Goal: Task Accomplishment & Management: Manage account settings

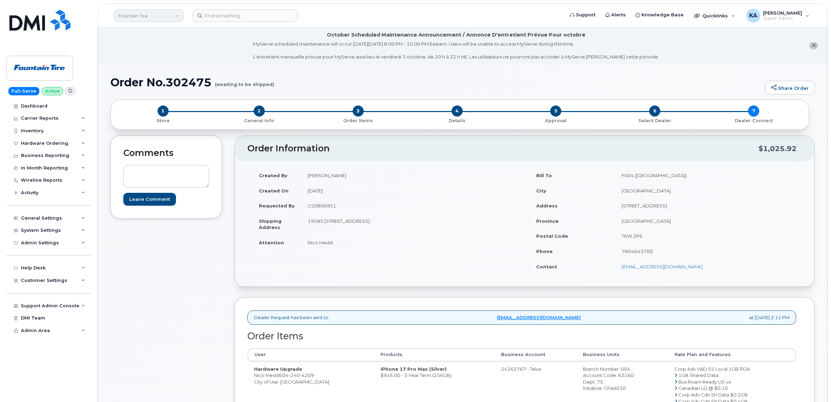
click at [156, 16] on link "Fountain Tire" at bounding box center [149, 15] width 70 height 13
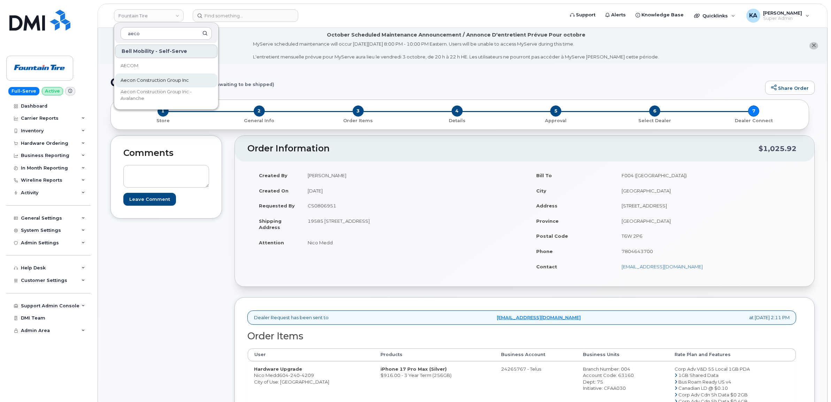
type input "aeco"
click at [150, 77] on span "Aecon Construction Group Inc" at bounding box center [155, 80] width 68 height 7
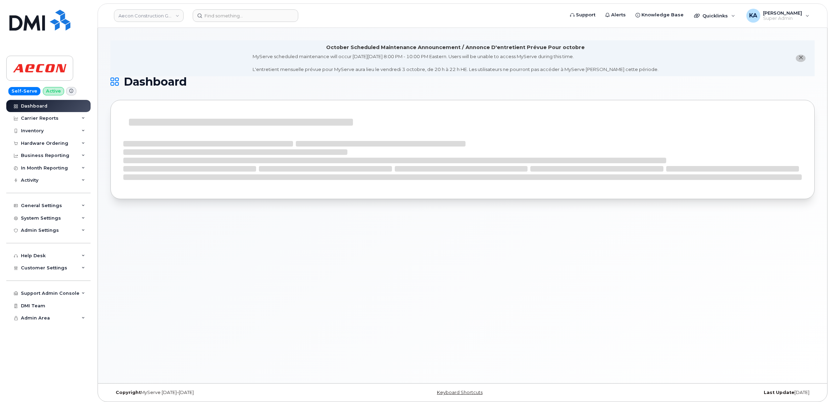
click at [36, 271] on span "Customer Settings" at bounding box center [44, 267] width 46 height 5
click at [39, 145] on div "Hardware Ordering" at bounding box center [44, 144] width 47 height 6
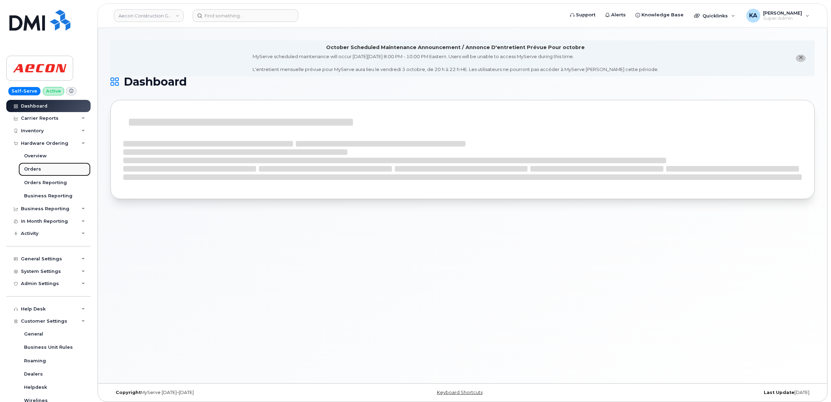
click at [36, 169] on div "Orders" at bounding box center [32, 169] width 17 height 6
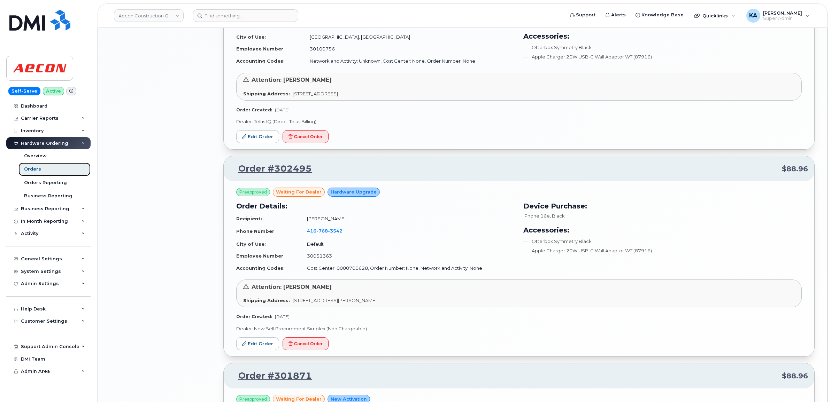
scroll to position [1132, 0]
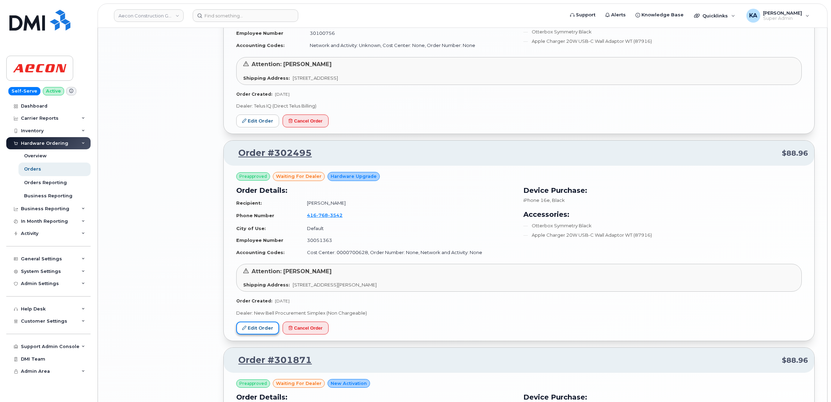
click at [253, 328] on link "Edit Order" at bounding box center [257, 328] width 43 height 13
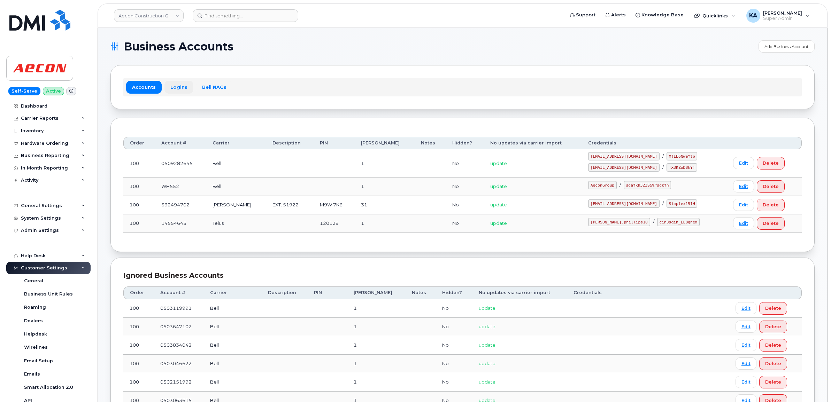
click at [182, 88] on link "Logins" at bounding box center [178, 87] width 29 height 13
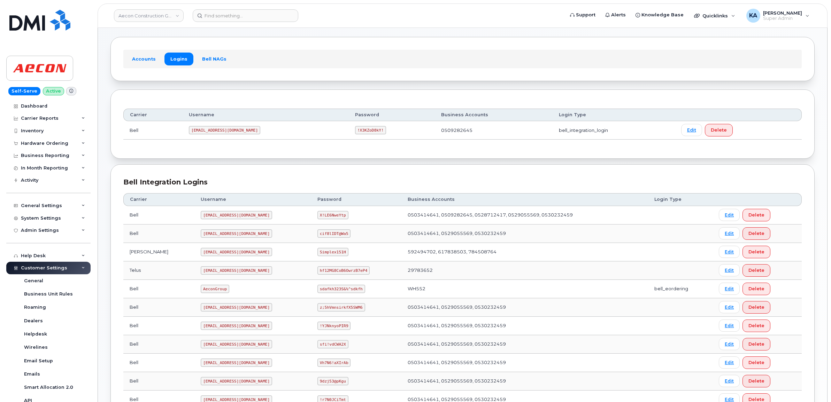
scroll to position [44, 0]
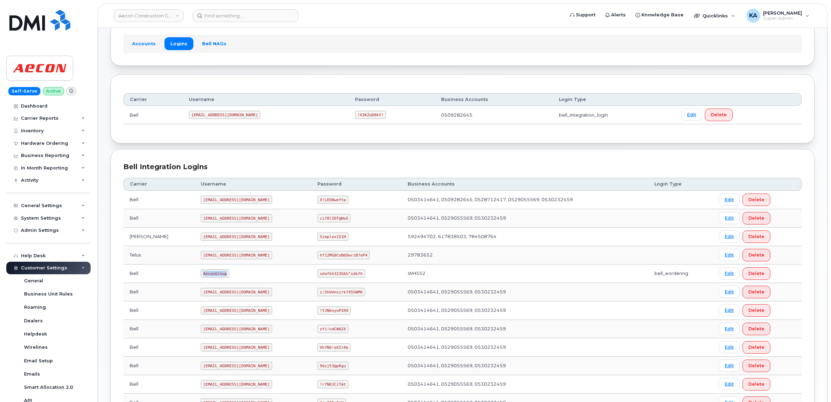
drag, startPoint x: 172, startPoint y: 276, endPoint x: 198, endPoint y: 280, distance: 26.5
click at [198, 280] on td "AeconGroup" at bounding box center [252, 274] width 117 height 18
copy code "AeconGroup"
drag, startPoint x: 306, startPoint y: 276, endPoint x: 351, endPoint y: 281, distance: 45.6
click at [351, 281] on td "sdafkh323S&%^sdkfh" at bounding box center [356, 274] width 90 height 18
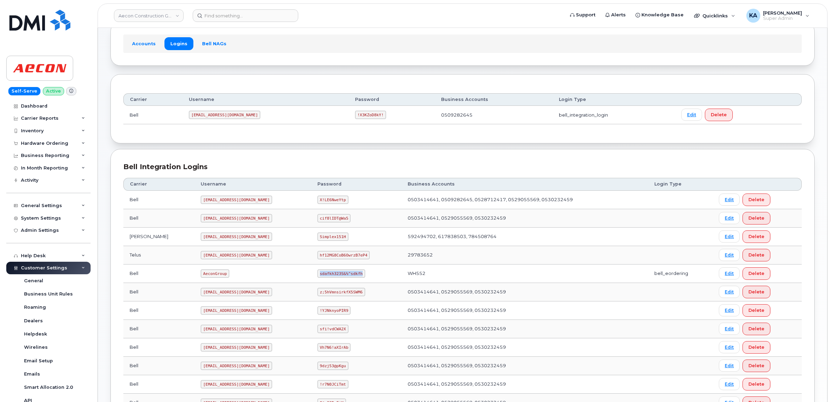
copy code "sdafkh323S&%^sdkfh"
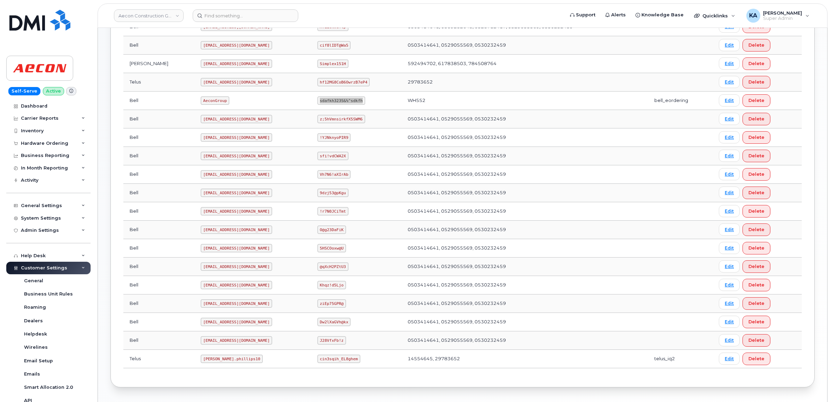
scroll to position [245, 0]
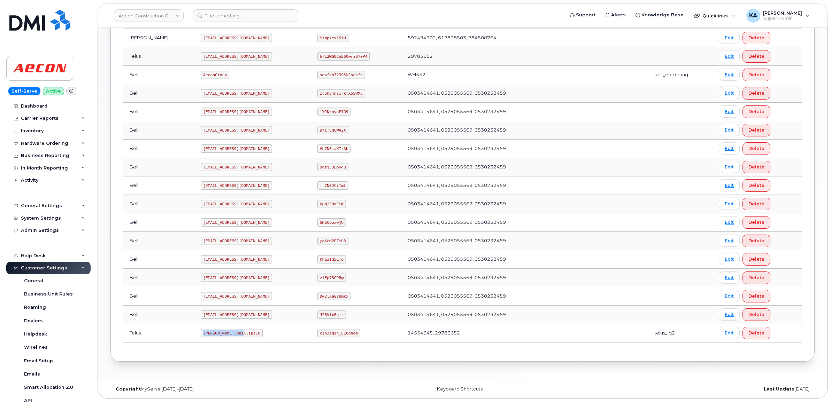
drag, startPoint x: 171, startPoint y: 335, endPoint x: 208, endPoint y: 340, distance: 37.6
click at [208, 340] on td "Taylor.phillips10" at bounding box center [252, 333] width 117 height 18
copy code "Taylor.phillips10"
drag, startPoint x: 308, startPoint y: 335, endPoint x: 344, endPoint y: 338, distance: 36.4
click at [344, 338] on td "cin3sqih_EL8ghem" at bounding box center [356, 333] width 90 height 18
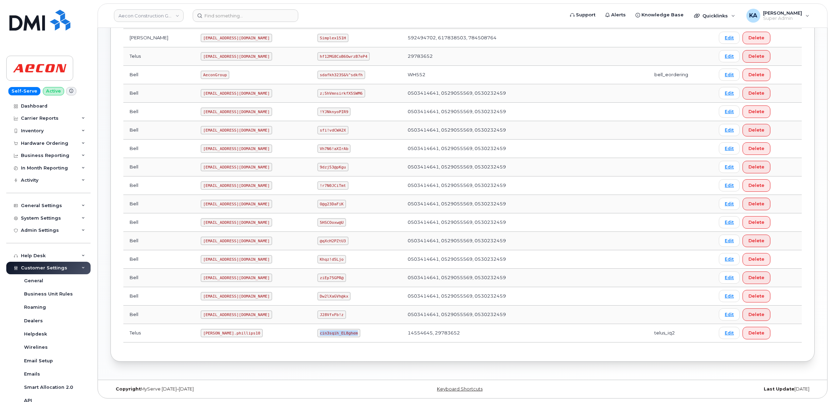
copy code "cin3sqih_EL8ghem"
drag, startPoint x: 157, startPoint y: 3, endPoint x: 159, endPoint y: 0, distance: 3.6
click at [159, 3] on div "Aecon Construction Group Inc Support Alerts Knowledge Base Quicklinks Suspend /…" at bounding box center [463, 15] width 730 height 24
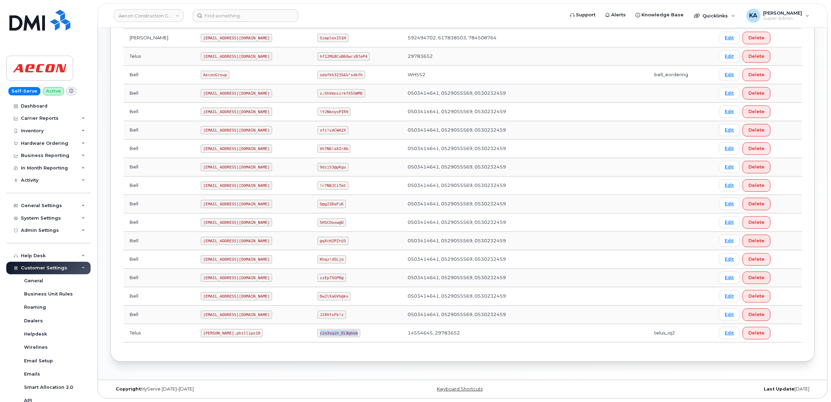
drag, startPoint x: 308, startPoint y: 332, endPoint x: 339, endPoint y: 338, distance: 31.6
click at [339, 338] on td "cin3sqih_EL8ghem" at bounding box center [356, 333] width 90 height 18
copy code "cin3sqih_EL8ghem"
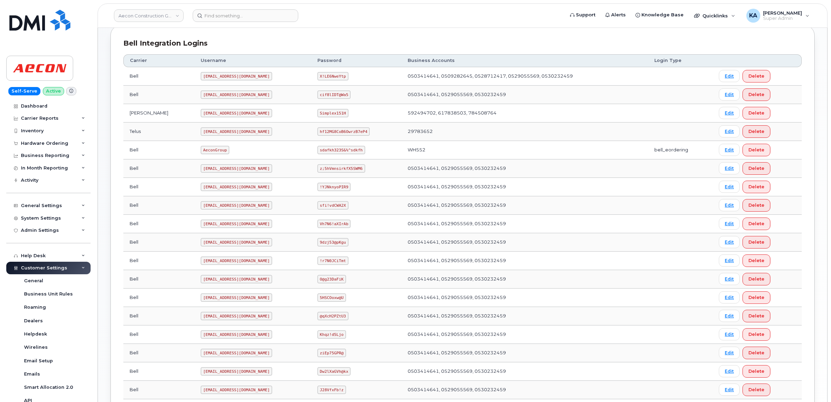
scroll to position [158, 0]
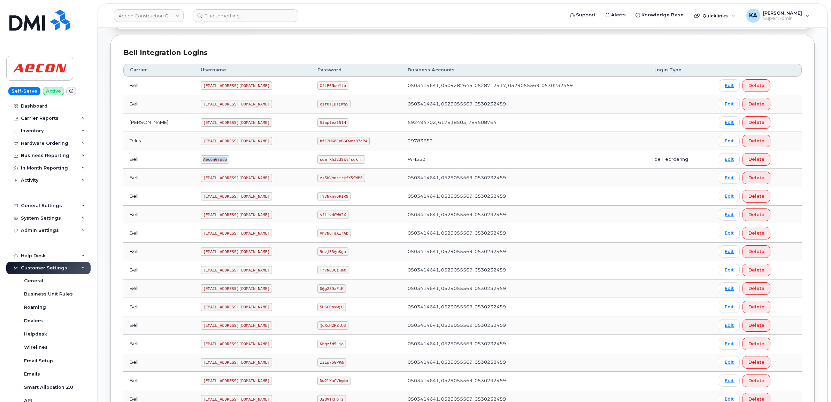
drag, startPoint x: 172, startPoint y: 161, endPoint x: 201, endPoint y: 166, distance: 28.6
click at [201, 166] on td "AeconGroup" at bounding box center [252, 159] width 117 height 18
copy code "AeconGroup"
drag, startPoint x: 307, startPoint y: 162, endPoint x: 352, endPoint y: 165, distance: 45.4
click at [352, 165] on td "sdafkh323S&%^sdkfh" at bounding box center [356, 159] width 90 height 18
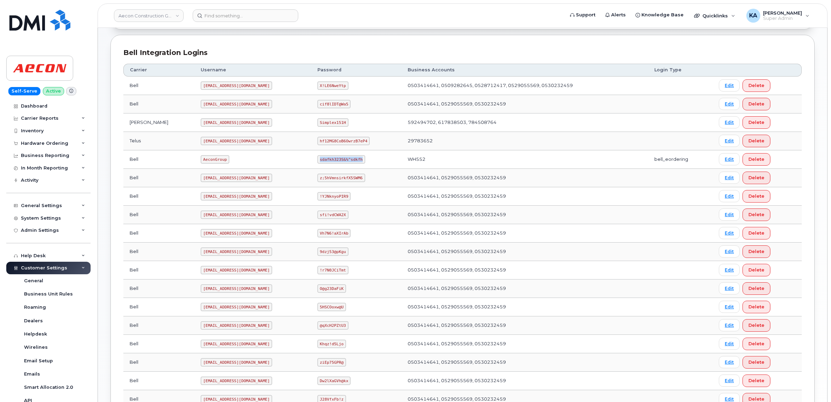
copy code "sdafkh323S&%^sdkfh"
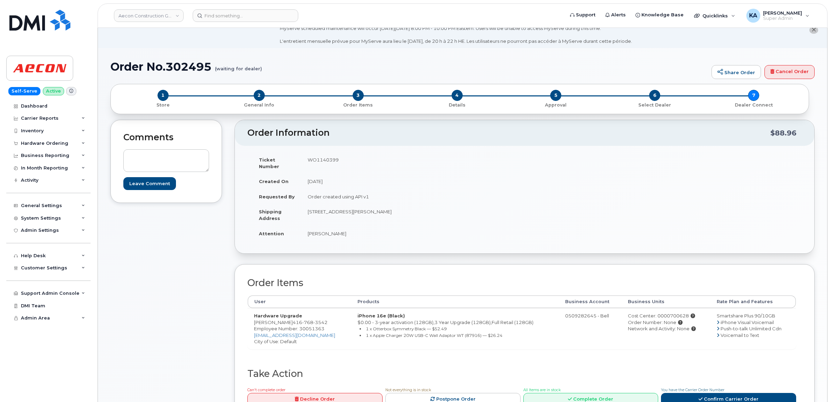
scroll to position [44, 0]
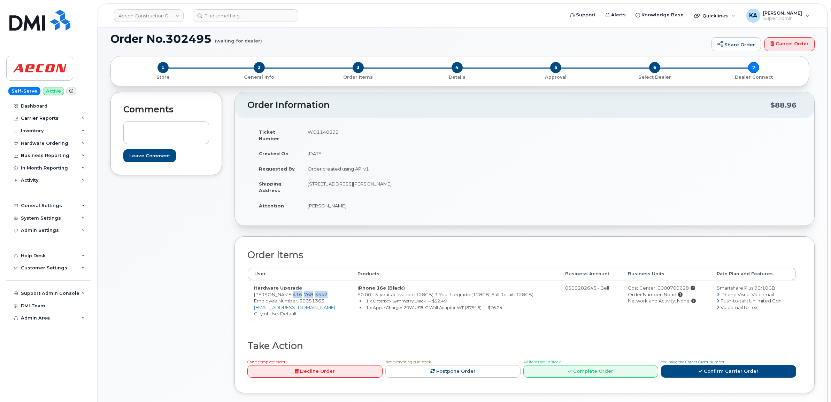
drag, startPoint x: 286, startPoint y: 288, endPoint x: 322, endPoint y: 288, distance: 35.2
click at [322, 288] on td "Hardware Upgrade [PERSON_NAME] [PHONE_NUMBER] Employee Number: 30051363 [EMAIL_…" at bounding box center [299, 300] width 103 height 41
copy span "[PHONE_NUMBER]"
click at [314, 298] on span "Employee Number: 30051363" at bounding box center [289, 301] width 70 height 6
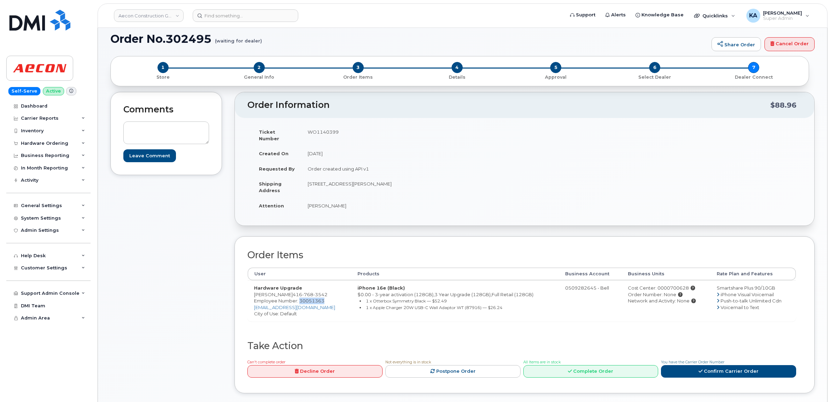
copy span "30051363"
drag, startPoint x: 304, startPoint y: 179, endPoint x: 366, endPoint y: 187, distance: 62.5
click at [366, 187] on td "[STREET_ADDRESS][PERSON_NAME]" at bounding box center [410, 187] width 218 height 22
copy td "100 Confederation Street"
drag, startPoint x: 408, startPoint y: 176, endPoint x: 429, endPoint y: 178, distance: 20.6
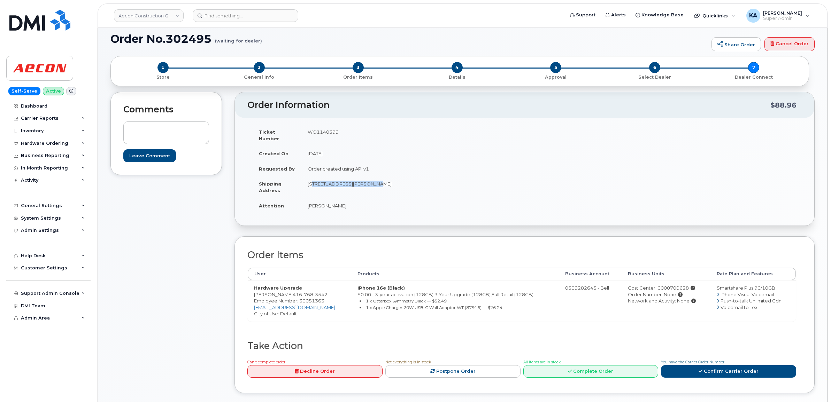
click at [429, 178] on td "100 Confederation Street Glen Williams ON L7G 3R8" at bounding box center [410, 187] width 218 height 22
copy td "L7G 3R8"
drag, startPoint x: 302, startPoint y: 199, endPoint x: 342, endPoint y: 205, distance: 40.4
click at [342, 205] on td "Neal Panchuk" at bounding box center [410, 205] width 218 height 15
copy td "Neal Panchuk"
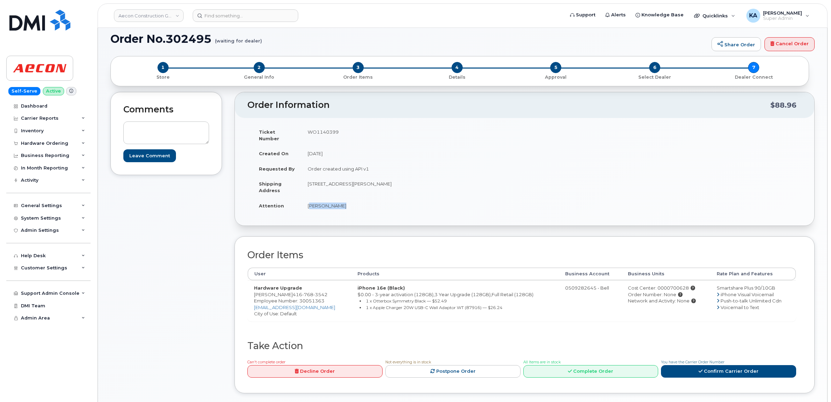
click at [315, 298] on span "Employee Number: 30051363" at bounding box center [289, 301] width 70 height 6
copy span "30051363"
click at [663, 285] on div "Cost Center: 0000700628" at bounding box center [666, 288] width 76 height 7
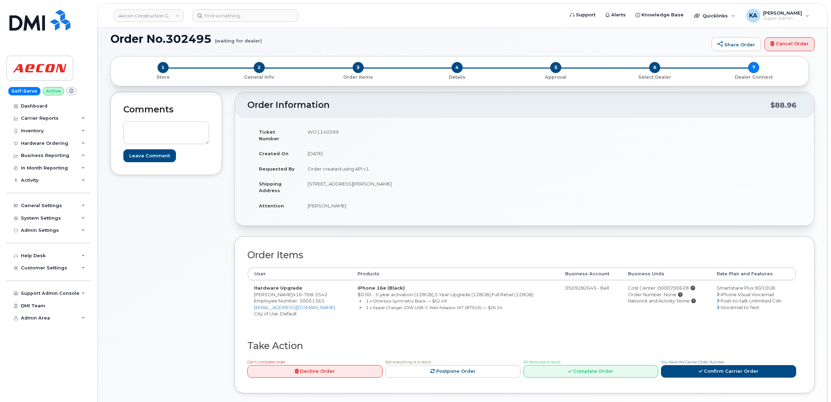
copy div "0000700628"
click at [315, 133] on td "WO1140399" at bounding box center [410, 135] width 218 height 22
copy td "WO1140399"
click at [712, 366] on link "Confirm Carrier Order" at bounding box center [728, 371] width 135 height 13
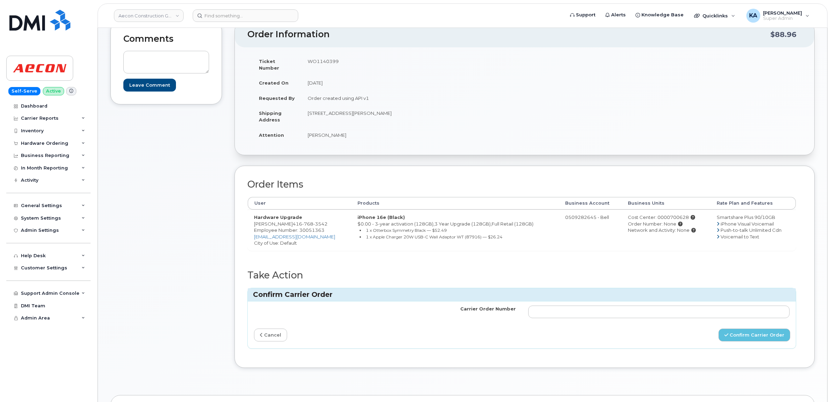
scroll to position [131, 0]
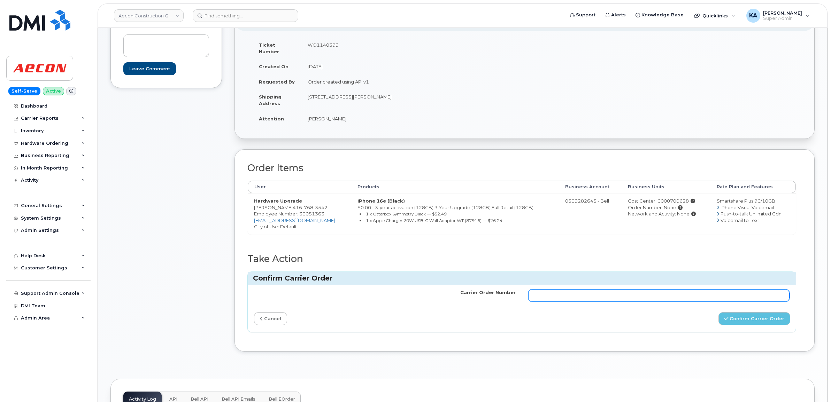
click at [556, 290] on input "Carrier Order Number" at bounding box center [659, 296] width 262 height 13
paste input "3025459"
type input "3025459"
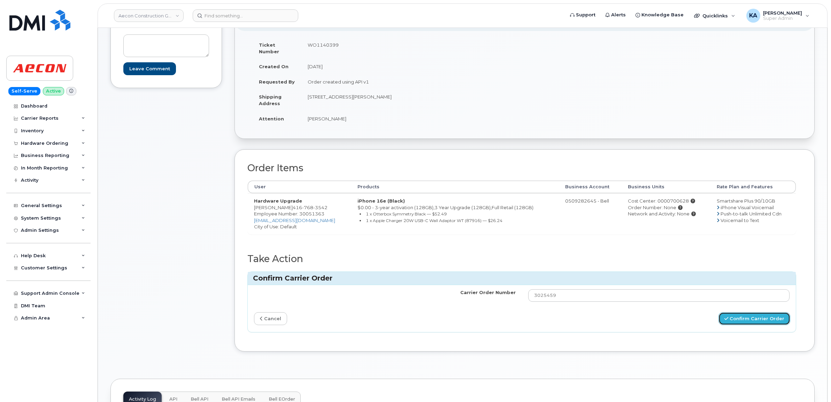
click at [741, 315] on button "Confirm Carrier Order" at bounding box center [754, 318] width 72 height 13
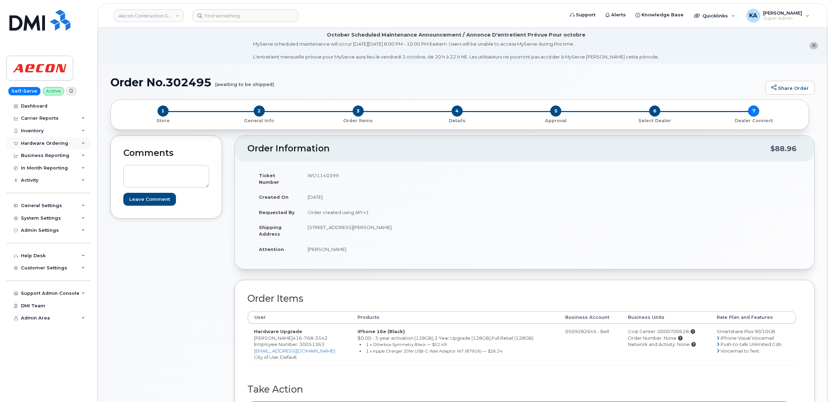
click at [38, 142] on div "Hardware Ordering" at bounding box center [44, 144] width 47 height 6
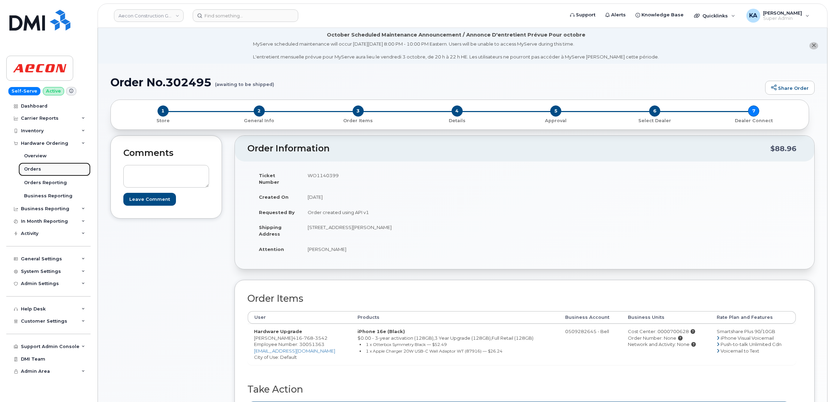
click at [31, 167] on link "Orders" at bounding box center [54, 169] width 72 height 13
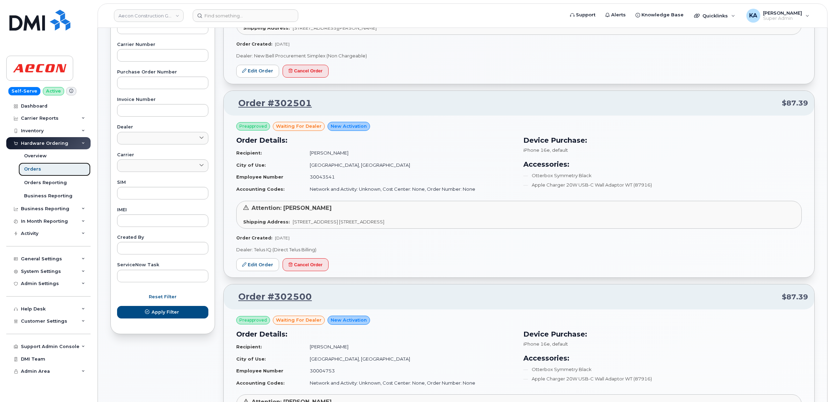
scroll to position [218, 0]
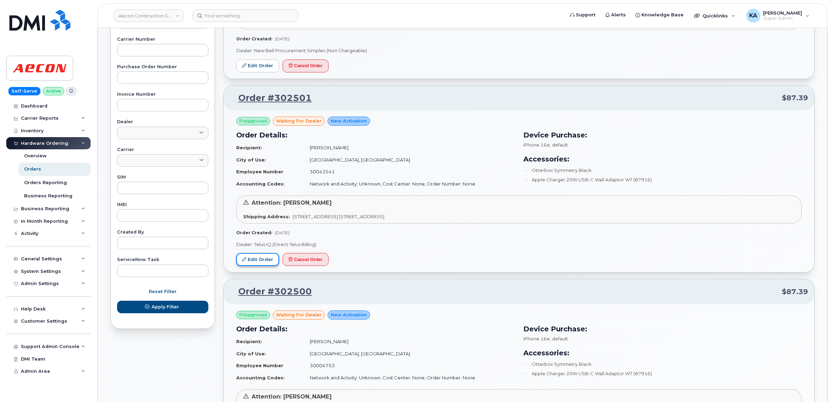
click at [252, 257] on link "Edit Order" at bounding box center [257, 259] width 43 height 13
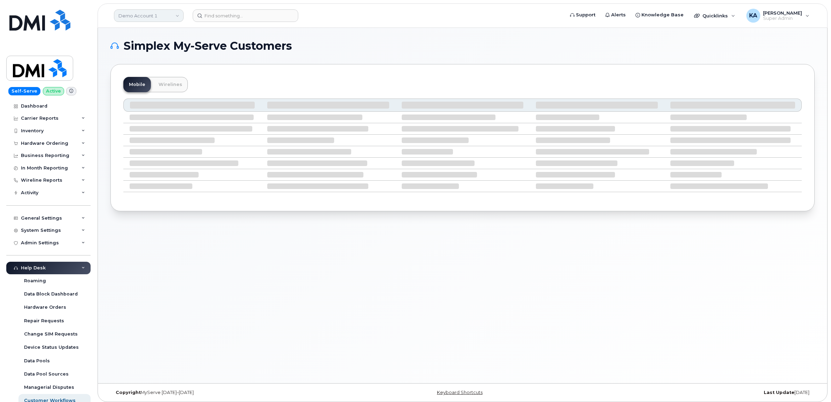
click at [143, 17] on link "Demo Account 1" at bounding box center [149, 15] width 70 height 13
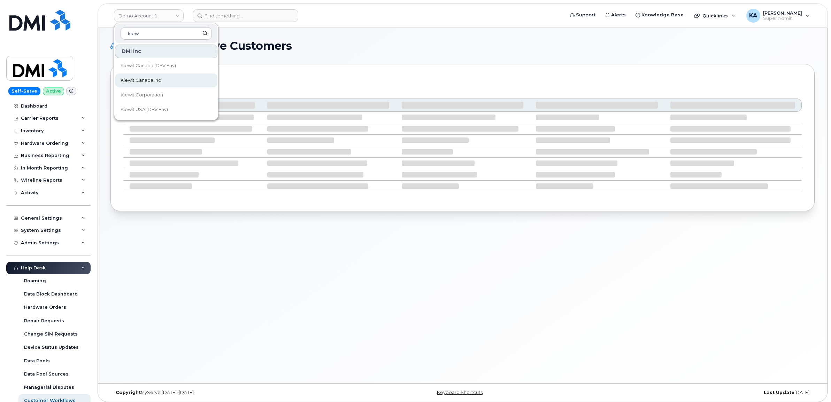
type input "kiew"
click at [140, 78] on span "Kiewit Canada Inc" at bounding box center [141, 80] width 40 height 7
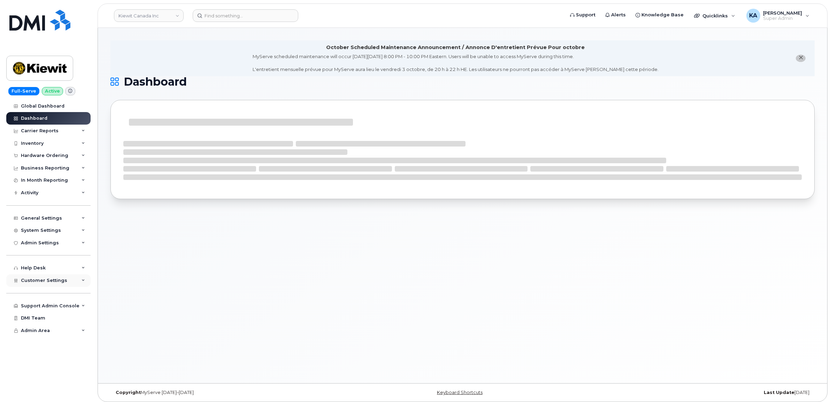
click at [31, 281] on span "Customer Settings" at bounding box center [44, 280] width 46 height 5
click at [30, 156] on div "Hardware Ordering" at bounding box center [44, 156] width 47 height 6
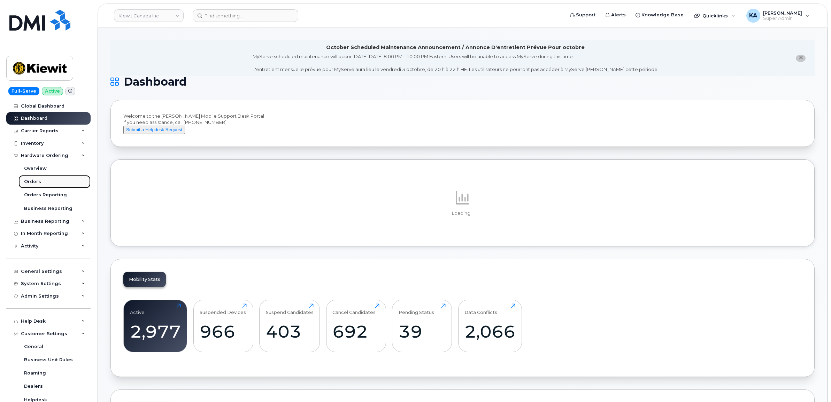
click at [28, 182] on div "Orders" at bounding box center [32, 182] width 17 height 6
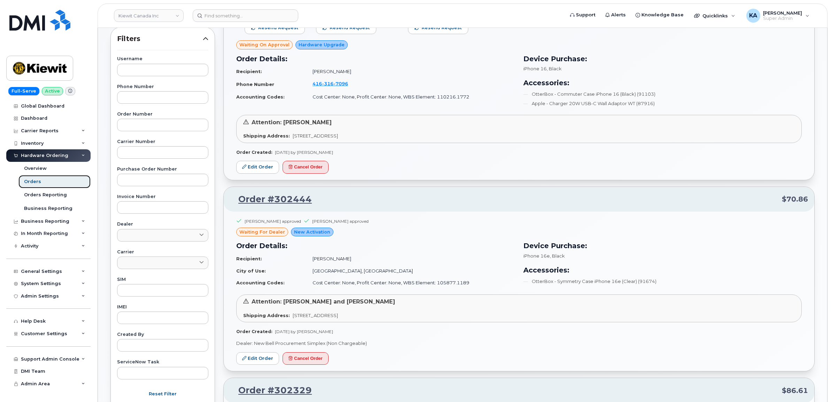
scroll to position [131, 0]
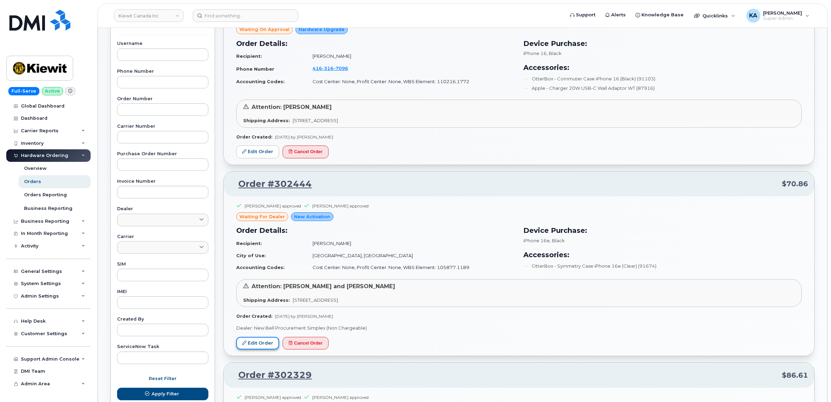
click at [255, 343] on link "Edit Order" at bounding box center [257, 343] width 43 height 13
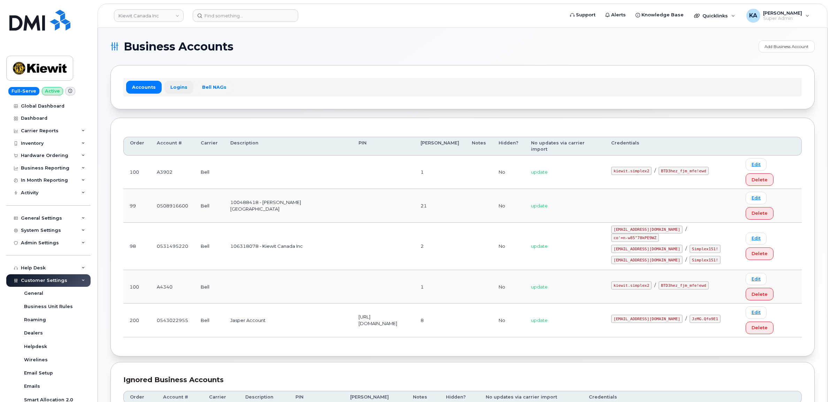
click at [177, 85] on link "Logins" at bounding box center [178, 87] width 29 height 13
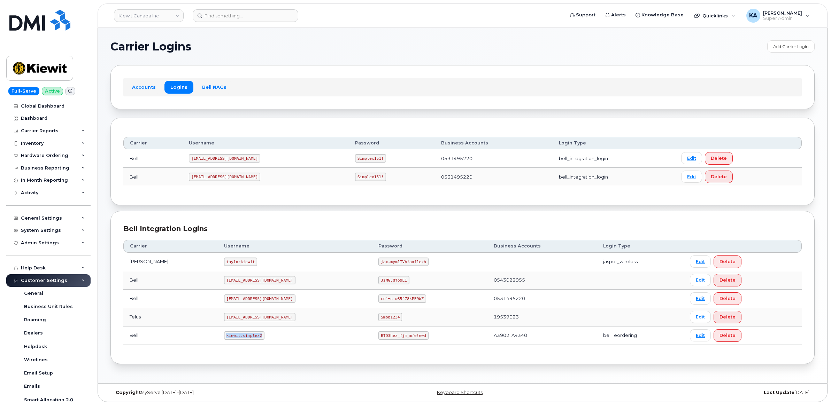
drag, startPoint x: 208, startPoint y: 338, endPoint x: 242, endPoint y: 342, distance: 34.4
click at [242, 342] on td "kiewit.simplex2" at bounding box center [295, 336] width 155 height 18
copy code "kiewit.simplex2"
drag, startPoint x: 346, startPoint y: 337, endPoint x: 388, endPoint y: 342, distance: 42.0
click at [388, 342] on td "BTD3hez_fjm_mfe!ewd" at bounding box center [429, 336] width 115 height 18
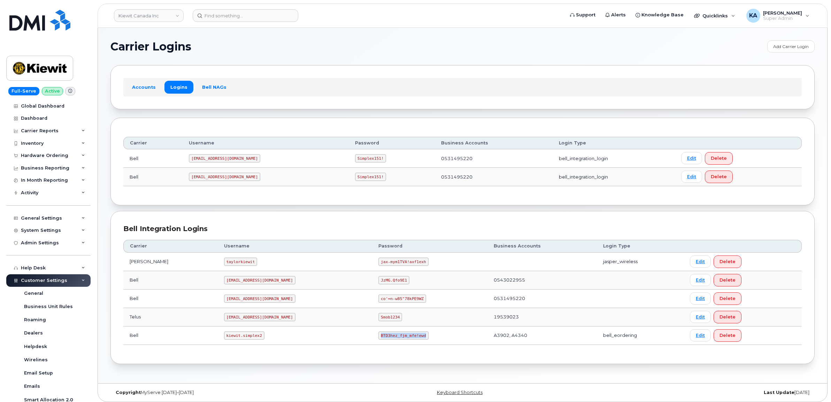
copy code "BTD3hez_fjm_mfe!ewd"
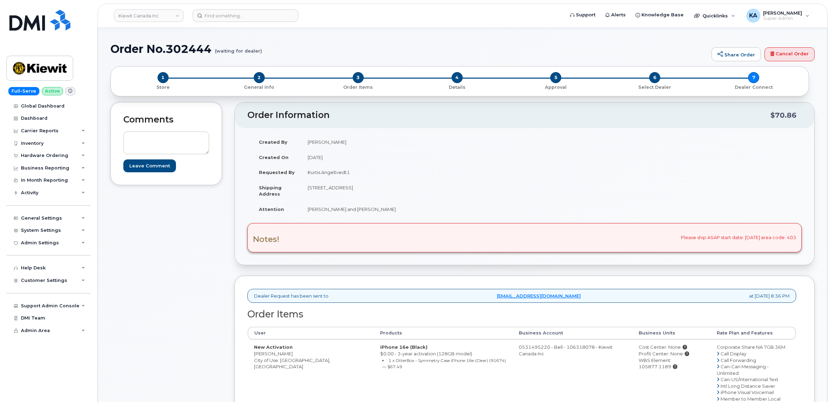
scroll to position [44, 0]
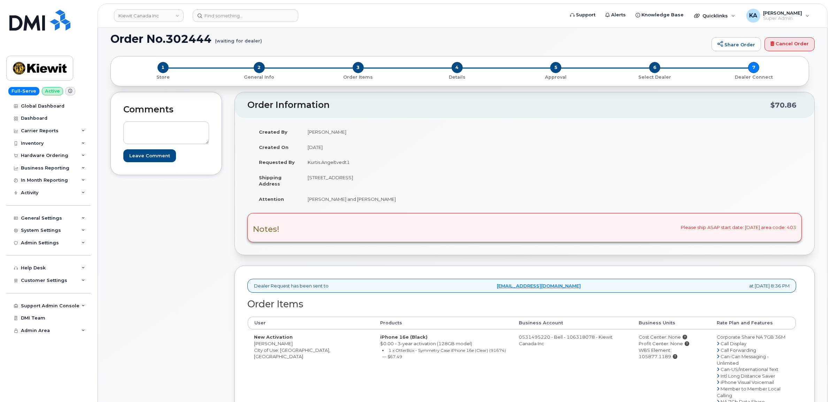
drag, startPoint x: 251, startPoint y: 346, endPoint x: 287, endPoint y: 347, distance: 35.5
click at [287, 347] on td "New Activation [PERSON_NAME] City of Use: [GEOGRAPHIC_DATA], [GEOGRAPHIC_DATA]" at bounding box center [311, 399] width 126 height 138
copy td "[PERSON_NAME]"
drag, startPoint x: 305, startPoint y: 176, endPoint x: 376, endPoint y: 184, distance: 71.8
click at [376, 184] on td "200-10333 Southport Rd SW CALGARY AB T2W 3X6 CANADA" at bounding box center [410, 181] width 218 height 22
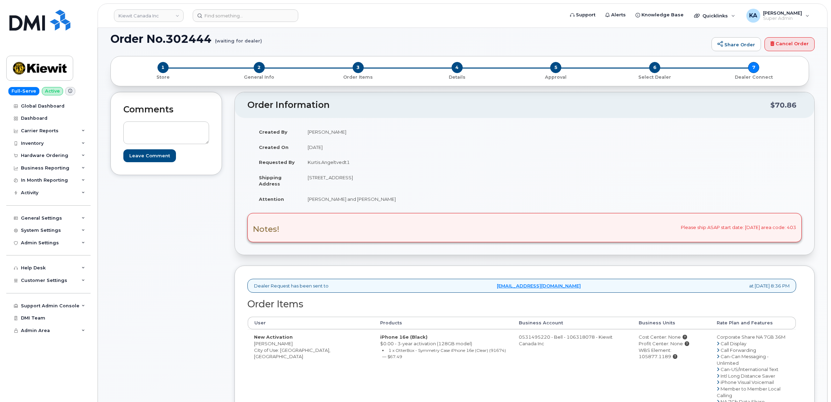
copy td "200-10333 Southport Rd SW"
drag, startPoint x: 408, startPoint y: 176, endPoint x: 429, endPoint y: 178, distance: 21.0
click at [429, 178] on td "[STREET_ADDRESS]" at bounding box center [410, 181] width 218 height 22
copy td "T2W 3X6"
drag, startPoint x: 307, startPoint y: 199, endPoint x: 388, endPoint y: 204, distance: 82.0
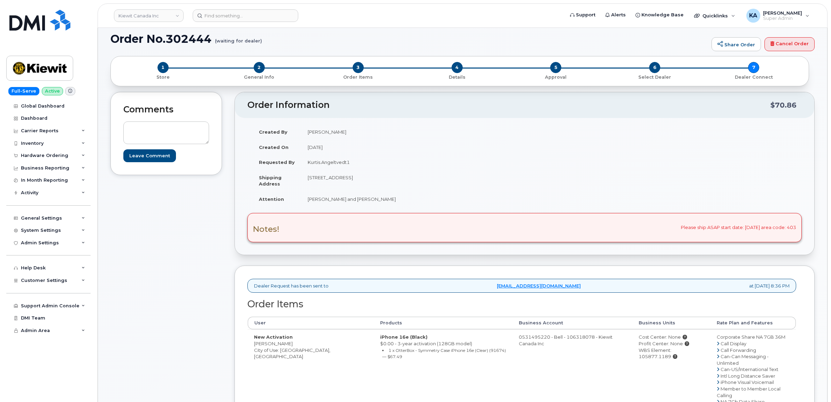
click at [388, 204] on td "[PERSON_NAME] and [PERSON_NAME]" at bounding box center [410, 199] width 218 height 15
copy td "[PERSON_NAME] and [PERSON_NAME]"
drag, startPoint x: 622, startPoint y: 352, endPoint x: 690, endPoint y: 355, distance: 67.7
click at [690, 355] on td "Cost Center: None Profit Center: None WBS Element: 105877.1189" at bounding box center [671, 399] width 78 height 138
copy div "WBS Element: 105877.1189"
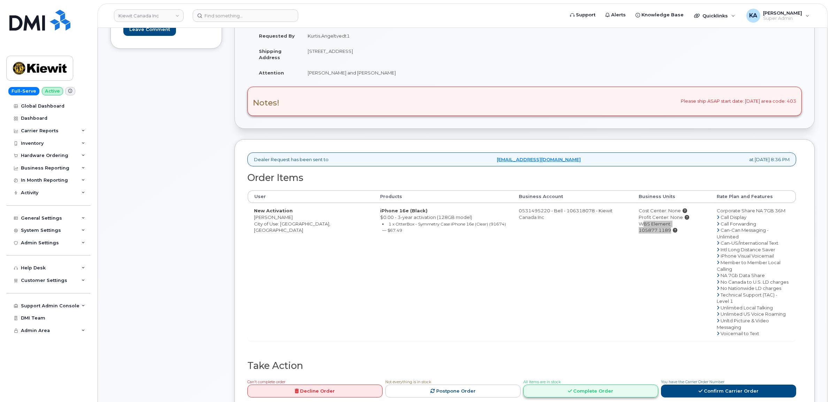
scroll to position [218, 0]
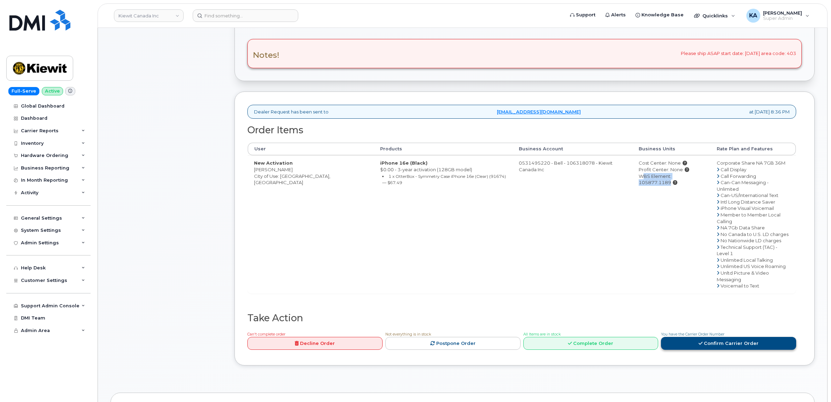
click at [698, 337] on link "Confirm Carrier Order" at bounding box center [728, 343] width 135 height 13
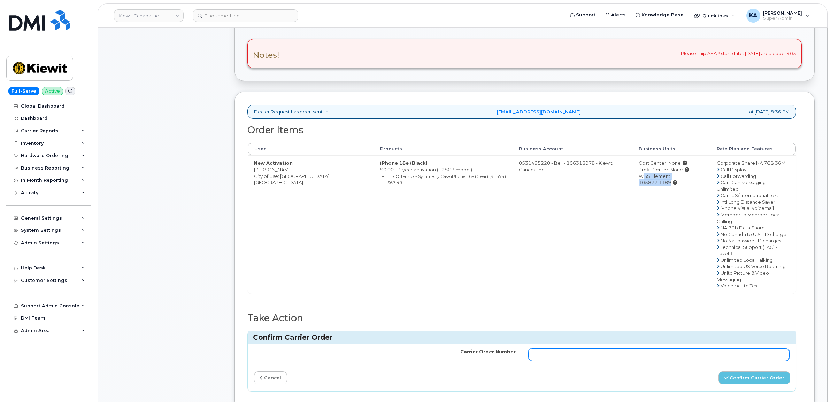
click at [638, 349] on input "Carrier Order Number" at bounding box center [659, 355] width 262 height 13
paste input "3025460"
type input "3025460"
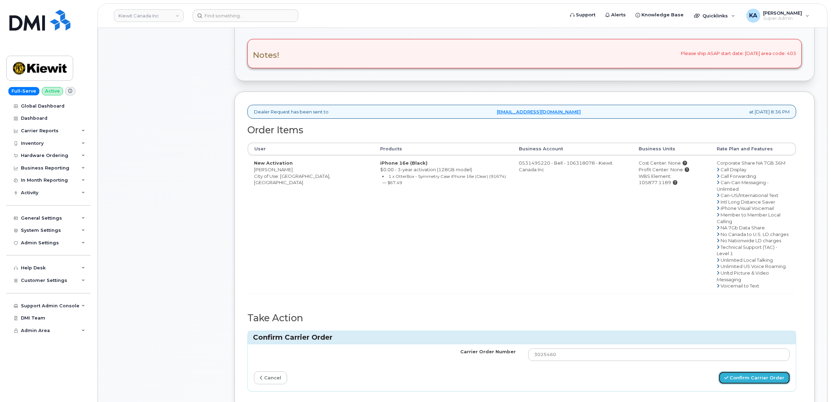
click at [733, 372] on button "Confirm Carrier Order" at bounding box center [754, 378] width 72 height 13
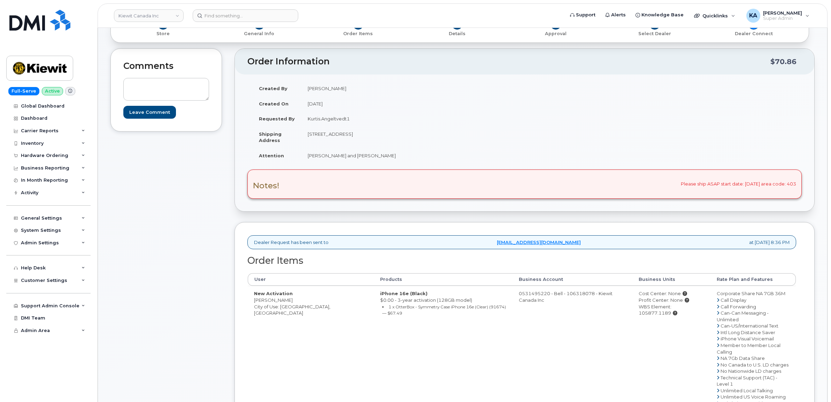
scroll to position [131, 0]
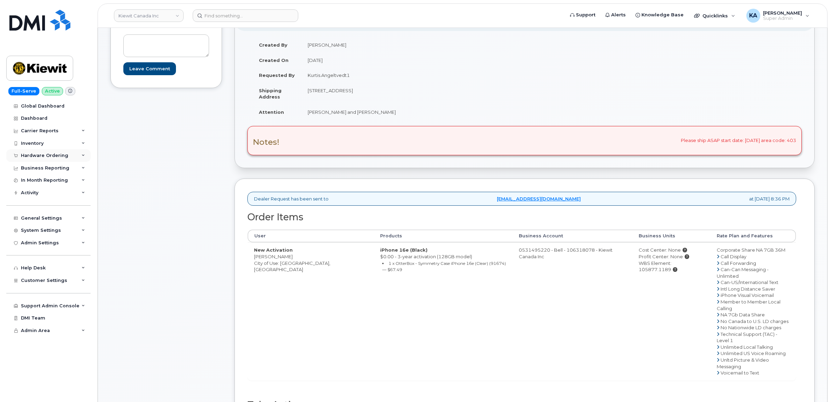
click at [40, 157] on div "Hardware Ordering" at bounding box center [44, 156] width 47 height 6
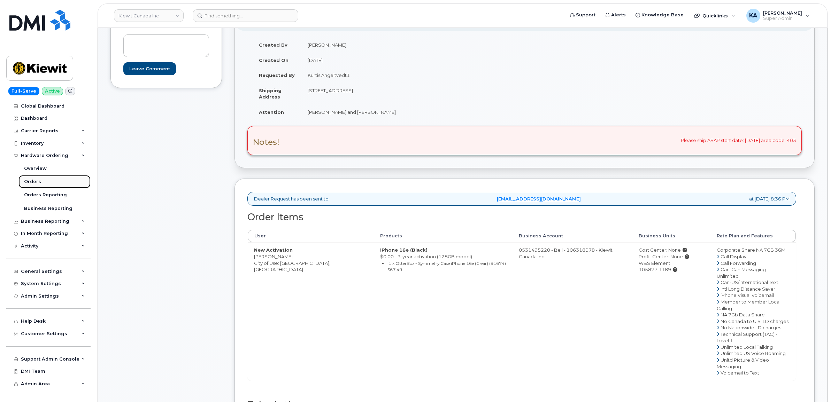
click at [30, 182] on div "Orders" at bounding box center [32, 182] width 17 height 6
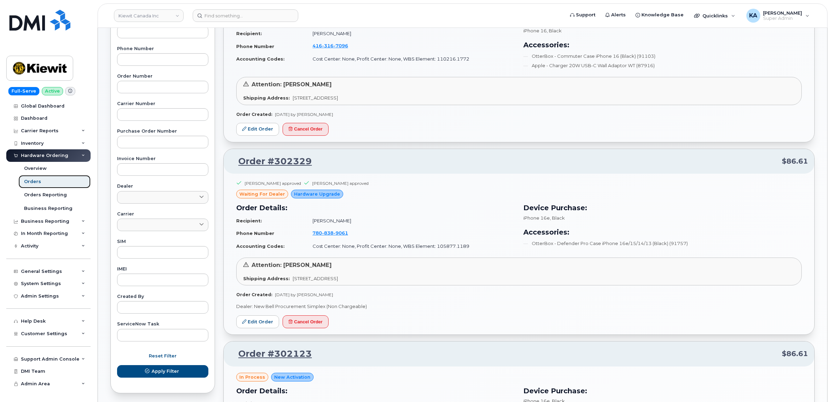
scroll to position [174, 0]
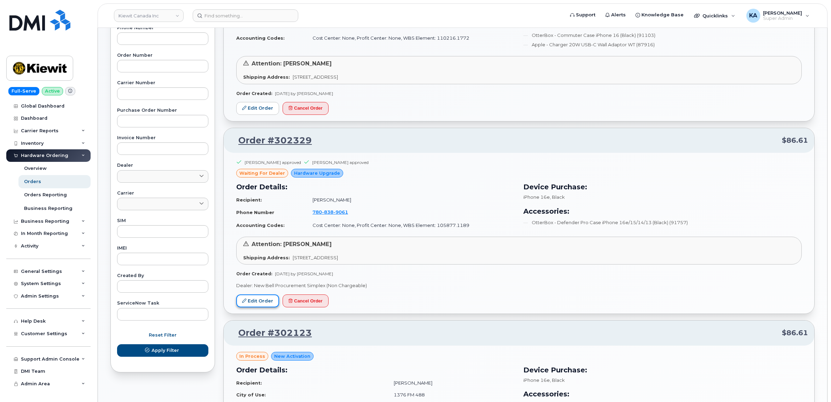
click at [255, 302] on link "Edit Order" at bounding box center [257, 301] width 43 height 13
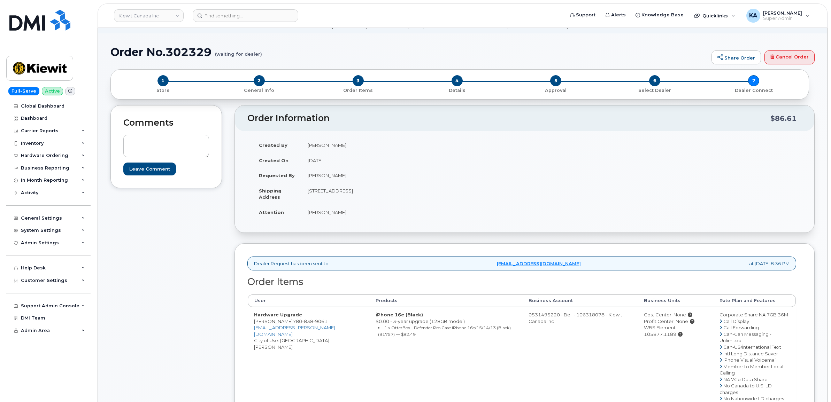
scroll to position [44, 0]
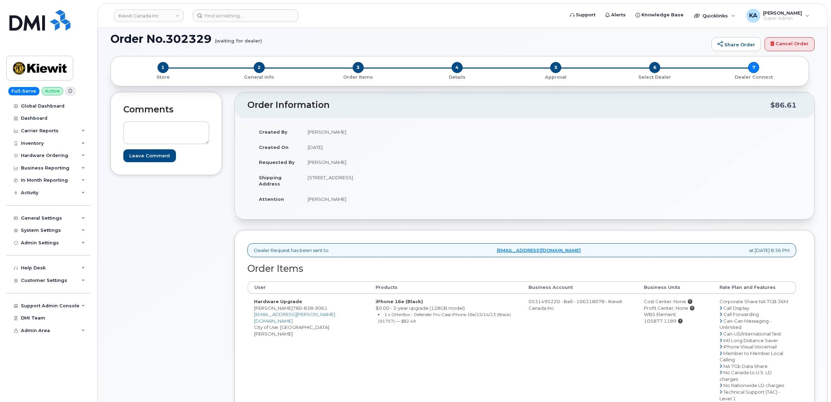
drag, startPoint x: 286, startPoint y: 308, endPoint x: 325, endPoint y: 310, distance: 38.7
click at [325, 310] on td "Hardware Upgrade Phil Jamieson 780 838 9061 PHIL.JAMIESON@KIEWIT.COM City of Us…" at bounding box center [309, 366] width 122 height 145
copy td "780 838 9061"
drag, startPoint x: 303, startPoint y: 179, endPoint x: 365, endPoint y: 186, distance: 61.7
click at [365, 186] on td "[STREET_ADDRESS]" at bounding box center [410, 181] width 218 height 22
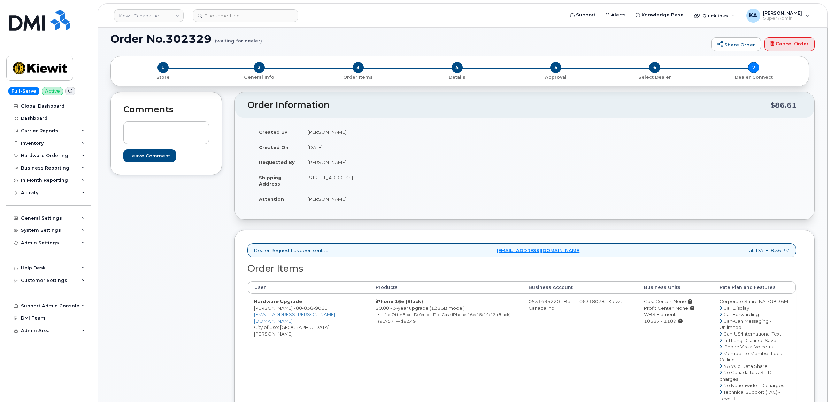
copy td "10333 Southport Rd SW"
drag, startPoint x: 391, startPoint y: 177, endPoint x: 429, endPoint y: 180, distance: 38.4
click at [429, 180] on td "[STREET_ADDRESS]" at bounding box center [410, 181] width 218 height 22
copy td "T2W 3X6"
drag, startPoint x: 307, startPoint y: 200, endPoint x: 338, endPoint y: 203, distance: 31.9
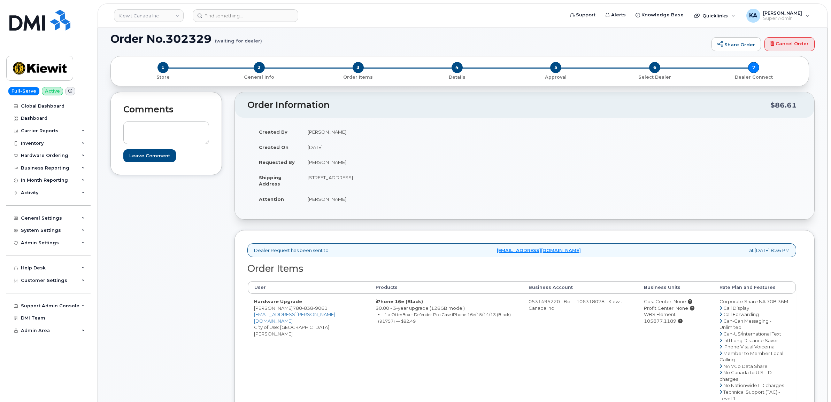
click at [338, 203] on td "[PERSON_NAME]" at bounding box center [410, 199] width 218 height 15
copy td "Phil Jamieson"
drag, startPoint x: 632, startPoint y: 316, endPoint x: 701, endPoint y: 317, distance: 69.0
click at [701, 317] on td "Cost Center: None Profit Center: None WBS Element: 105877.1189" at bounding box center [676, 366] width 76 height 145
copy div "WBS Element: 105877.1189"
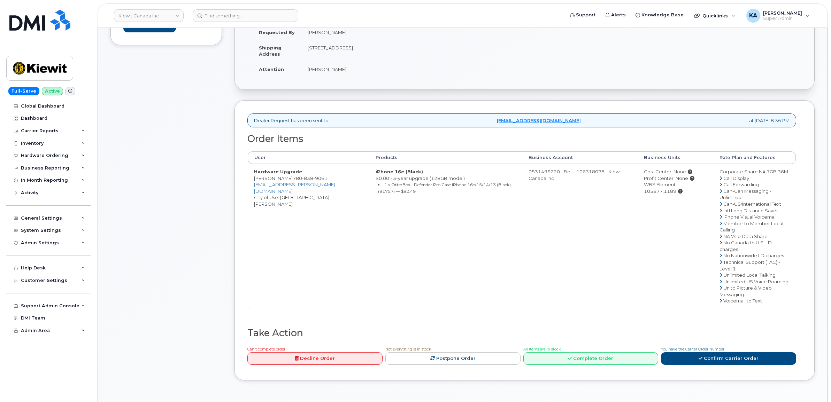
scroll to position [174, 0]
click at [717, 357] on link "Confirm Carrier Order" at bounding box center [728, 358] width 135 height 13
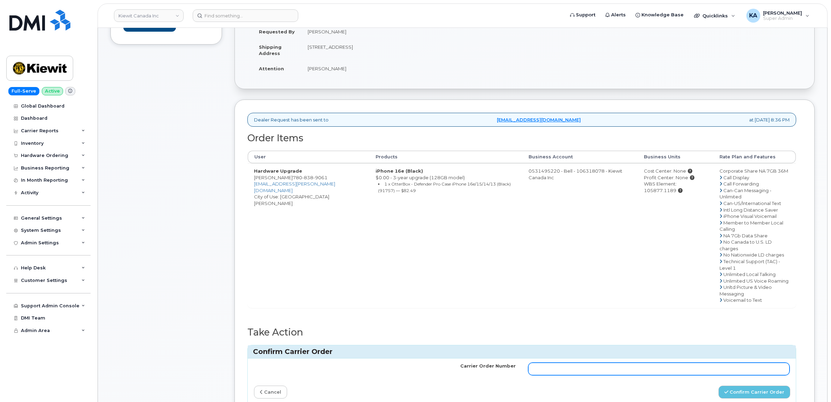
click at [626, 363] on input "Carrier Order Number" at bounding box center [659, 369] width 262 height 13
paste input "3025463"
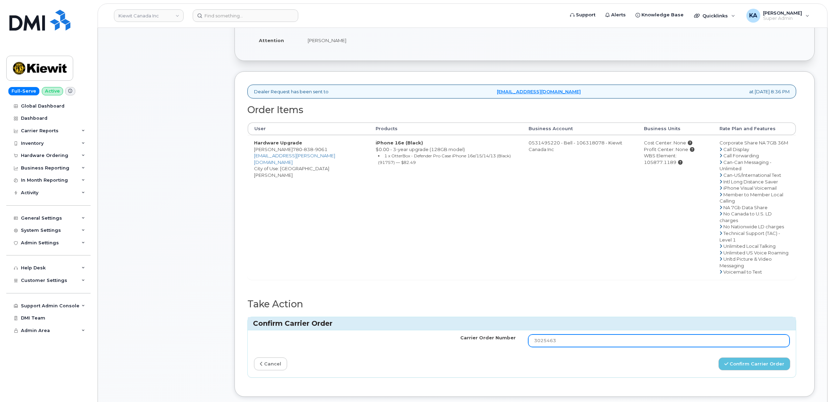
scroll to position [218, 0]
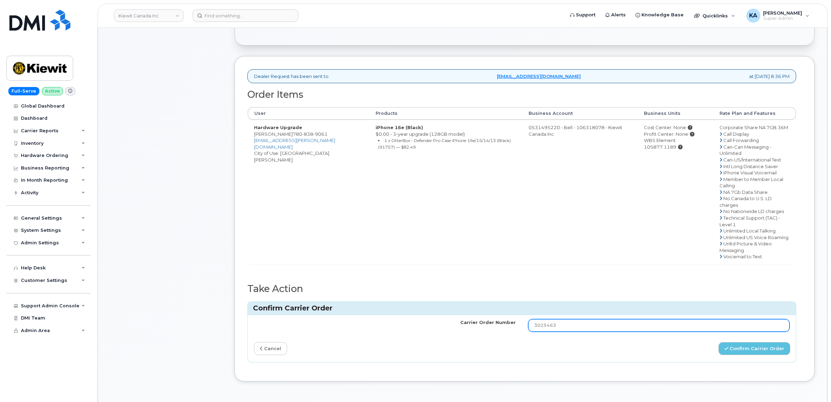
type input "3025463"
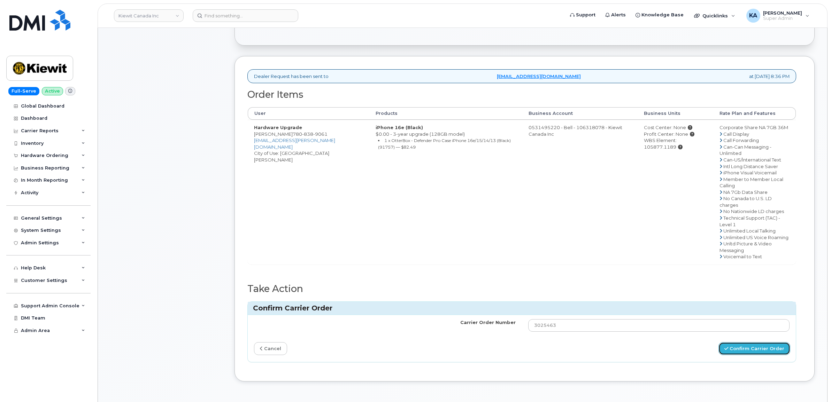
type button "confirme"
click at [759, 346] on button "Confirm Carrier Order" at bounding box center [754, 348] width 72 height 13
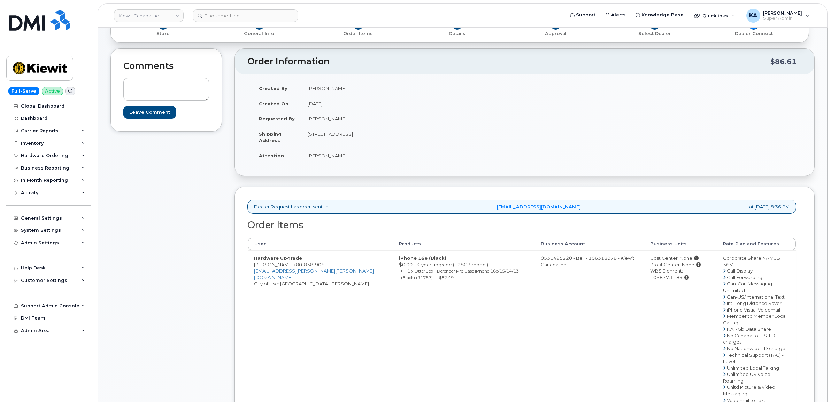
scroll to position [123, 0]
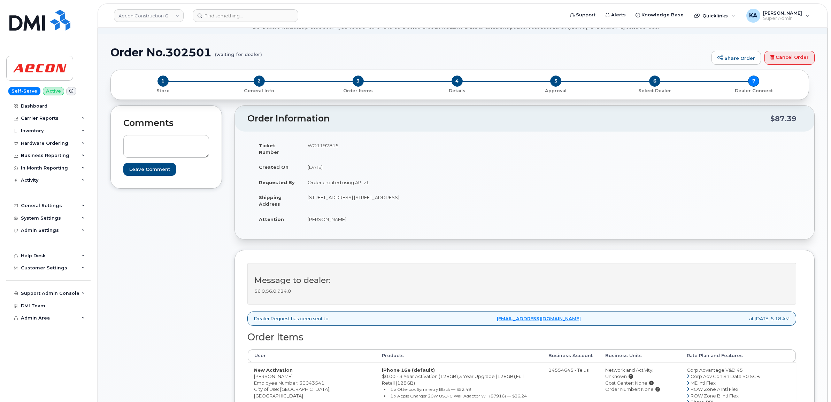
scroll to position [44, 0]
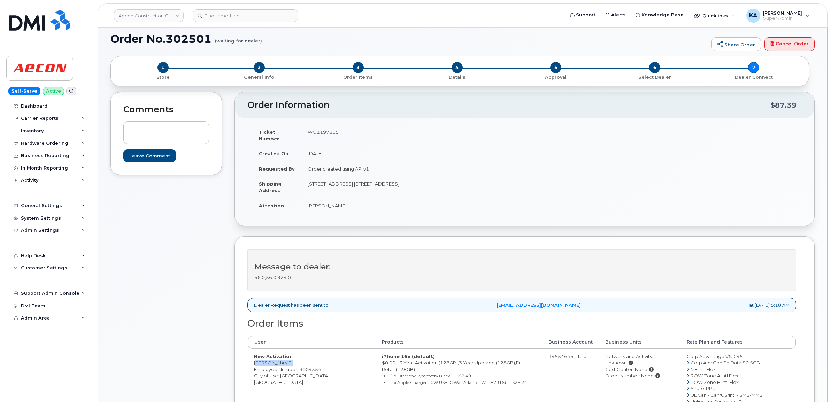
drag, startPoint x: 251, startPoint y: 356, endPoint x: 288, endPoint y: 356, distance: 36.9
click at [288, 356] on td "New Activation [PERSON_NAME] Employee Number: 30043541 City of Use: [GEOGRAPHIC…" at bounding box center [312, 386] width 128 height 74
copy td "[PERSON_NAME]"
click at [319, 131] on td "WO1197815" at bounding box center [410, 135] width 218 height 22
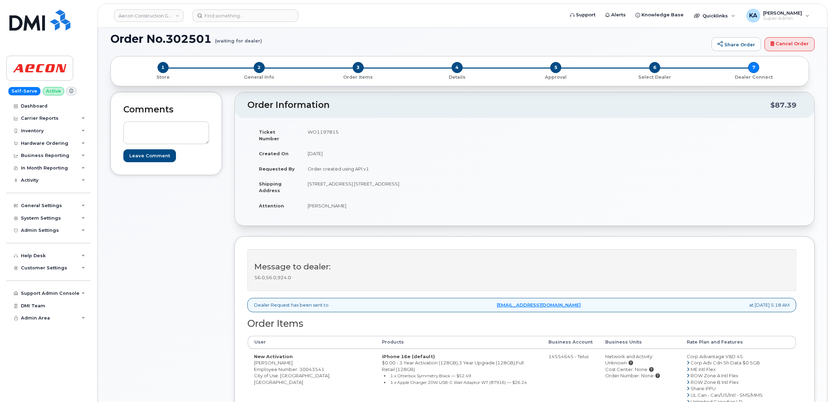
copy td "WO1197815"
drag, startPoint x: 253, startPoint y: 358, endPoint x: 287, endPoint y: 357, distance: 33.5
click at [287, 357] on td "New Activation [PERSON_NAME] Employee Number: 30043541 City of Use: [GEOGRAPHIC…" at bounding box center [312, 386] width 128 height 74
copy td "[PERSON_NAME]"
drag, startPoint x: 306, startPoint y: 177, endPoint x: 337, endPoint y: 183, distance: 31.7
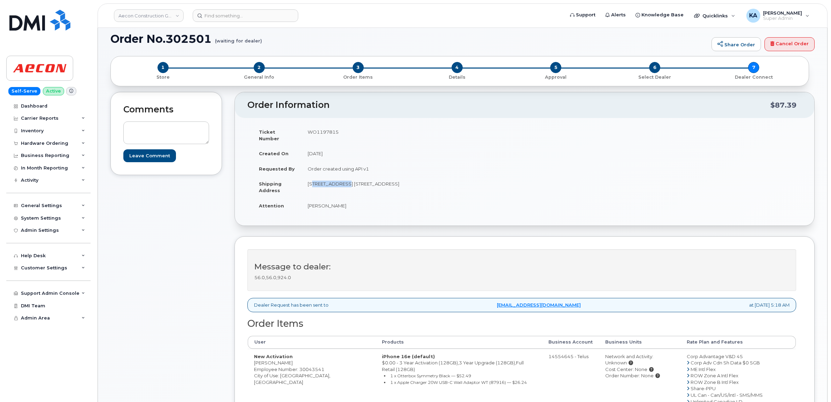
click at [337, 183] on td "[STREET_ADDRESS] [STREET_ADDRESS]" at bounding box center [410, 187] width 218 height 22
copy td "403 44 st. E."
click at [352, 177] on td "[STREET_ADDRESS] [STREET_ADDRESS]" at bounding box center [410, 187] width 218 height 22
copy td "Saskatoon"
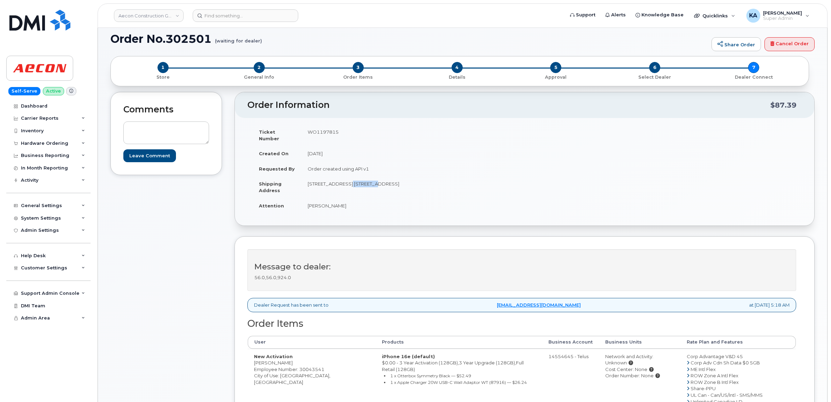
drag, startPoint x: 368, startPoint y: 177, endPoint x: 389, endPoint y: 178, distance: 21.3
click at [389, 178] on td "[STREET_ADDRESS] [STREET_ADDRESS]" at bounding box center [410, 187] width 218 height 22
copy td "S7K 0V9"
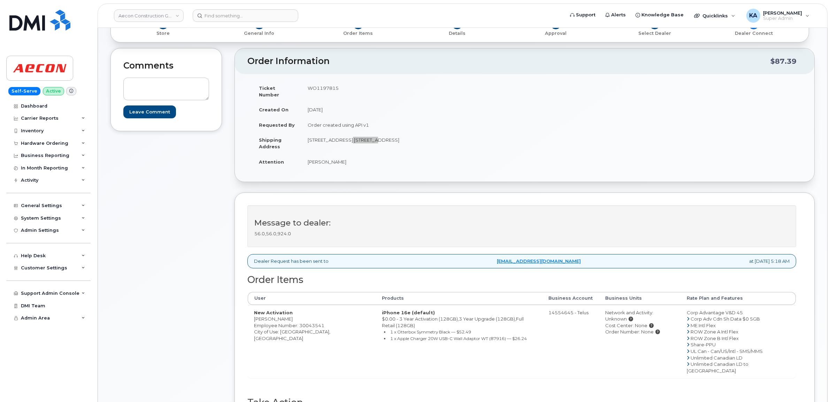
scroll to position [174, 0]
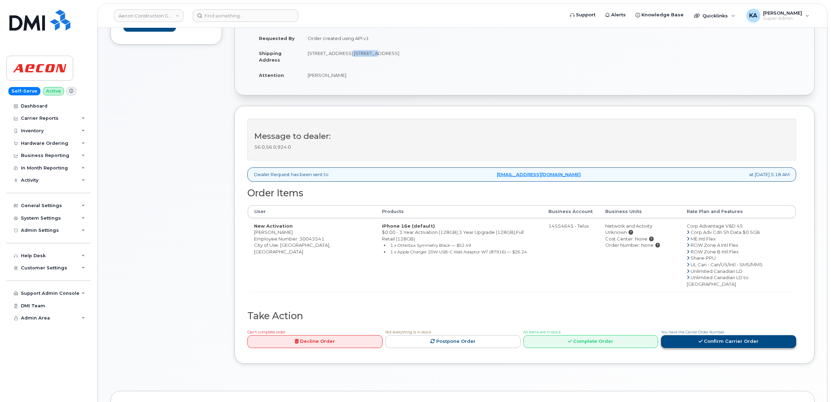
click at [727, 335] on link "Confirm Carrier Order" at bounding box center [728, 341] width 135 height 13
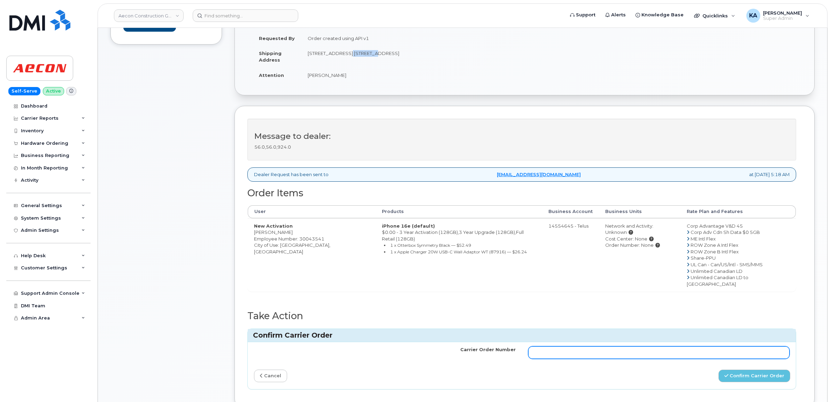
click at [582, 347] on input "Carrier Order Number" at bounding box center [659, 353] width 262 height 13
paste input "TL60036059"
type input "TL60036059"
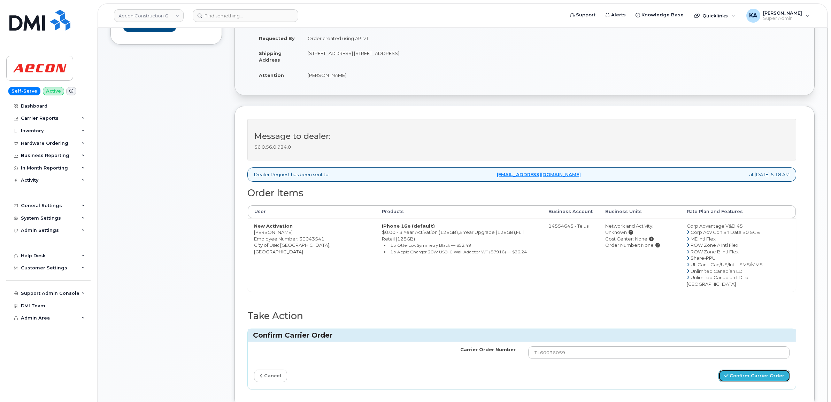
click at [741, 370] on button "Confirm Carrier Order" at bounding box center [754, 376] width 72 height 13
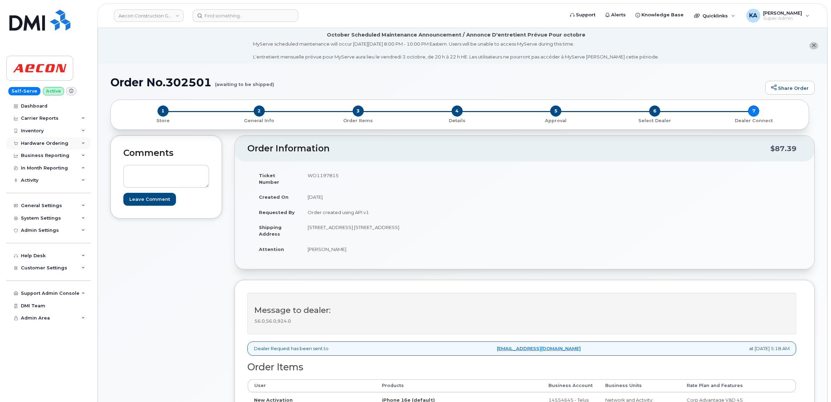
click at [49, 142] on div "Hardware Ordering" at bounding box center [44, 144] width 47 height 6
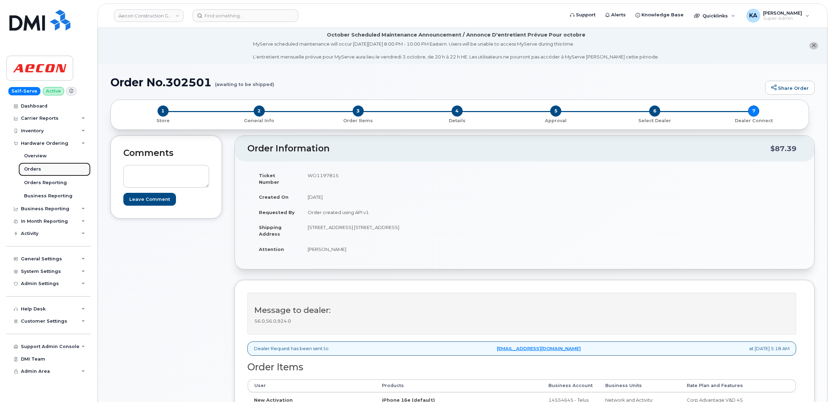
click at [33, 168] on div "Orders" at bounding box center [32, 169] width 17 height 6
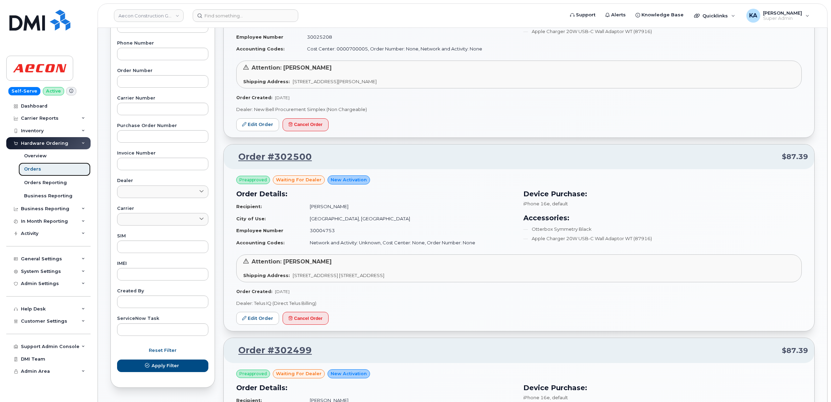
scroll to position [174, 0]
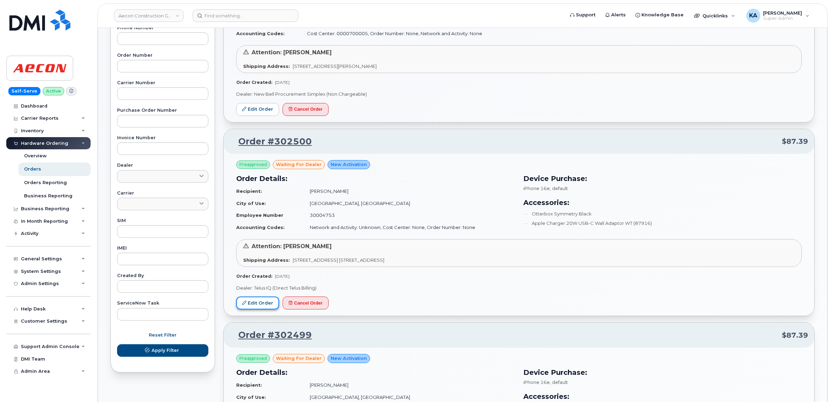
click at [252, 305] on link "Edit Order" at bounding box center [257, 303] width 43 height 13
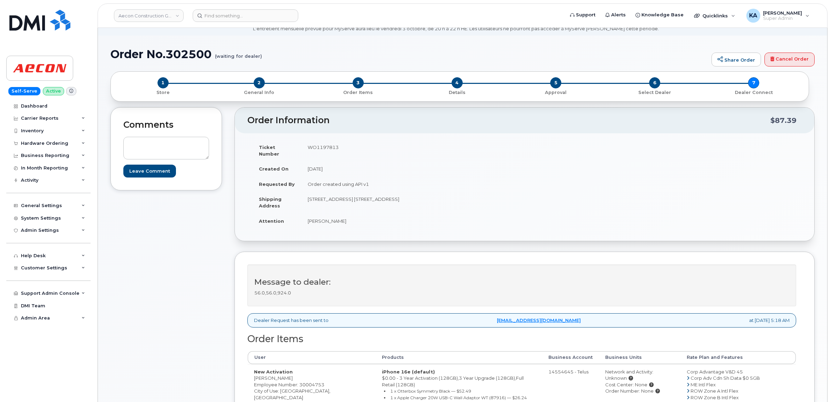
scroll to position [44, 0]
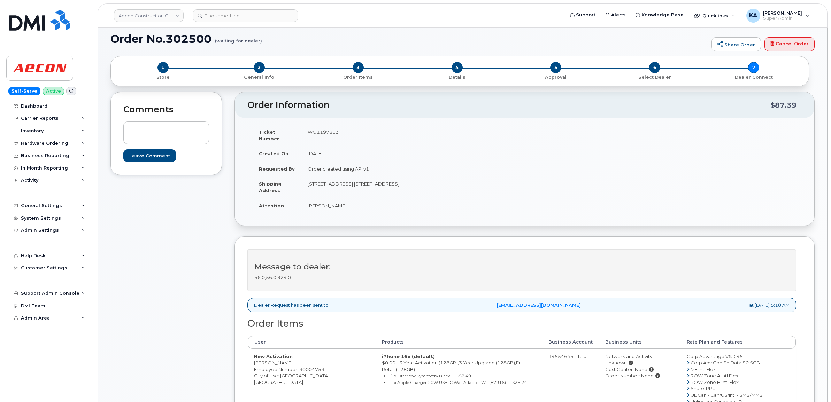
drag, startPoint x: 252, startPoint y: 356, endPoint x: 290, endPoint y: 359, distance: 38.1
click at [290, 359] on td "New Activation Kyle Bokenfohr Employee Number: 30004753 City of Use: Saskatoon,…" at bounding box center [312, 386] width 128 height 74
copy td "[PERSON_NAME]"
click at [323, 131] on td "WO1197813" at bounding box center [410, 135] width 218 height 22
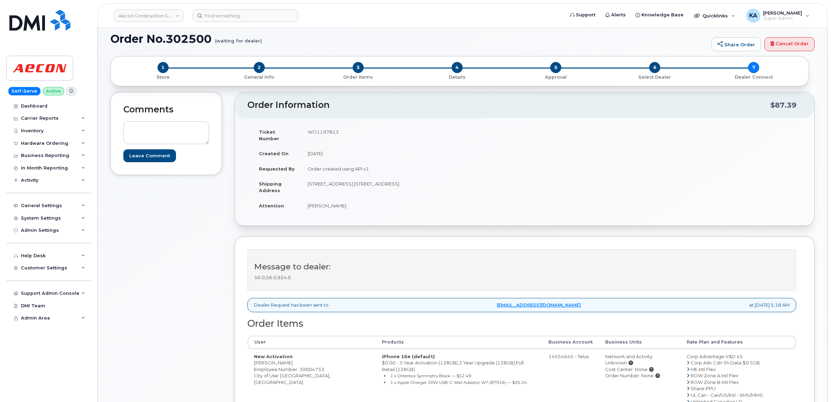
click at [323, 131] on td "WO1197813" at bounding box center [410, 135] width 218 height 22
copy td "WO1197813"
drag, startPoint x: 251, startPoint y: 357, endPoint x: 294, endPoint y: 356, distance: 43.2
click at [294, 356] on td "New Activation Kyle Bokenfohr Employee Number: 30004753 City of Use: Saskatoon,…" at bounding box center [312, 386] width 128 height 74
copy td "Kyle Bokenfohr"
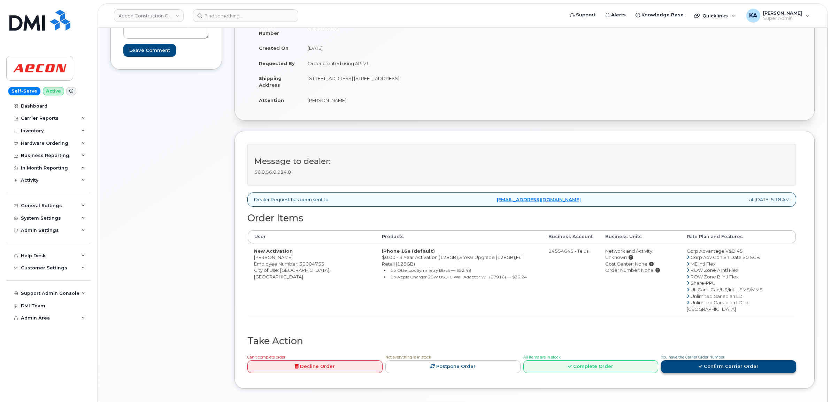
scroll to position [174, 0]
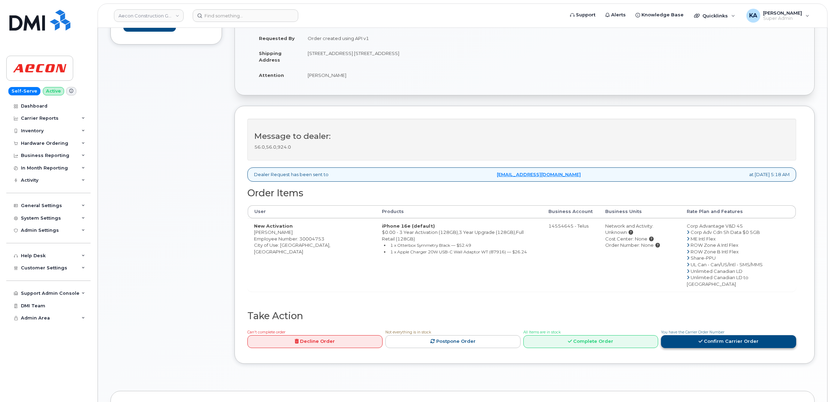
click at [737, 335] on link "Confirm Carrier Order" at bounding box center [728, 341] width 135 height 13
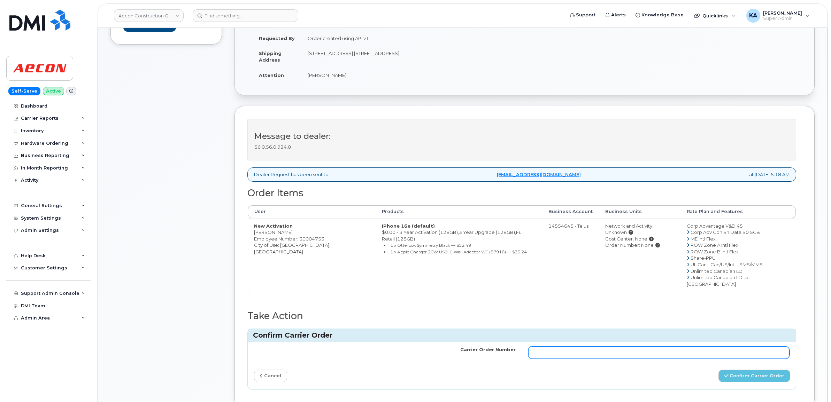
click at [591, 347] on input "Carrier Order Number" at bounding box center [659, 353] width 262 height 13
paste input "TL60036061"
type input "TL60036061"
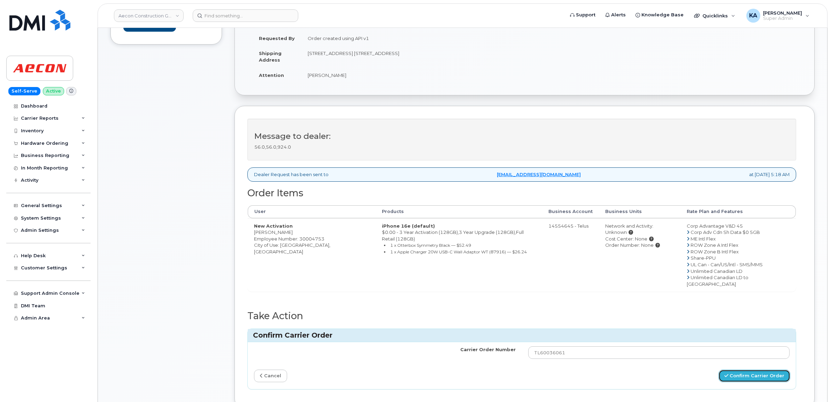
click at [759, 370] on button "Confirm Carrier Order" at bounding box center [754, 376] width 72 height 13
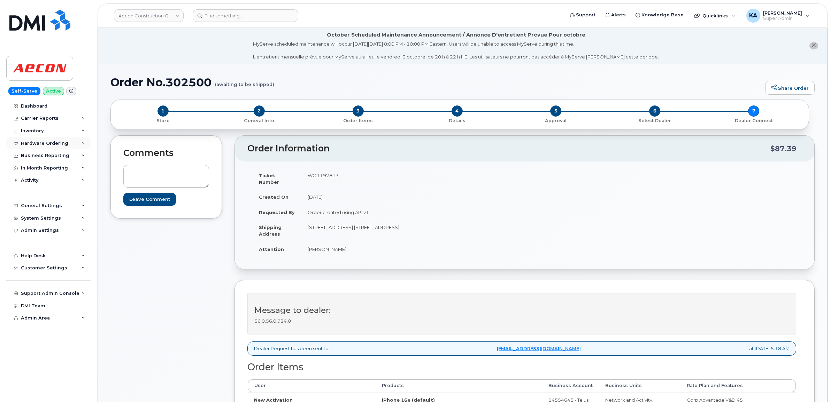
click at [40, 142] on div "Hardware Ordering" at bounding box center [44, 144] width 47 height 6
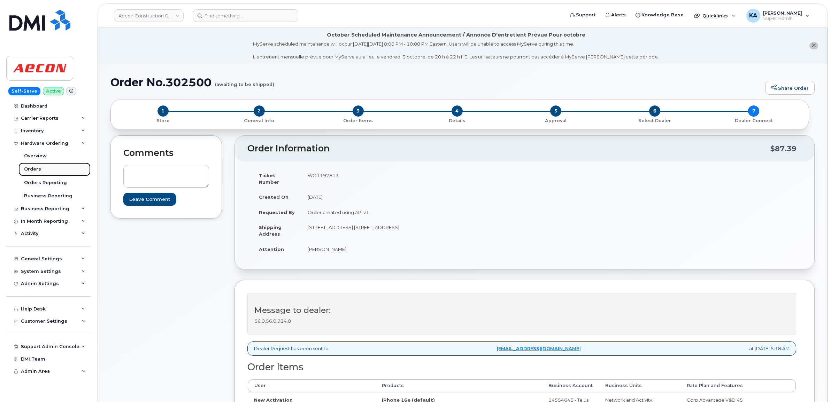
click at [30, 170] on div "Orders" at bounding box center [32, 169] width 17 height 6
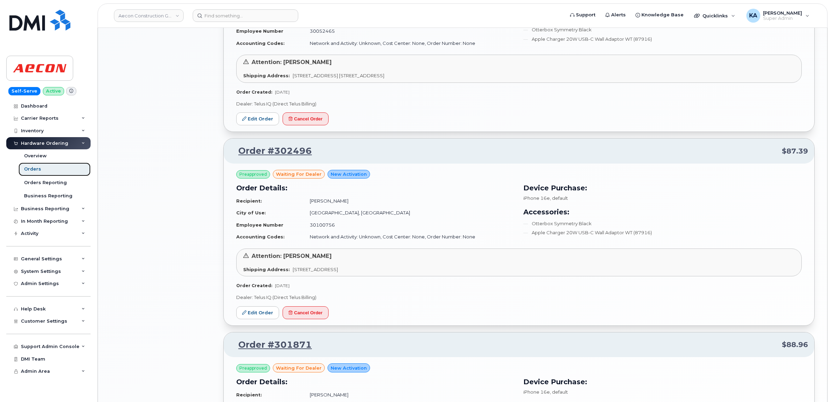
scroll to position [566, 0]
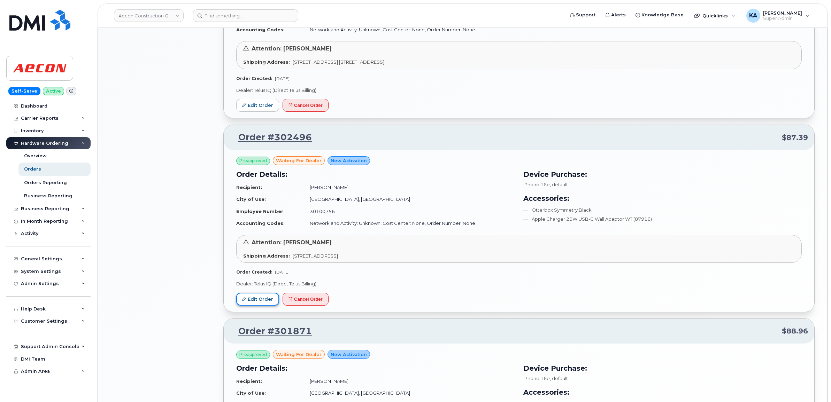
click at [253, 302] on link "Edit Order" at bounding box center [257, 299] width 43 height 13
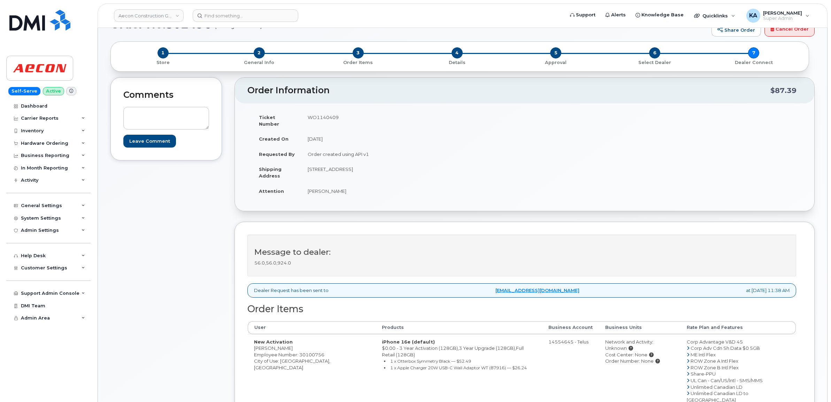
scroll to position [44, 0]
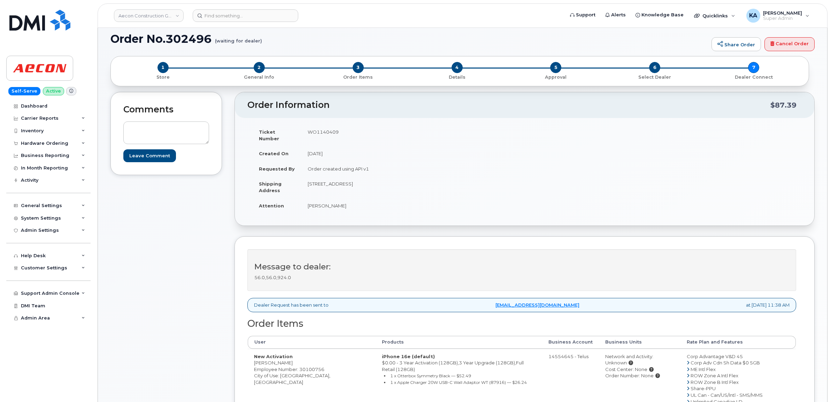
drag, startPoint x: 251, startPoint y: 356, endPoint x: 296, endPoint y: 359, distance: 45.7
click at [296, 359] on td "New Activation Richard Kelly Employee Number: 30100756 City of Use: Saskatoon, …" at bounding box center [312, 386] width 128 height 74
copy td "[PERSON_NAME]"
click at [329, 131] on td "WO1140409" at bounding box center [410, 135] width 218 height 22
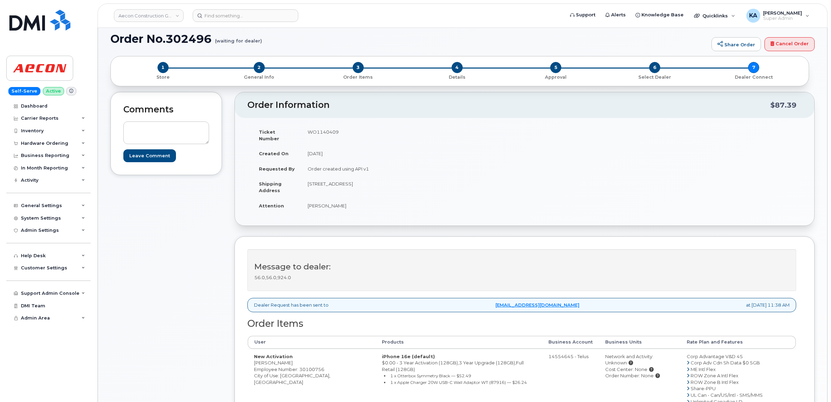
click at [329, 131] on td "WO1140409" at bounding box center [410, 135] width 218 height 22
copy td "WO1140409"
drag, startPoint x: 255, startPoint y: 358, endPoint x: 284, endPoint y: 361, distance: 29.1
click at [284, 361] on td "New Activation Richard Kelly Employee Number: 30100756 City of Use: Saskatoon, …" at bounding box center [312, 386] width 128 height 74
copy td "[PERSON_NAME]"
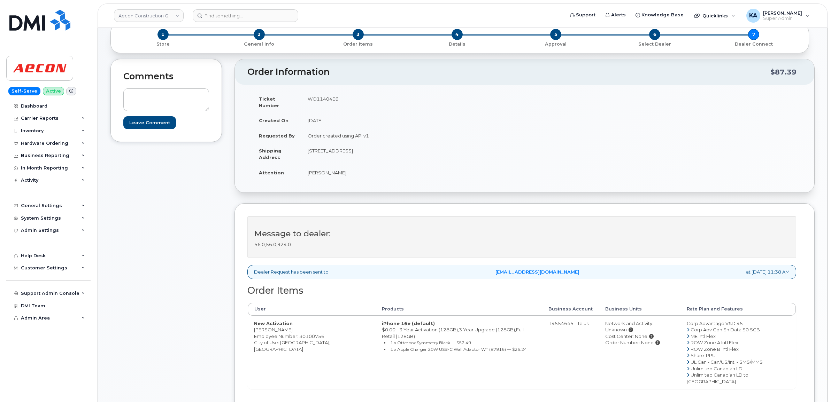
scroll to position [174, 0]
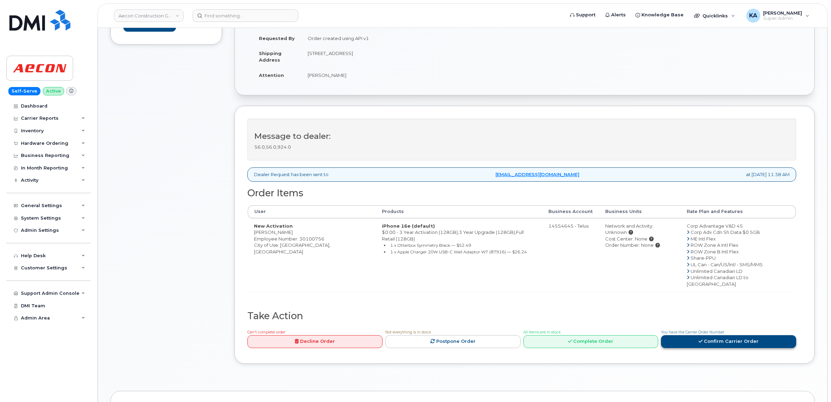
click at [726, 335] on link "Confirm Carrier Order" at bounding box center [728, 341] width 135 height 13
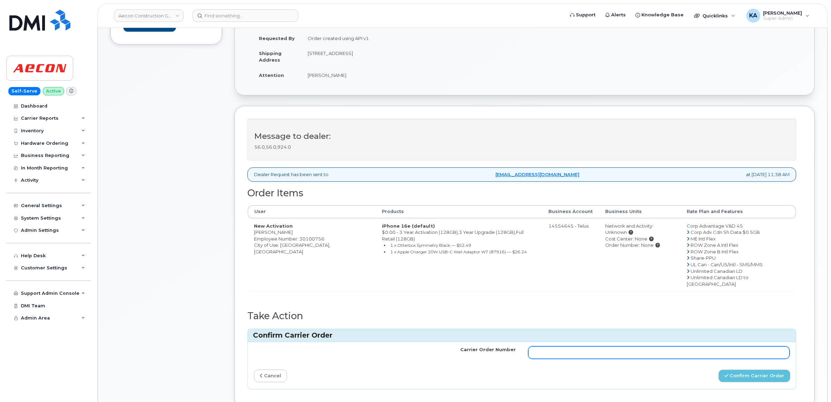
click at [617, 347] on input "Carrier Order Number" at bounding box center [659, 353] width 262 height 13
paste input "TL60036064"
type input "TL60036064"
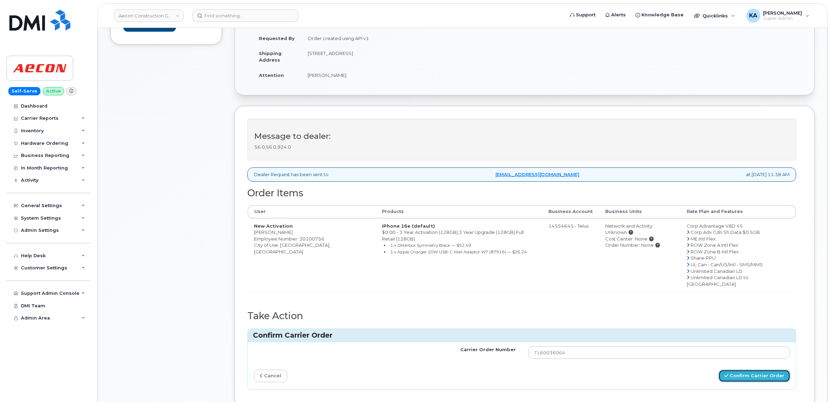
click at [762, 370] on button "Confirm Carrier Order" at bounding box center [754, 376] width 72 height 13
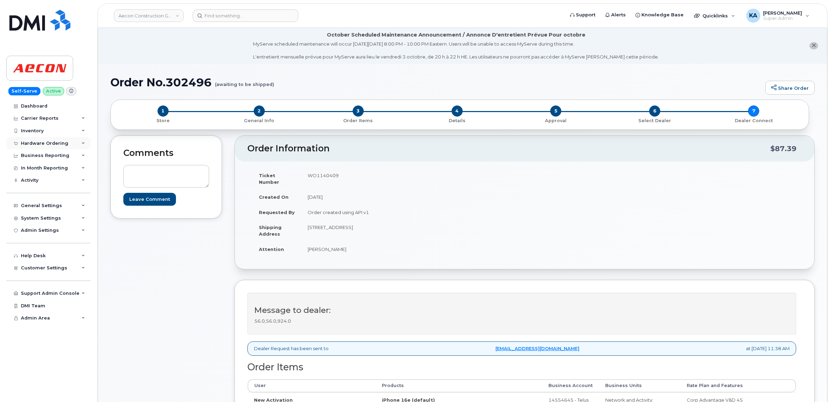
click at [41, 143] on div "Hardware Ordering" at bounding box center [44, 144] width 47 height 6
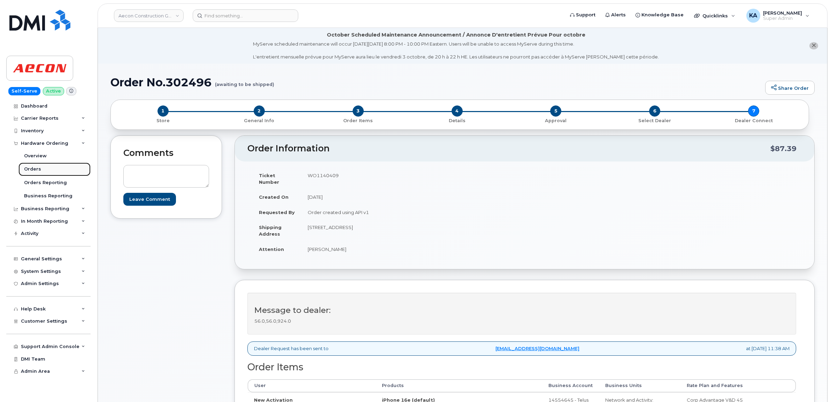
click at [28, 170] on div "Orders" at bounding box center [32, 169] width 17 height 6
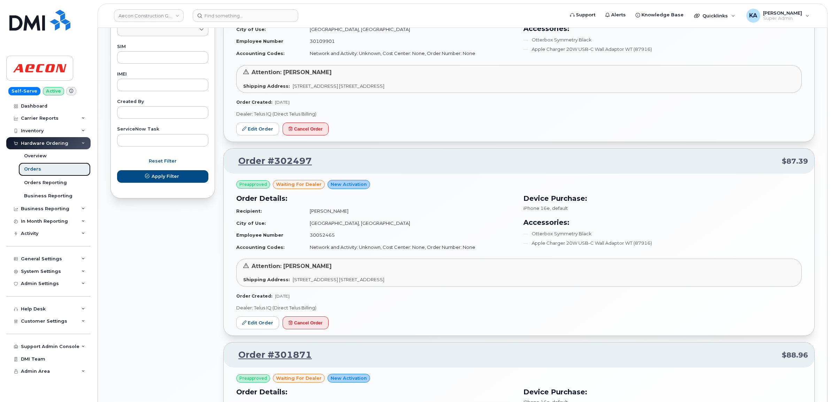
scroll to position [392, 0]
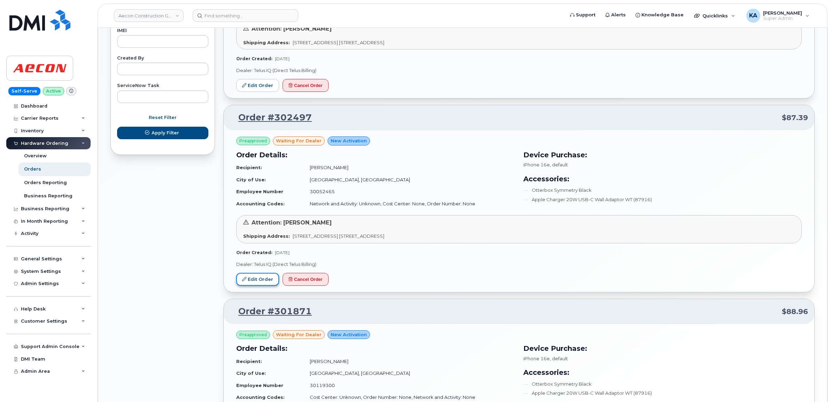
click at [246, 281] on icon at bounding box center [244, 279] width 4 height 4
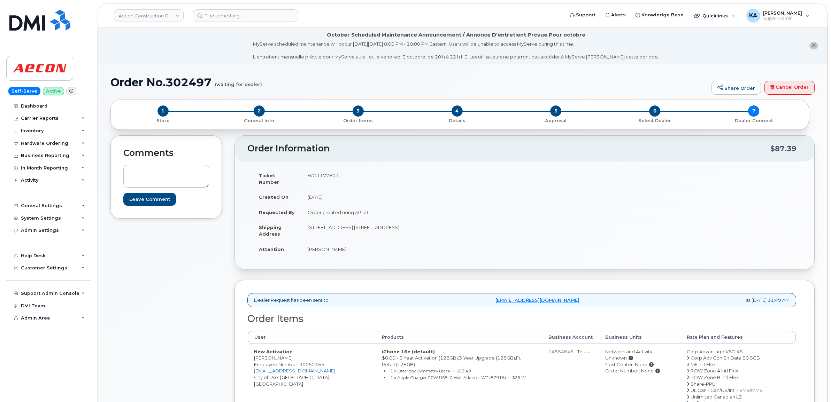
scroll to position [44, 0]
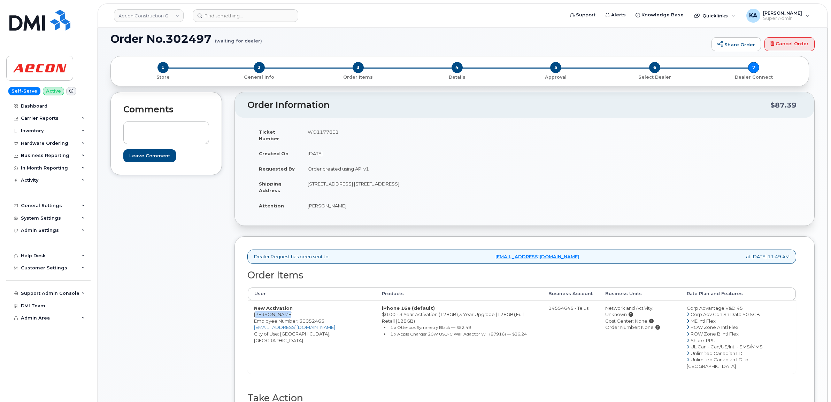
drag, startPoint x: 253, startPoint y: 308, endPoint x: 288, endPoint y: 309, distance: 34.9
click at [288, 309] on td "New Activation [PERSON_NAME] Employee Number: 30052465 [EMAIL_ADDRESS][DOMAIN_N…" at bounding box center [312, 338] width 128 height 74
copy td "[PERSON_NAME]"
click at [315, 131] on td "WO1177801" at bounding box center [410, 135] width 218 height 22
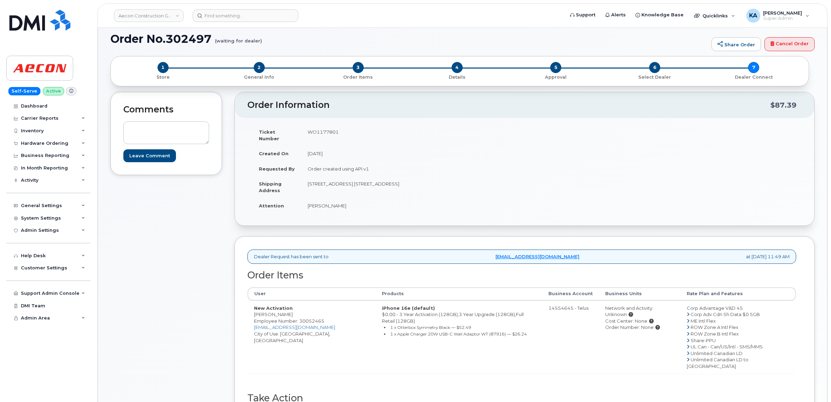
click at [315, 131] on td "WO1177801" at bounding box center [410, 135] width 218 height 22
copy td "WO1177801"
drag, startPoint x: 253, startPoint y: 309, endPoint x: 286, endPoint y: 310, distance: 32.4
click at [286, 310] on td "New Activation Taylor Heck Employee Number: 30052465 theck@aecon.com City of Us…" at bounding box center [312, 338] width 128 height 74
copy td "[PERSON_NAME]"
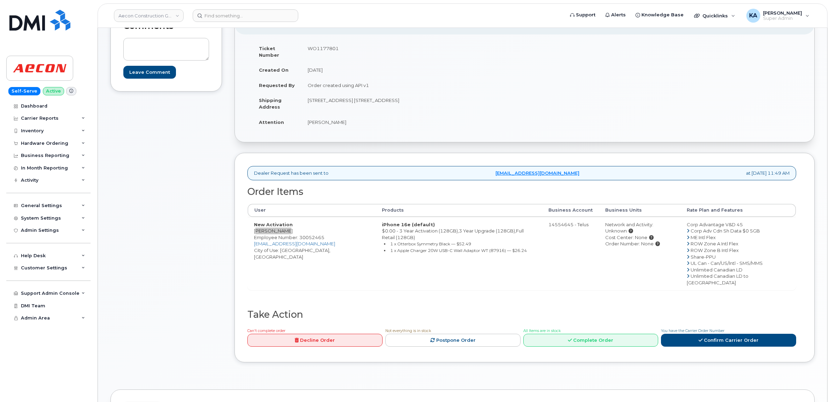
scroll to position [131, 0]
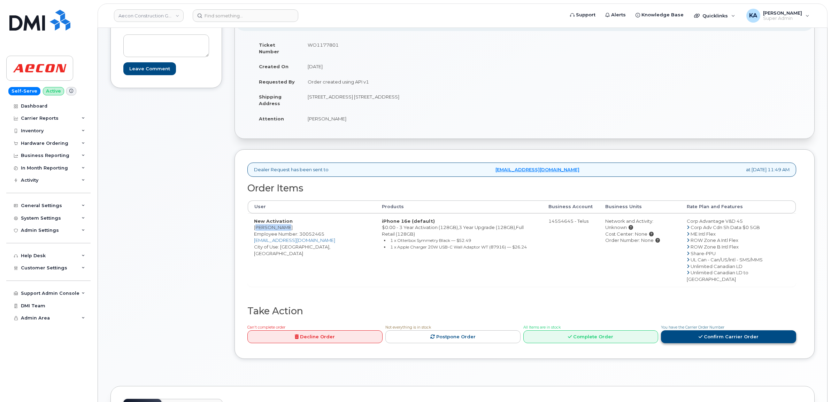
click at [695, 331] on link "Confirm Carrier Order" at bounding box center [728, 337] width 135 height 13
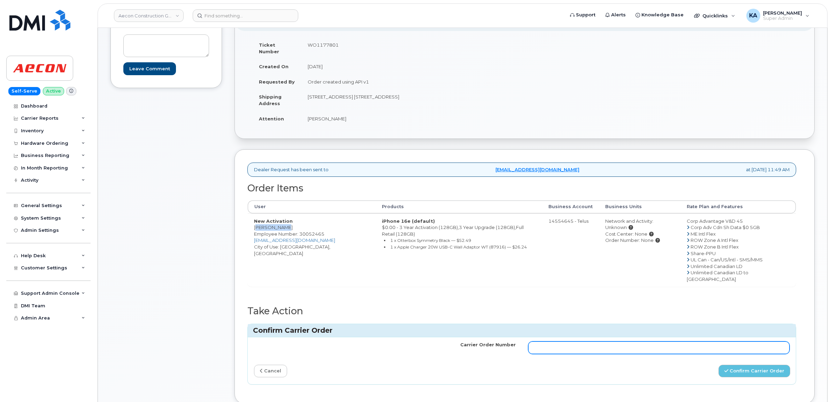
click at [609, 342] on input "Carrier Order Number" at bounding box center [659, 348] width 262 height 13
paste input "TL60036071"
type input "TL60036071"
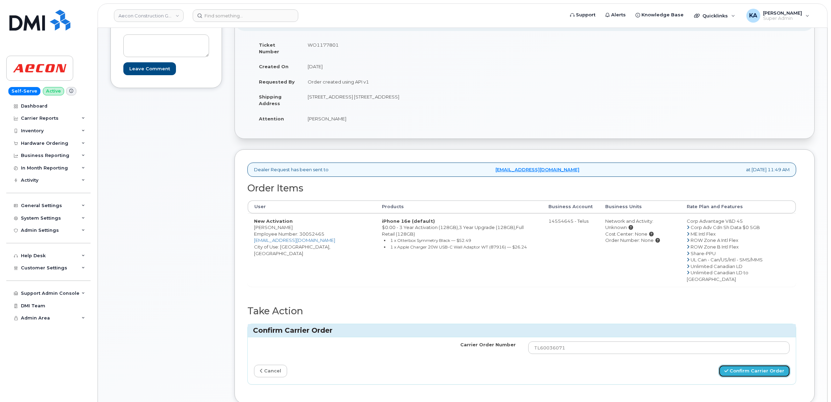
click at [756, 365] on button "Confirm Carrier Order" at bounding box center [754, 371] width 72 height 13
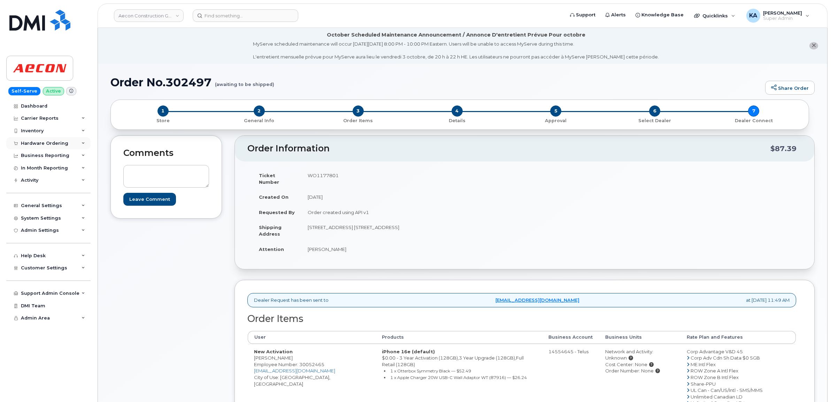
click at [29, 141] on div "Hardware Ordering" at bounding box center [44, 144] width 47 height 6
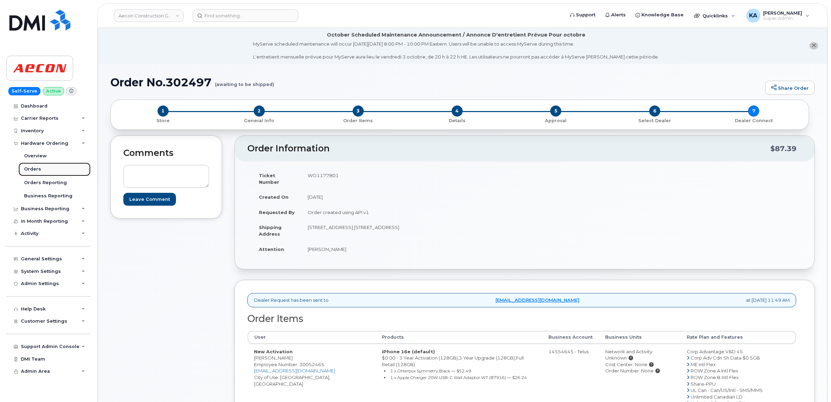
click at [29, 167] on div "Orders" at bounding box center [32, 169] width 17 height 6
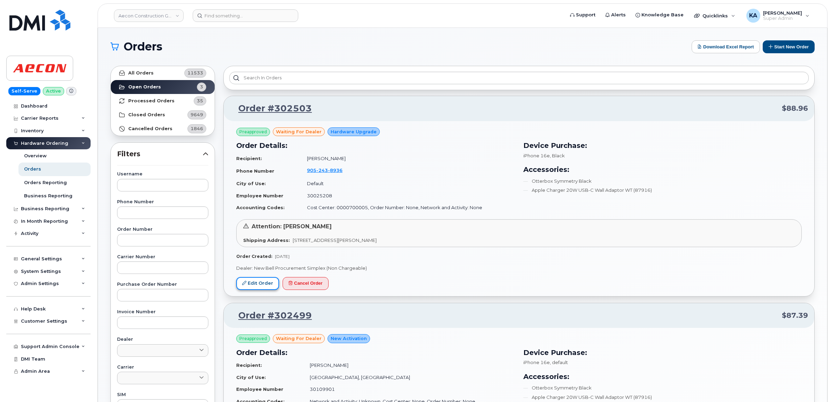
click at [249, 282] on link "Edit Order" at bounding box center [257, 283] width 43 height 13
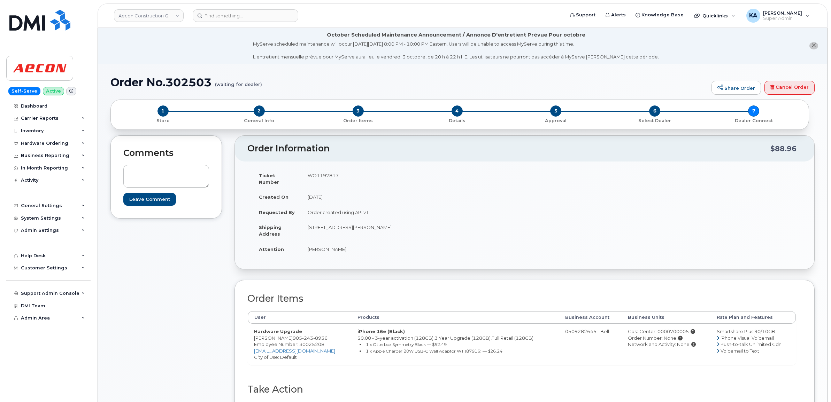
scroll to position [44, 0]
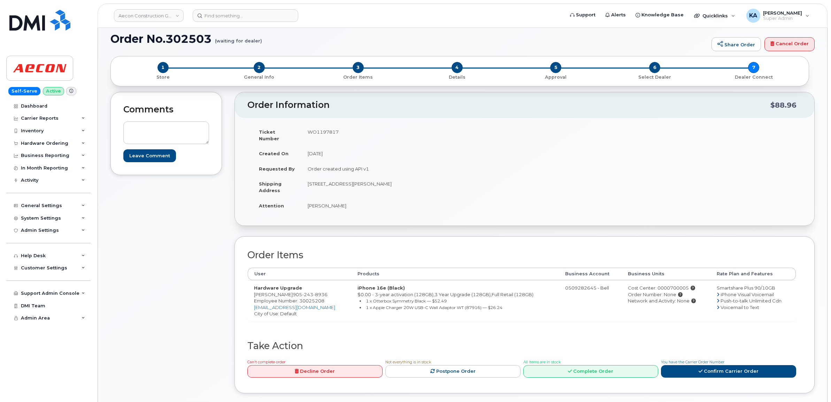
drag, startPoint x: 298, startPoint y: 287, endPoint x: 338, endPoint y: 290, distance: 39.8
click at [338, 290] on td "Hardware Upgrade [PERSON_NAME] [PHONE_NUMBER] Employee Number: 30025208 [EMAIL_…" at bounding box center [299, 300] width 103 height 41
copy td "905 243 8936"
click at [314, 298] on span "Employee Number: 30025208" at bounding box center [289, 301] width 70 height 6
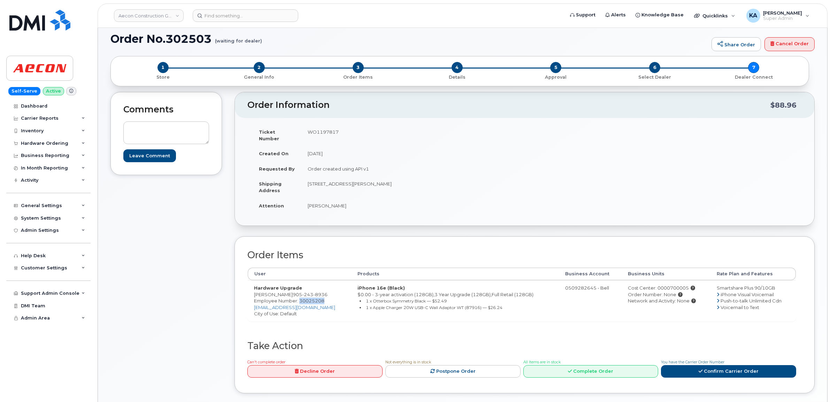
copy span "30025208"
drag, startPoint x: 308, startPoint y: 178, endPoint x: 363, endPoint y: 186, distance: 56.0
click at [363, 186] on td "1465 Pickering Parkway Courtice ON L1V 4E2" at bounding box center [410, 187] width 218 height 22
copy td "1465 Pickering Parkway"
drag, startPoint x: 394, startPoint y: 178, endPoint x: 420, endPoint y: 182, distance: 27.1
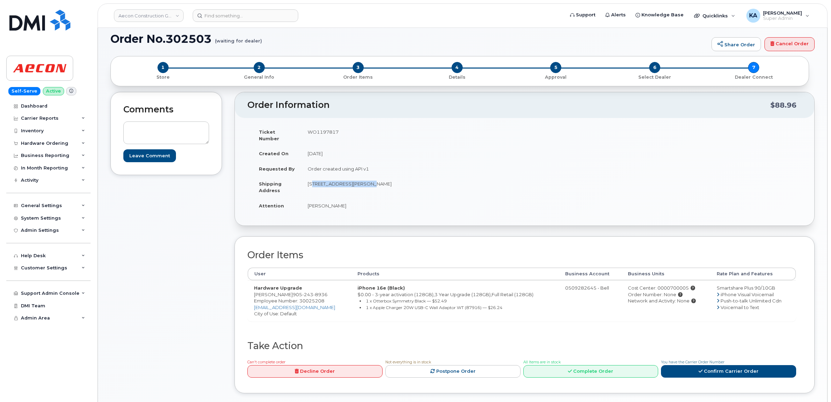
click at [420, 182] on td "1465 Pickering Parkway Courtice ON L1V 4E2" at bounding box center [410, 187] width 218 height 22
copy td "L1V 4E2"
drag, startPoint x: 307, startPoint y: 200, endPoint x: 353, endPoint y: 206, distance: 46.4
click at [353, 206] on td "Spencer Scodellaro" at bounding box center [410, 205] width 218 height 15
copy td "Spencer Scodellaro"
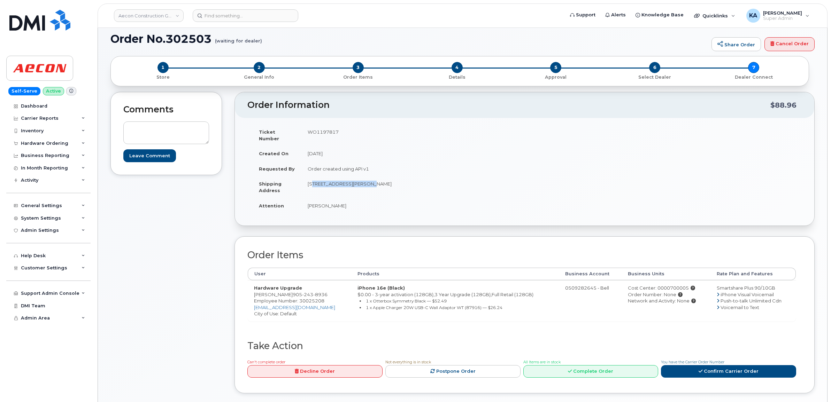
click at [315, 298] on span "Employee Number: 30025208" at bounding box center [289, 301] width 70 height 6
copy span "30025208"
click at [672, 285] on div "Cost Center: 0000700005" at bounding box center [666, 288] width 76 height 7
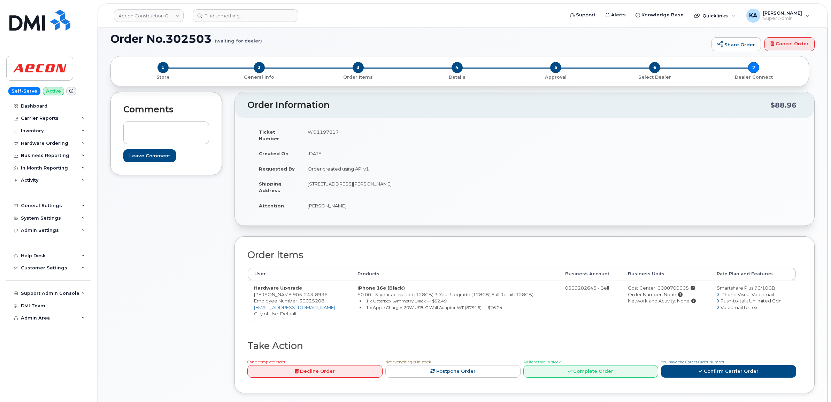
copy div "0000700005"
click at [327, 131] on td "WO1197817" at bounding box center [410, 135] width 218 height 22
click at [327, 132] on td "WO1197817" at bounding box center [410, 135] width 218 height 22
copy td "WO1197817"
click at [736, 366] on link "Confirm Carrier Order" at bounding box center [728, 371] width 135 height 13
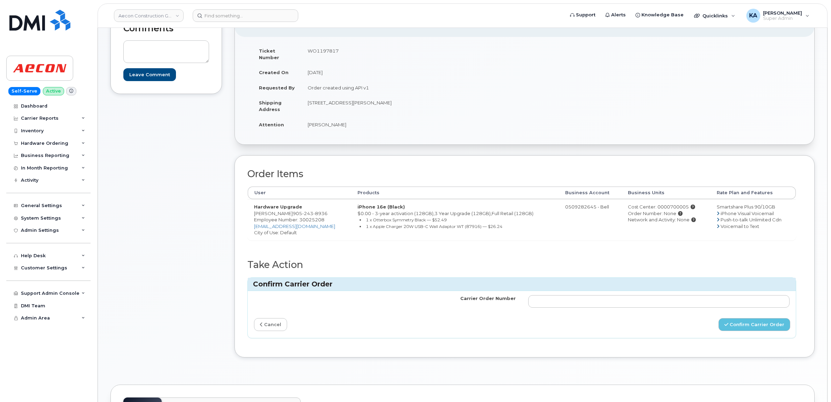
scroll to position [131, 0]
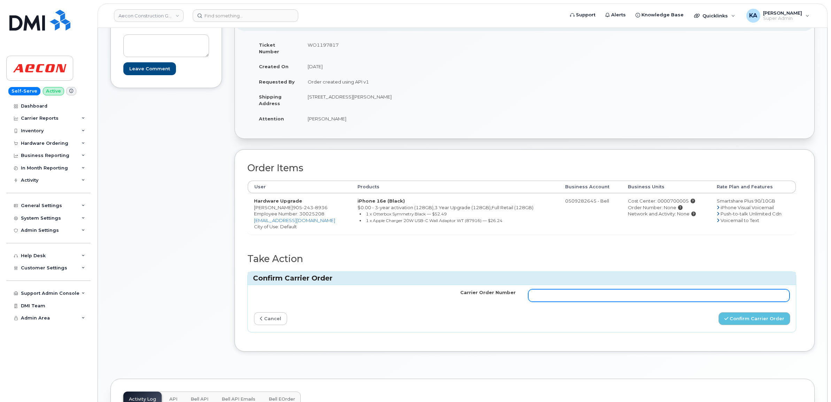
click at [622, 292] on input "Carrier Order Number" at bounding box center [659, 296] width 262 height 13
paste input "3025493"
type input "3025493"
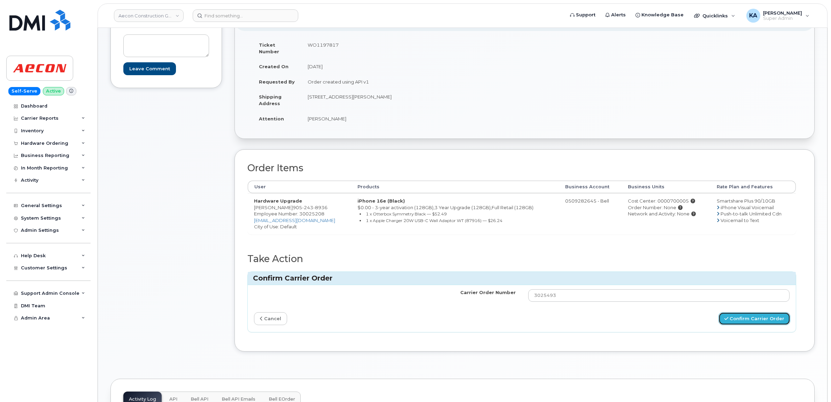
click at [737, 312] on button "Confirm Carrier Order" at bounding box center [754, 318] width 72 height 13
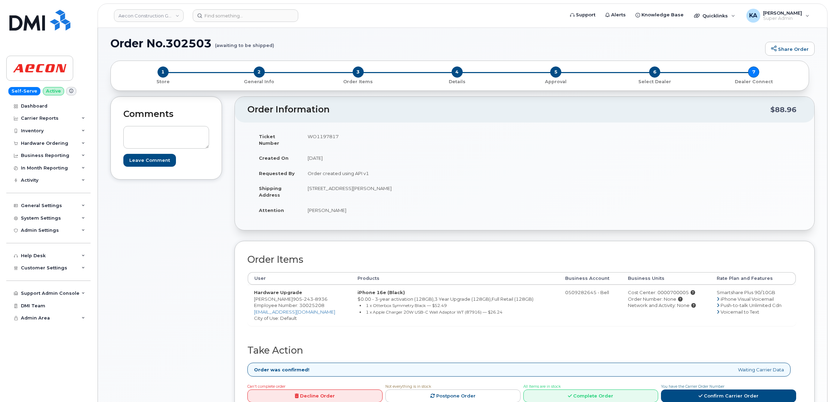
scroll to position [87, 0]
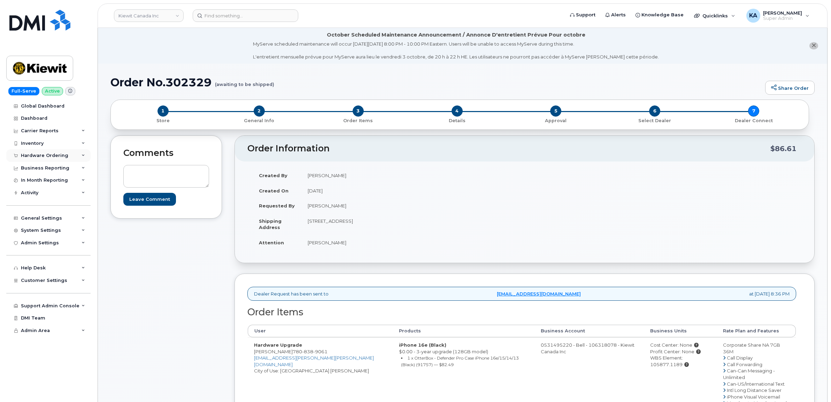
click at [39, 157] on div "Hardware Ordering" at bounding box center [44, 156] width 47 height 6
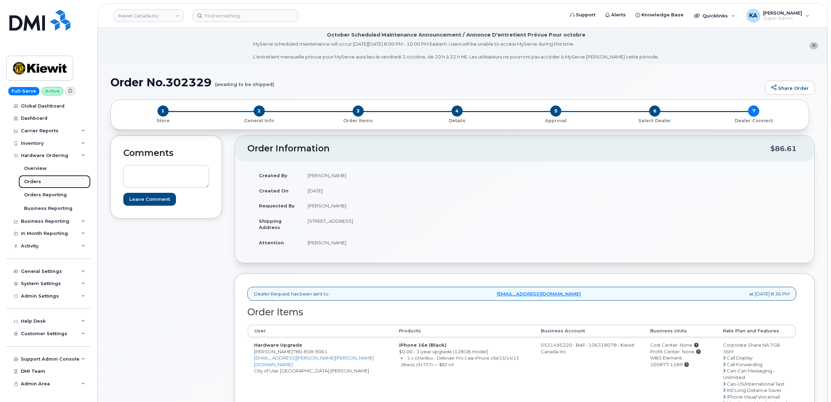
click at [30, 179] on link "Orders" at bounding box center [54, 181] width 72 height 13
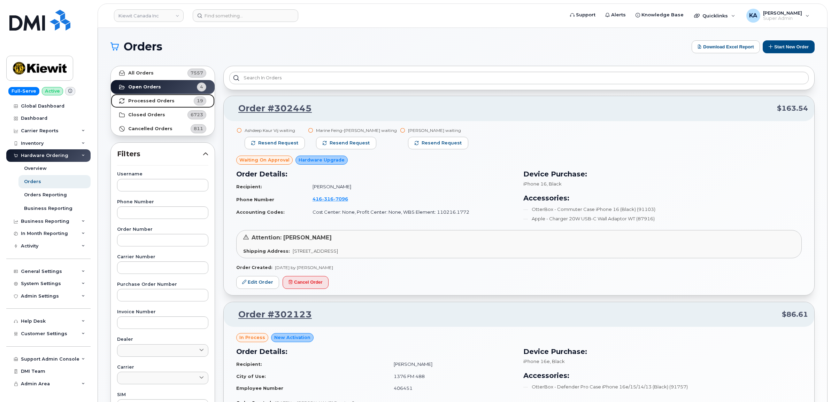
click at [147, 100] on strong "Processed Orders" at bounding box center [151, 101] width 46 height 6
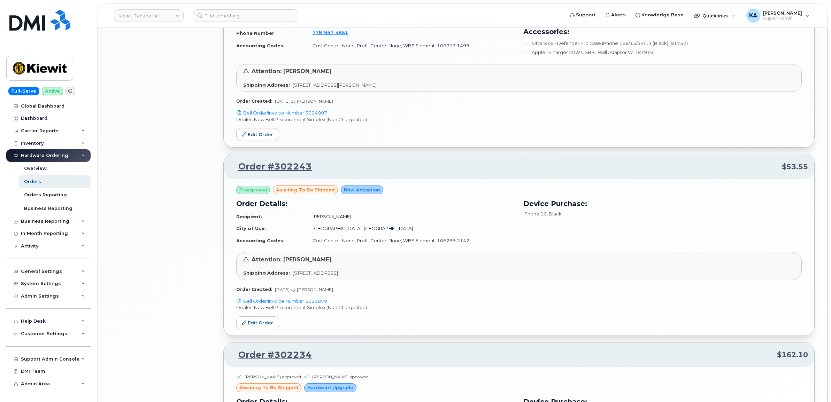
scroll to position [1330, 0]
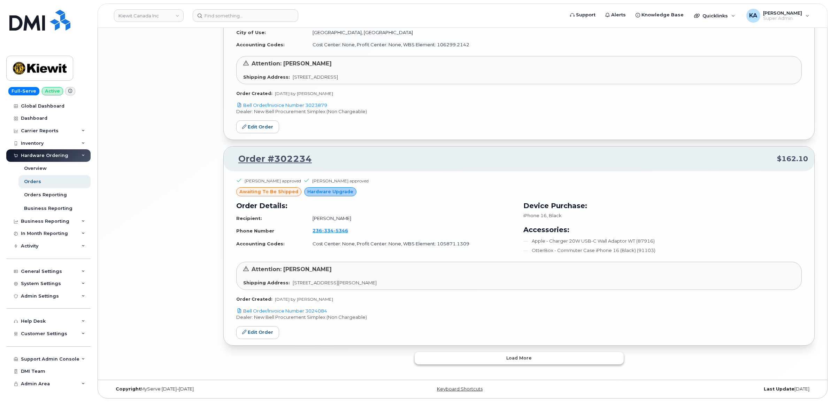
click at [441, 357] on button "Load more" at bounding box center [519, 358] width 209 height 13
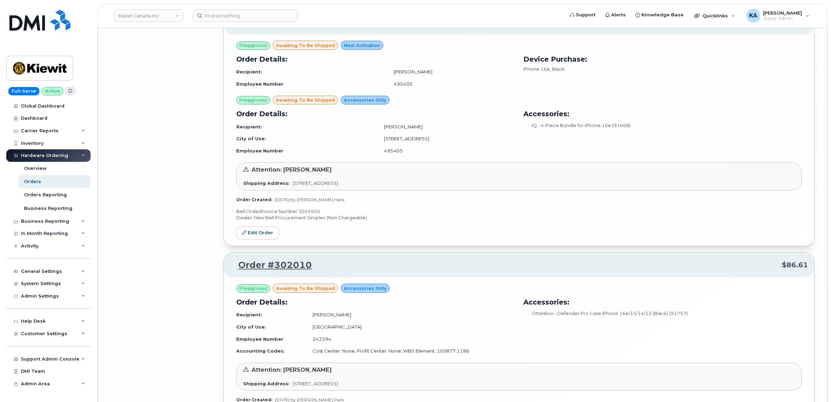
scroll to position [3005, 0]
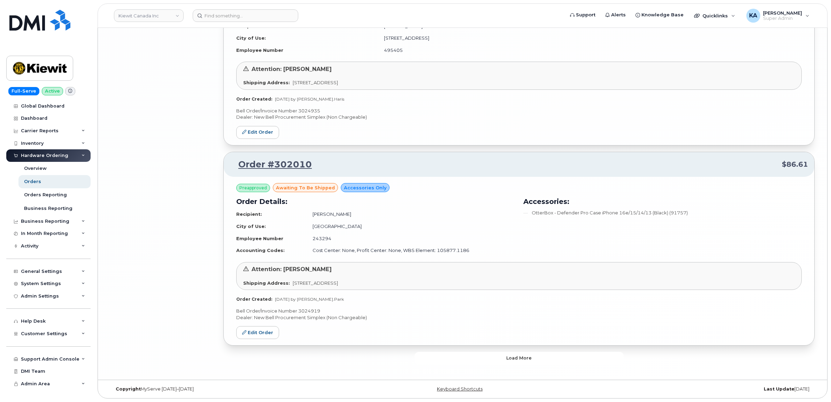
click at [450, 362] on button "Load more" at bounding box center [519, 358] width 209 height 13
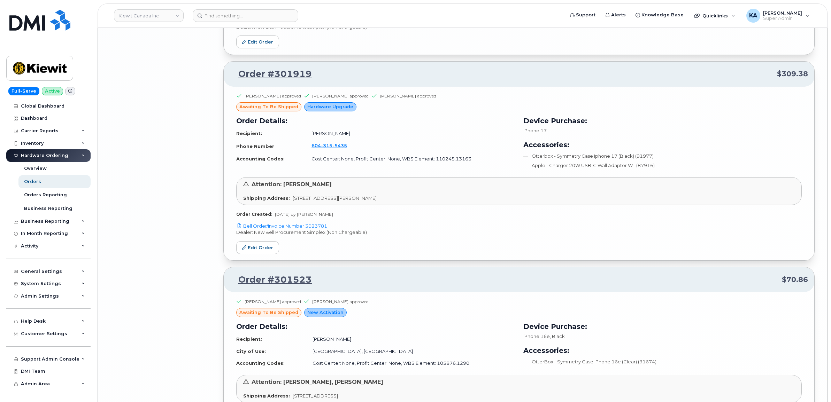
scroll to position [3278, 0]
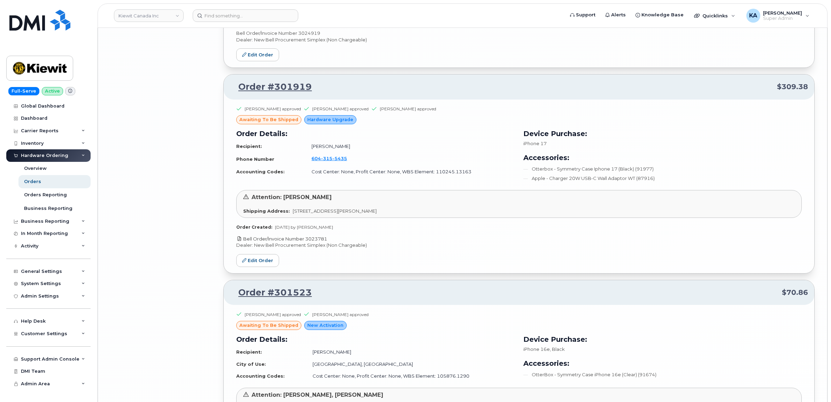
drag, startPoint x: 329, startPoint y: 242, endPoint x: 308, endPoint y: 246, distance: 21.9
click at [308, 242] on p "Bell Order/Invoice Number 3023781" at bounding box center [518, 239] width 565 height 7
copy link "3023781"
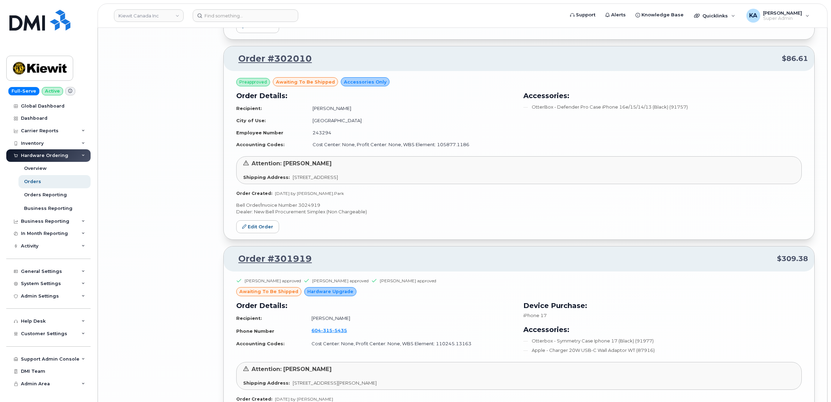
scroll to position [3104, 0]
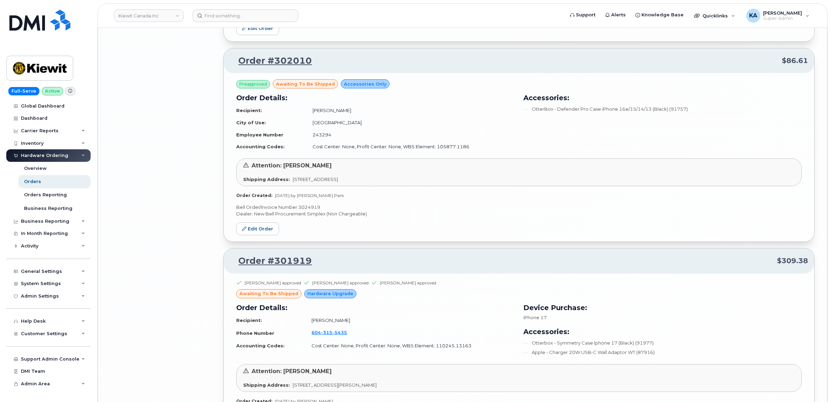
click at [313, 211] on p "Bell Order/Invoice Number 3024919" at bounding box center [518, 207] width 565 height 7
copy p "3024919"
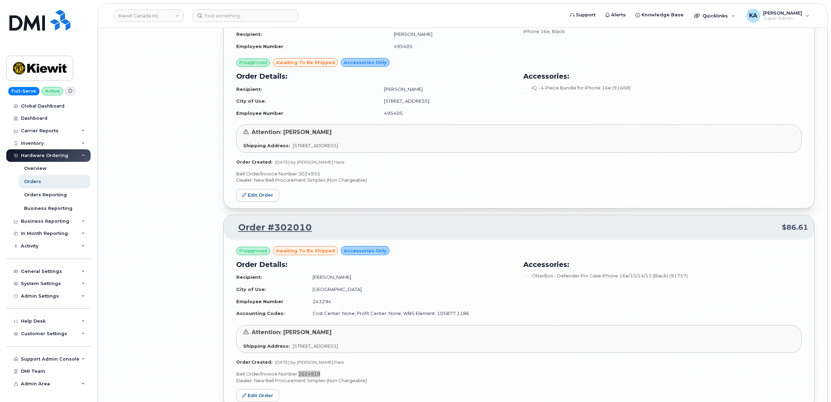
scroll to position [2930, 0]
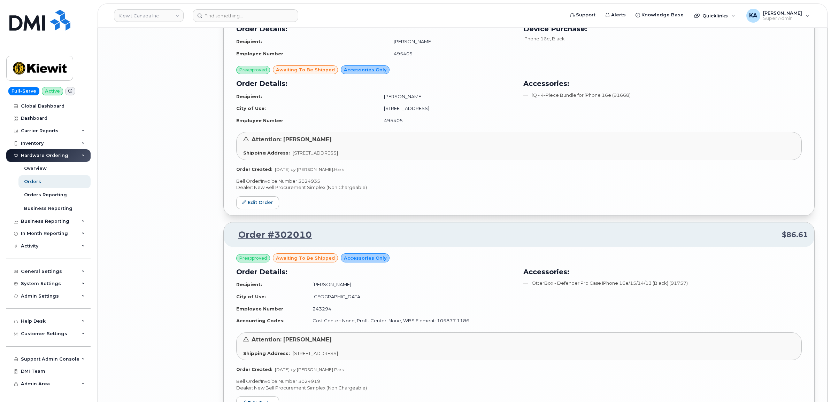
click at [309, 184] on p "Bell Order/Invoice Number 3024935" at bounding box center [518, 181] width 565 height 7
copy p "3024935"
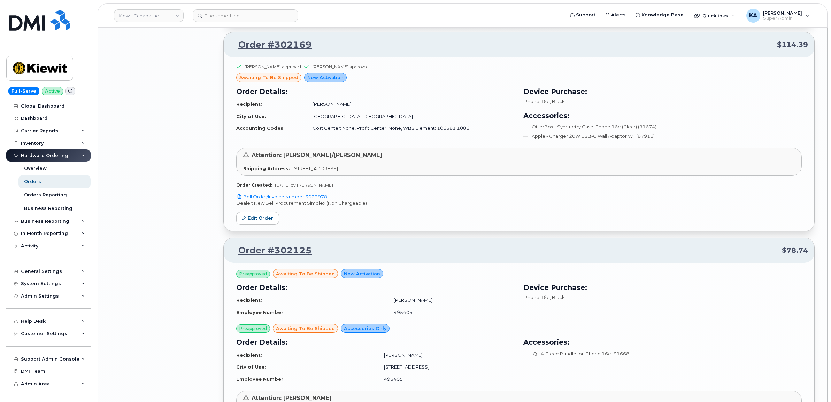
scroll to position [2669, 0]
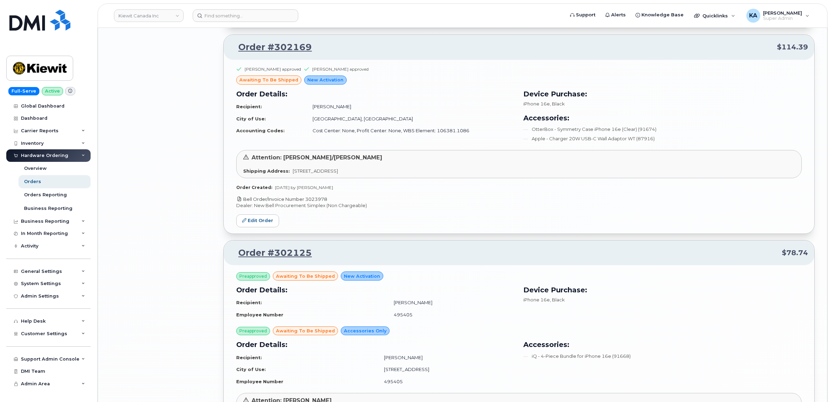
drag, startPoint x: 332, startPoint y: 202, endPoint x: 305, endPoint y: 201, distance: 26.8
click at [305, 201] on p "Bell Order/Invoice Number 3023978" at bounding box center [518, 199] width 565 height 7
click at [305, 201] on link "Bell Order/Invoice Number 3023978" at bounding box center [281, 199] width 91 height 6
copy link "3023978"
click at [257, 224] on link "Edit Order" at bounding box center [257, 221] width 43 height 13
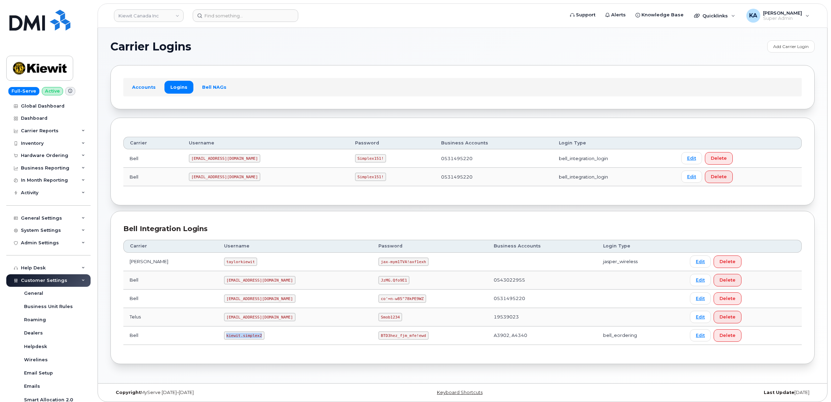
drag, startPoint x: 208, startPoint y: 338, endPoint x: 245, endPoint y: 342, distance: 37.5
click at [245, 342] on td "kiewit.simplex2" at bounding box center [295, 336] width 155 height 18
copy code "kiewit.simplex2"
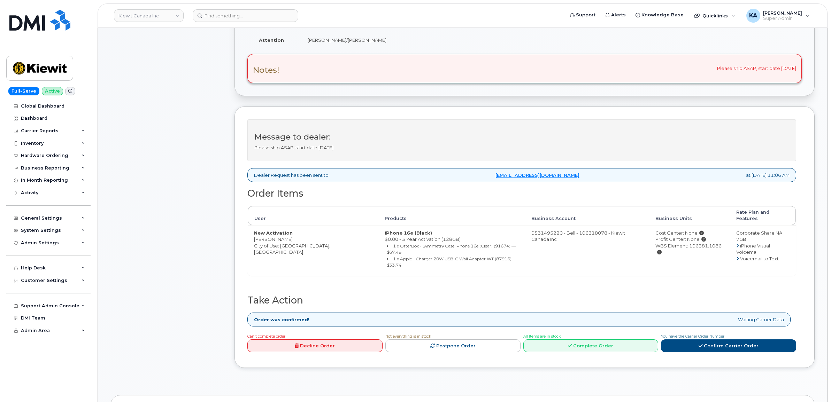
scroll to position [218, 0]
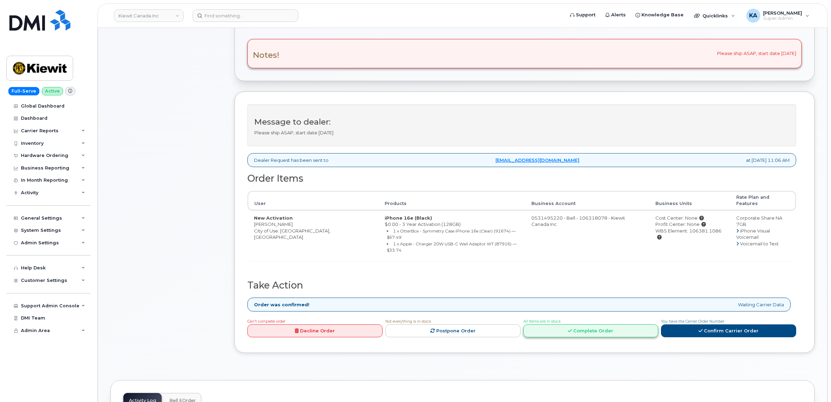
click at [590, 325] on link "Complete Order" at bounding box center [590, 331] width 135 height 13
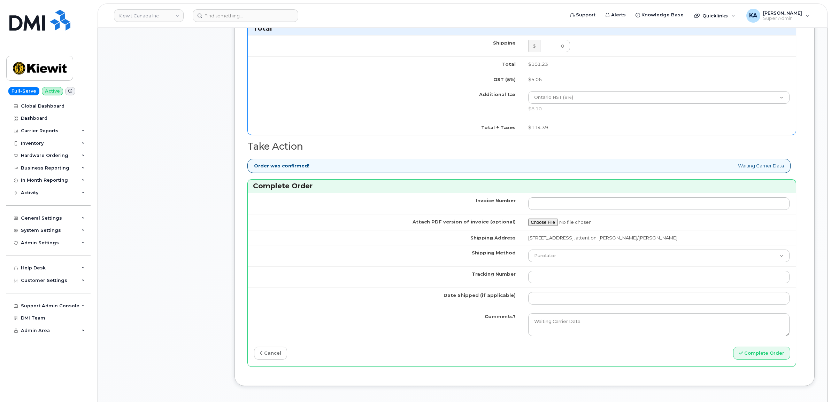
scroll to position [610, 0]
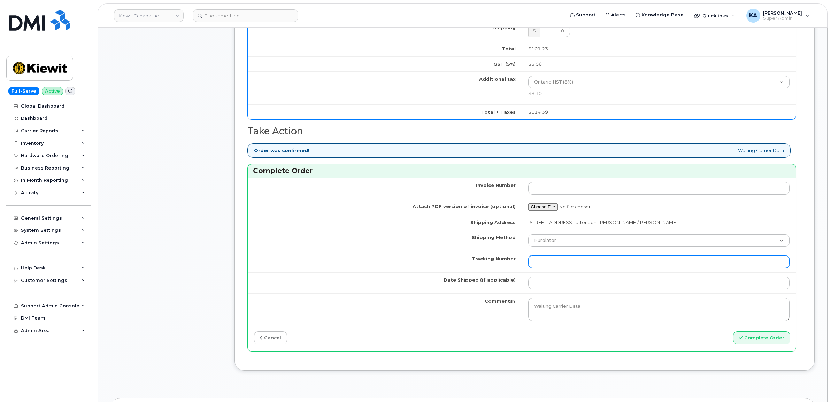
click at [555, 264] on input "Tracking Number" at bounding box center [659, 262] width 262 height 13
paste input "520084292348"
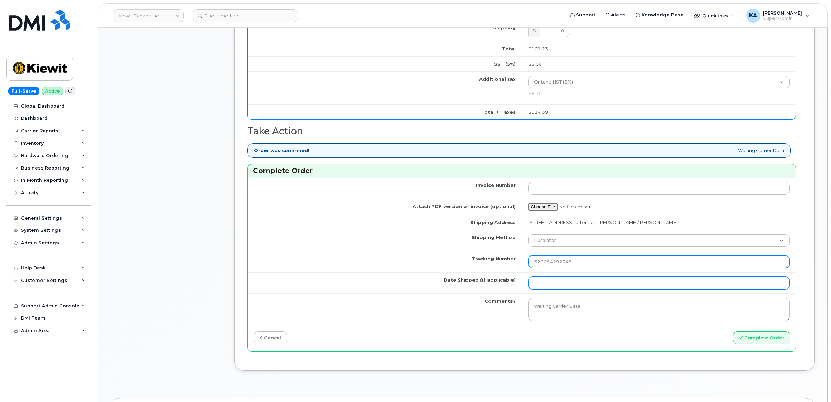
type input "520084292348"
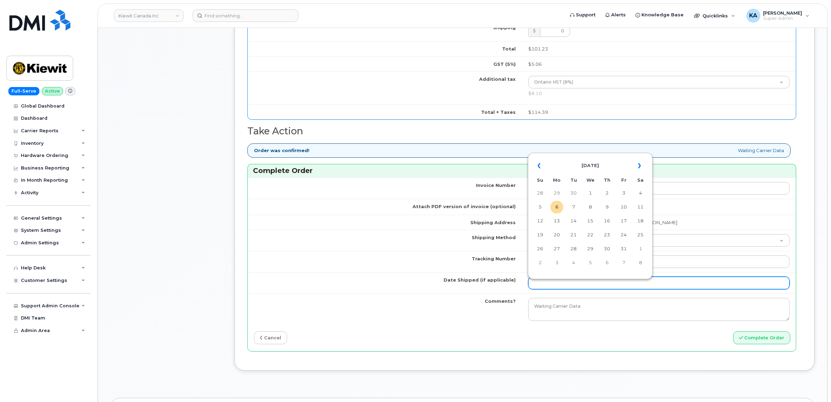
click at [547, 284] on input "Date Shipped (if applicable)" at bounding box center [659, 283] width 262 height 13
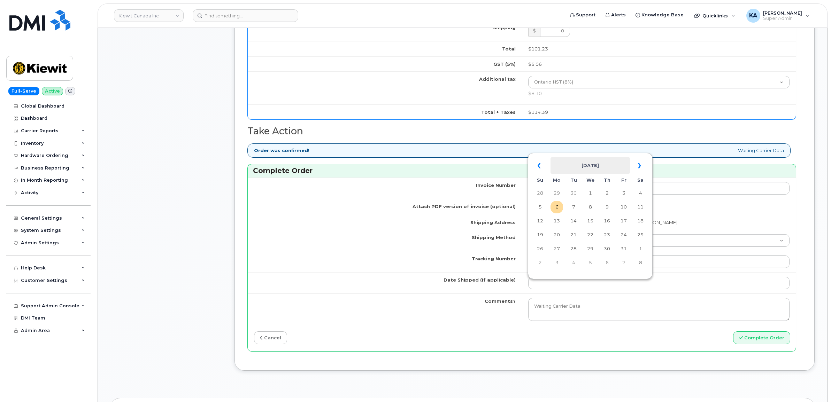
click at [592, 157] on th "[DATE]" at bounding box center [589, 165] width 79 height 17
click at [556, 262] on span "Oct" at bounding box center [557, 264] width 16 height 19
click at [608, 193] on td "2" at bounding box center [607, 193] width 13 height 13
type input "[DATE]"
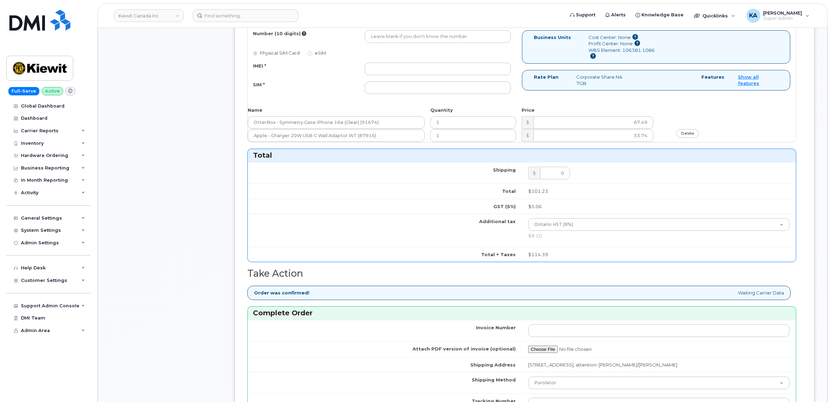
scroll to position [392, 0]
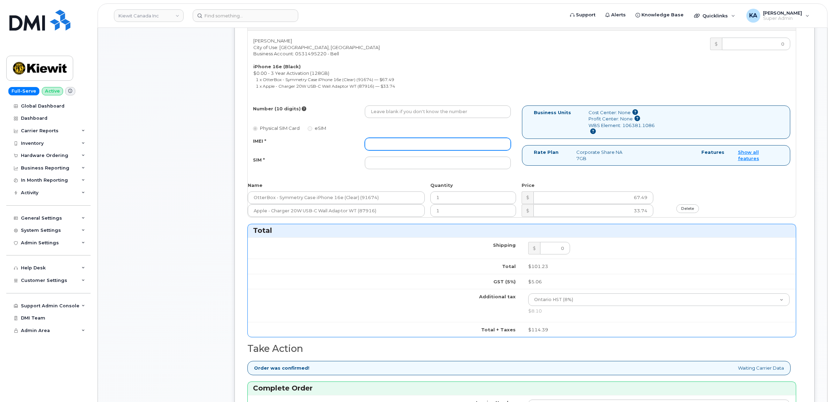
click at [403, 146] on input "IMEI *" at bounding box center [438, 144] width 146 height 13
paste input "354216331380398"
type input "354216331380398"
click at [406, 167] on input "SIM *" at bounding box center [438, 163] width 146 height 13
paste input "89302610207734230904"
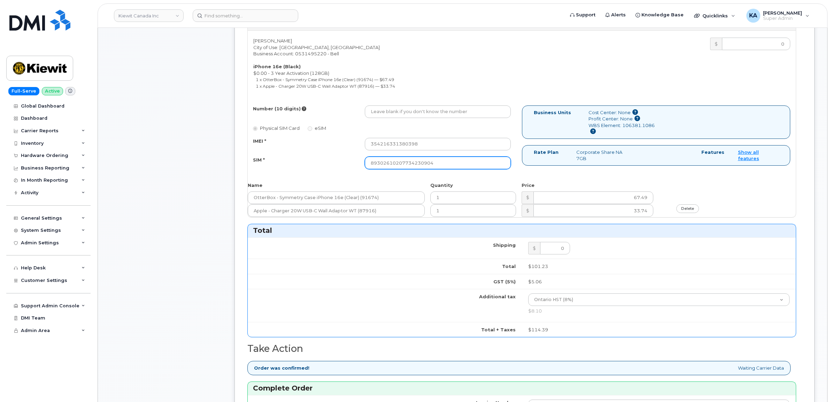
type input "89302610207734230904"
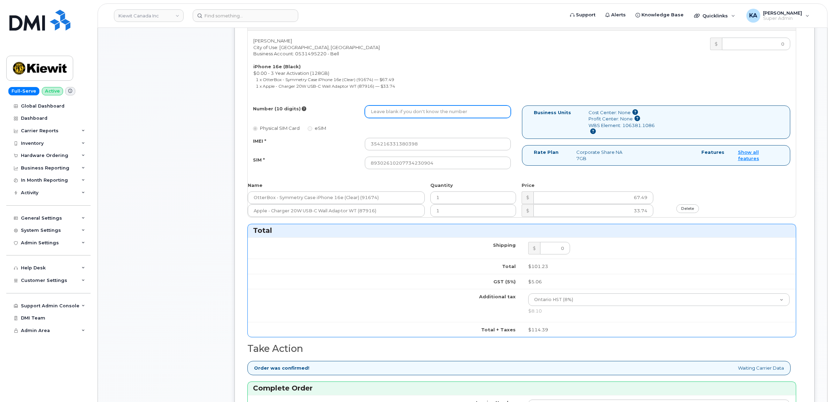
click at [427, 112] on input "Number (10 digits)" at bounding box center [438, 112] width 146 height 13
paste input "9052436252"
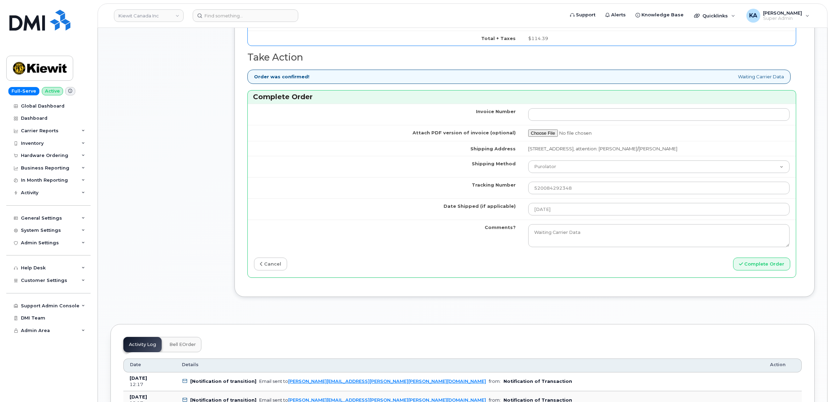
scroll to position [697, 0]
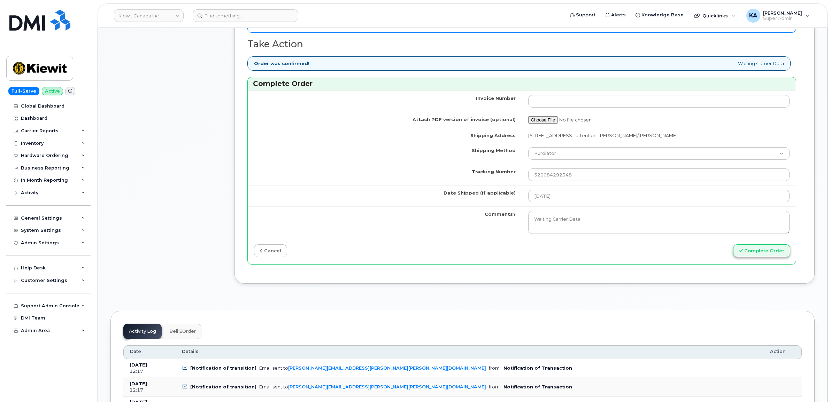
type input "9052436252"
click at [758, 255] on button "Complete Order" at bounding box center [761, 251] width 57 height 13
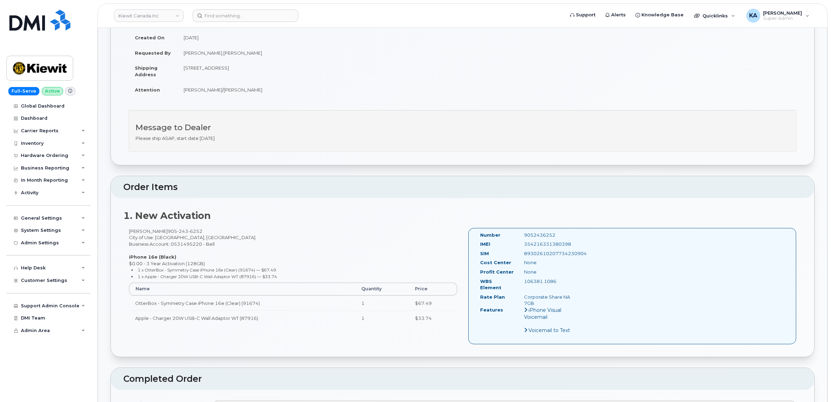
scroll to position [131, 0]
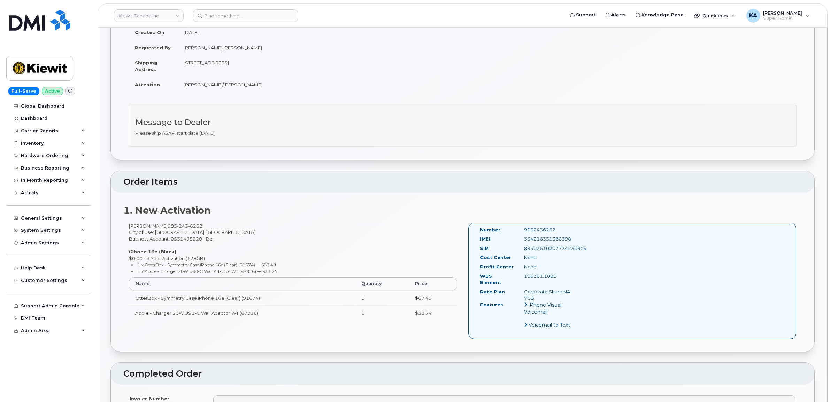
drag, startPoint x: 579, startPoint y: 240, endPoint x: 522, endPoint y: 240, distance: 57.1
click at [522, 240] on div "354216331380398" at bounding box center [550, 239] width 62 height 7
copy div "354216331380398"
drag, startPoint x: 560, startPoint y: 229, endPoint x: 523, endPoint y: 231, distance: 37.3
click at [523, 231] on div "9052436252" at bounding box center [550, 230] width 62 height 7
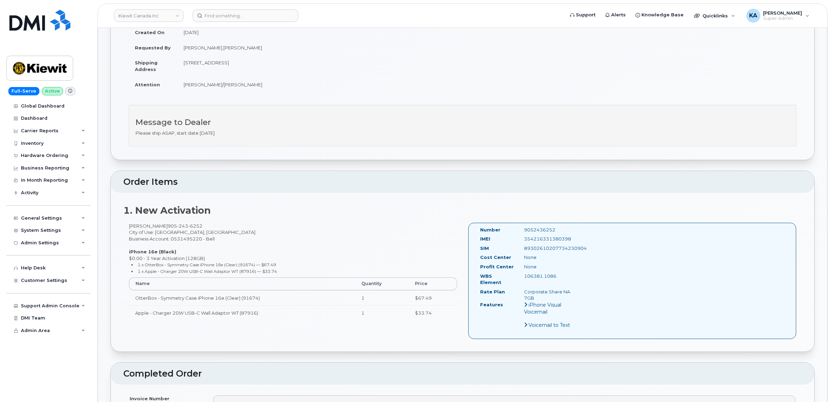
copy div "9052436252"
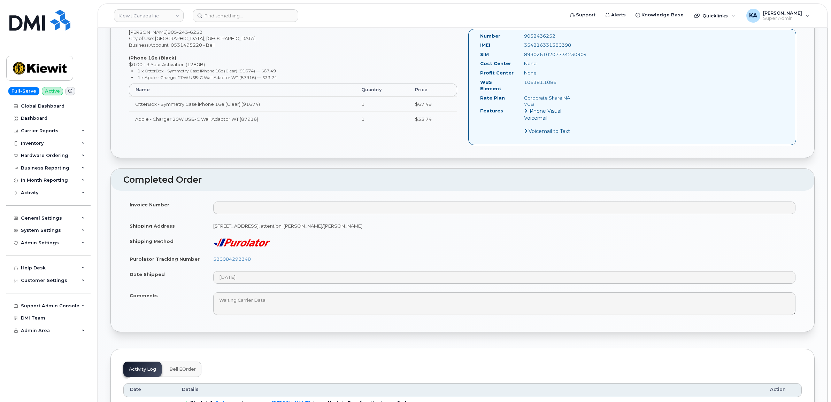
scroll to position [348, 0]
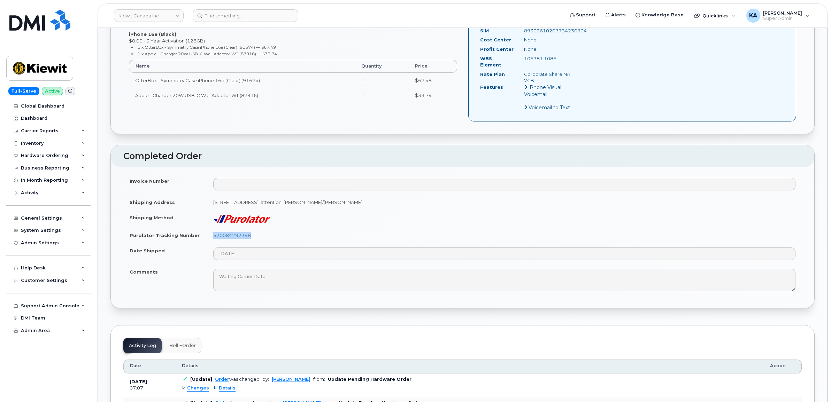
drag, startPoint x: 254, startPoint y: 232, endPoint x: 213, endPoint y: 234, distance: 41.2
click at [213, 234] on td "520084292348" at bounding box center [504, 235] width 595 height 15
copy link "520084292348"
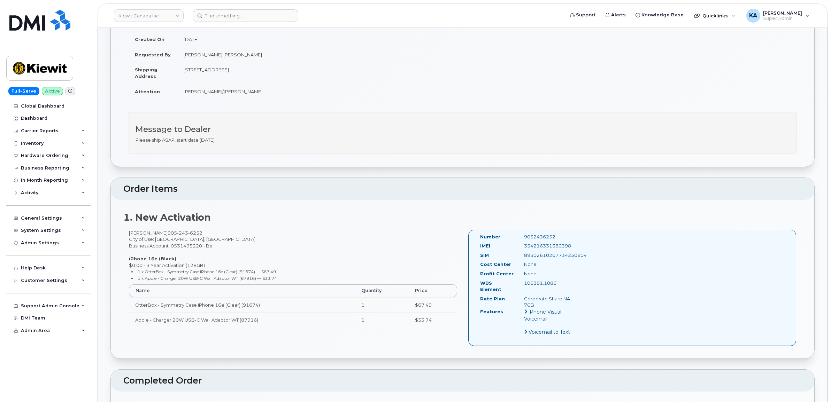
scroll to position [87, 0]
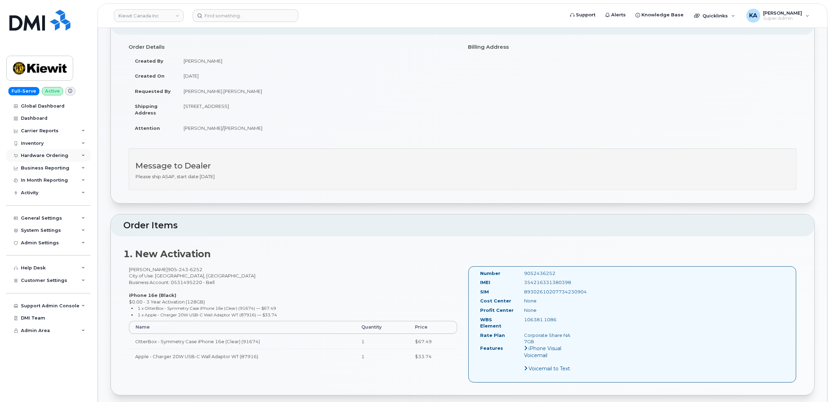
click at [58, 155] on div "Hardware Ordering" at bounding box center [44, 156] width 47 height 6
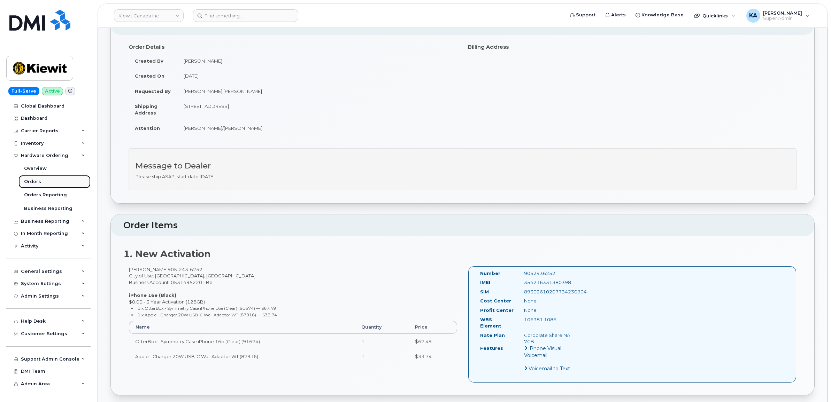
click at [25, 182] on div "Orders" at bounding box center [32, 182] width 17 height 6
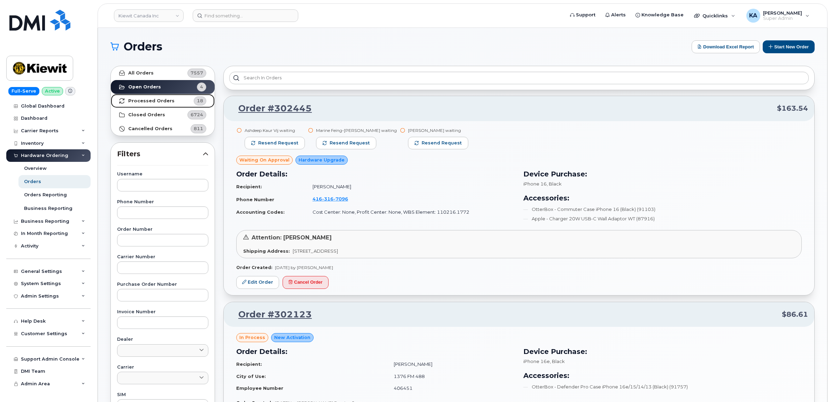
click at [164, 100] on strong "Processed Orders" at bounding box center [151, 101] width 46 height 6
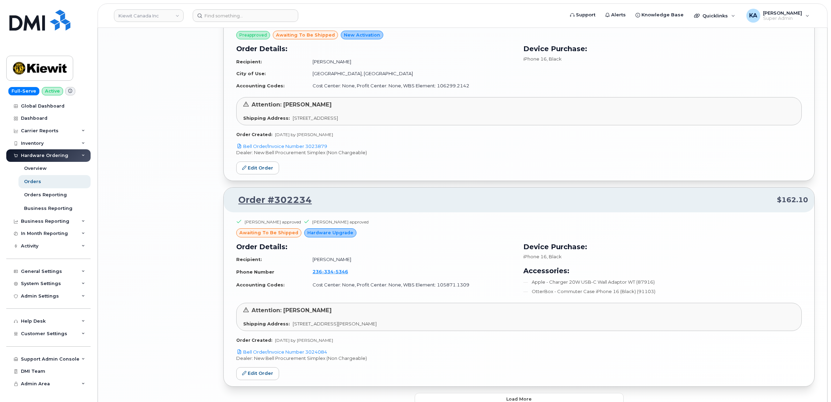
scroll to position [1330, 0]
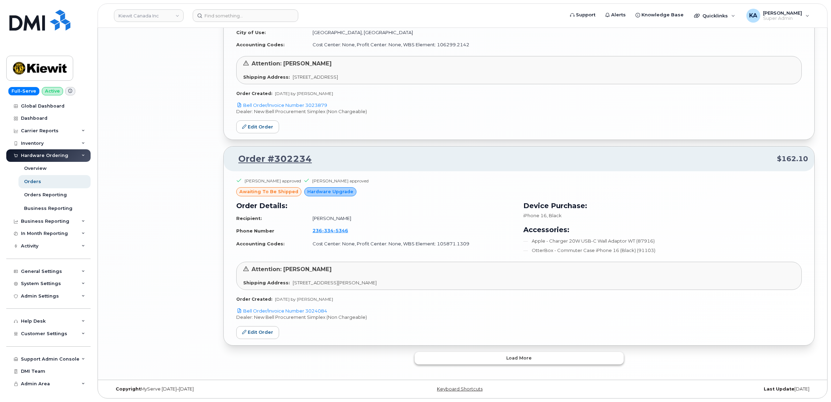
click at [448, 360] on button "Load more" at bounding box center [519, 358] width 209 height 13
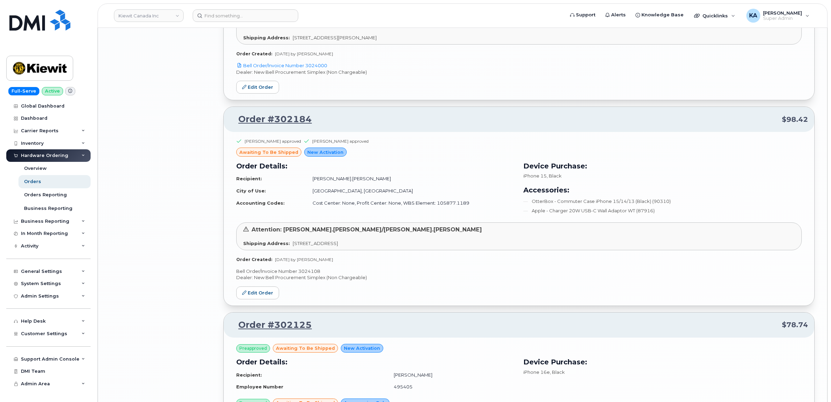
scroll to position [2375, 0]
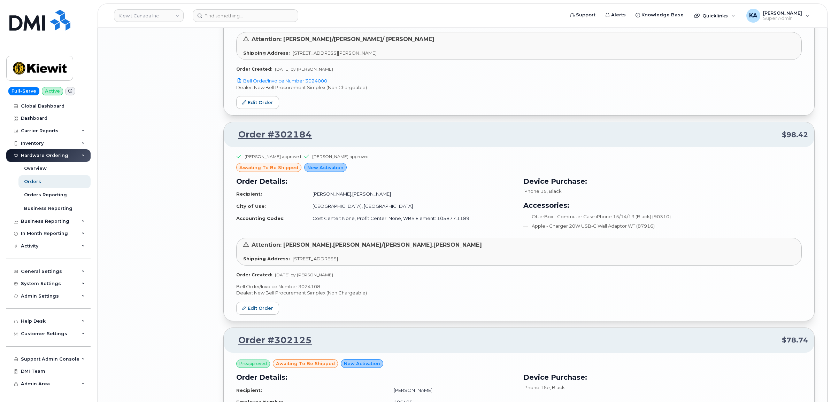
click at [312, 290] on p "Bell Order/Invoice Number 3024108" at bounding box center [518, 287] width 565 height 7
copy p "3024108"
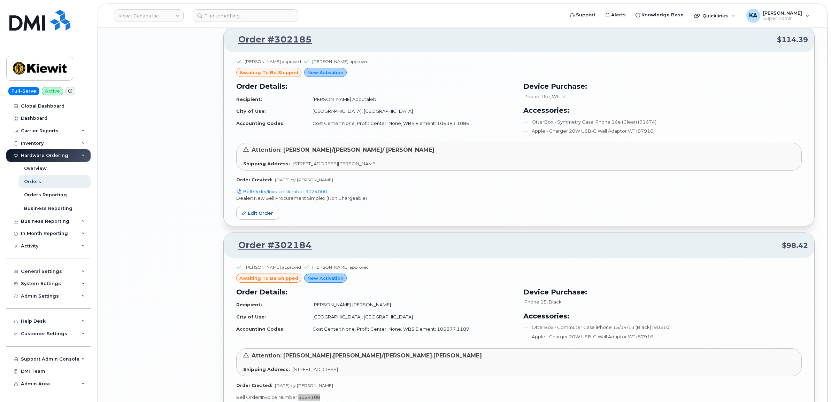
scroll to position [2245, 0]
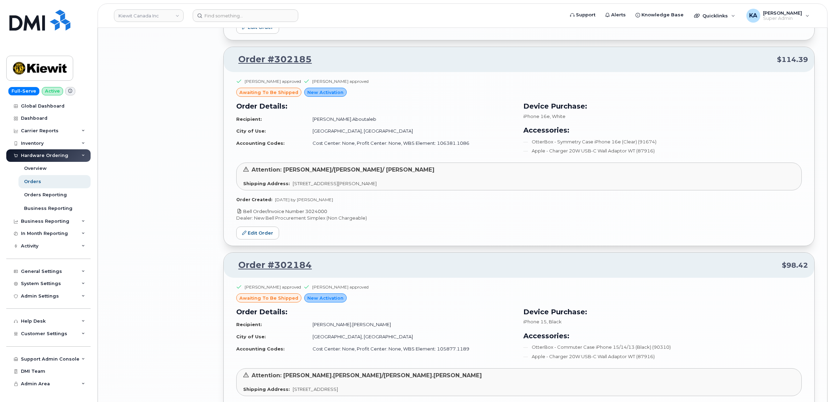
drag, startPoint x: 329, startPoint y: 213, endPoint x: 307, endPoint y: 215, distance: 22.3
click at [307, 215] on p "Bell Order/Invoice Number 3024000" at bounding box center [518, 211] width 565 height 7
copy link "3024000"
click at [257, 236] on link "Edit Order" at bounding box center [257, 233] width 43 height 13
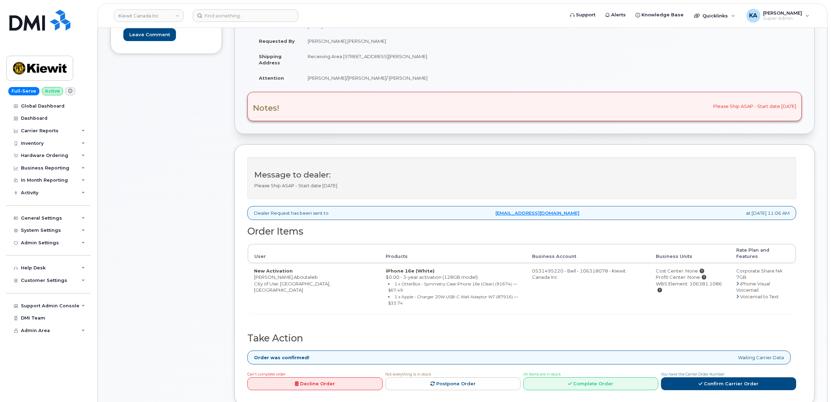
scroll to position [174, 0]
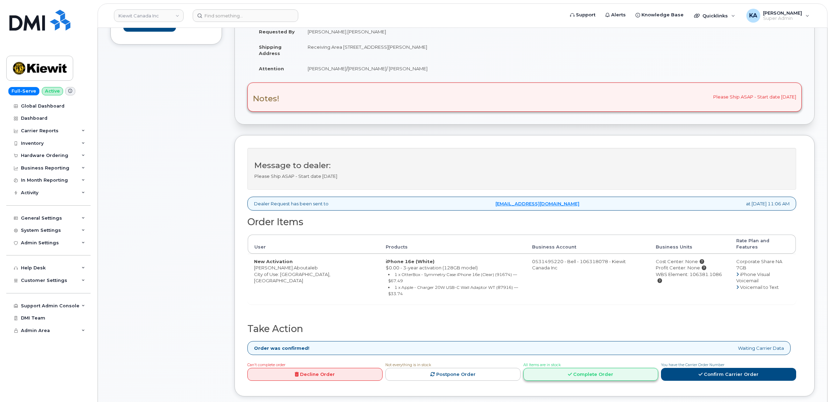
click at [572, 368] on link "Complete Order" at bounding box center [590, 374] width 135 height 13
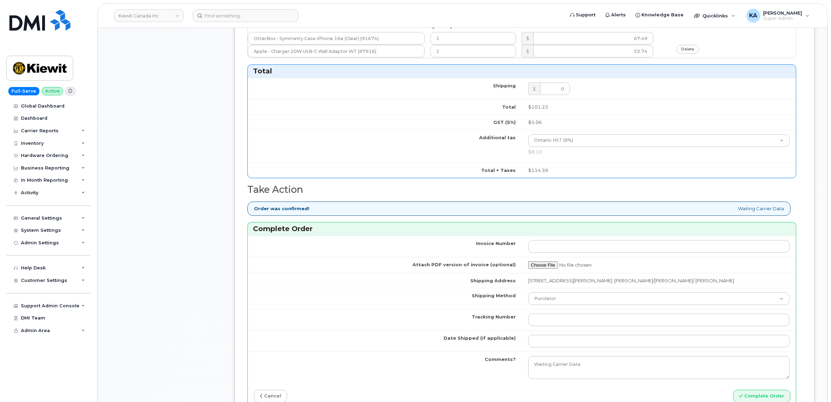
scroll to position [566, 0]
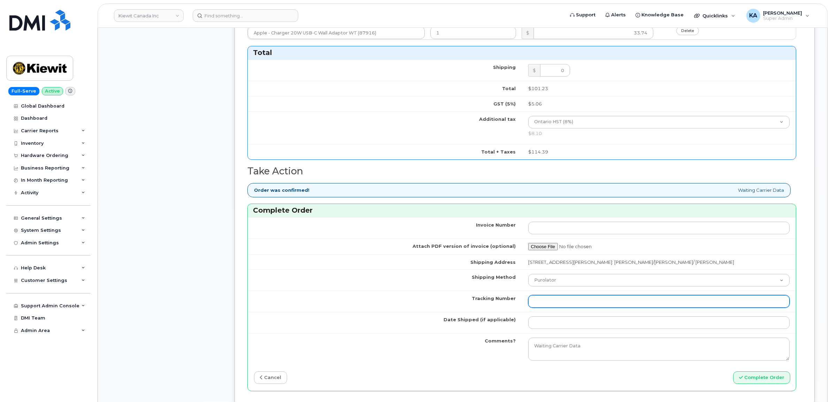
click at [557, 305] on input "Tracking Number" at bounding box center [659, 301] width 262 height 13
paste input "520084538849"
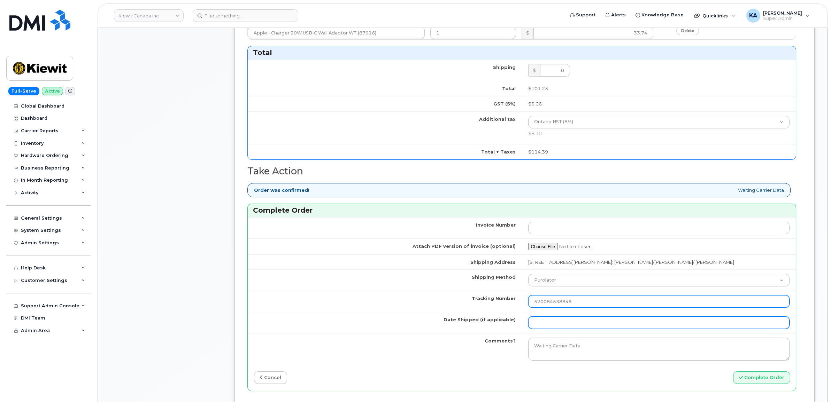
type input "520084538849"
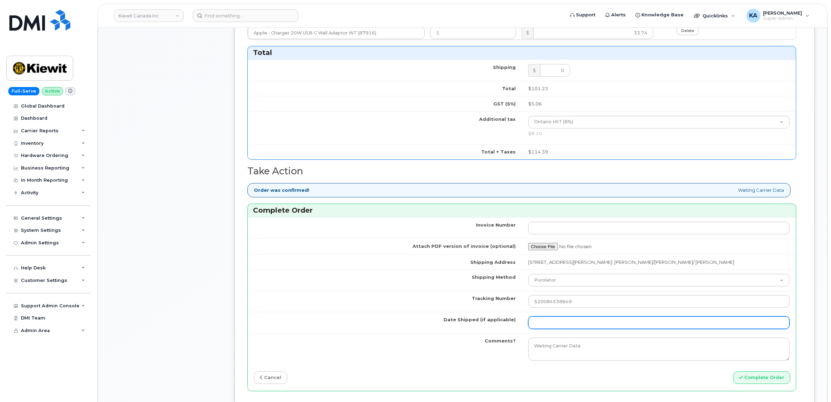
click at [546, 326] on input "Date Shipped (if applicable)" at bounding box center [659, 323] width 262 height 13
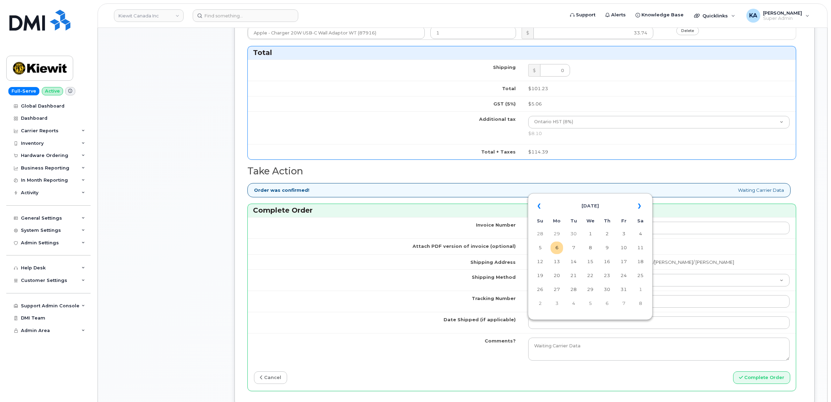
click at [595, 196] on table "« October 2025 » Su Mo Tu We Th Fr Sa 28 29 30 1 2 3 4 5 6 7 8 9 10 11 12 13 14…" at bounding box center [590, 254] width 121 height 119
click at [606, 233] on td "2" at bounding box center [607, 234] width 13 height 13
type input "[DATE]"
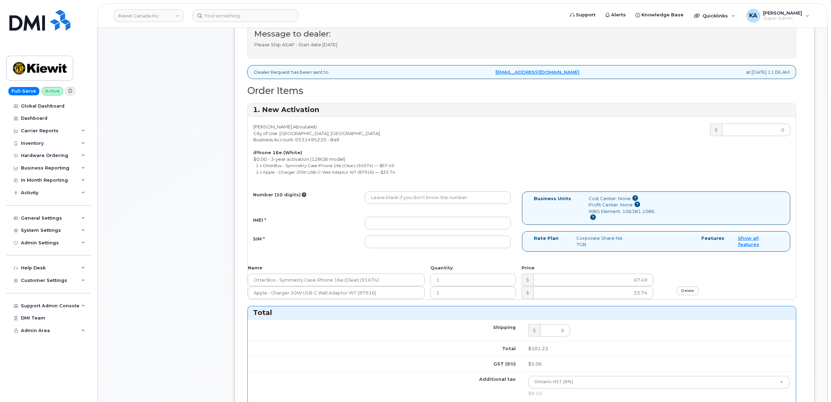
scroll to position [305, 0]
click at [454, 225] on input "IMEI *" at bounding box center [438, 224] width 146 height 13
paste input "354216331243810"
type input "354216331243810"
click at [426, 245] on input "SIM *" at bounding box center [438, 243] width 146 height 13
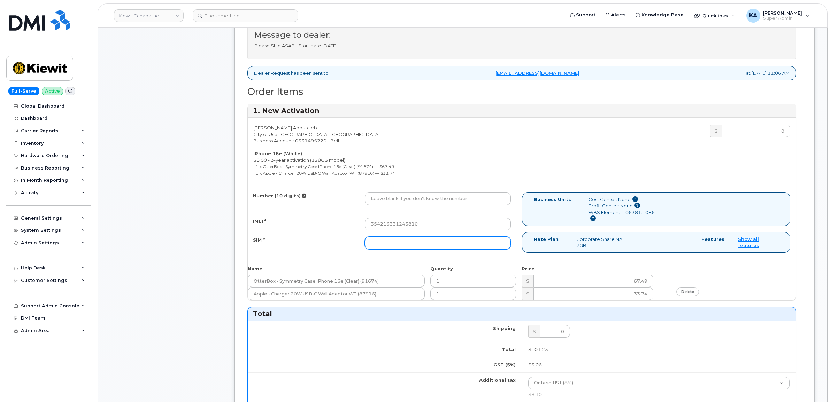
paste input "89302610207734334490"
type input "89302610207734334490"
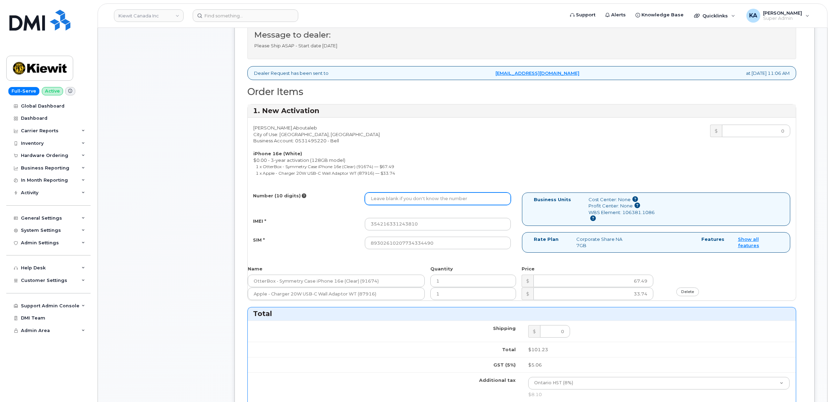
click at [387, 196] on input "Number (10 digits)" at bounding box center [438, 199] width 146 height 13
paste input "2893560915"
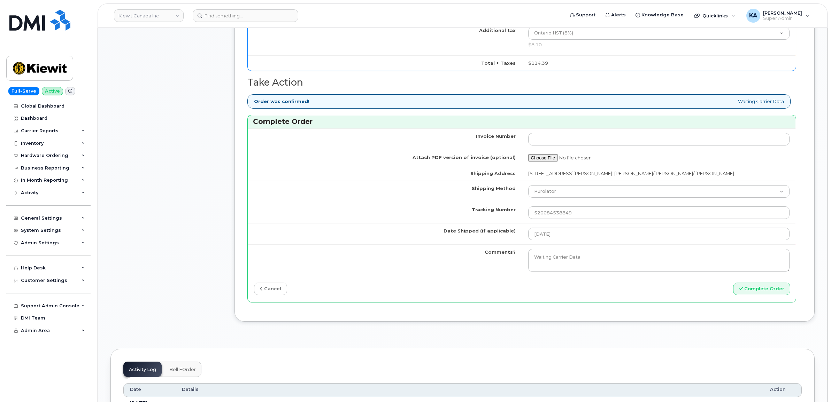
scroll to position [697, 0]
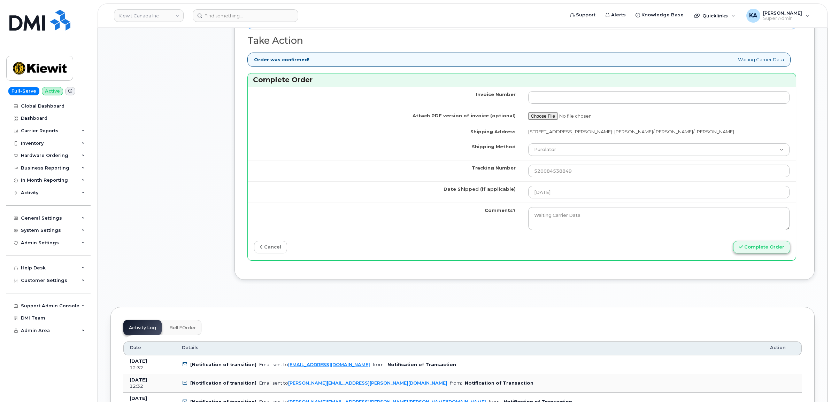
type input "2893560915"
click at [746, 252] on button "Complete Order" at bounding box center [761, 247] width 57 height 13
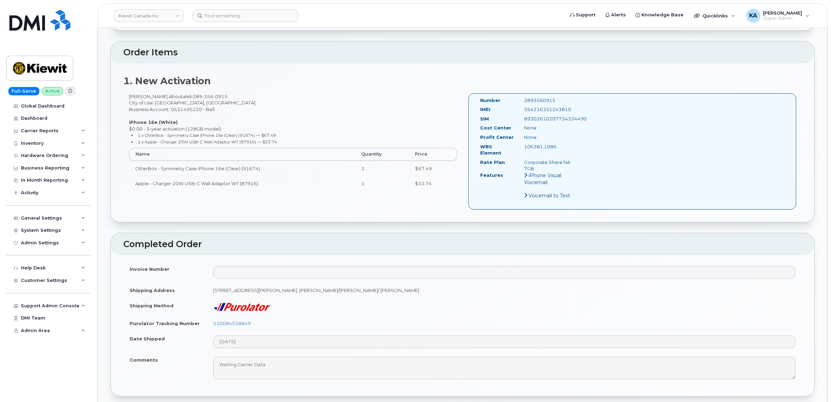
scroll to position [305, 0]
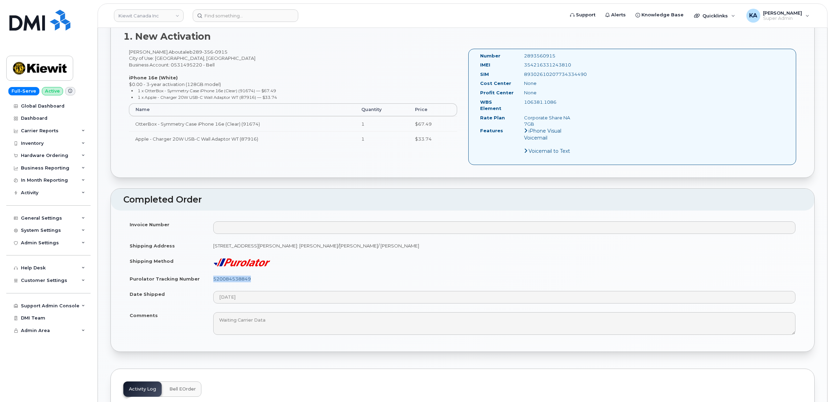
drag, startPoint x: 254, startPoint y: 274, endPoint x: 213, endPoint y: 276, distance: 40.4
click at [213, 276] on td "520084538849" at bounding box center [504, 278] width 595 height 15
copy link "520084538849"
drag, startPoint x: 574, startPoint y: 64, endPoint x: 523, endPoint y: 65, distance: 51.2
click at [523, 65] on div "354216331243810" at bounding box center [550, 65] width 62 height 7
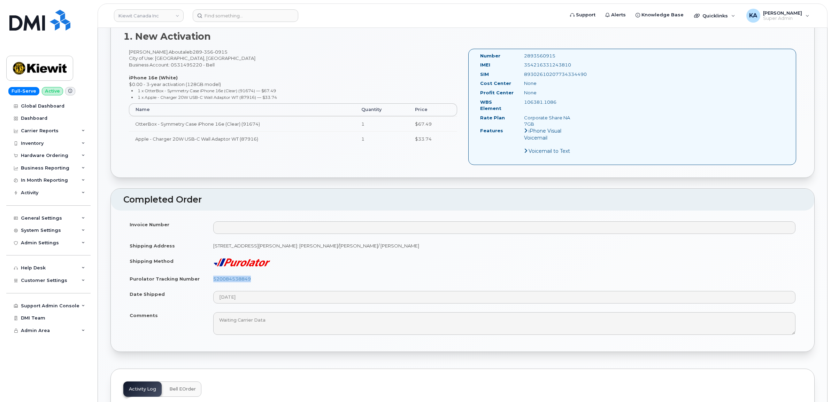
copy div "354216331243810"
drag, startPoint x: 558, startPoint y: 55, endPoint x: 523, endPoint y: 58, distance: 35.3
click at [523, 58] on div "2893560915" at bounding box center [550, 56] width 62 height 7
copy div "2893560915"
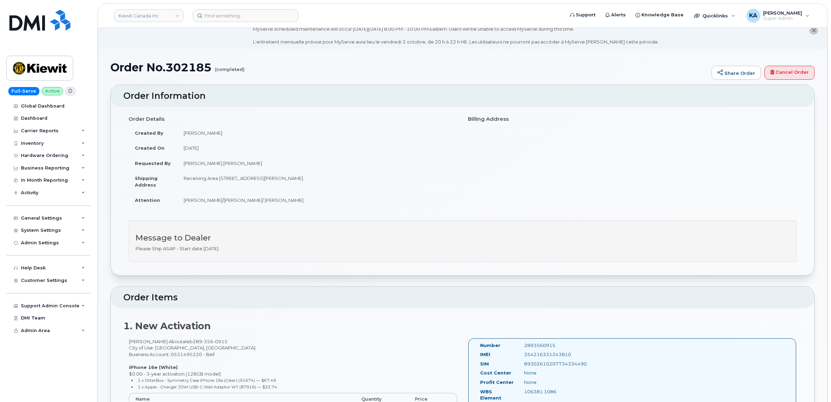
scroll to position [0, 0]
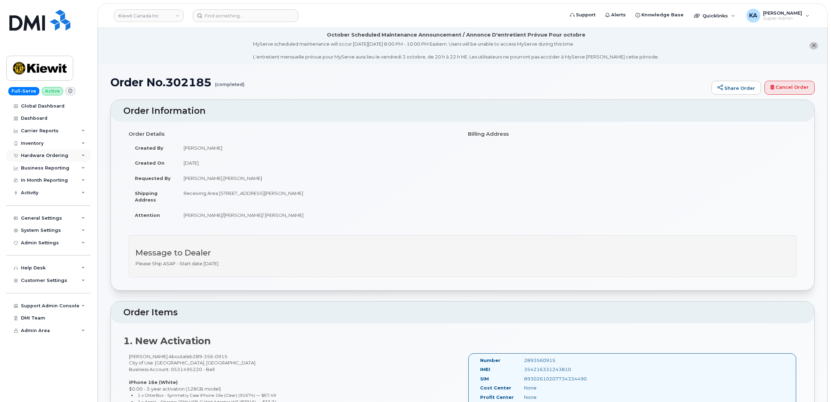
click at [41, 154] on div "Hardware Ordering" at bounding box center [44, 156] width 47 height 6
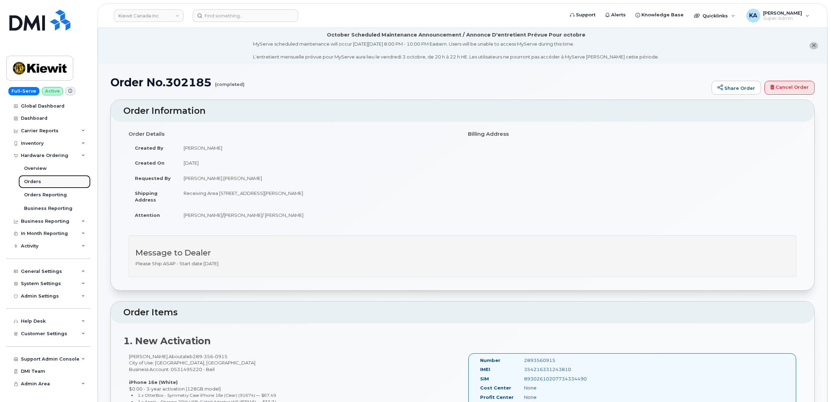
click at [32, 182] on div "Orders" at bounding box center [32, 182] width 17 height 6
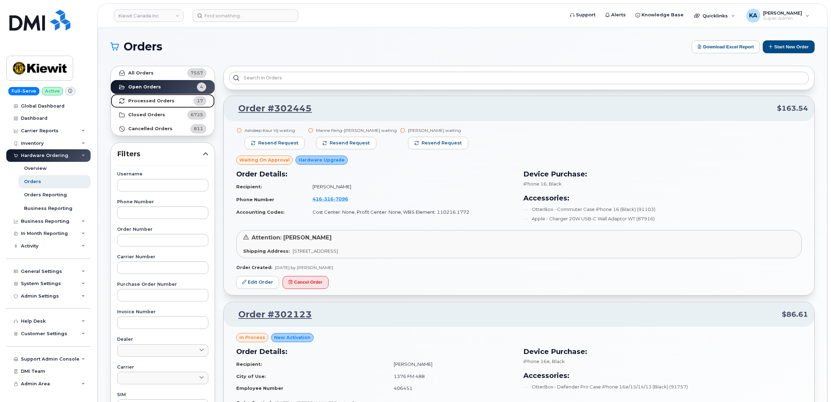
click at [163, 100] on strong "Processed Orders" at bounding box center [151, 101] width 46 height 6
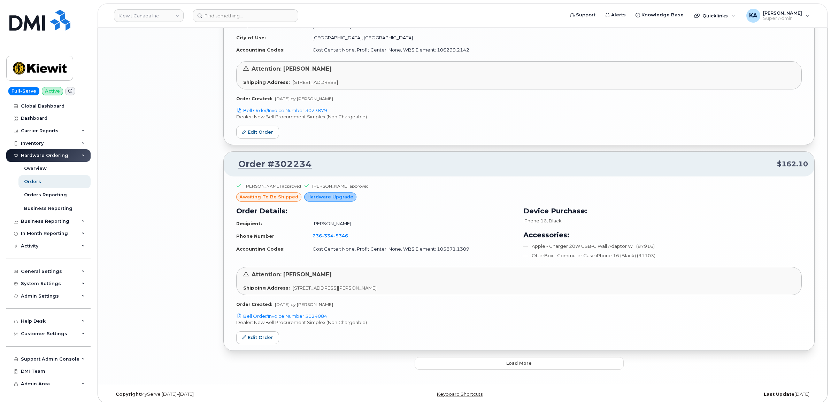
scroll to position [1330, 0]
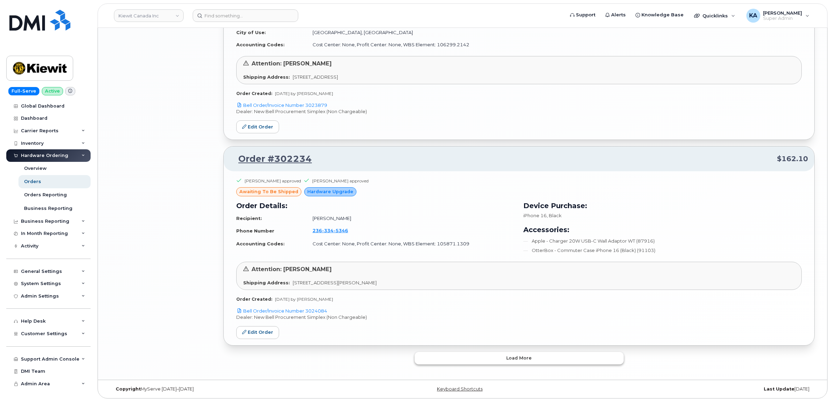
click at [448, 358] on button "Load more" at bounding box center [519, 358] width 209 height 13
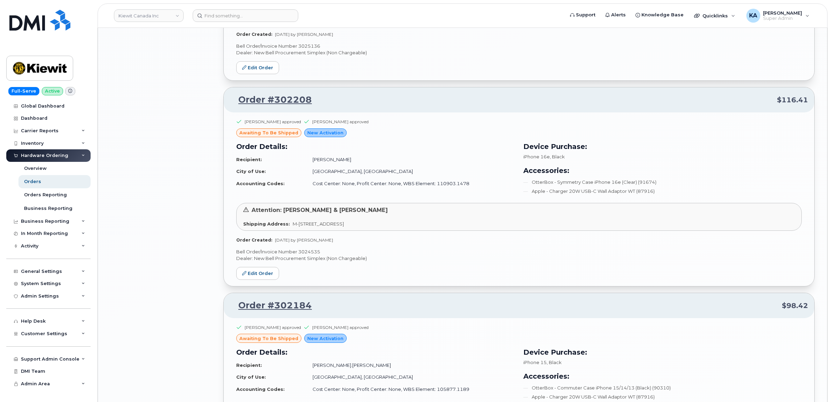
scroll to position [1983, 0]
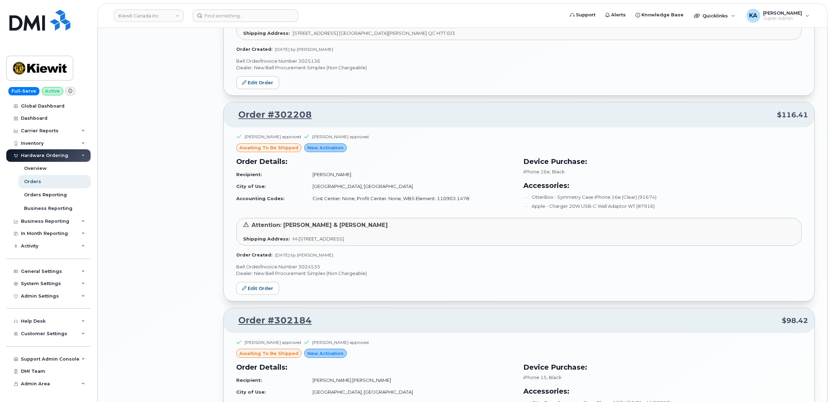
click at [313, 267] on p "Bell Order/Invoice Number 3024535" at bounding box center [518, 267] width 565 height 7
copy p "3024535"
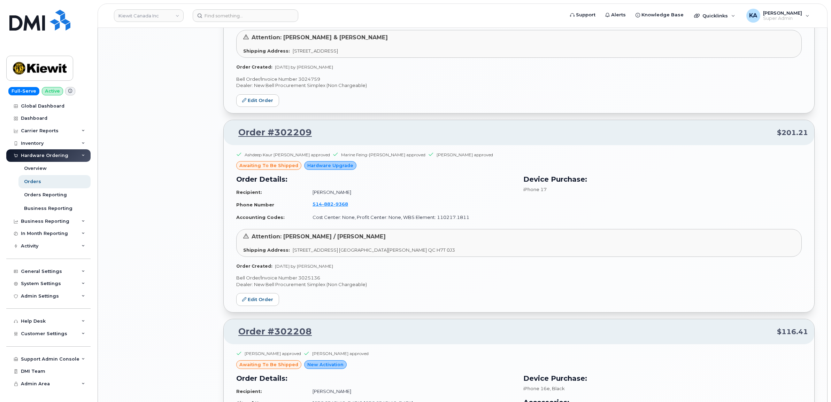
scroll to position [1766, 0]
click at [305, 281] on p "Bell Order/Invoice Number 3025136" at bounding box center [518, 279] width 565 height 7
copy p "3025136"
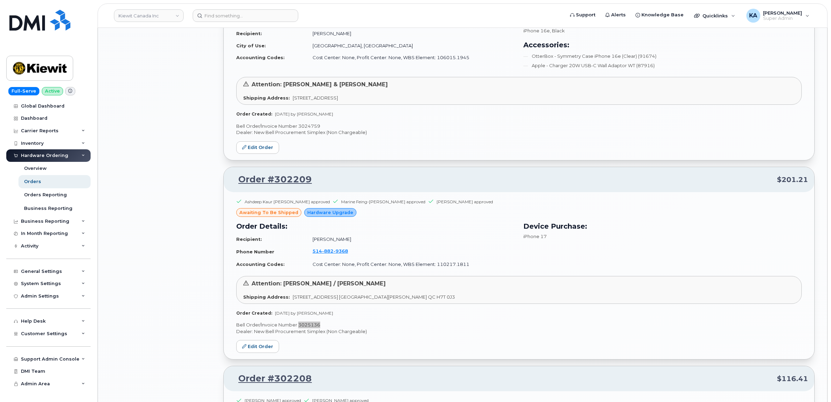
scroll to position [1591, 0]
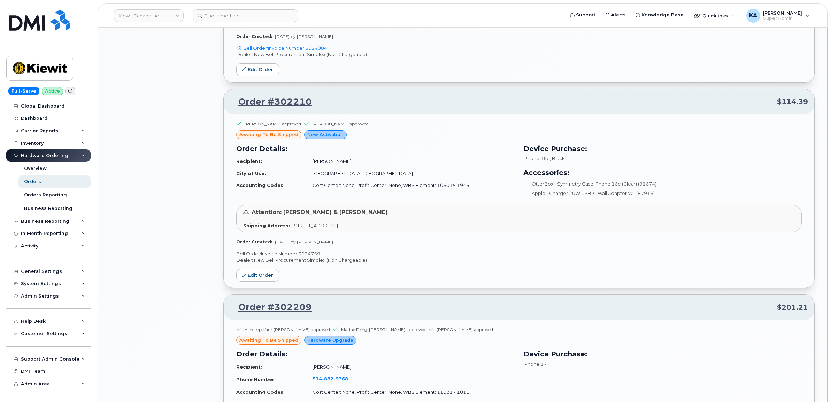
click at [308, 255] on p "Bell Order/Invoice Number 3024759" at bounding box center [518, 254] width 565 height 7
copy p "3024759"
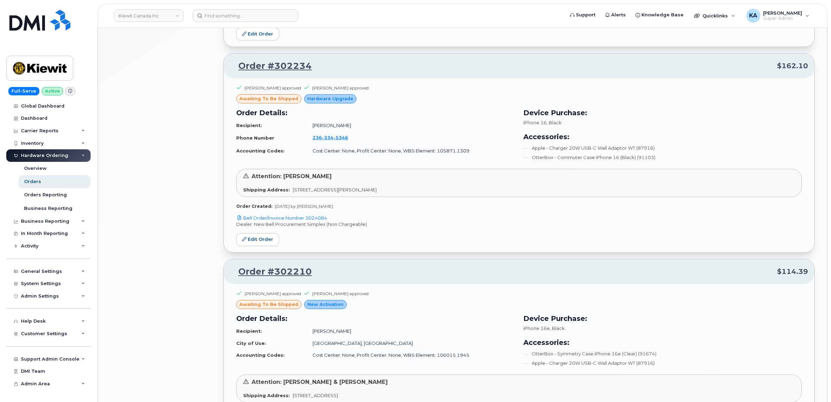
scroll to position [1417, 0]
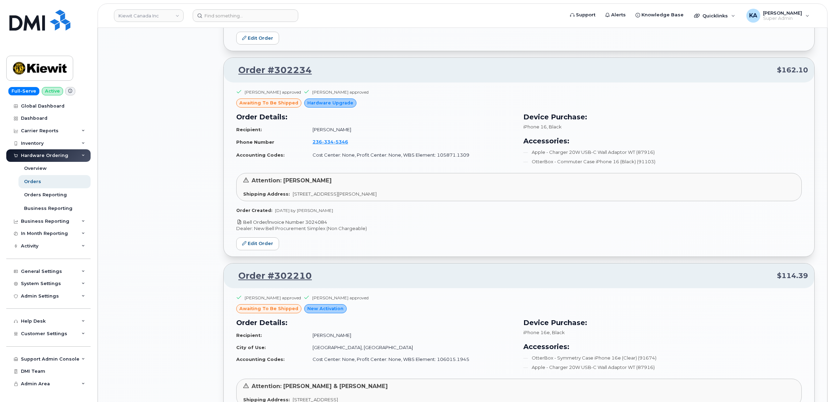
drag, startPoint x: 331, startPoint y: 223, endPoint x: 307, endPoint y: 225, distance: 24.9
click at [307, 225] on p "Bell Order/Invoice Number 3024084" at bounding box center [518, 222] width 565 height 7
copy link "3024084"
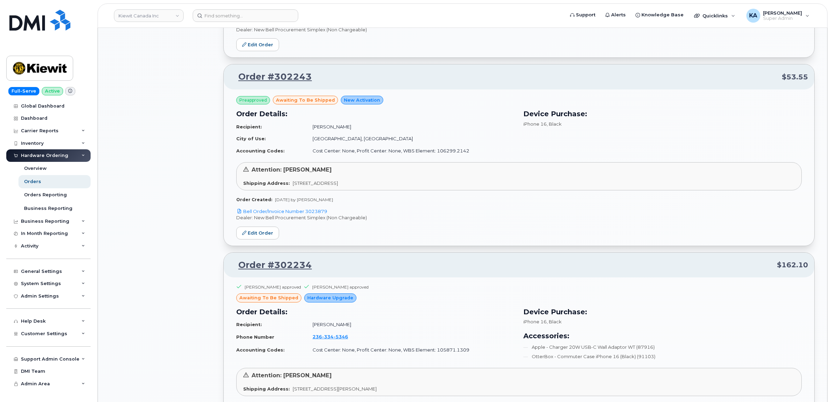
scroll to position [1199, 0]
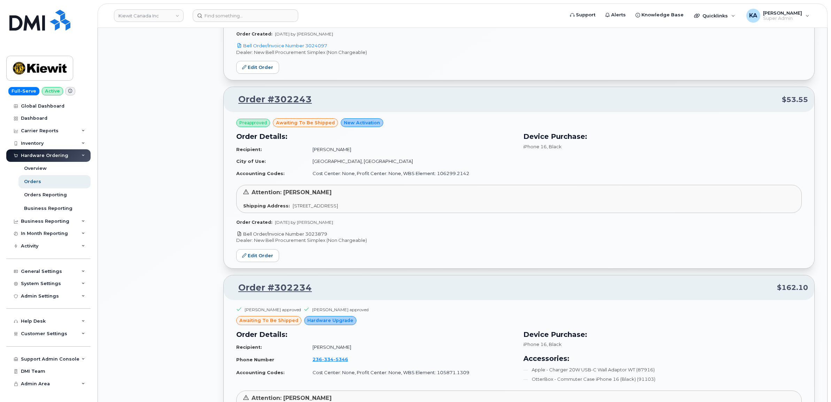
drag, startPoint x: 329, startPoint y: 234, endPoint x: 306, endPoint y: 235, distance: 22.7
click at [306, 235] on p "Bell Order/Invoice Number 3023879" at bounding box center [518, 234] width 565 height 7
copy link "3023879"
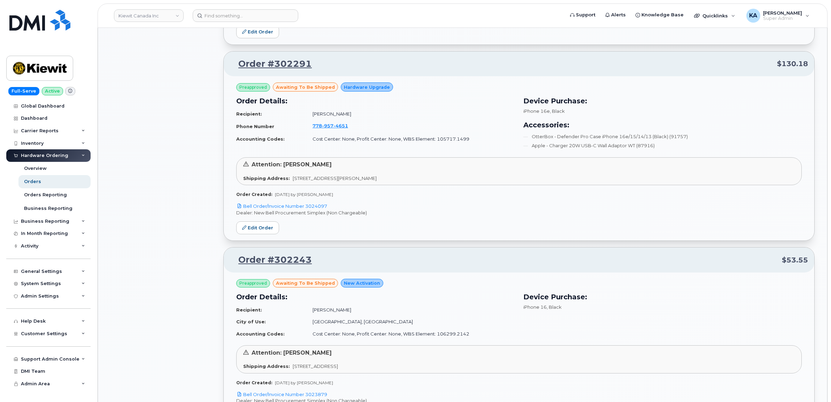
scroll to position [1025, 0]
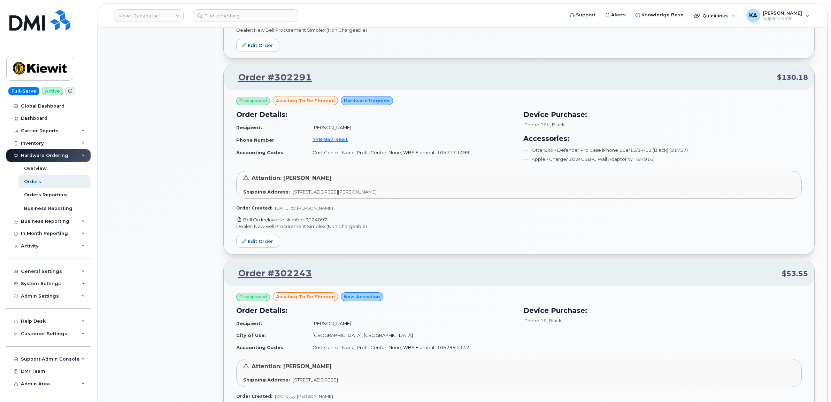
drag, startPoint x: 332, startPoint y: 220, endPoint x: 307, endPoint y: 222, distance: 24.8
click at [307, 222] on p "Bell Order/Invoice Number 3024097" at bounding box center [518, 220] width 565 height 7
copy link "3024097"
click at [262, 242] on link "Edit Order" at bounding box center [257, 241] width 43 height 13
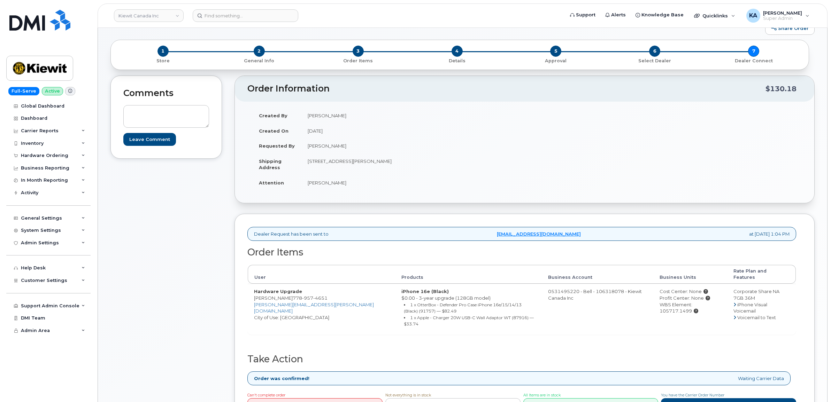
scroll to position [87, 0]
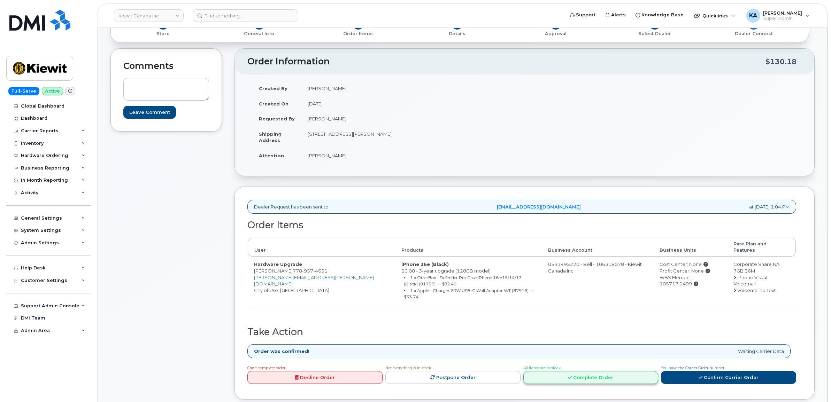
click at [588, 371] on link "Complete Order" at bounding box center [590, 377] width 135 height 13
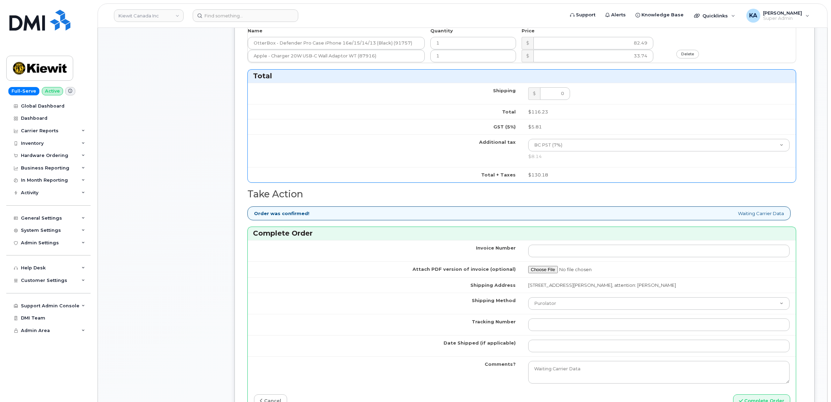
scroll to position [523, 0]
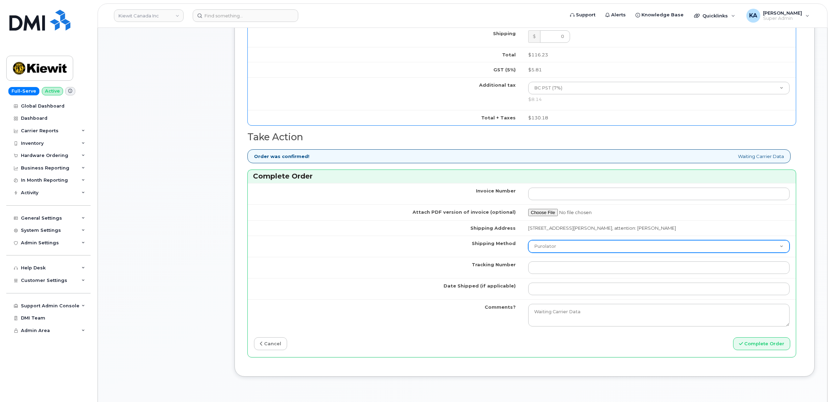
click at [577, 247] on select "Purolator UPS FedEx Canada Post Courier Other Drop Off Pick Up" at bounding box center [659, 246] width 262 height 13
select select "FedEx"
click at [528, 243] on select "Purolator UPS FedEx Canada Post Courier Other Drop Off Pick Up" at bounding box center [659, 246] width 262 height 13
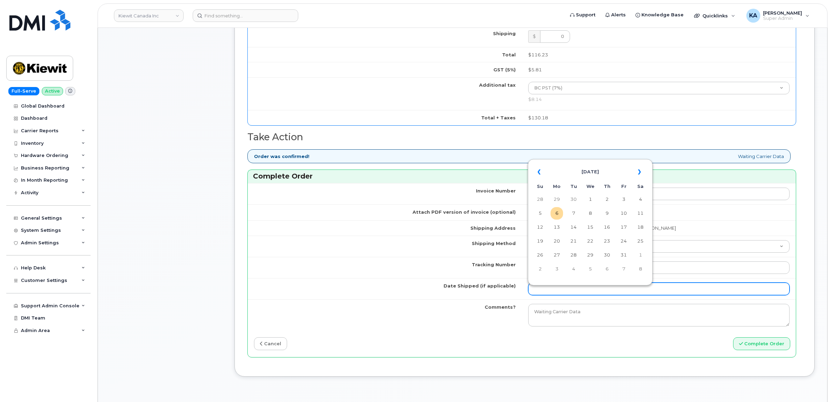
click at [560, 292] on input "Date Shipped (if applicable)" at bounding box center [659, 289] width 262 height 13
click at [589, 162] on table "« [DATE] » Su Mo Tu We Th Fr Sa 28 29 30 1 2 3 4 5 6 7 8 9 10 11 12 13 14 15 16…" at bounding box center [590, 220] width 121 height 119
click at [607, 200] on td "2" at bounding box center [607, 199] width 13 height 13
type input "[DATE]"
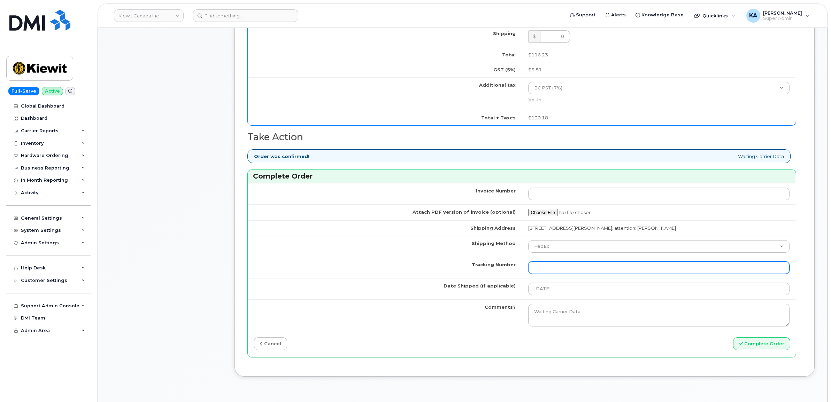
paste input "476303116120"
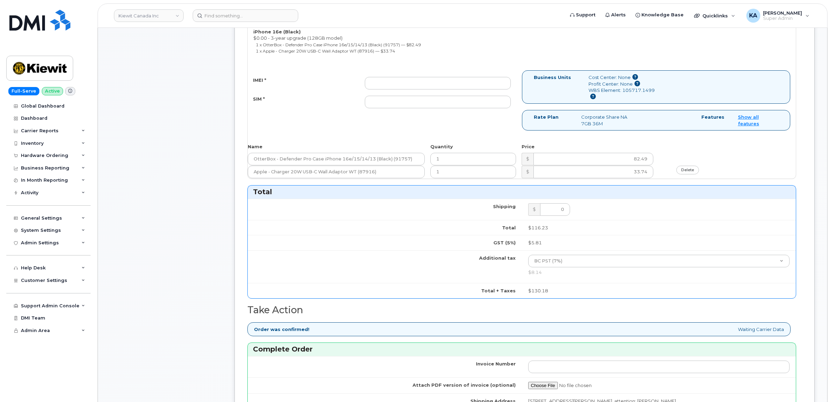
scroll to position [305, 0]
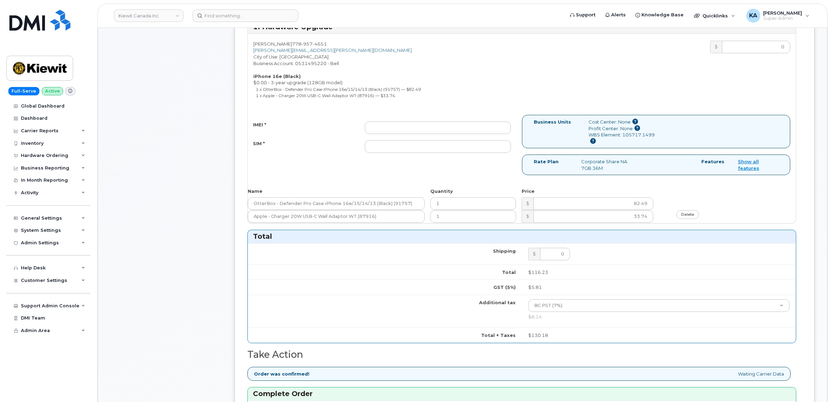
type input "476303116120"
paste input "354216331590400"
type input "354216331590400"
paste input "89302610207734334458"
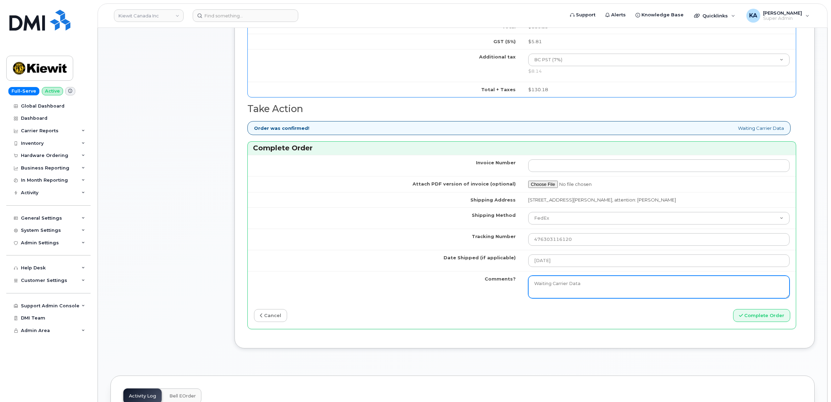
scroll to position [566, 0]
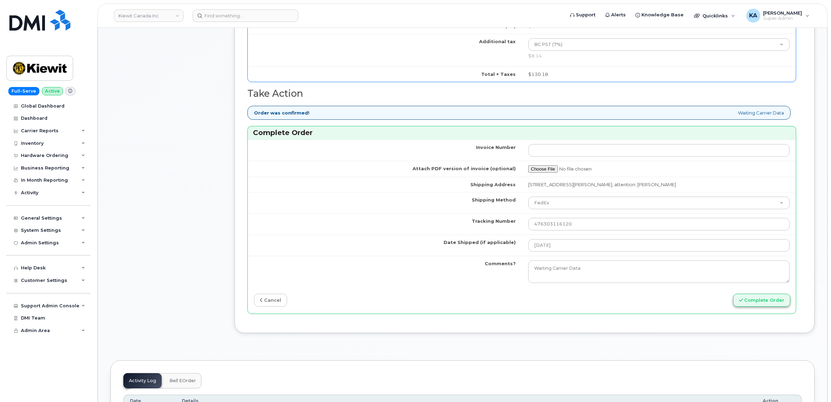
type input "89302610207734334458"
click at [742, 302] on icon "submit" at bounding box center [741, 300] width 4 height 5
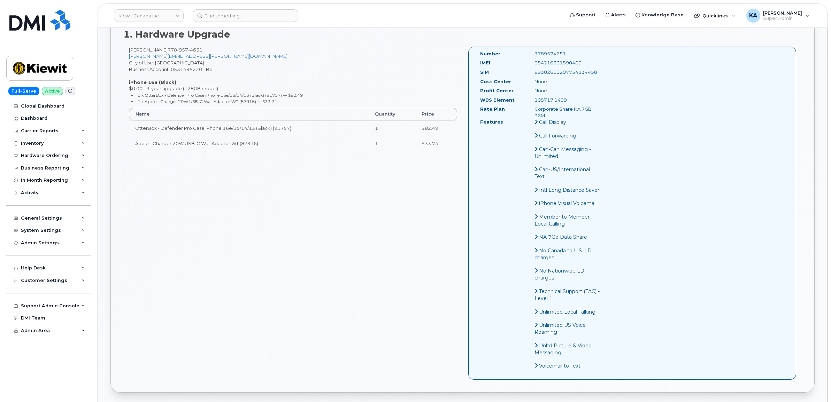
scroll to position [218, 0]
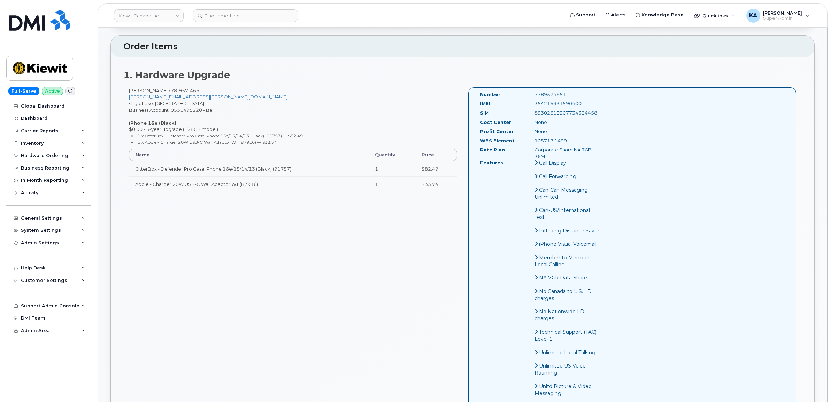
drag, startPoint x: 584, startPoint y: 104, endPoint x: 532, endPoint y: 105, distance: 52.3
click at [532, 105] on div "354216331590400" at bounding box center [567, 103] width 76 height 7
copy div "354216331590400"
drag, startPoint x: 568, startPoint y: 95, endPoint x: 533, endPoint y: 97, distance: 35.2
click at [533, 97] on div "7789574651" at bounding box center [567, 94] width 76 height 7
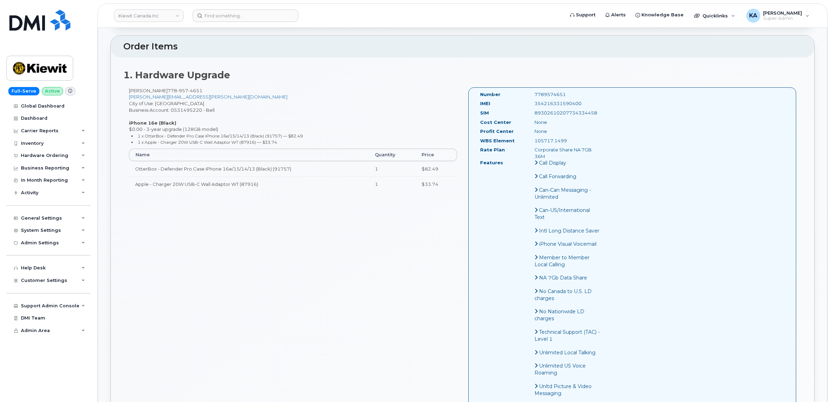
copy div "7789574651"
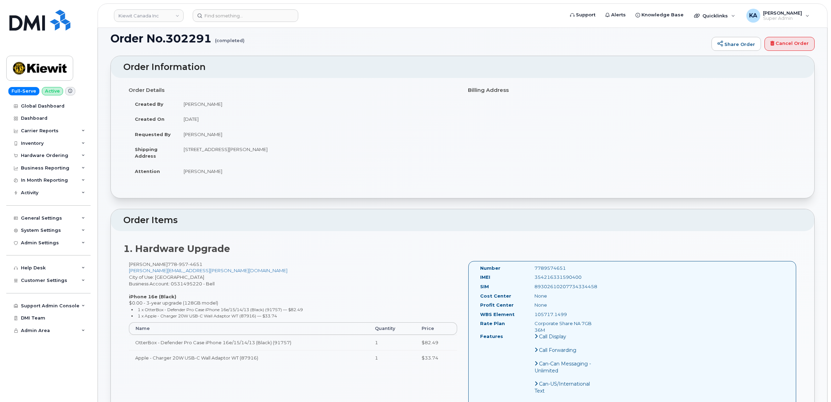
scroll to position [44, 0]
click at [61, 158] on div "Hardware Ordering" at bounding box center [44, 156] width 47 height 6
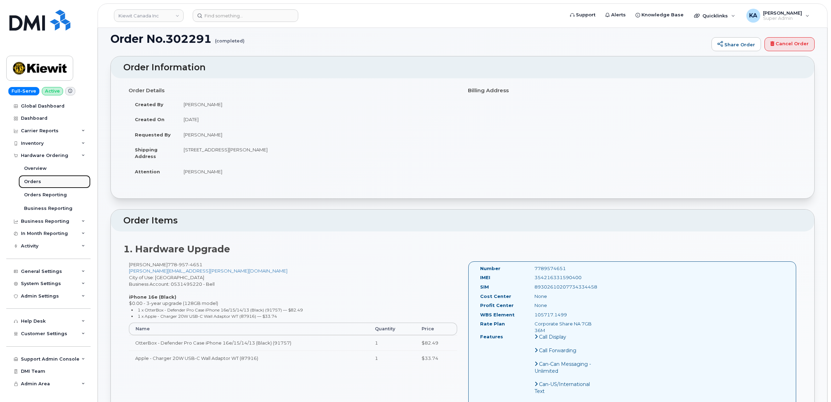
click at [32, 180] on div "Orders" at bounding box center [32, 182] width 17 height 6
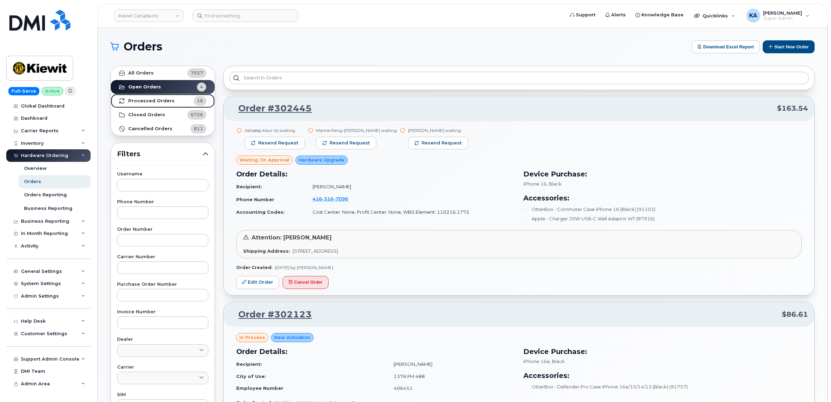
click at [140, 104] on link "Processed Orders 16" at bounding box center [163, 101] width 104 height 14
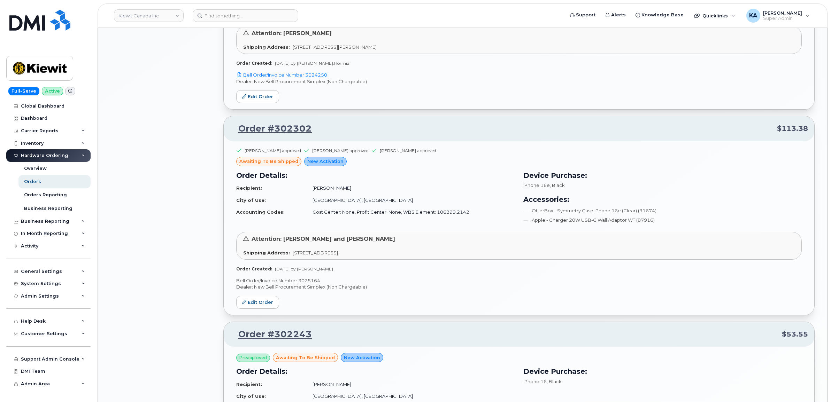
scroll to position [740, 0]
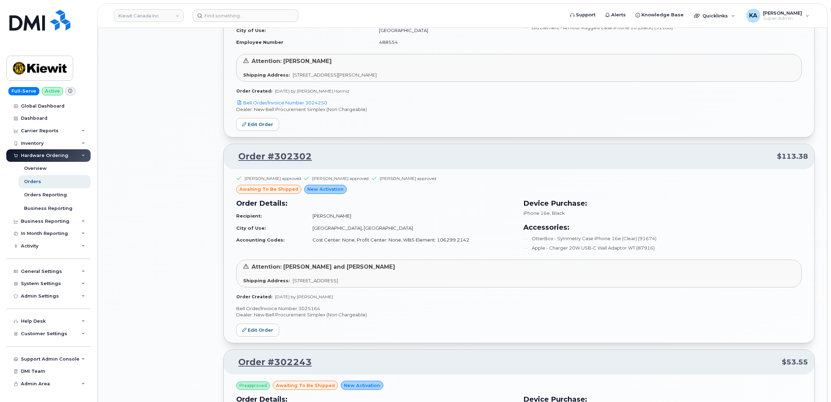
click at [307, 309] on p "Bell Order/Invoice Number 3025164" at bounding box center [518, 309] width 565 height 7
copy p "3025164"
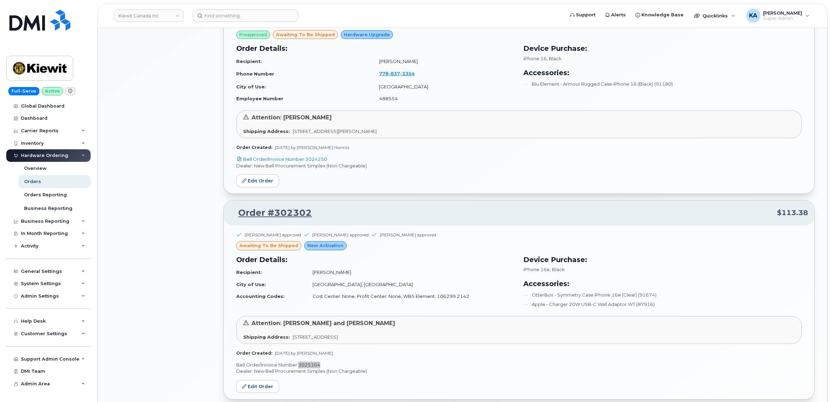
scroll to position [653, 0]
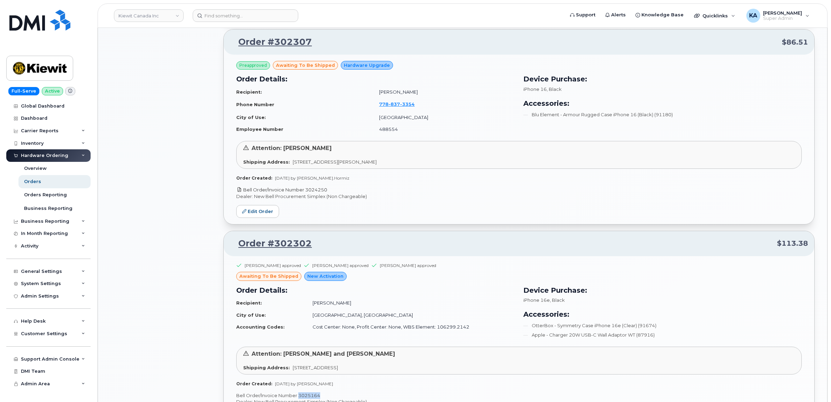
drag, startPoint x: 331, startPoint y: 189, endPoint x: 307, endPoint y: 190, distance: 24.8
click at [307, 190] on p "Bell Order/Invoice Number 3024250" at bounding box center [518, 190] width 565 height 7
copy link "3024250"
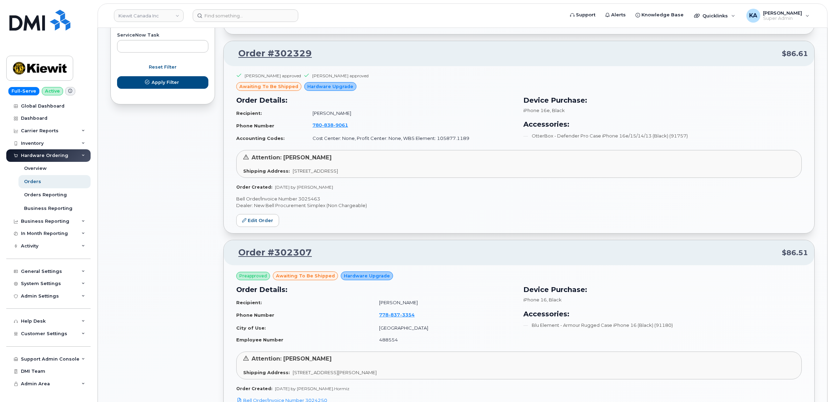
scroll to position [435, 0]
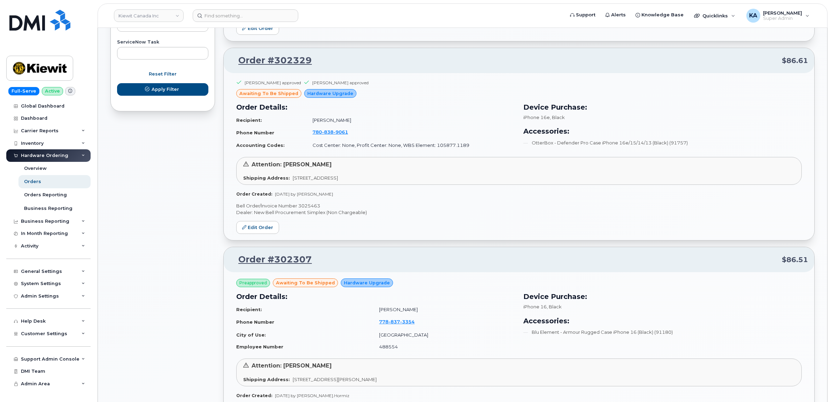
click at [307, 203] on p "Bell Order/Invoice Number 3025463" at bounding box center [518, 206] width 565 height 7
copy p "3025463"
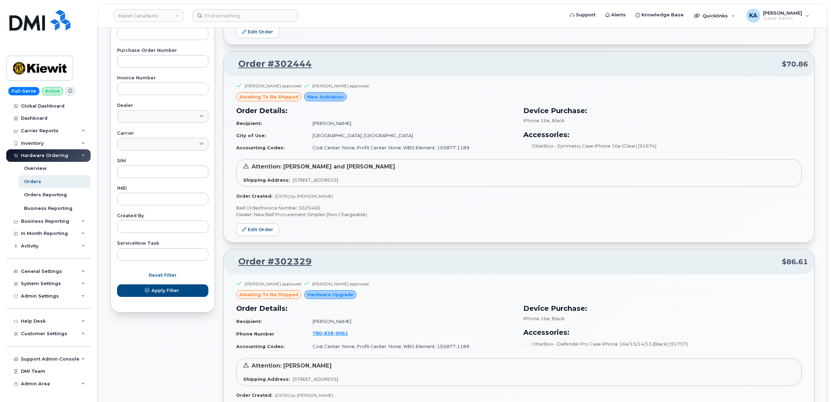
scroll to position [218, 0]
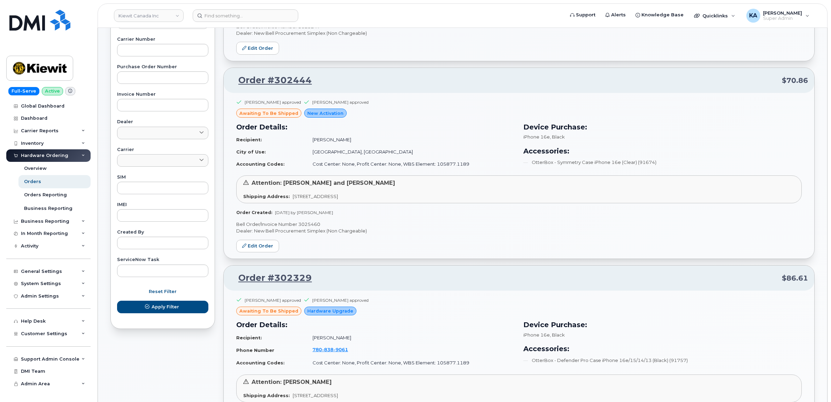
click at [310, 224] on p "Bell Order/Invoice Number 3025460" at bounding box center [518, 224] width 565 height 7
copy p "3025460"
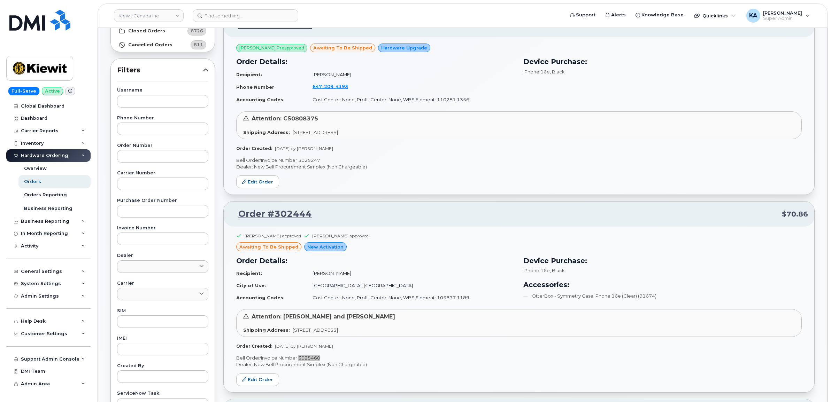
scroll to position [44, 0]
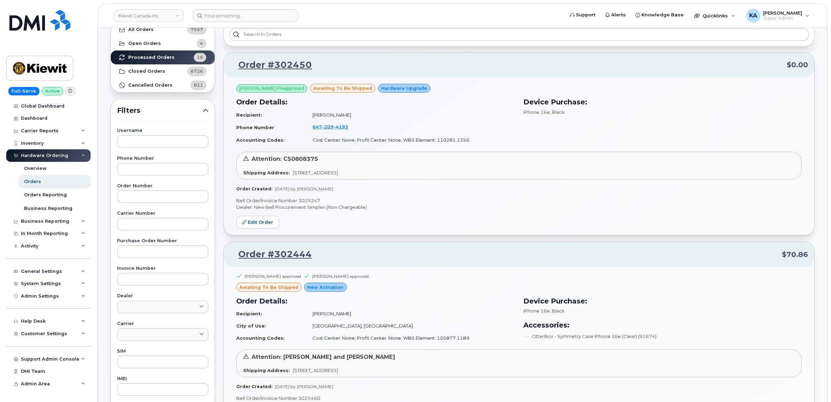
click at [312, 199] on p "Bell Order/Invoice Number 3025247" at bounding box center [518, 201] width 565 height 7
copy p "3025247"
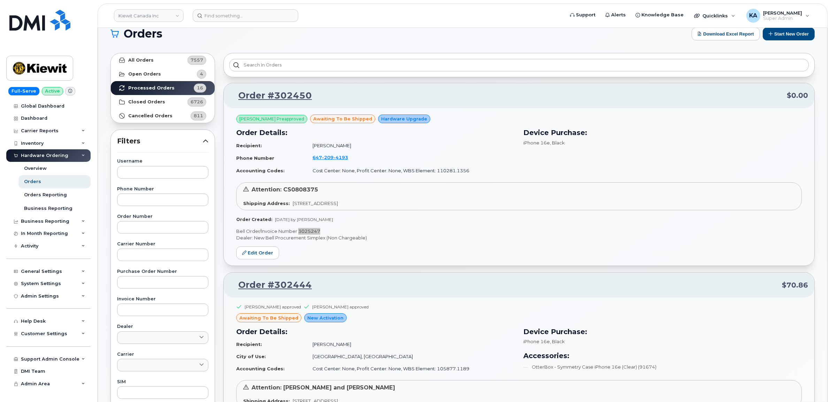
scroll to position [0, 0]
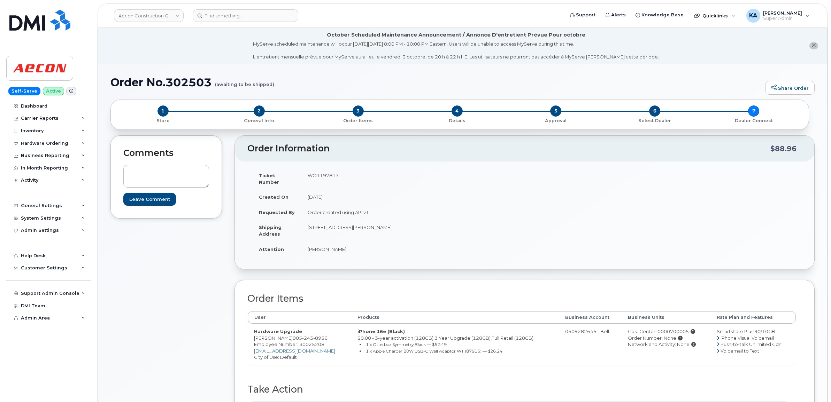
scroll to position [87, 0]
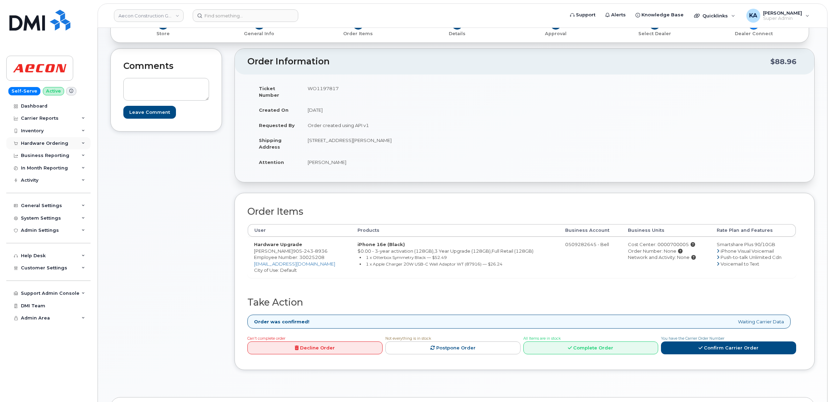
click at [37, 143] on div "Hardware Ordering" at bounding box center [44, 144] width 47 height 6
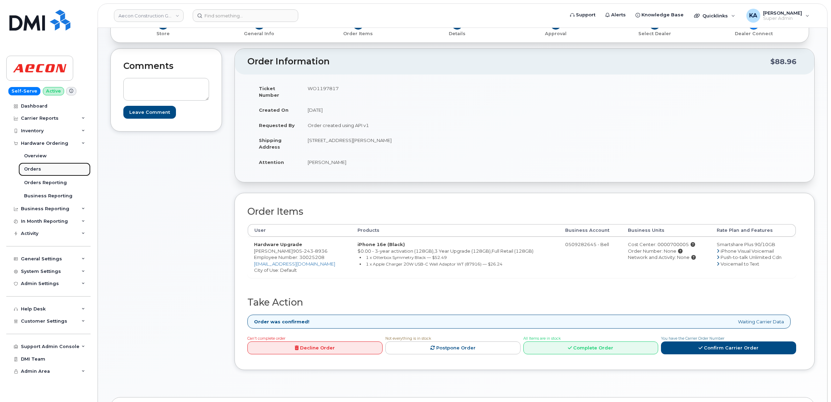
click at [28, 168] on div "Orders" at bounding box center [32, 169] width 17 height 6
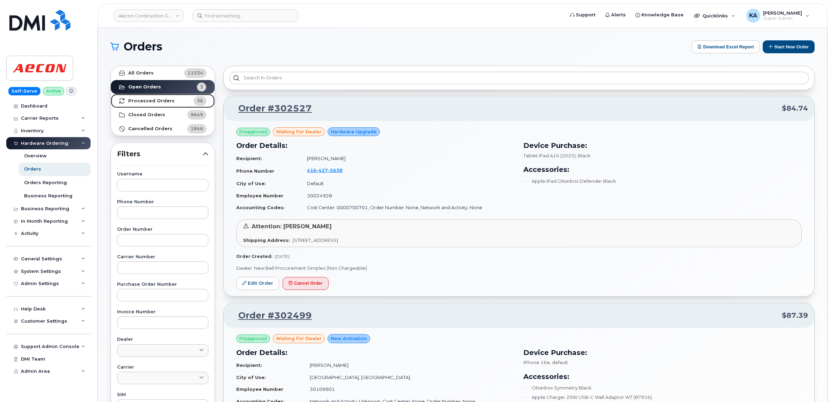
click at [154, 99] on strong "Processed Orders" at bounding box center [151, 101] width 46 height 6
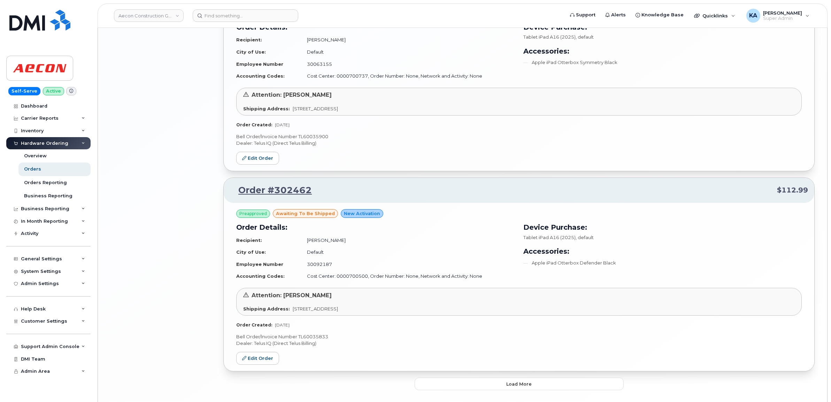
scroll to position [1376, 0]
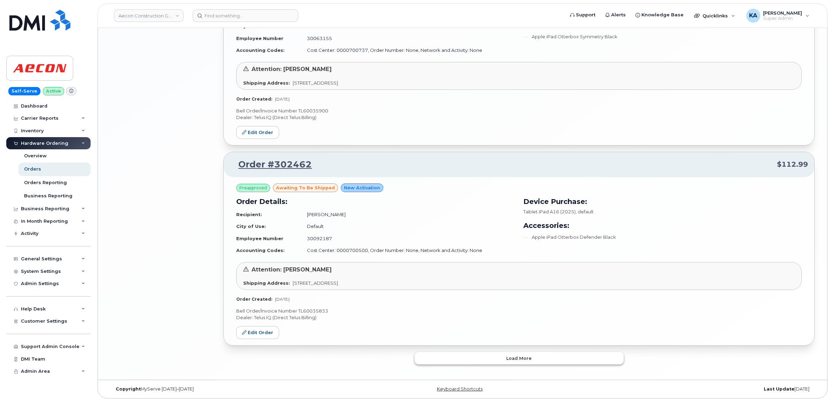
click at [429, 362] on button "Load more" at bounding box center [519, 358] width 209 height 13
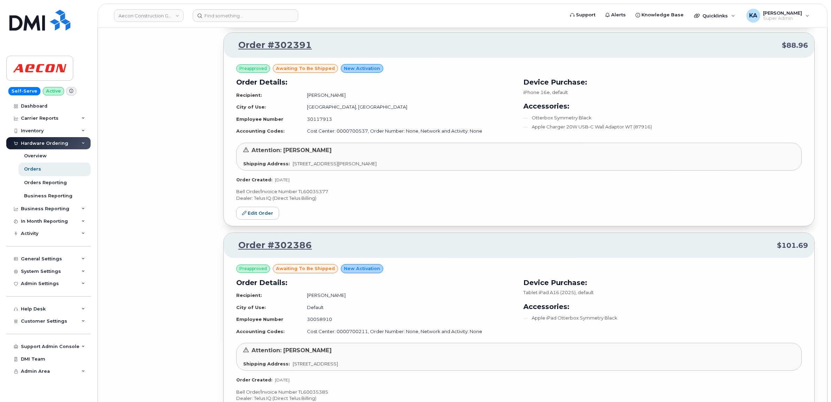
scroll to position [2983, 0]
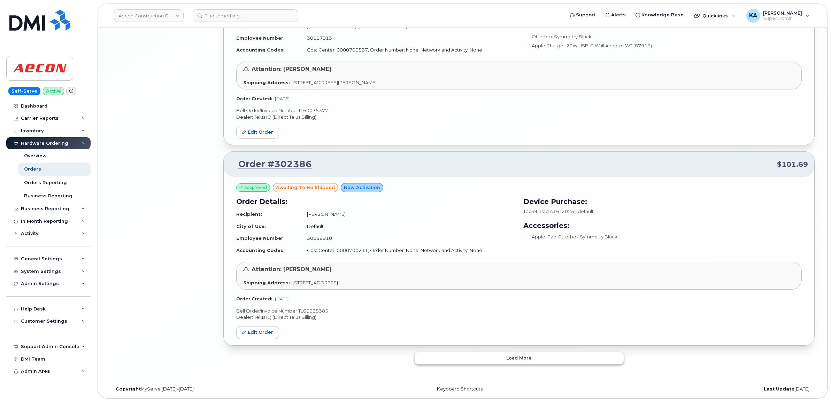
click at [453, 359] on button "Load more" at bounding box center [519, 358] width 209 height 13
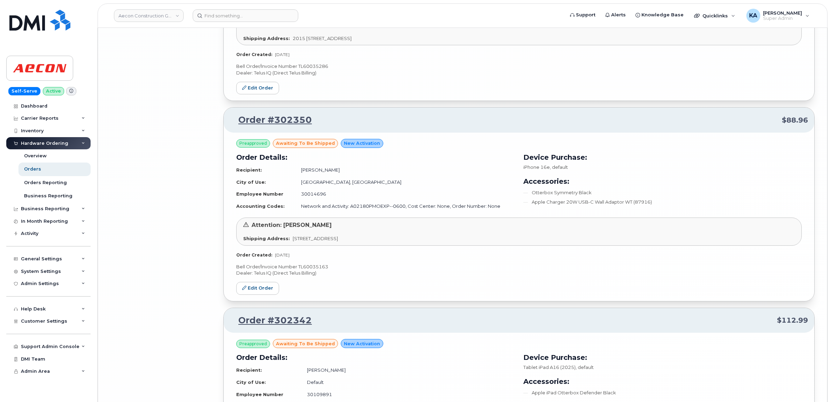
scroll to position [4629, 0]
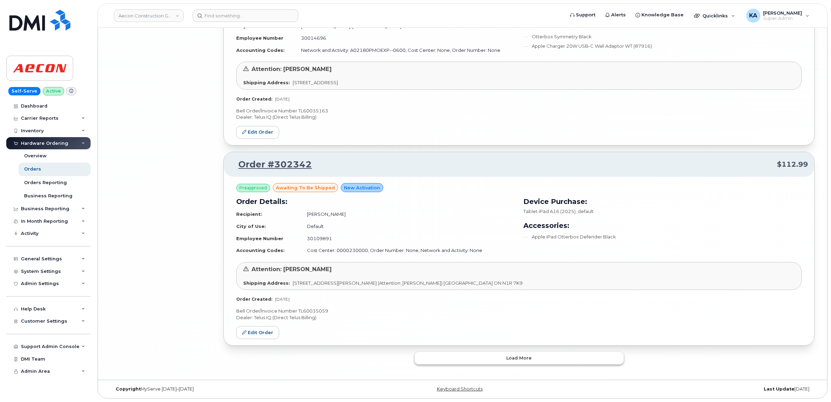
click at [448, 359] on button "Load more" at bounding box center [519, 358] width 209 height 13
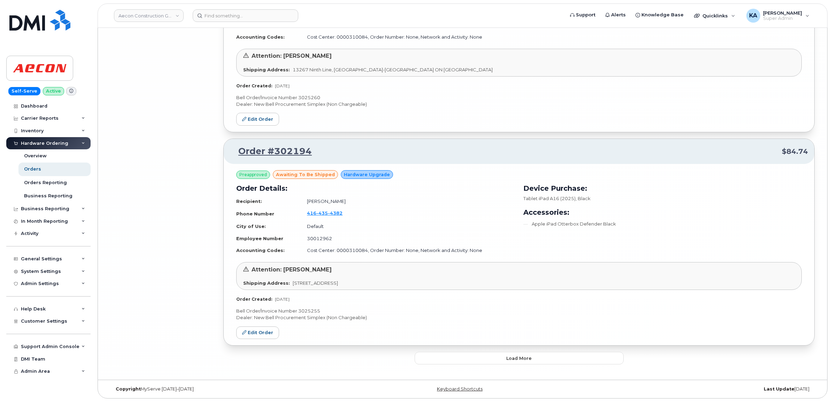
scroll to position [6299, 0]
click at [460, 358] on button "Load more" at bounding box center [519, 358] width 209 height 13
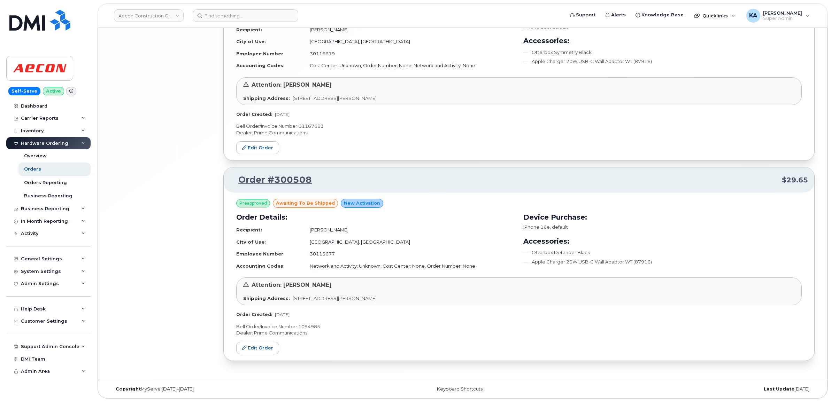
scroll to position [7101, 0]
click at [255, 349] on link "Edit Order" at bounding box center [257, 348] width 43 height 13
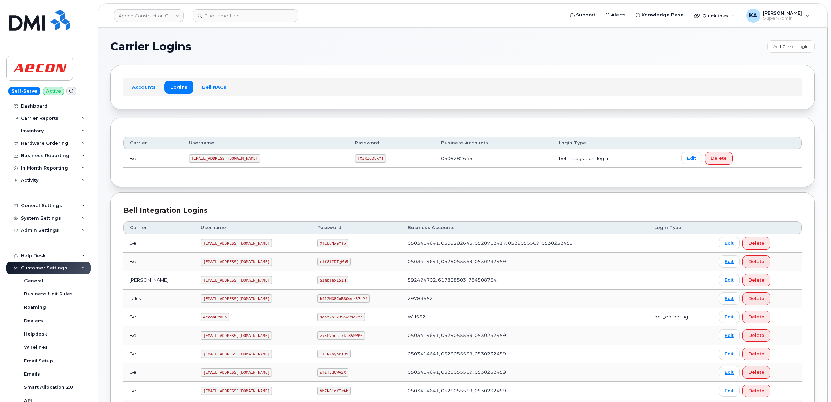
scroll to position [158, 0]
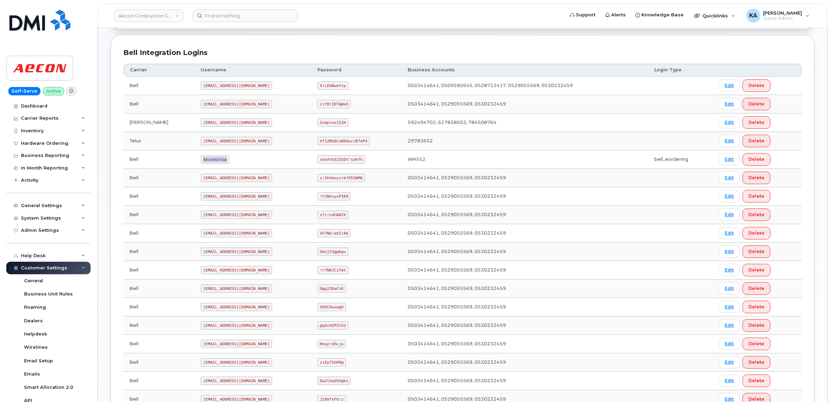
drag, startPoint x: 172, startPoint y: 161, endPoint x: 201, endPoint y: 163, distance: 29.0
click at [201, 163] on td "AeconGroup" at bounding box center [252, 159] width 117 height 18
copy code "AeconGroup"
drag, startPoint x: 307, startPoint y: 161, endPoint x: 356, endPoint y: 165, distance: 49.6
click at [356, 165] on td "sdafkh323S&%^sdkfh" at bounding box center [356, 159] width 90 height 18
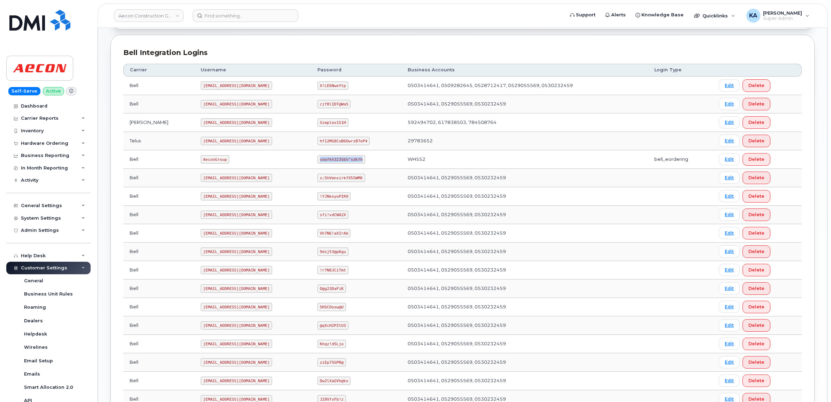
copy code "sdafkh323S&%^sdkfh"
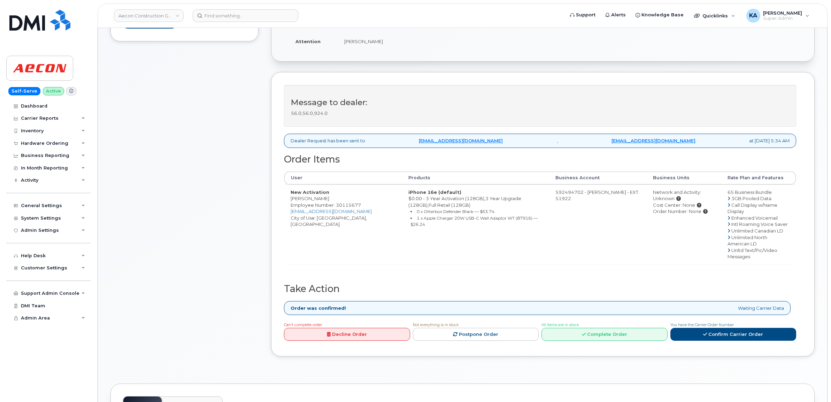
scroll to position [210, 0]
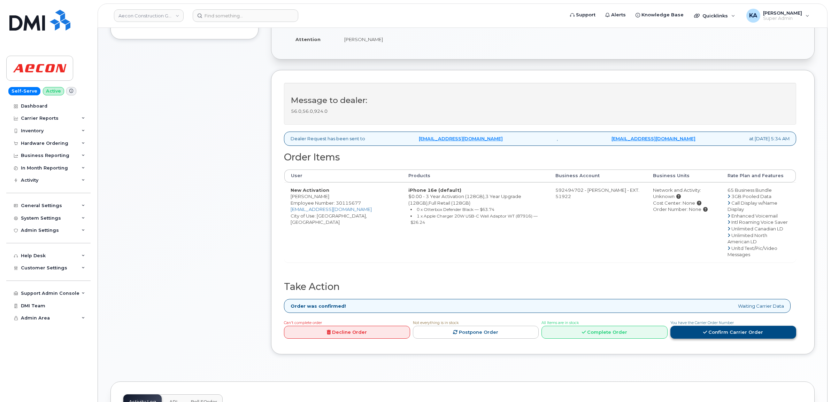
click at [717, 326] on link "Confirm Carrier Order" at bounding box center [733, 332] width 126 height 13
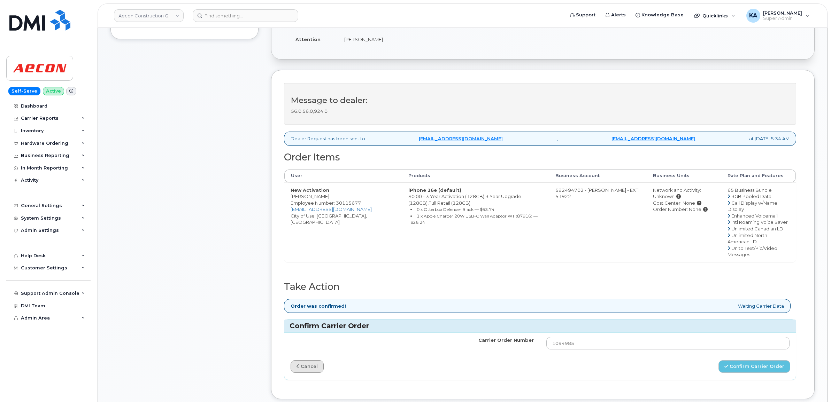
click at [324, 361] on link "cancel" at bounding box center [307, 367] width 33 height 13
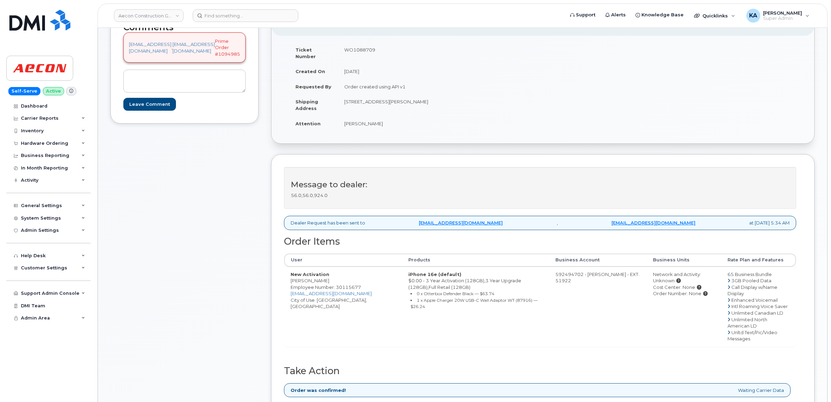
scroll to position [174, 0]
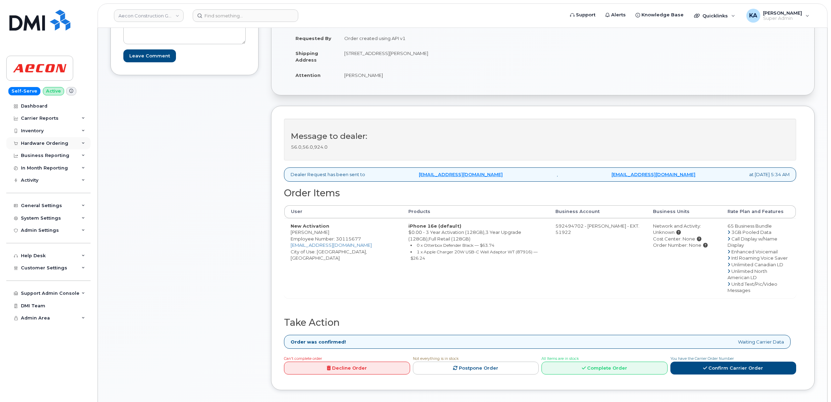
click at [53, 144] on div "Hardware Ordering" at bounding box center [44, 144] width 47 height 6
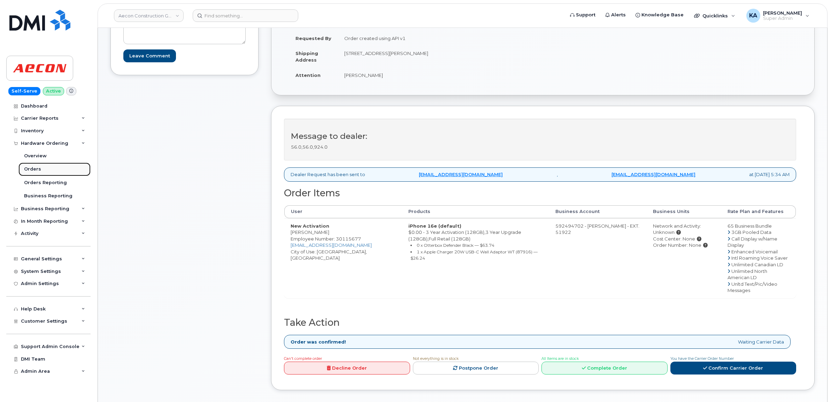
click at [33, 167] on link "Orders" at bounding box center [54, 169] width 72 height 13
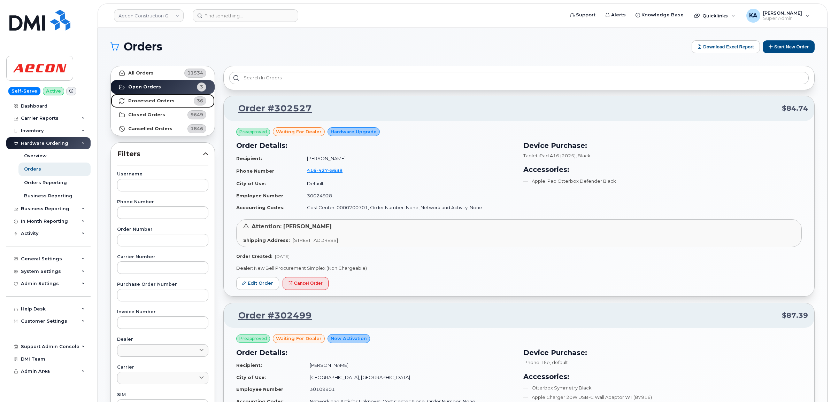
click at [141, 101] on strong "Processed Orders" at bounding box center [151, 101] width 46 height 6
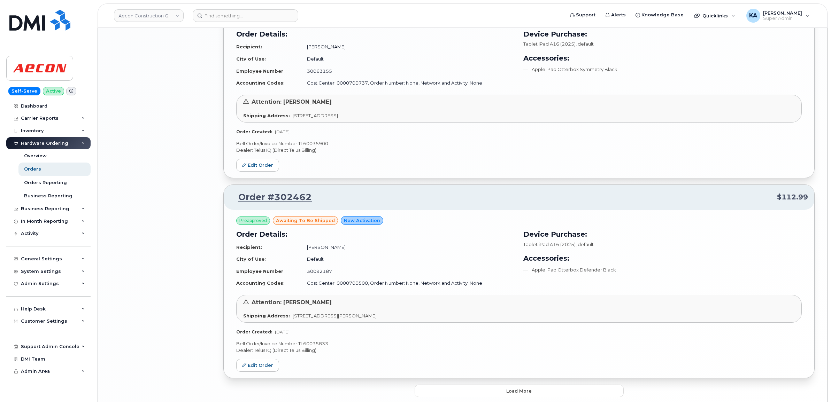
scroll to position [1376, 0]
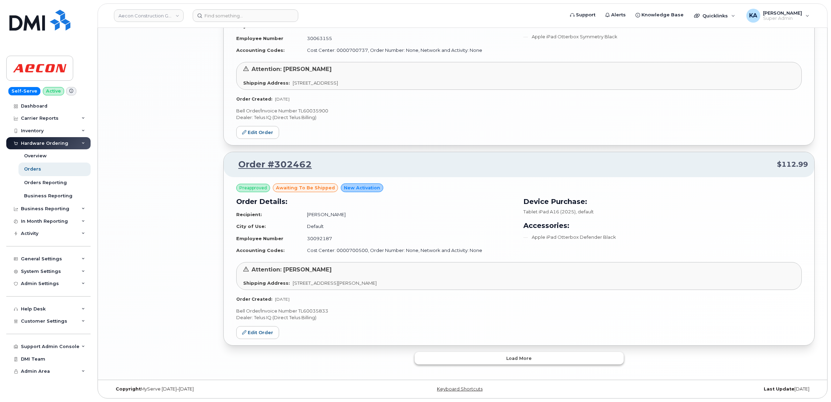
click at [435, 358] on button "Load more" at bounding box center [519, 358] width 209 height 13
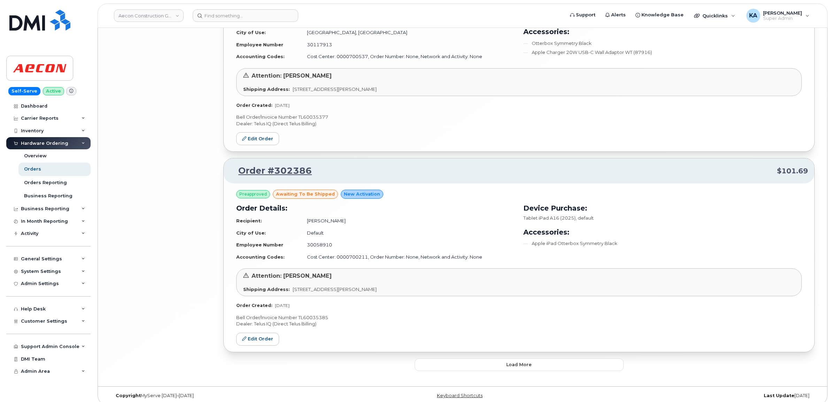
scroll to position [2983, 0]
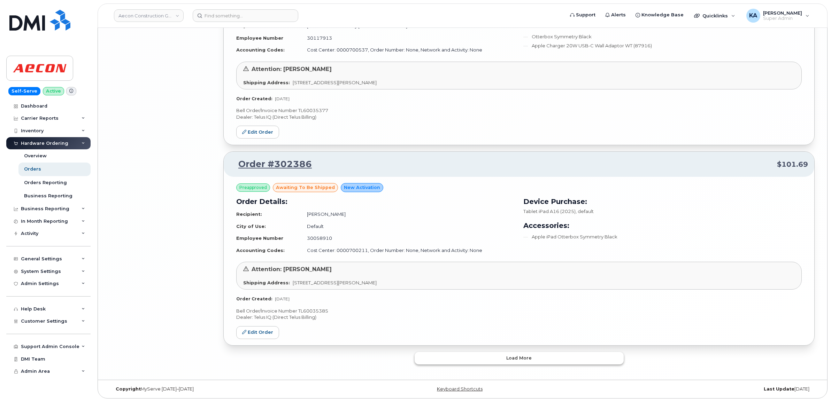
click at [441, 360] on button "Load more" at bounding box center [519, 358] width 209 height 13
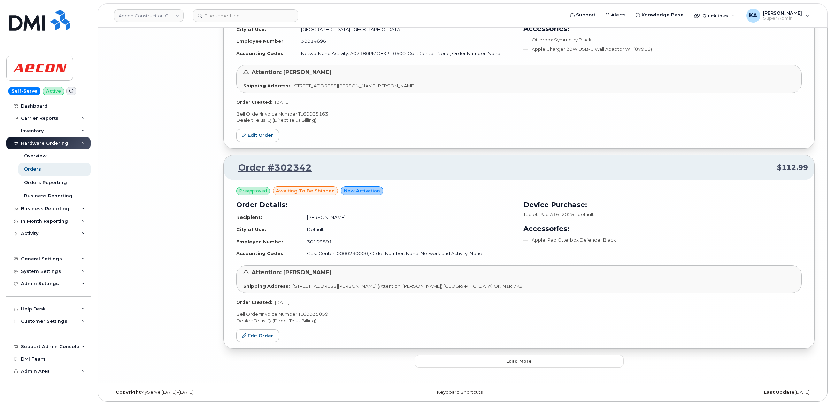
scroll to position [4629, 0]
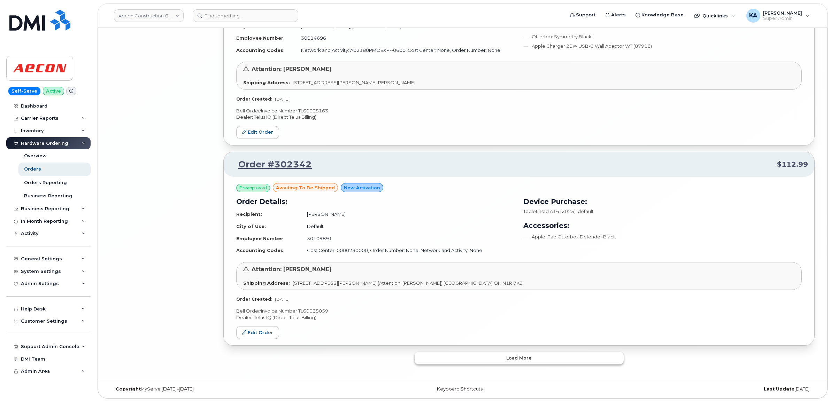
click at [453, 356] on button "Load more" at bounding box center [519, 358] width 209 height 13
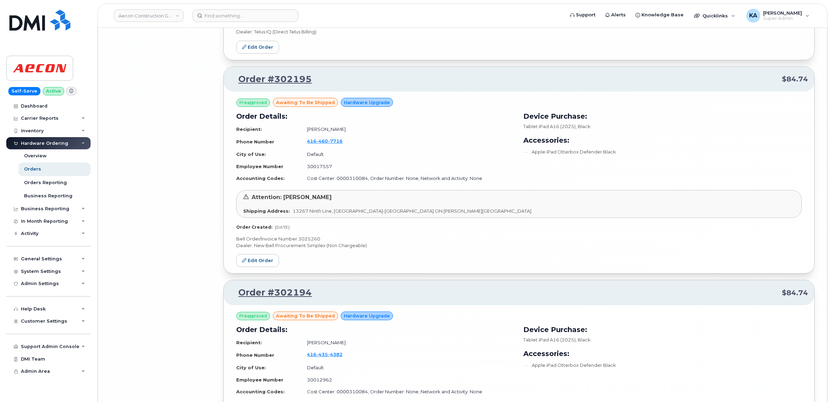
scroll to position [6299, 0]
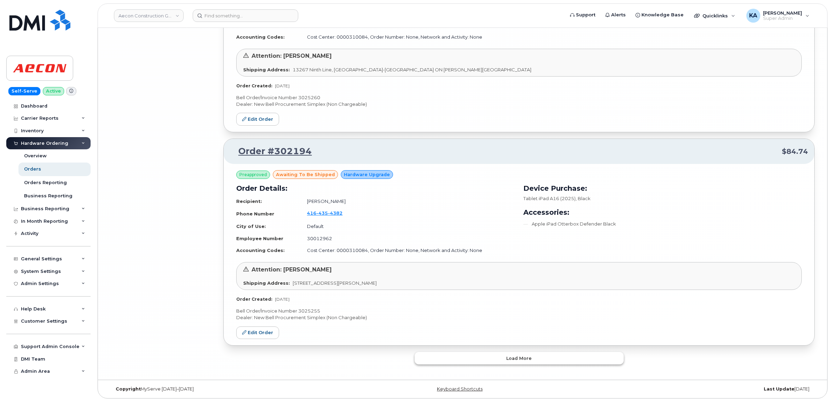
click at [455, 355] on button "Load more" at bounding box center [519, 358] width 209 height 13
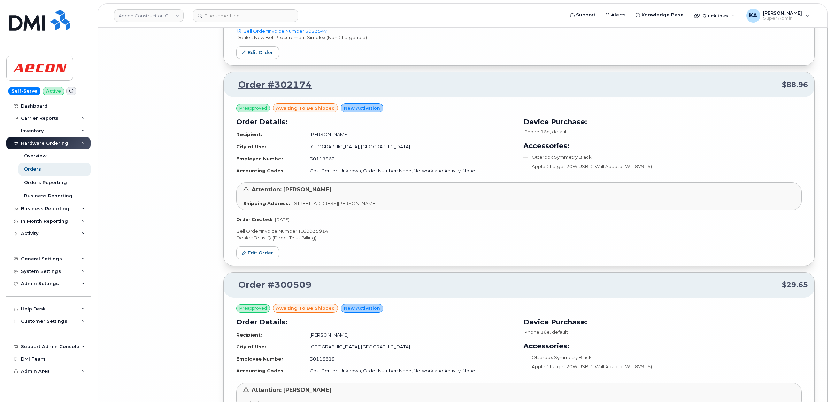
scroll to position [6752, 0]
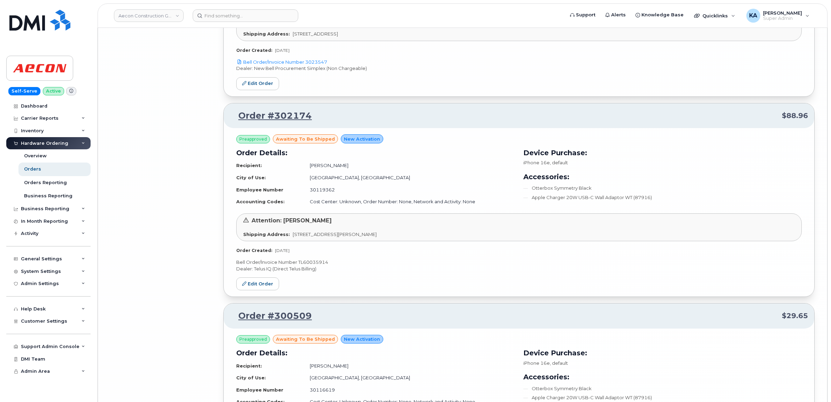
click at [323, 266] on p "Bell Order/Invoice Number TL60035914" at bounding box center [518, 262] width 565 height 7
copy p "TL60035914"
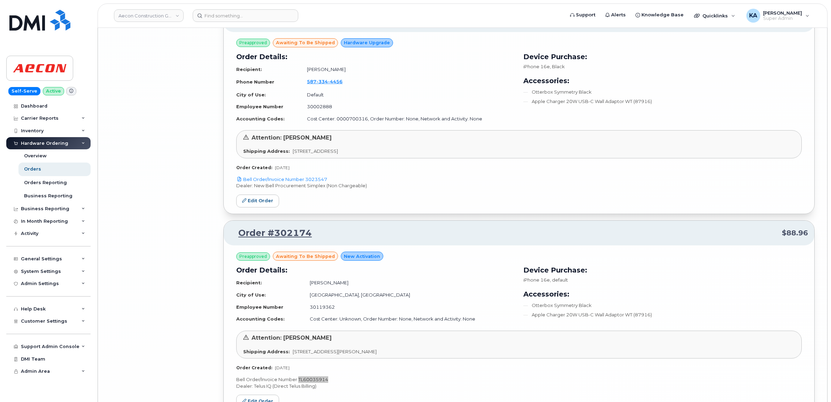
scroll to position [6622, 0]
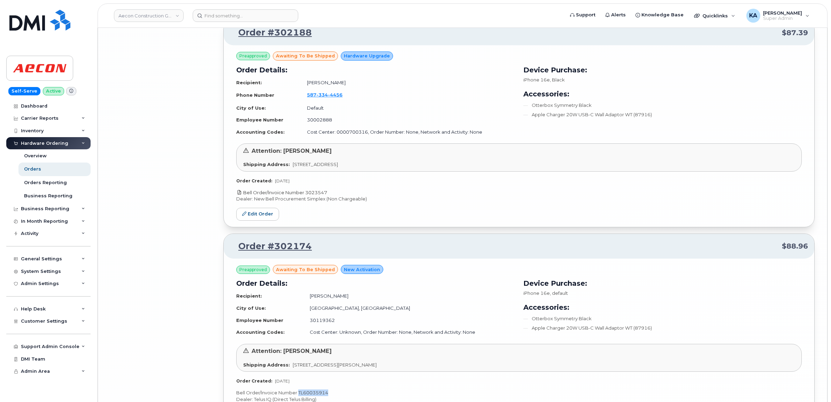
drag, startPoint x: 330, startPoint y: 201, endPoint x: 307, endPoint y: 203, distance: 23.4
click at [307, 196] on p "Bell Order/Invoice Number 3023547" at bounding box center [518, 193] width 565 height 7
copy link "3023547"
click at [265, 221] on link "Edit Order" at bounding box center [257, 214] width 43 height 13
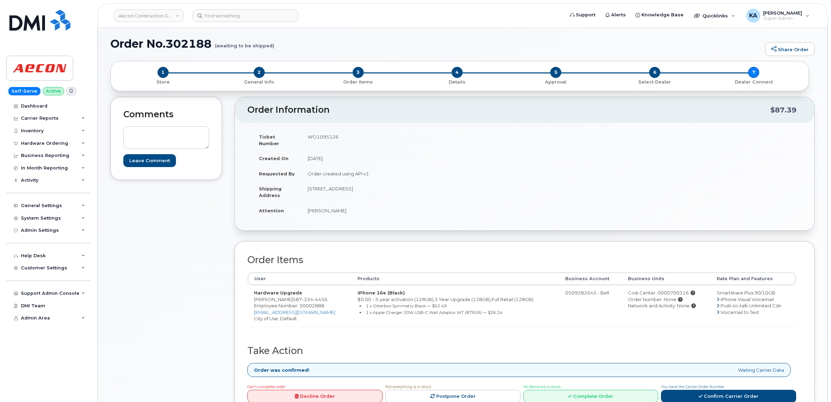
scroll to position [174, 0]
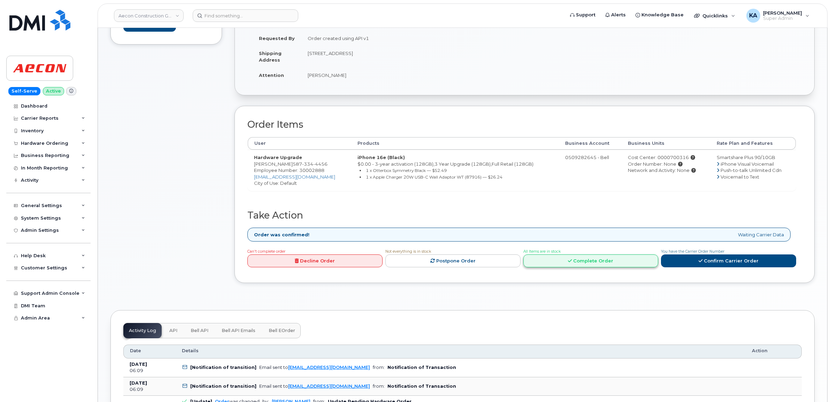
click at [563, 255] on link "Complete Order" at bounding box center [590, 261] width 135 height 13
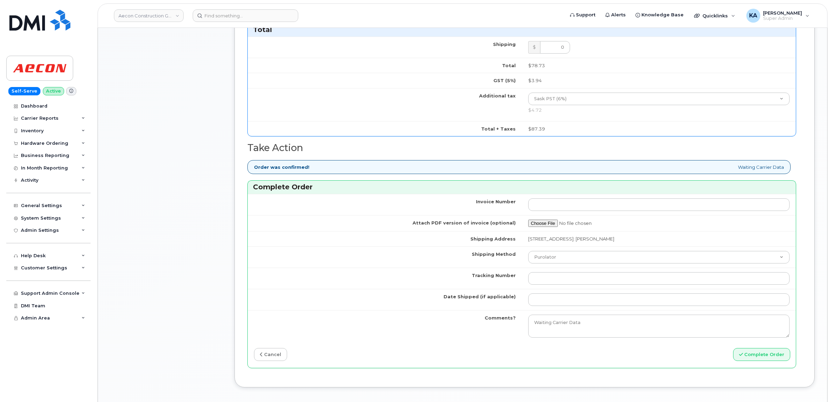
scroll to position [523, 0]
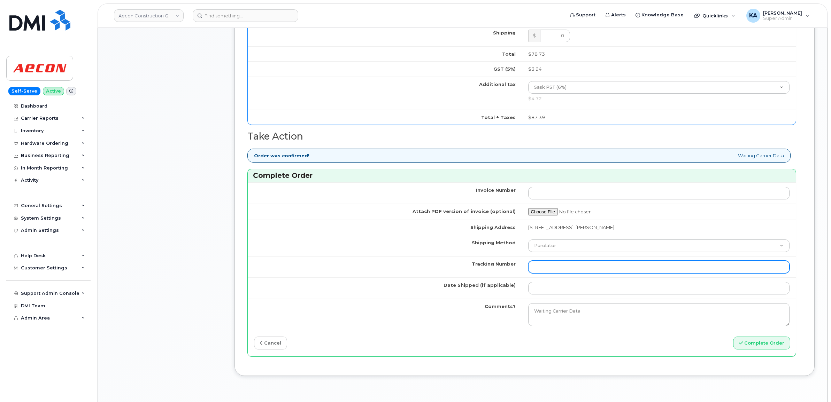
click at [554, 265] on input "Tracking Number" at bounding box center [659, 267] width 262 height 13
paste input "476423883819"
type input "476423883819"
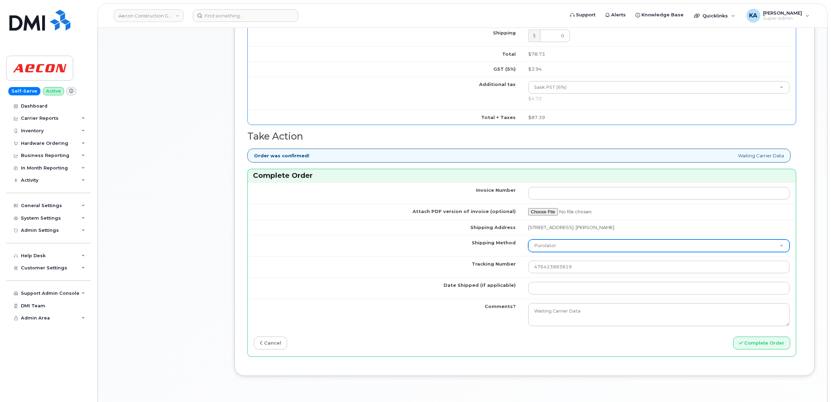
click at [563, 243] on select "Purolator UPS FedEx Canada Post Courier Other Drop Off Pick Up" at bounding box center [659, 246] width 262 height 13
select select "FedEx"
click at [528, 240] on select "Purolator UPS FedEx Canada Post Courier Other Drop Off Pick Up" at bounding box center [659, 246] width 262 height 13
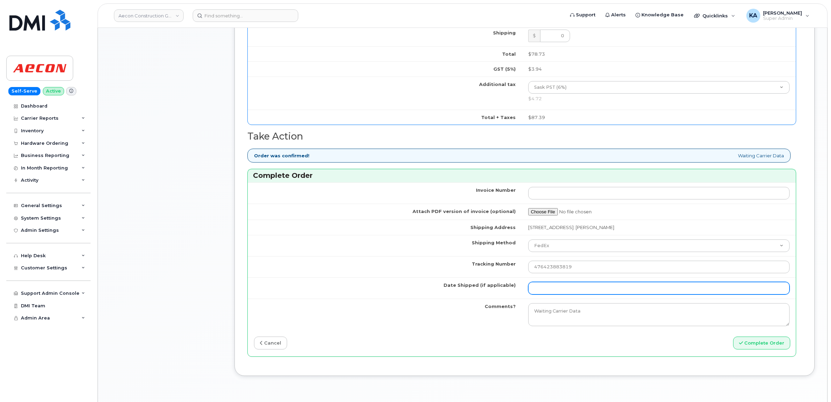
click at [546, 284] on input "Date Shipped (if applicable)" at bounding box center [659, 288] width 262 height 13
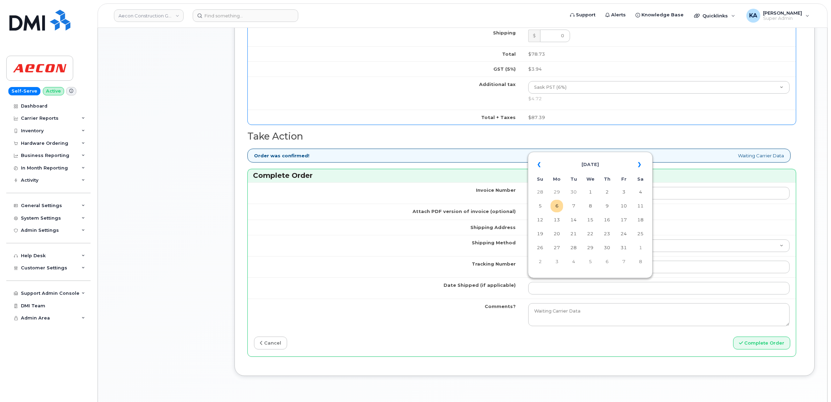
click at [585, 154] on table "« [DATE] » Su Mo Tu We Th Fr Sa 28 29 30 1 2 3 4 5 6 7 8 9 10 11 12 13 14 15 16…" at bounding box center [590, 213] width 121 height 119
click at [592, 190] on td "1" at bounding box center [590, 192] width 13 height 13
type input "[DATE]"
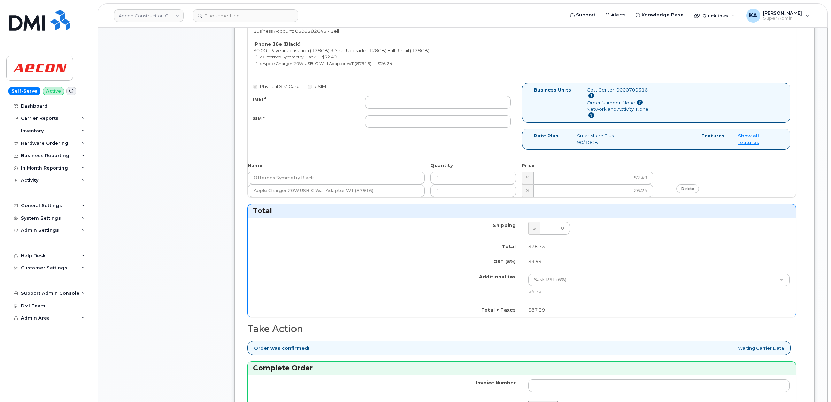
scroll to position [305, 0]
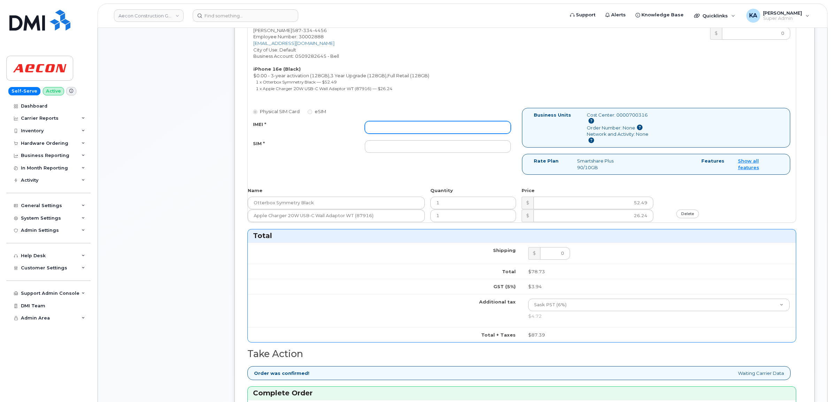
click at [426, 126] on input "IMEI *" at bounding box center [438, 127] width 146 height 13
paste input "354216331378293"
type input "354216331378293"
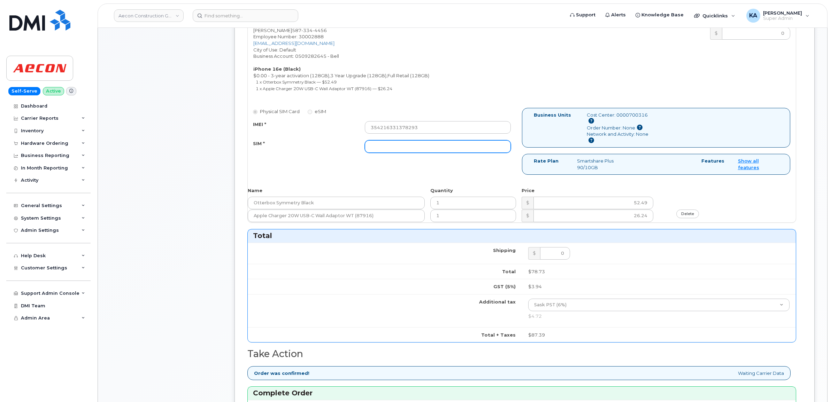
click at [372, 140] on input "SIM *" at bounding box center [438, 146] width 146 height 13
paste input "89302610207734210328"
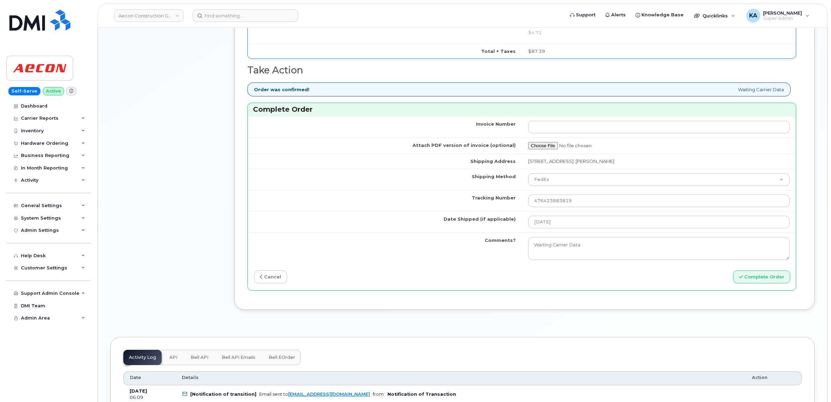
scroll to position [610, 0]
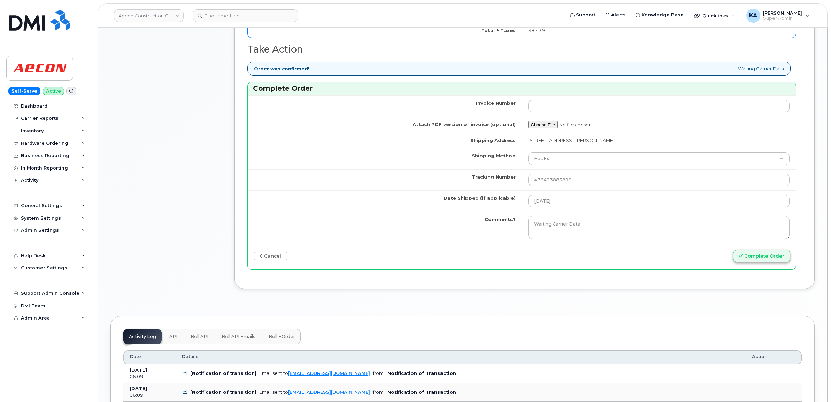
type input "89302610207734210328"
click at [749, 253] on button "Complete Order" at bounding box center [761, 256] width 57 height 13
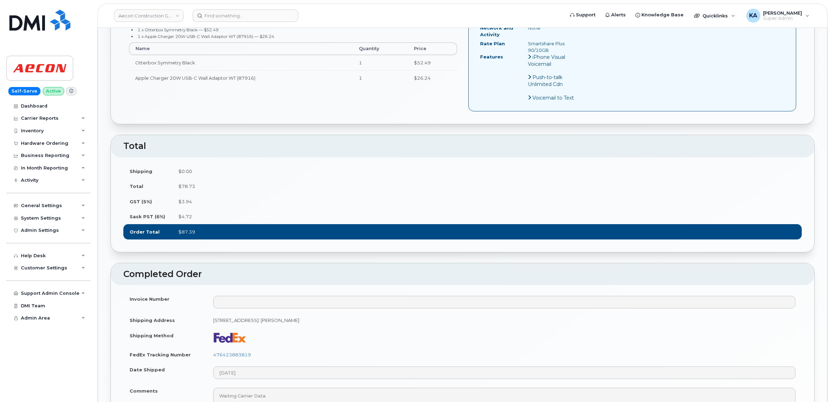
scroll to position [392, 0]
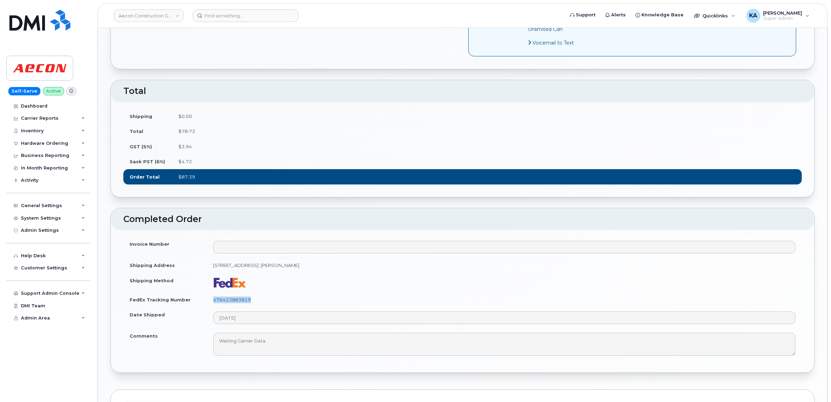
drag, startPoint x: 258, startPoint y: 295, endPoint x: 213, endPoint y: 295, distance: 44.6
click at [213, 295] on td "476423883819" at bounding box center [504, 299] width 595 height 15
copy link "476423883819"
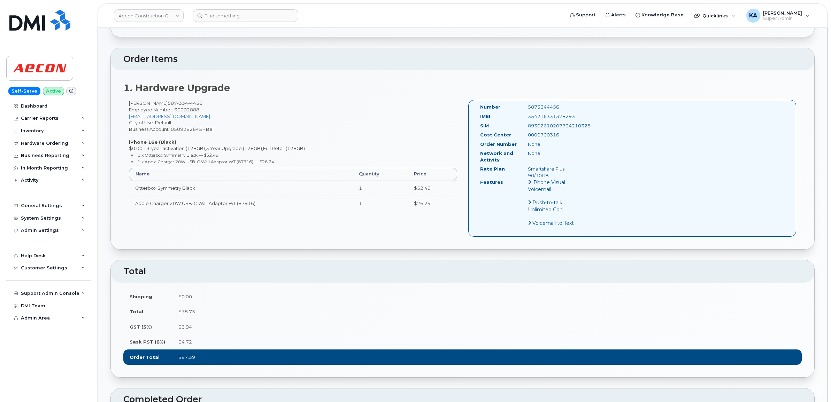
scroll to position [174, 0]
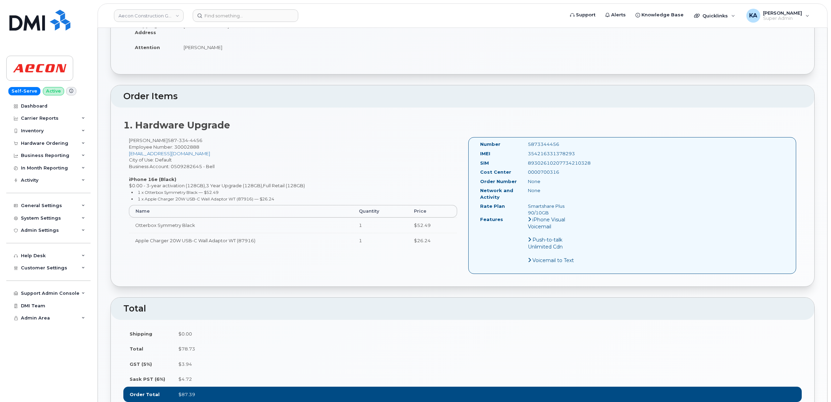
drag, startPoint x: 578, startPoint y: 145, endPoint x: 524, endPoint y: 148, distance: 54.1
click at [524, 150] on div "354216331378293" at bounding box center [556, 153] width 67 height 7
copy div "354216331378293"
drag, startPoint x: 560, startPoint y: 137, endPoint x: 516, endPoint y: 140, distance: 44.0
click at [516, 141] on div "Number 5873344456" at bounding box center [532, 145] width 115 height 9
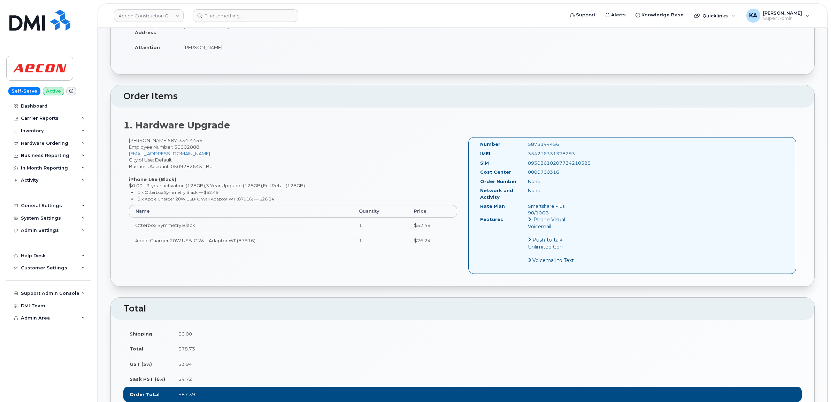
copy div "5873344456"
drag, startPoint x: 477, startPoint y: 138, endPoint x: 579, endPoint y: 207, distance: 123.8
click at [579, 207] on div "Number 5873344456 IMEI 354216331378293 SIM 89302610207734210328 Cost Center 000…" at bounding box center [532, 205] width 115 height 129
copy div "Number 5873344456 IMEI 354216331378293 SIM 89302610207734210328 Cost Center 000…"
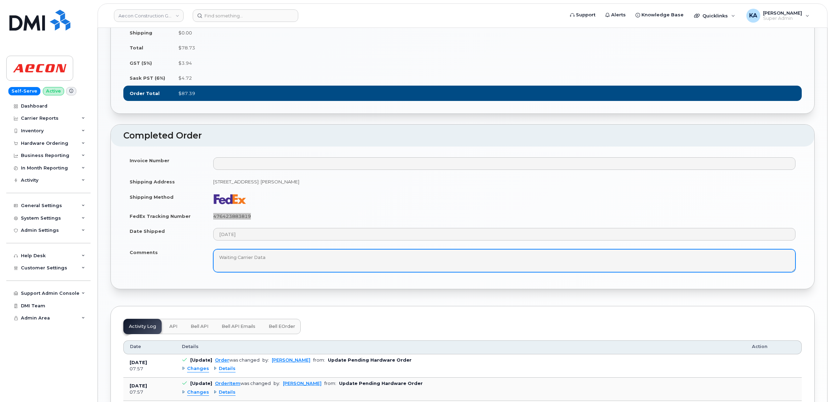
scroll to position [479, 0]
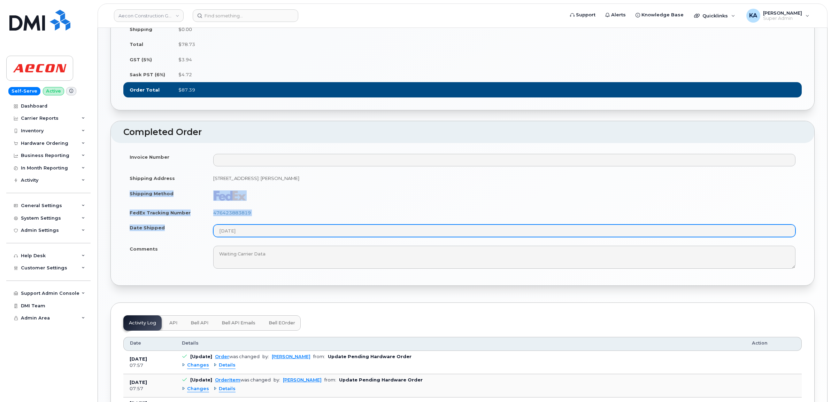
click at [286, 227] on tbody "Invoice Number Shipping Address 834 Unit-100, 66th Street East Saskatoon SK S7P…" at bounding box center [462, 211] width 678 height 124
copy tbody "Shipping Method FedEx Tracking Number 476423883819 Date Shipped"
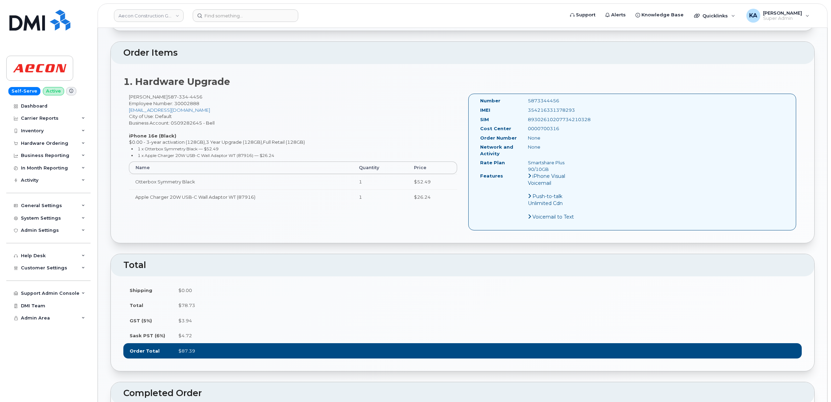
scroll to position [0, 0]
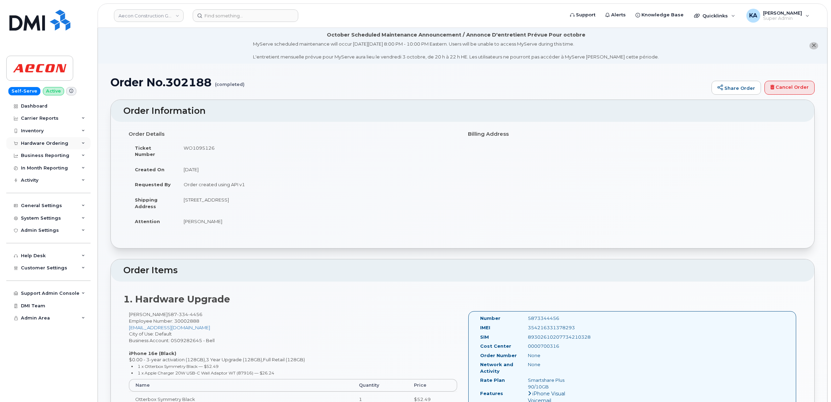
click at [41, 144] on div "Hardware Ordering" at bounding box center [44, 144] width 47 height 6
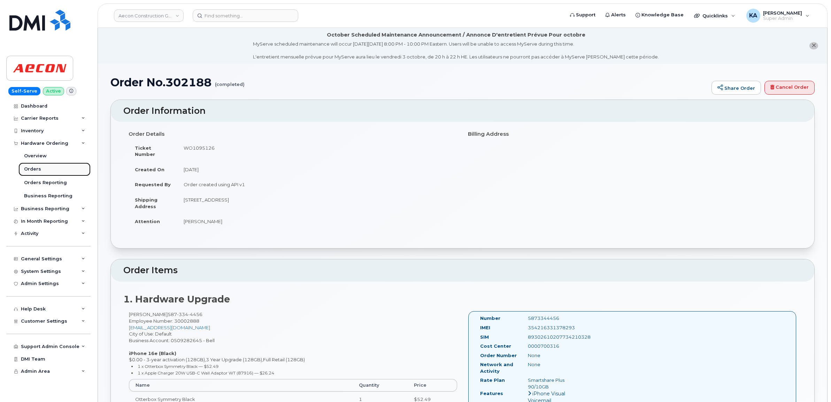
click at [29, 169] on div "Orders" at bounding box center [32, 169] width 17 height 6
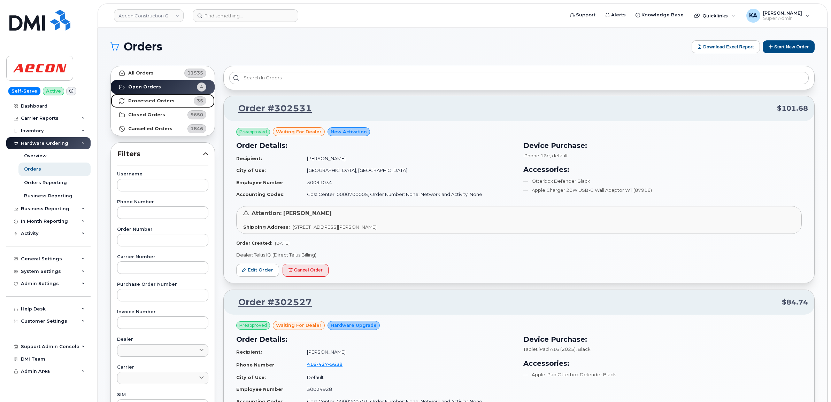
click at [141, 101] on strong "Processed Orders" at bounding box center [151, 101] width 46 height 6
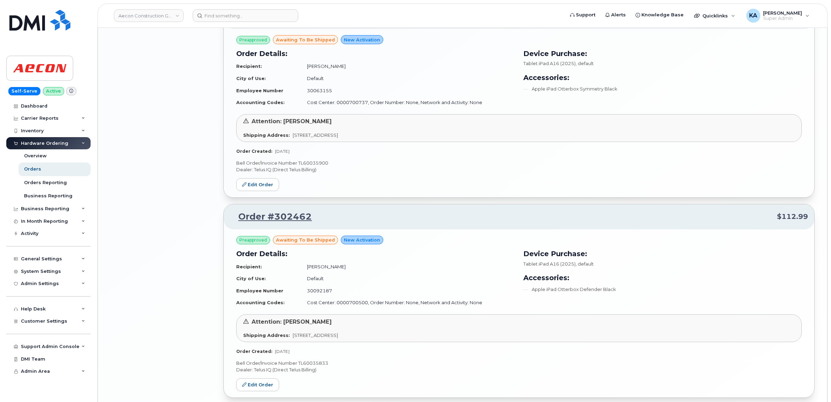
scroll to position [1376, 0]
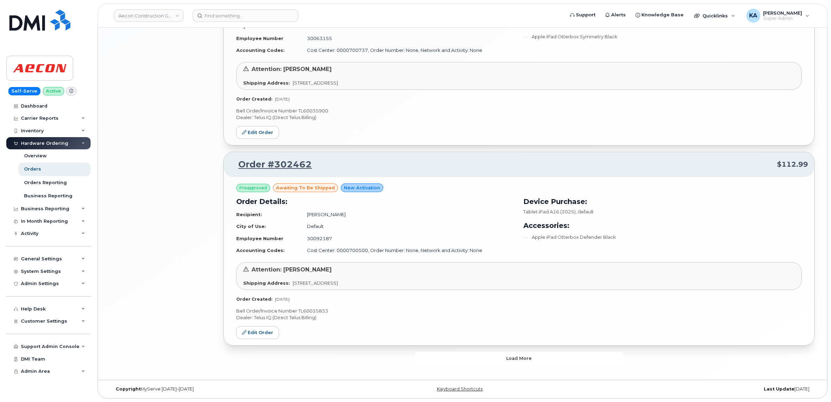
click at [445, 359] on button "Load more" at bounding box center [519, 358] width 209 height 13
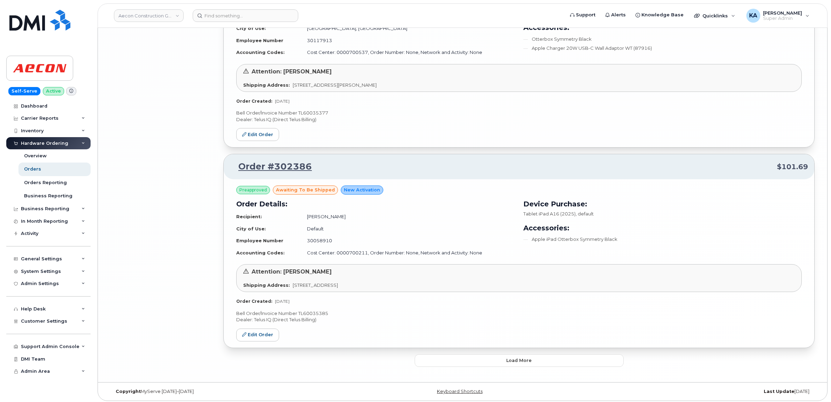
scroll to position [2983, 0]
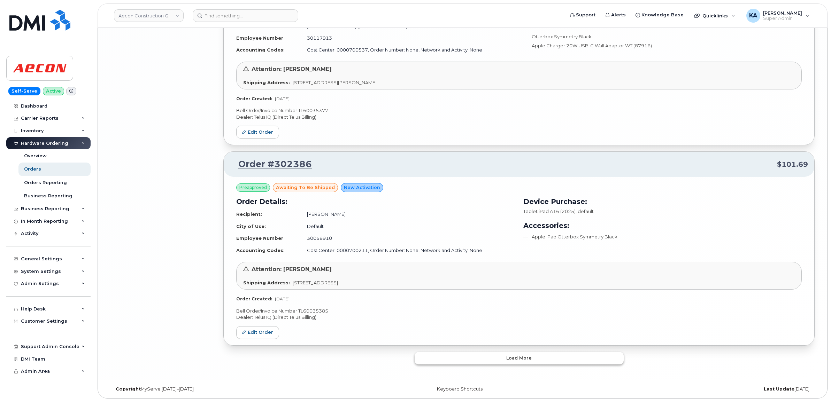
click at [457, 359] on button "Load more" at bounding box center [519, 358] width 209 height 13
click at [436, 360] on button "Load more" at bounding box center [519, 358] width 209 height 13
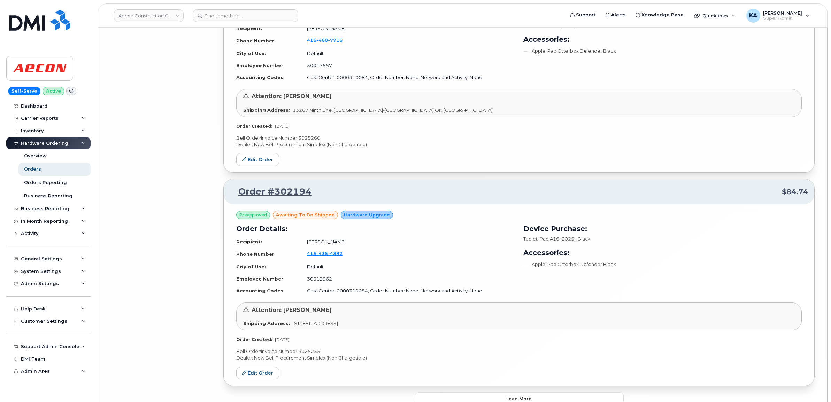
scroll to position [6299, 0]
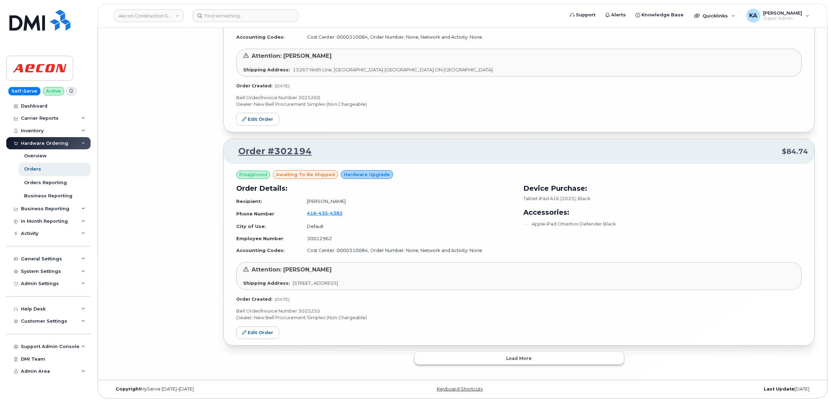
click at [443, 357] on button "Load more" at bounding box center [519, 358] width 209 height 13
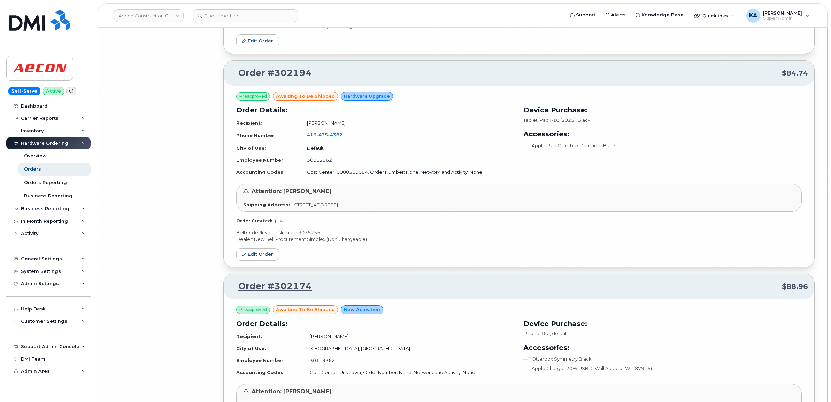
scroll to position [6343, 0]
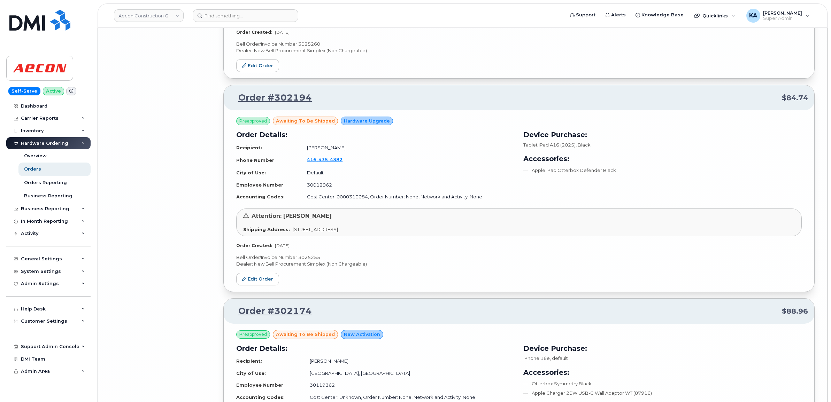
click at [312, 261] on p "Bell Order/Invoice Number 3025255" at bounding box center [518, 257] width 565 height 7
copy p "3025255"
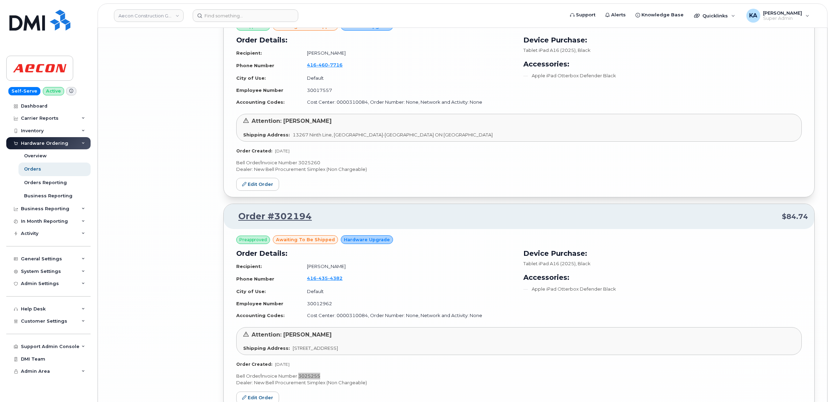
scroll to position [6212, 0]
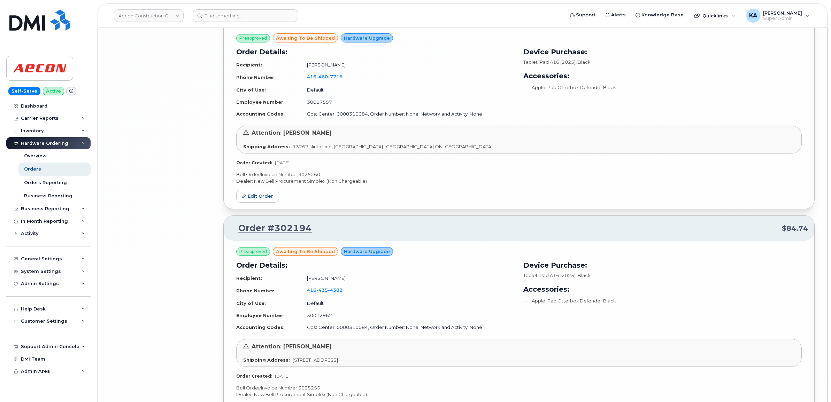
click at [313, 178] on p "Bell Order/Invoice Number 3025260" at bounding box center [518, 174] width 565 height 7
copy p "3025260"
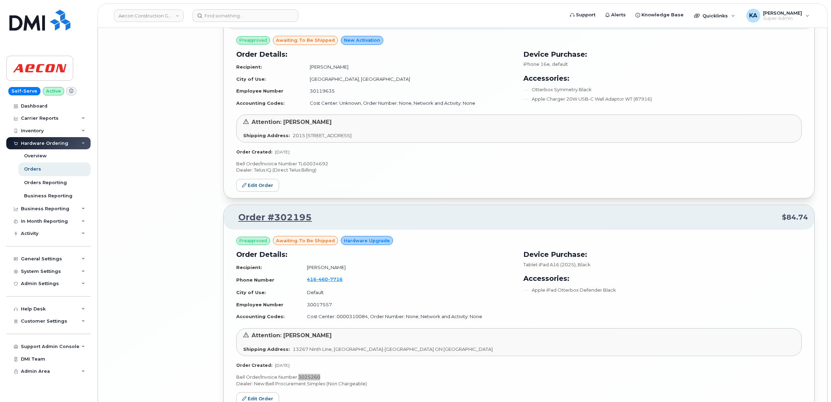
scroll to position [5995, 0]
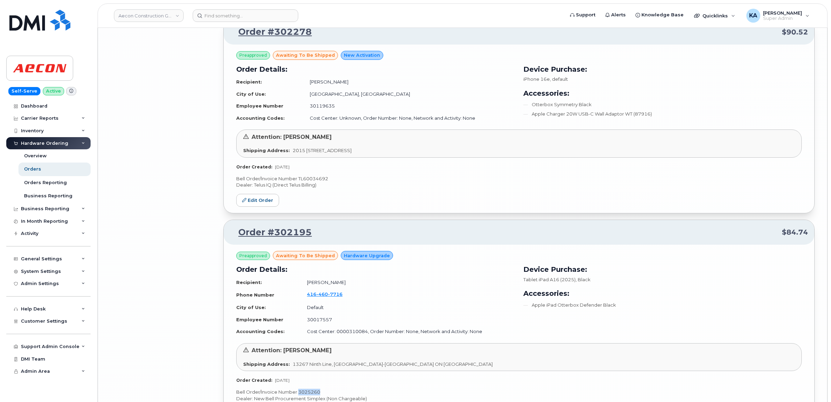
click at [316, 182] on p "Bell Order/Invoice Number TL60034692" at bounding box center [518, 179] width 565 height 7
copy p "TL60034692"
click at [253, 207] on link "Edit Order" at bounding box center [257, 200] width 43 height 13
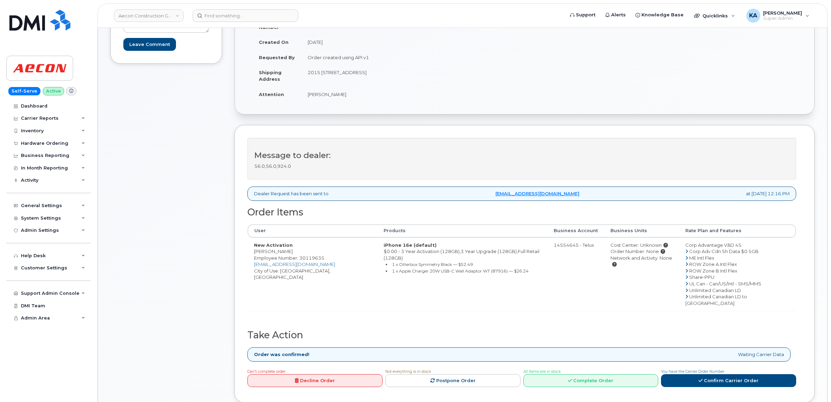
scroll to position [174, 0]
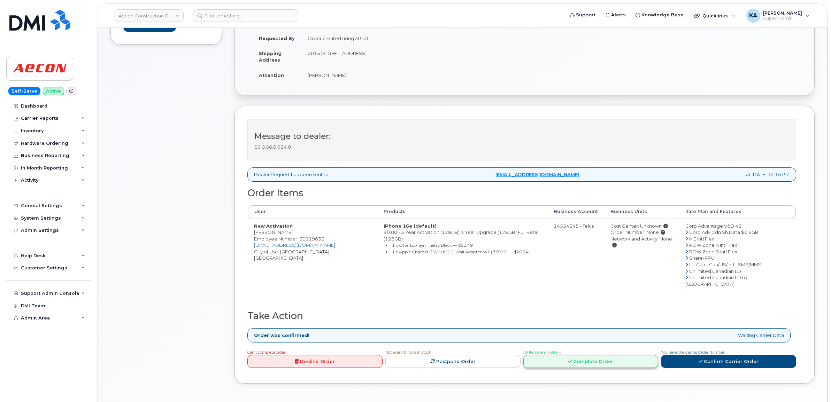
click at [573, 355] on link "Complete Order" at bounding box center [590, 361] width 135 height 13
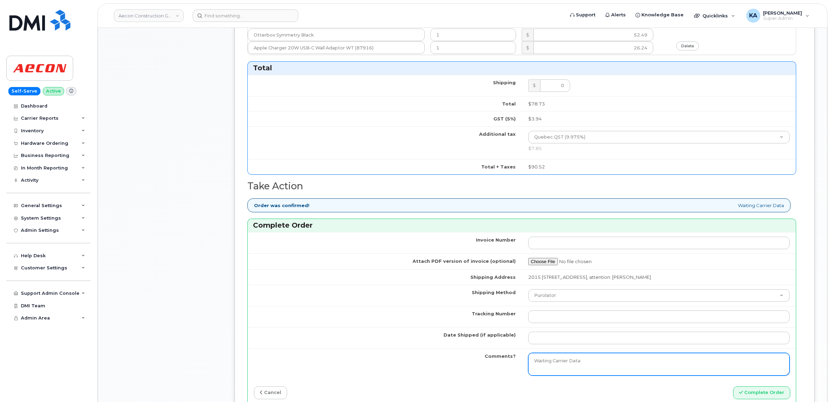
scroll to position [566, 0]
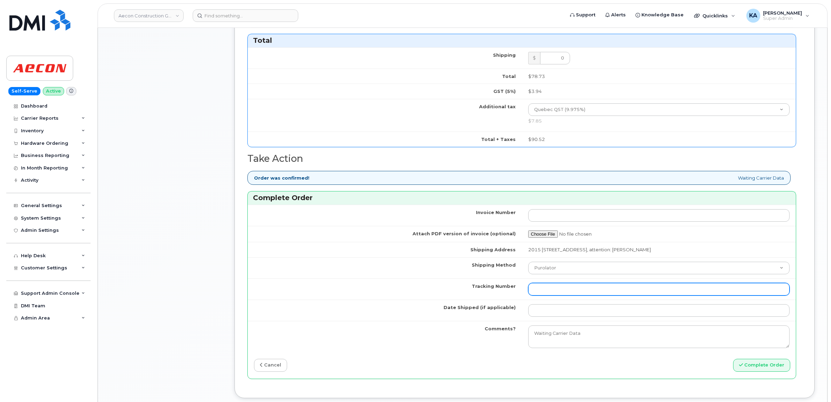
click at [548, 286] on input "Tracking Number" at bounding box center [659, 289] width 262 height 13
paste input "GLR001271900"
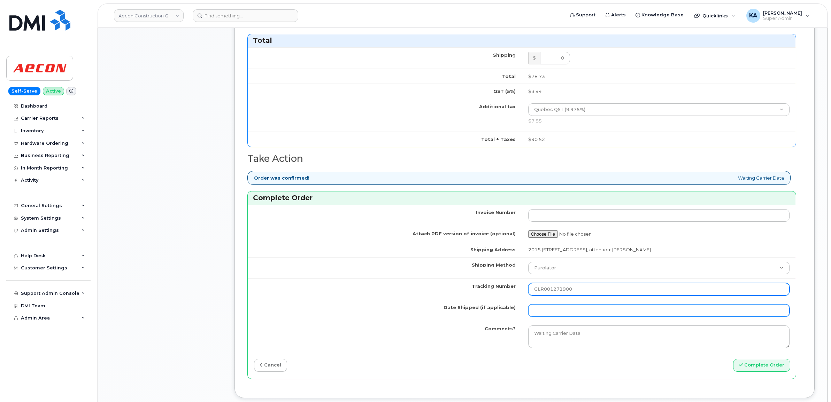
type input "GLR001271900"
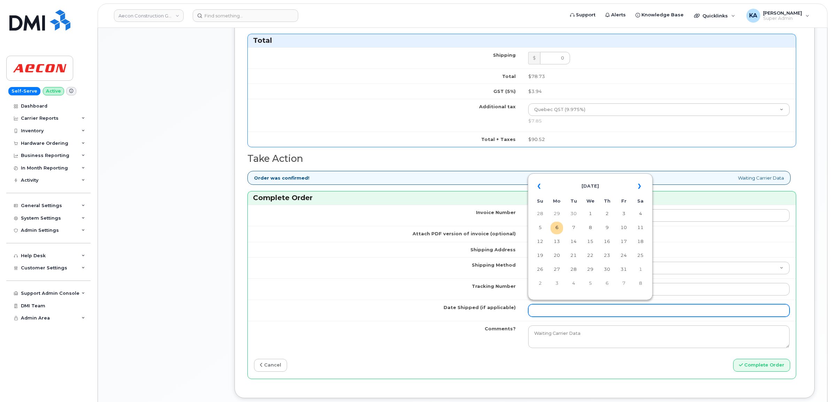
drag, startPoint x: 548, startPoint y: 307, endPoint x: 553, endPoint y: 304, distance: 5.5
click at [548, 307] on input "Date Shipped (if applicable)" at bounding box center [659, 310] width 262 height 13
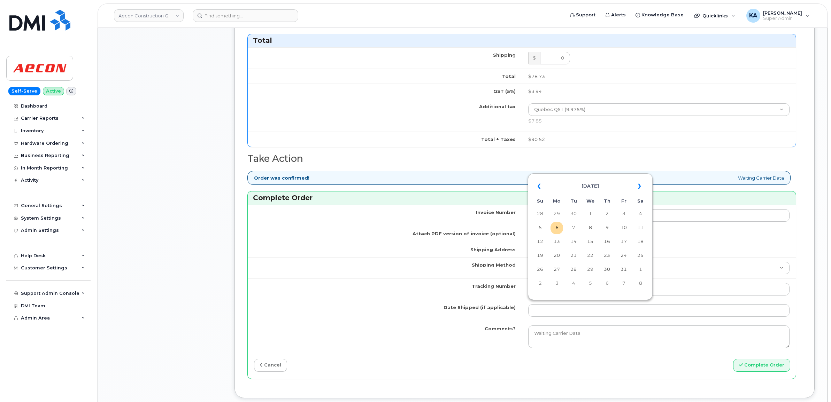
click at [586, 176] on table "« [DATE] » Su Mo Tu We Th Fr Sa 28 29 30 1 2 3 4 5 6 7 8 9 10 11 12 13 14 15 16…" at bounding box center [590, 234] width 121 height 119
click at [608, 215] on td "2" at bounding box center [607, 214] width 13 height 13
type input "[DATE]"
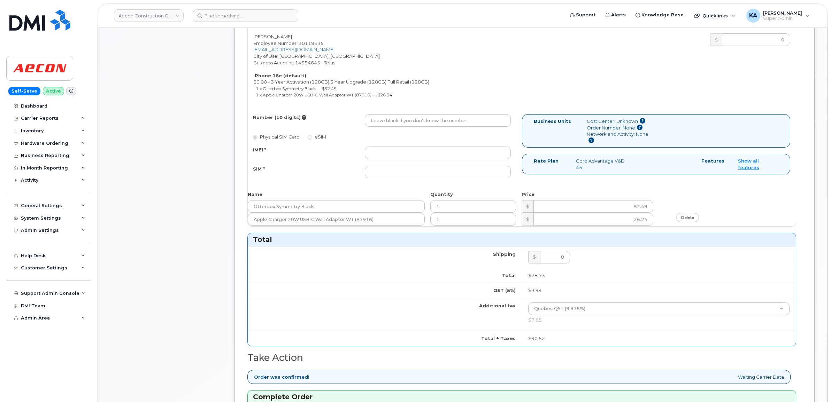
scroll to position [348, 0]
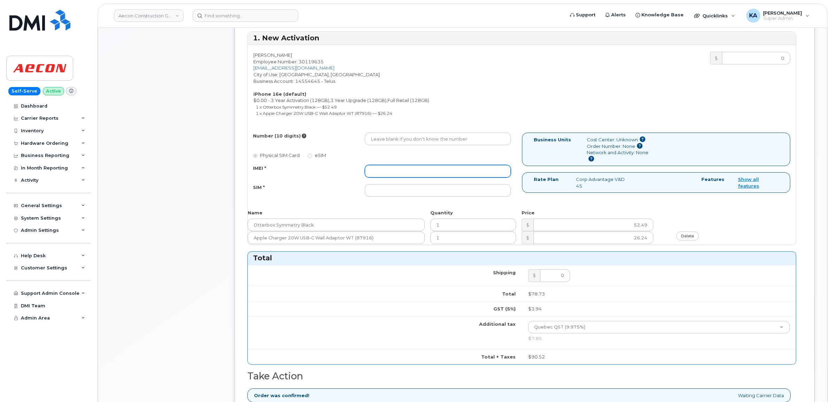
click at [466, 166] on input "IMEI *" at bounding box center [438, 171] width 146 height 13
paste input "354216331571848"
type input "354216331571848"
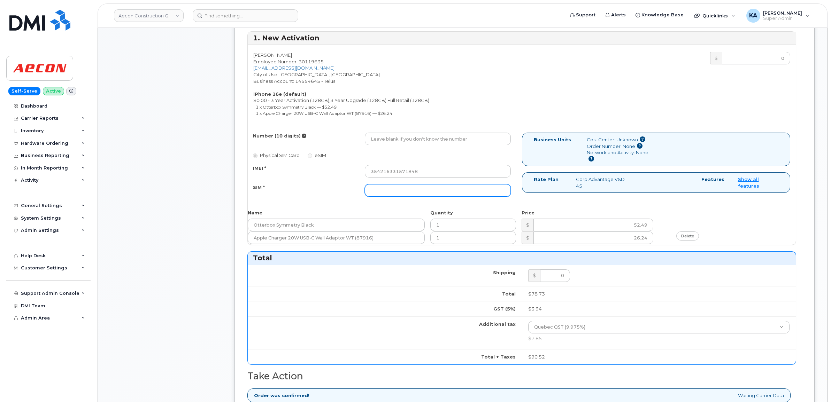
click at [433, 184] on input "SIM *" at bounding box center [438, 190] width 146 height 13
paste input "89043052010008887025010532367516"
type input "89043052010008887025010532367516"
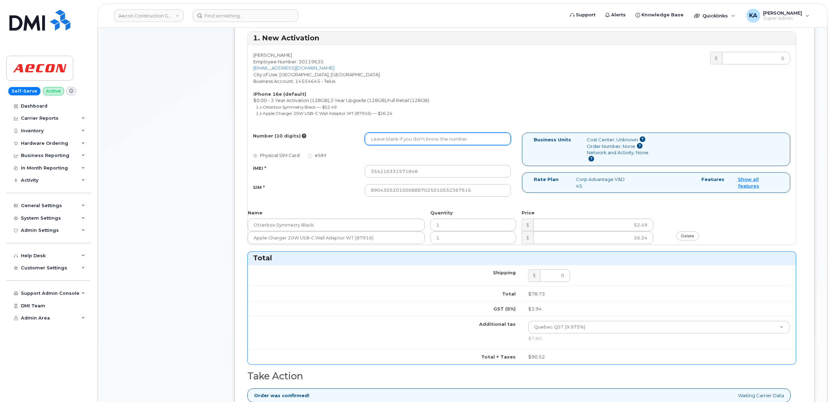
click at [458, 134] on input "Number (10 digits)" at bounding box center [438, 139] width 146 height 13
paste input "263) 993-9179"
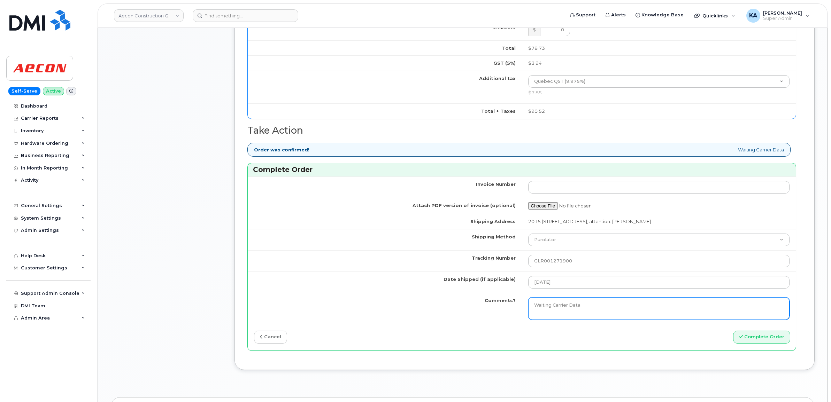
scroll to position [610, 0]
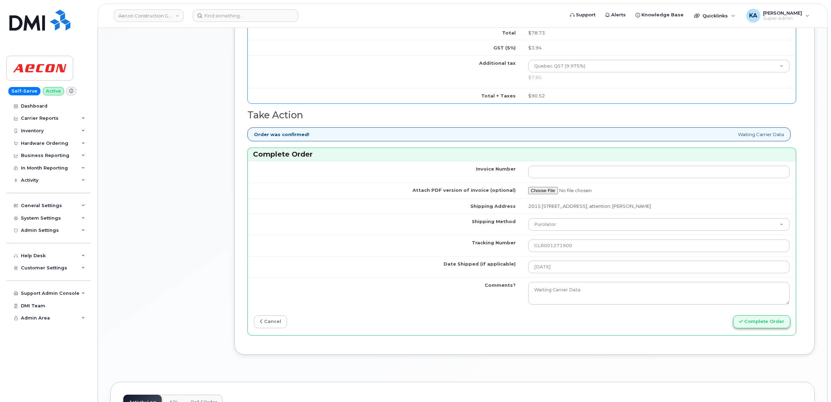
type input "2639939179"
click at [753, 319] on button "Complete Order" at bounding box center [761, 322] width 57 height 13
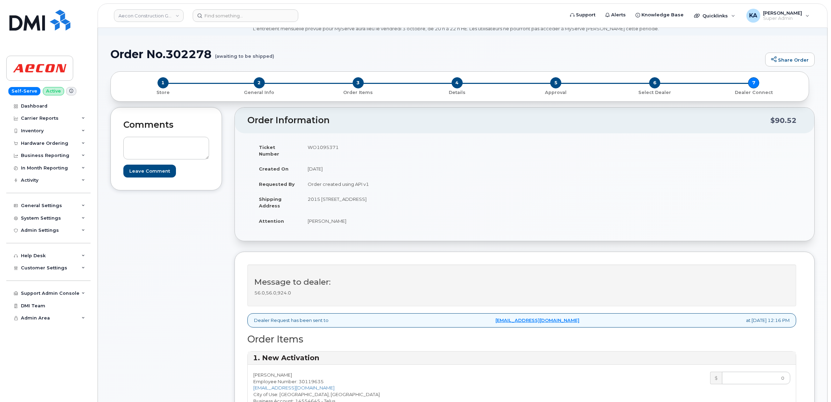
scroll to position [0, 0]
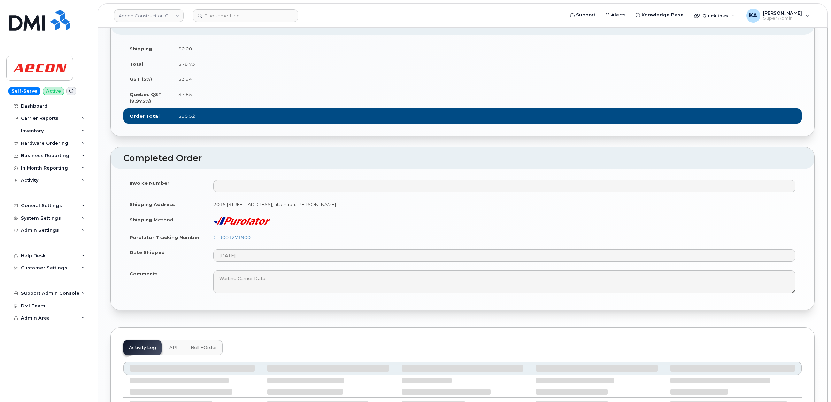
scroll to position [602, 0]
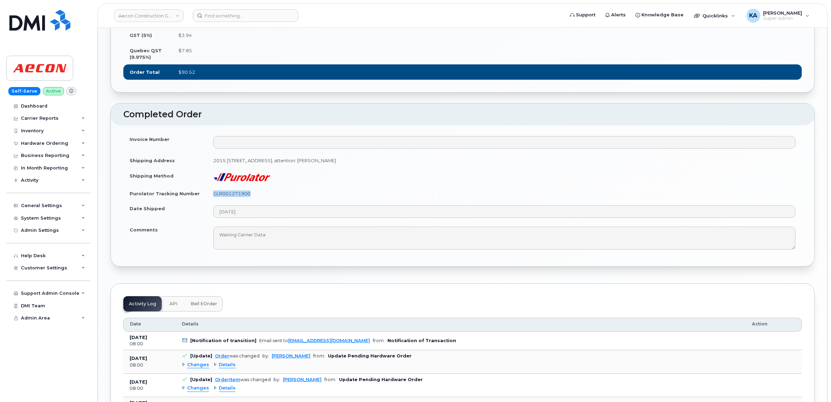
drag, startPoint x: 256, startPoint y: 211, endPoint x: 214, endPoint y: 214, distance: 42.6
click at [213, 201] on td "GLR001271900" at bounding box center [504, 193] width 595 height 15
copy link "GLR001271900"
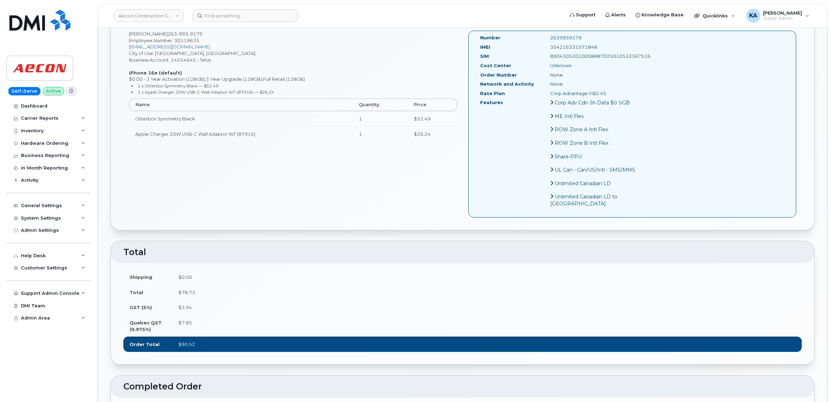
scroll to position [253, 0]
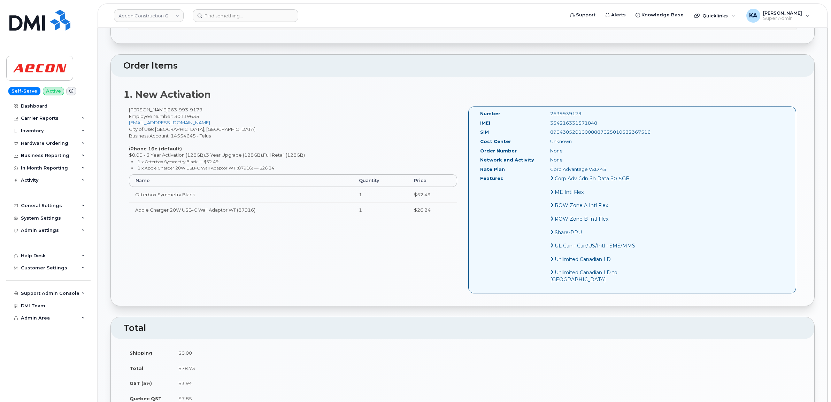
drag, startPoint x: 587, startPoint y: 116, endPoint x: 529, endPoint y: 119, distance: 58.3
click at [545, 120] on div "354216331571848" at bounding box center [594, 123] width 98 height 7
copy div "354216331571848"
drag, startPoint x: 569, startPoint y: 107, endPoint x: 527, endPoint y: 110, distance: 41.5
click at [527, 110] on div "Number 2639939179" at bounding box center [559, 114] width 168 height 9
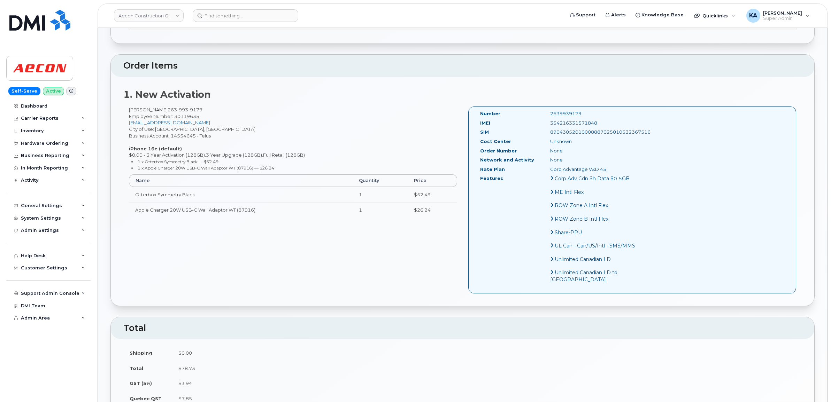
copy div "2639939179"
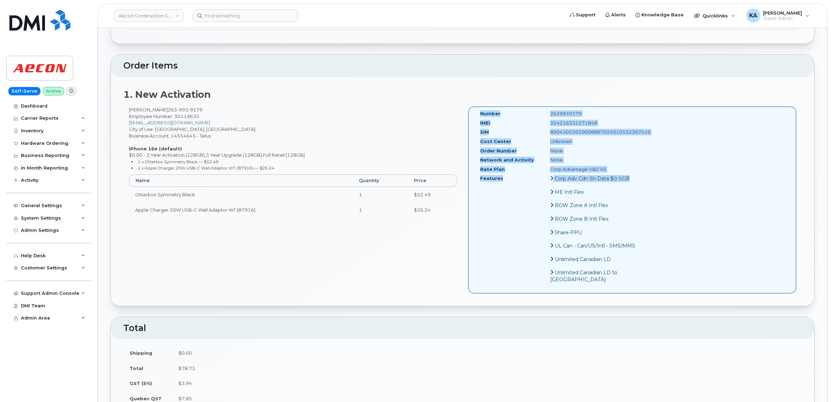
drag, startPoint x: 478, startPoint y: 107, endPoint x: 612, endPoint y: 189, distance: 157.8
click at [612, 189] on div "Number 2639939179 IMEI 354216331571848 SIM 89043052010008887025010532367516 Cos…" at bounding box center [632, 200] width 328 height 187
copy div "Number 2639939179 IMEI 354216331571848 SIM 89043052010008887025010532367516 Cos…"
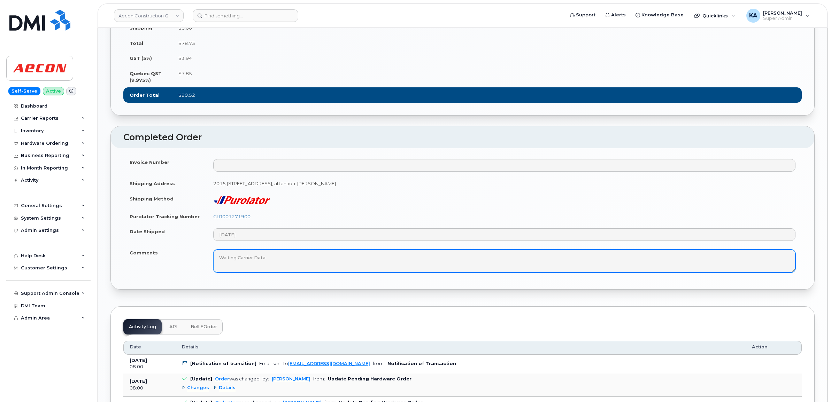
scroll to position [602, 0]
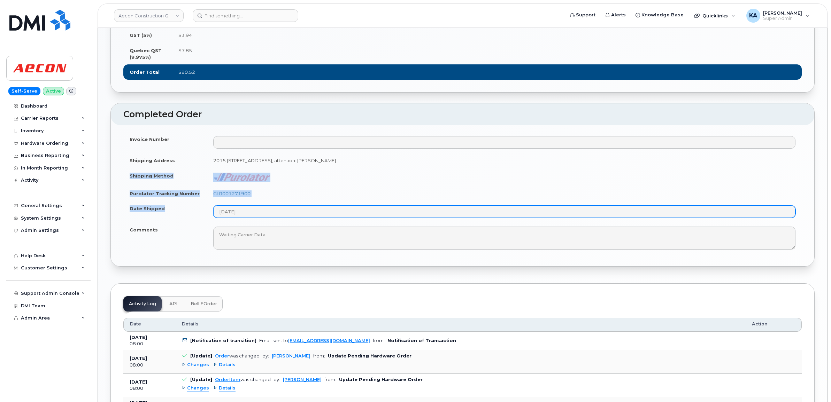
click at [301, 233] on tbody "Invoice Number Shipping Address 2015 rue Peel, Bureau 600 Montreal QC H3A 1T8, …" at bounding box center [462, 193] width 678 height 122
copy tbody "Shipping Method Purolator Tracking Number GLR001271900 Date Shipped"
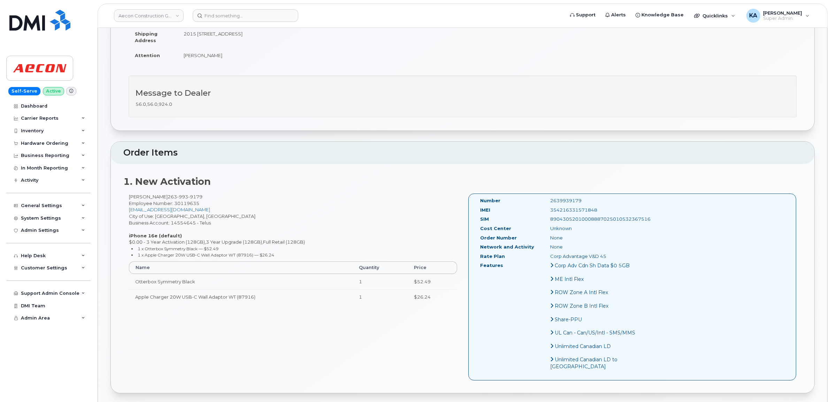
scroll to position [0, 0]
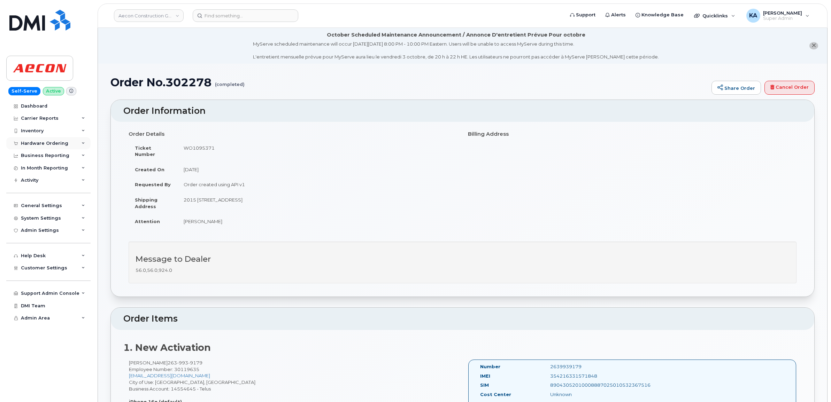
click at [52, 144] on div "Hardware Ordering" at bounding box center [44, 144] width 47 height 6
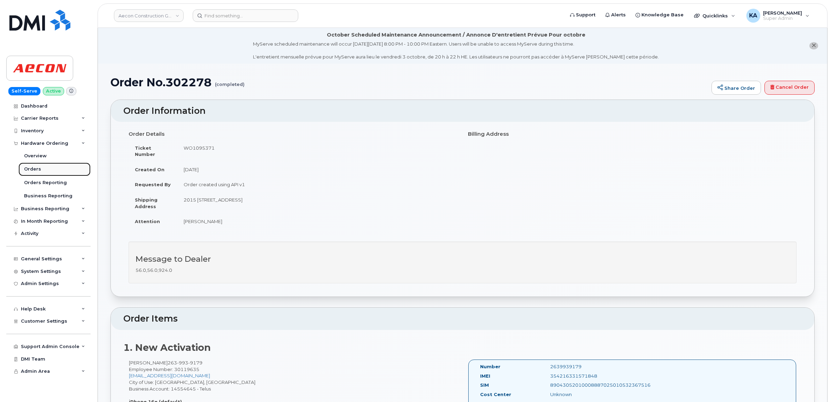
click at [34, 170] on div "Orders" at bounding box center [32, 169] width 17 height 6
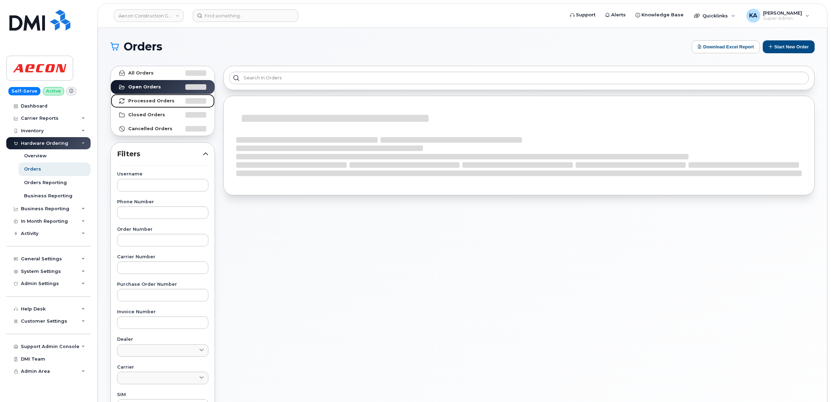
click at [149, 100] on strong "Processed Orders" at bounding box center [151, 101] width 46 height 6
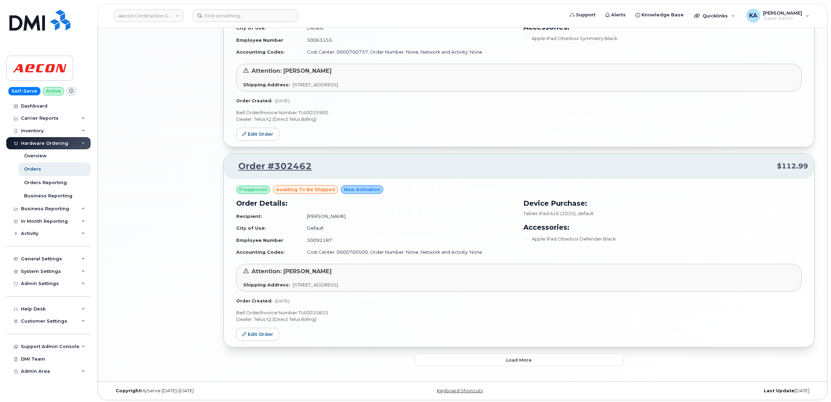
scroll to position [1376, 0]
click at [431, 356] on button "Load more" at bounding box center [519, 358] width 209 height 13
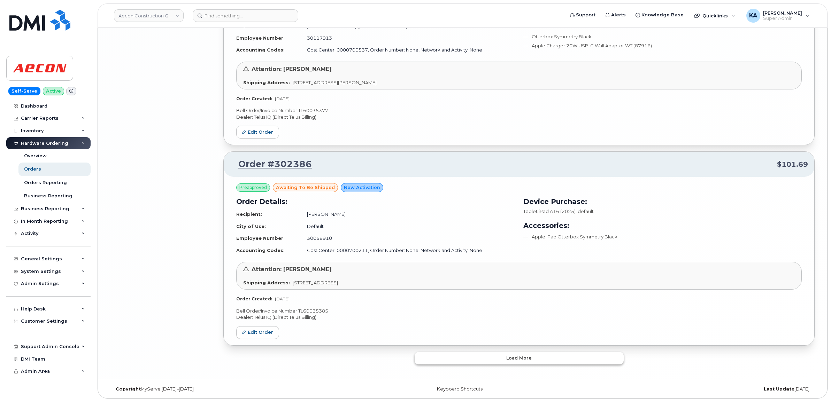
click at [415, 361] on button "Load more" at bounding box center [519, 358] width 209 height 13
click at [433, 362] on button "Load more" at bounding box center [519, 358] width 209 height 13
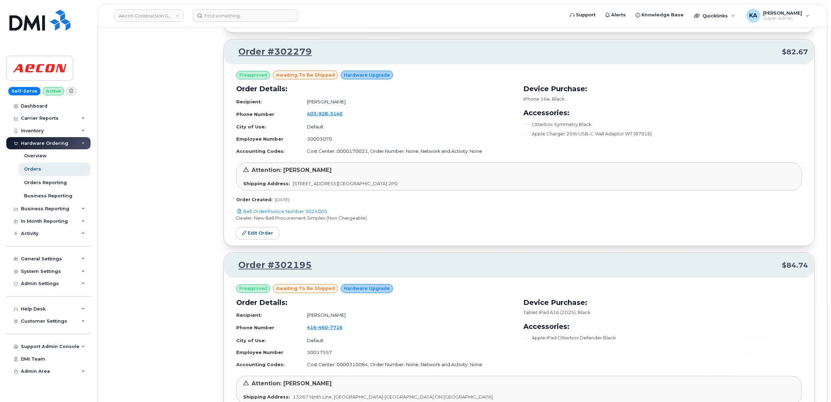
scroll to position [5718, 0]
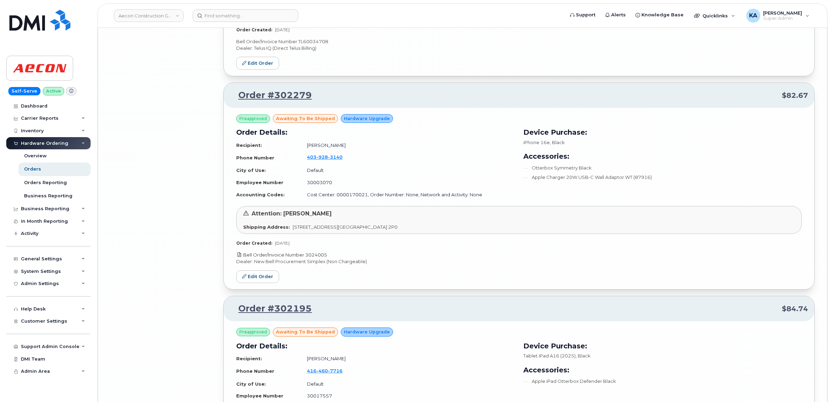
drag, startPoint x: 330, startPoint y: 263, endPoint x: 308, endPoint y: 265, distance: 22.7
click at [308, 258] on p "Bell Order/Invoice Number 3024005" at bounding box center [518, 255] width 565 height 7
copy link "3024005"
click at [262, 284] on link "Edit Order" at bounding box center [257, 277] width 43 height 13
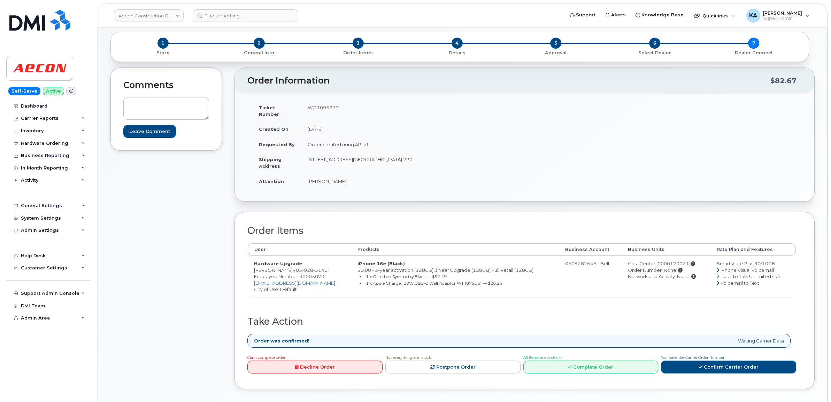
scroll to position [131, 0]
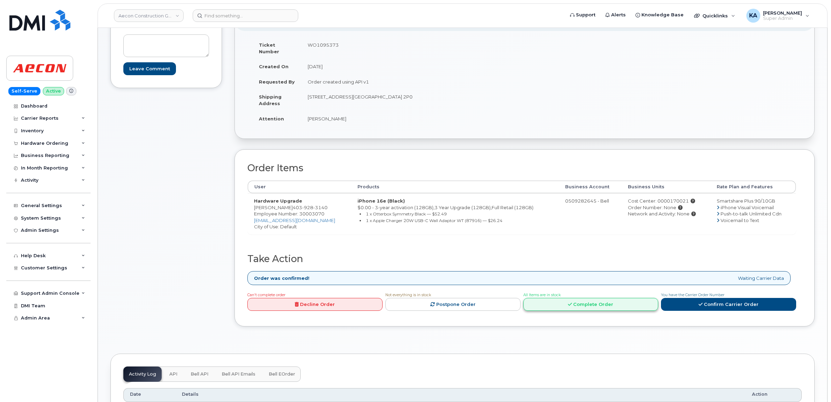
click at [593, 302] on link "Complete Order" at bounding box center [590, 304] width 135 height 13
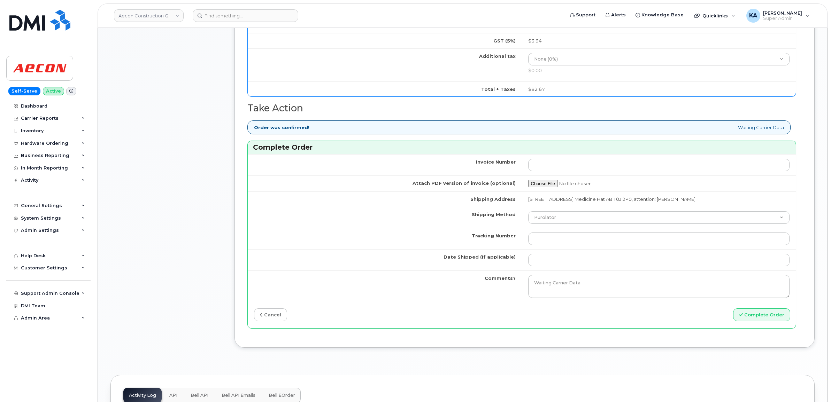
scroll to position [566, 0]
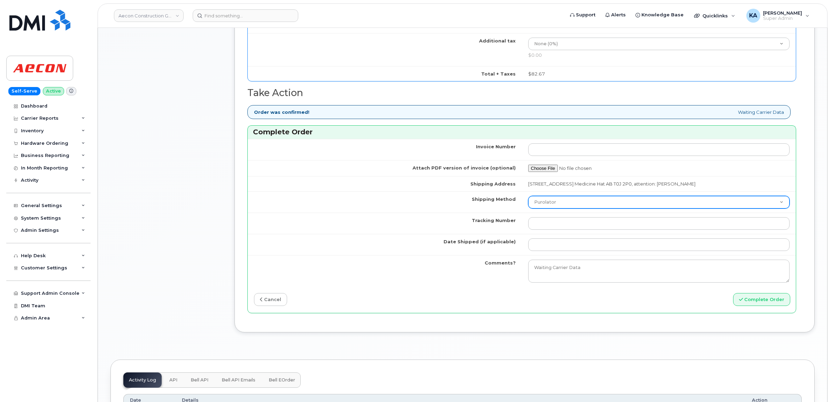
click at [594, 199] on select "Purolator UPS FedEx Canada Post Courier Other Drop Off Pick Up" at bounding box center [659, 202] width 262 height 13
select select "FedEx"
click at [528, 196] on select "Purolator UPS FedEx Canada Post Courier Other Drop Off Pick Up" at bounding box center [659, 202] width 262 height 13
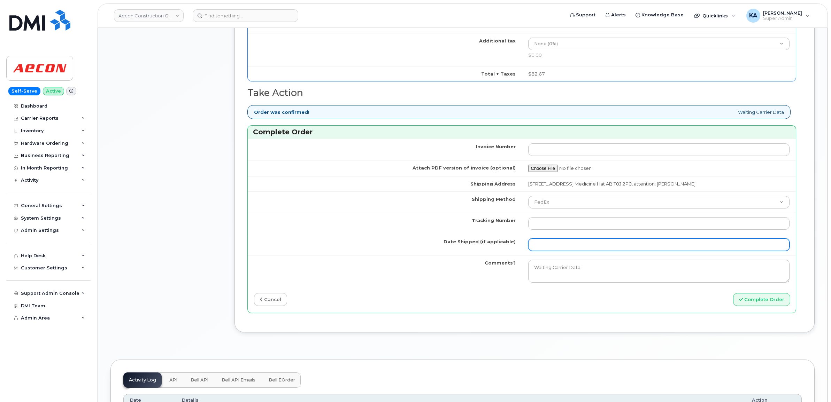
click at [558, 242] on input "Date Shipped (if applicable)" at bounding box center [659, 245] width 262 height 13
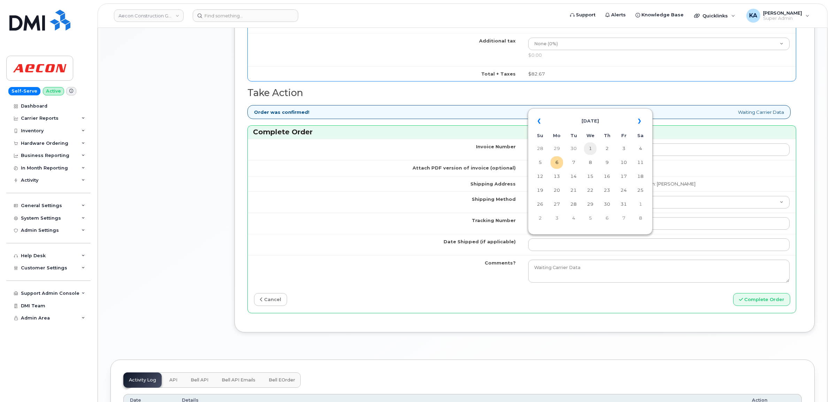
click at [591, 150] on td "1" at bounding box center [590, 148] width 13 height 13
type input "[DATE]"
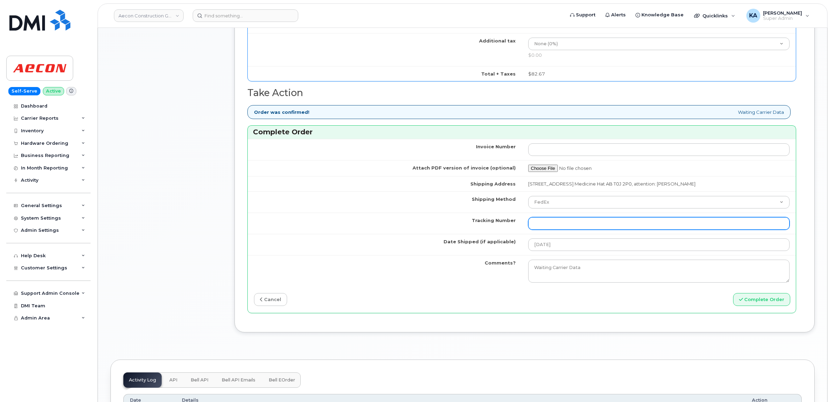
click at [565, 221] on input "Tracking Number" at bounding box center [659, 223] width 262 height 13
paste input "476303113863"
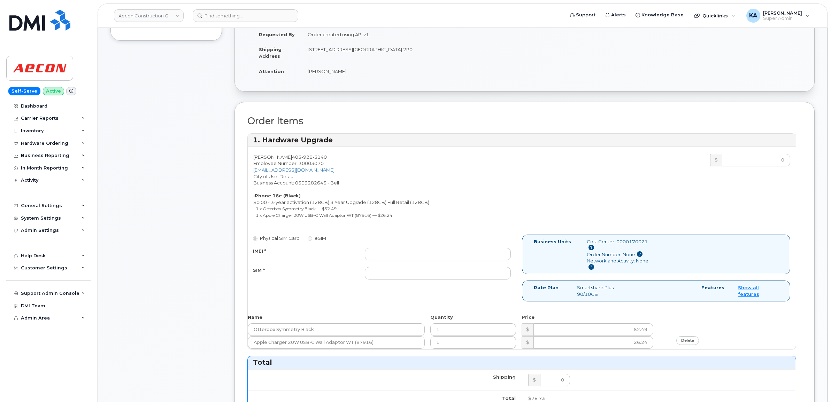
scroll to position [174, 0]
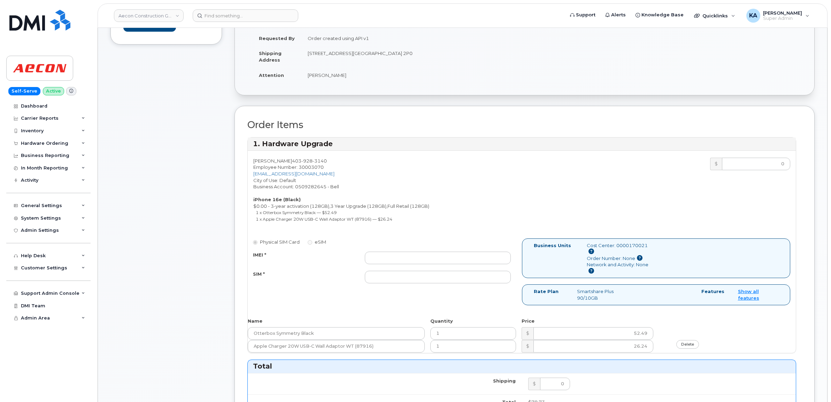
type input "476303113863"
click at [431, 252] on input "IMEI *" at bounding box center [438, 258] width 146 height 13
paste input "354216331176226"
type input "354216331176226"
click at [403, 274] on input "SIM *" at bounding box center [438, 277] width 146 height 13
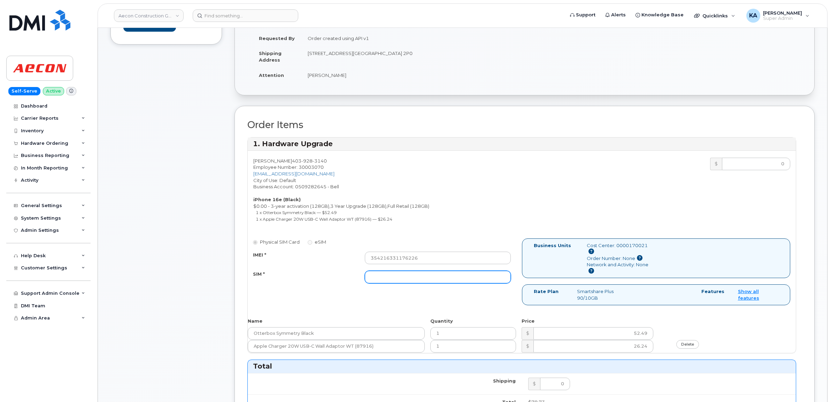
paste input "89302610207734210336"
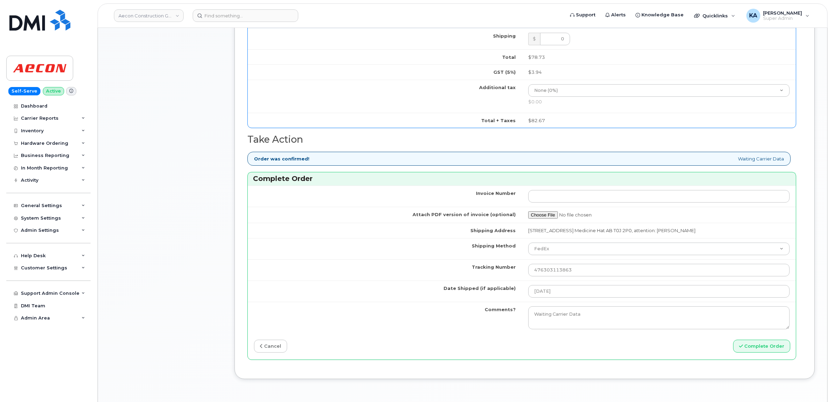
scroll to position [523, 0]
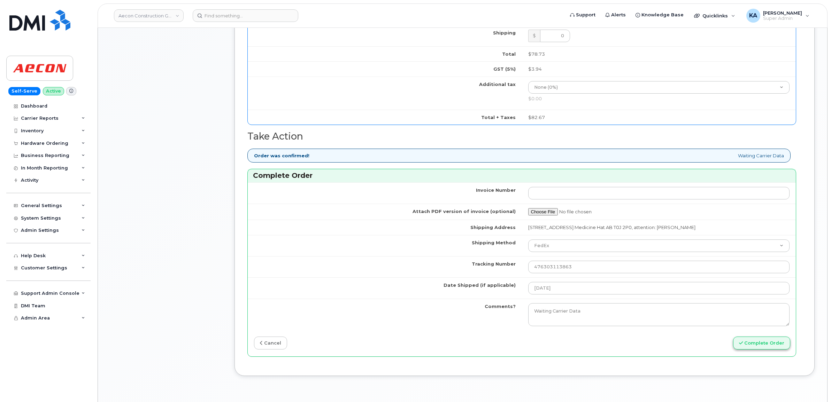
type input "89302610207734210336"
click at [751, 340] on button "Complete Order" at bounding box center [761, 343] width 57 height 13
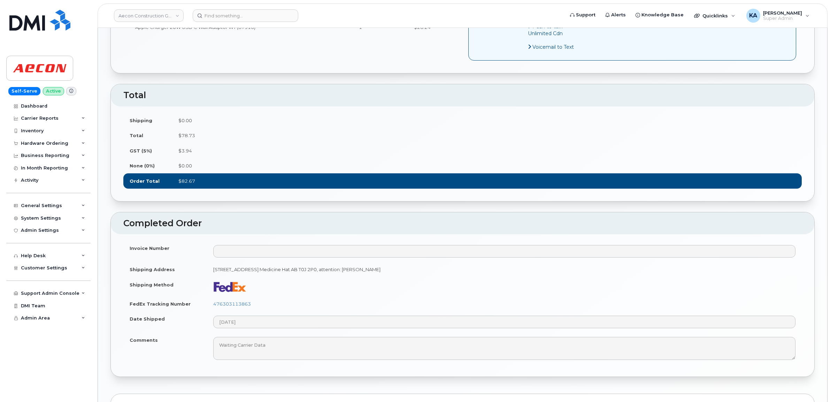
scroll to position [435, 0]
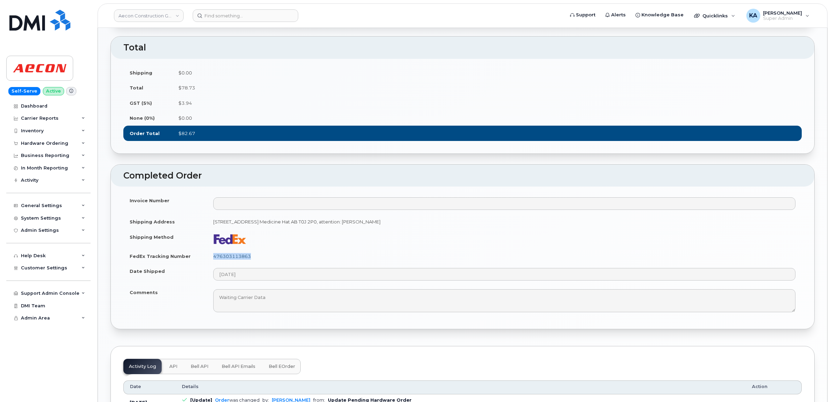
drag, startPoint x: 254, startPoint y: 253, endPoint x: 214, endPoint y: 255, distance: 39.4
click at [214, 255] on td "476303113863" at bounding box center [504, 256] width 595 height 15
copy link "476303113863"
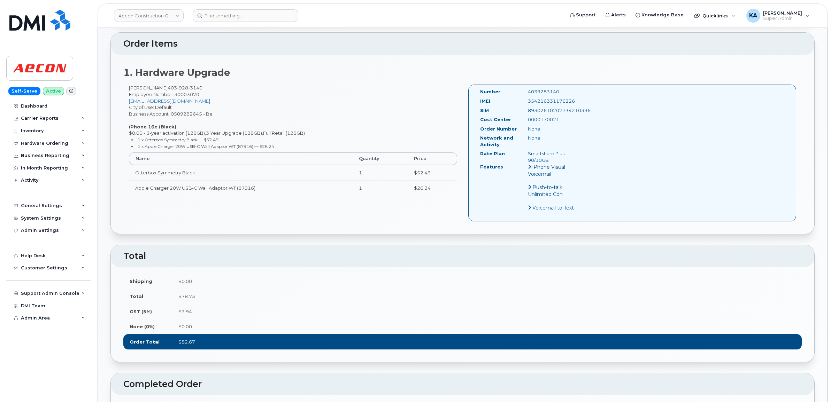
scroll to position [218, 0]
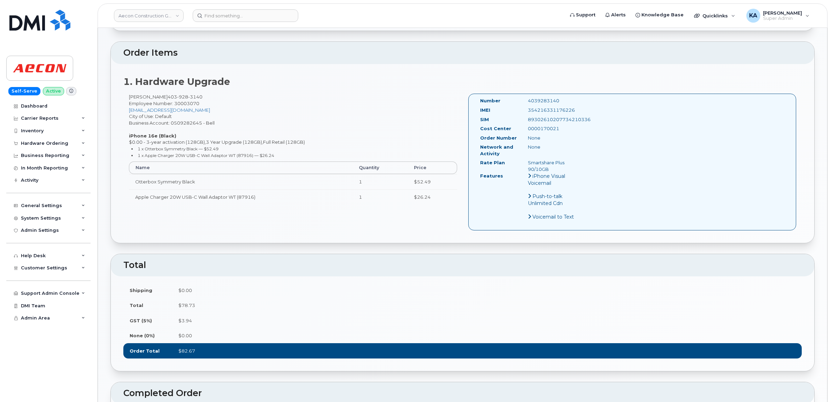
drag, startPoint x: 579, startPoint y: 103, endPoint x: 525, endPoint y: 105, distance: 53.7
click at [525, 107] on div "354216331176226" at bounding box center [556, 110] width 67 height 7
copy div "354216331176226"
drag, startPoint x: 563, startPoint y: 93, endPoint x: 526, endPoint y: 95, distance: 37.0
click at [526, 98] on div "4039283140" at bounding box center [556, 101] width 67 height 7
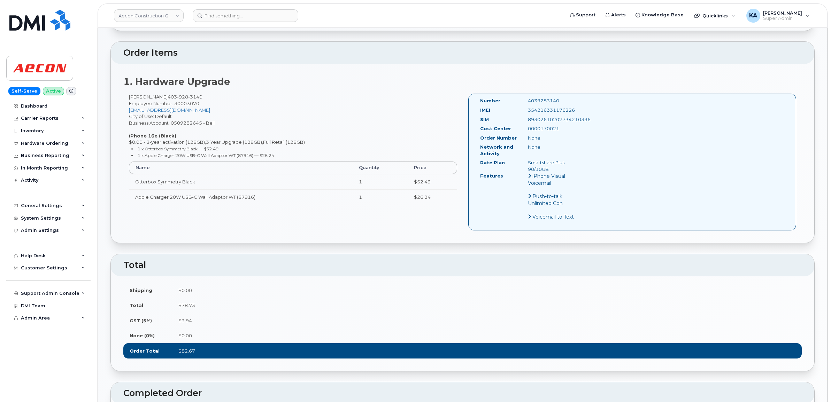
copy div "4039283140"
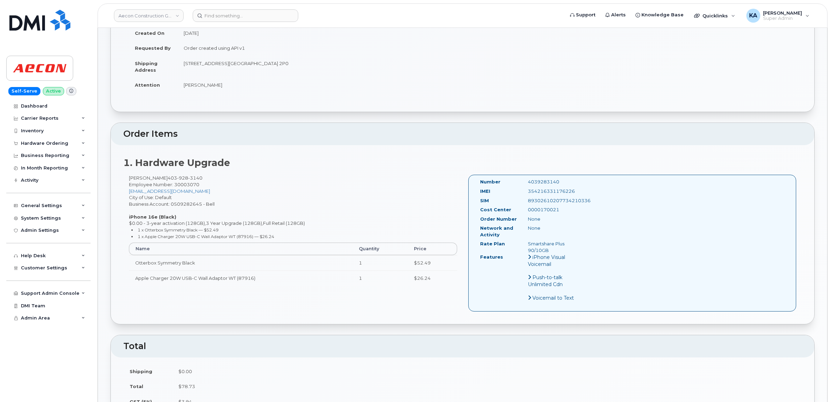
scroll to position [0, 0]
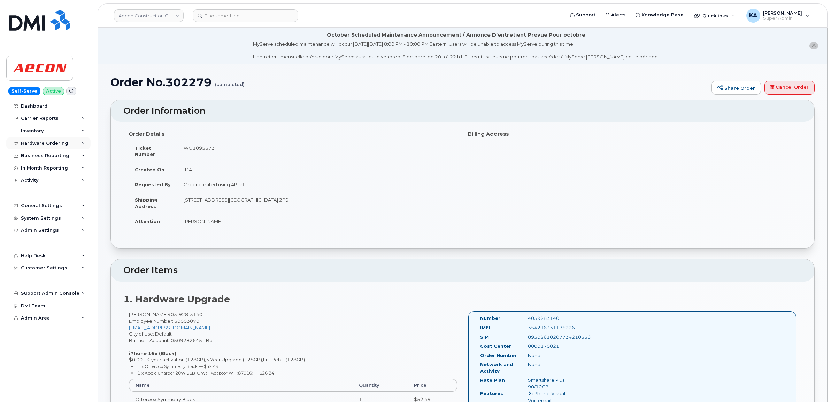
click at [29, 140] on div "Hardware Ordering" at bounding box center [48, 143] width 84 height 13
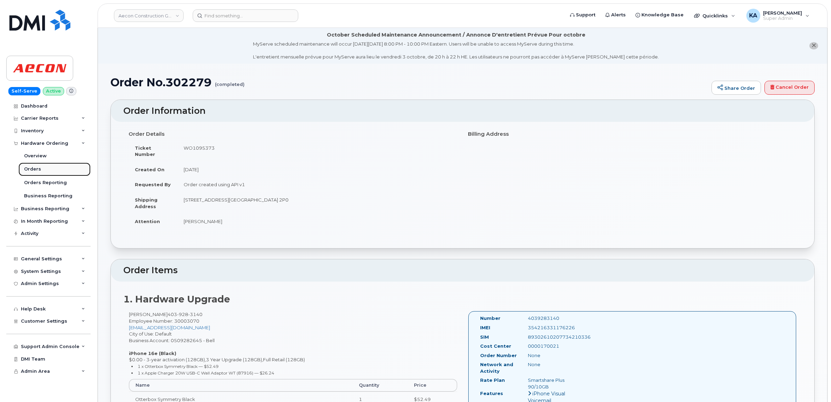
click at [27, 168] on div "Orders" at bounding box center [32, 169] width 17 height 6
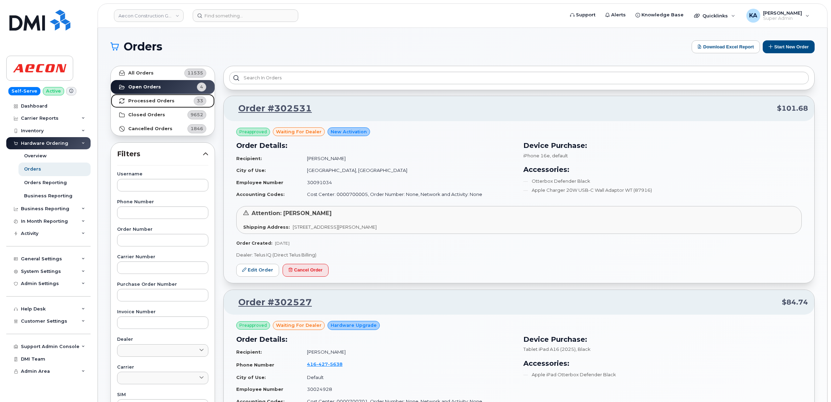
click at [153, 101] on strong "Processed Orders" at bounding box center [151, 101] width 46 height 6
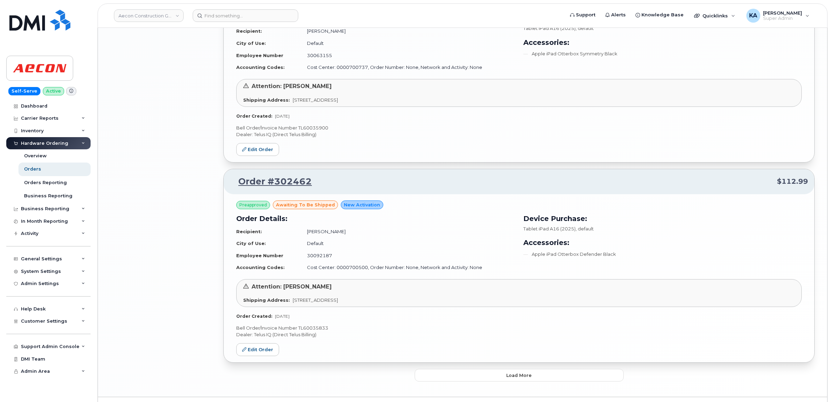
scroll to position [1376, 0]
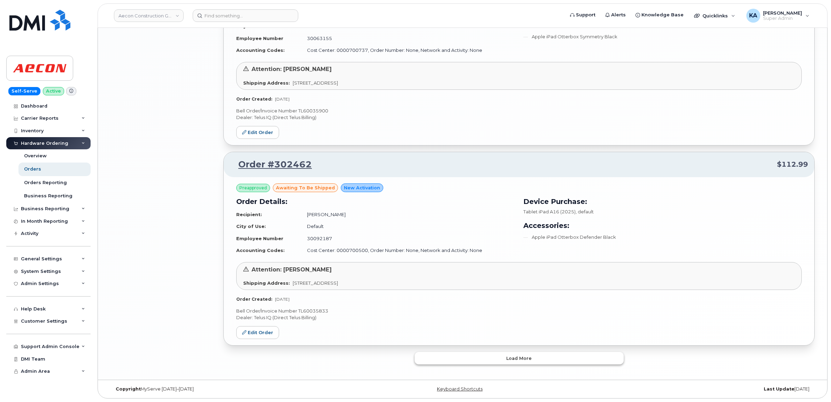
click at [446, 359] on button "Load more" at bounding box center [519, 358] width 209 height 13
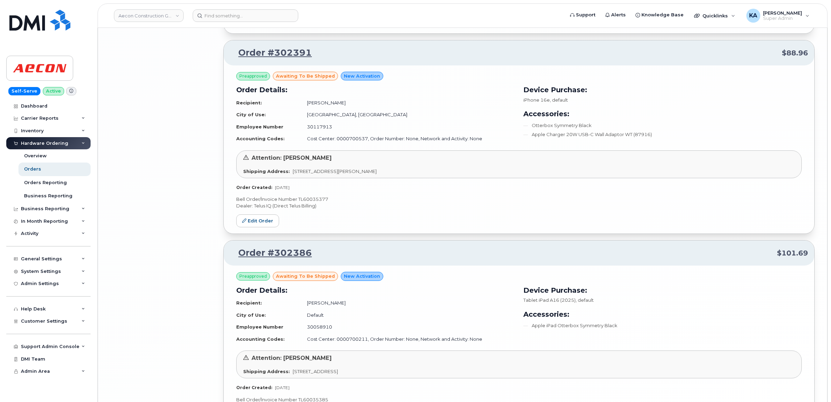
scroll to position [2983, 0]
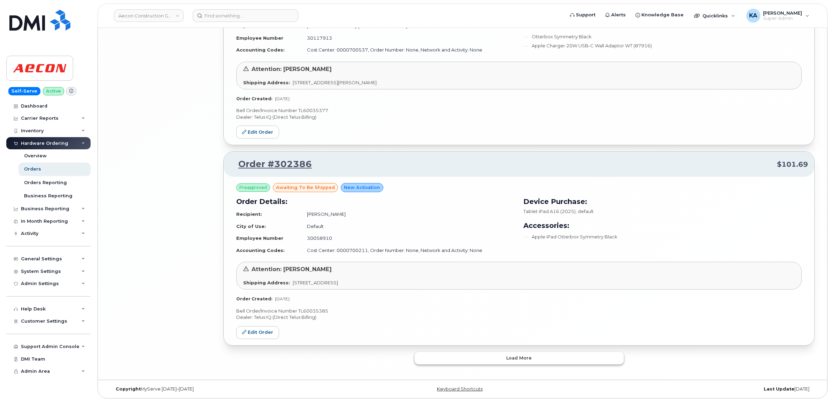
click at [438, 359] on button "Load more" at bounding box center [519, 358] width 209 height 13
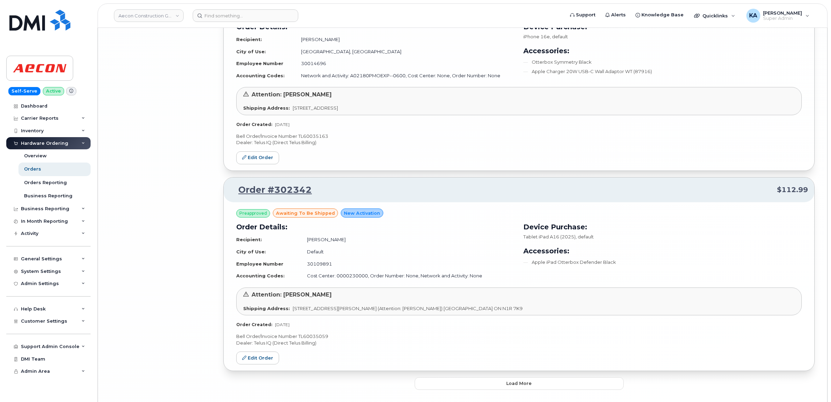
scroll to position [4629, 0]
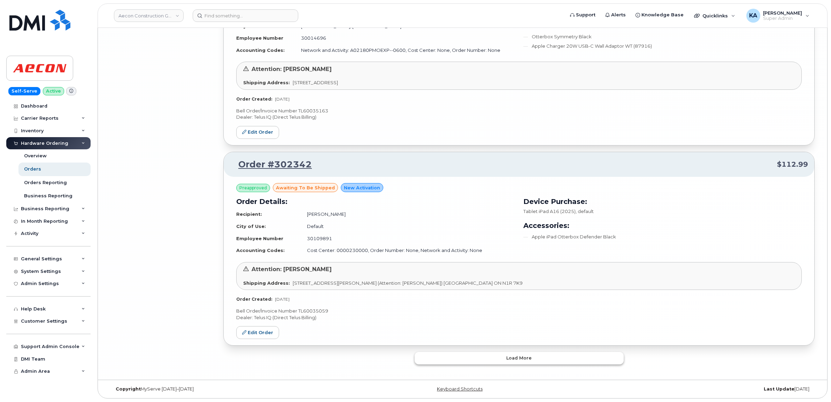
click at [430, 356] on button "Load more" at bounding box center [519, 358] width 209 height 13
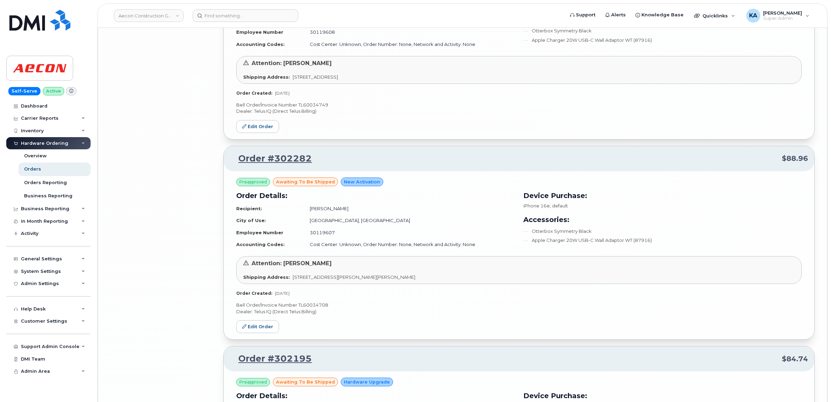
scroll to position [5413, 0]
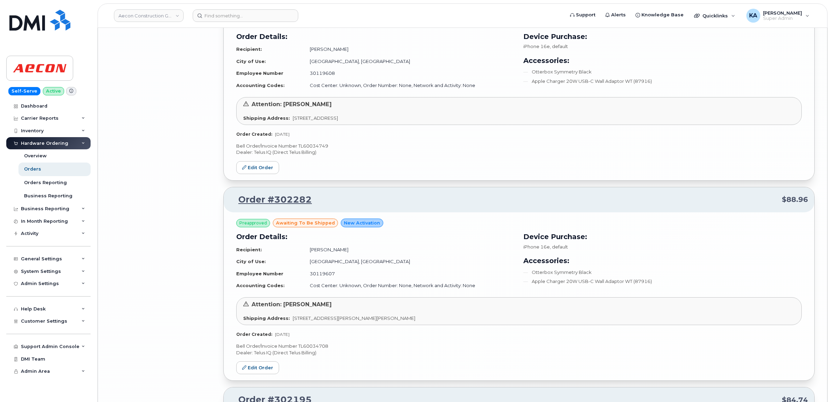
click at [319, 350] on p "Bell Order/Invoice Number TL60034708" at bounding box center [518, 346] width 565 height 7
copy p "TL60034708"
click at [259, 375] on link "Edit Order" at bounding box center [257, 368] width 43 height 13
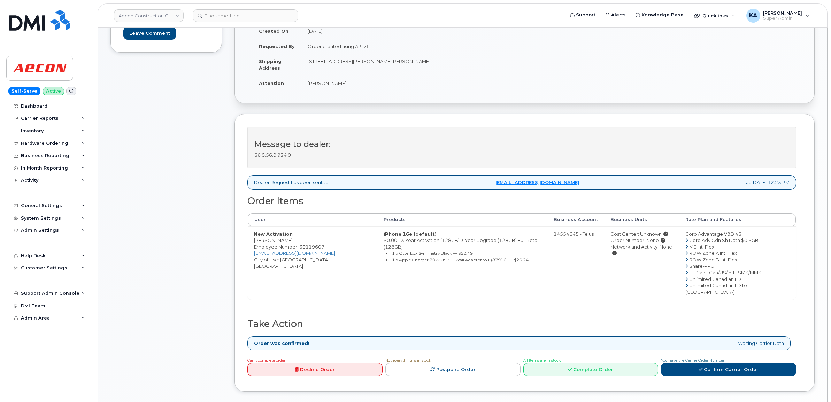
scroll to position [174, 0]
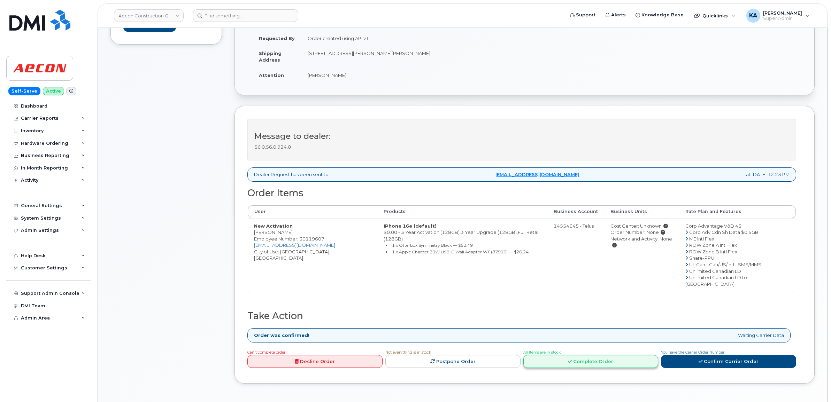
click at [592, 355] on link "Complete Order" at bounding box center [590, 361] width 135 height 13
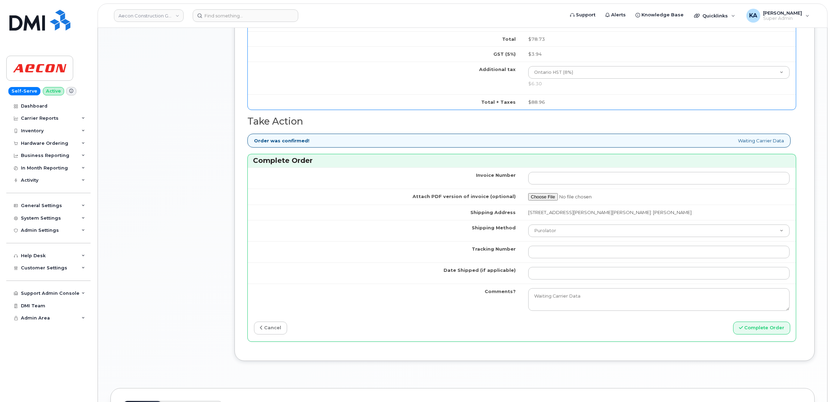
scroll to position [610, 0]
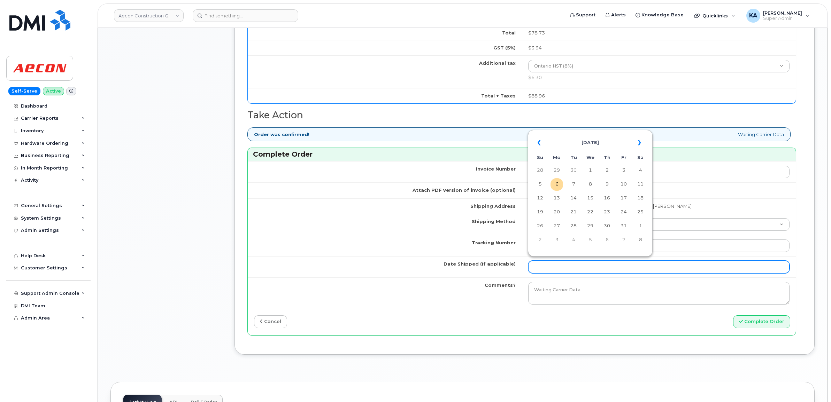
click at [562, 265] on input "Date Shipped (if applicable)" at bounding box center [659, 267] width 262 height 13
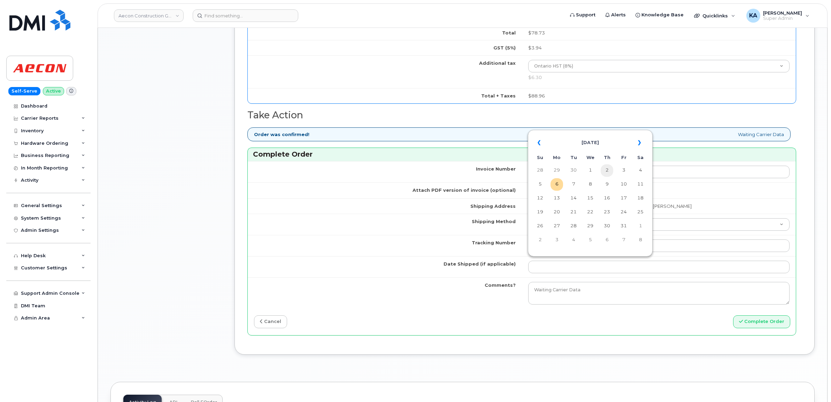
click at [608, 170] on td "2" at bounding box center [607, 170] width 13 height 13
type input "[DATE]"
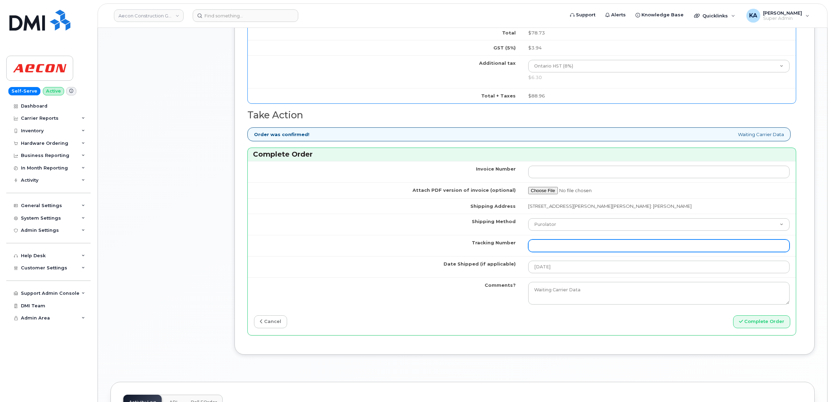
click at [589, 240] on input "Tracking Number" at bounding box center [659, 246] width 262 height 13
paste input "GLR001271899"
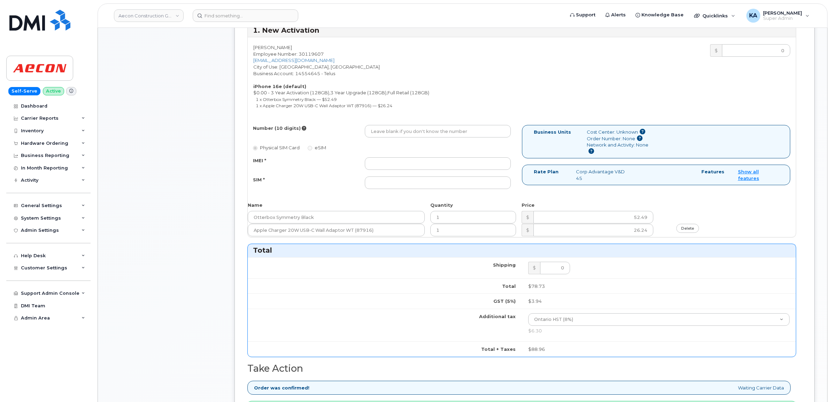
scroll to position [348, 0]
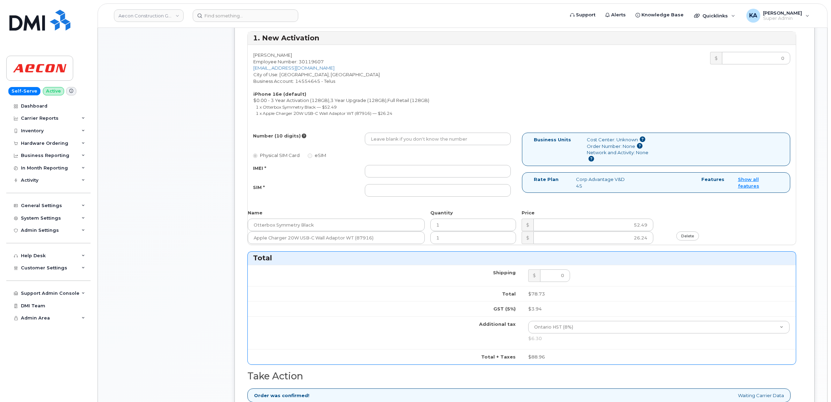
type input "GLR001271899"
click at [459, 165] on input "IMEI *" at bounding box center [438, 171] width 146 height 13
paste input "354216331141360"
type input "354216331141360"
click at [382, 185] on input "SIM *" at bounding box center [438, 190] width 146 height 13
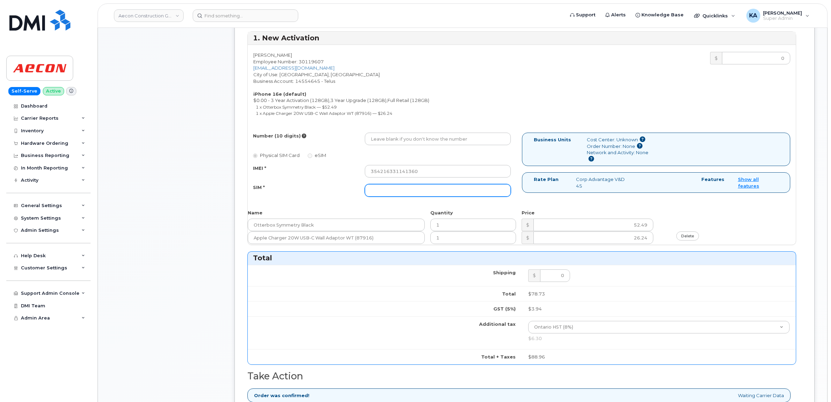
paste input "89043052010008887025010534979047"
type input "89043052010008887025010534979047"
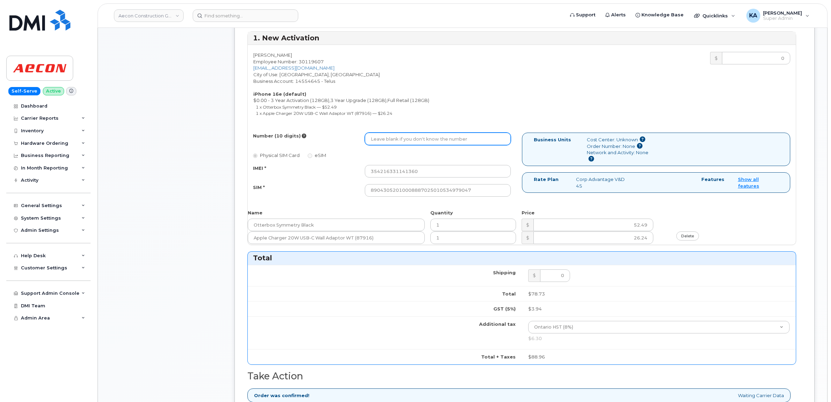
click at [384, 133] on input "Number (10 digits)" at bounding box center [438, 139] width 146 height 13
paste input "416) 676-2318"
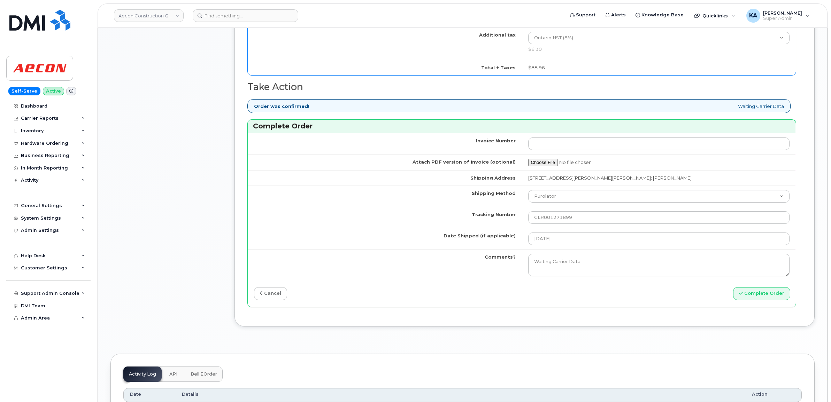
scroll to position [653, 0]
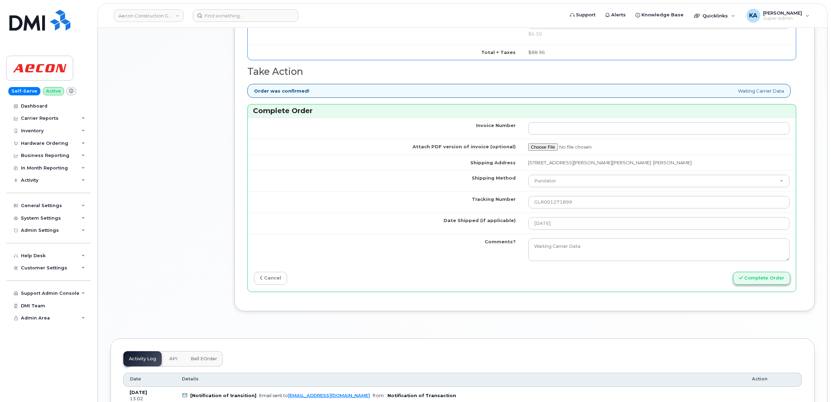
type input "4166762318"
click at [761, 275] on button "Complete Order" at bounding box center [761, 278] width 57 height 13
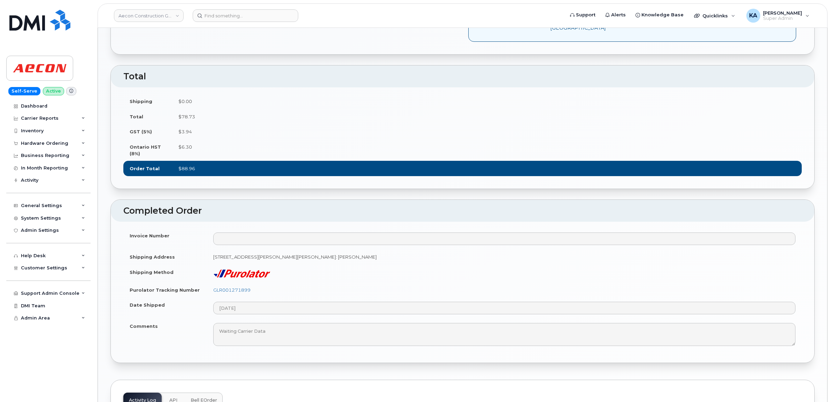
scroll to position [566, 0]
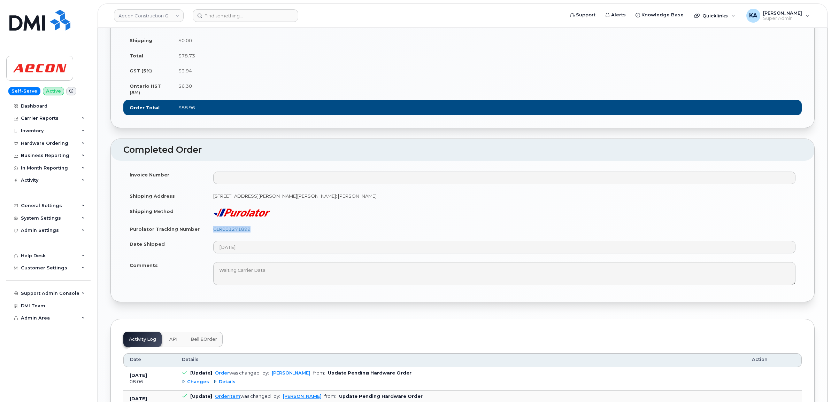
drag, startPoint x: 255, startPoint y: 248, endPoint x: 208, endPoint y: 250, distance: 46.4
click at [208, 237] on td "GLR001271899" at bounding box center [504, 229] width 595 height 15
copy link "GLR001271899"
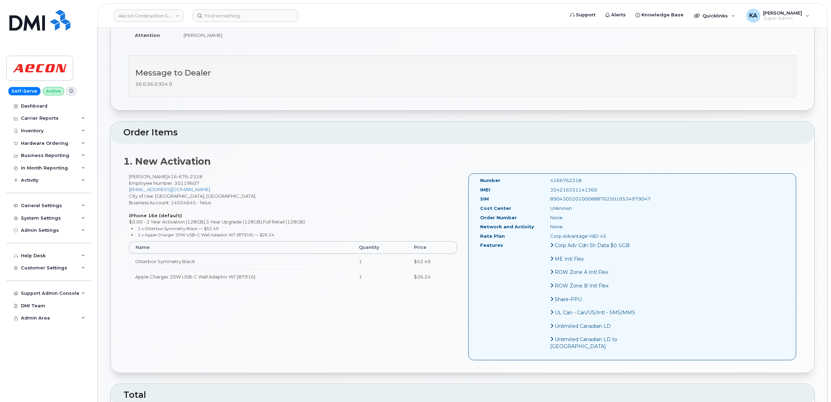
scroll to position [174, 0]
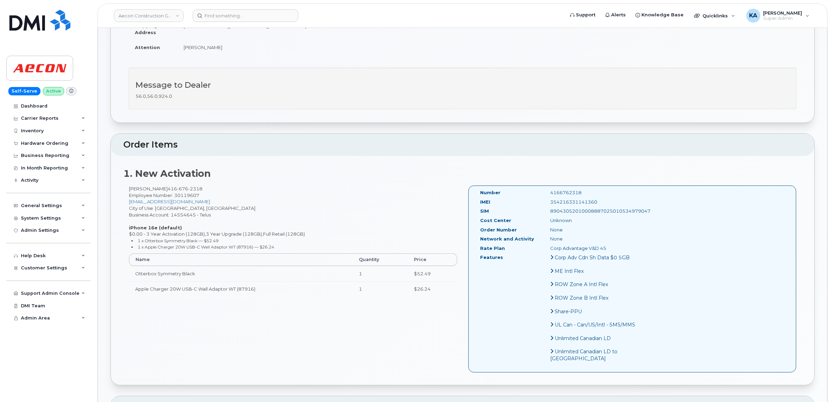
drag, startPoint x: 591, startPoint y: 196, endPoint x: 535, endPoint y: 200, distance: 55.8
click at [535, 200] on div "IMEI [TECHNICAL_ID]" at bounding box center [559, 203] width 168 height 9
copy div "354216331141360"
drag, startPoint x: 569, startPoint y: 186, endPoint x: 527, endPoint y: 191, distance: 41.7
click at [525, 190] on div "Number 4166762318" at bounding box center [559, 194] width 168 height 9
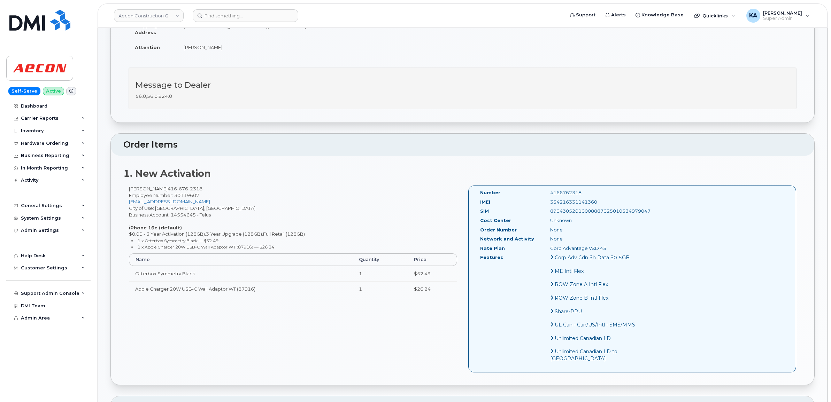
copy div "4166762318"
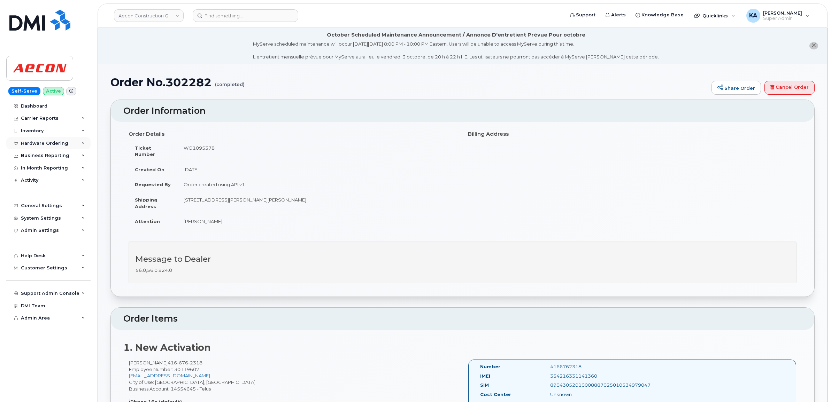
click at [48, 142] on div "Hardware Ordering" at bounding box center [44, 144] width 47 height 6
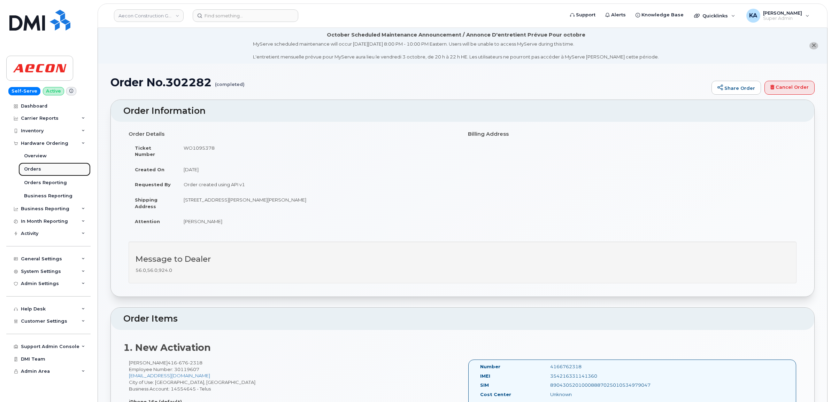
click at [32, 169] on div "Orders" at bounding box center [32, 169] width 17 height 6
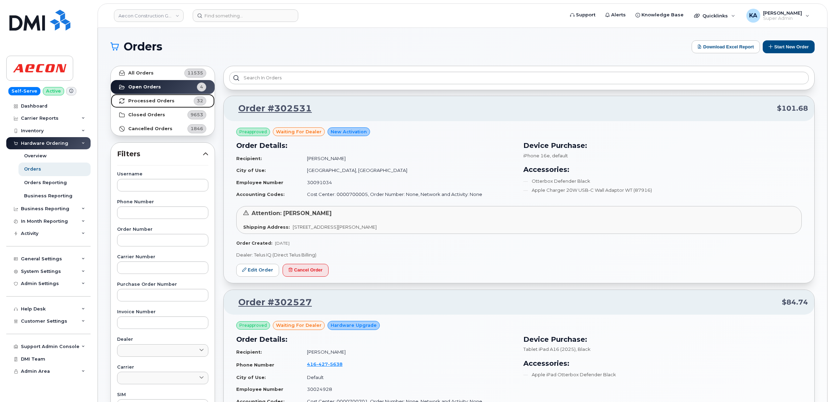
click at [145, 98] on strong "Processed Orders" at bounding box center [151, 101] width 46 height 6
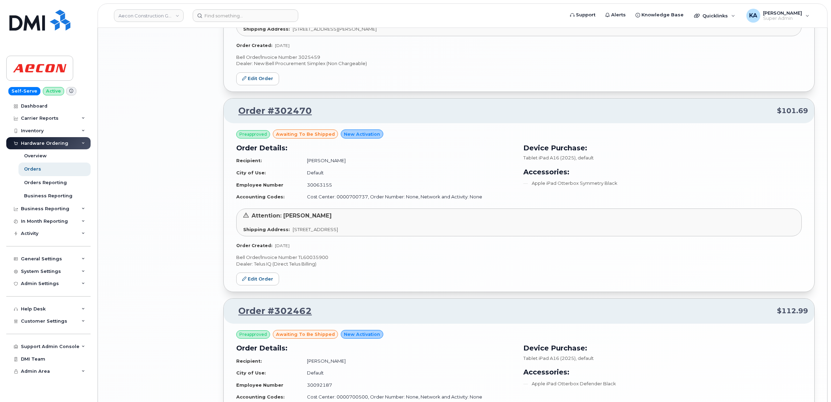
scroll to position [1376, 0]
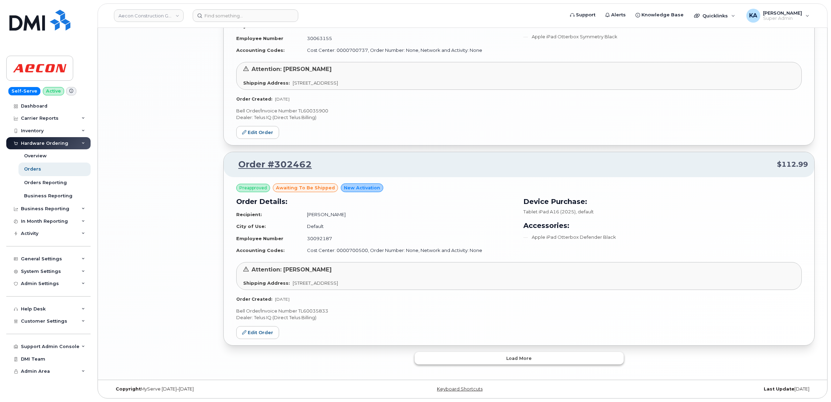
click at [474, 361] on button "Load more" at bounding box center [519, 358] width 209 height 13
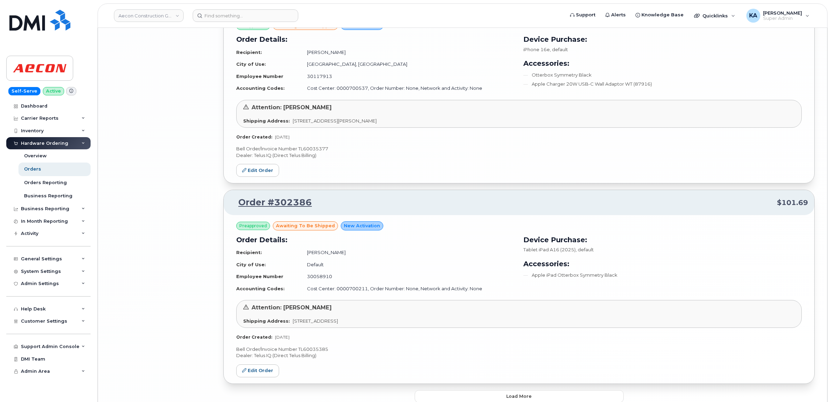
scroll to position [2983, 0]
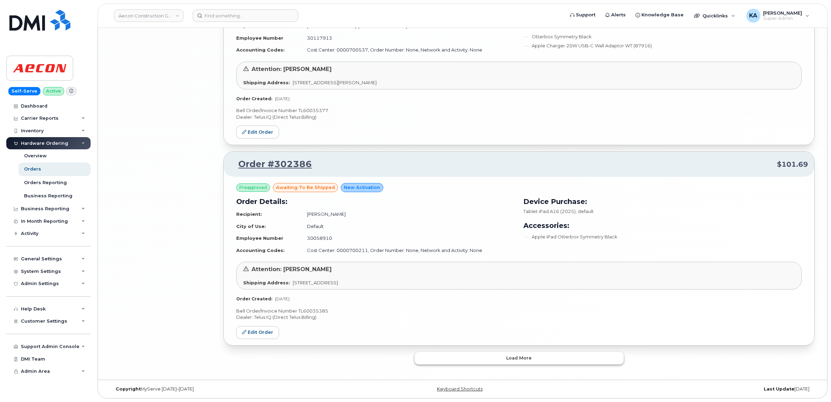
click at [421, 359] on button "Load more" at bounding box center [519, 358] width 209 height 13
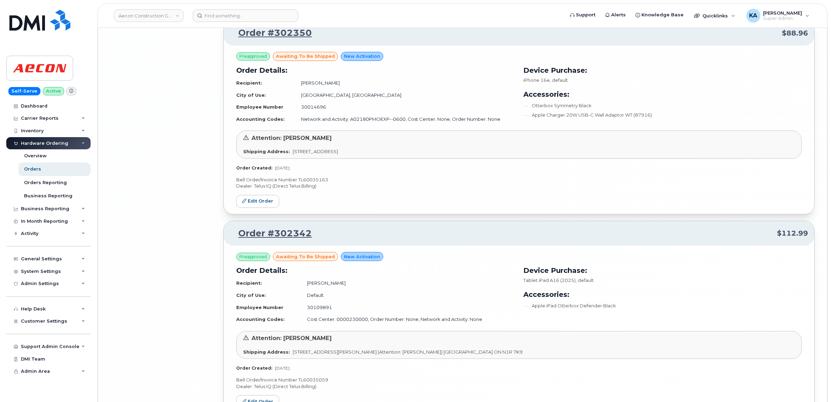
scroll to position [4629, 0]
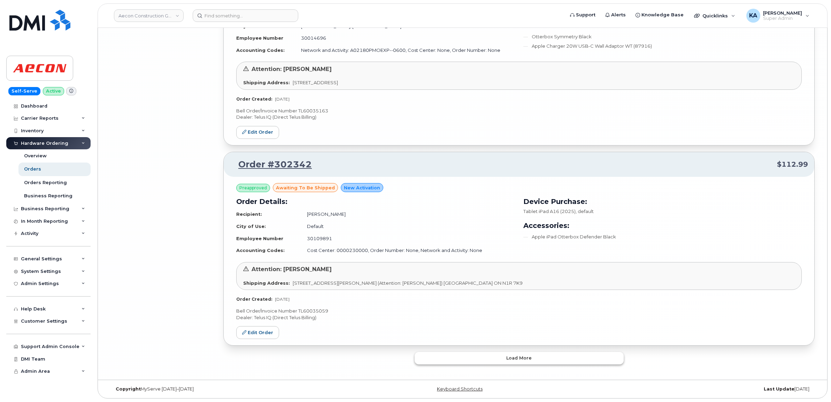
click at [418, 359] on button "Load more" at bounding box center [519, 358] width 209 height 13
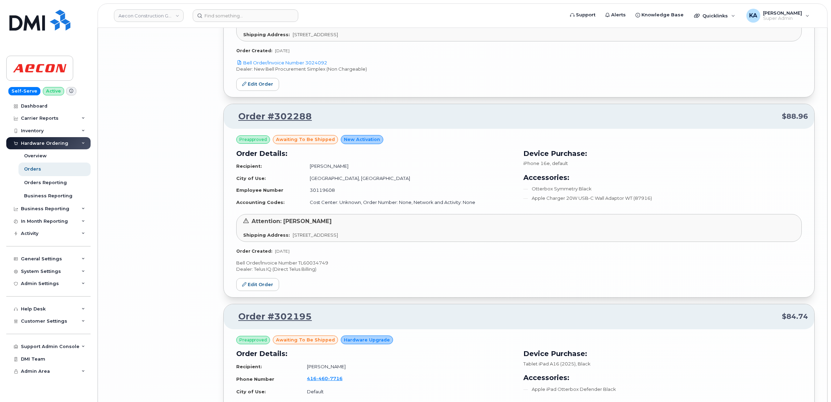
scroll to position [5282, 0]
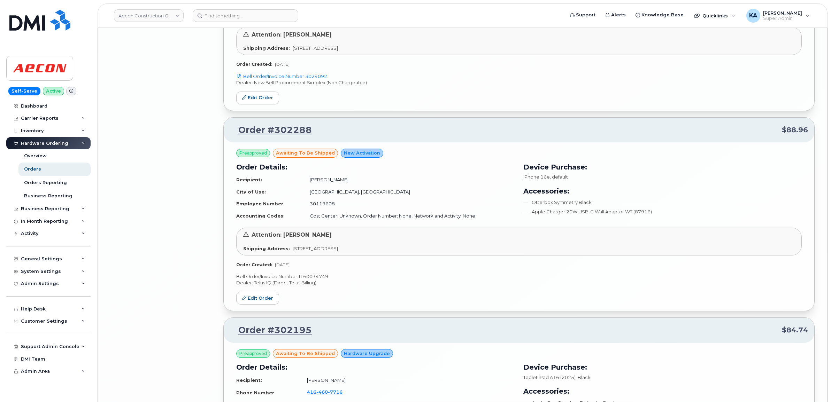
click at [319, 280] on p "Bell Order/Invoice Number TL60034749" at bounding box center [518, 276] width 565 height 7
copy p "TL60034749"
click at [259, 305] on link "Edit Order" at bounding box center [257, 298] width 43 height 13
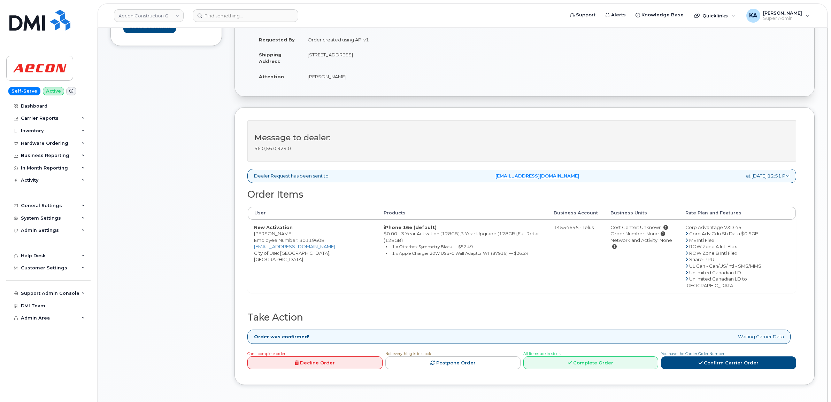
scroll to position [174, 0]
click at [587, 355] on link "Complete Order" at bounding box center [590, 361] width 135 height 13
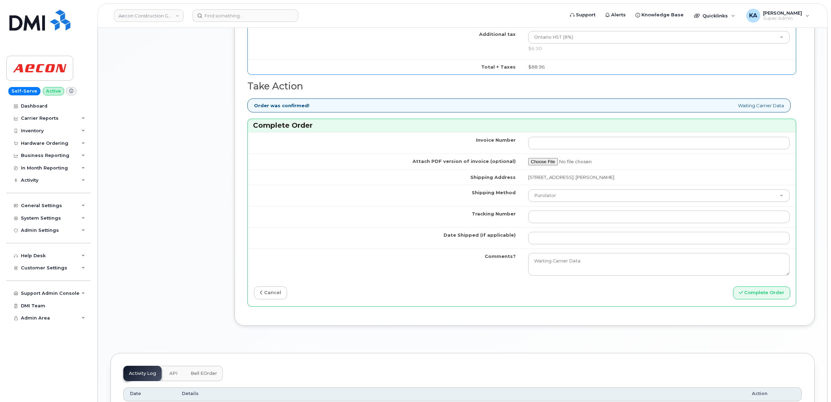
scroll to position [653, 0]
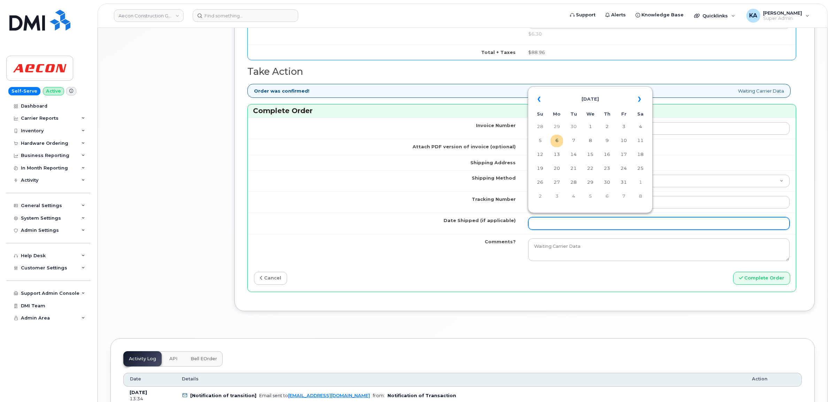
click at [568, 223] on input "Date Shipped (if applicable)" at bounding box center [659, 223] width 262 height 13
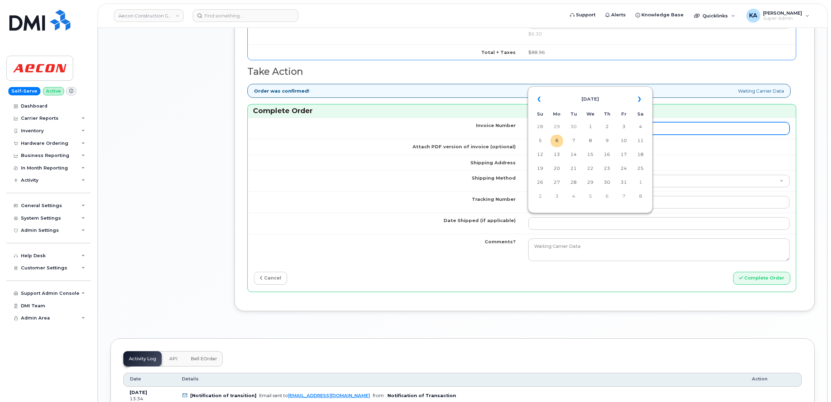
click at [610, 126] on td "2" at bounding box center [607, 127] width 13 height 13
type input "[DATE]"
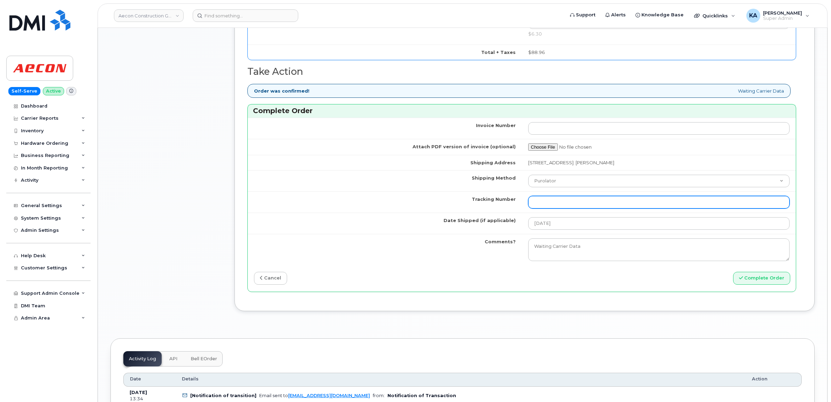
click at [580, 199] on input "Tracking Number" at bounding box center [659, 202] width 262 height 13
paste input "GLR001271890"
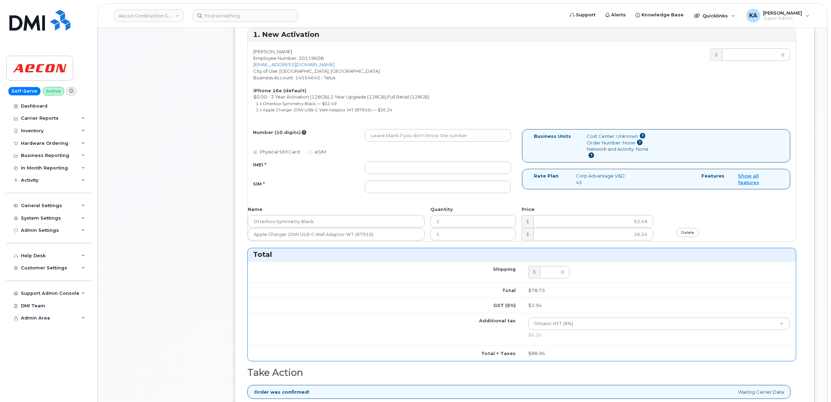
scroll to position [348, 0]
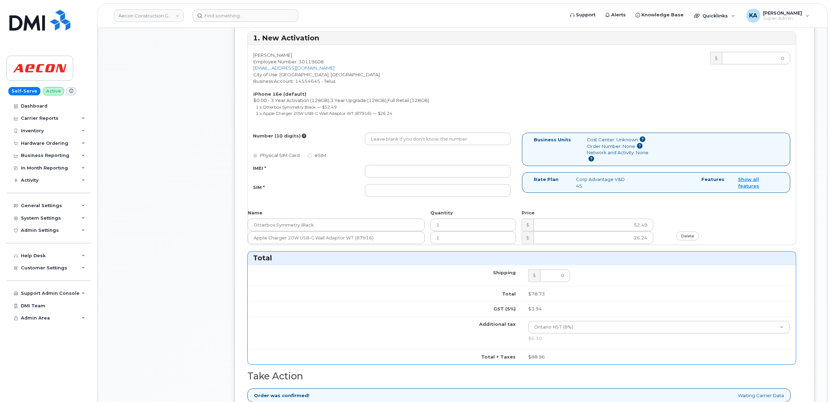
type input "GLR001271890"
click at [460, 166] on input "IMEI *" at bounding box center [438, 171] width 146 height 13
paste input "354216331146575"
type input "354216331146575"
click at [406, 184] on input "SIM *" at bounding box center [438, 190] width 146 height 13
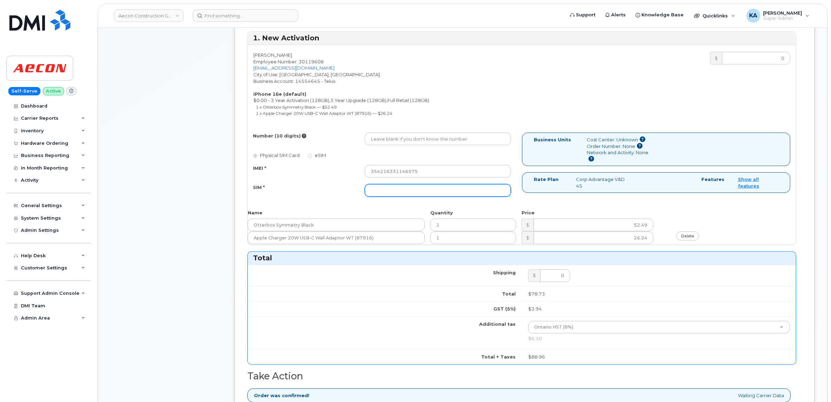
paste input "89043052010008887025010535508764"
type input "89043052010008887025010535508764"
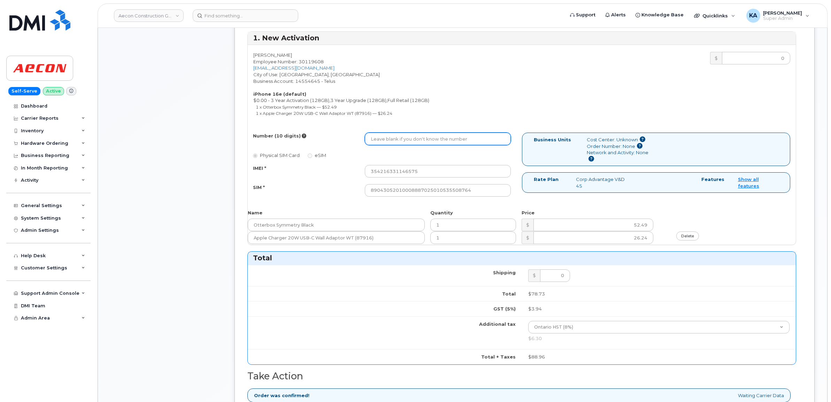
click at [380, 133] on input "Number (10 digits)" at bounding box center [438, 139] width 146 height 13
paste input "416) 676-9610"
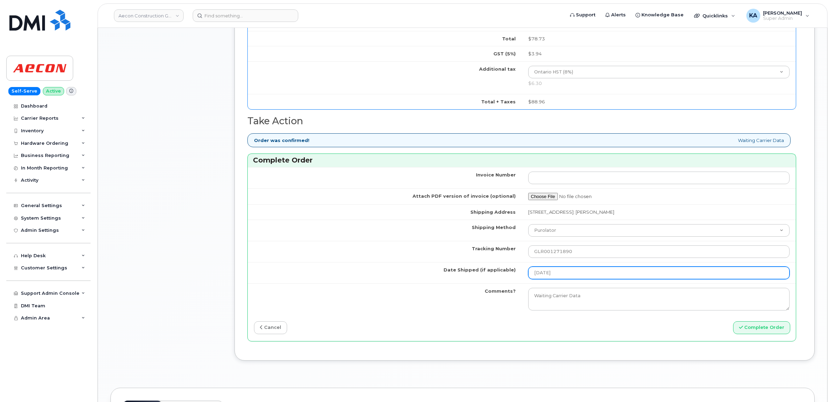
scroll to position [610, 0]
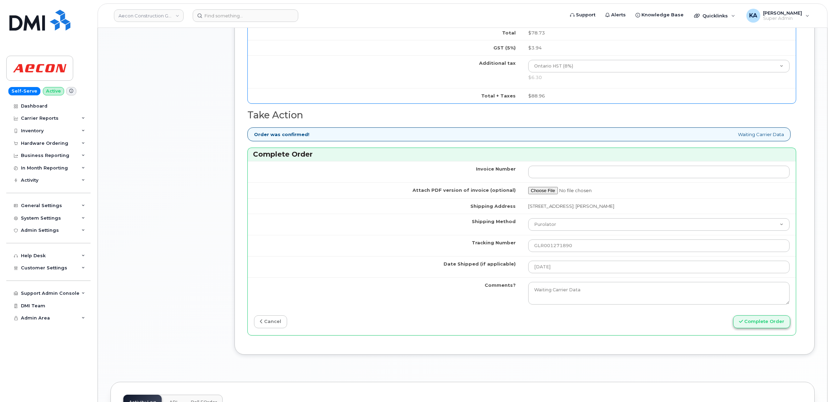
type input "4166769610"
click at [753, 317] on button "Complete Order" at bounding box center [761, 322] width 57 height 13
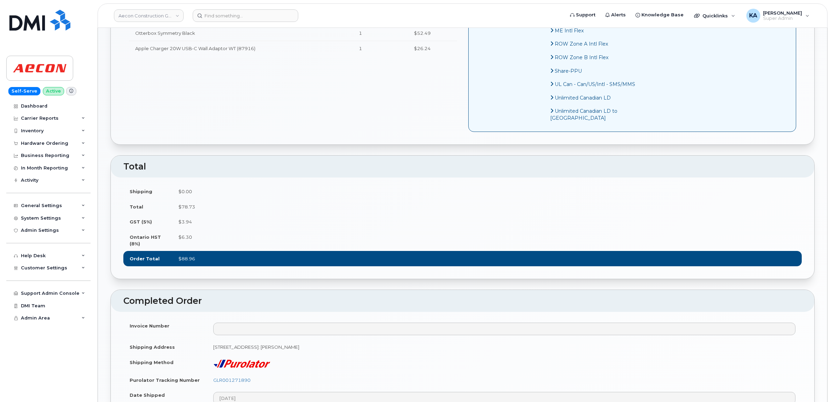
scroll to position [479, 0]
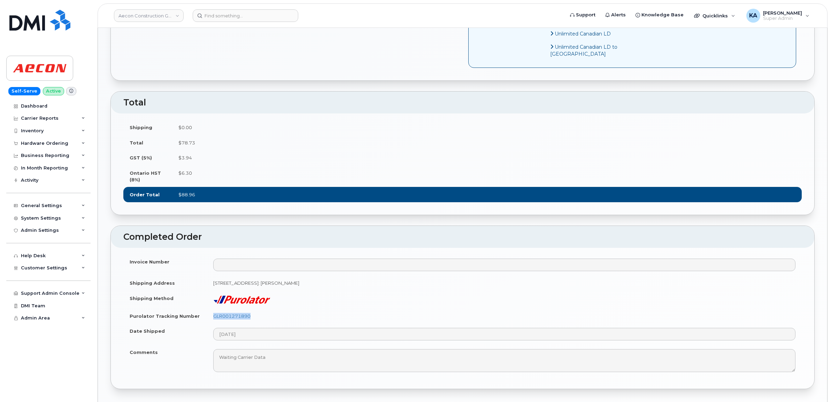
drag, startPoint x: 258, startPoint y: 335, endPoint x: 208, endPoint y: 339, distance: 50.3
click at [208, 324] on td "GLR001271890" at bounding box center [504, 316] width 595 height 15
copy link "GLR001271890"
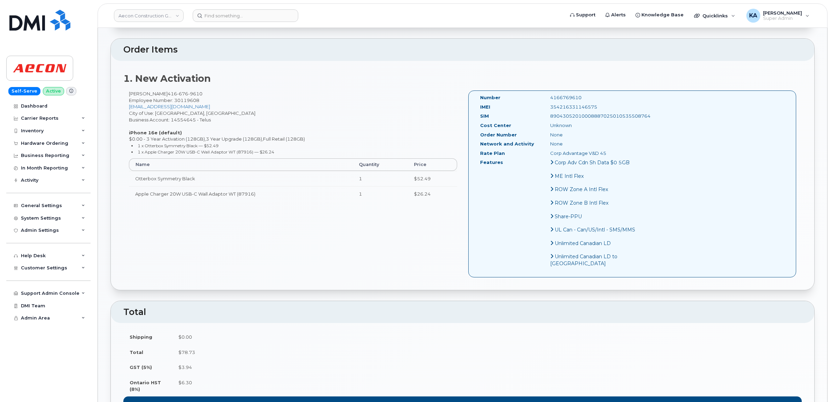
scroll to position [261, 0]
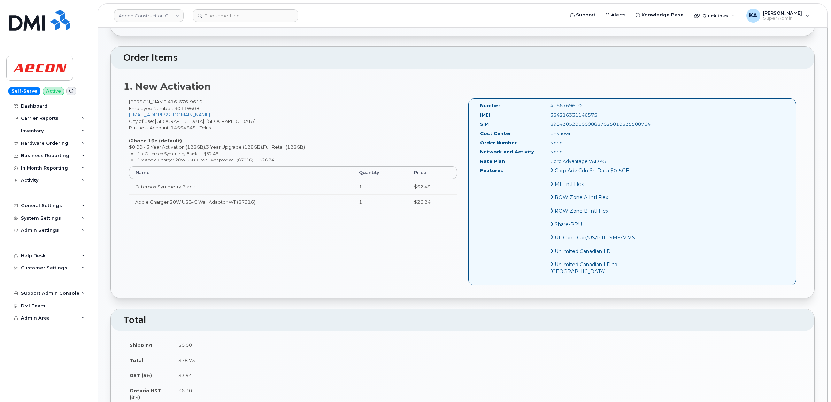
drag, startPoint x: 586, startPoint y: 108, endPoint x: 532, endPoint y: 113, distance: 53.9
click at [532, 113] on div "IMEI 354216331146575" at bounding box center [559, 116] width 168 height 9
copy div "354216331146575"
drag, startPoint x: 569, startPoint y: 99, endPoint x: 532, endPoint y: 102, distance: 37.4
click at [545, 102] on div "4166769610" at bounding box center [594, 105] width 98 height 7
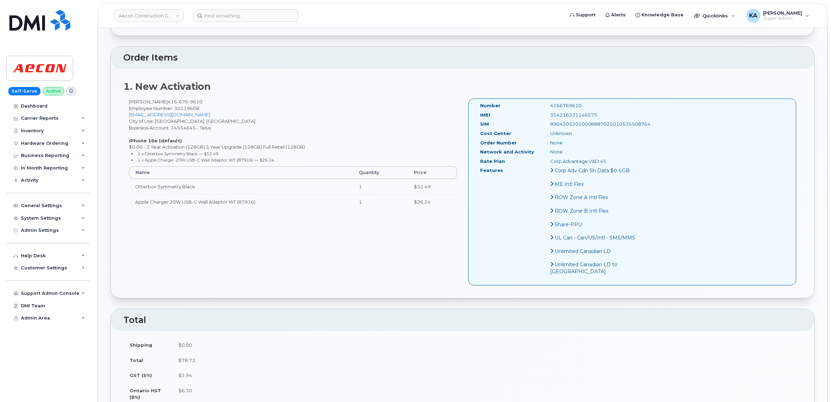
copy div "4166769610"
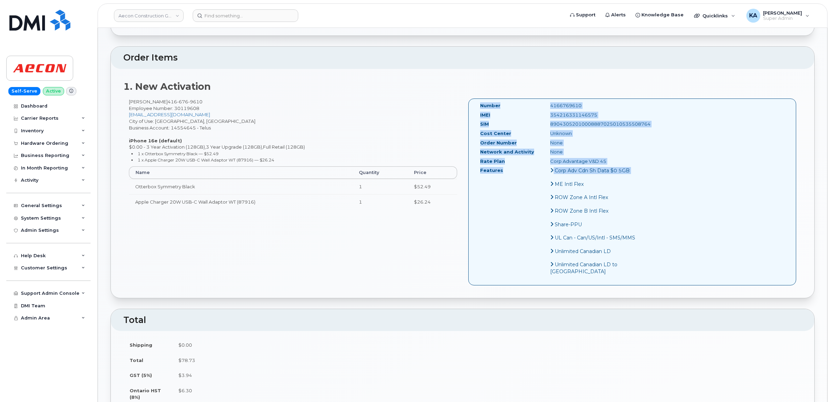
drag, startPoint x: 479, startPoint y: 99, endPoint x: 616, endPoint y: 184, distance: 161.0
click at [616, 184] on div "Number 4166769610 IMEI 354216331146575 SIM 89043052010008887025010535508764 Cos…" at bounding box center [632, 192] width 328 height 187
copy div "Number 4166769610 IMEI 354216331146575 SIM 89043052010008887025010535508764 Cos…"
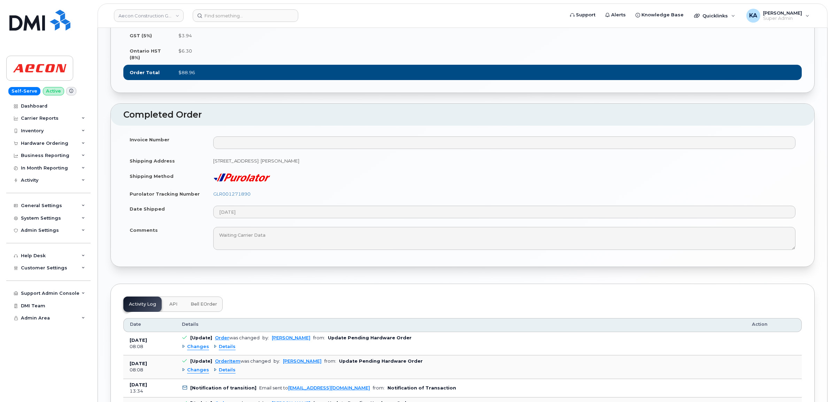
scroll to position [653, 0]
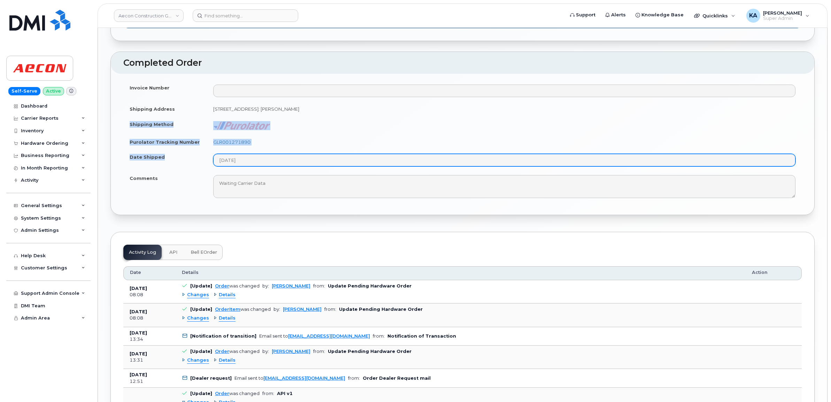
click at [264, 185] on tbody "Invoice Number Shipping Address 1635 Tricont Ave Whitby ON L1N 7N5, attention: …" at bounding box center [462, 141] width 678 height 122
copy tbody "Shipping Method Purolator Tracking Number GLR001271890 Date Shipped"
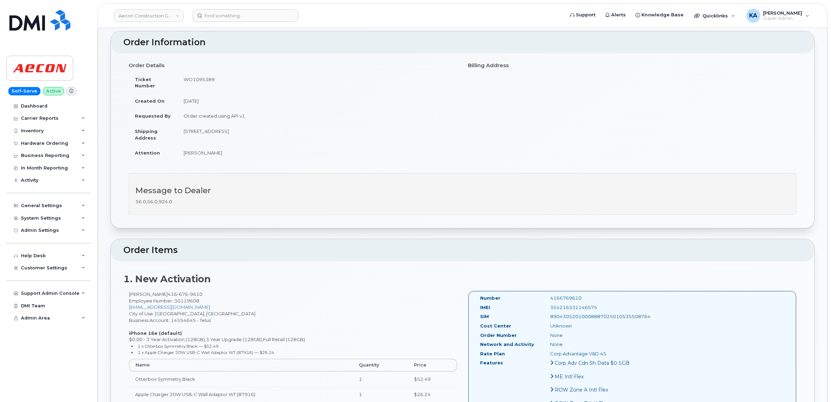
scroll to position [0, 0]
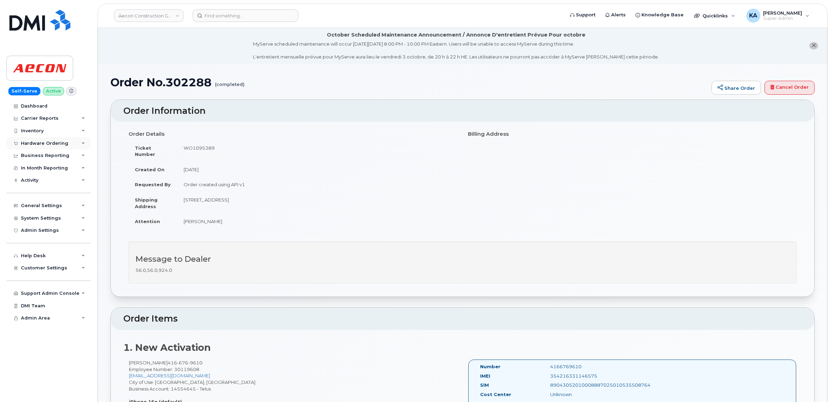
click at [52, 142] on div "Hardware Ordering" at bounding box center [44, 144] width 47 height 6
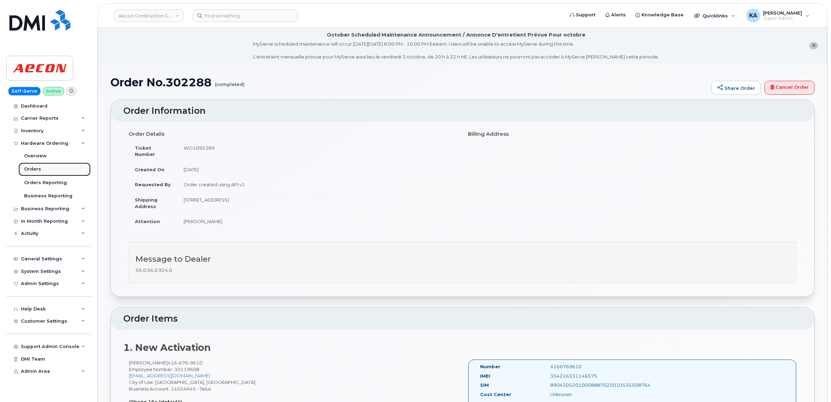
click at [32, 168] on div "Orders" at bounding box center [32, 169] width 17 height 6
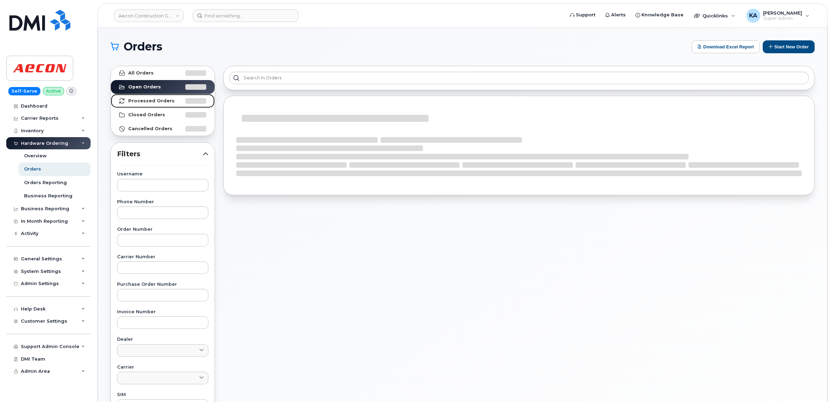
click at [150, 100] on strong "Processed Orders" at bounding box center [151, 101] width 46 height 6
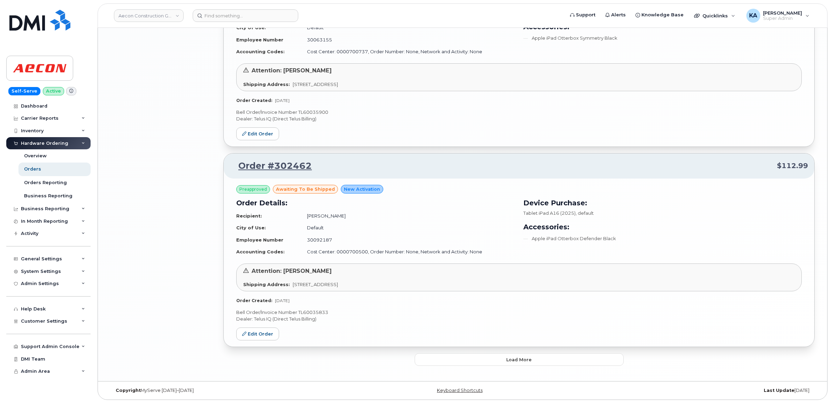
scroll to position [1376, 0]
click at [448, 359] on button "Load more" at bounding box center [519, 358] width 209 height 13
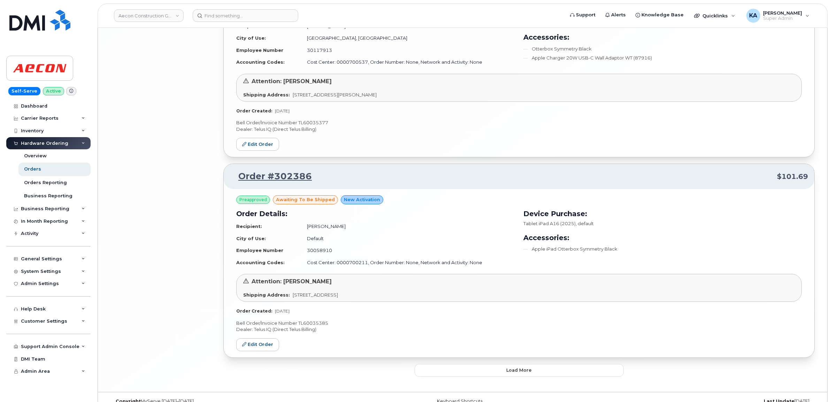
scroll to position [2983, 0]
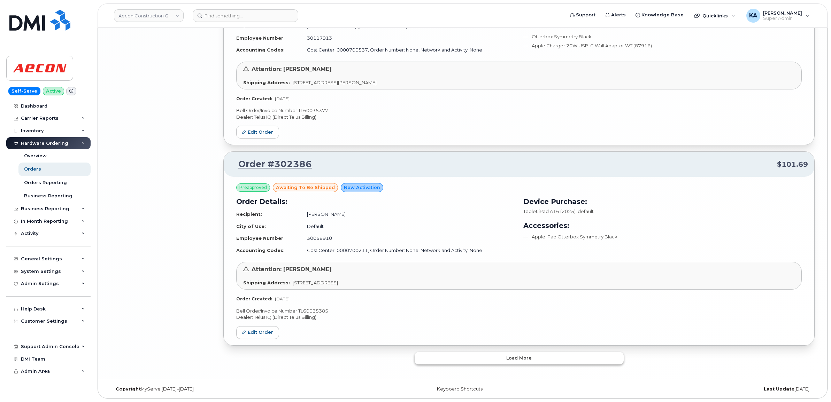
click at [443, 358] on button "Load more" at bounding box center [519, 358] width 209 height 13
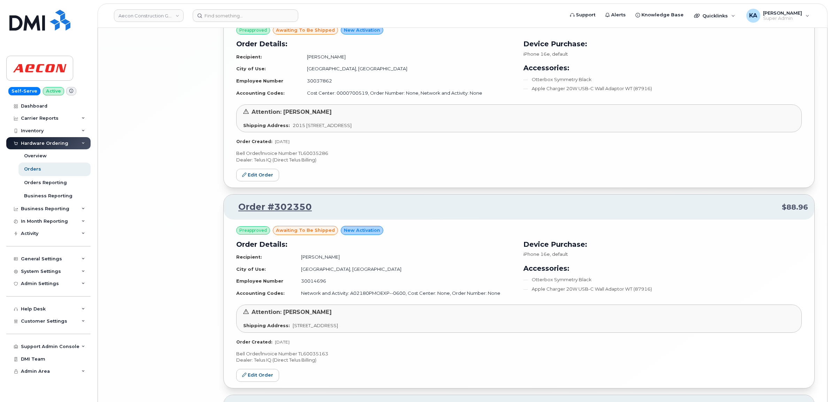
scroll to position [4629, 0]
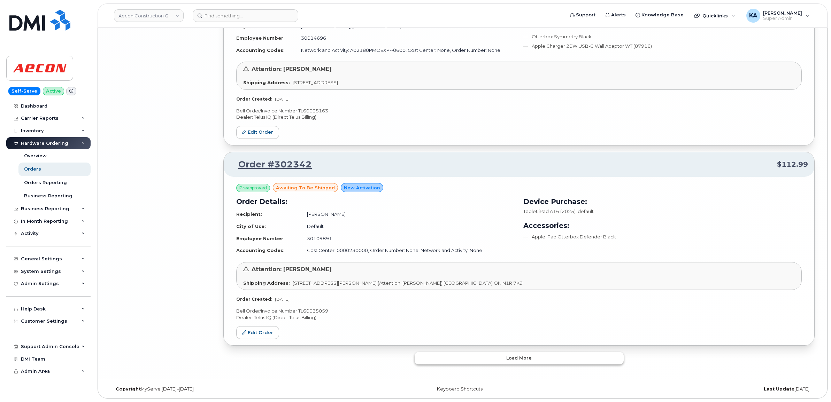
click at [438, 359] on button "Load more" at bounding box center [519, 358] width 209 height 13
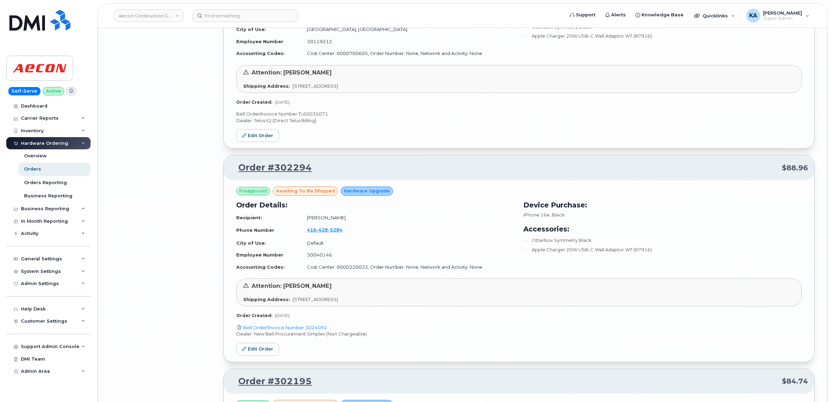
scroll to position [5021, 0]
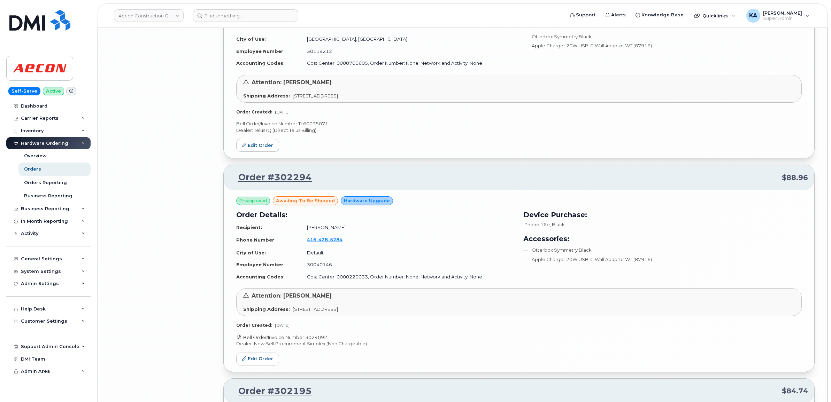
drag, startPoint x: 333, startPoint y: 345, endPoint x: 307, endPoint y: 346, distance: 26.8
click at [307, 341] on p "Bell Order/Invoice Number 3024092" at bounding box center [518, 337] width 565 height 7
copy link "3024092"
click at [261, 366] on link "Edit Order" at bounding box center [257, 359] width 43 height 13
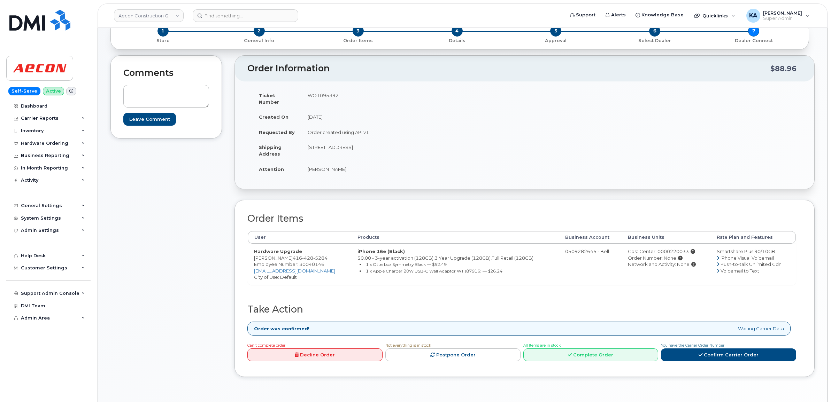
scroll to position [87, 0]
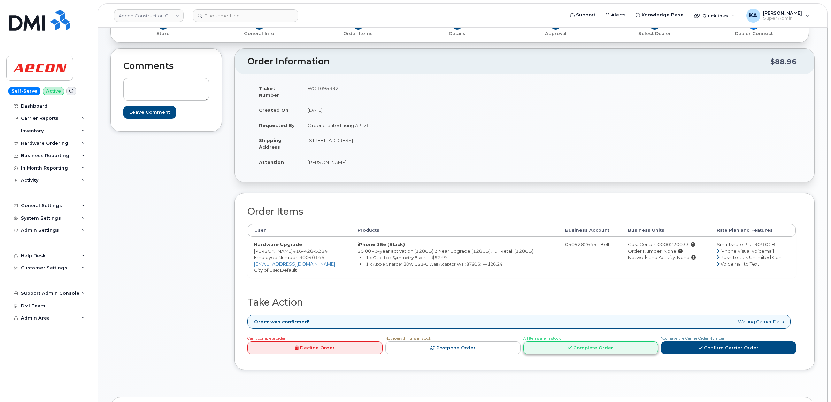
click at [566, 342] on link "Complete Order" at bounding box center [590, 348] width 135 height 13
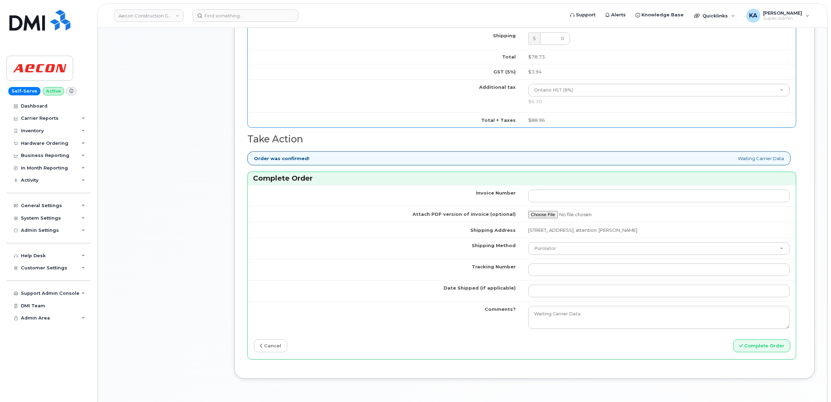
scroll to position [523, 0]
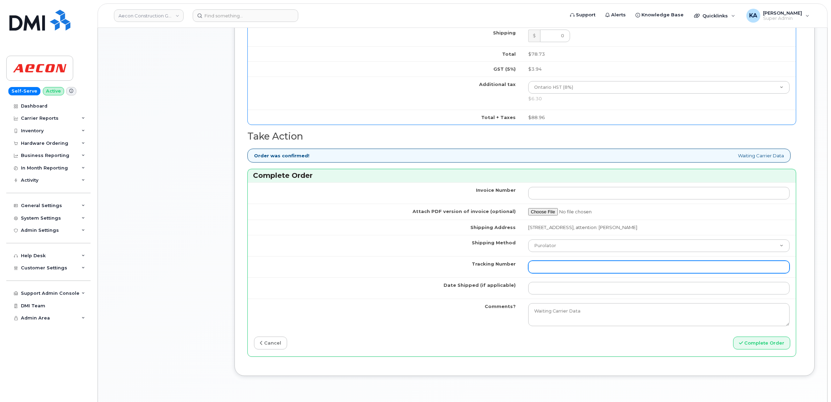
click at [580, 267] on input "Tracking Number" at bounding box center [659, 267] width 262 height 13
paste input "520082317303"
type input "520082317303"
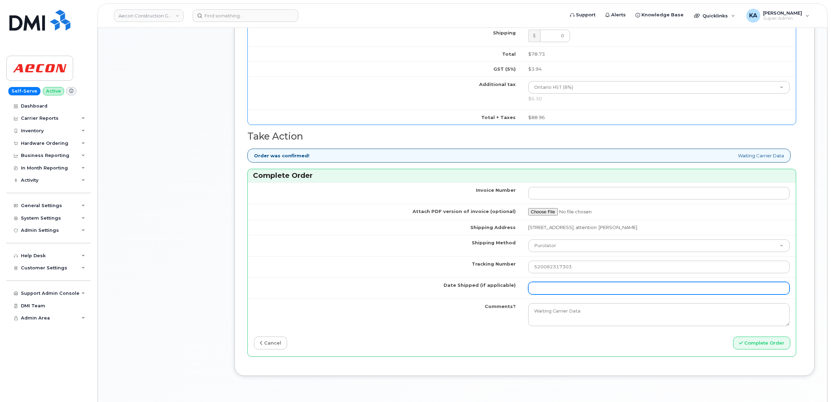
click at [564, 283] on input "Date Shipped (if applicable)" at bounding box center [659, 288] width 262 height 13
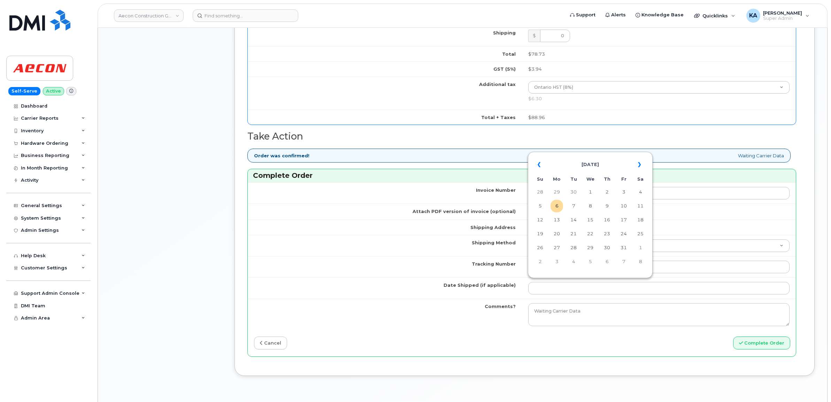
click at [599, 155] on table "« [DATE] » Su Mo Tu We Th Fr Sa 28 29 30 1 2 3 4 5 6 7 8 9 10 11 12 13 14 15 16…" at bounding box center [590, 213] width 121 height 119
click at [591, 192] on td "1" at bounding box center [590, 192] width 13 height 13
type input "[DATE]"
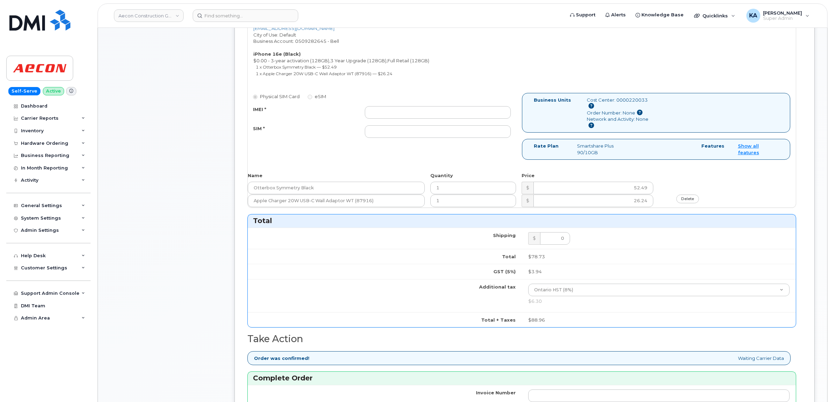
scroll to position [305, 0]
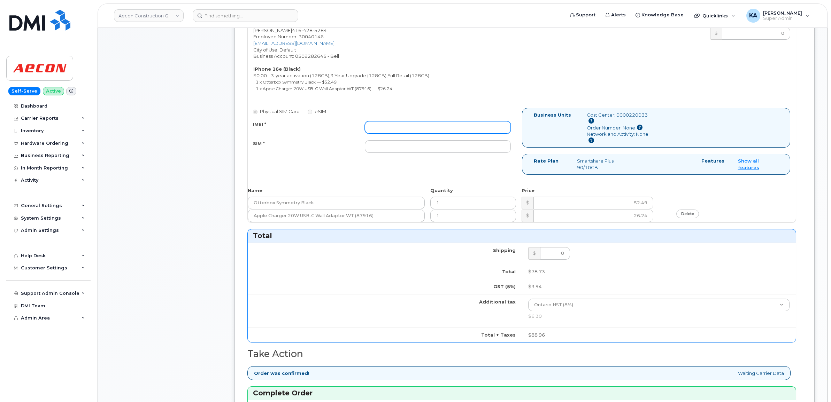
click at [478, 121] on input "IMEI *" at bounding box center [438, 127] width 146 height 13
paste input "354216331452254"
type input "354216331452254"
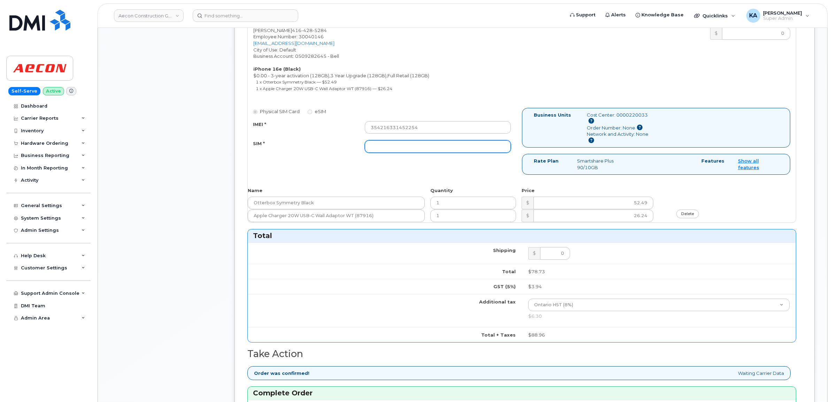
click at [454, 140] on input "SIM *" at bounding box center [438, 146] width 146 height 13
paste input "89302610207734231647"
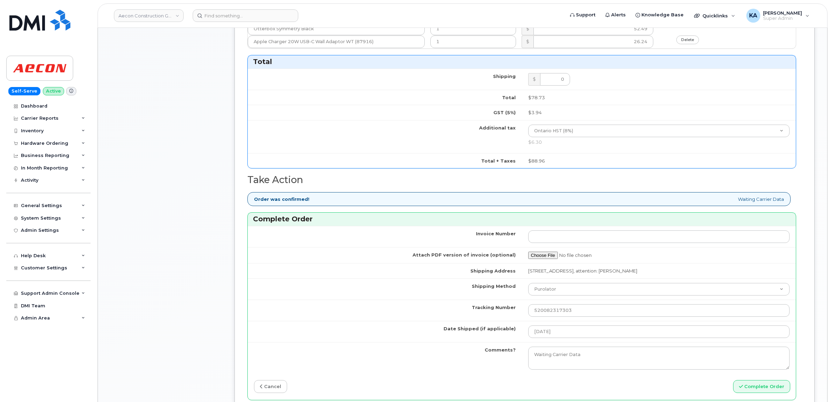
scroll to position [523, 0]
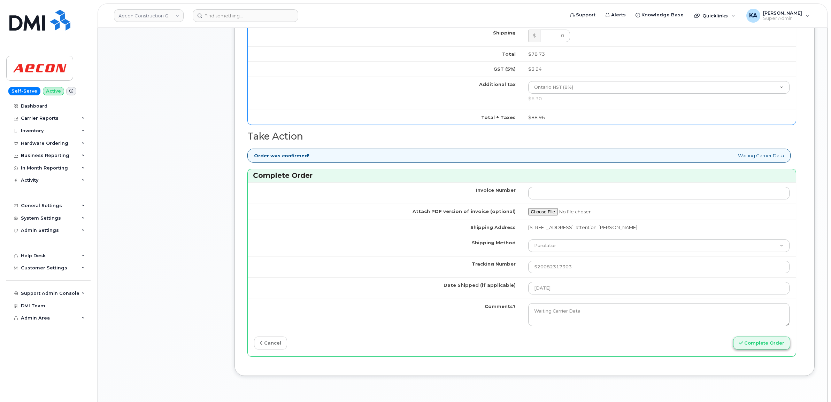
type input "89302610207734231647"
click at [755, 341] on button "Complete Order" at bounding box center [761, 343] width 57 height 13
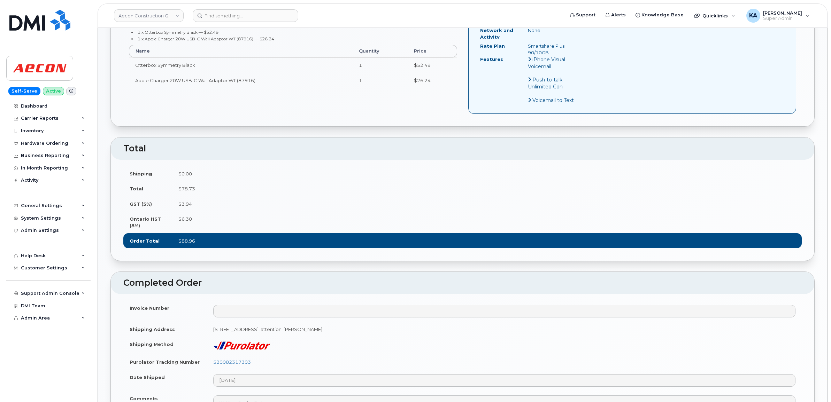
scroll to position [392, 0]
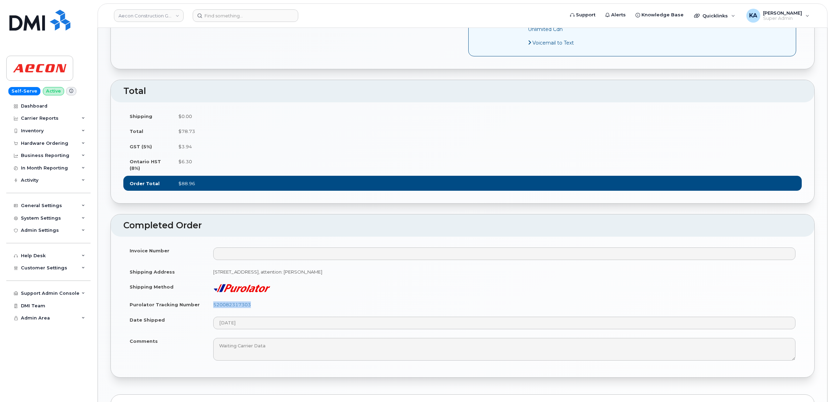
drag, startPoint x: 253, startPoint y: 301, endPoint x: 211, endPoint y: 302, distance: 42.2
click at [211, 302] on td "520082317303" at bounding box center [504, 304] width 595 height 15
copy link "520082317303"
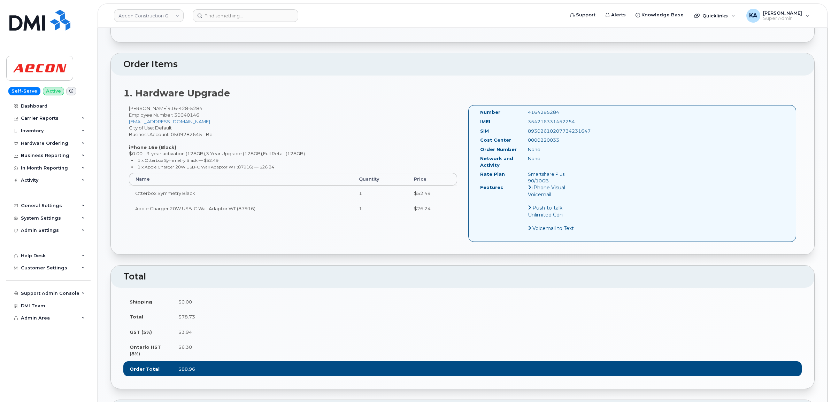
scroll to position [174, 0]
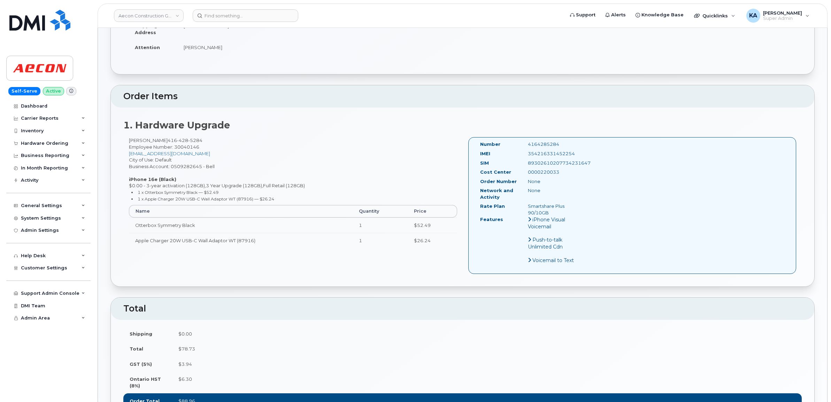
drag, startPoint x: 578, startPoint y: 147, endPoint x: 526, endPoint y: 150, distance: 51.3
click at [526, 150] on div "354216331452254" at bounding box center [556, 153] width 67 height 7
copy div "354216331452254"
drag, startPoint x: 561, startPoint y: 138, endPoint x: 514, endPoint y: 139, distance: 46.7
click at [514, 141] on div "Number 4164285284" at bounding box center [532, 145] width 115 height 9
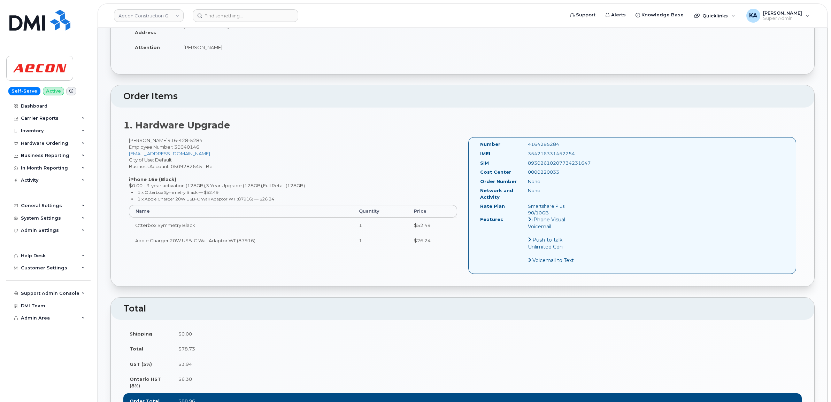
copy div "4164285284"
drag, startPoint x: 478, startPoint y: 138, endPoint x: 571, endPoint y: 206, distance: 116.0
click at [571, 206] on div "Number 4164285284 IMEI 354216331452254 SIM 89302610207734231647 Cost Center 000…" at bounding box center [532, 205] width 115 height 129
copy div "Number 4164285284 IMEI 354216331452254 SIM 89302610207734231647 Cost Center 000…"
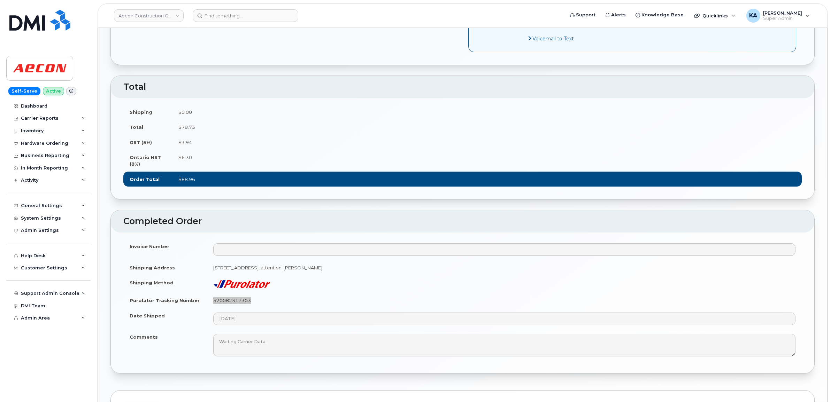
scroll to position [479, 0]
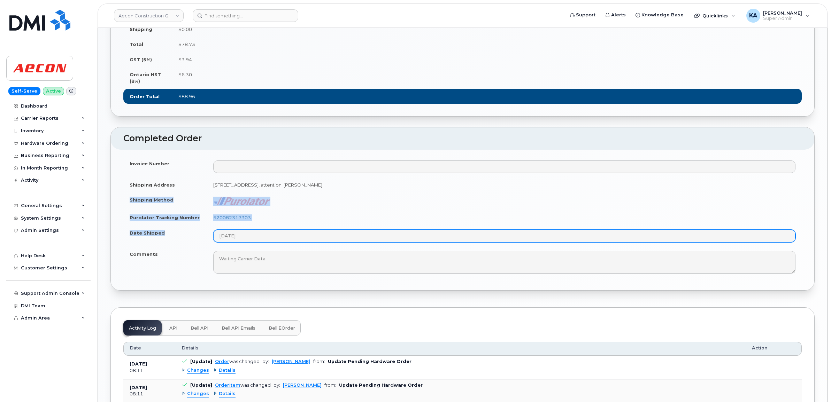
click at [270, 234] on tbody "Invoice Number Shipping Address 5466 Bullrush Drive Mississauga ON L5V1Z1, atte…" at bounding box center [462, 217] width 678 height 122
copy tbody "Shipping Method Purolator Tracking Number 520082317303 Date Shipped"
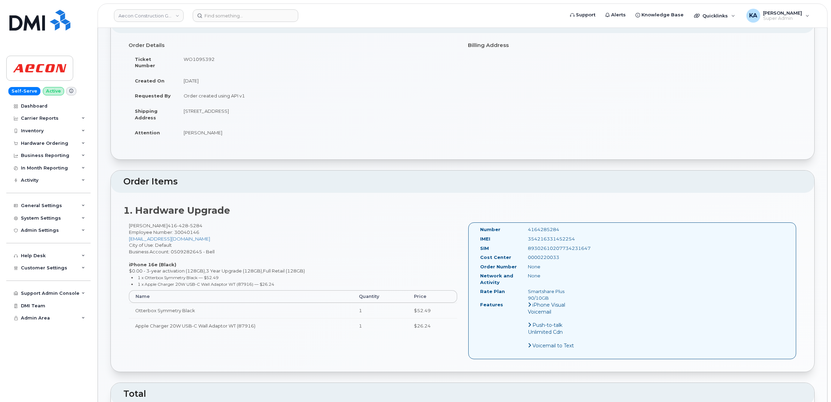
scroll to position [0, 0]
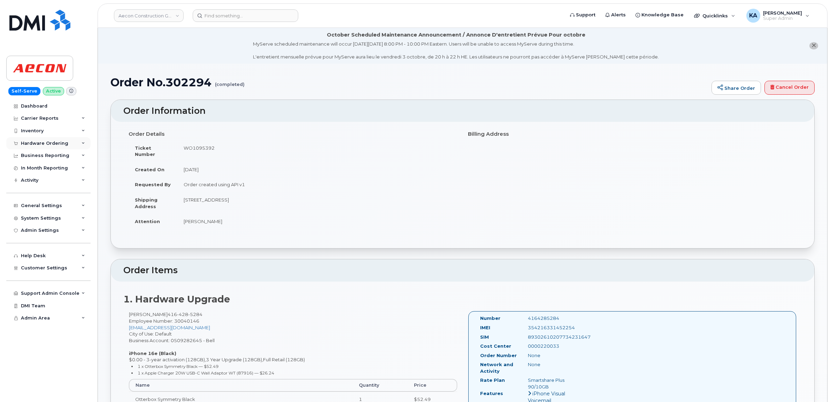
click at [47, 144] on div "Hardware Ordering" at bounding box center [44, 144] width 47 height 6
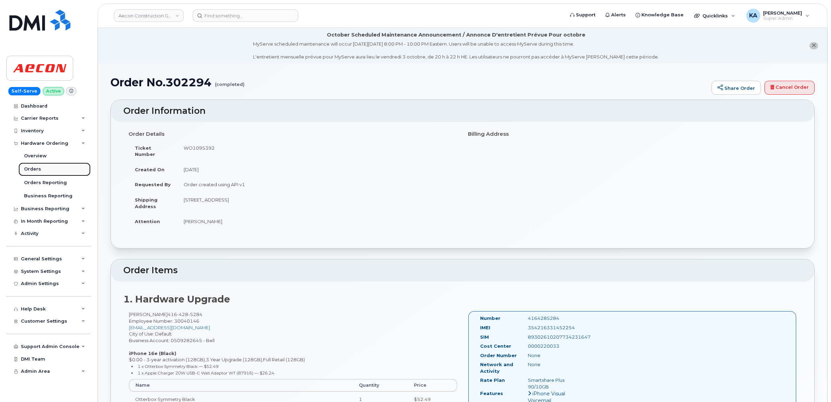
click at [32, 168] on div "Orders" at bounding box center [32, 169] width 17 height 6
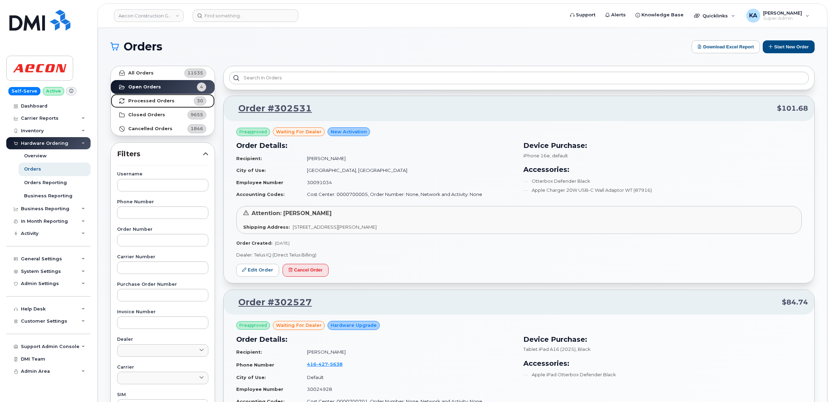
click at [143, 102] on strong "Processed Orders" at bounding box center [151, 101] width 46 height 6
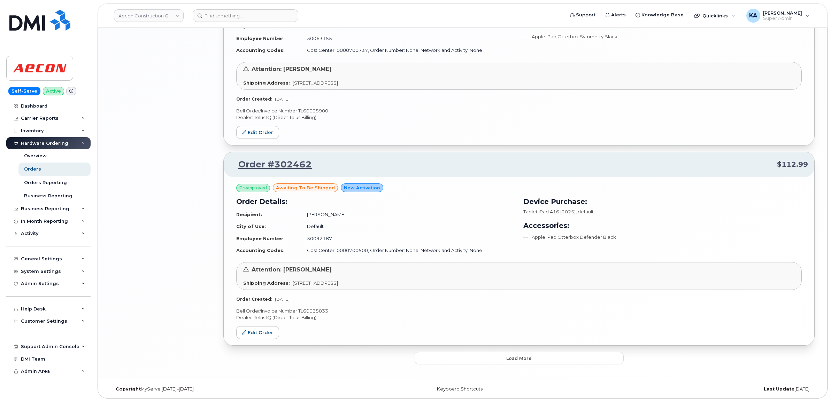
scroll to position [1376, 0]
click at [438, 361] on button "Load more" at bounding box center [519, 358] width 209 height 13
click at [455, 364] on button "Load more" at bounding box center [519, 358] width 209 height 13
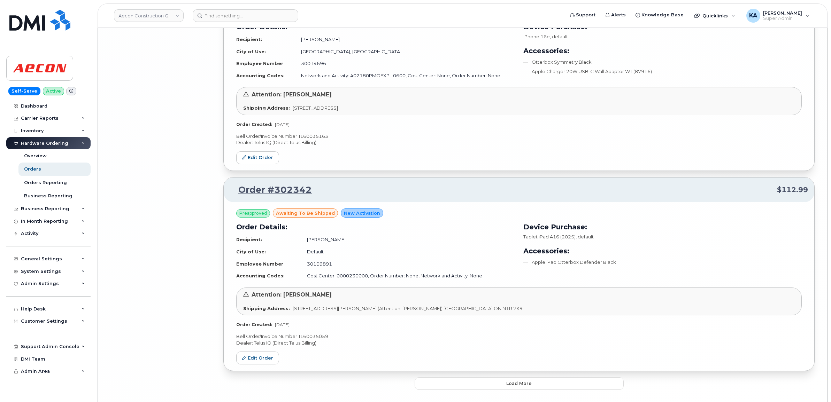
scroll to position [4629, 0]
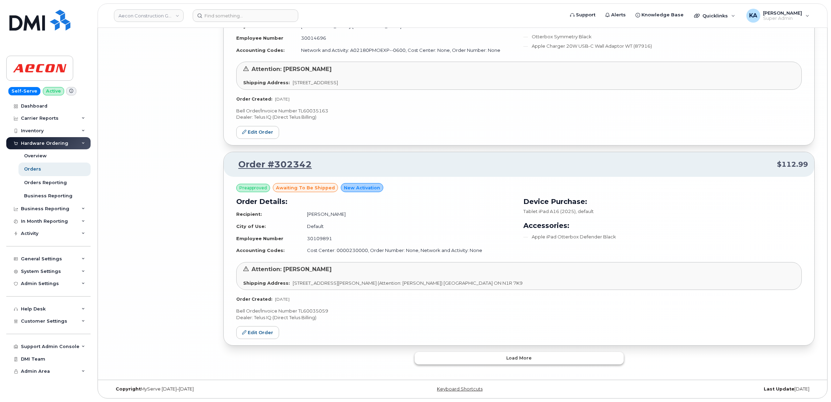
click at [455, 356] on button "Load more" at bounding box center [519, 358] width 209 height 13
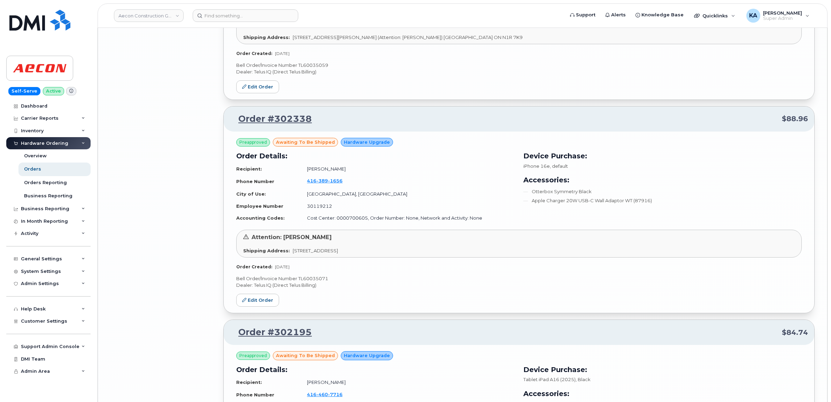
scroll to position [4847, 0]
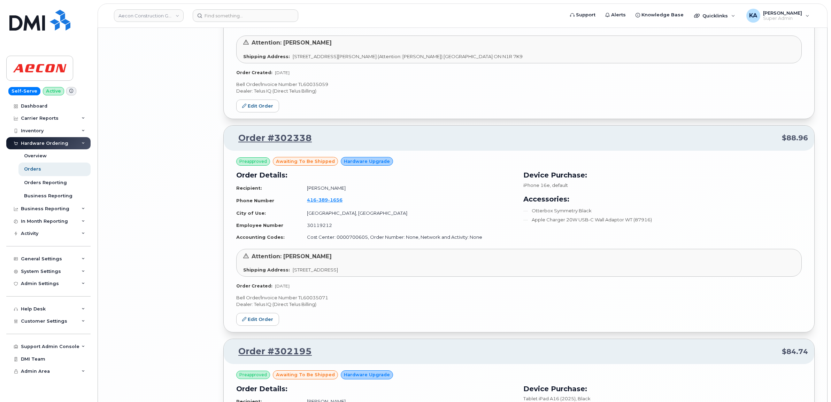
click at [322, 301] on p "Bell Order/Invoice Number TL60035071" at bounding box center [518, 298] width 565 height 7
copy p "TL60035071"
click at [261, 326] on link "Edit Order" at bounding box center [257, 319] width 43 height 13
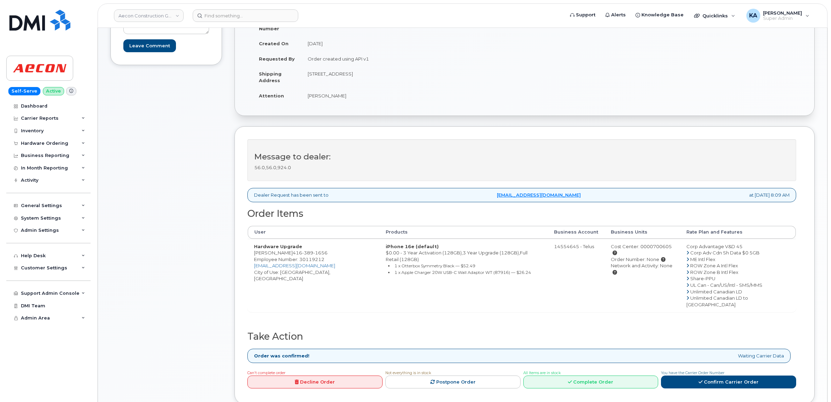
scroll to position [174, 0]
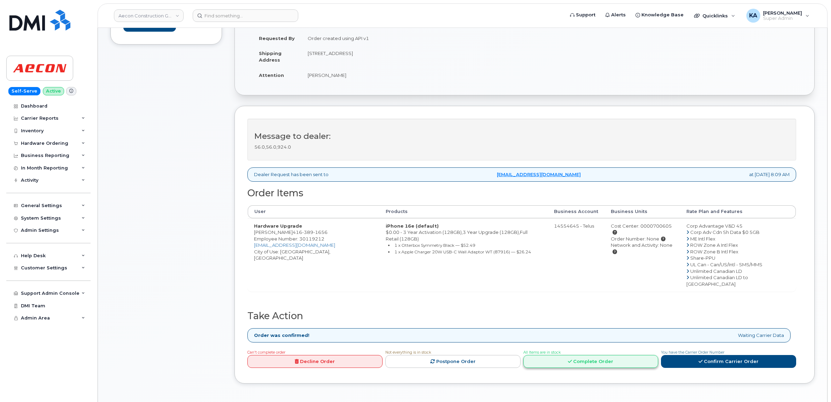
click at [564, 355] on link "Complete Order" at bounding box center [590, 361] width 135 height 13
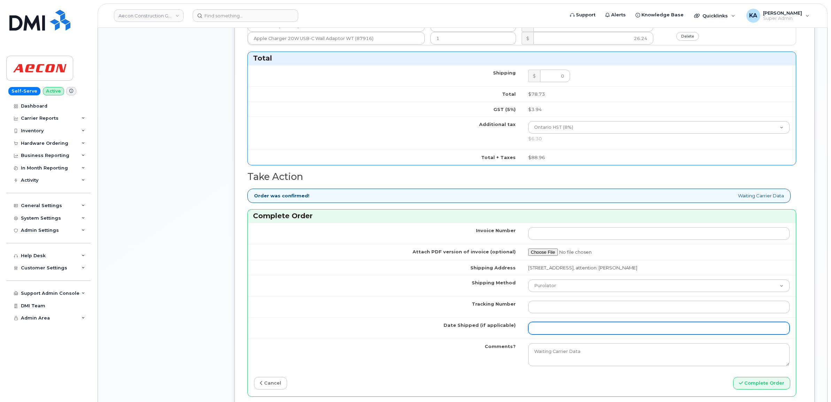
scroll to position [566, 0]
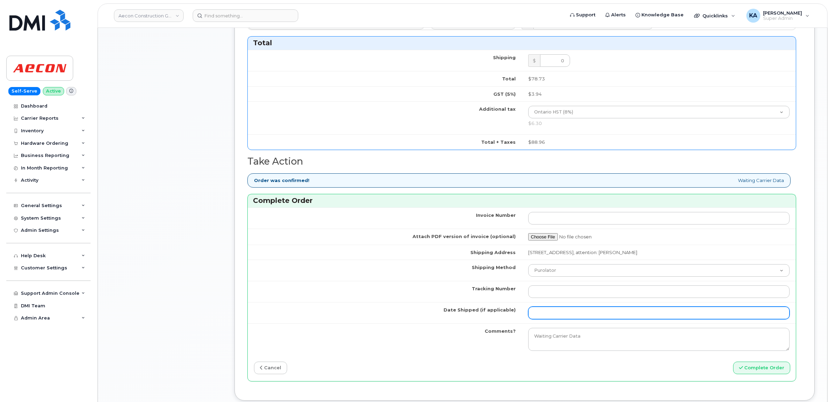
click at [564, 308] on input "Date Shipped (if applicable)" at bounding box center [659, 313] width 262 height 13
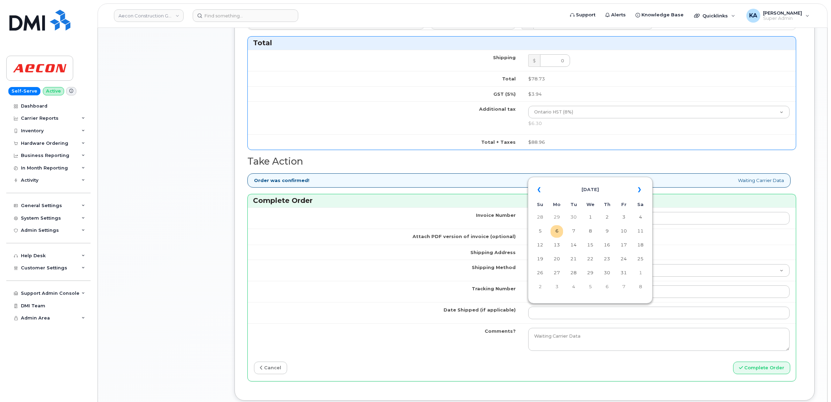
click at [587, 179] on table "« [DATE] » Su Mo Tu We Th Fr Sa 28 29 30 1 2 3 4 5 6 7 8 9 10 11 12 13 14 15 16…" at bounding box center [590, 238] width 121 height 119
click at [608, 216] on td "2" at bounding box center [607, 217] width 13 height 13
type input "[DATE]"
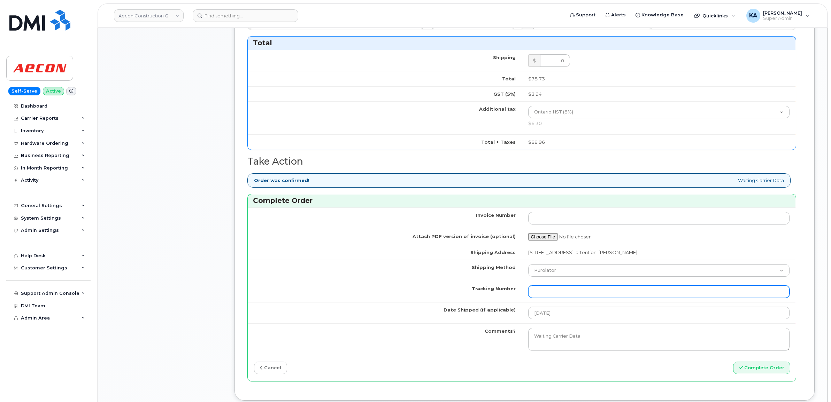
click at [565, 286] on input "Tracking Number" at bounding box center [659, 292] width 262 height 13
paste input "GLR001272460"
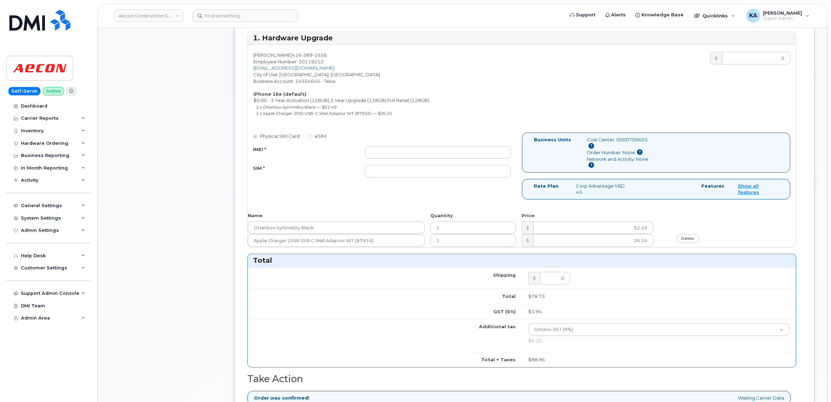
scroll to position [305, 0]
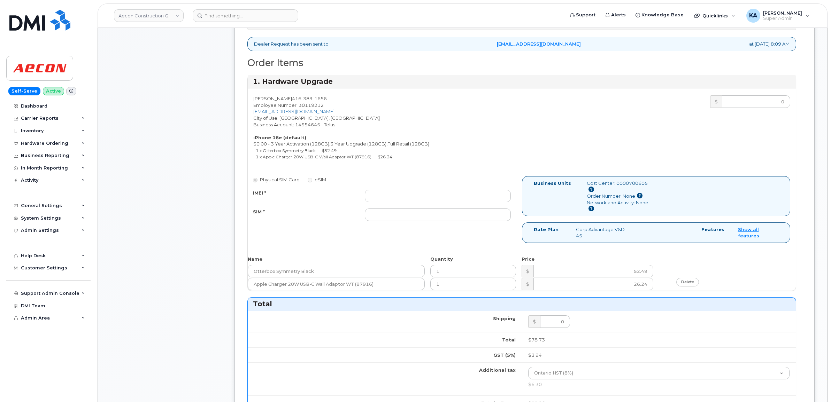
type input "GLR001272460"
click at [449, 192] on input "IMEI *" at bounding box center [438, 196] width 146 height 13
paste input "354216331155626"
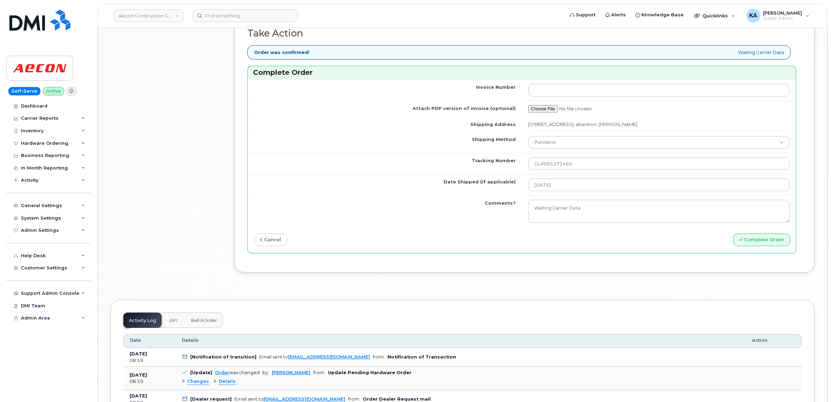
scroll to position [697, 0]
type input "354216331155626"
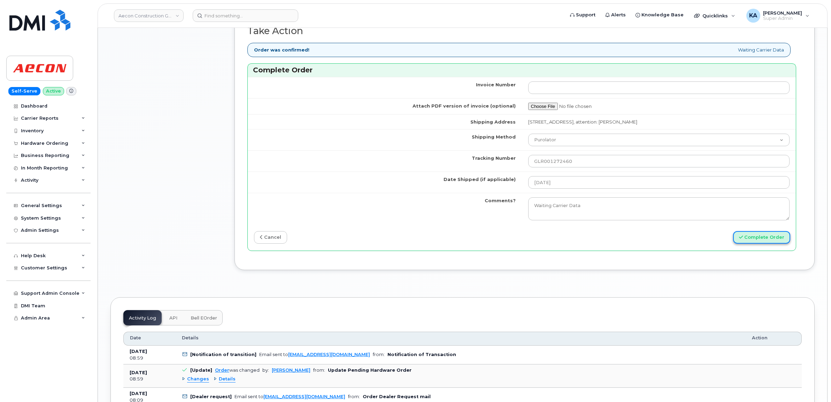
click at [753, 237] on button "Complete Order" at bounding box center [761, 237] width 57 height 13
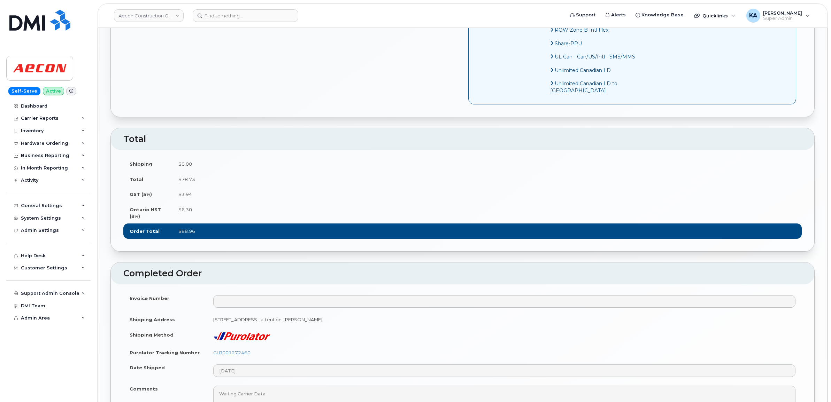
scroll to position [523, 0]
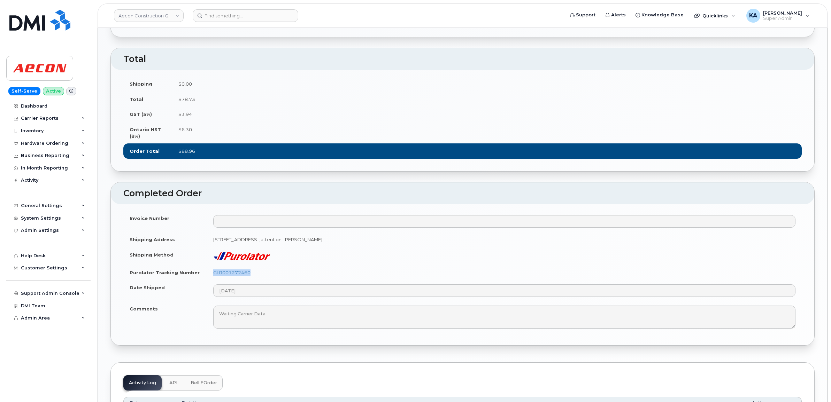
drag, startPoint x: 258, startPoint y: 293, endPoint x: 210, endPoint y: 293, distance: 48.1
click at [210, 280] on td "GLR001272460" at bounding box center [504, 272] width 595 height 15
copy link "GLR001272460"
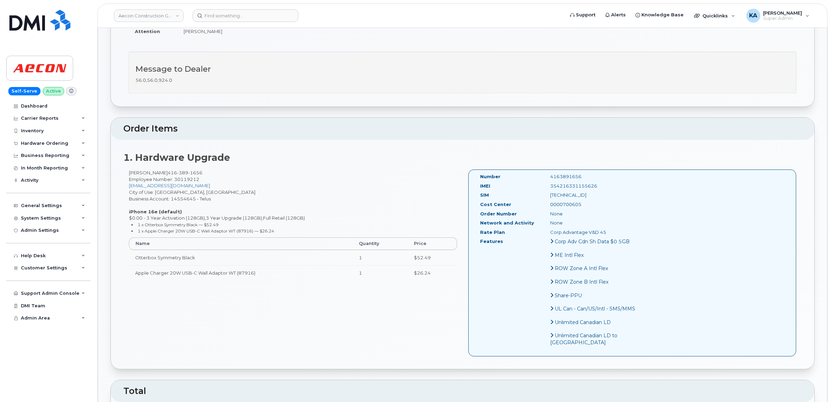
scroll to position [174, 0]
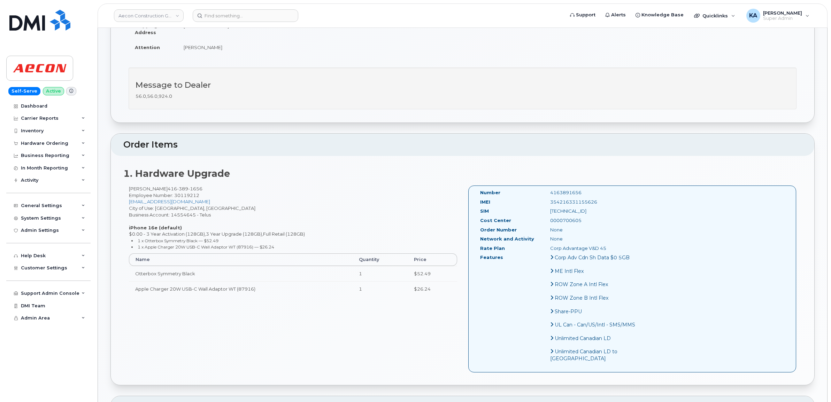
drag, startPoint x: 581, startPoint y: 194, endPoint x: 530, endPoint y: 199, distance: 50.8
click at [545, 199] on div "354216331155626" at bounding box center [594, 202] width 98 height 7
copy div "354216331155626"
drag, startPoint x: 567, startPoint y: 187, endPoint x: 526, endPoint y: 187, distance: 40.4
click at [545, 190] on div "4163891656" at bounding box center [594, 193] width 98 height 7
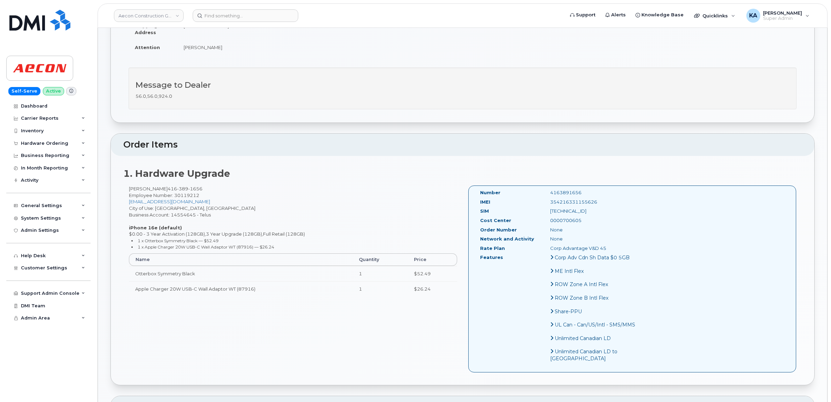
copy div "4163891656"
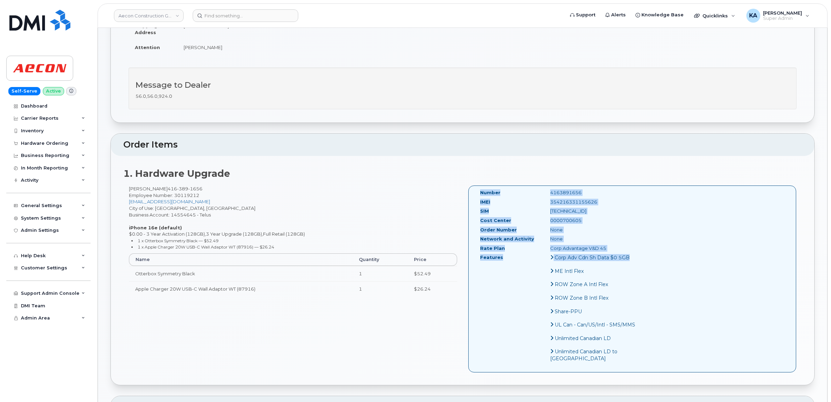
drag, startPoint x: 477, startPoint y: 185, endPoint x: 600, endPoint y: 269, distance: 148.8
click at [600, 269] on div "Number 4163891656 IMEI 354216331155626 SIM 8912230200228639833 Cost Center 0000…" at bounding box center [632, 279] width 328 height 187
copy div "Number 4163891656 IMEI 354216331155626 SIM 8912230200228639833 Cost Center 0000…"
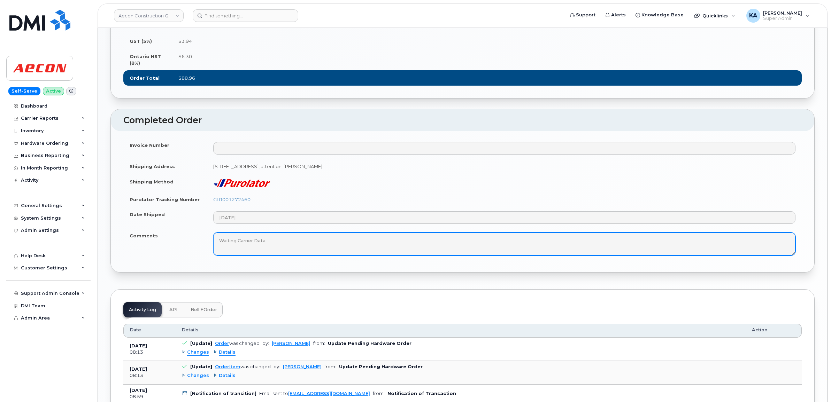
scroll to position [610, 0]
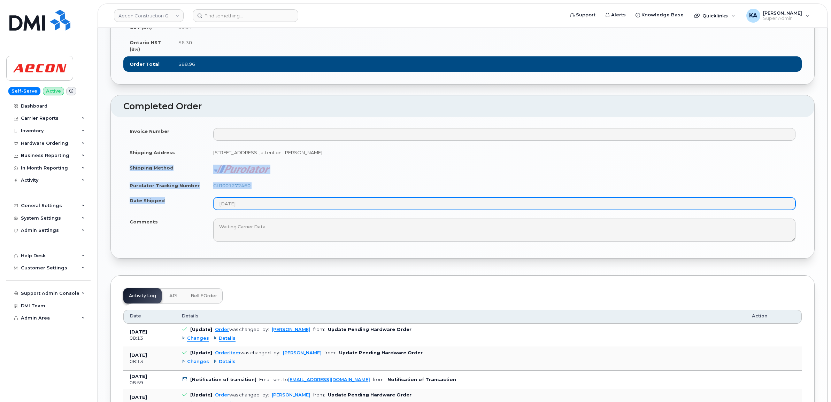
click at [268, 229] on tbody "Invoice Number Shipping Address 295 Adelaide Street West, Unit #3210, Toronto, …" at bounding box center [462, 185] width 678 height 122
copy tbody "Shipping Method Purolator Tracking Number GLR001272460 Date Shipped"
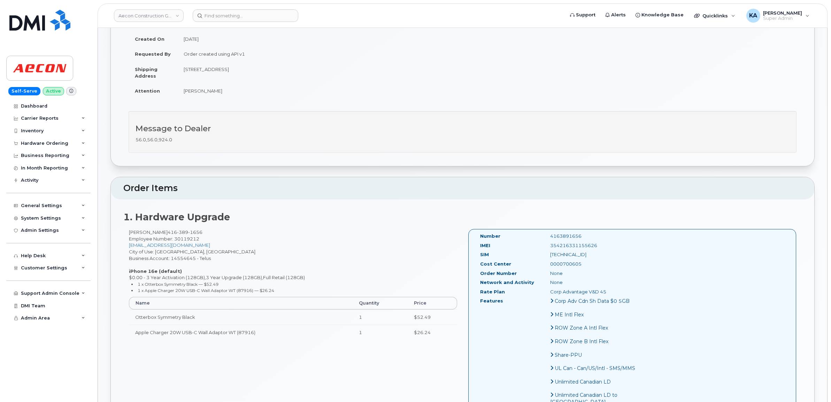
scroll to position [0, 0]
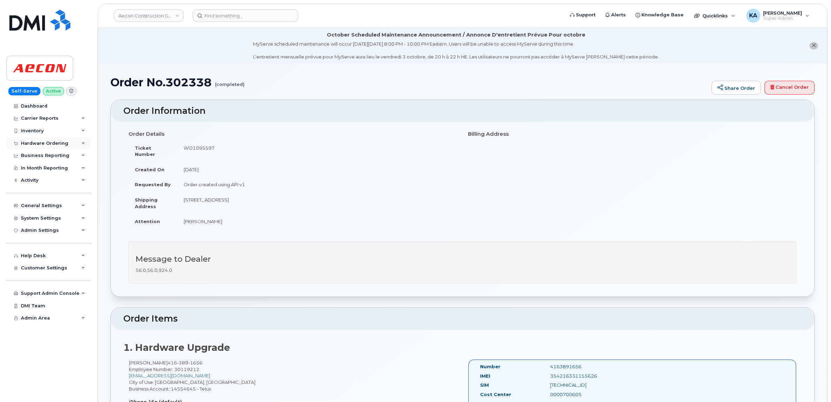
click at [53, 143] on div "Hardware Ordering" at bounding box center [44, 144] width 47 height 6
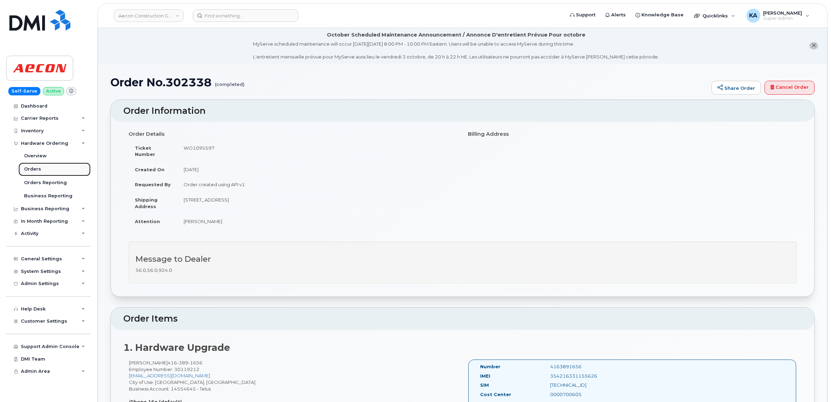
click at [33, 168] on div "Orders" at bounding box center [32, 169] width 17 height 6
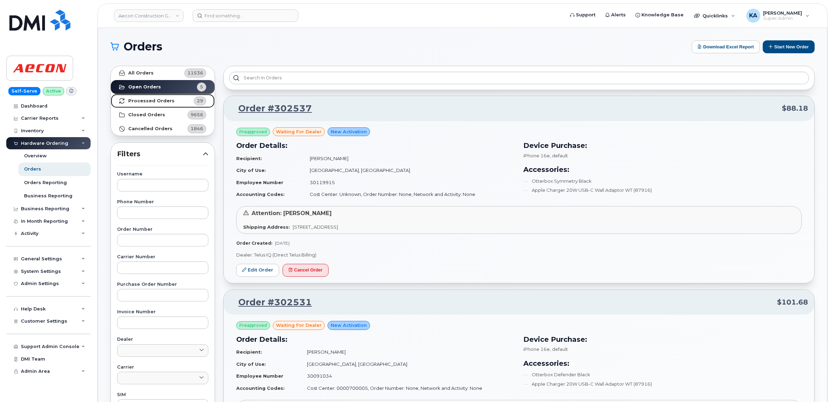
click at [158, 102] on strong "Processed Orders" at bounding box center [151, 101] width 46 height 6
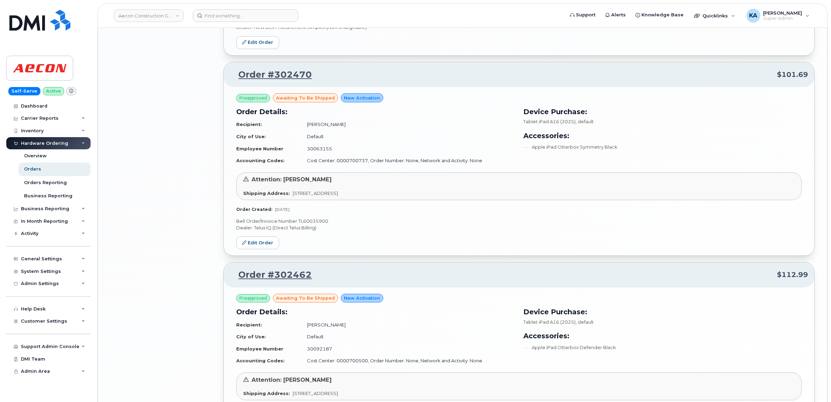
scroll to position [1376, 0]
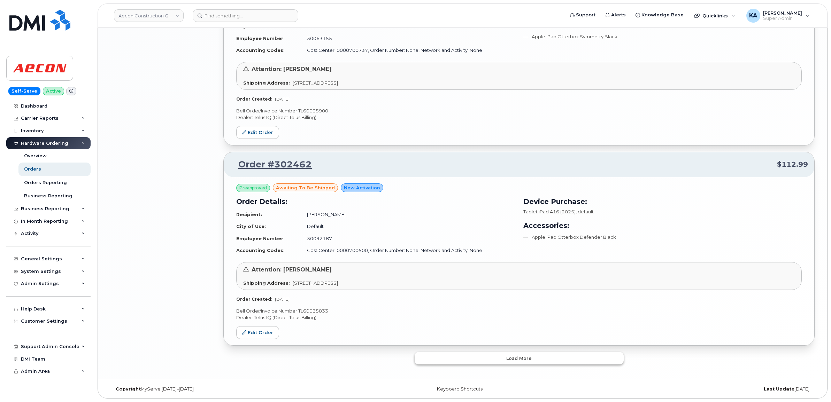
click at [441, 361] on button "Load more" at bounding box center [519, 358] width 209 height 13
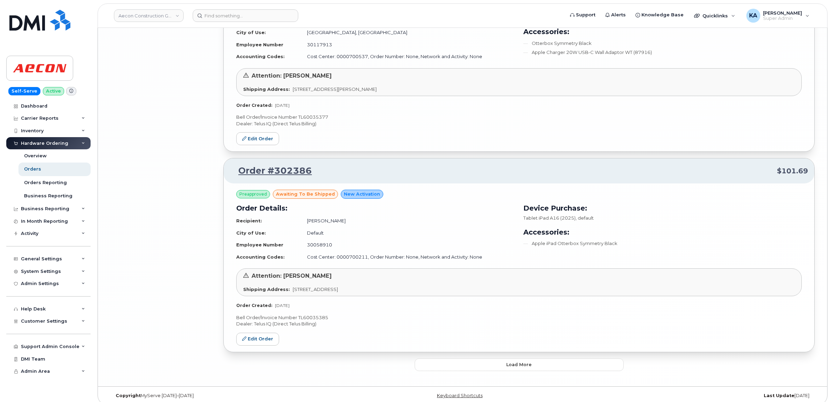
scroll to position [2983, 0]
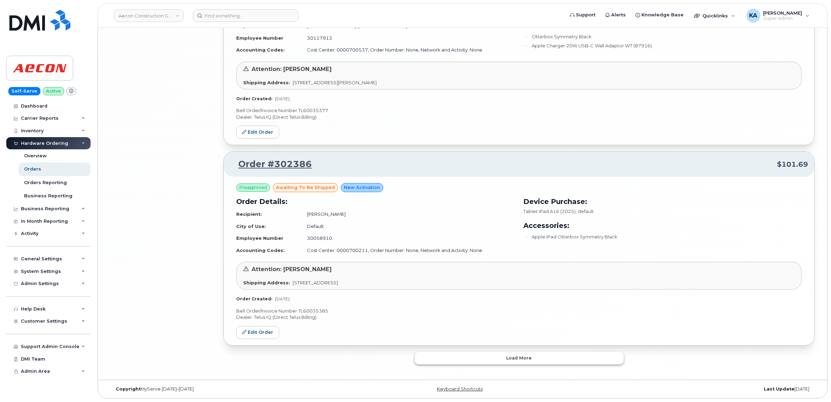
click at [449, 358] on button "Load more" at bounding box center [519, 358] width 209 height 13
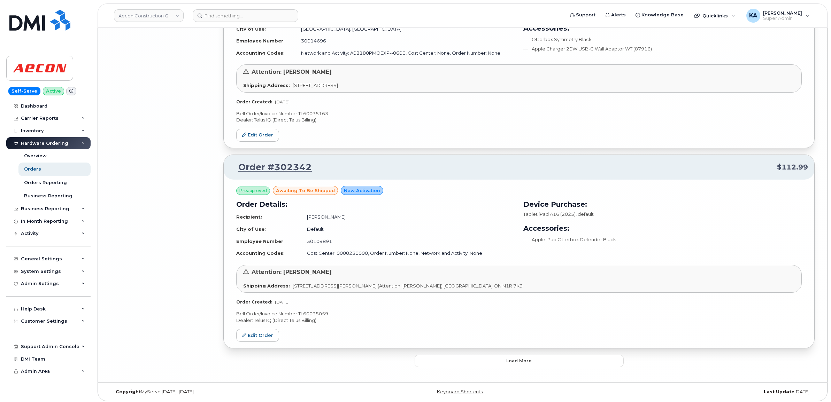
scroll to position [4629, 0]
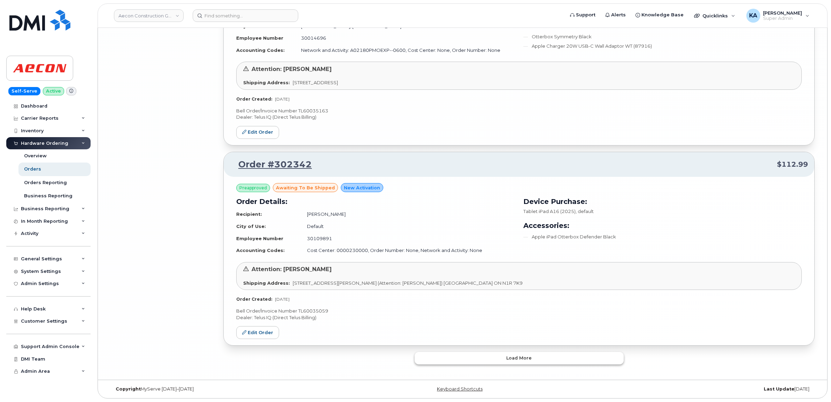
click at [441, 354] on button "Load more" at bounding box center [519, 358] width 209 height 13
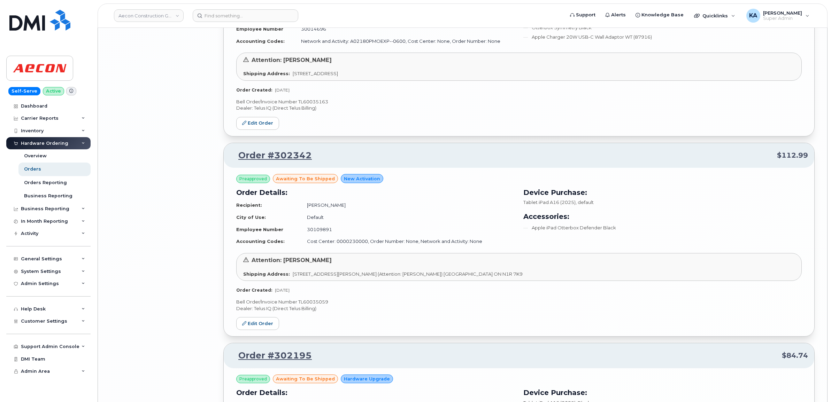
click at [323, 306] on p "Bell Order/Invoice Number TL60035059" at bounding box center [518, 302] width 565 height 7
copy p "TL60035059"
click at [251, 330] on link "Edit Order" at bounding box center [257, 323] width 43 height 13
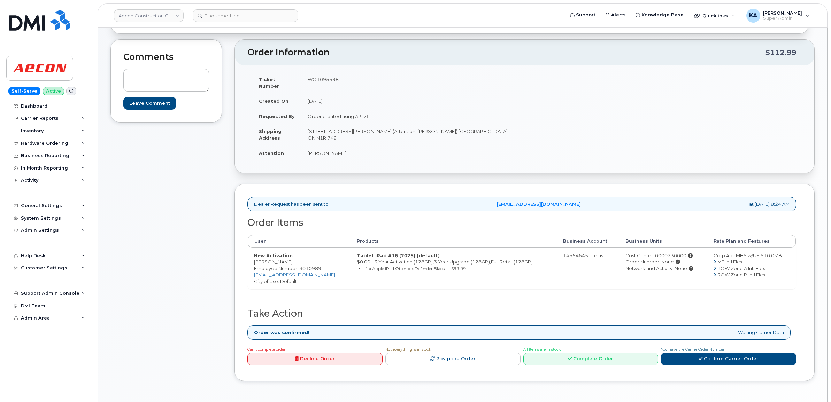
scroll to position [210, 0]
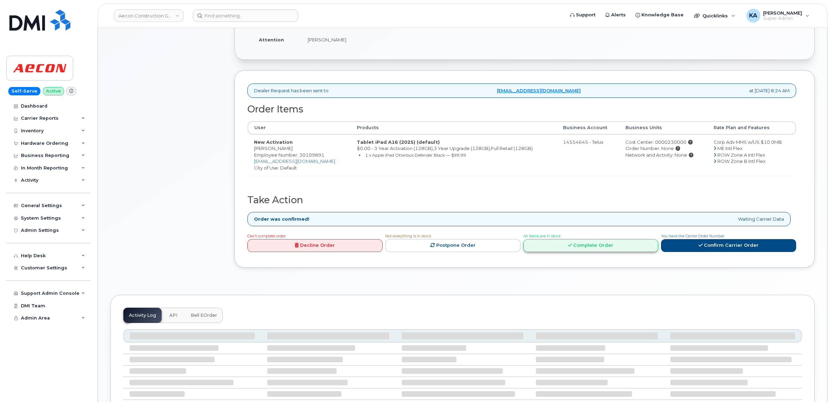
click at [604, 239] on link "Complete Order" at bounding box center [590, 245] width 135 height 13
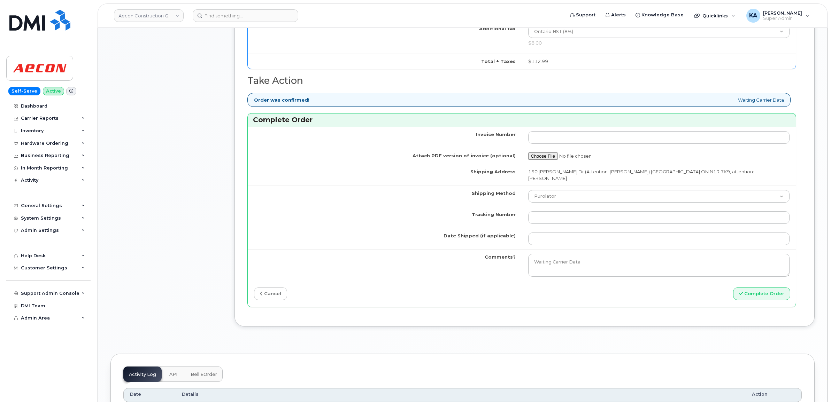
scroll to position [602, 0]
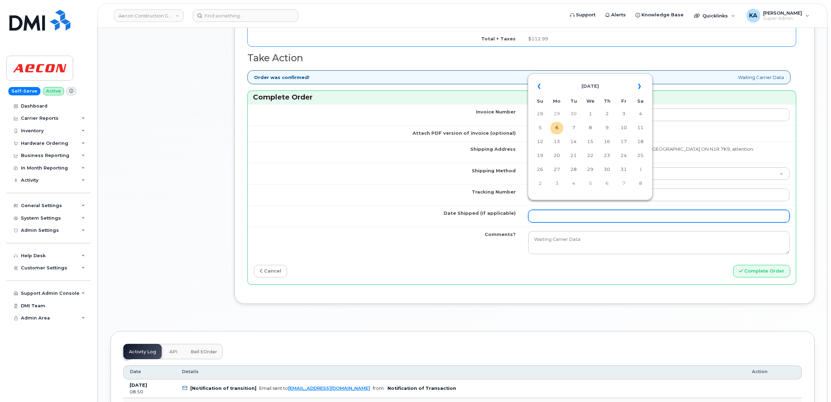
click at [556, 210] on input "Date Shipped (if applicable)" at bounding box center [659, 216] width 262 height 13
paste input "[DATE]"
click at [608, 113] on td "2" at bounding box center [607, 114] width 13 height 13
type input "[DATE]"
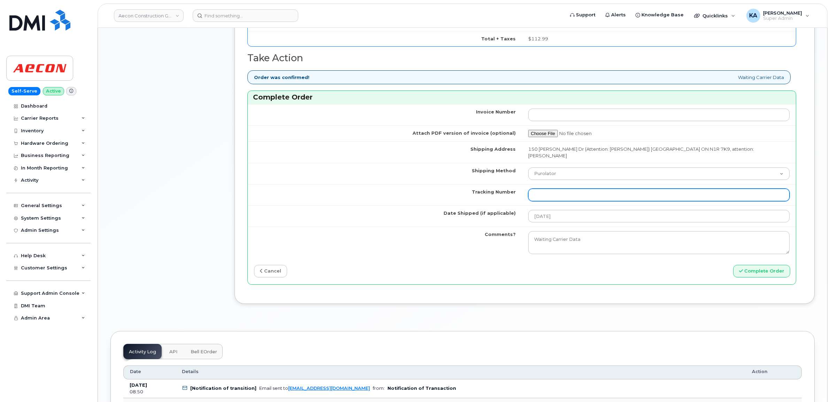
click at [546, 189] on input "Tracking Number" at bounding box center [659, 195] width 262 height 13
paste input "GLR001272425"
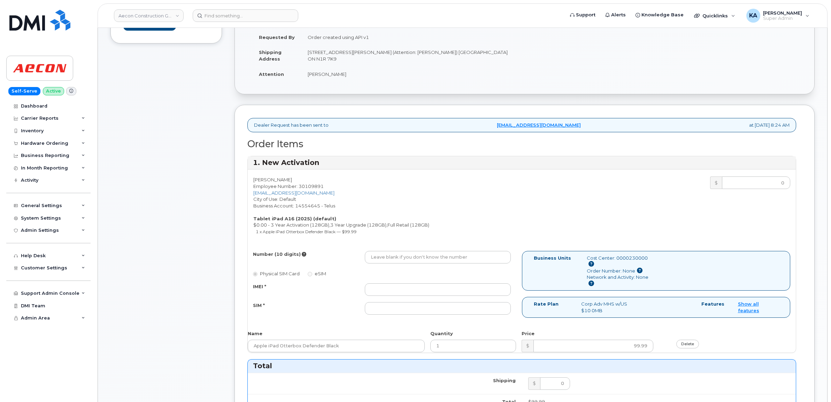
scroll to position [166, 0]
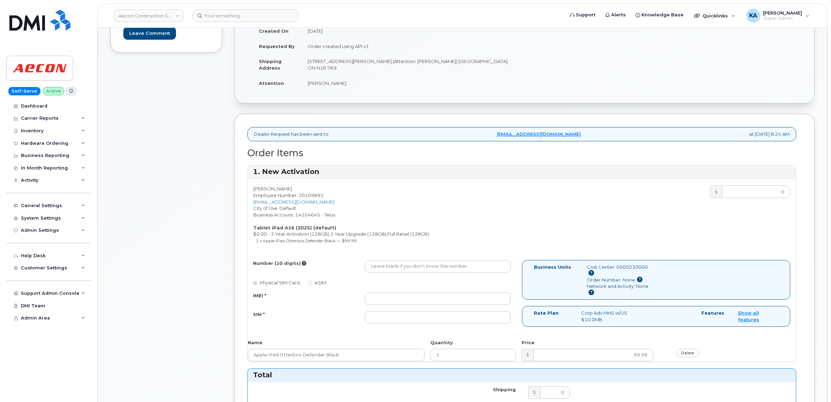
type input "GLR001272425"
click at [401, 295] on input "IMEI *" at bounding box center [438, 299] width 146 height 13
paste input "352302616007831"
type input "352302616007831"
click at [403, 312] on input "SIM *" at bounding box center [438, 317] width 146 height 13
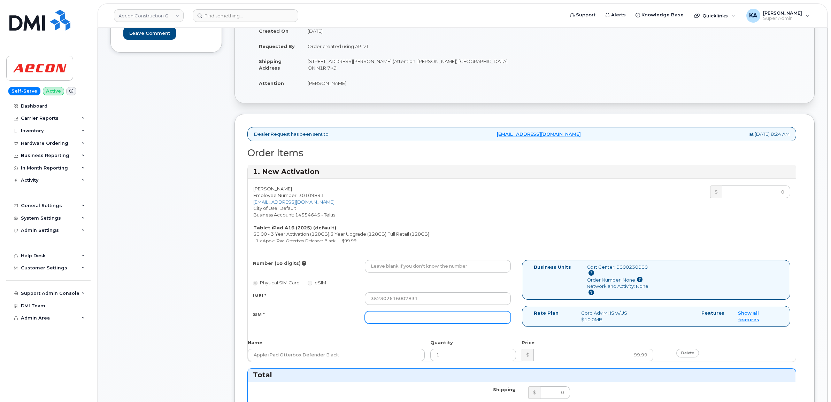
paste input "89049032007408888700218841918819"
type input "89049032007408888700218841918819"
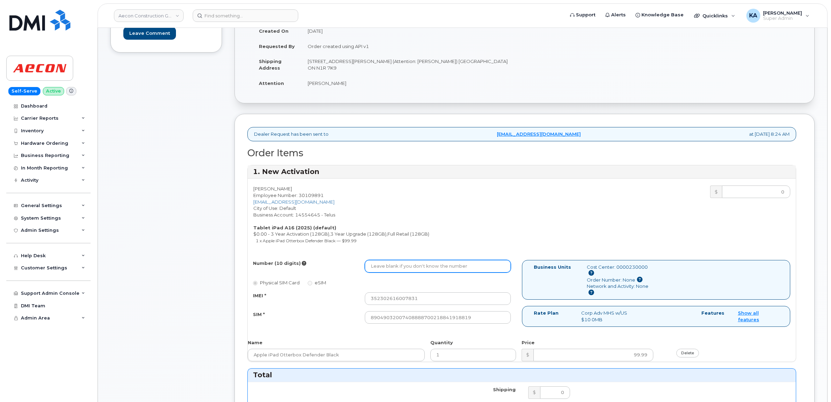
click at [393, 260] on input "Number (10 digits)" at bounding box center [438, 266] width 146 height 13
paste input "289) 680-3872"
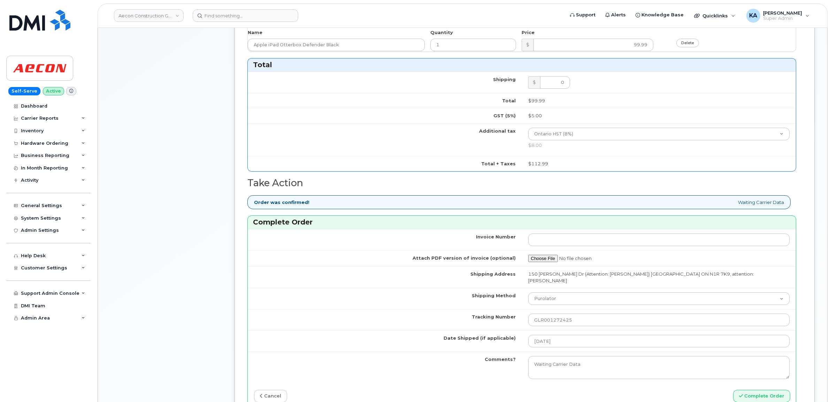
scroll to position [558, 0]
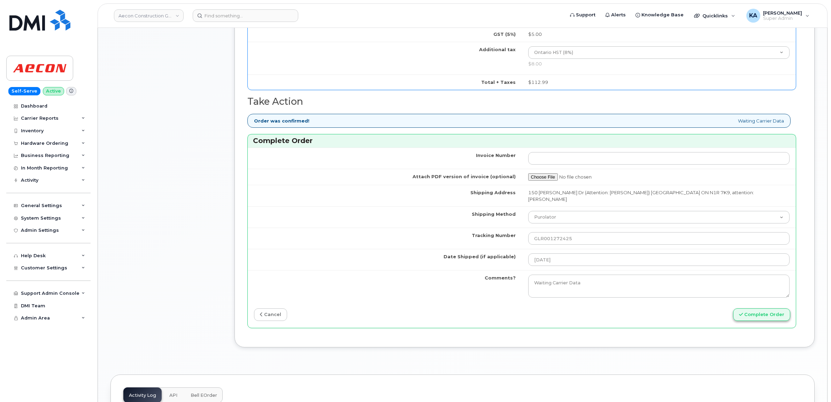
type input "2896803872"
click at [752, 309] on button "Complete Order" at bounding box center [761, 315] width 57 height 13
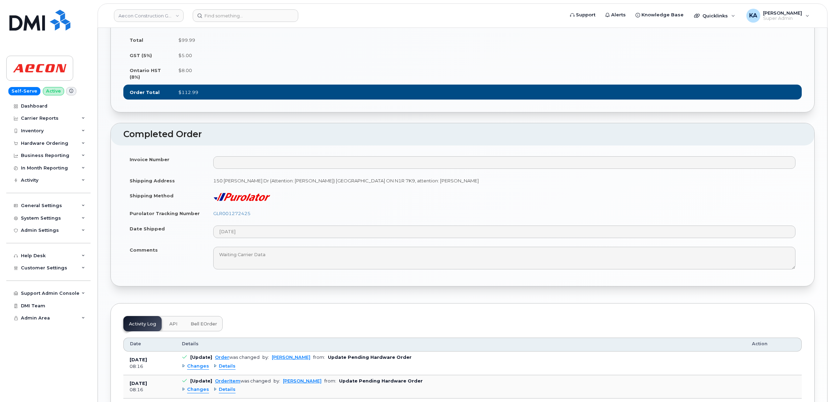
scroll to position [479, 0]
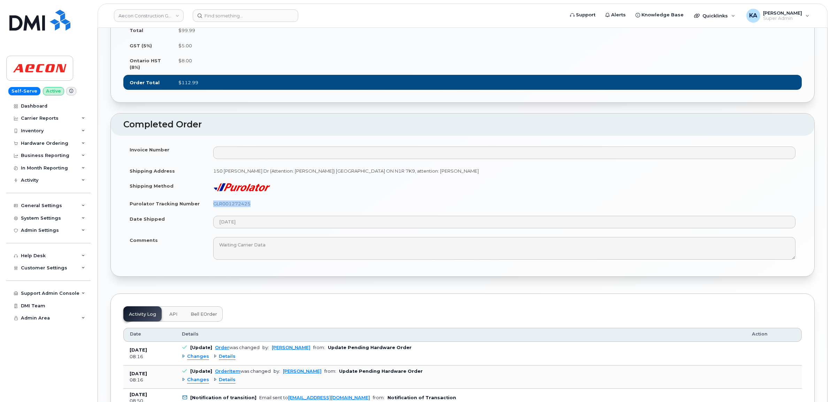
drag, startPoint x: 256, startPoint y: 198, endPoint x: 213, endPoint y: 201, distance: 43.7
click at [213, 201] on td "GLR001272425" at bounding box center [504, 203] width 595 height 15
copy link "GLR001272425"
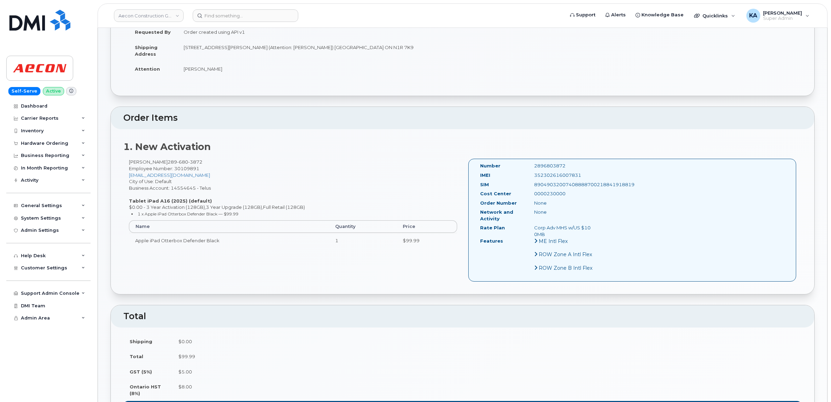
scroll to position [131, 0]
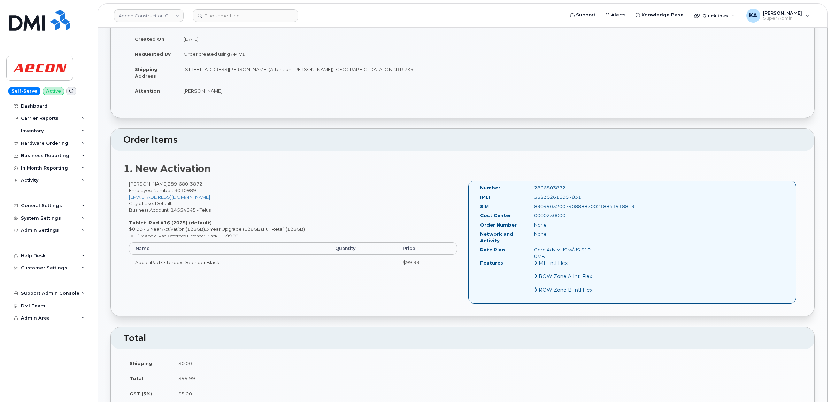
drag, startPoint x: 584, startPoint y: 190, endPoint x: 528, endPoint y: 192, distance: 56.1
click at [528, 194] on div "IMEI [TECHNICAL_ID]" at bounding box center [540, 198] width 130 height 9
copy div "352302616007831"
drag, startPoint x: 569, startPoint y: 180, endPoint x: 524, endPoint y: 181, distance: 44.6
click at [524, 185] on div "Number 2896803872" at bounding box center [540, 189] width 130 height 9
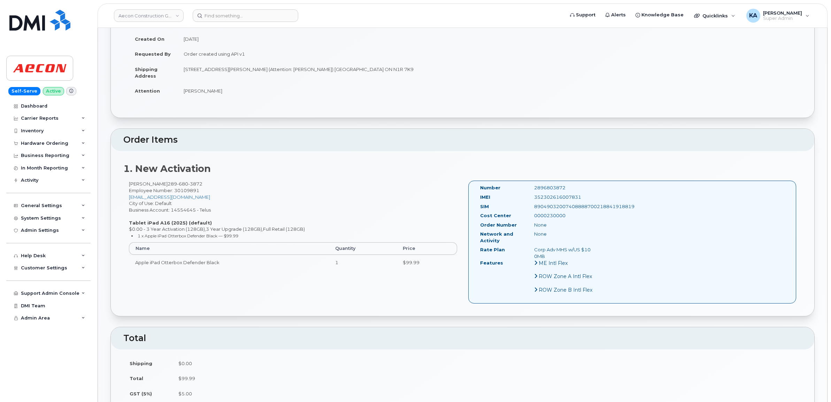
copy div "2896803872"
drag, startPoint x: 477, startPoint y: 180, endPoint x: 607, endPoint y: 253, distance: 148.3
click at [607, 253] on div "Number 2896803872 IMEI 352302616007831 SIM 89049032007408888700218841918819 Cos…" at bounding box center [632, 242] width 328 height 123
copy div "Number 2896803872 IMEI 352302616007831 SIM 89049032007408888700218841918819 Cos…"
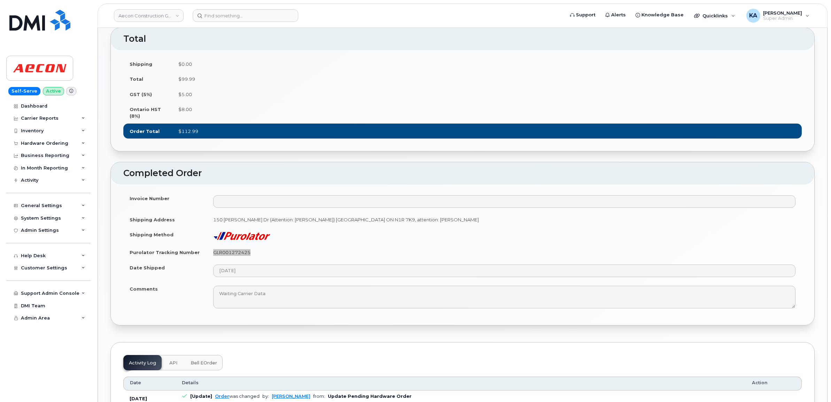
scroll to position [479, 0]
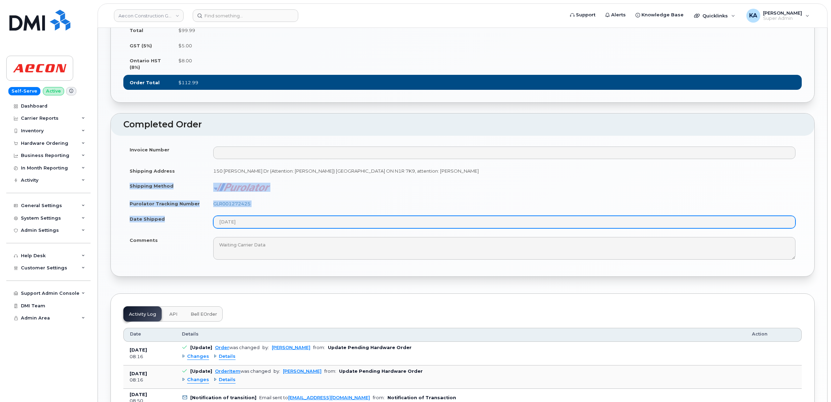
click at [254, 224] on tbody "Invoice Number Shipping Address 150 Sheldon Dr (Attention: Henry Ortiz) Cambrid…" at bounding box center [462, 203] width 678 height 122
copy tbody "Shipping Method Purolator Tracking Number GLR001272425 Date Shipped"
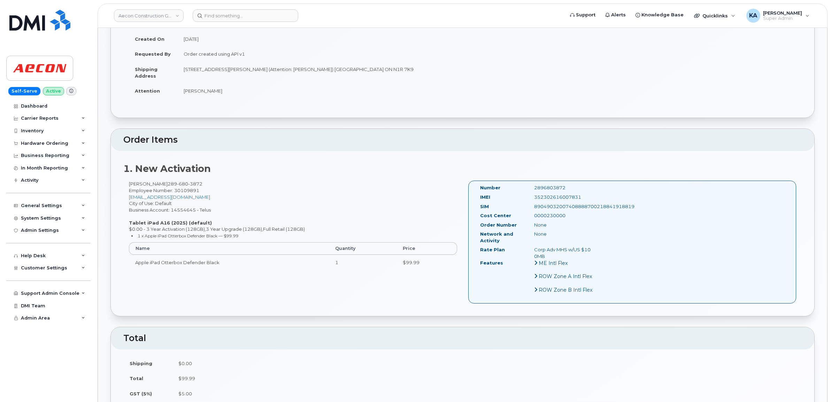
scroll to position [0, 0]
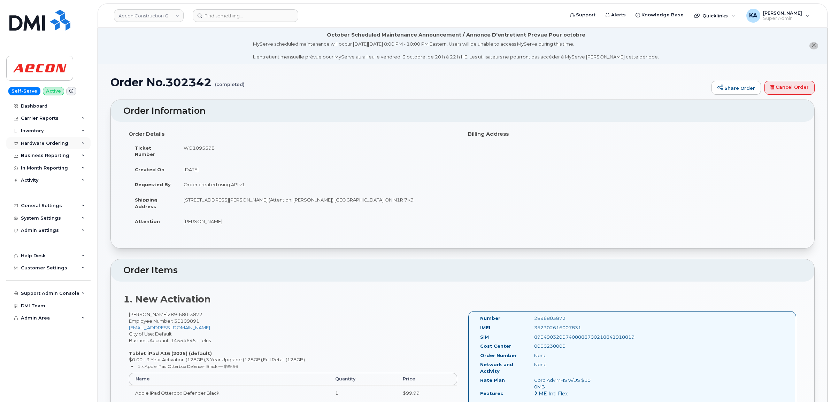
click at [55, 144] on div "Hardware Ordering" at bounding box center [44, 144] width 47 height 6
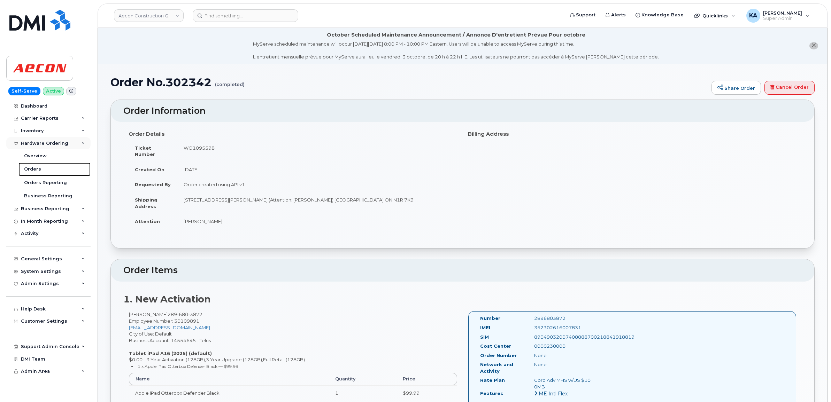
drag, startPoint x: 32, startPoint y: 169, endPoint x: 43, endPoint y: 149, distance: 23.1
click at [32, 169] on div "Orders" at bounding box center [32, 169] width 17 height 6
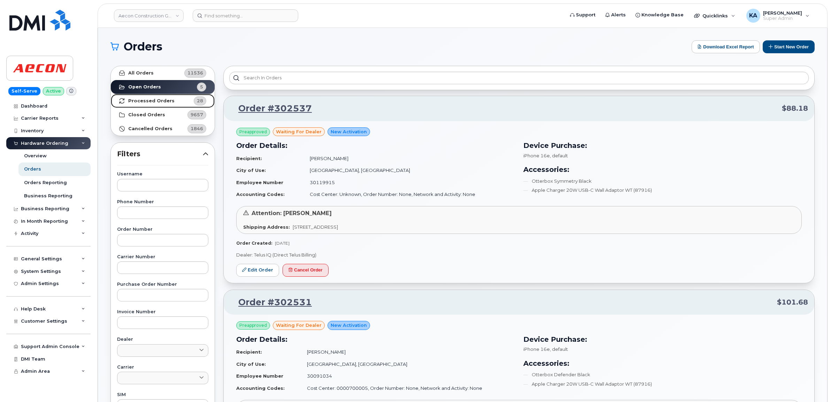
click at [161, 98] on link "Processed Orders 28" at bounding box center [163, 101] width 104 height 14
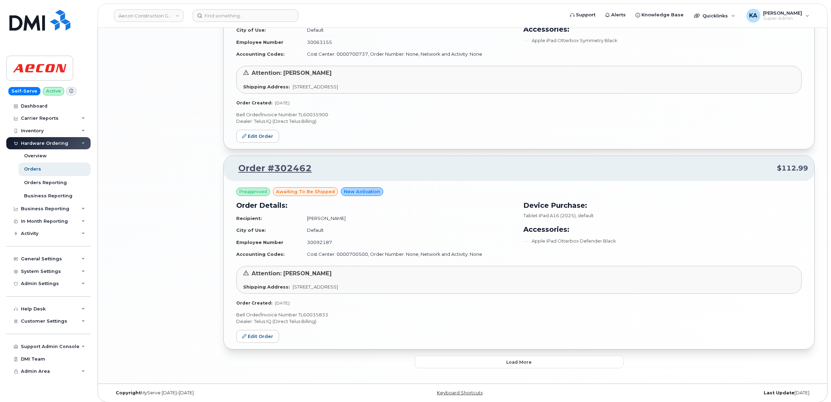
scroll to position [1376, 0]
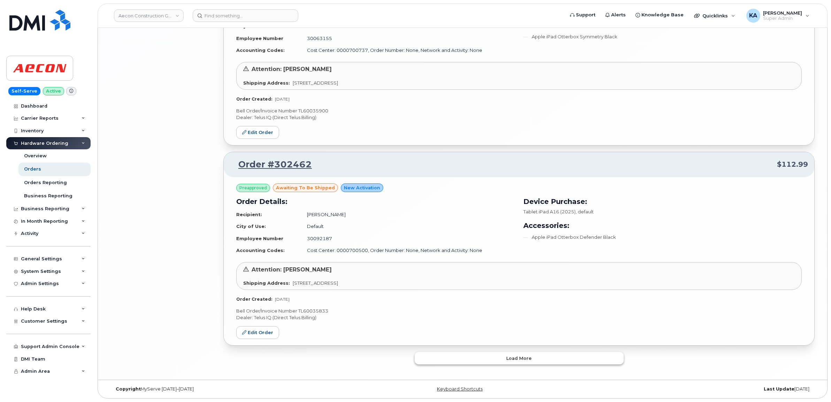
click at [448, 358] on button "Load more" at bounding box center [519, 358] width 209 height 13
click at [428, 355] on button "Load more" at bounding box center [519, 358] width 209 height 13
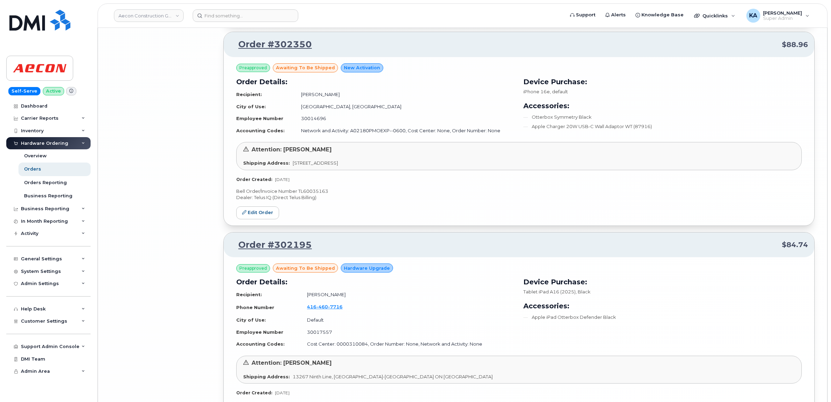
scroll to position [4551, 0]
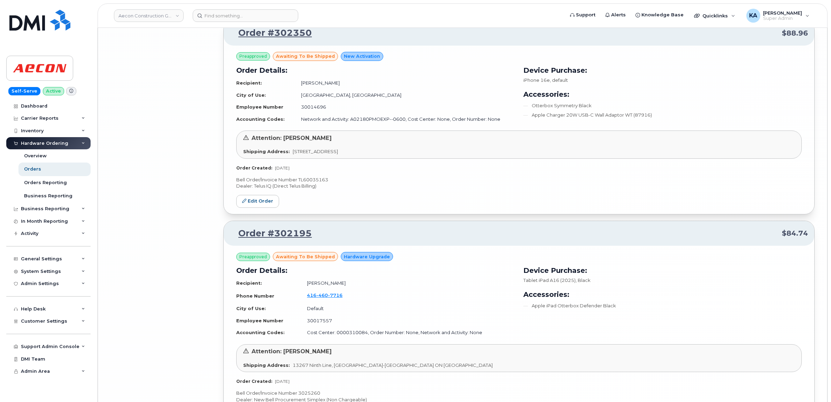
click at [320, 183] on p "Bell Order/Invoice Number TL60035163" at bounding box center [518, 180] width 565 height 7
click at [319, 183] on p "Bell Order/Invoice Number TL60035163" at bounding box center [518, 180] width 565 height 7
copy p "TL60035163"
click at [264, 207] on link "Edit Order" at bounding box center [257, 201] width 43 height 13
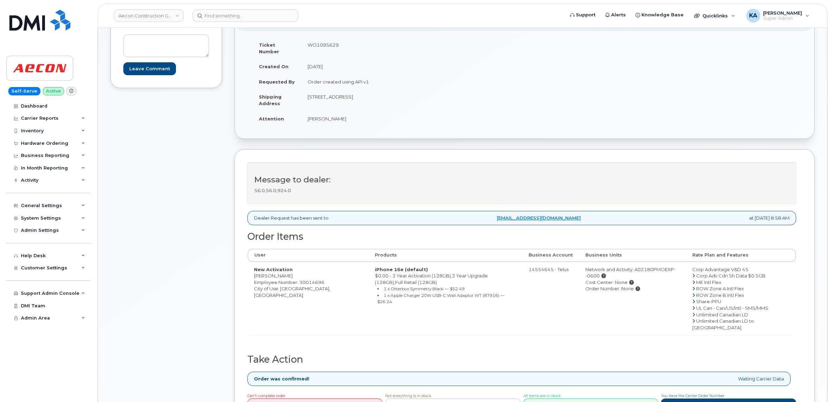
scroll to position [174, 0]
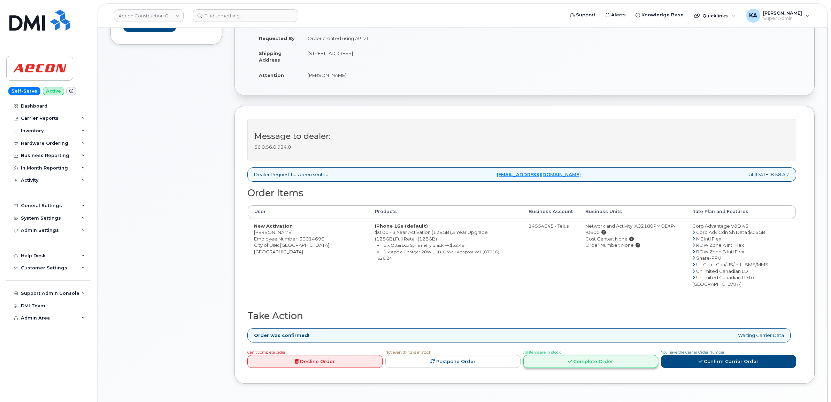
click at [579, 355] on link "Complete Order" at bounding box center [590, 361] width 135 height 13
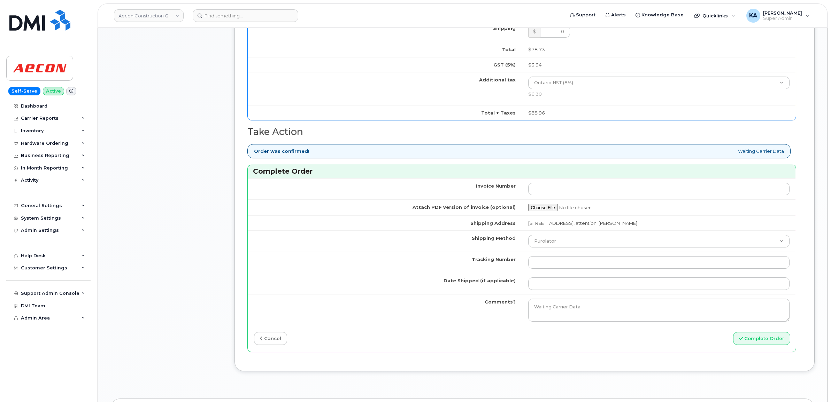
scroll to position [610, 0]
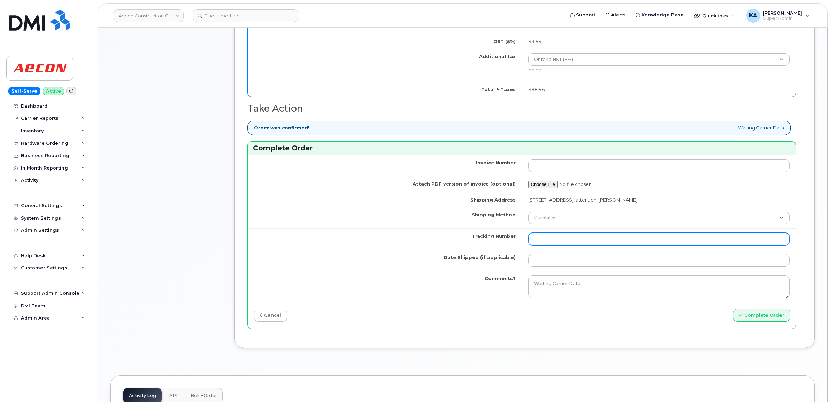
click at [551, 237] on input "Tracking Number" at bounding box center [659, 239] width 262 height 13
paste input "GLR001273274"
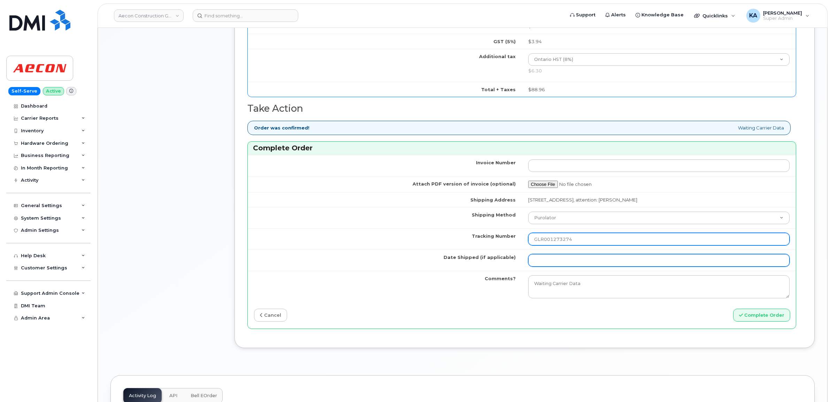
type input "GLR001273274"
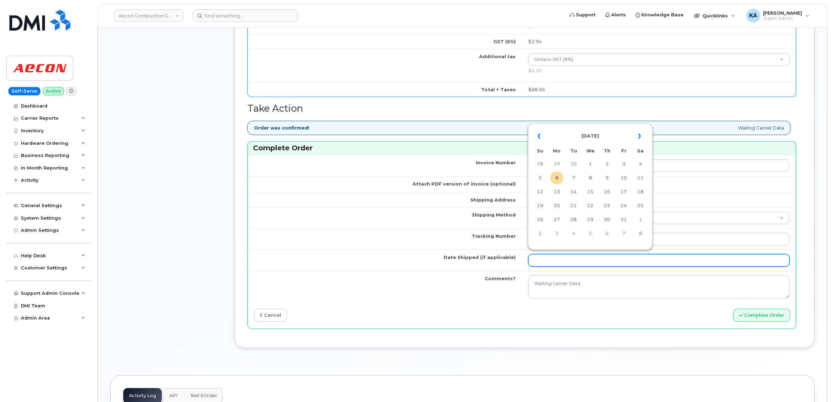
click at [547, 255] on input "Date Shipped (if applicable)" at bounding box center [659, 260] width 262 height 13
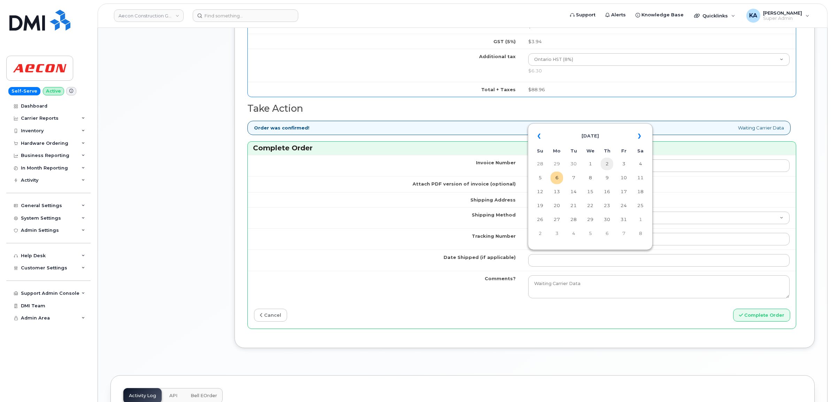
click at [607, 164] on td "2" at bounding box center [607, 164] width 13 height 13
type input "[DATE]"
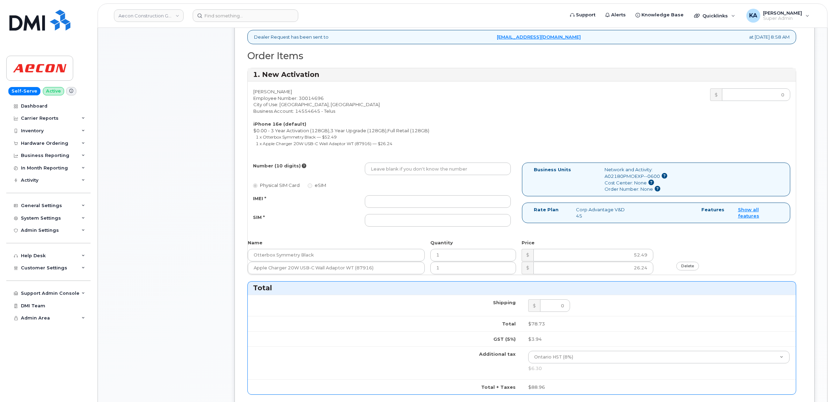
scroll to position [305, 0]
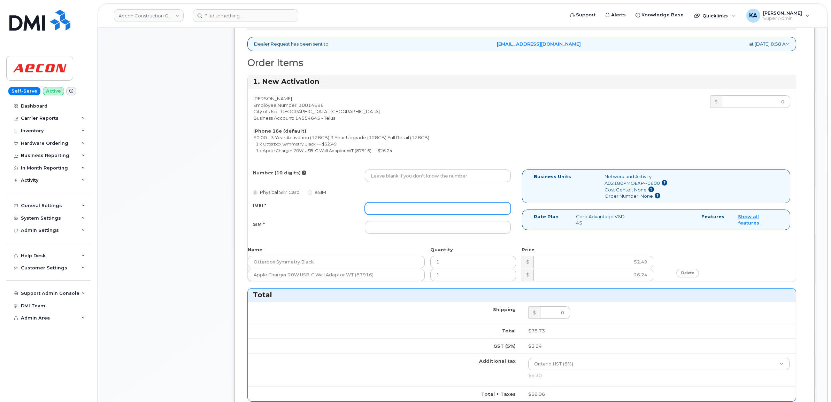
click at [409, 202] on input "IMEI *" at bounding box center [438, 208] width 146 height 13
paste input "354216331486542"
type input "354216331486542"
click at [379, 225] on input "SIM *" at bounding box center [438, 227] width 146 height 13
paste input "89043052010008887025010666565367"
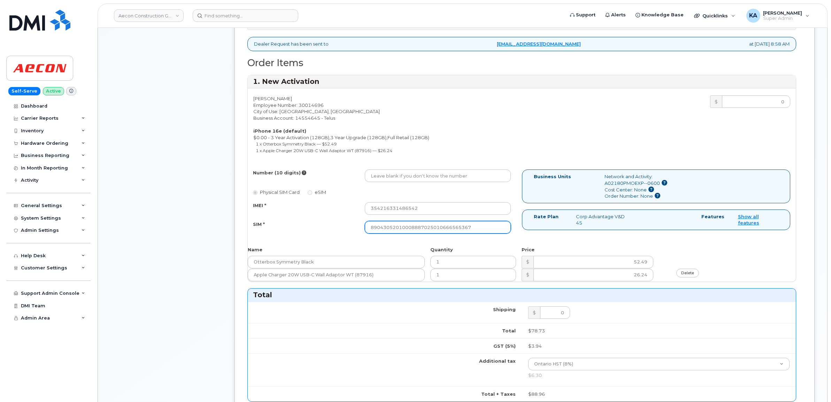
type input "89043052010008887025010666565367"
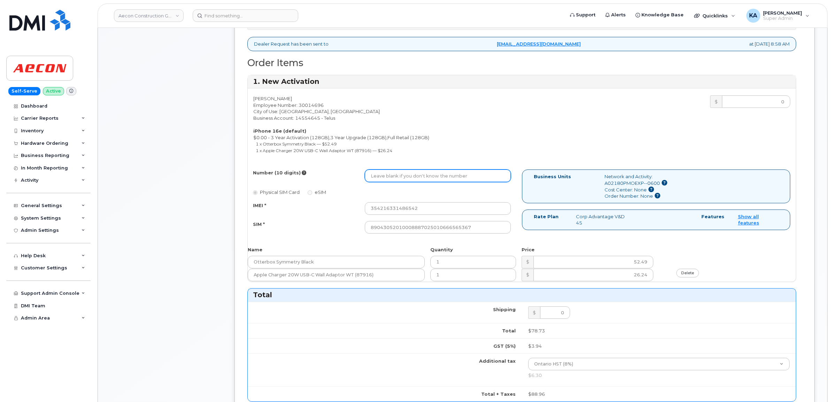
click at [391, 173] on input "Number (10 digits)" at bounding box center [438, 176] width 146 height 13
paste input "289) 675-3823"
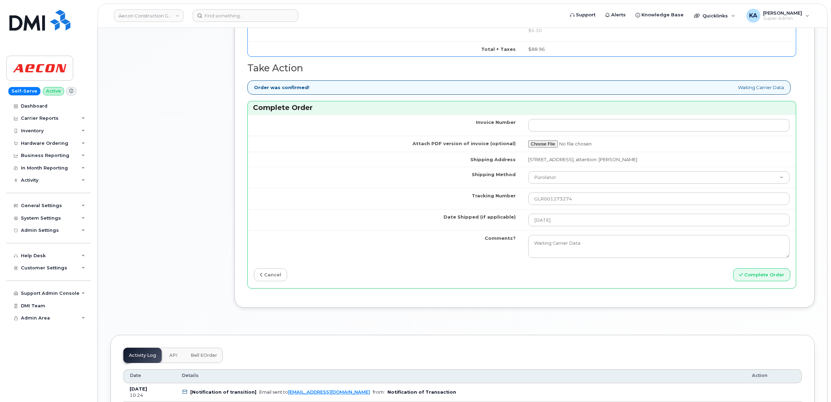
scroll to position [653, 0]
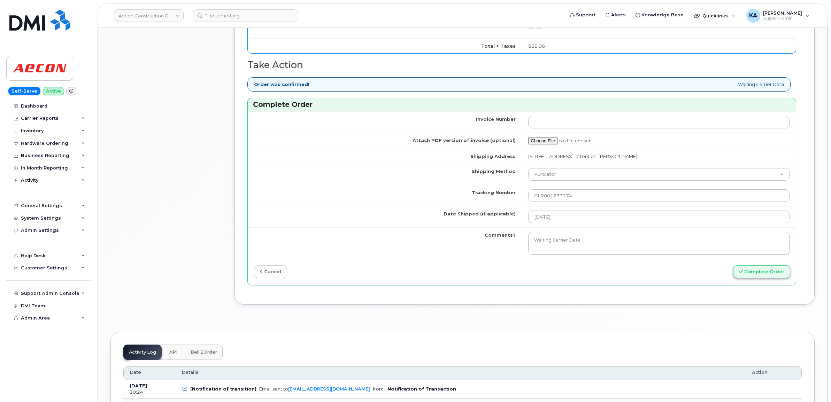
type input "2896753823"
click at [759, 269] on button "Complete Order" at bounding box center [761, 271] width 57 height 13
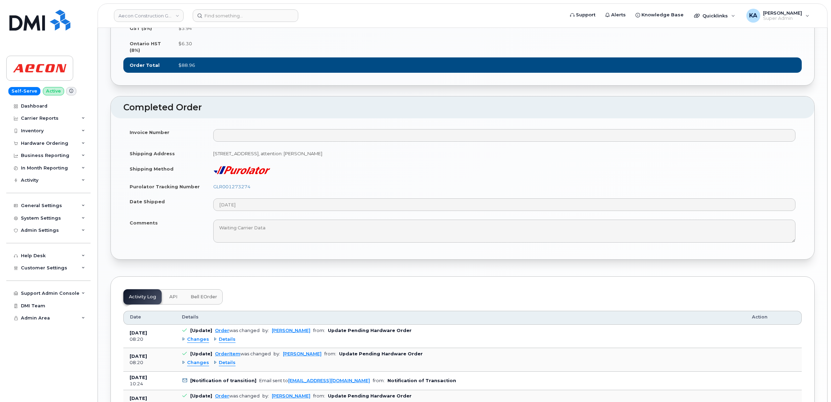
scroll to position [610, 0]
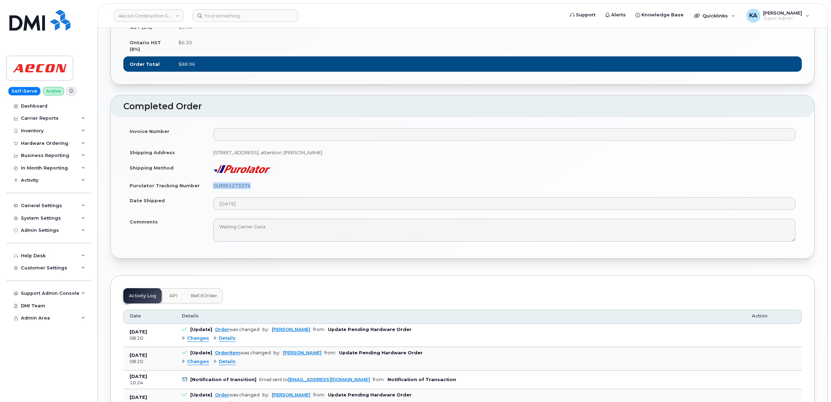
drag, startPoint x: 255, startPoint y: 206, endPoint x: 214, endPoint y: 207, distance: 40.4
click at [214, 193] on td "GLR001273274" at bounding box center [504, 185] width 595 height 15
copy link "GLR001273274"
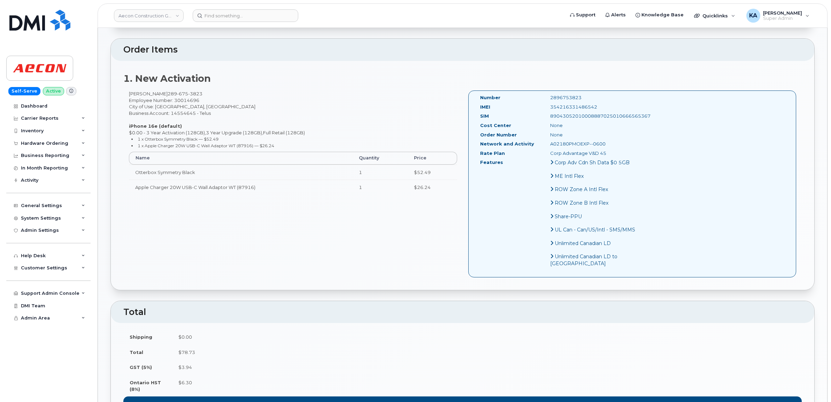
scroll to position [261, 0]
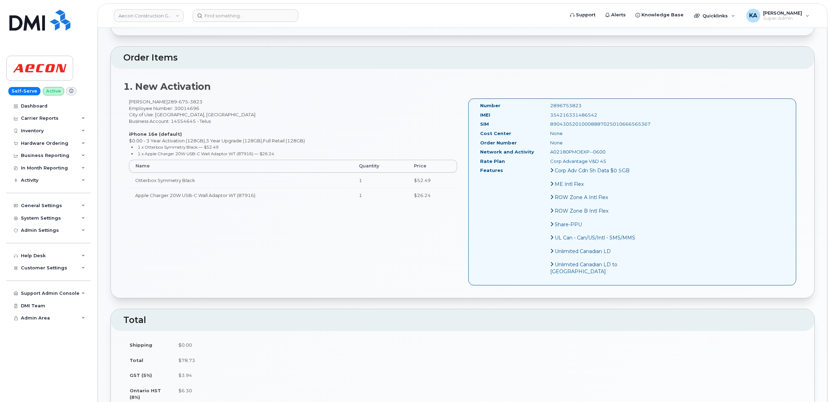
drag, startPoint x: 585, startPoint y: 108, endPoint x: 535, endPoint y: 110, distance: 49.8
click at [545, 112] on div "354216331486542" at bounding box center [594, 115] width 98 height 7
copy div "354216331486542"
drag, startPoint x: 570, startPoint y: 98, endPoint x: 528, endPoint y: 100, distance: 41.9
click at [528, 102] on div "Number 2896753823" at bounding box center [559, 106] width 168 height 9
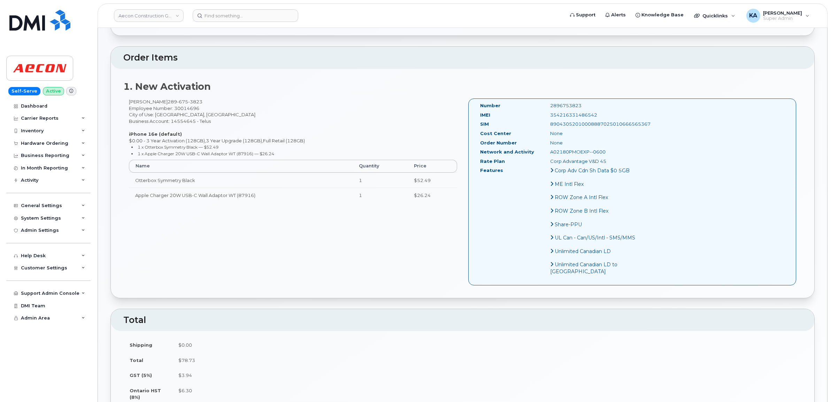
copy div "2896753823"
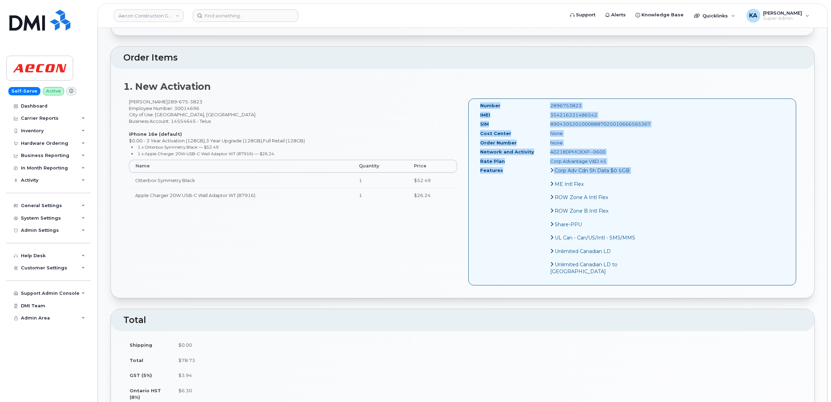
drag, startPoint x: 477, startPoint y: 99, endPoint x: 590, endPoint y: 183, distance: 141.2
click at [590, 183] on div "Number 2896753823 IMEI 354216331486542 SIM 89043052010008887025010666565367 Cos…" at bounding box center [559, 191] width 168 height 179
copy div "Number 2896753823 IMEI 354216331486542 SIM 89043052010008887025010666565367 Cos…"
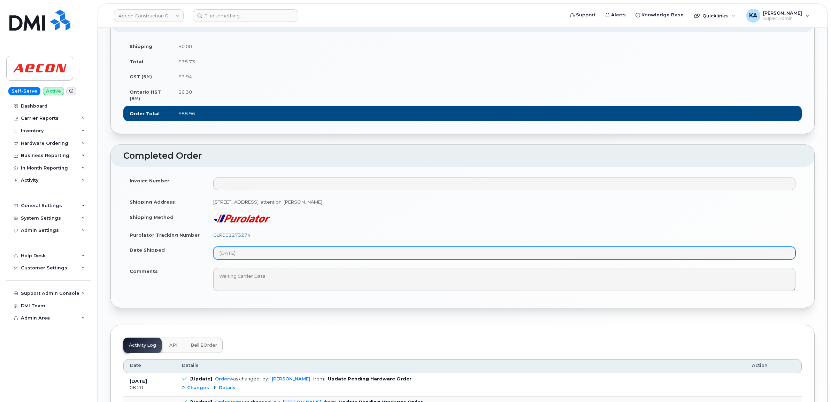
scroll to position [566, 0]
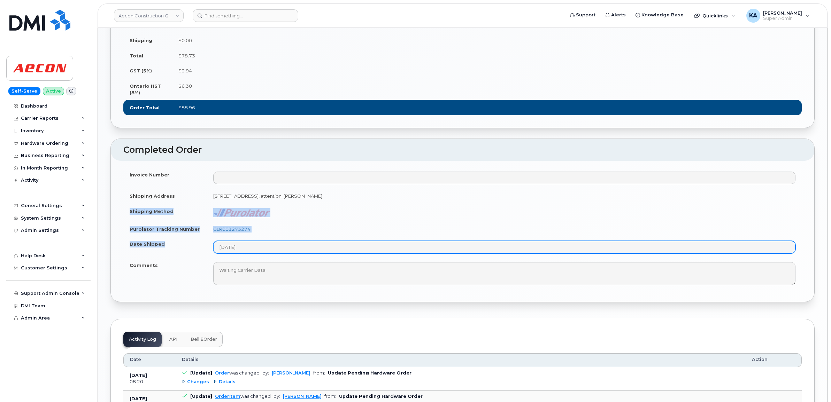
click at [267, 269] on tbody "Invoice Number Shipping Address 1635 Tricont Ave, Whitby, L1N 7N5 Whitby ON L1N…" at bounding box center [462, 228] width 678 height 122
copy tbody "Shipping Method Purolator Tracking Number GLR001273274 Date Shipped"
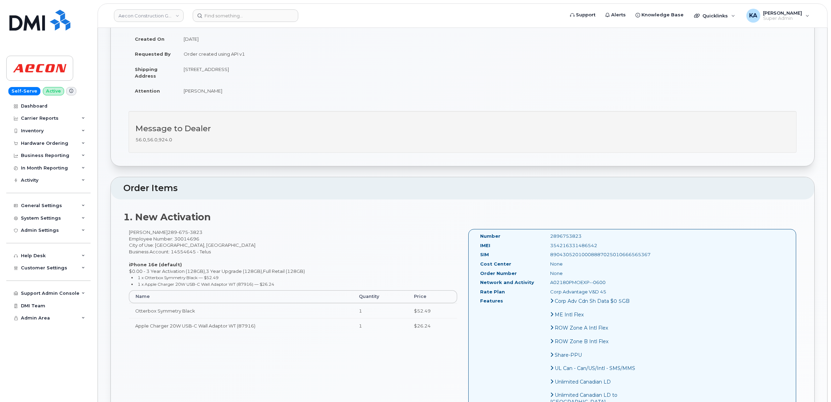
scroll to position [0, 0]
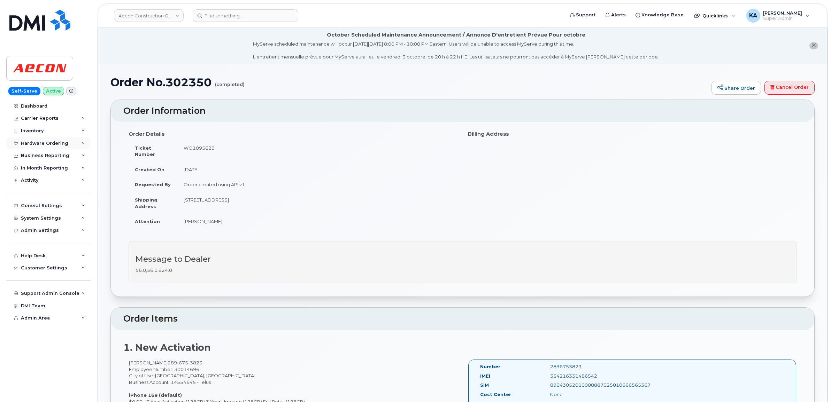
click at [45, 141] on div "Hardware Ordering" at bounding box center [44, 144] width 47 height 6
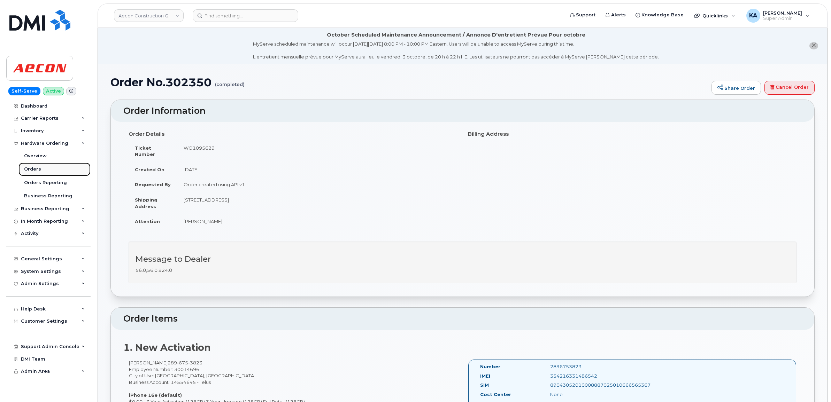
click at [30, 170] on div "Orders" at bounding box center [32, 169] width 17 height 6
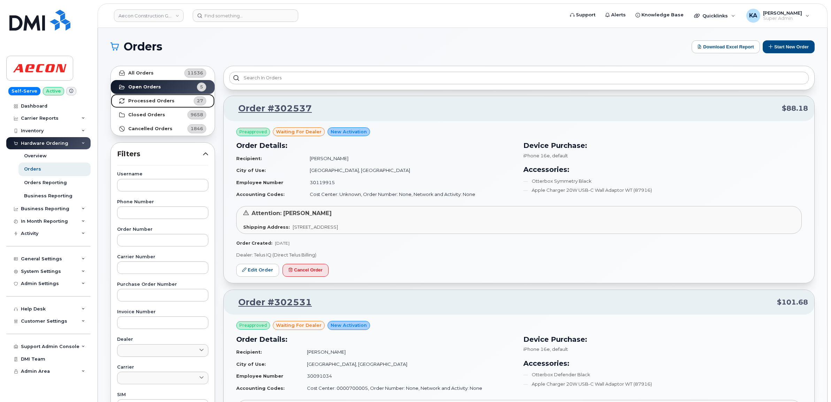
click at [140, 101] on strong "Processed Orders" at bounding box center [151, 101] width 46 height 6
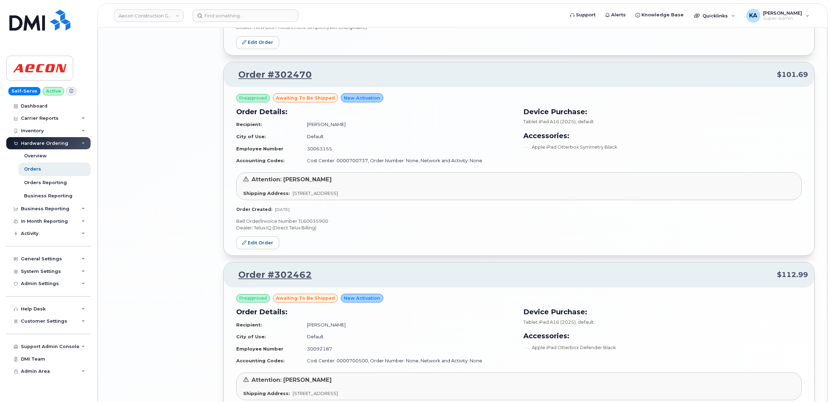
scroll to position [1376, 0]
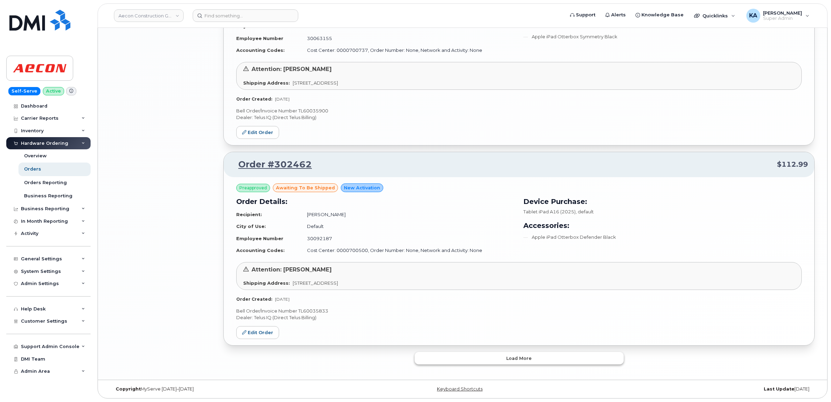
click at [420, 356] on button "Load more" at bounding box center [519, 358] width 209 height 13
click at [444, 355] on button "Load more" at bounding box center [519, 358] width 209 height 13
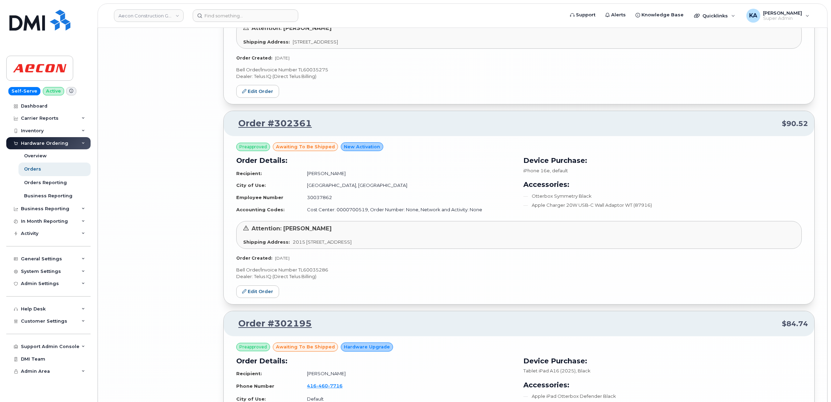
scroll to position [4246, 0]
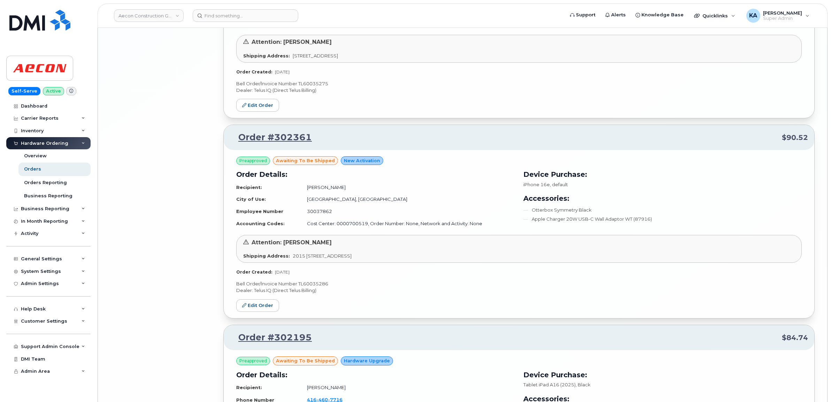
click at [323, 287] on p "Bell Order/Invoice Number TL60035286" at bounding box center [518, 284] width 565 height 7
click at [322, 287] on p "Bell Order/Invoice Number TL60035286" at bounding box center [518, 284] width 565 height 7
copy p "TL60035286"
click at [249, 312] on link "Edit Order" at bounding box center [257, 306] width 43 height 13
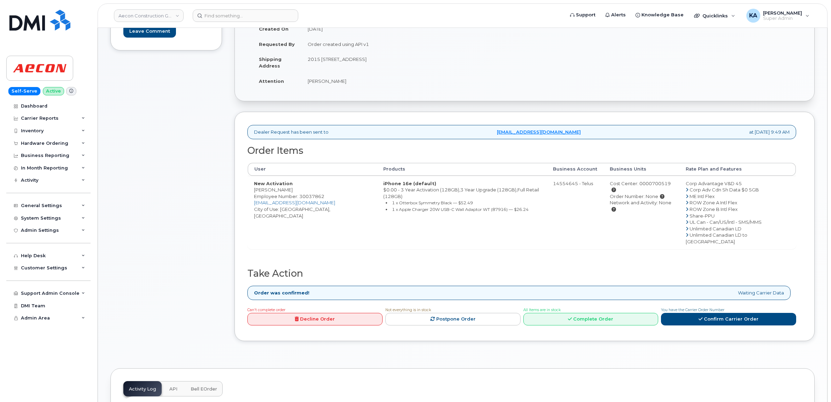
scroll to position [174, 0]
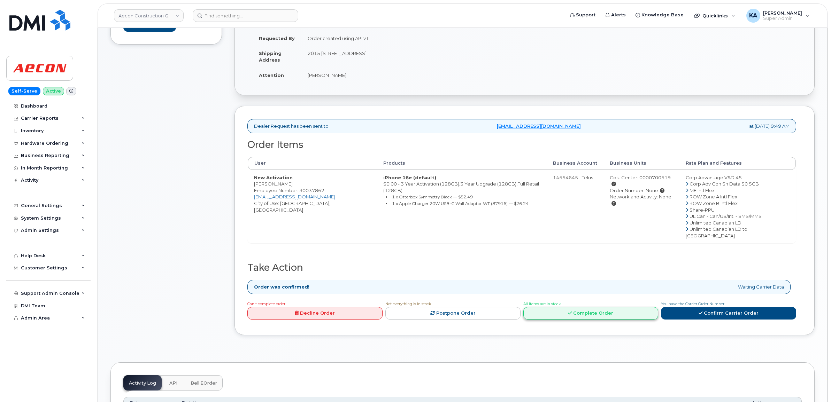
click at [570, 311] on icon at bounding box center [570, 313] width 4 height 5
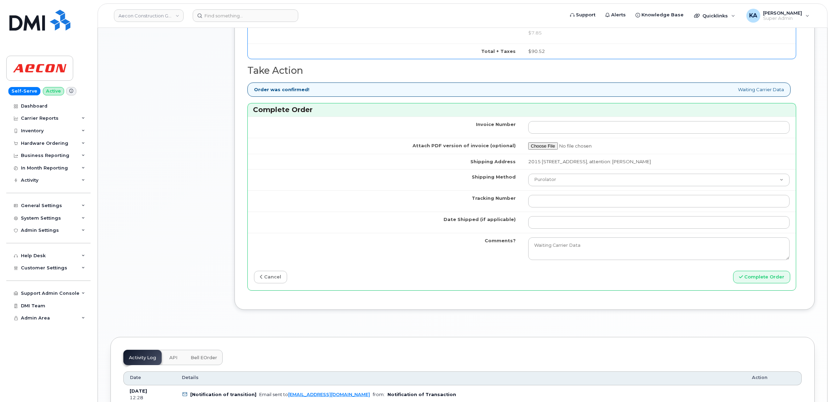
scroll to position [610, 0]
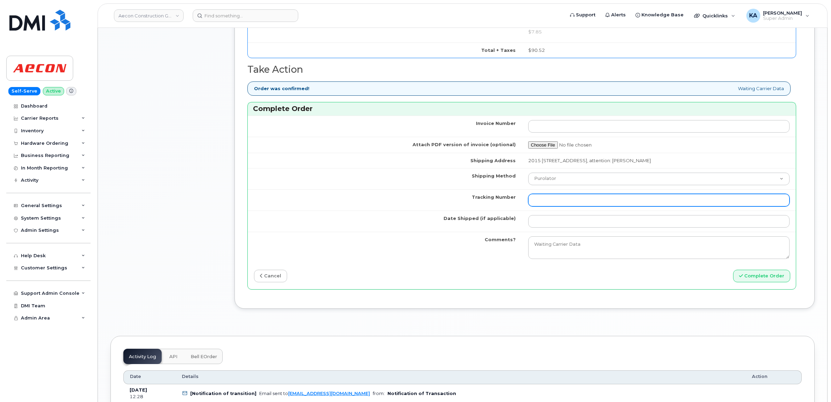
click at [541, 195] on input "Tracking Number" at bounding box center [659, 200] width 262 height 13
paste input "GLR001273157"
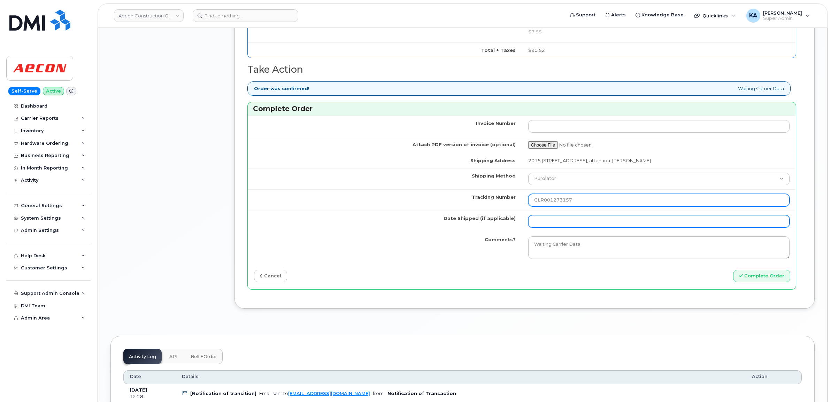
type input "GLR001273157"
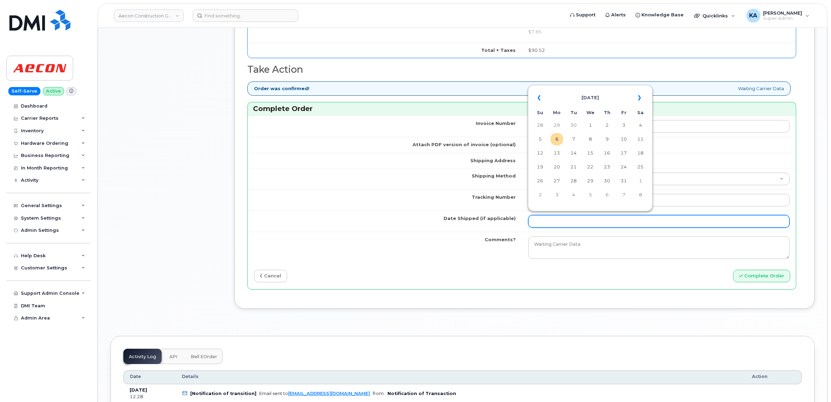
click at [543, 216] on input "Date Shipped (if applicable)" at bounding box center [659, 221] width 262 height 13
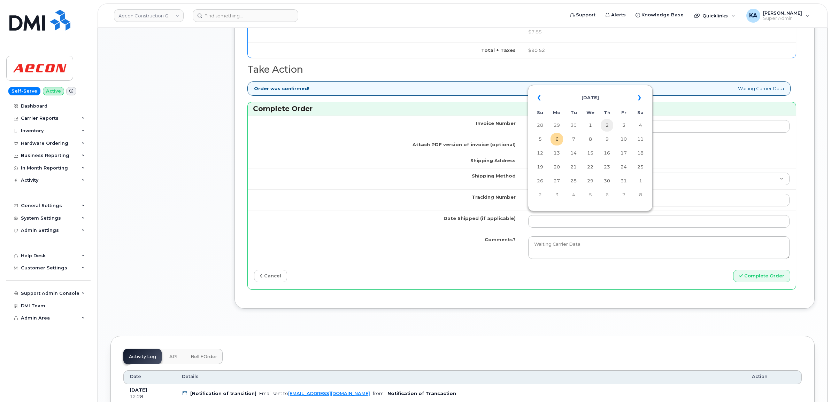
click at [608, 124] on td "2" at bounding box center [607, 125] width 13 height 13
type input "[DATE]"
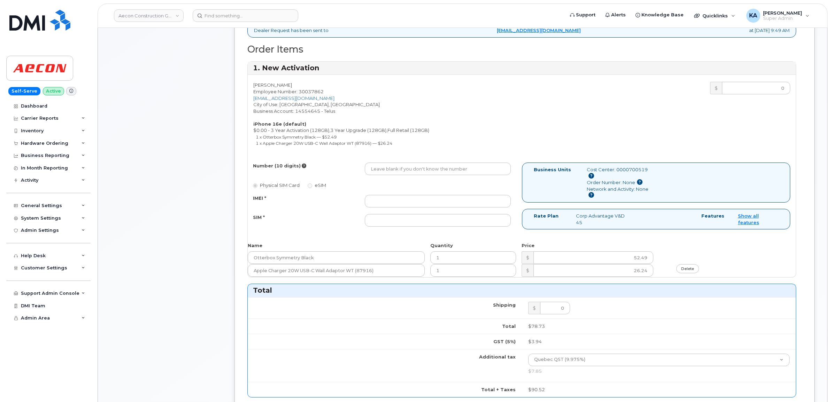
scroll to position [261, 0]
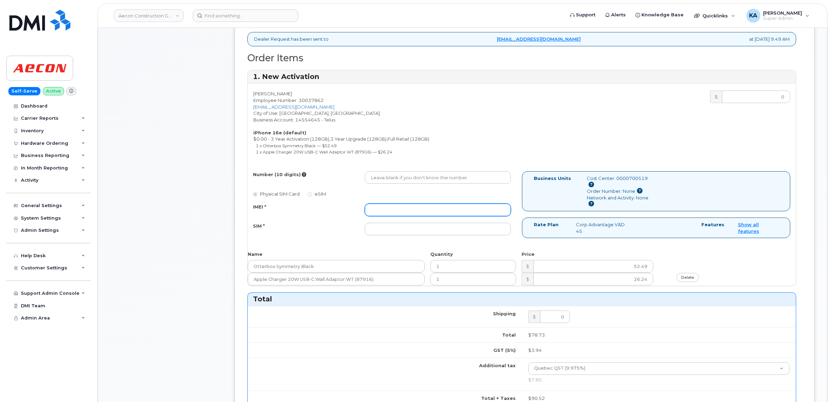
click at [421, 204] on input "IMEI *" at bounding box center [438, 210] width 146 height 13
paste input "354216331479828"
type input "354216331479828"
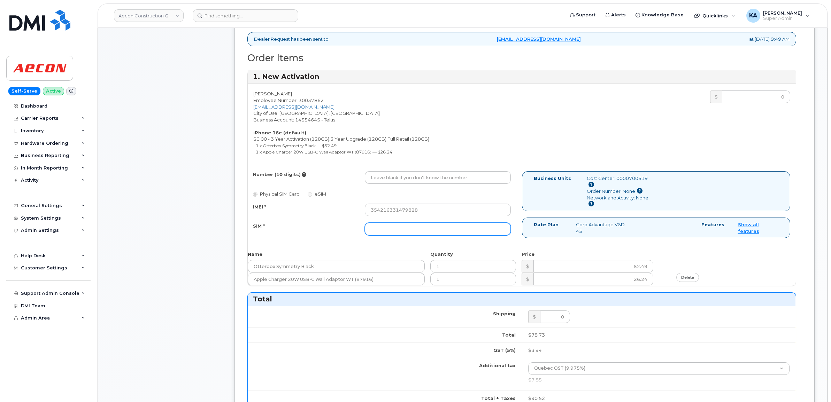
click at [406, 223] on input "SIM *" at bounding box center [438, 229] width 146 height 13
paste input "89043052010008887025010319655343"
type input "89043052010008887025010319655343"
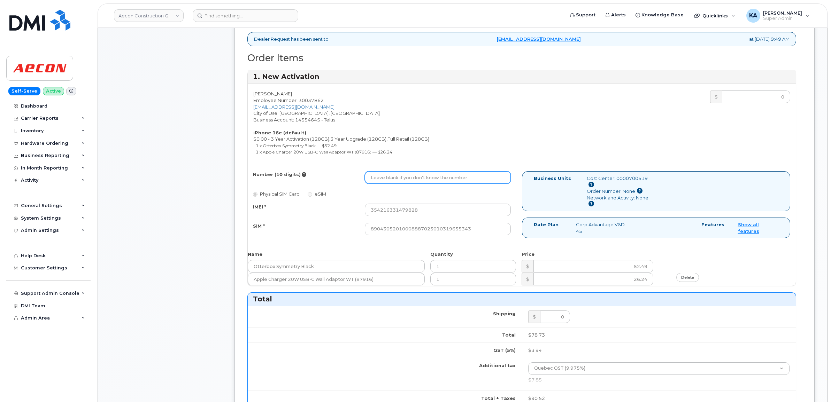
click at [377, 173] on input "Number (10 digits)" at bounding box center [438, 177] width 146 height 13
type input "v"
paste input "263) 993-9597"
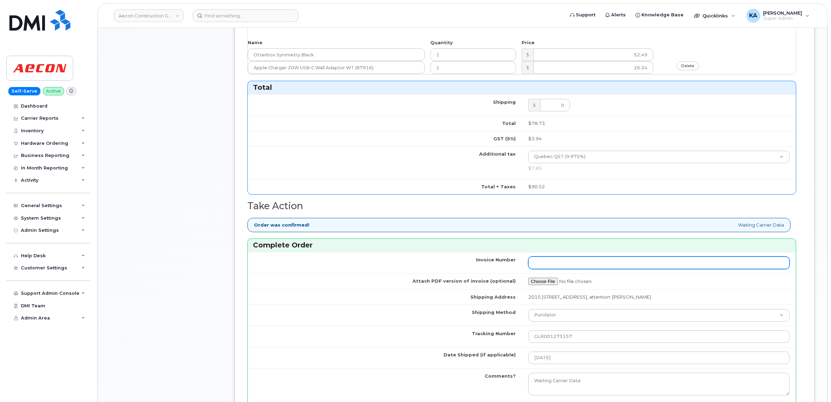
scroll to position [566, 0]
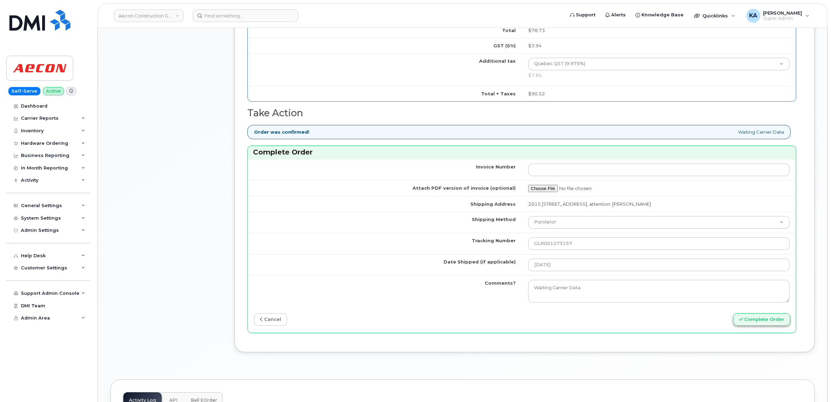
type input "2639939597"
click at [756, 318] on button "Complete Order" at bounding box center [761, 320] width 57 height 13
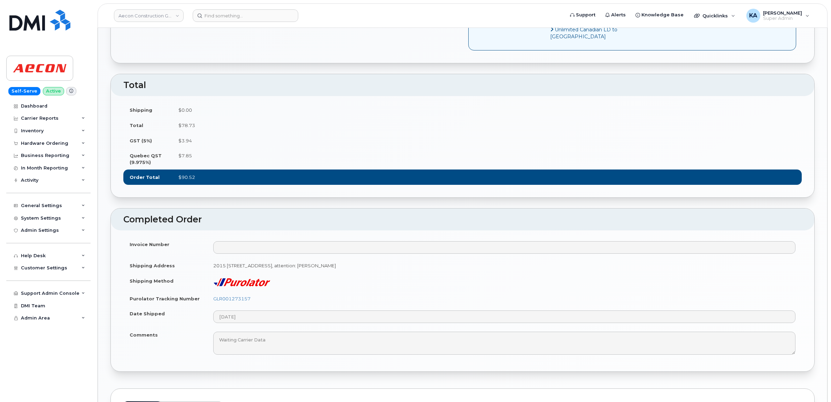
scroll to position [479, 0]
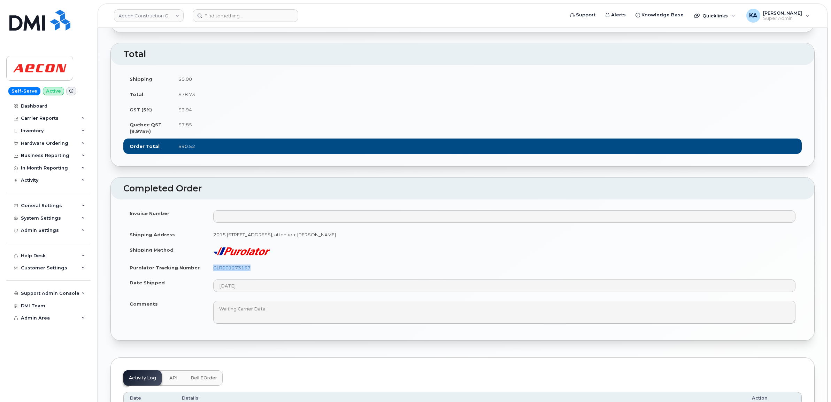
drag, startPoint x: 261, startPoint y: 287, endPoint x: 204, endPoint y: 288, distance: 57.5
click at [204, 276] on tr "Purolator Tracking Number GLR001273157" at bounding box center [462, 267] width 678 height 15
copy tr "GLR001273157"
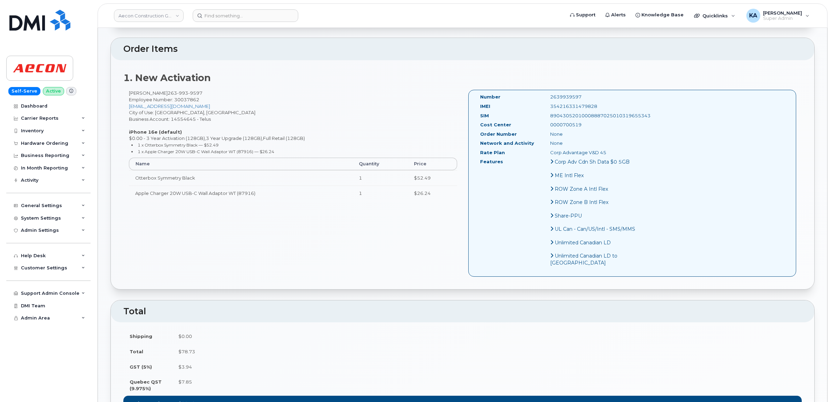
scroll to position [131, 0]
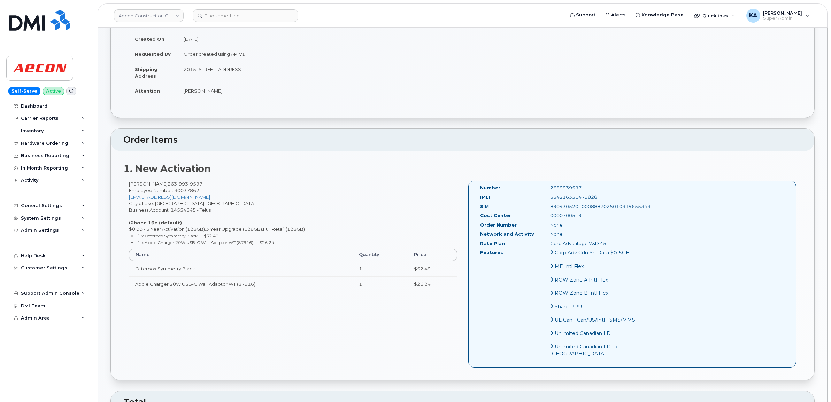
drag, startPoint x: 584, startPoint y: 191, endPoint x: 528, endPoint y: 194, distance: 55.9
click at [528, 194] on div "IMEI [TECHNICAL_ID]" at bounding box center [559, 198] width 168 height 9
copy div "354216331479828"
drag, startPoint x: 567, startPoint y: 180, endPoint x: 525, endPoint y: 182, distance: 42.2
click at [525, 185] on div "Number 2639939597" at bounding box center [559, 189] width 168 height 9
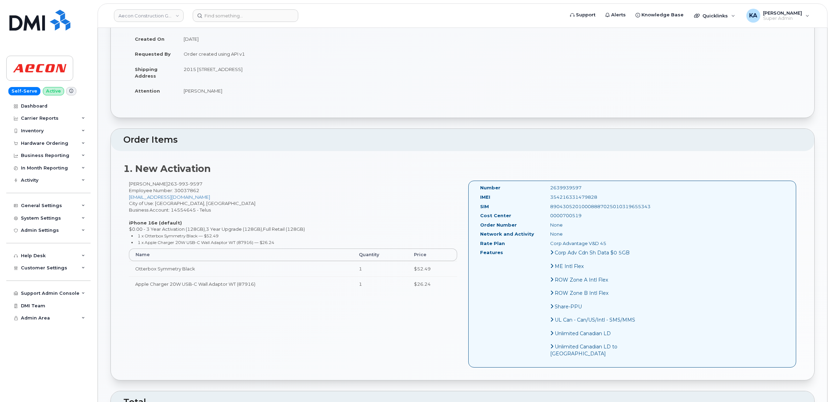
copy div "2639939597"
drag, startPoint x: 478, startPoint y: 180, endPoint x: 579, endPoint y: 212, distance: 106.1
click at [579, 212] on div "Number 2639939597 IMEI 354216331479828 SIM 89043052010008887025010319655343 Cos…" at bounding box center [559, 274] width 168 height 179
copy div "Number 2639939597 IMEI 354216331479828 SIM 89043052010008887025010319655343 Cos…"
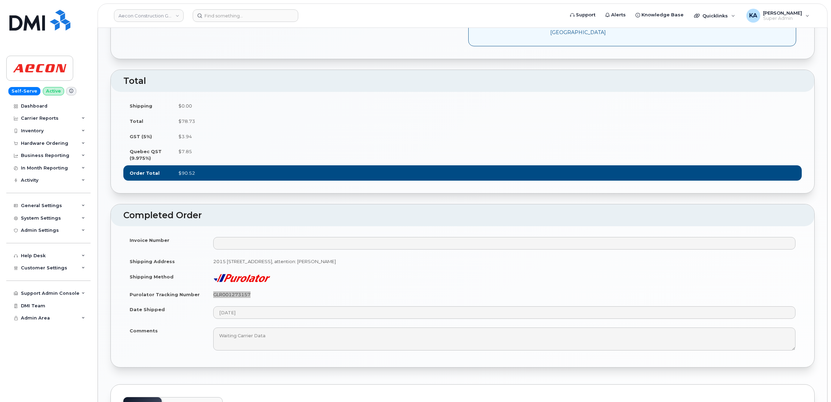
scroll to position [479, 0]
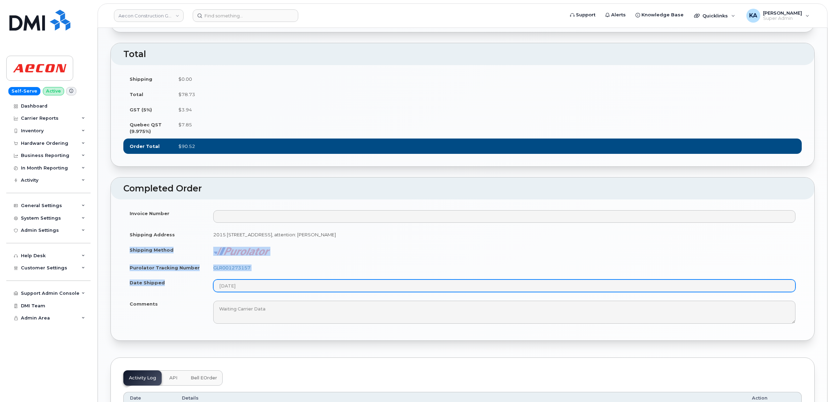
click at [272, 309] on tbody "Invoice Number Shipping Address 2015 rue Peel, Bureau 600 Montreal QC H3A 1T8, …" at bounding box center [462, 267] width 678 height 122
copy tbody "Shipping Method Purolator Tracking Number GLR001273157 Date Shipped"
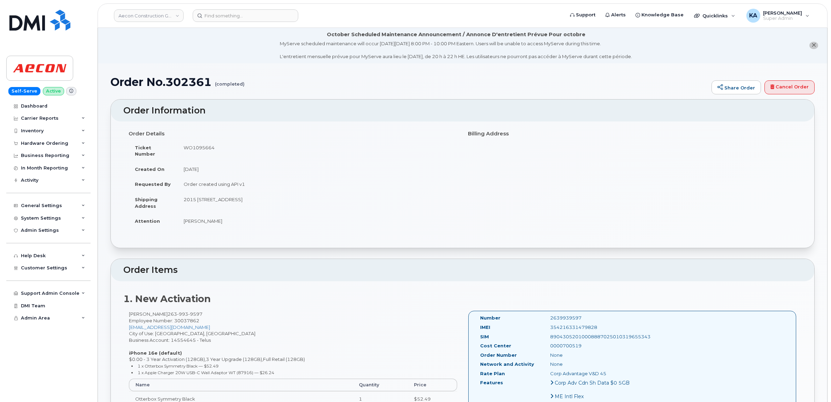
scroll to position [0, 0]
click at [40, 142] on div "Hardware Ordering" at bounding box center [44, 144] width 47 height 6
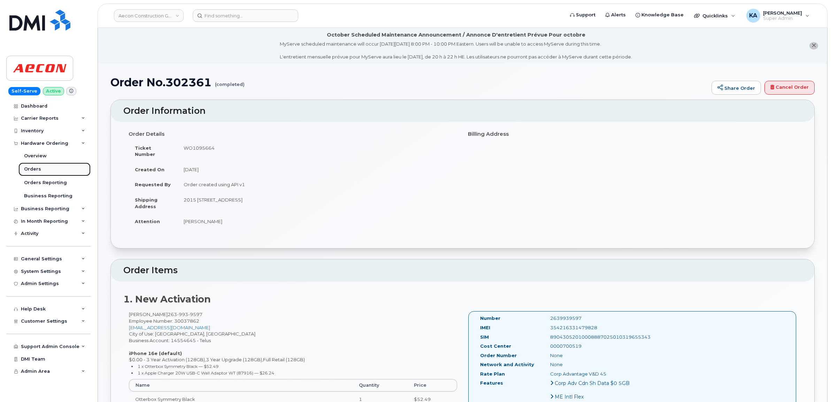
click at [30, 167] on div "Orders" at bounding box center [32, 169] width 17 height 6
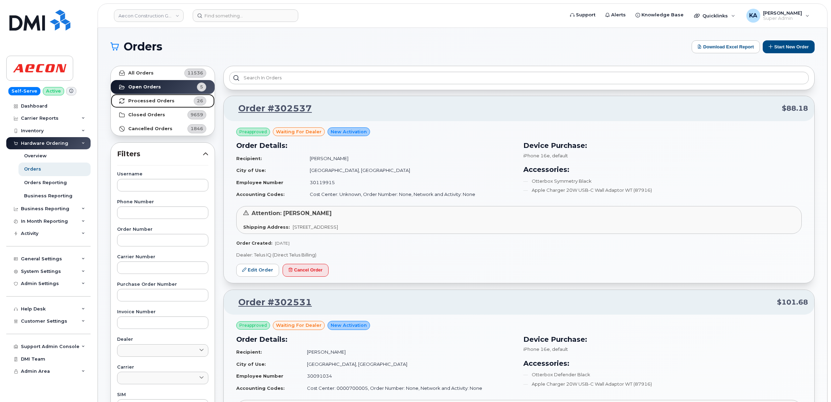
click at [161, 100] on strong "Processed Orders" at bounding box center [151, 101] width 46 height 6
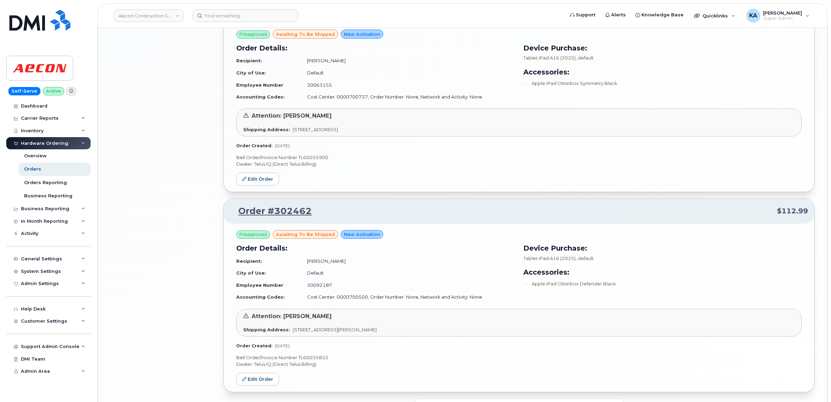
scroll to position [1376, 0]
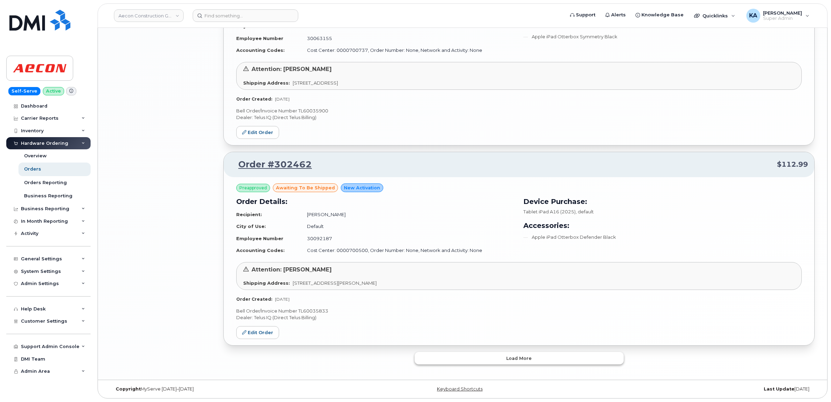
click at [432, 363] on button "Load more" at bounding box center [519, 358] width 209 height 13
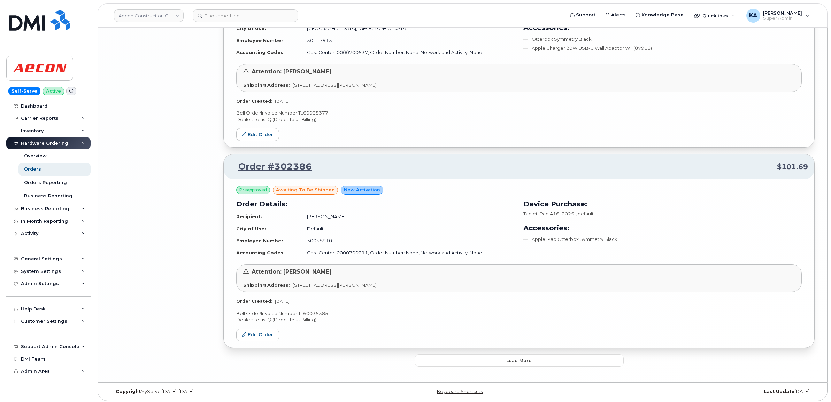
scroll to position [2983, 0]
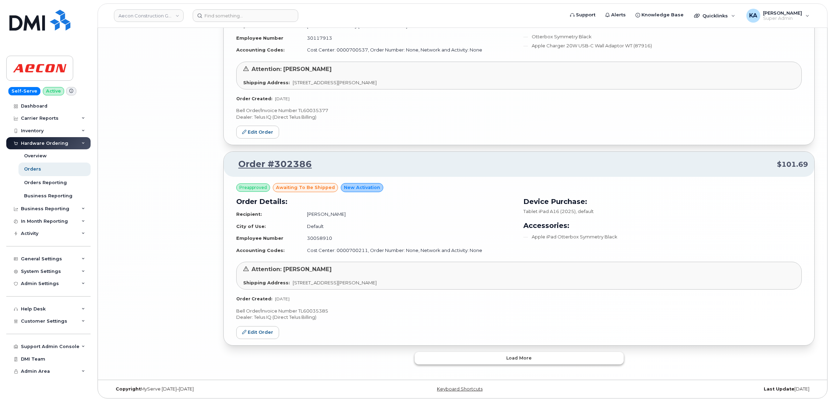
click at [437, 360] on button "Load more" at bounding box center [519, 358] width 209 height 13
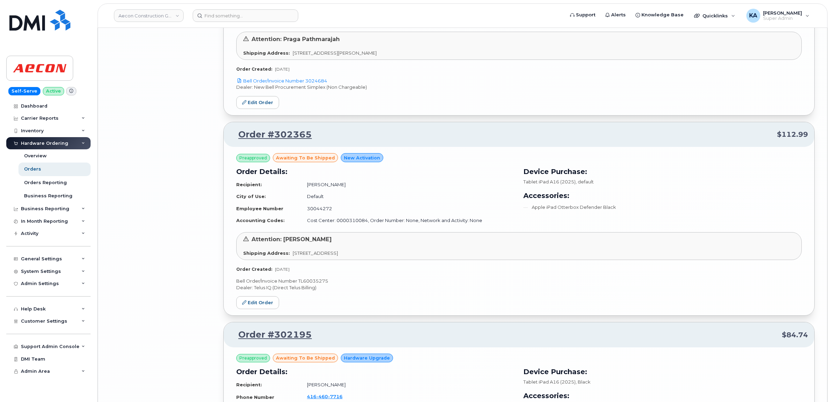
scroll to position [4072, 0]
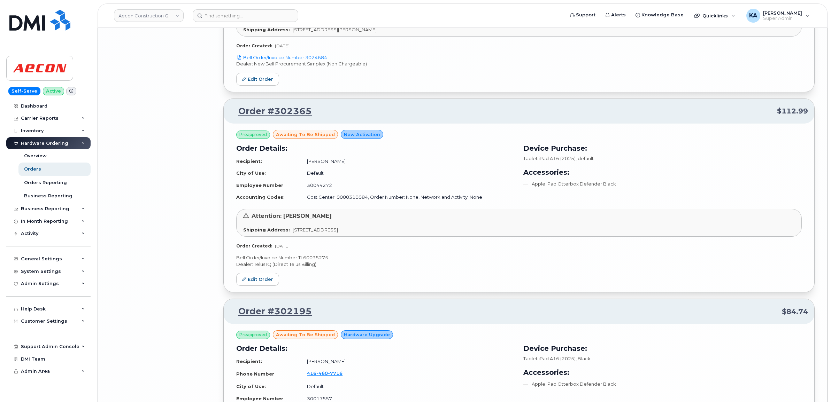
click at [316, 261] on p "Bell Order/Invoice Number TL60035275" at bounding box center [518, 258] width 565 height 7
copy p "TL60035275"
click at [258, 285] on link "Edit Order" at bounding box center [257, 279] width 43 height 13
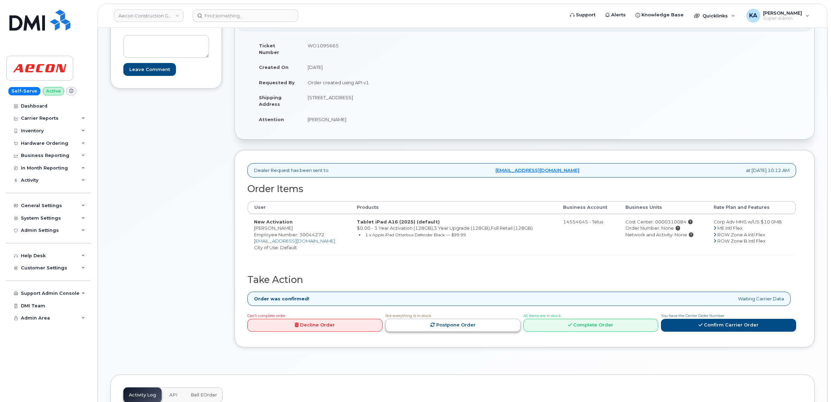
scroll to position [131, 0]
click at [571, 322] on icon at bounding box center [570, 324] width 4 height 5
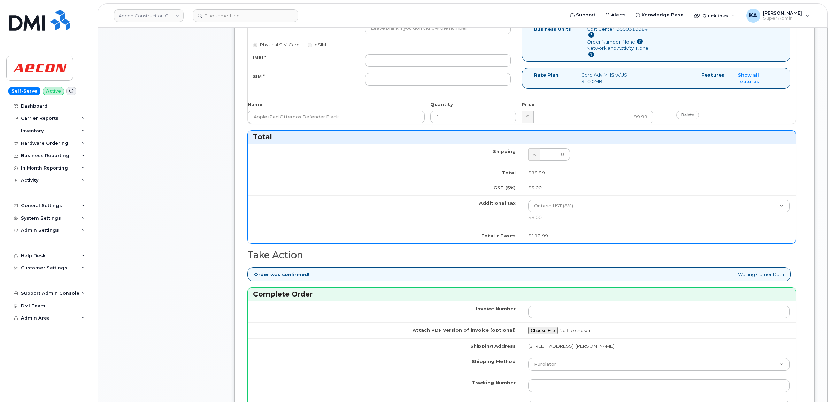
scroll to position [479, 0]
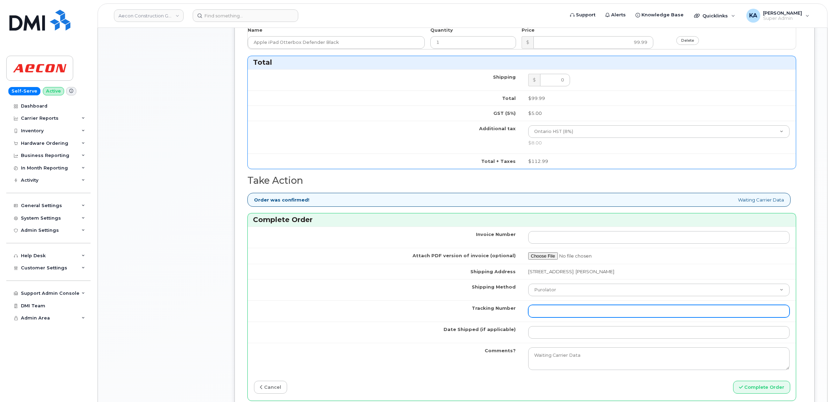
click at [547, 307] on input "Tracking Number" at bounding box center [659, 311] width 262 height 13
paste input "GLR001273150"
type input "GLR001273150"
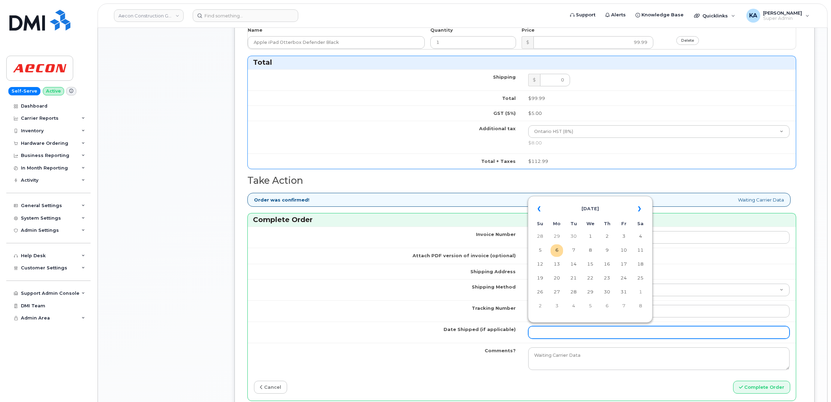
click at [557, 330] on input "Date Shipped (if applicable)" at bounding box center [659, 332] width 262 height 13
click at [598, 199] on table "« October 2025 » Su Mo Tu We Th Fr Sa 28 29 30 1 2 3 4 5 6 7 8 9 10 11 12 13 14…" at bounding box center [590, 257] width 121 height 119
click at [608, 236] on td "2" at bounding box center [607, 237] width 13 height 13
type input "[DATE]"
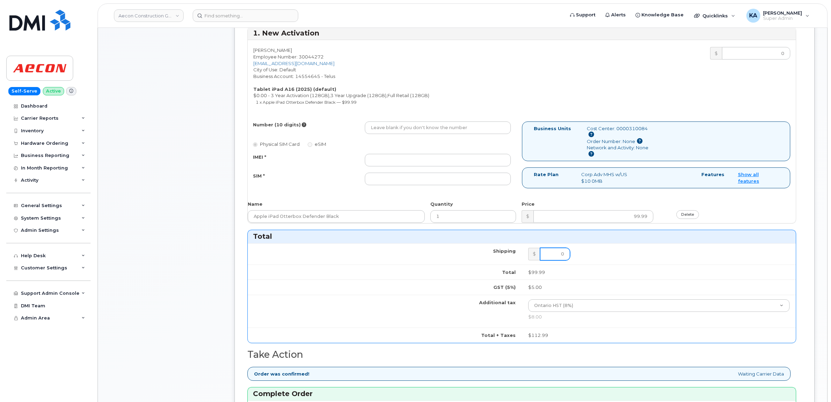
scroll to position [261, 0]
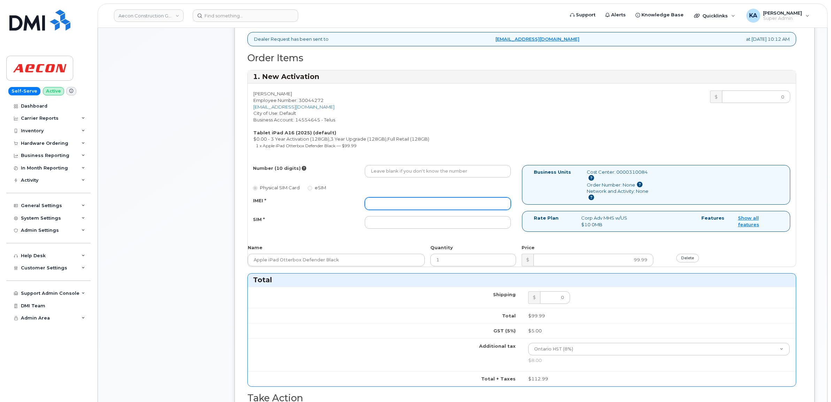
click at [442, 200] on input "IMEI *" at bounding box center [438, 204] width 146 height 13
paste input "352302617116649"
type input "352302617116649"
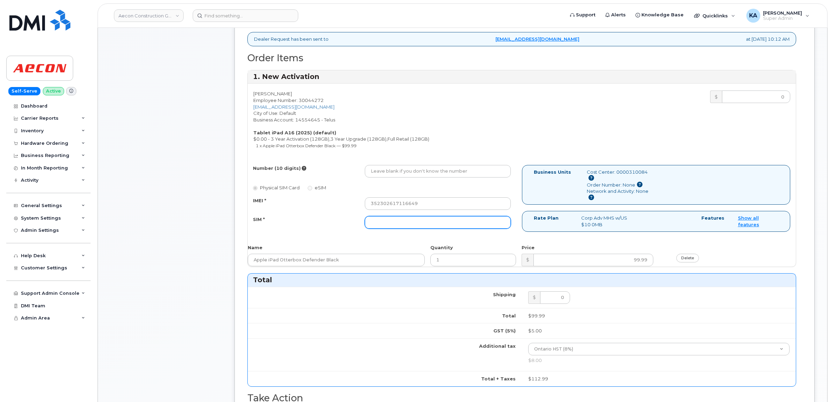
click at [426, 218] on input "SIM *" at bounding box center [438, 222] width 146 height 13
paste input "89049032007408888700218948835420"
type input "89049032007408888700218948835420"
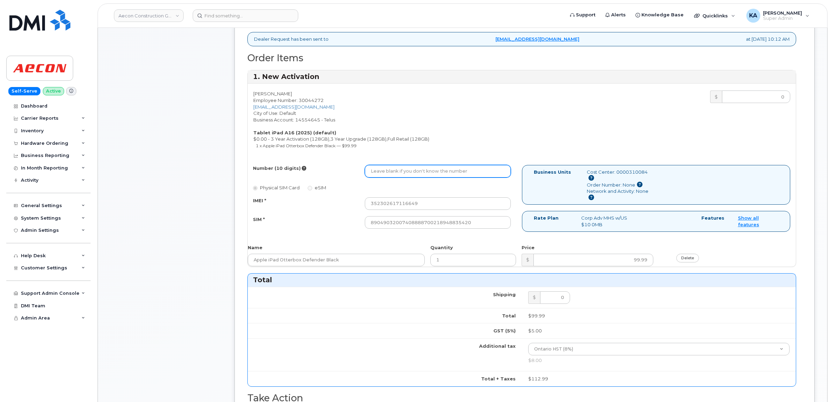
click at [395, 168] on input "Number (10 digits)" at bounding box center [438, 171] width 146 height 13
paste input "226) 235-5182"
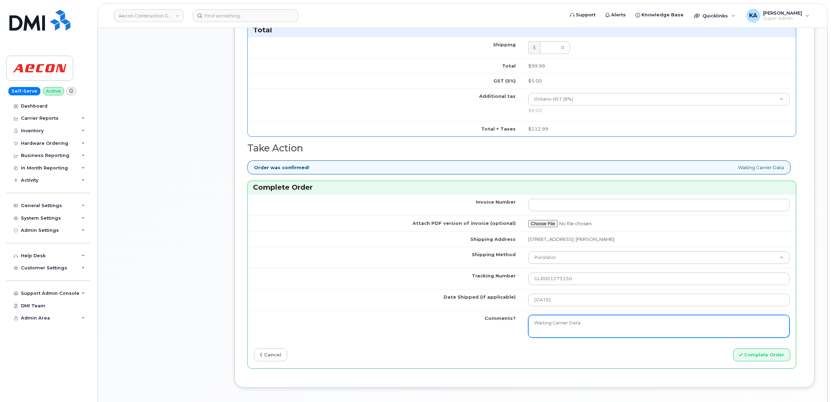
scroll to position [523, 0]
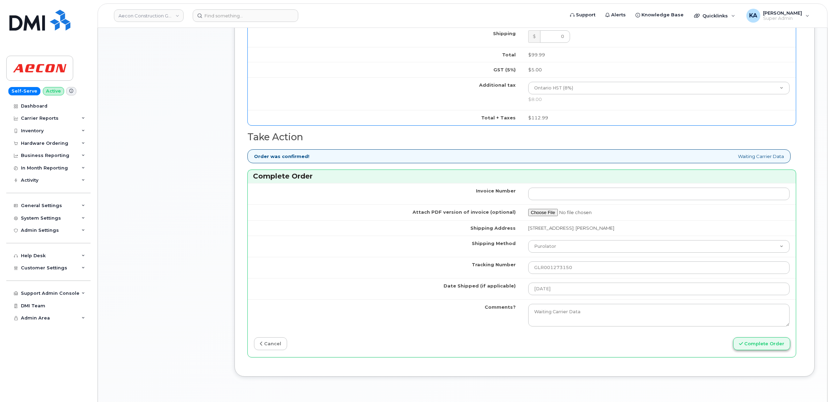
type input "2262355182"
click at [751, 339] on button "Complete Order" at bounding box center [761, 344] width 57 height 13
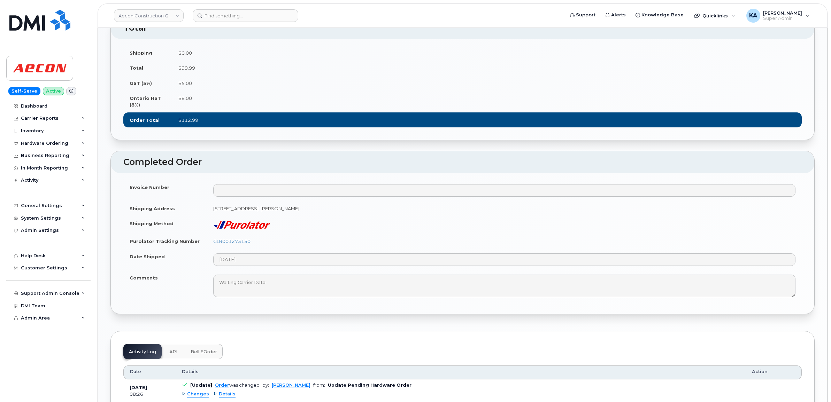
scroll to position [479, 0]
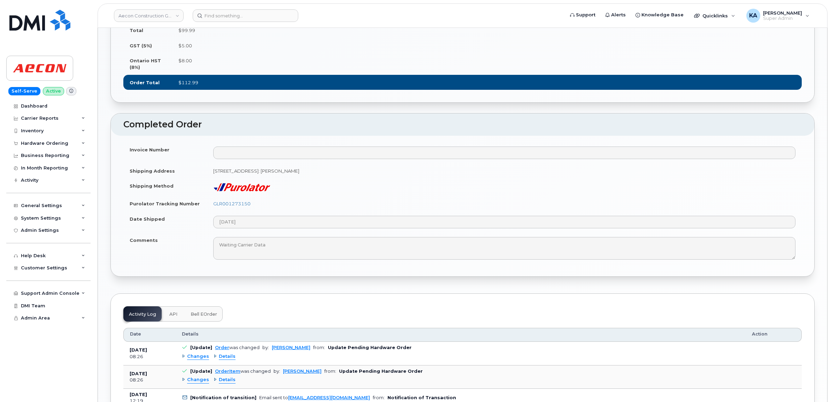
drag, startPoint x: 253, startPoint y: 199, endPoint x: 211, endPoint y: 199, distance: 42.2
click at [211, 199] on td "GLR001273150" at bounding box center [504, 203] width 595 height 15
copy link "GLR001273150"
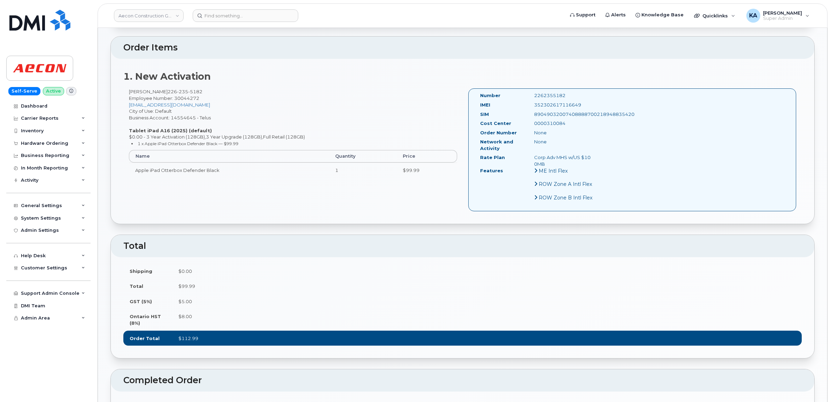
scroll to position [174, 0]
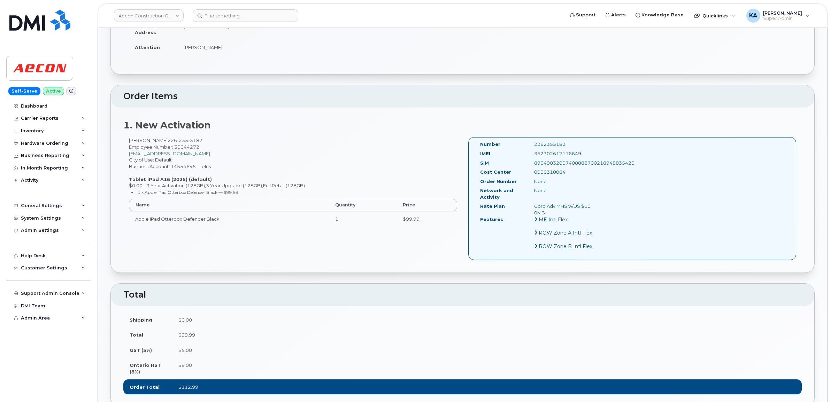
drag, startPoint x: 586, startPoint y: 146, endPoint x: 532, endPoint y: 147, distance: 53.7
click at [532, 150] on div "352302617116649" at bounding box center [567, 153] width 76 height 7
copy div "352302617116649"
drag, startPoint x: 569, startPoint y: 138, endPoint x: 532, endPoint y: 140, distance: 36.3
click at [533, 141] on div "2262355182" at bounding box center [567, 144] width 76 height 7
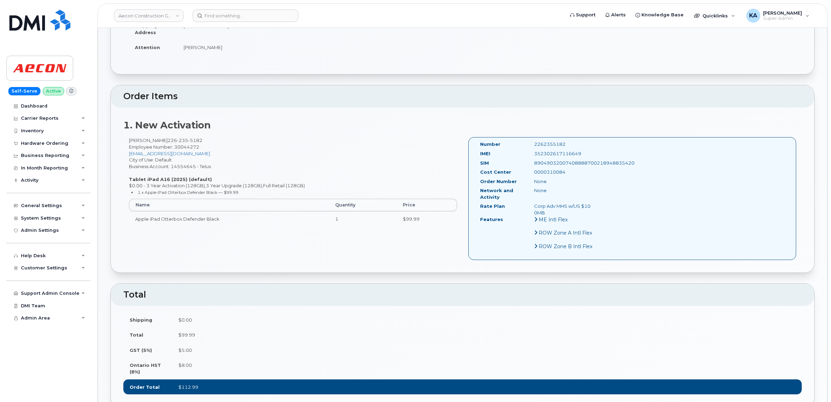
copy div "2262355182"
drag, startPoint x: 480, startPoint y: 136, endPoint x: 586, endPoint y: 208, distance: 128.6
click at [586, 208] on div "Number 2262355182 IMEI [TECHNICAL_ID] SIM 89049032007408888700218948835420 Cost…" at bounding box center [540, 198] width 130 height 115
copy div "Number 2262355182 IMEI [TECHNICAL_ID] SIM 89049032007408888700218948835420 Cost…"
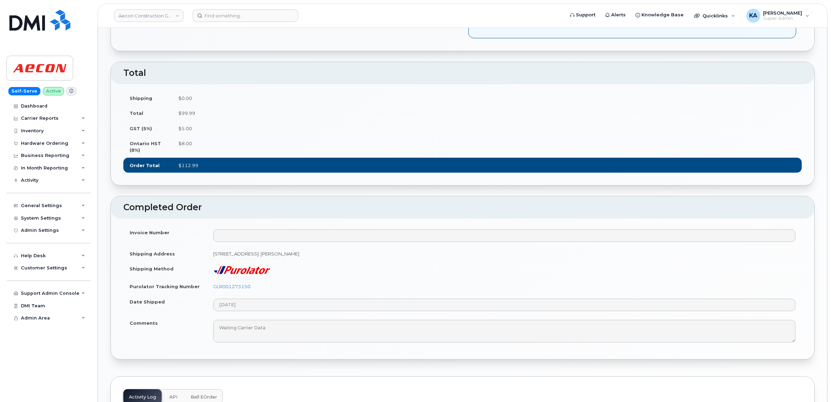
scroll to position [566, 0]
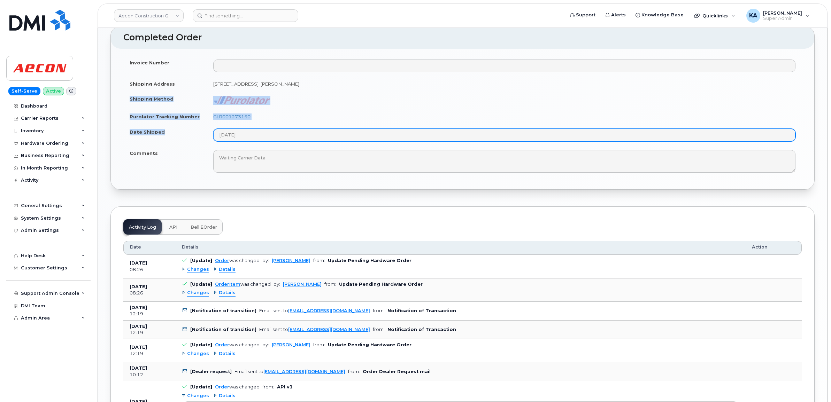
click at [258, 136] on tbody "Invoice Number Shipping Address [STREET_ADDRESS][PERSON_NAME] Shipping Method P…" at bounding box center [462, 116] width 678 height 122
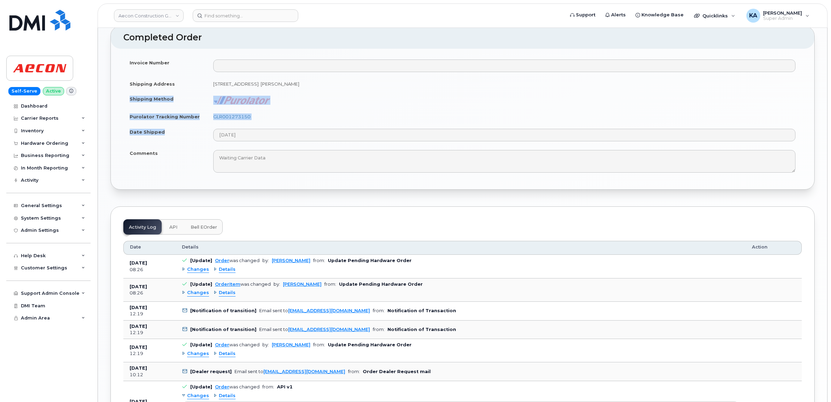
copy tbody "Shipping Method Purolator Tracking Number GLR001273150 Date Shipped"
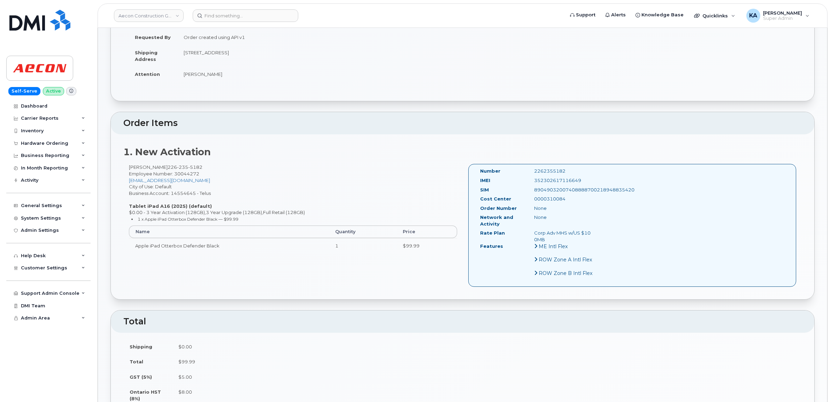
scroll to position [0, 0]
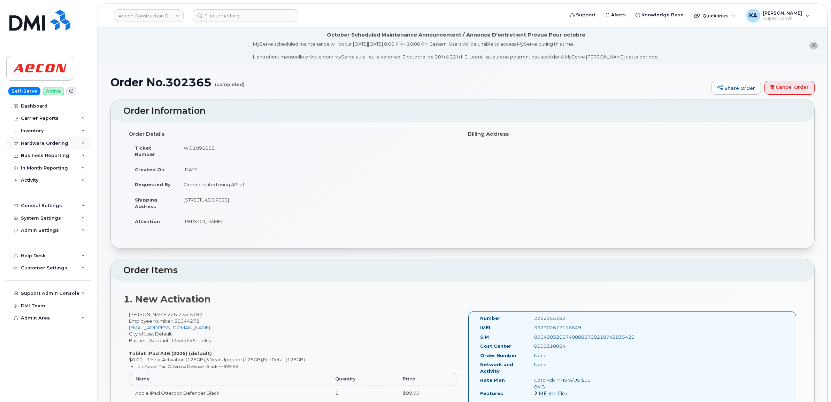
click at [50, 143] on div "Hardware Ordering" at bounding box center [44, 144] width 47 height 6
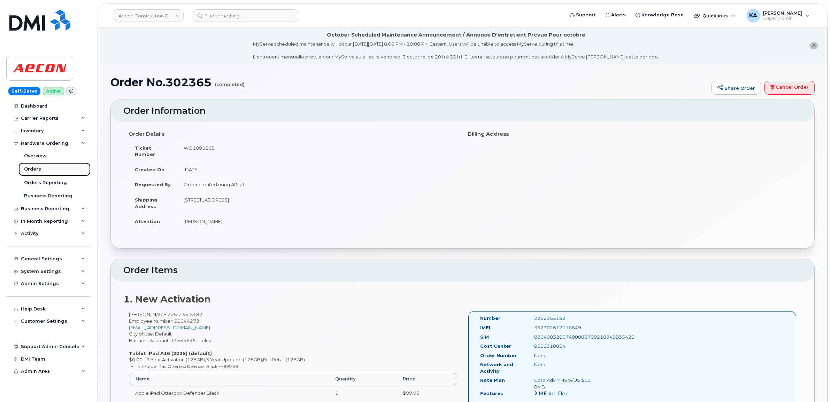
click at [32, 167] on link "Orders" at bounding box center [54, 169] width 72 height 13
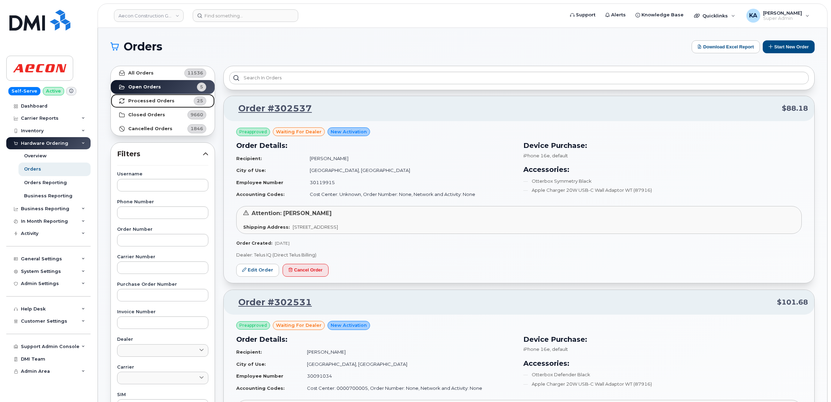
click at [140, 100] on strong "Processed Orders" at bounding box center [151, 101] width 46 height 6
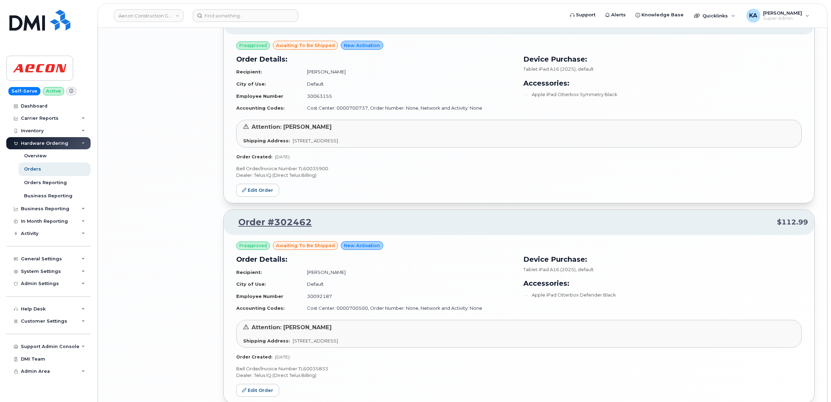
scroll to position [1376, 0]
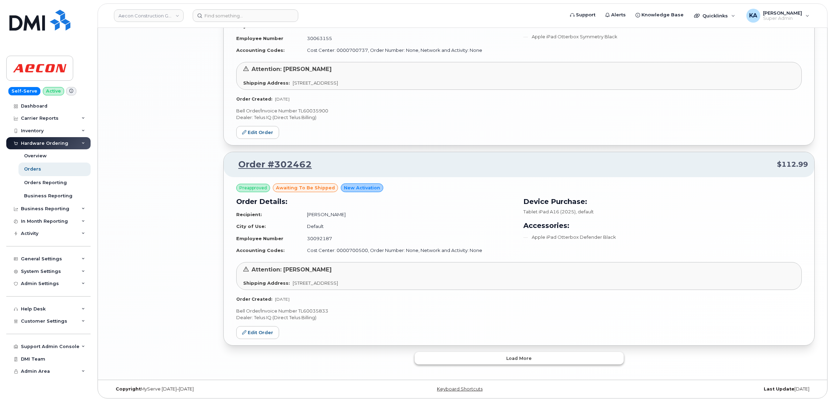
click at [453, 361] on button "Load more" at bounding box center [519, 358] width 209 height 13
click at [427, 358] on button "Load more" at bounding box center [519, 358] width 209 height 13
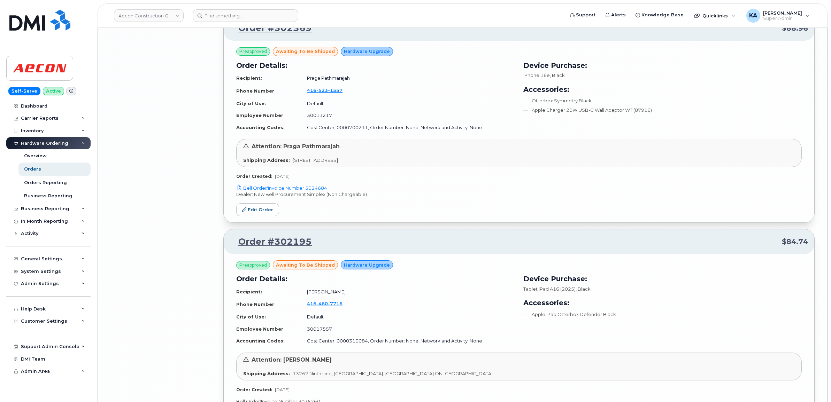
scroll to position [3898, 0]
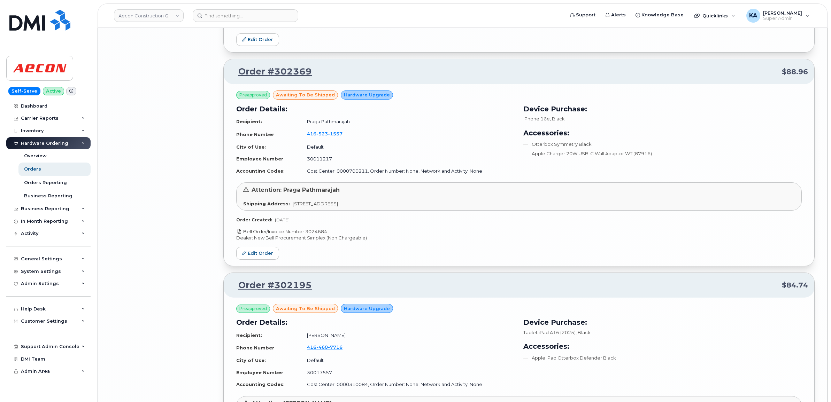
drag, startPoint x: 330, startPoint y: 238, endPoint x: 307, endPoint y: 240, distance: 23.1
click at [307, 235] on p "Bell Order/Invoice Number 3024684" at bounding box center [518, 232] width 565 height 7
copy link "3024684"
click at [253, 258] on link "Edit Order" at bounding box center [257, 253] width 43 height 13
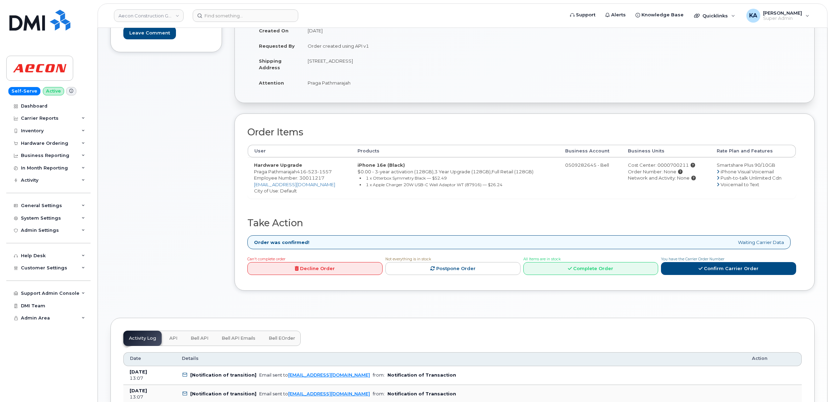
scroll to position [174, 0]
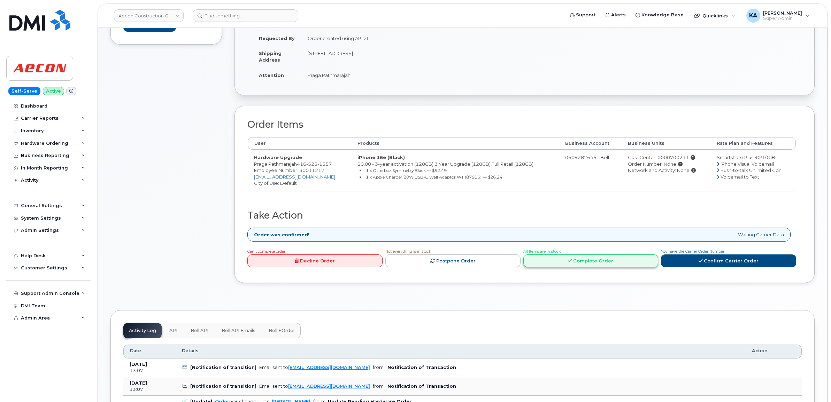
click at [589, 257] on link "Complete Order" at bounding box center [590, 261] width 135 height 13
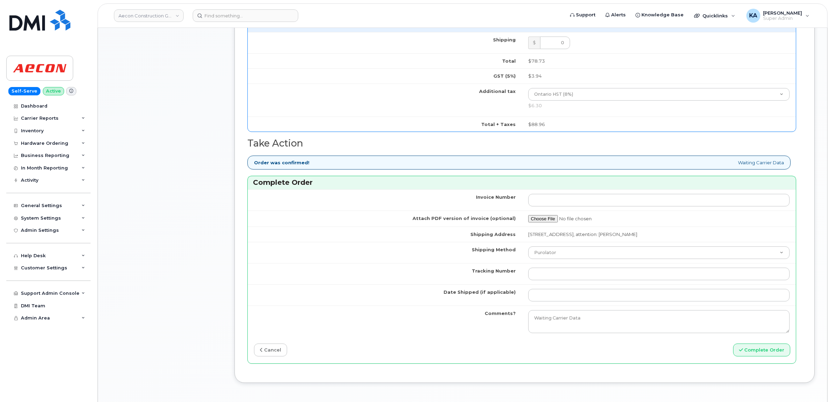
scroll to position [566, 0]
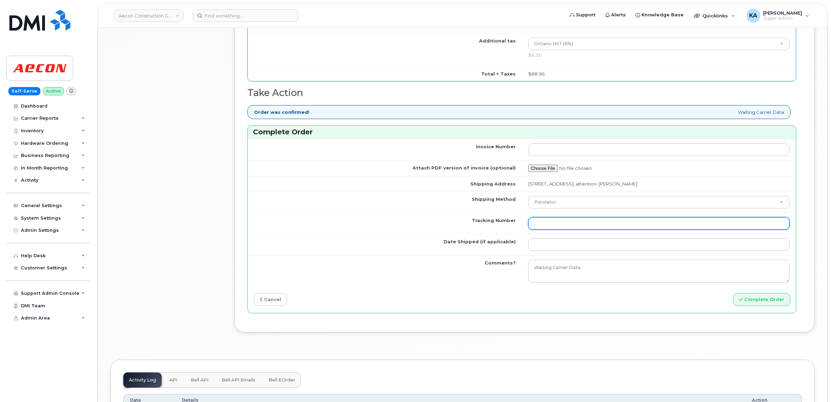
click at [557, 221] on input "Tracking Number" at bounding box center [659, 223] width 262 height 13
paste input "520084486528"
type input "520084486528"
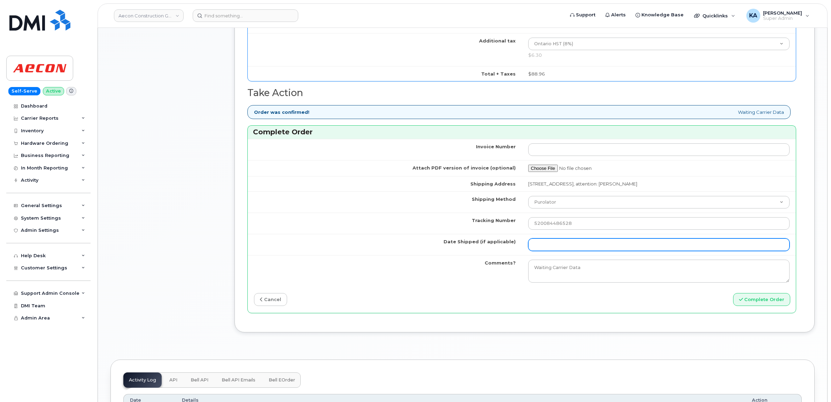
click at [553, 245] on input "Date Shipped (if applicable)" at bounding box center [659, 245] width 262 height 13
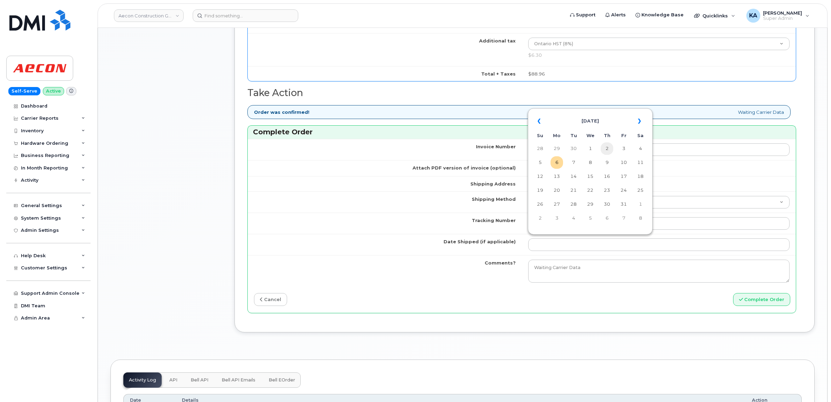
click at [607, 147] on td "2" at bounding box center [607, 148] width 13 height 13
type input "[DATE]"
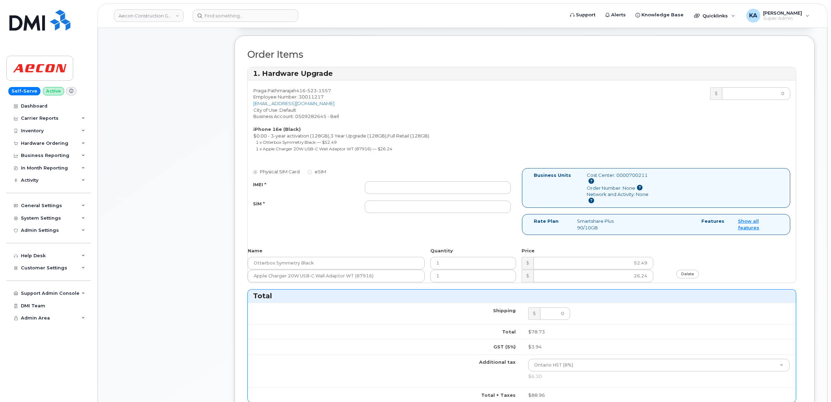
scroll to position [218, 0]
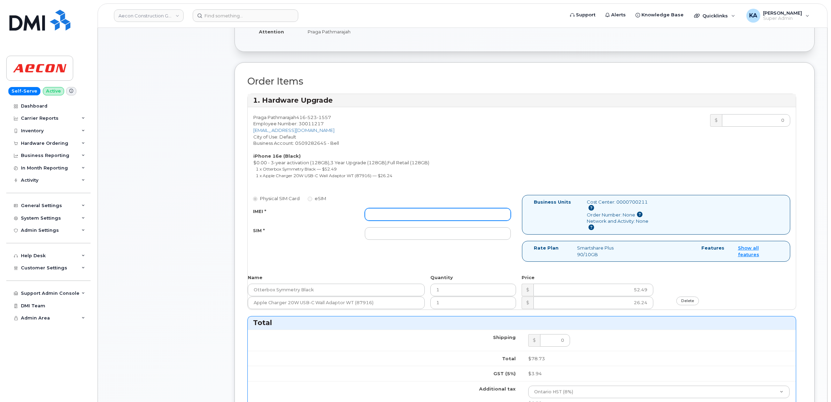
click at [479, 208] on input "IMEI *" at bounding box center [438, 214] width 146 height 13
paste input "354216331564470"
type input "354216331564470"
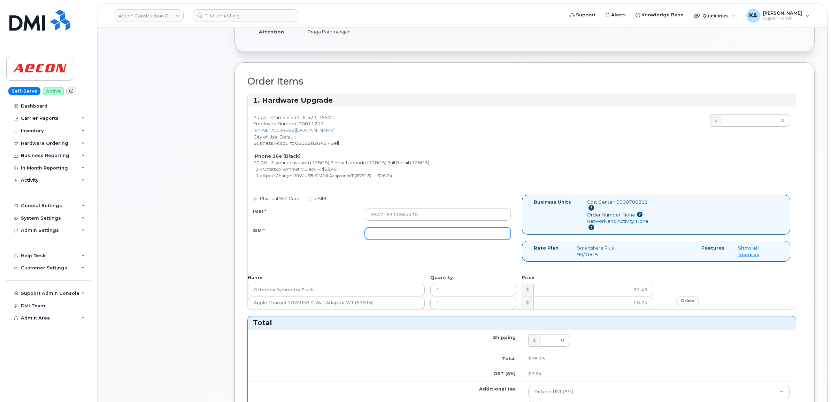
click at [436, 227] on input "SIM *" at bounding box center [438, 233] width 146 height 13
paste input "89302610207734334482"
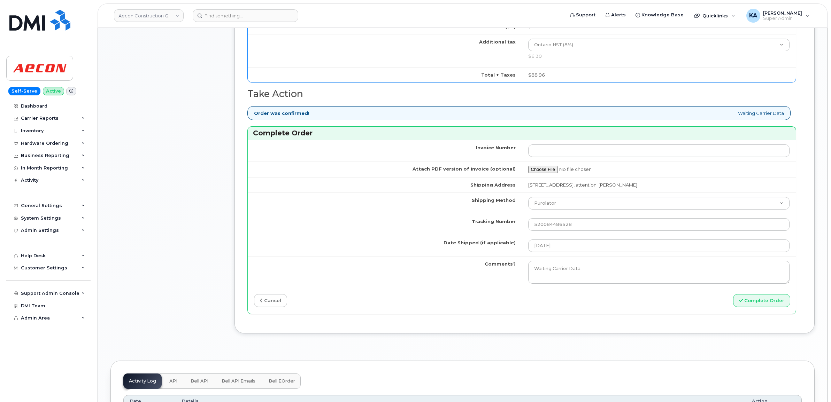
scroll to position [566, 0]
type input "89302610207734334482"
click at [762, 293] on button "Complete Order" at bounding box center [761, 299] width 57 height 13
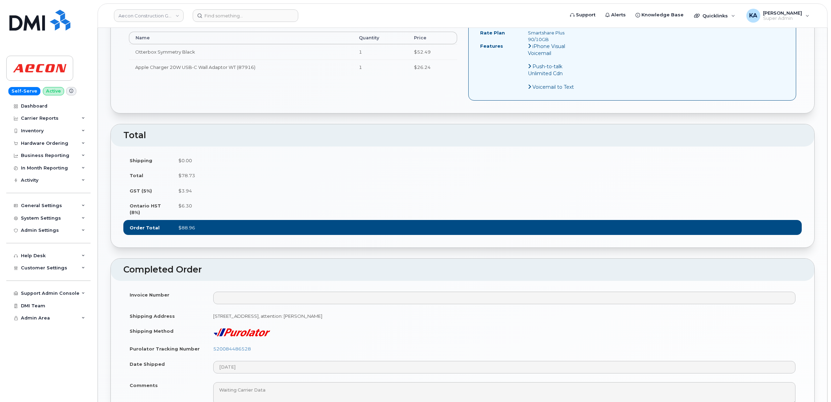
scroll to position [348, 0]
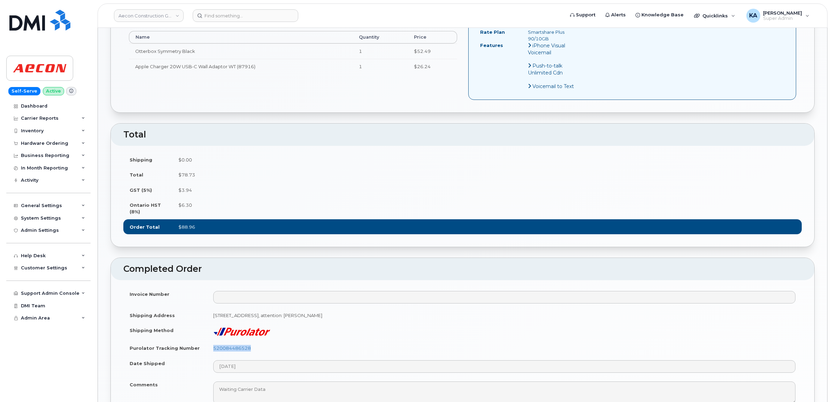
drag, startPoint x: 255, startPoint y: 343, endPoint x: 205, endPoint y: 345, distance: 50.2
click at [205, 345] on tr "Purolator Tracking Number 520084486528" at bounding box center [462, 348] width 678 height 15
copy tr "520084486528"
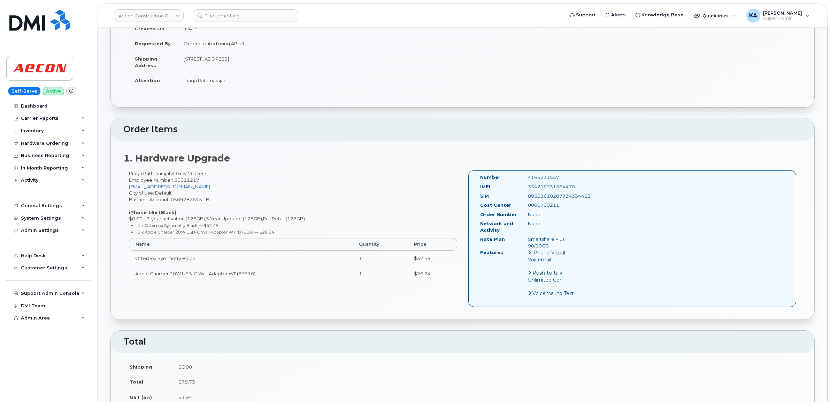
scroll to position [131, 0]
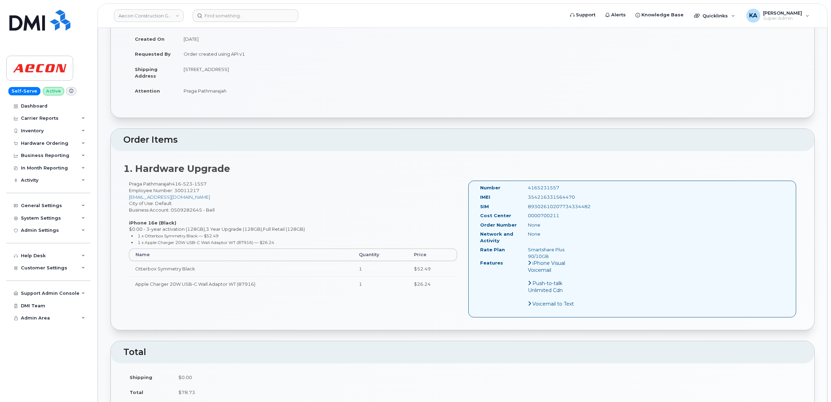
drag, startPoint x: 579, startPoint y: 191, endPoint x: 523, endPoint y: 193, distance: 56.1
click at [523, 194] on div "354216331564470" at bounding box center [556, 197] width 67 height 7
copy div "354216331564470"
drag, startPoint x: 564, startPoint y: 180, endPoint x: 521, endPoint y: 183, distance: 42.6
click at [523, 185] on div "4165231557" at bounding box center [556, 188] width 67 height 7
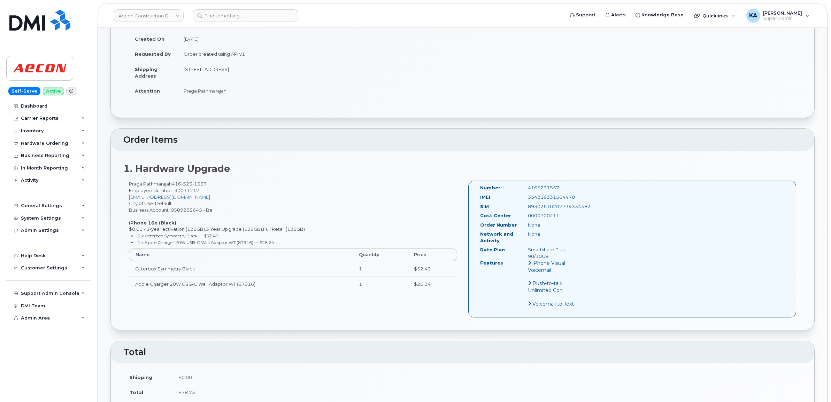
copy div "4165231557"
drag, startPoint x: 478, startPoint y: 180, endPoint x: 572, endPoint y: 250, distance: 117.2
click at [572, 250] on div "Number 4165231557 IMEI 354216331564470 SIM 89302610207734334482 Cost Center 000…" at bounding box center [532, 249] width 115 height 129
copy div "Number 4165231557 IMEI 354216331564470 SIM 89302610207734334482 Cost Center 000…"
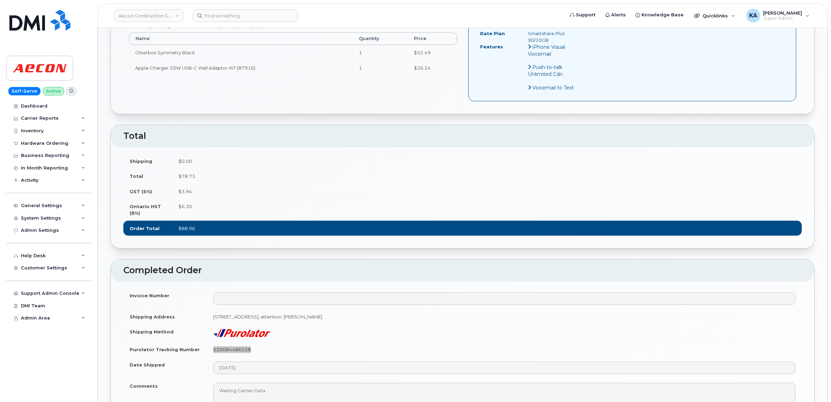
scroll to position [479, 0]
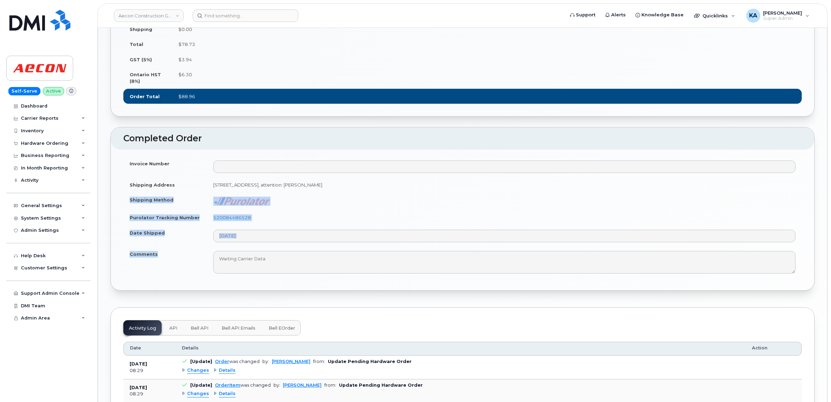
drag, startPoint x: 125, startPoint y: 197, endPoint x: 264, endPoint y: 244, distance: 146.9
click at [264, 244] on tbody "Invoice Number Shipping Address 6068 Netherhart Road, Unit #1 Mississauga ON L5…" at bounding box center [462, 217] width 678 height 122
copy tbody "Shipping Method Purolator Tracking Number 520084486528 Date Shipped Comments"
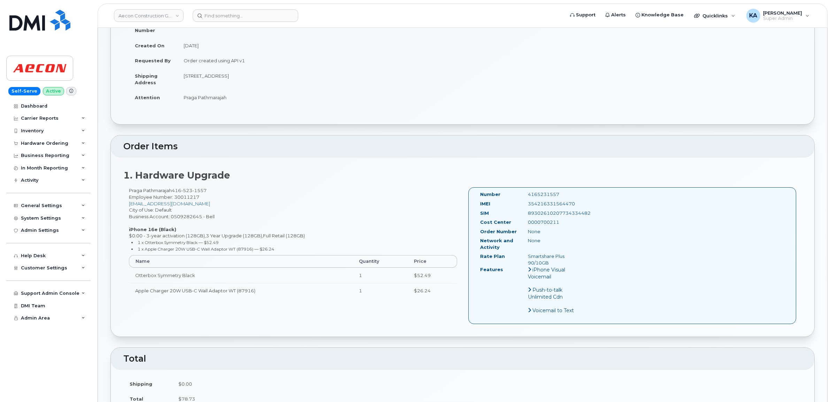
scroll to position [0, 0]
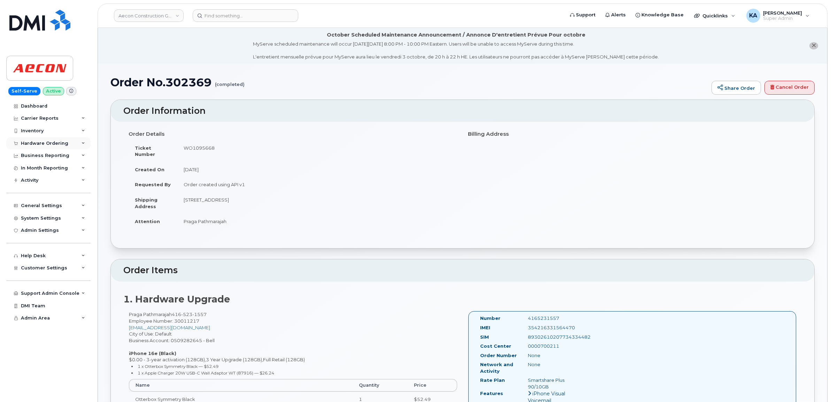
click at [31, 144] on div "Hardware Ordering" at bounding box center [44, 144] width 47 height 6
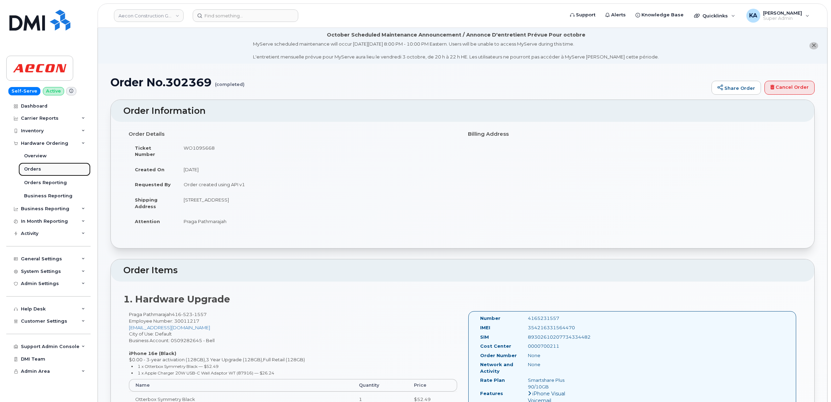
click at [32, 171] on div "Orders" at bounding box center [32, 169] width 17 height 6
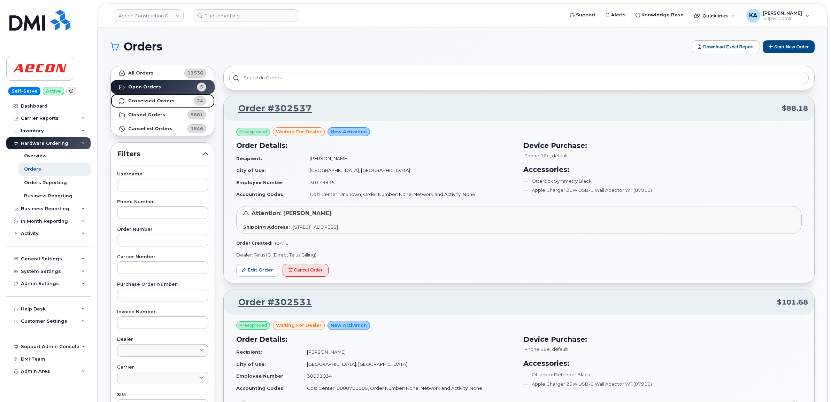
click at [148, 99] on strong "Processed Orders" at bounding box center [151, 101] width 46 height 6
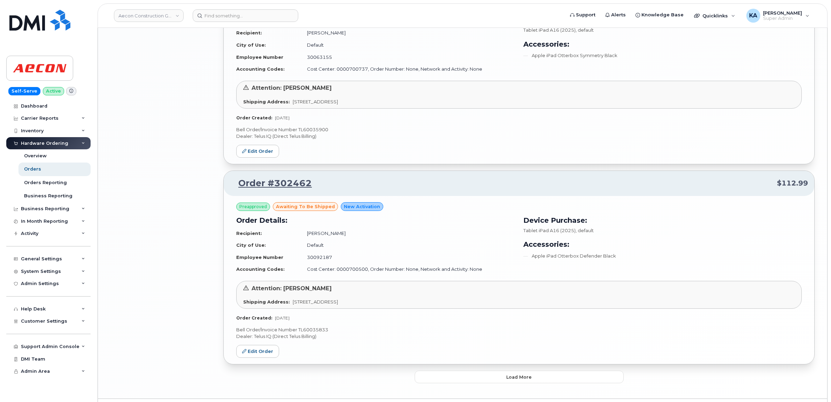
scroll to position [1376, 0]
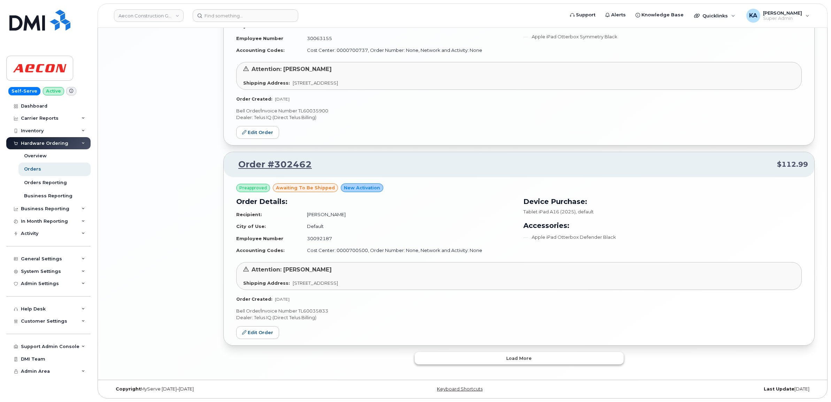
click at [441, 358] on button "Load more" at bounding box center [519, 358] width 209 height 13
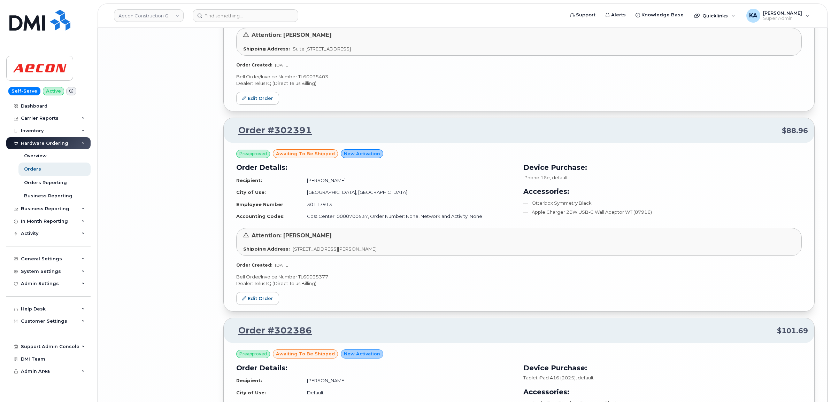
scroll to position [2983, 0]
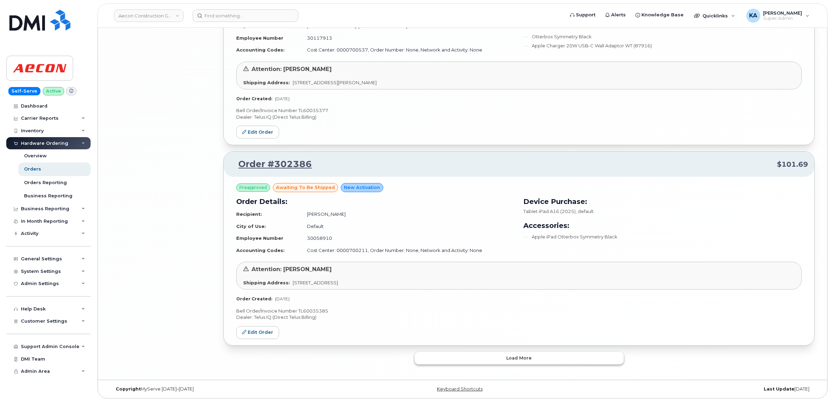
click at [430, 361] on button "Load more" at bounding box center [519, 358] width 209 height 13
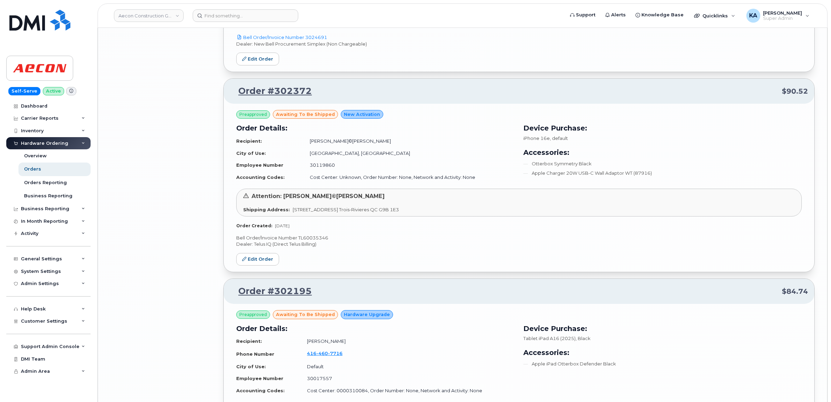
scroll to position [3680, 0]
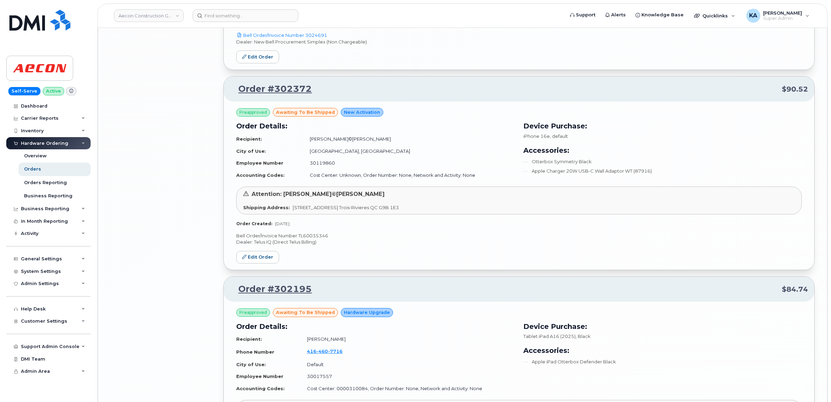
click at [319, 239] on p "Bell Order/Invoice Number TL60035346" at bounding box center [518, 236] width 565 height 7
copy p "TL60035346"
click at [255, 262] on link "Edit Order" at bounding box center [257, 257] width 43 height 13
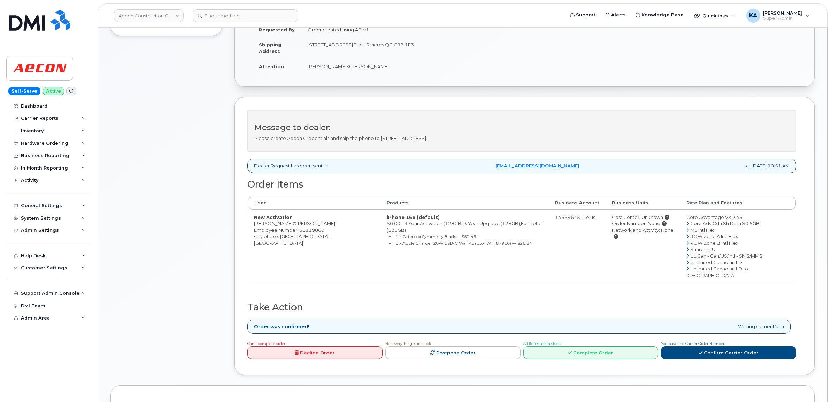
scroll to position [253, 0]
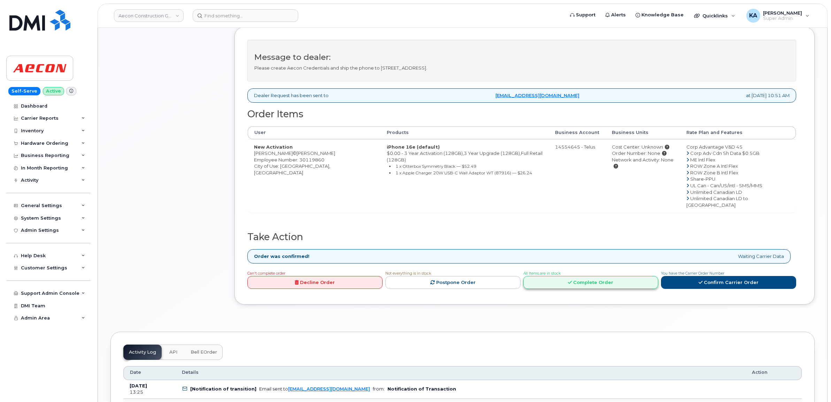
click at [578, 276] on link "Complete Order" at bounding box center [590, 282] width 135 height 13
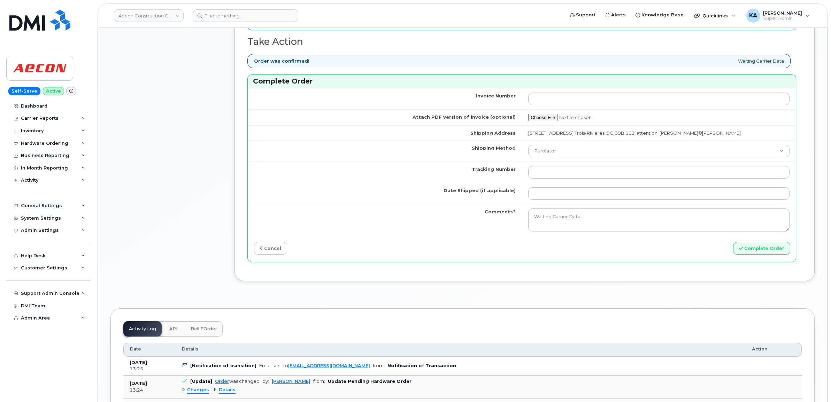
scroll to position [689, 0]
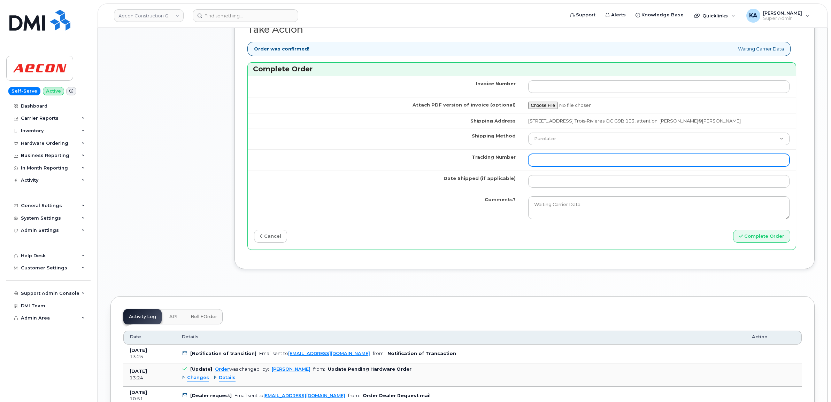
click at [567, 156] on input "Tracking Number" at bounding box center [659, 160] width 262 height 13
paste input "GLR001273831"
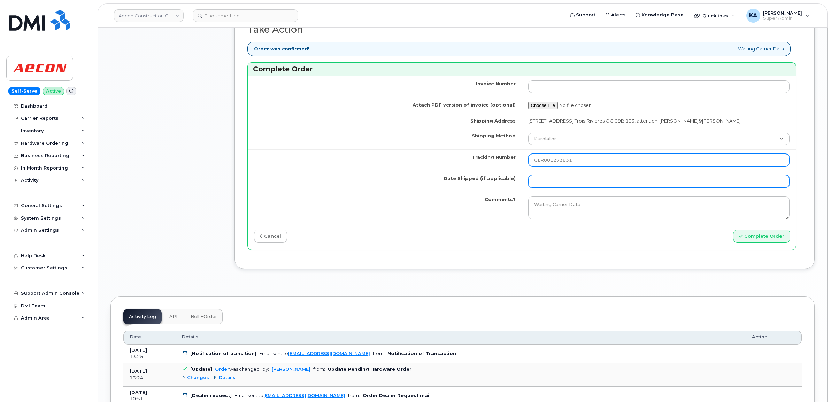
type input "GLR001273831"
click at [552, 177] on input "Date Shipped (if applicable)" at bounding box center [659, 181] width 262 height 13
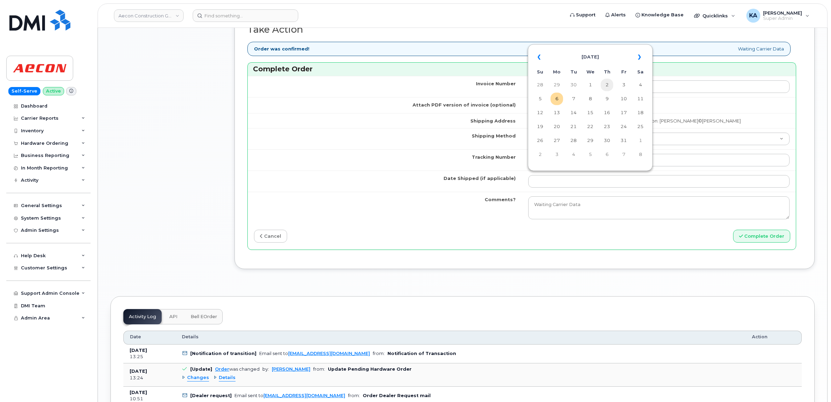
click at [607, 85] on td "2" at bounding box center [607, 85] width 13 height 13
type input "[DATE]"
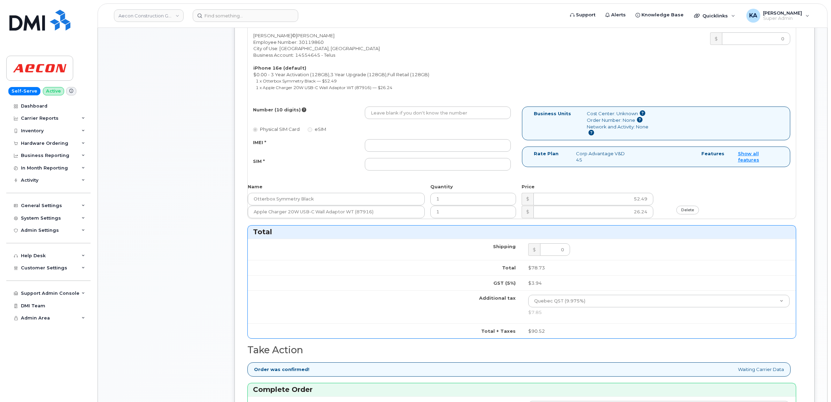
scroll to position [340, 0]
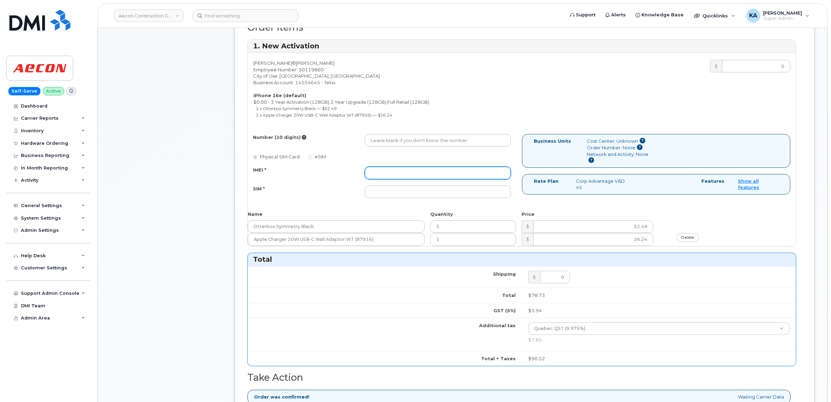
click at [478, 167] on input "IMEI *" at bounding box center [438, 173] width 146 height 13
paste input "354216331465728"
type input "354216331465728"
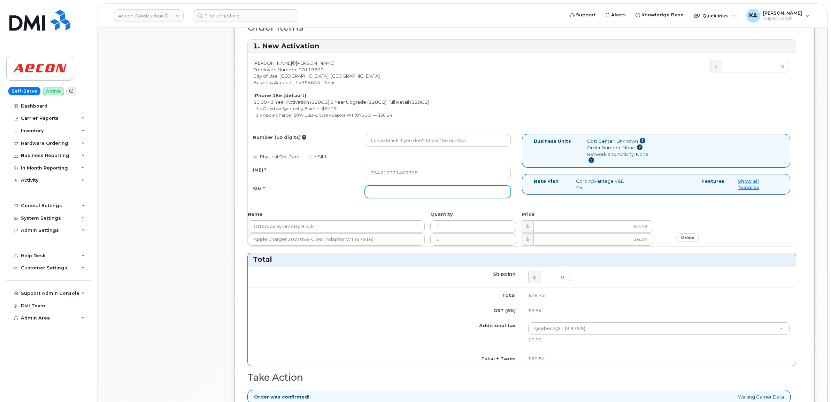
click at [408, 187] on input "SIM *" at bounding box center [438, 192] width 146 height 13
paste input "89043052010008887025010538325741"
type input "89043052010008887025010538325741"
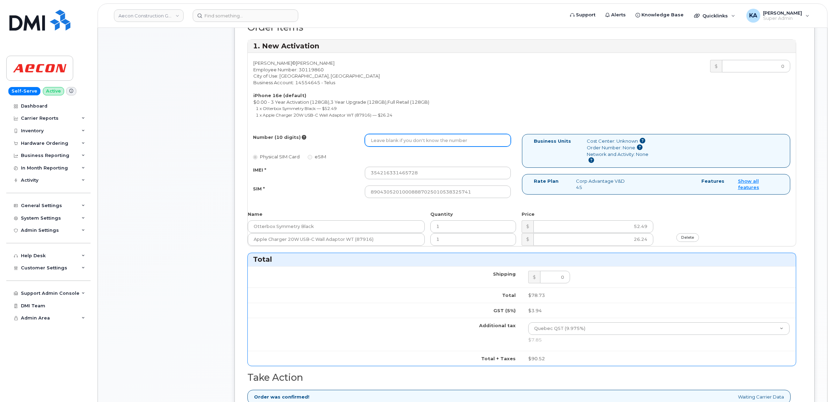
click at [371, 137] on input "Number (10 digits)" at bounding box center [438, 140] width 146 height 13
paste input "263) 993-9615"
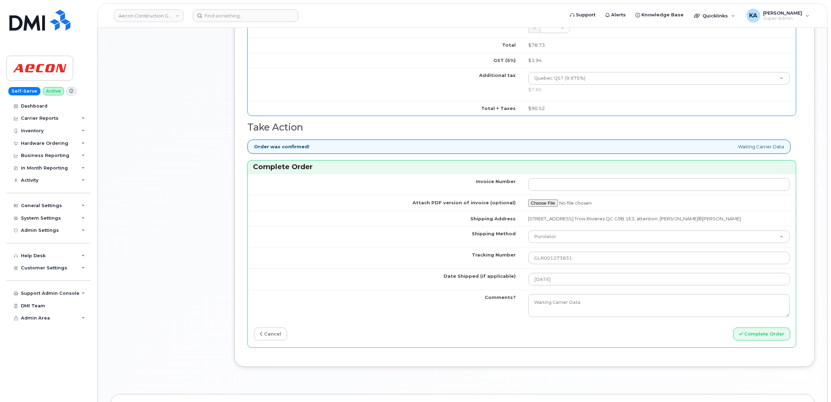
scroll to position [602, 0]
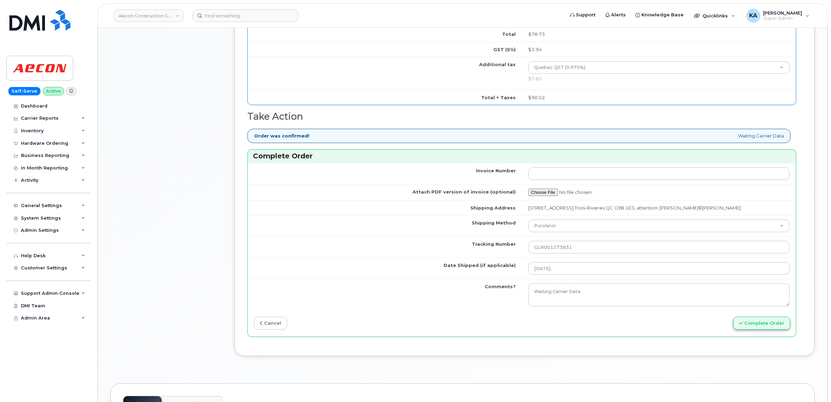
type input "2639939615"
click at [748, 317] on button "Complete Order" at bounding box center [761, 323] width 57 height 13
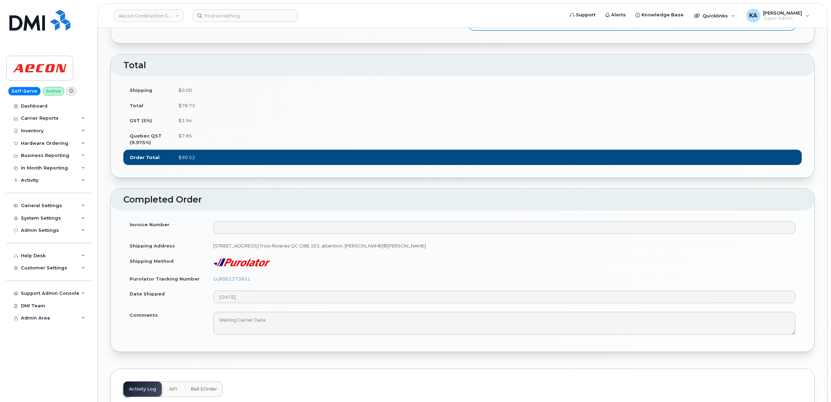
scroll to position [523, 0]
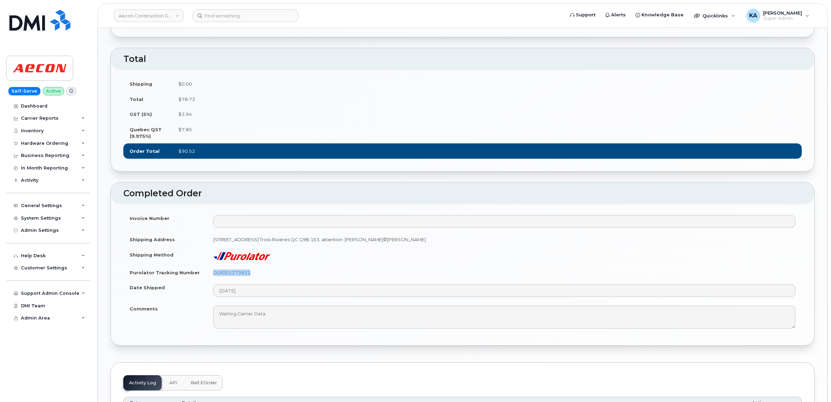
drag, startPoint x: 263, startPoint y: 290, endPoint x: 211, endPoint y: 294, distance: 52.1
click at [211, 280] on td "GLR001273831" at bounding box center [504, 272] width 595 height 15
copy link "GLR001273831"
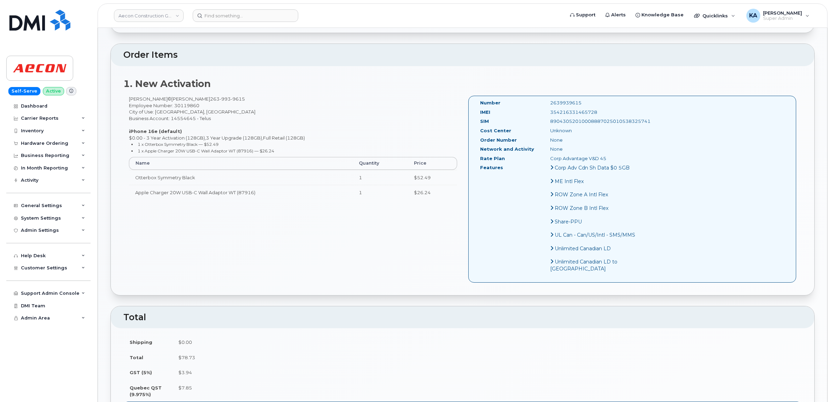
scroll to position [261, 0]
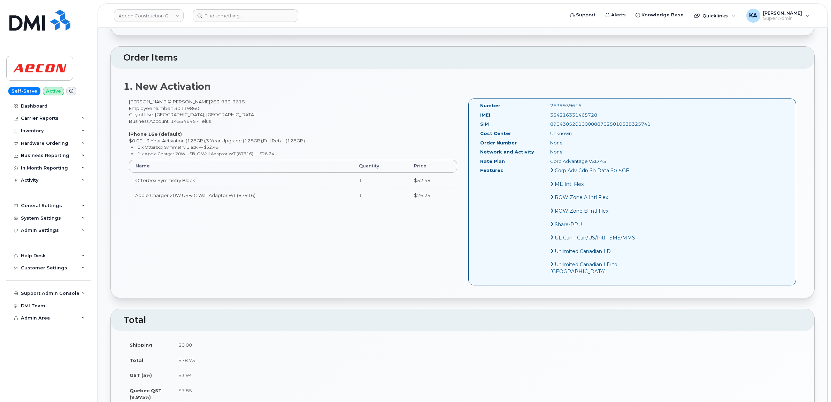
drag, startPoint x: 584, startPoint y: 107, endPoint x: 534, endPoint y: 110, distance: 49.6
click at [545, 112] on div "354216331465728" at bounding box center [594, 115] width 98 height 7
copy div "354216331465728"
drag, startPoint x: 567, startPoint y: 98, endPoint x: 533, endPoint y: 100, distance: 33.9
click at [545, 102] on div "2639939615" at bounding box center [594, 105] width 98 height 7
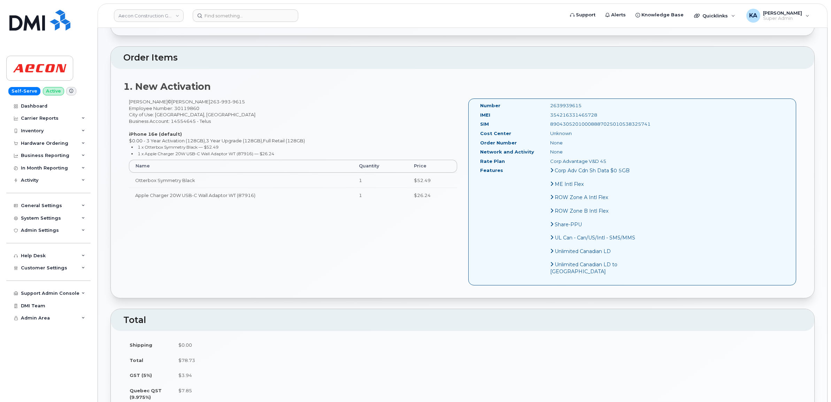
copy div "2639939615"
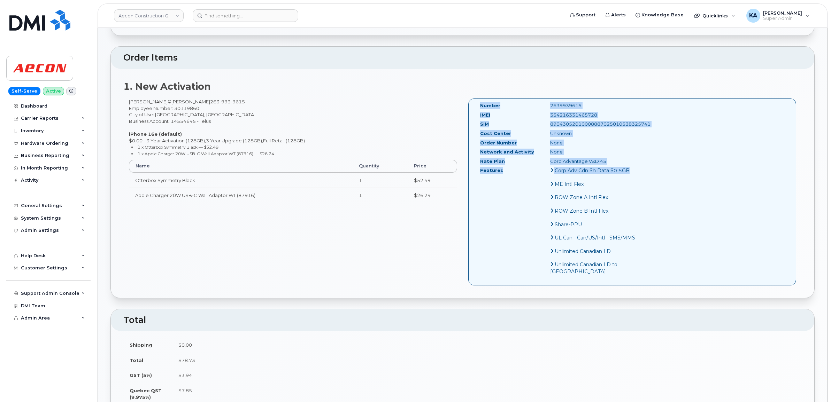
drag, startPoint x: 479, startPoint y: 99, endPoint x: 593, endPoint y: 180, distance: 139.4
click at [593, 180] on div "Number 2639939615 IMEI 354216331465728 SIM 89043052010008887025010538325741 Cos…" at bounding box center [559, 191] width 168 height 179
copy div "Number 2639939615 IMEI 354216331465728 SIM 89043052010008887025010538325741 Cos…"
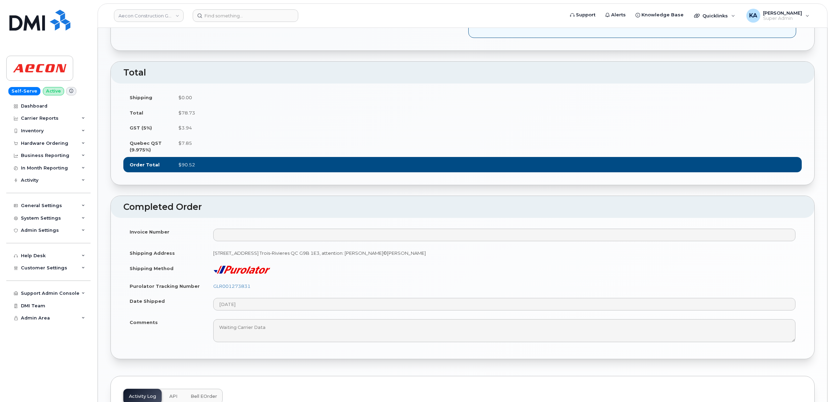
scroll to position [523, 0]
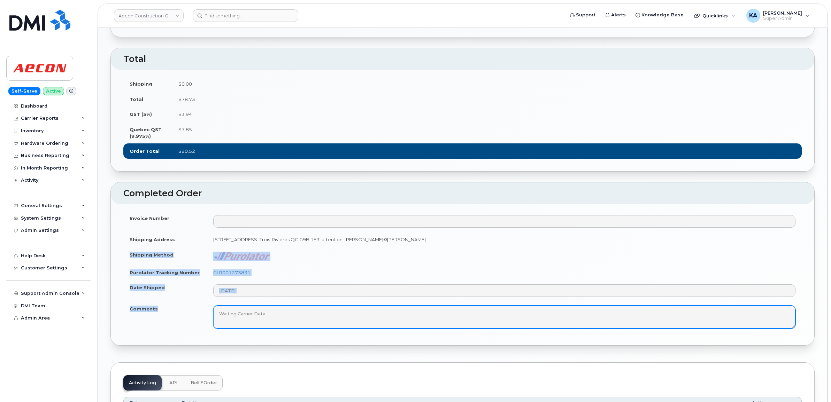
click at [274, 333] on tbody "Invoice Number Shipping Address 829 Rue Jolliet, Trois-RiviÃ¨res, QC G9B 1E3 Tr…" at bounding box center [462, 272] width 678 height 122
copy tbody "Shipping Method Purolator Tracking Number GLR001273831 Date Shipped Comments"
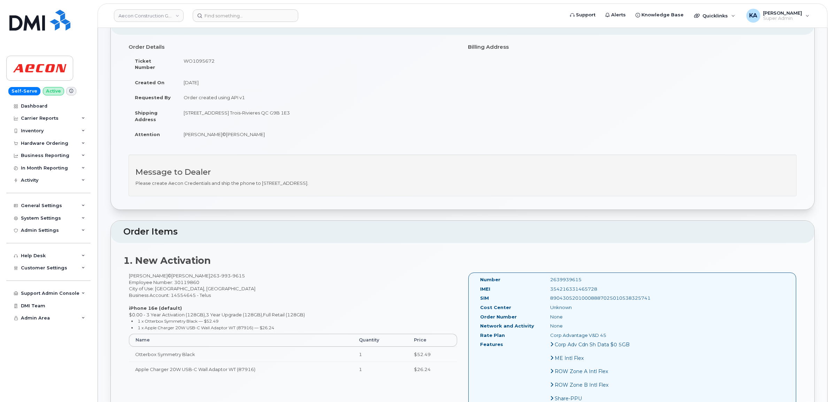
scroll to position [0, 0]
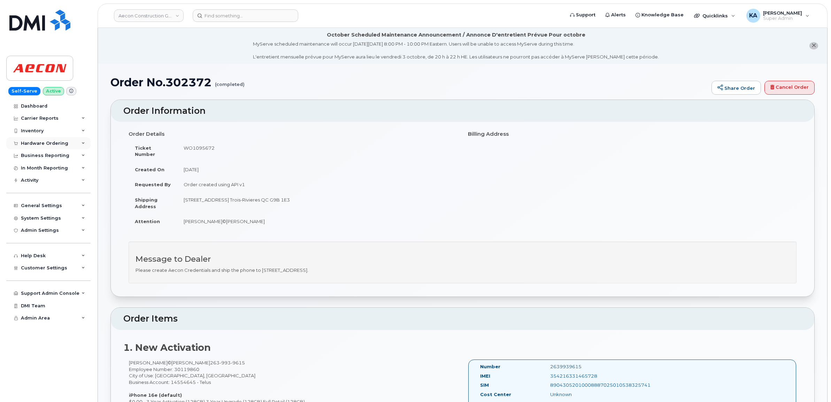
click at [52, 141] on div "Hardware Ordering" at bounding box center [44, 144] width 47 height 6
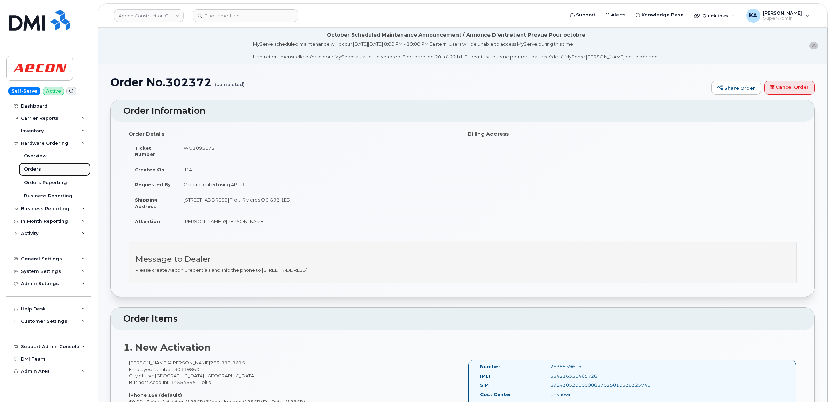
click at [30, 169] on div "Orders" at bounding box center [32, 169] width 17 height 6
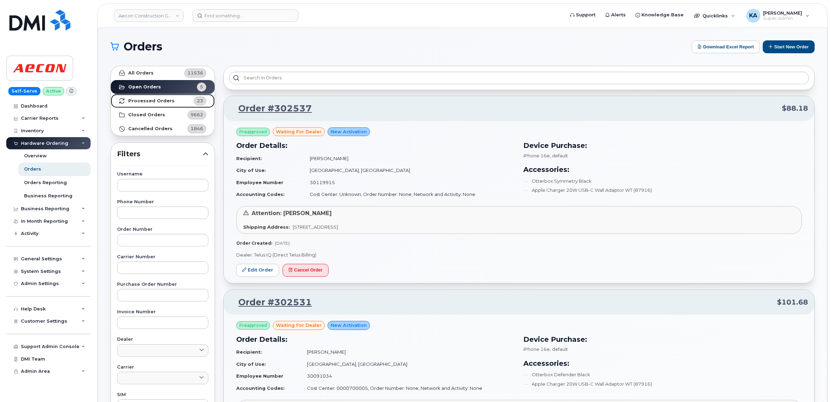
click at [153, 101] on strong "Processed Orders" at bounding box center [151, 101] width 46 height 6
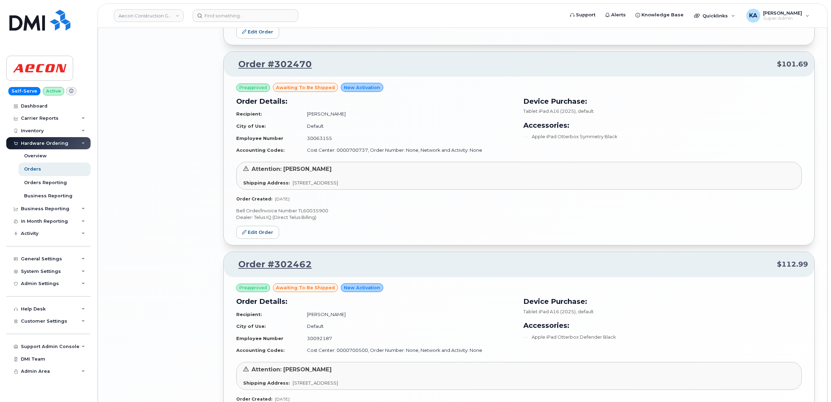
scroll to position [1376, 0]
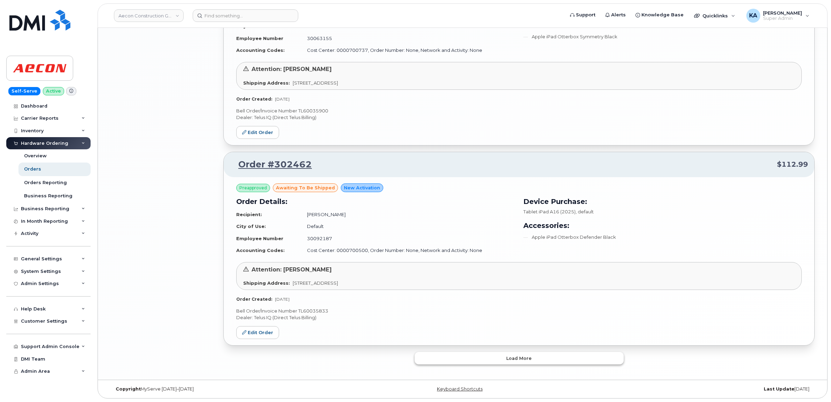
click at [431, 358] on button "Load more" at bounding box center [519, 358] width 209 height 13
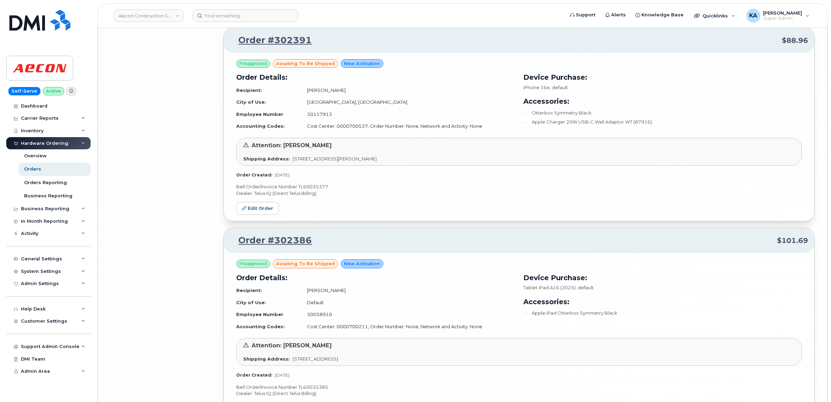
scroll to position [2983, 0]
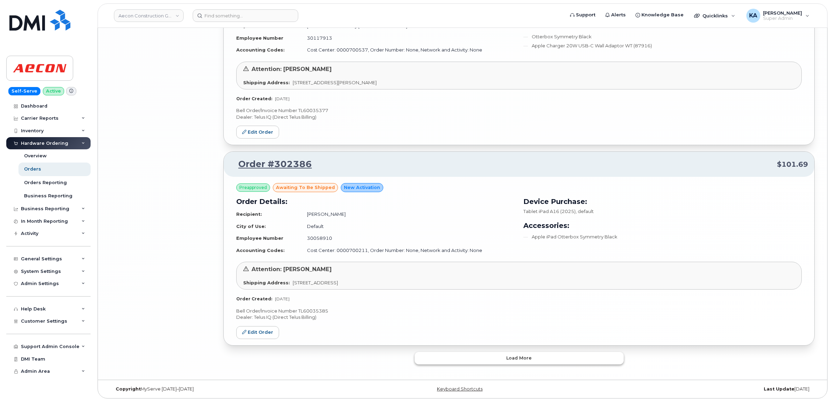
click at [433, 360] on button "Load more" at bounding box center [519, 358] width 209 height 13
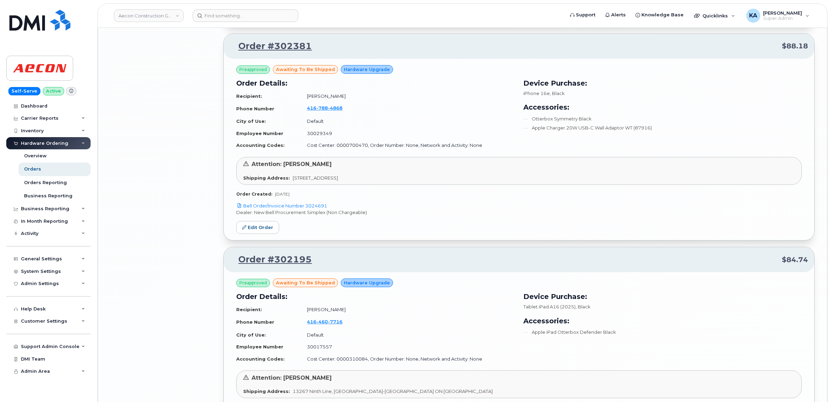
scroll to position [3462, 0]
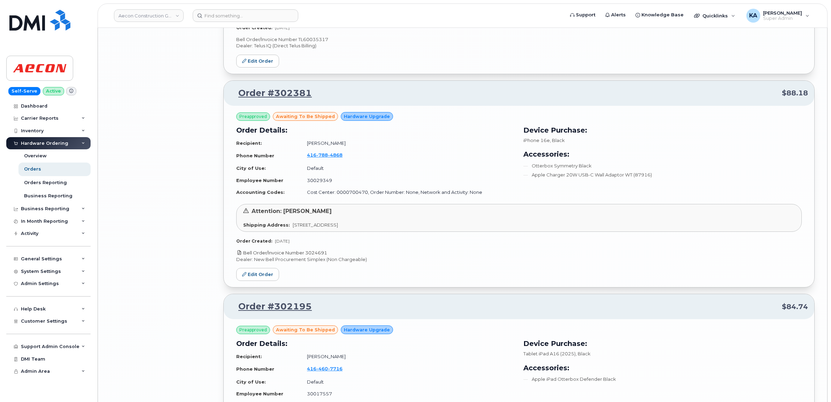
drag, startPoint x: 331, startPoint y: 258, endPoint x: 307, endPoint y: 260, distance: 24.2
click at [307, 256] on p "Bell Order/Invoice Number 3024691" at bounding box center [518, 253] width 565 height 7
copy link "3024691"
click at [254, 279] on link "Edit Order" at bounding box center [257, 274] width 43 height 13
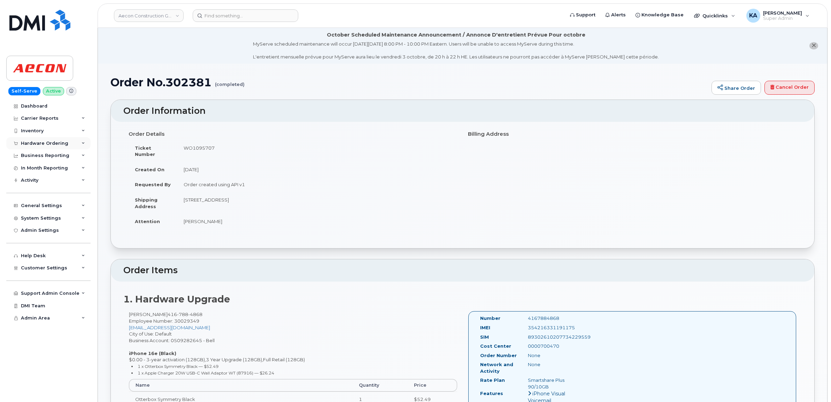
click at [45, 142] on div "Hardware Ordering" at bounding box center [44, 144] width 47 height 6
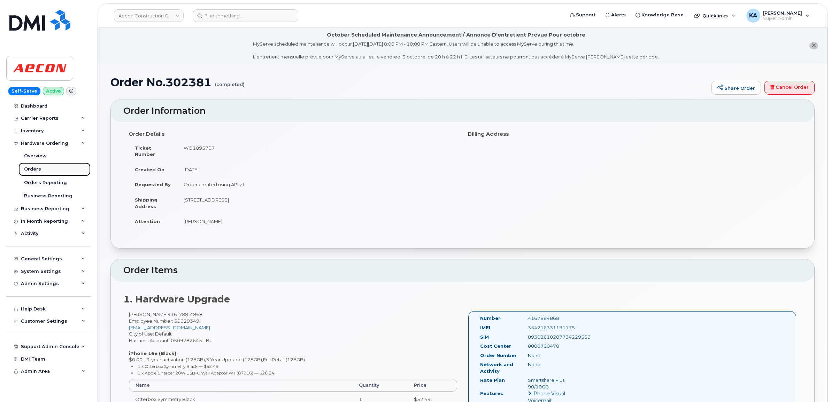
click at [31, 171] on div "Orders" at bounding box center [32, 169] width 17 height 6
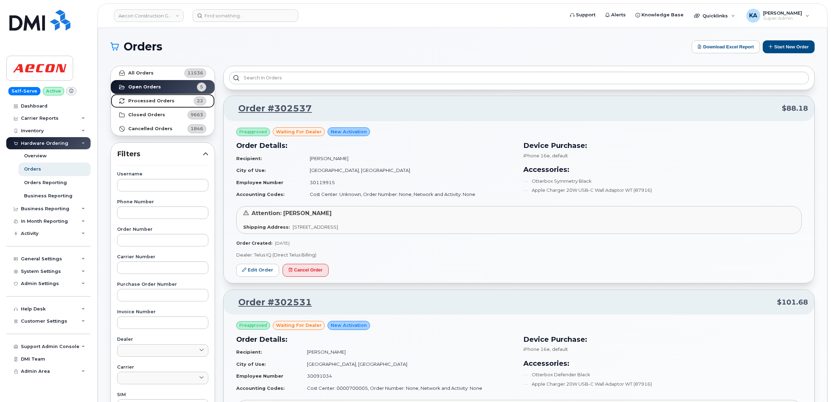
click at [159, 100] on strong "Processed Orders" at bounding box center [151, 101] width 46 height 6
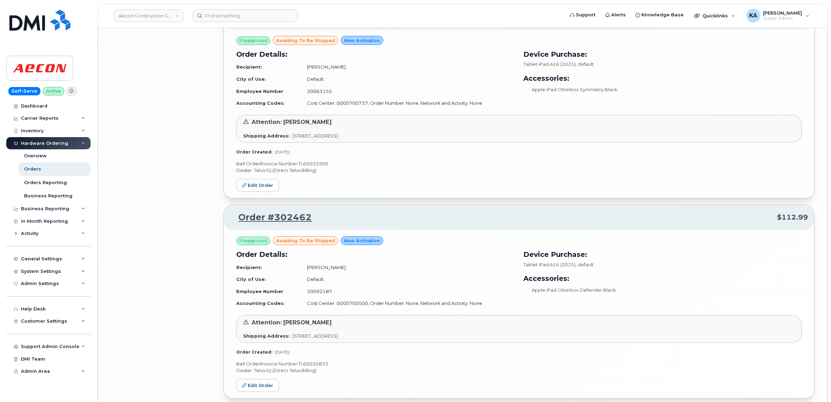
scroll to position [1376, 0]
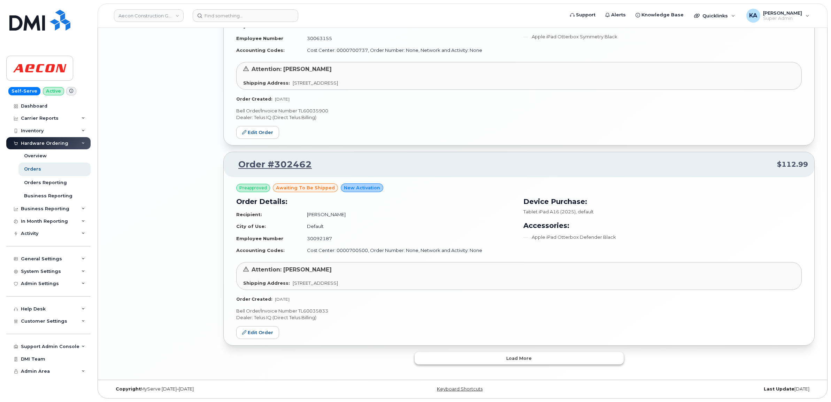
click at [427, 357] on button "Load more" at bounding box center [519, 358] width 209 height 13
click at [460, 359] on button "Load more" at bounding box center [519, 358] width 209 height 13
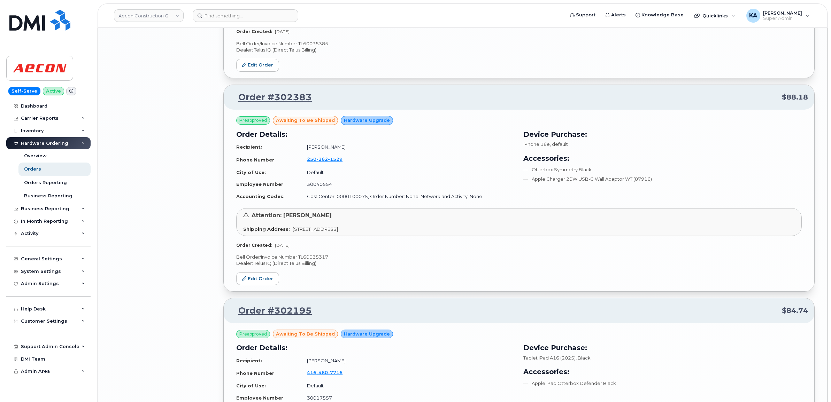
scroll to position [3201, 0]
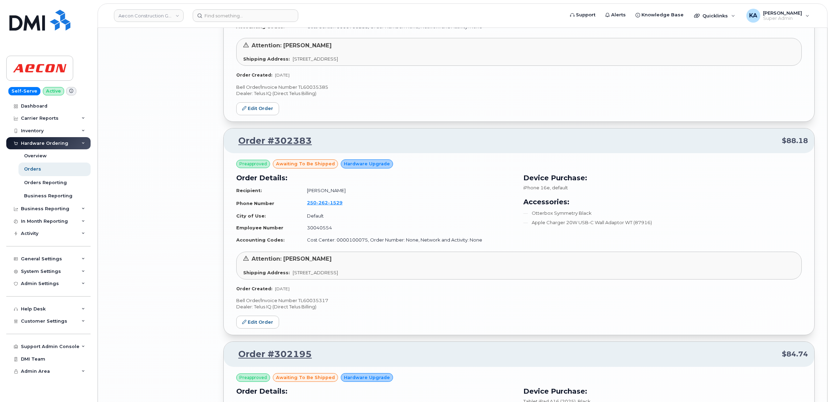
click at [319, 304] on p "Bell Order/Invoice Number TL60035317" at bounding box center [518, 301] width 565 height 7
copy p "TL60035317"
click at [258, 327] on link "Edit Order" at bounding box center [257, 322] width 43 height 13
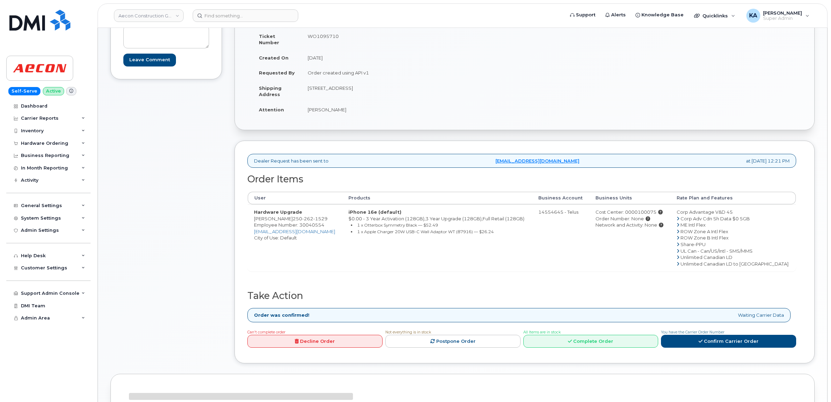
scroll to position [131, 0]
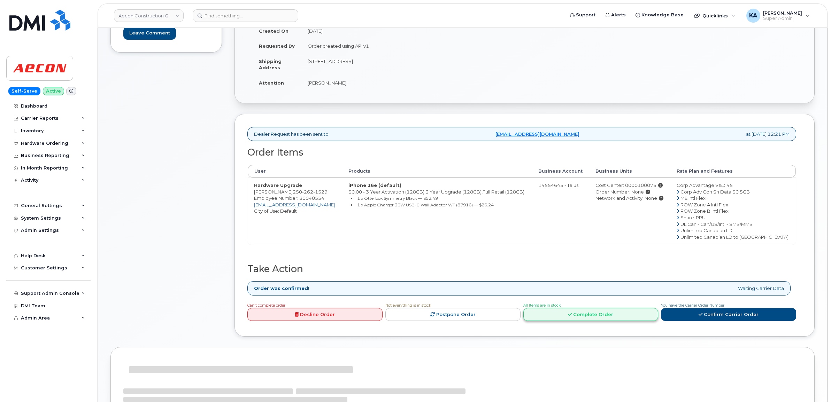
click at [606, 311] on link "Complete Order" at bounding box center [590, 314] width 135 height 13
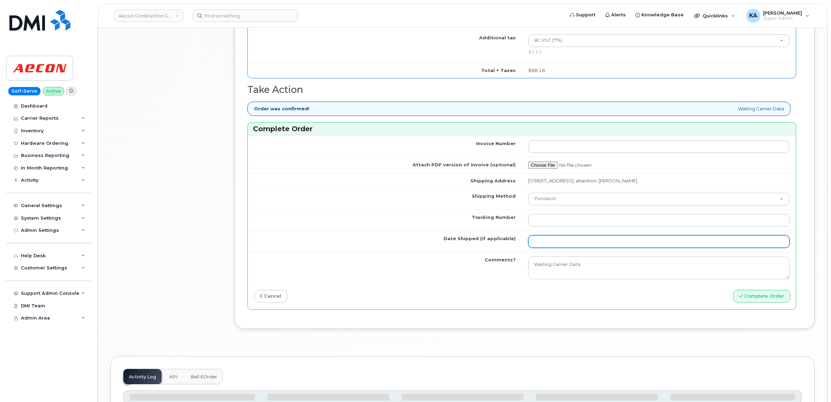
scroll to position [602, 0]
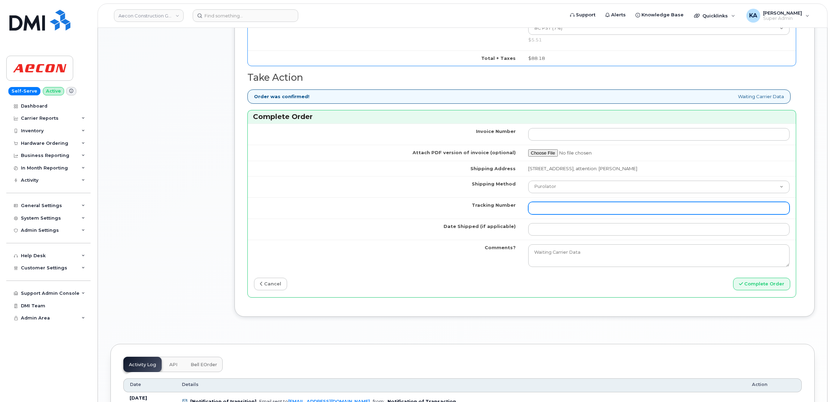
click at [548, 206] on input "Tracking Number" at bounding box center [659, 208] width 262 height 13
paste input "GMY000750214"
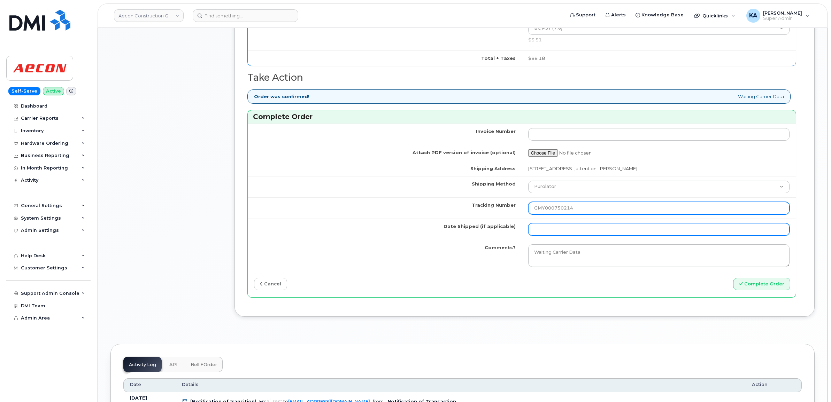
type input "GMY000750214"
click at [548, 226] on input "Date Shipped (if applicable)" at bounding box center [659, 229] width 262 height 13
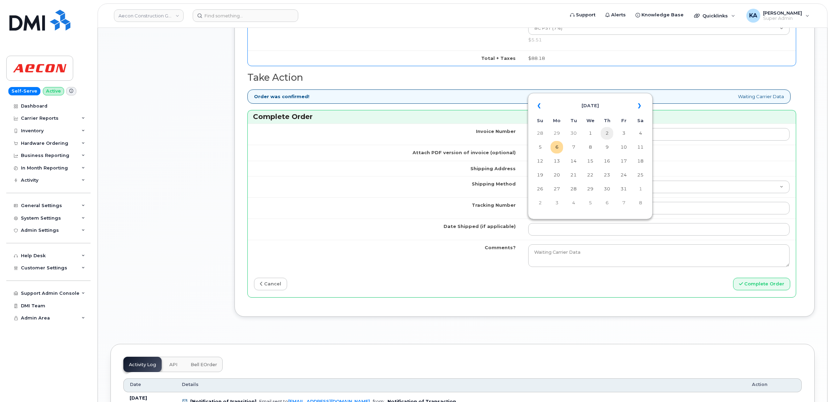
click at [607, 133] on td "2" at bounding box center [607, 133] width 13 height 13
type input "[DATE]"
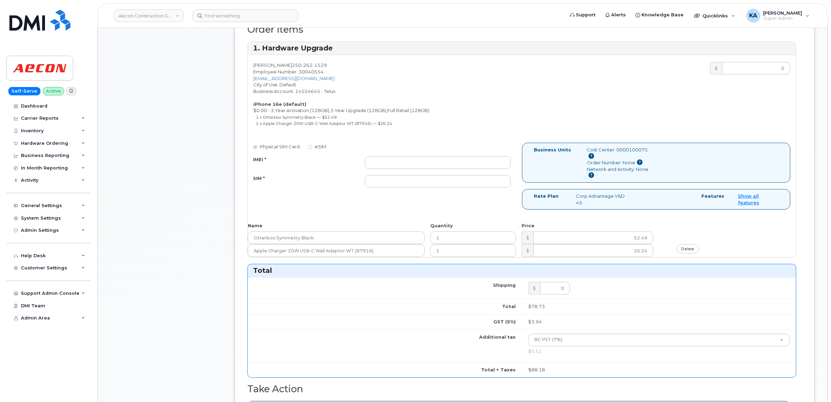
scroll to position [253, 0]
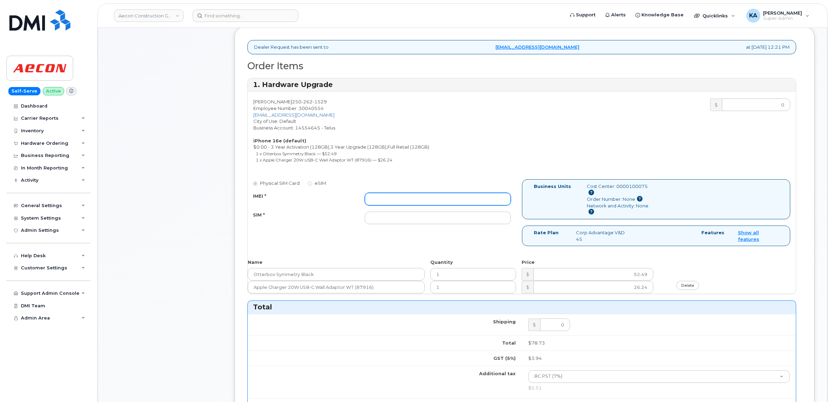
click at [404, 194] on input "IMEI *" at bounding box center [438, 199] width 146 height 13
paste input "354216330515788"
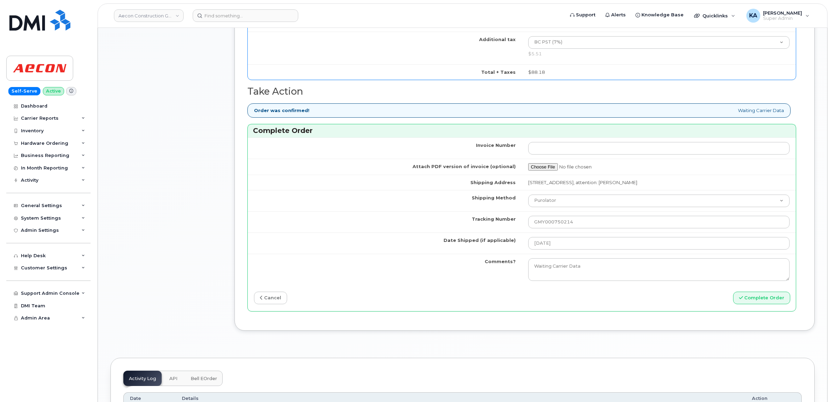
scroll to position [602, 0]
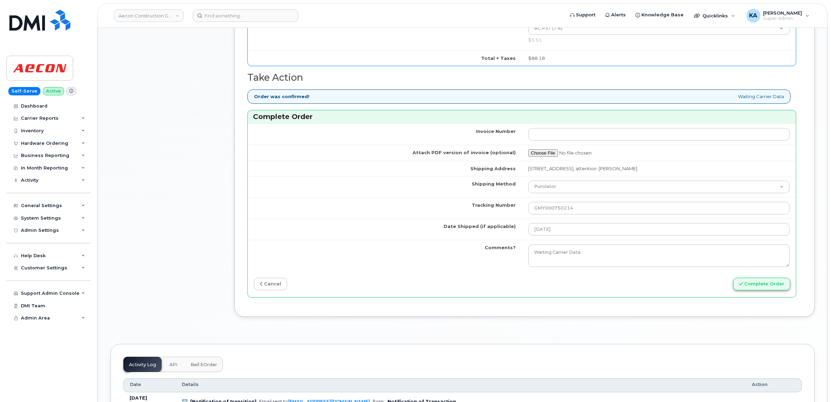
type input "354216330515788"
click at [758, 281] on button "Complete Order" at bounding box center [761, 284] width 57 height 13
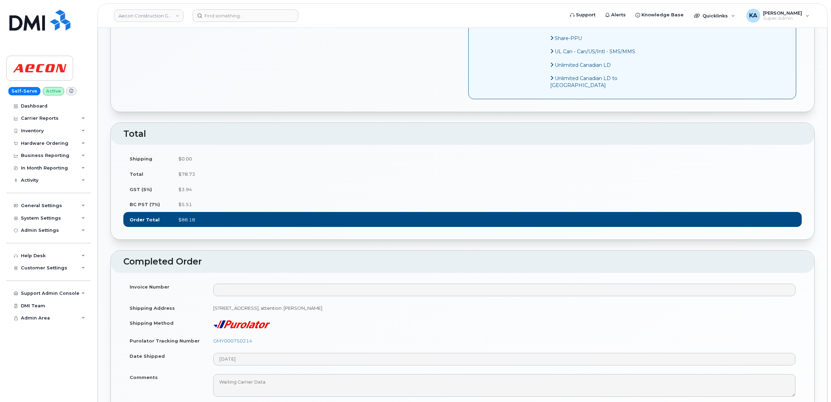
scroll to position [523, 0]
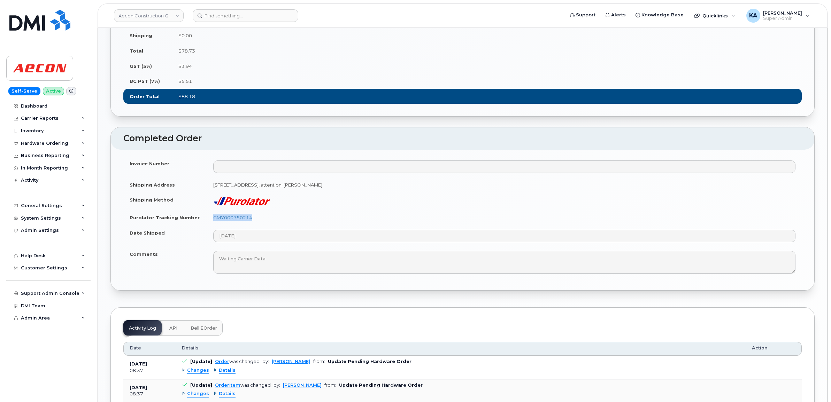
drag, startPoint x: 255, startPoint y: 237, endPoint x: 204, endPoint y: 240, distance: 51.0
click at [204, 225] on tr "Purolator Tracking Number GMY000750214" at bounding box center [462, 217] width 678 height 15
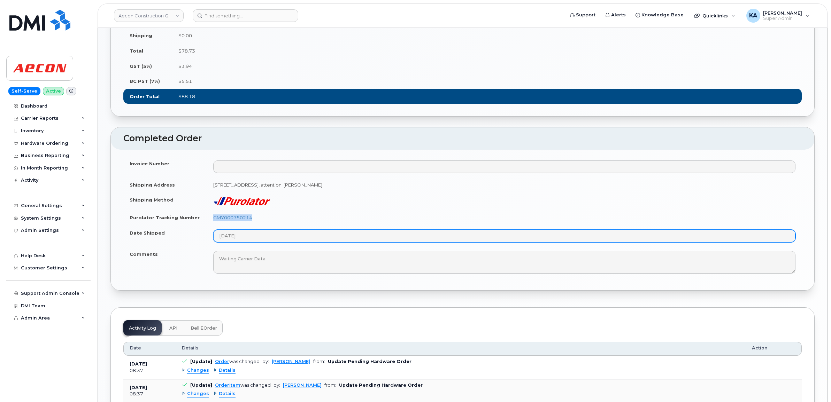
copy tr "GMY000750214"
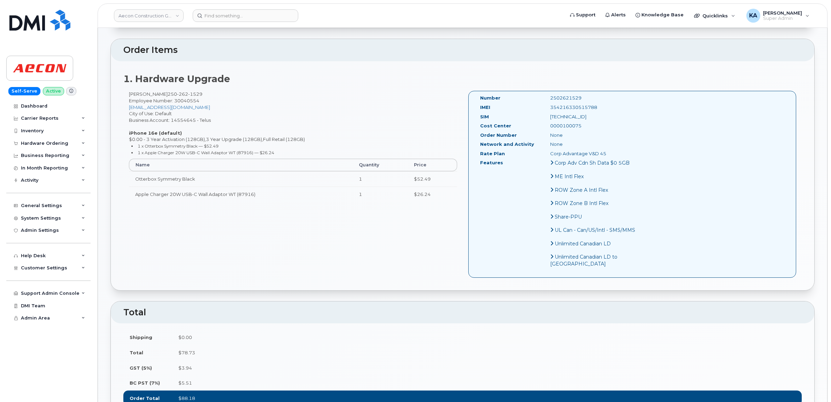
scroll to position [174, 0]
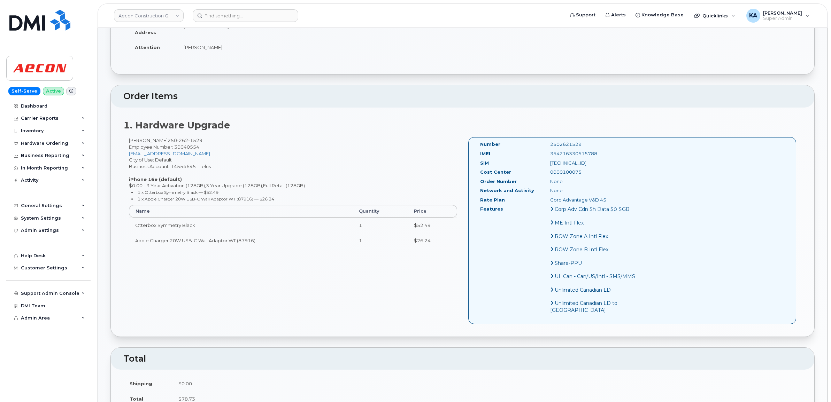
drag, startPoint x: 583, startPoint y: 146, endPoint x: 530, endPoint y: 150, distance: 53.2
click at [545, 150] on div "354216330515788" at bounding box center [594, 153] width 98 height 7
copy div "354216330515788"
drag, startPoint x: 565, startPoint y: 137, endPoint x: 527, endPoint y: 137, distance: 38.0
click at [545, 141] on div "2502621529" at bounding box center [594, 144] width 98 height 7
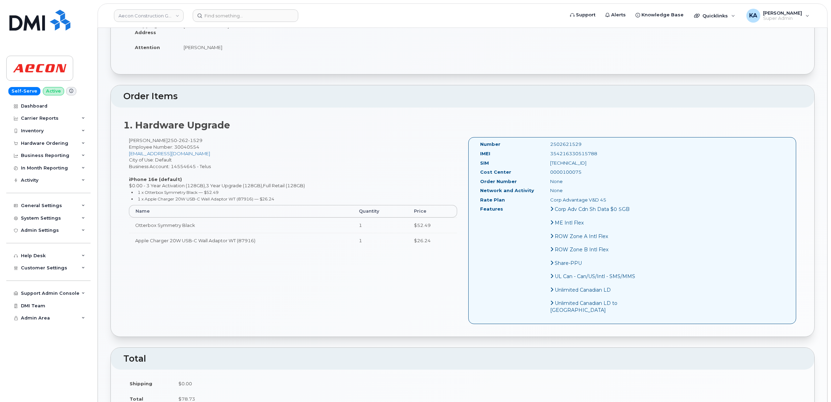
copy div "2502621529"
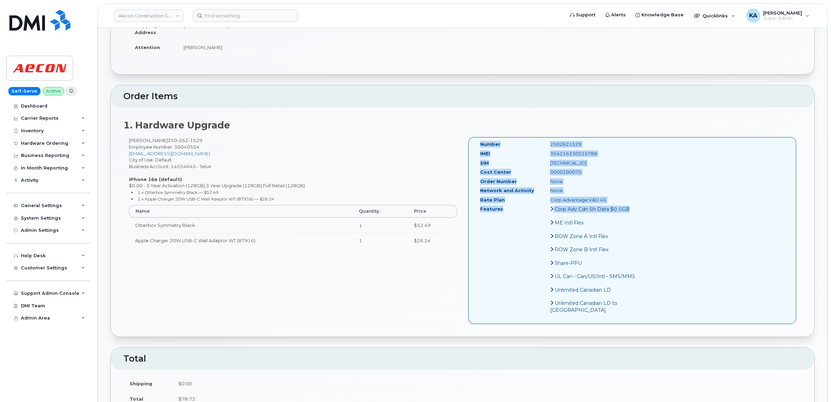
drag, startPoint x: 478, startPoint y: 136, endPoint x: 612, endPoint y: 221, distance: 158.4
click at [612, 221] on div "Number 2502621529 IMEI 354216330515788 SIM 8912230102118127848 Cost Center 0000…" at bounding box center [632, 230] width 328 height 187
copy div "Number 2502621529 IMEI 354216330515788 SIM 8912230102118127848 Cost Center 0000…"
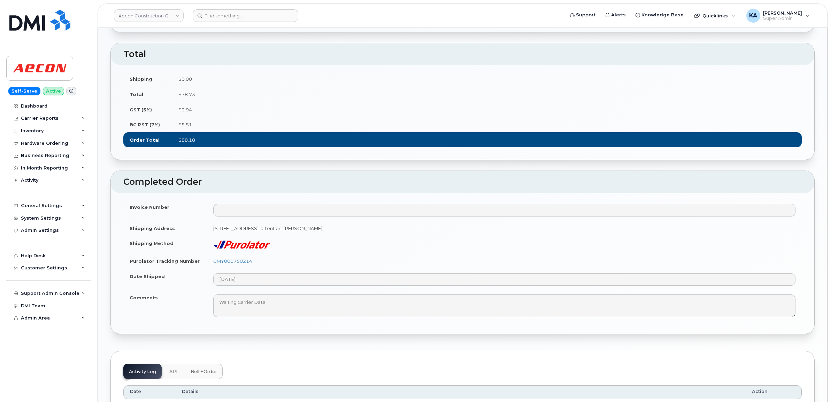
scroll to position [610, 0]
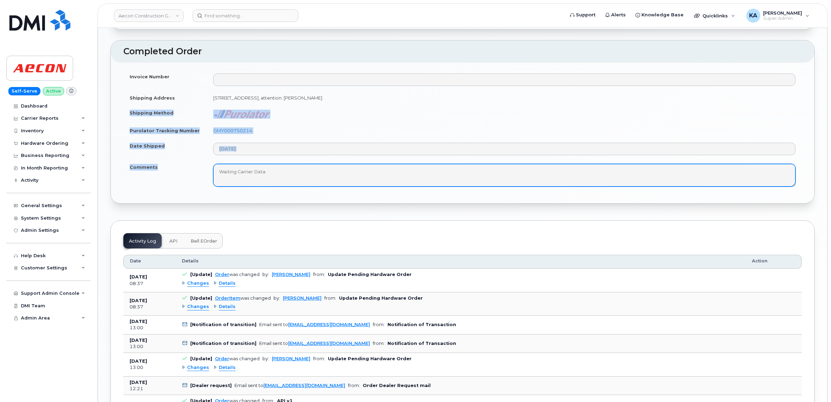
click at [278, 185] on tbody "Invoice Number Shipping Address 1402 Deere Ridge Rd Golden BC V0A 1H1, attentio…" at bounding box center [462, 130] width 678 height 122
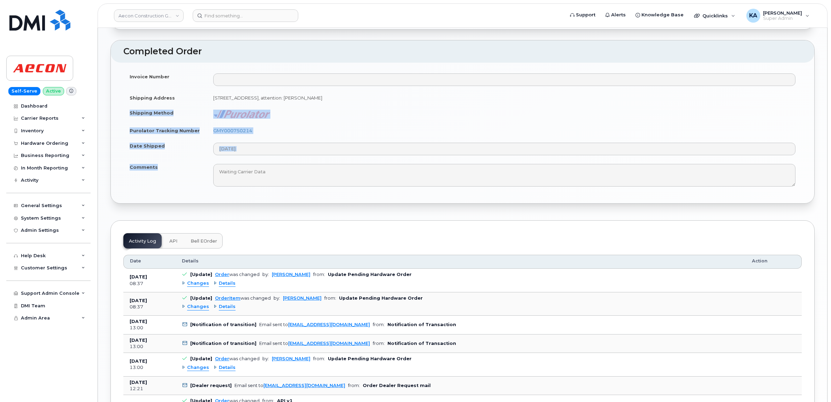
copy tbody "Shipping Method Purolator Tracking Number GMY000750214 Date Shipped Comments"
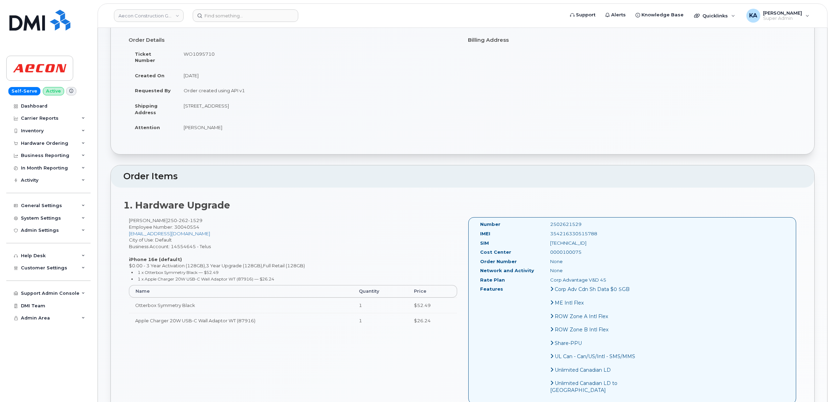
scroll to position [0, 0]
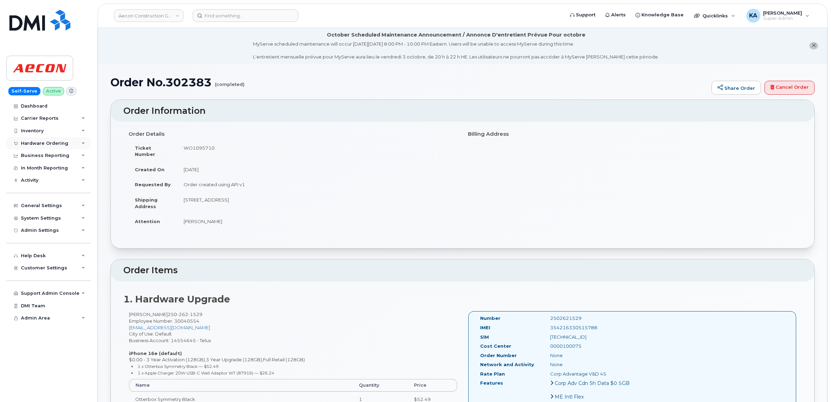
click at [44, 144] on div "Hardware Ordering" at bounding box center [44, 144] width 47 height 6
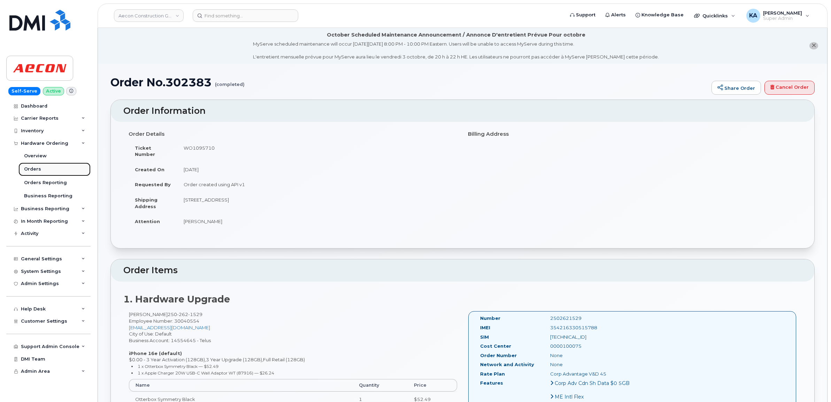
click at [31, 169] on div "Orders" at bounding box center [32, 169] width 17 height 6
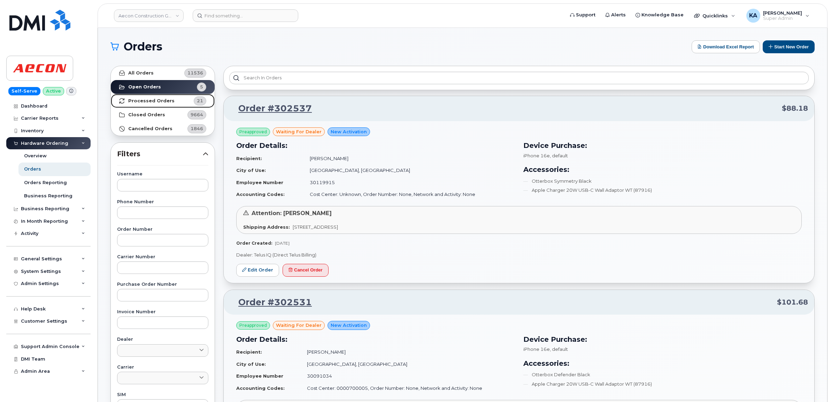
click at [145, 101] on strong "Processed Orders" at bounding box center [151, 101] width 46 height 6
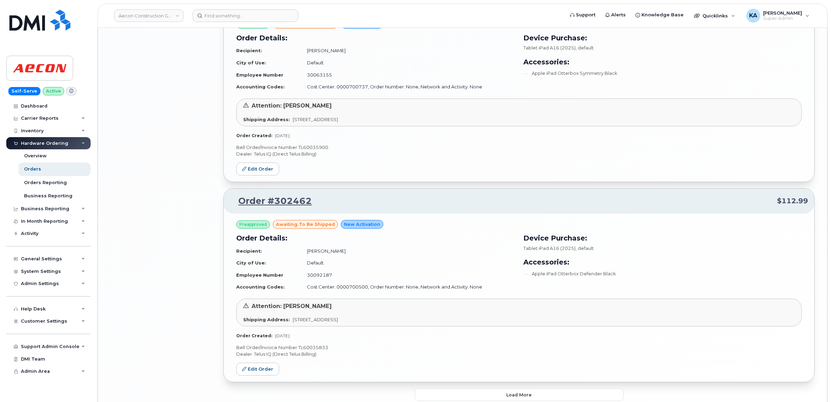
scroll to position [1376, 0]
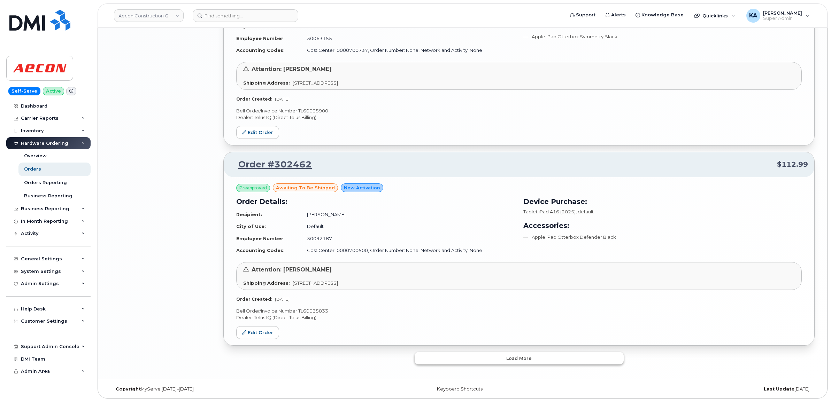
click at [480, 358] on button "Load more" at bounding box center [519, 358] width 209 height 13
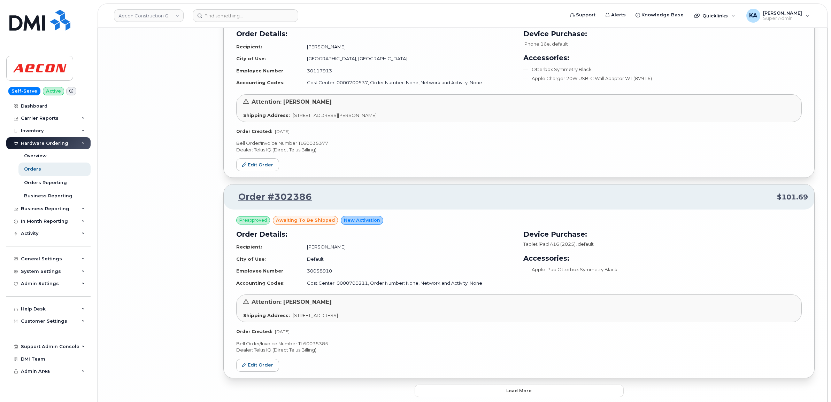
scroll to position [2983, 0]
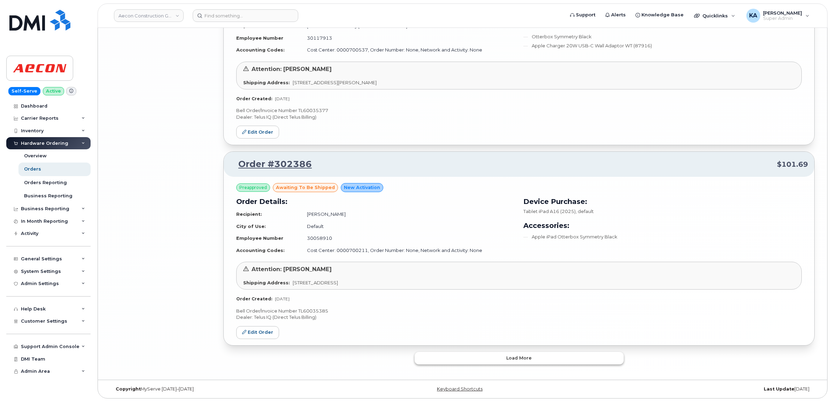
click at [442, 354] on button "Load more" at bounding box center [519, 358] width 209 height 13
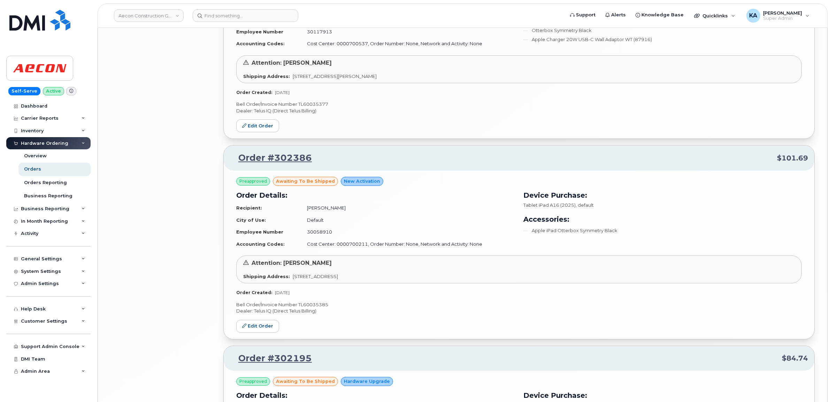
click at [319, 308] on p "Bell Order/Invoice Number TL60035385" at bounding box center [518, 305] width 565 height 7
copy p "TL60035385"
click at [249, 328] on link "Edit Order" at bounding box center [257, 326] width 43 height 13
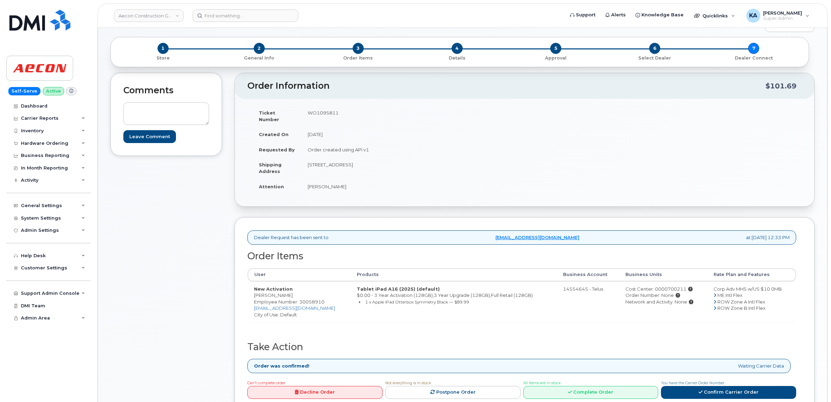
scroll to position [131, 0]
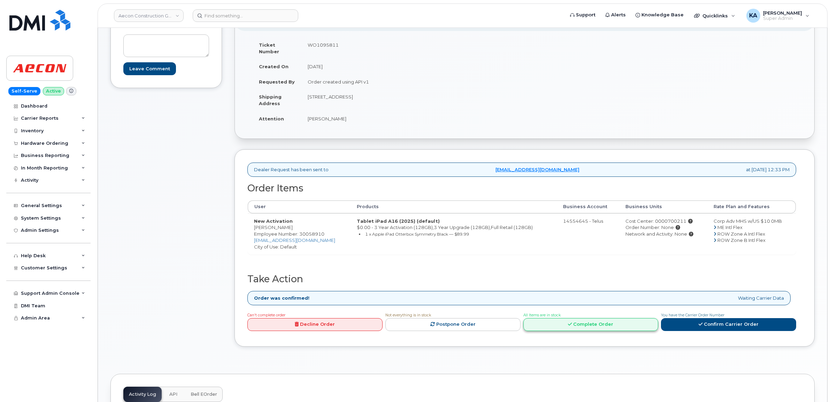
click at [579, 318] on link "Complete Order" at bounding box center [590, 324] width 135 height 13
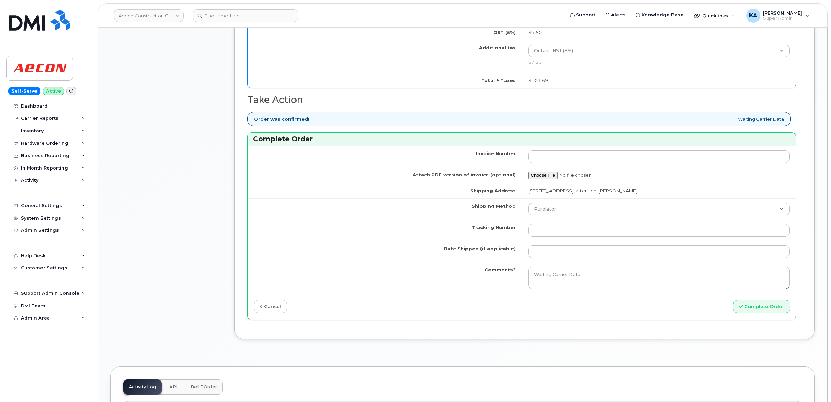
scroll to position [566, 0]
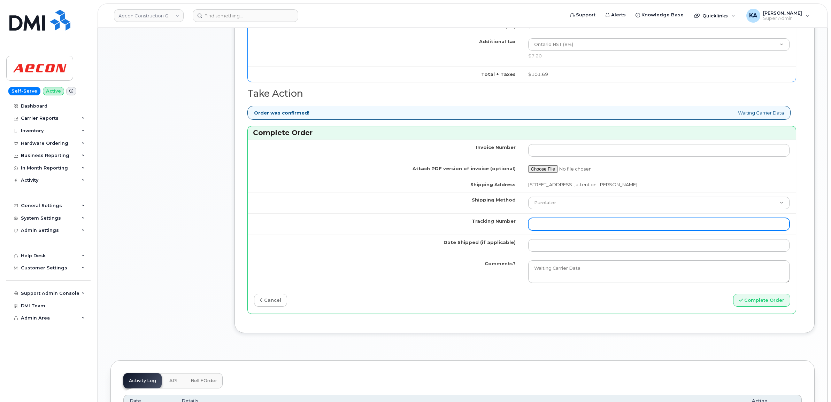
click at [562, 222] on input "Tracking Number" at bounding box center [659, 224] width 262 height 13
paste input "GLR001273957"
type input "GLR001273957"
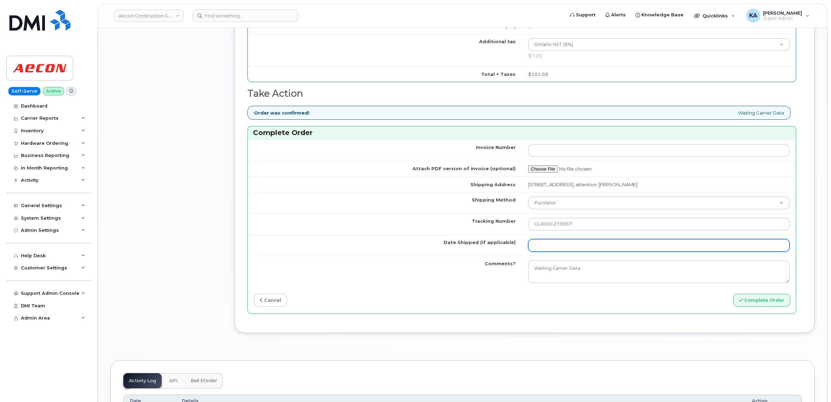
click at [552, 241] on input "Date Shipped (if applicable)" at bounding box center [659, 245] width 262 height 13
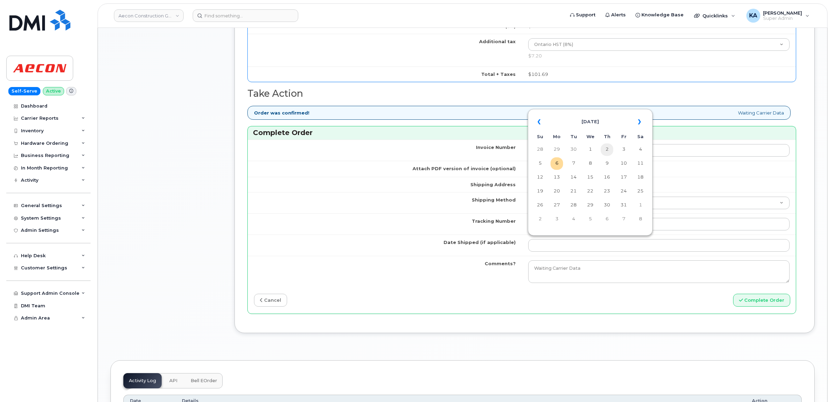
click at [609, 149] on td "2" at bounding box center [607, 150] width 13 height 13
type input "[DATE]"
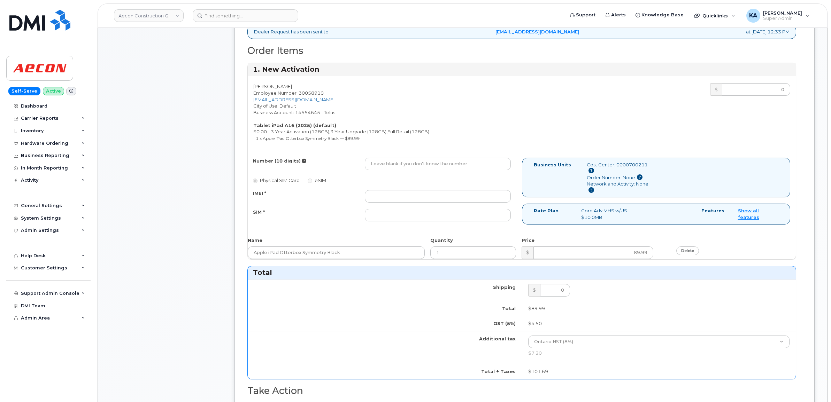
scroll to position [261, 0]
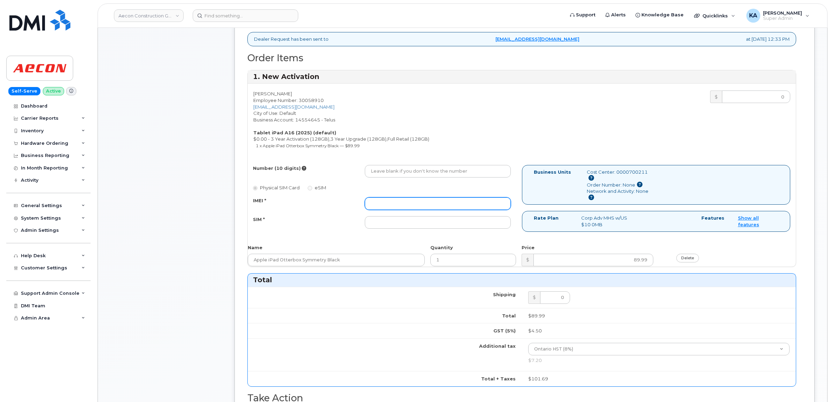
click at [447, 198] on input "IMEI *" at bounding box center [438, 204] width 146 height 13
paste input "351159274139095"
type input "351159274139095"
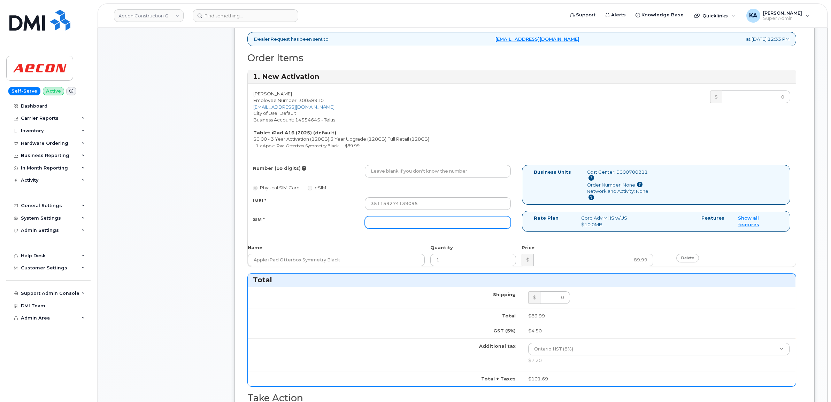
click at [444, 218] on input "SIM *" at bounding box center [438, 222] width 146 height 13
paste input "89049032007408888700219033068086"
type input "89049032007408888700219033068086"
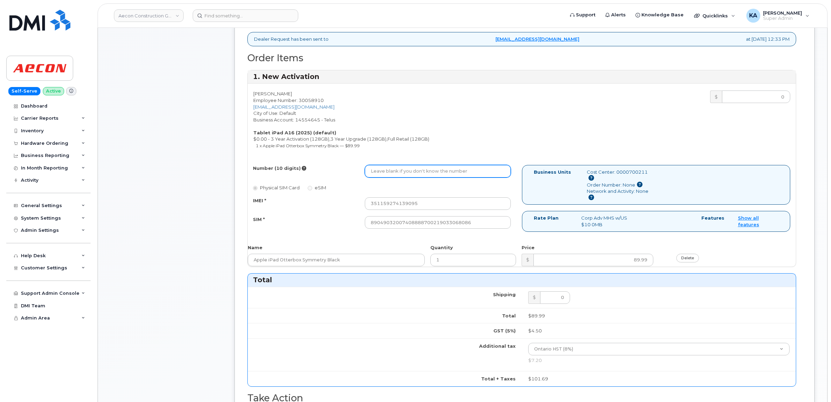
click at [398, 165] on input "Number (10 digits)" at bounding box center [438, 171] width 146 height 13
paste input "416) 886-4657"
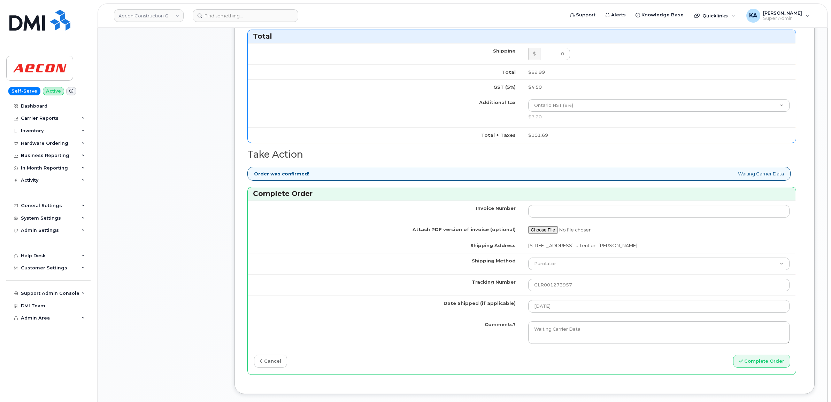
scroll to position [610, 0]
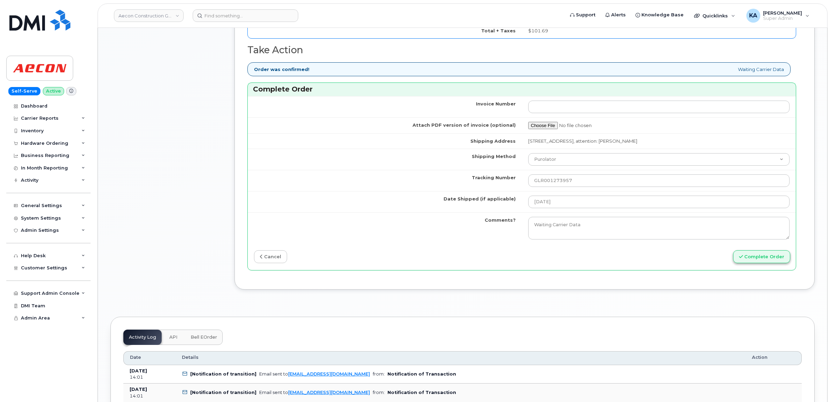
type input "4168864657"
click at [756, 253] on button "Complete Order" at bounding box center [761, 256] width 57 height 13
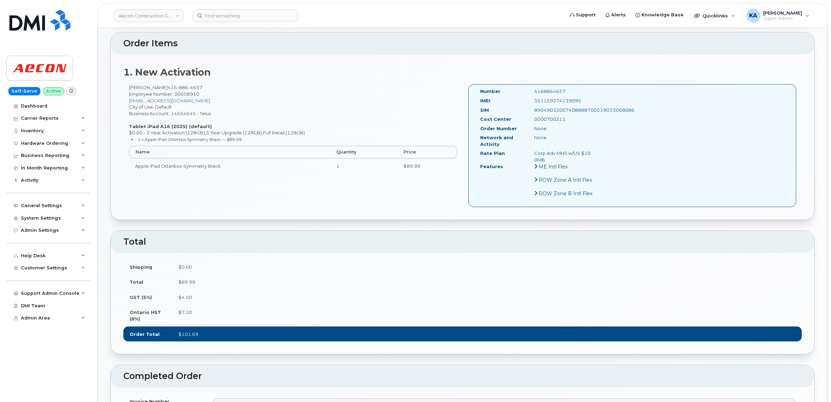
scroll to position [348, 0]
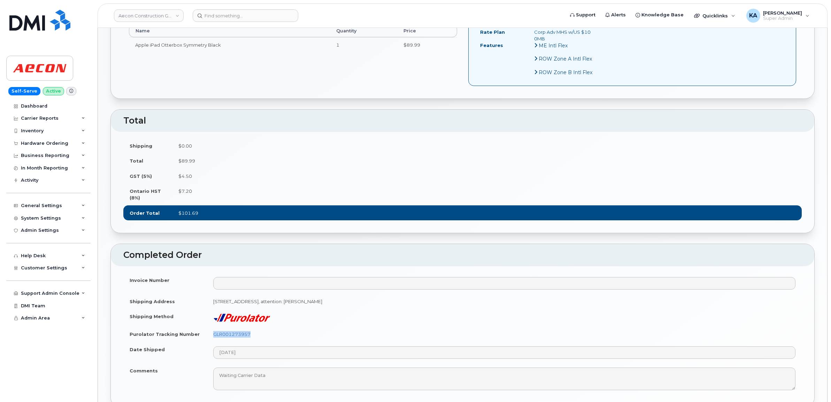
drag, startPoint x: 254, startPoint y: 329, endPoint x: 203, endPoint y: 330, distance: 50.5
click at [203, 330] on tr "Purolator Tracking Number GLR001273957" at bounding box center [462, 334] width 678 height 15
copy tr "GLR001273957"
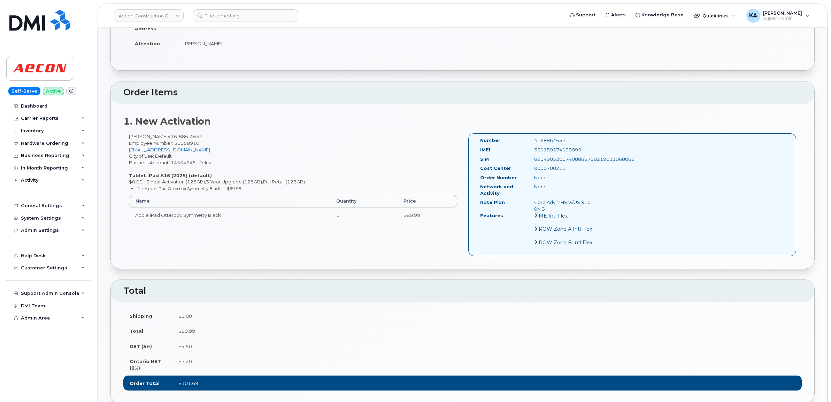
scroll to position [174, 0]
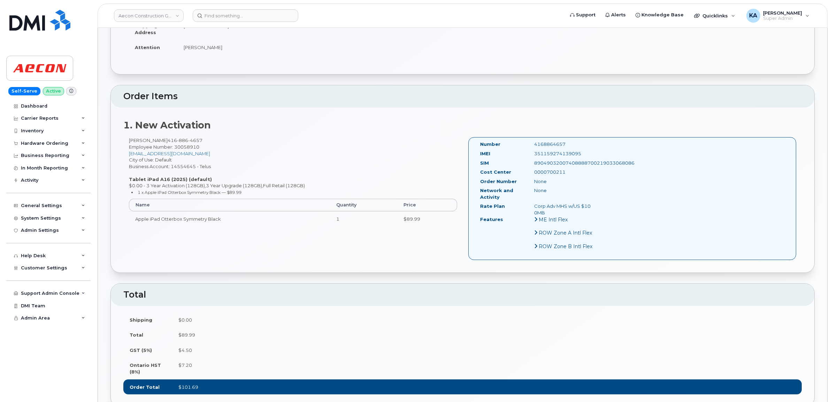
drag, startPoint x: 587, startPoint y: 148, endPoint x: 530, endPoint y: 151, distance: 57.2
click at [530, 151] on div "351159274139095" at bounding box center [567, 153] width 76 height 7
copy div "351159274139095"
drag, startPoint x: 574, startPoint y: 139, endPoint x: 530, endPoint y: 143, distance: 44.5
click at [530, 143] on div "Number 4168864657" at bounding box center [540, 145] width 130 height 9
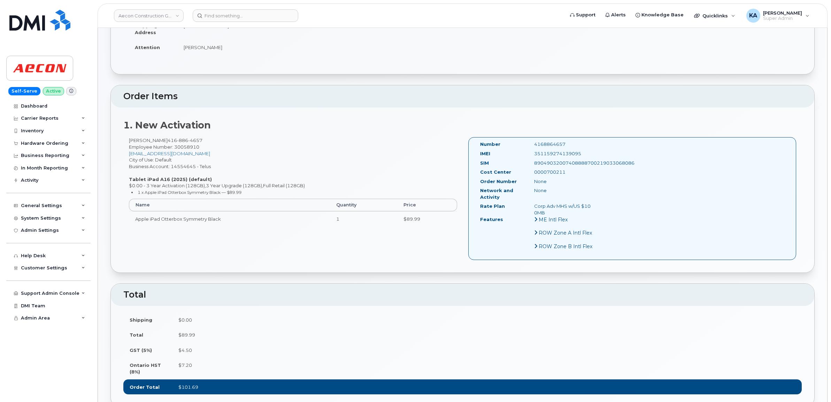
copy div "4168864657"
drag, startPoint x: 474, startPoint y: 138, endPoint x: 599, endPoint y: 207, distance: 142.5
click at [599, 207] on div "Number 4168864657 IMEI 351159274139095 SIM 89049032007408888700219033068086 Cos…" at bounding box center [632, 198] width 328 height 123
copy div "Number 4168864657 IMEI 351159274139095 SIM 89049032007408888700219033068086 Cos…"
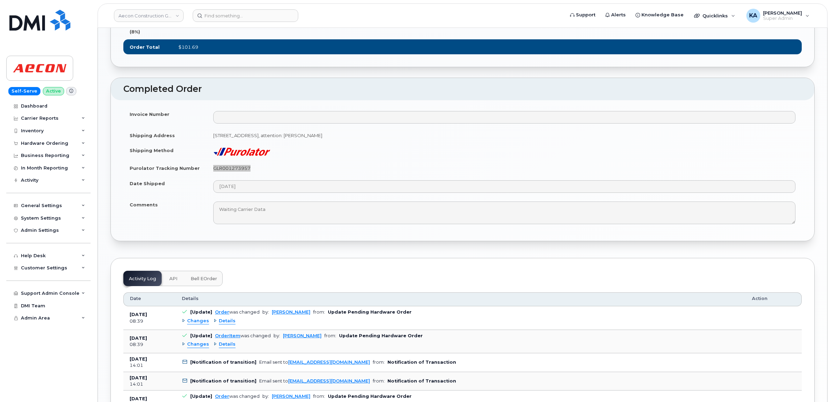
scroll to position [523, 0]
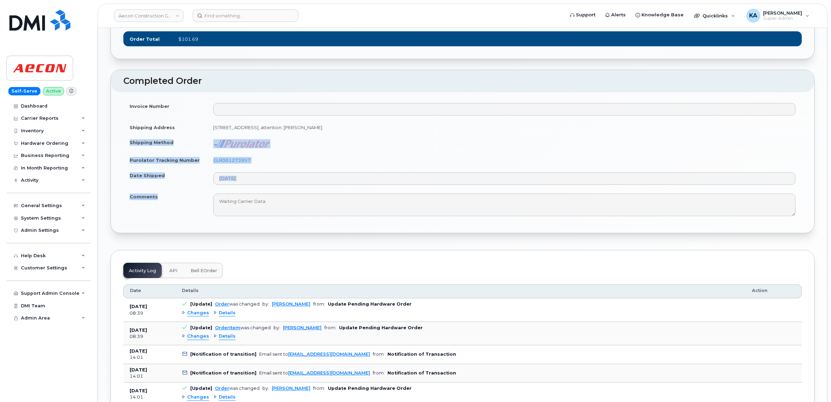
drag, startPoint x: 127, startPoint y: 138, endPoint x: 258, endPoint y: 186, distance: 139.4
click at [258, 186] on tbody "Invoice Number Shipping Address 6068 Netherhart Road, UNIT 1, Mississauga ON To…" at bounding box center [462, 160] width 678 height 122
copy tbody "Shipping Method Purolator Tracking Number GLR001273957 Date Shipped Comments"
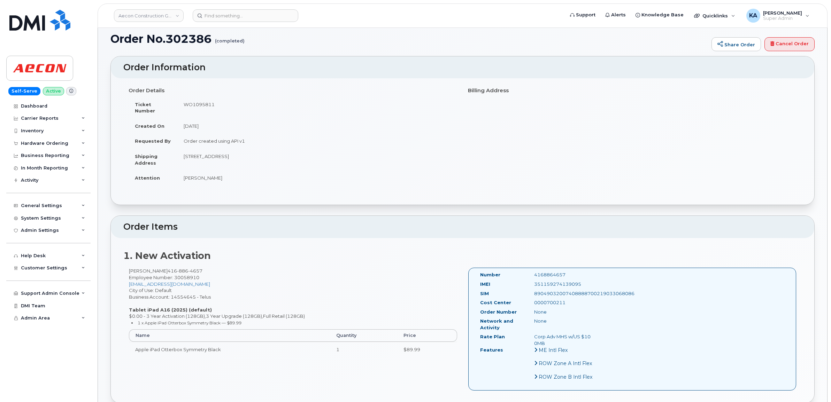
scroll to position [0, 0]
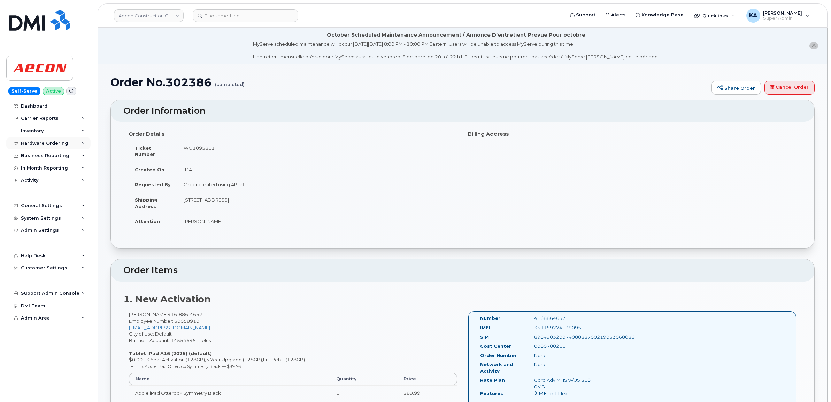
click at [50, 142] on div "Hardware Ordering" at bounding box center [44, 144] width 47 height 6
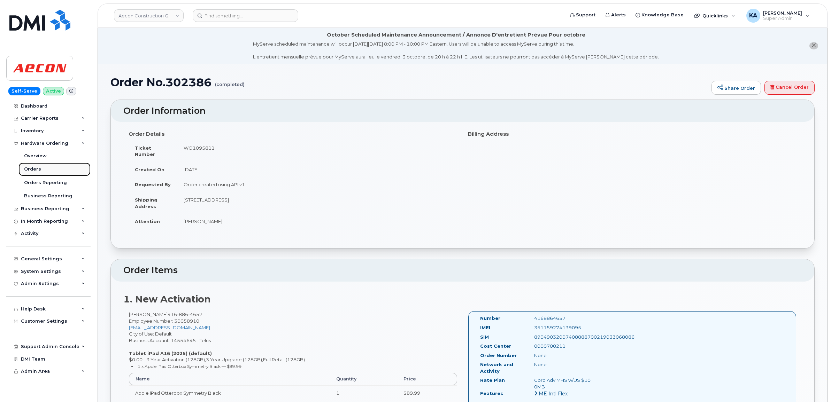
click at [29, 168] on div "Orders" at bounding box center [32, 169] width 17 height 6
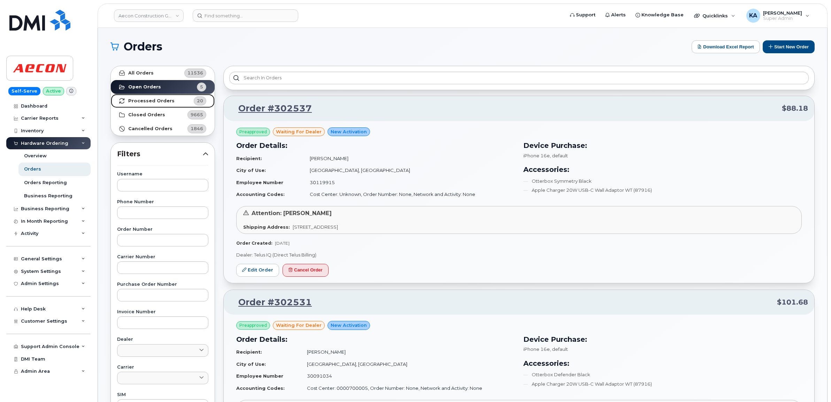
click at [145, 101] on strong "Processed Orders" at bounding box center [151, 101] width 46 height 6
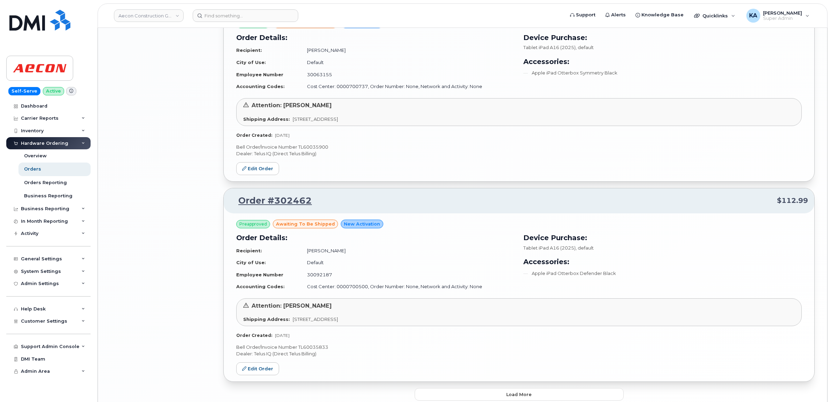
scroll to position [1376, 0]
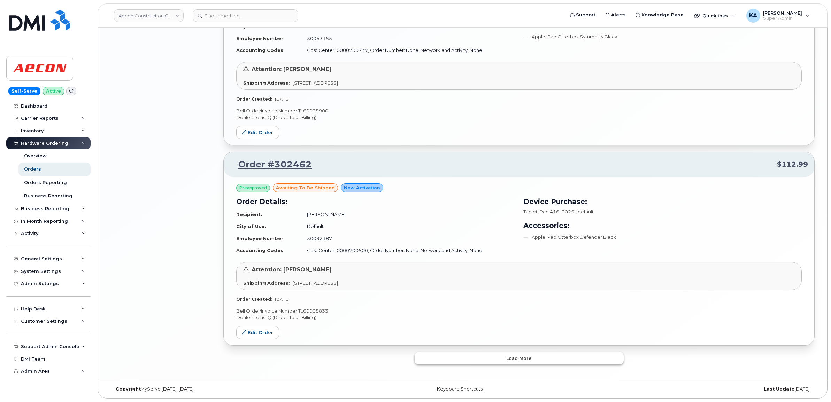
click at [458, 359] on button "Load more" at bounding box center [519, 358] width 209 height 13
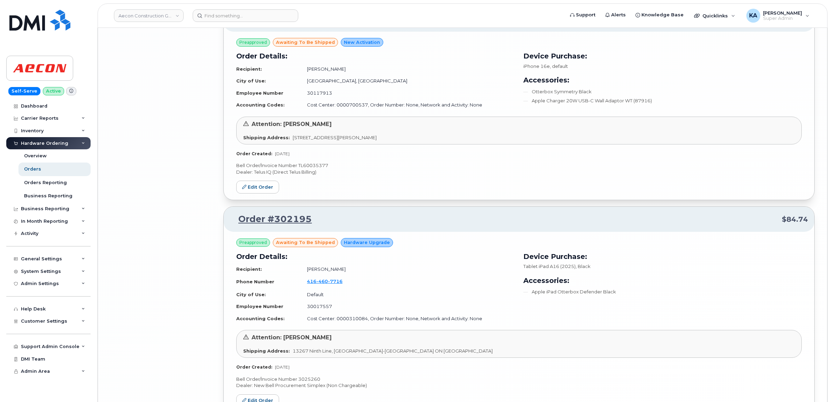
scroll to position [2901, 0]
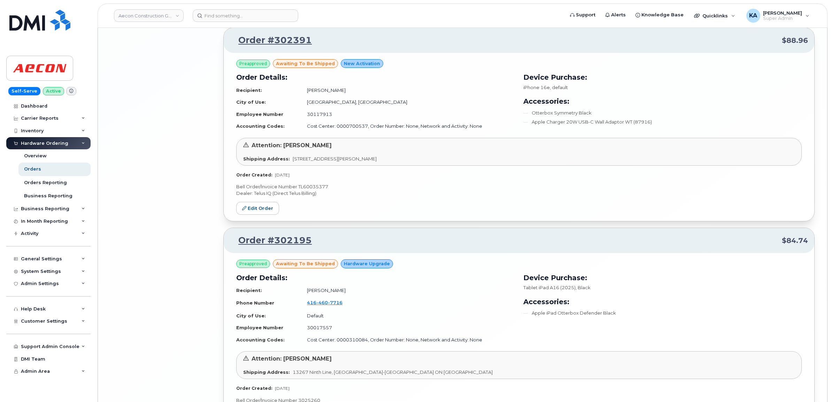
click at [322, 190] on p "Bell Order/Invoice Number TL60035377" at bounding box center [518, 187] width 565 height 7
click at [321, 190] on p "Bell Order/Invoice Number TL60035377" at bounding box center [518, 187] width 565 height 7
copy p "TL60035377"
click at [254, 213] on link "Edit Order" at bounding box center [257, 208] width 43 height 13
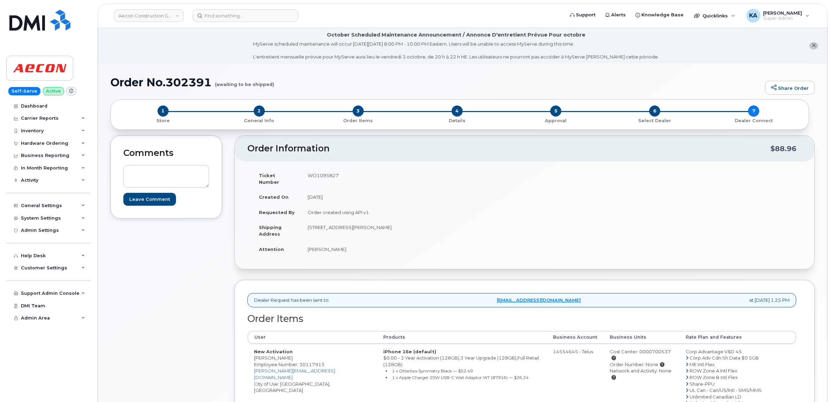
scroll to position [123, 0]
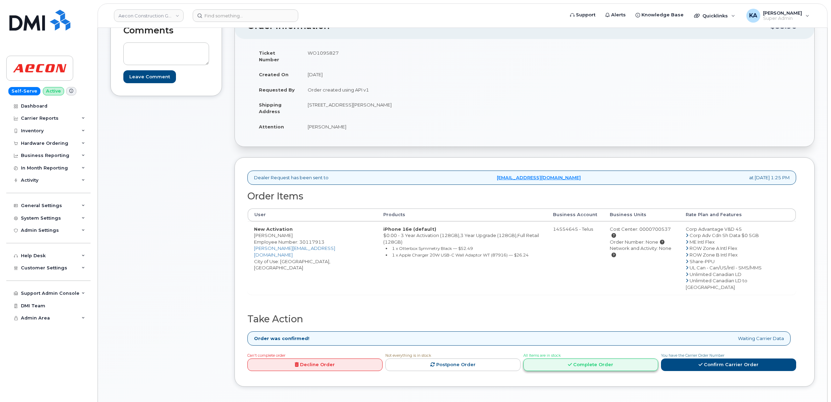
click at [587, 359] on link "Complete Order" at bounding box center [590, 365] width 135 height 13
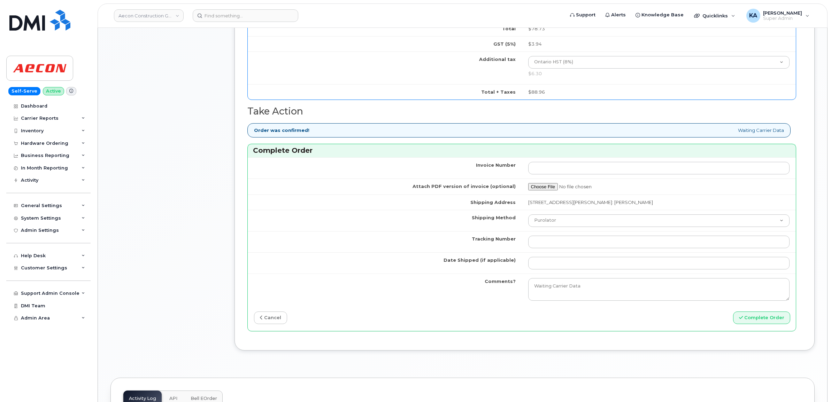
scroll to position [602, 0]
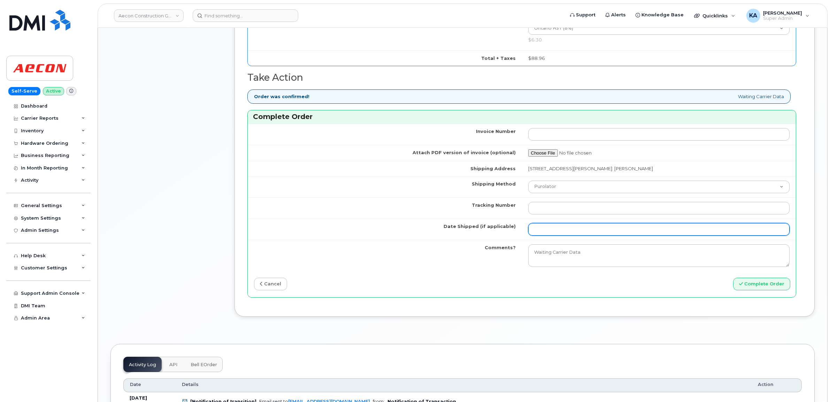
click at [560, 226] on input "Date Shipped (if applicable)" at bounding box center [659, 229] width 262 height 13
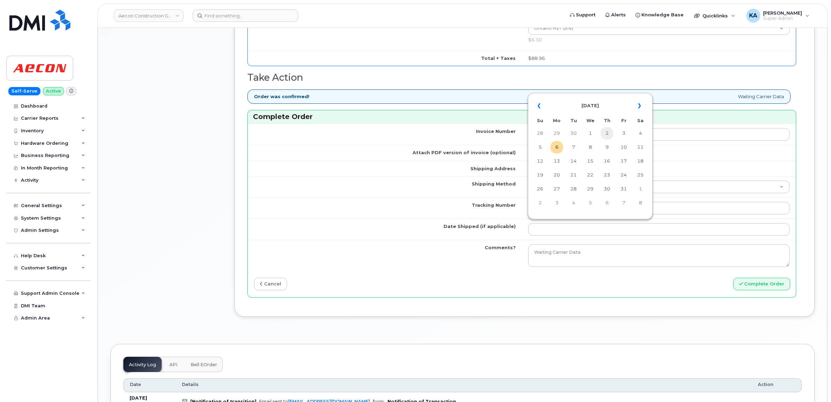
click at [608, 133] on td "2" at bounding box center [607, 133] width 13 height 13
type input "[DATE]"
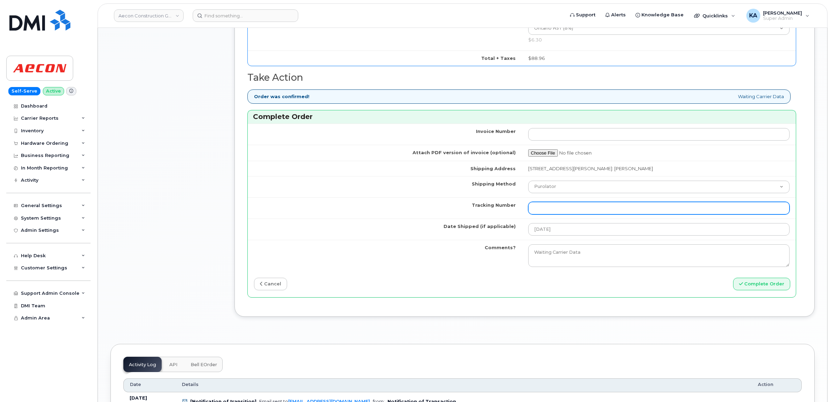
click at [573, 202] on input "Tracking Number" at bounding box center [659, 208] width 262 height 13
paste input "GLR001273857"
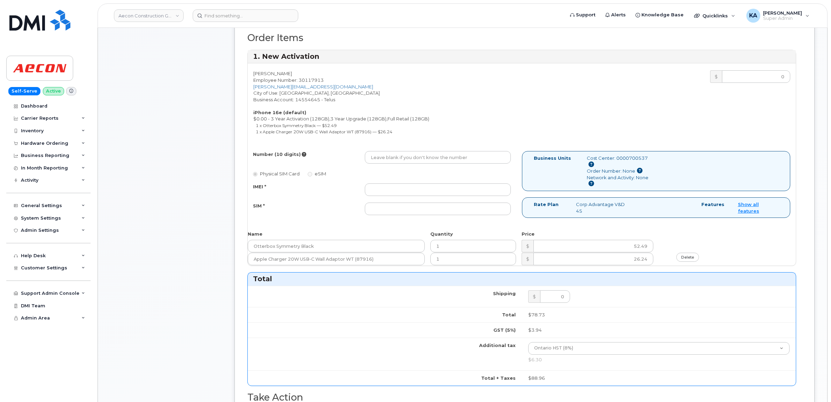
scroll to position [253, 0]
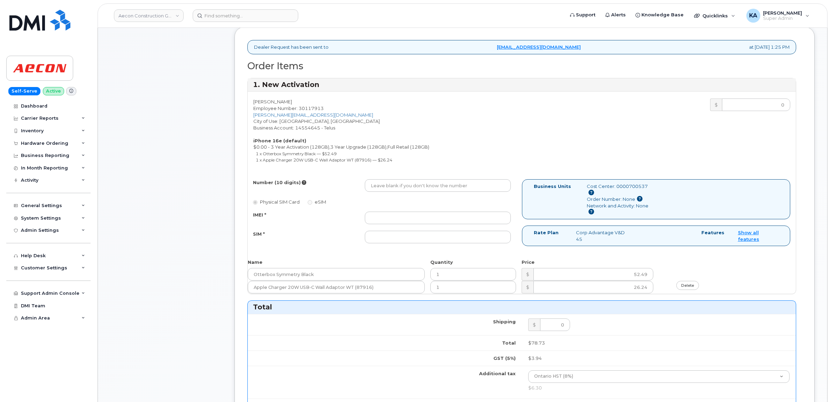
type input "GLR001273857"
click at [434, 212] on input "IMEI *" at bounding box center [438, 218] width 146 height 13
paste input "354216331459507"
type input "354216331459507"
click at [383, 233] on input "SIM *" at bounding box center [438, 237] width 146 height 13
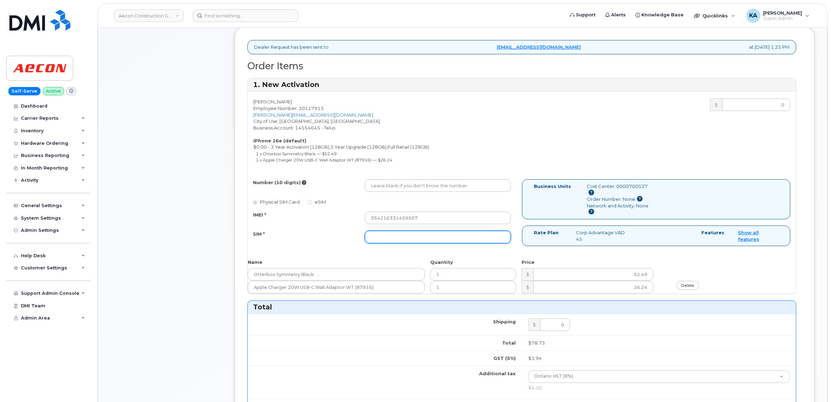
paste input "89043052010008887025010664870292"
type input "89043052010008887025010664870292"
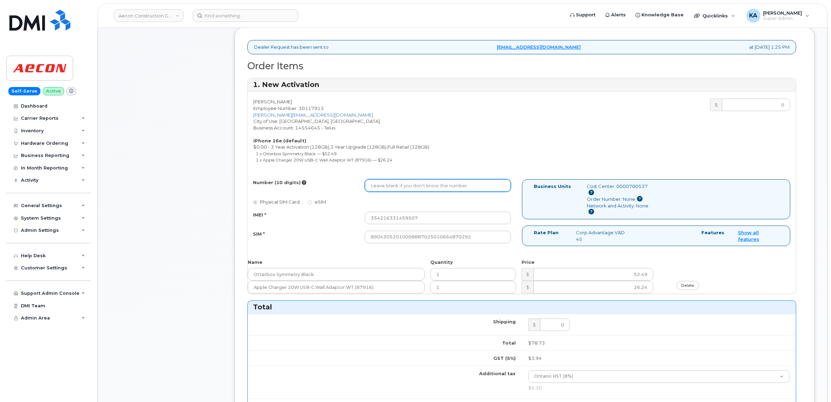
click at [390, 179] on input "Number (10 digits)" at bounding box center [438, 185] width 146 height 13
paste input "226) 791-2342"
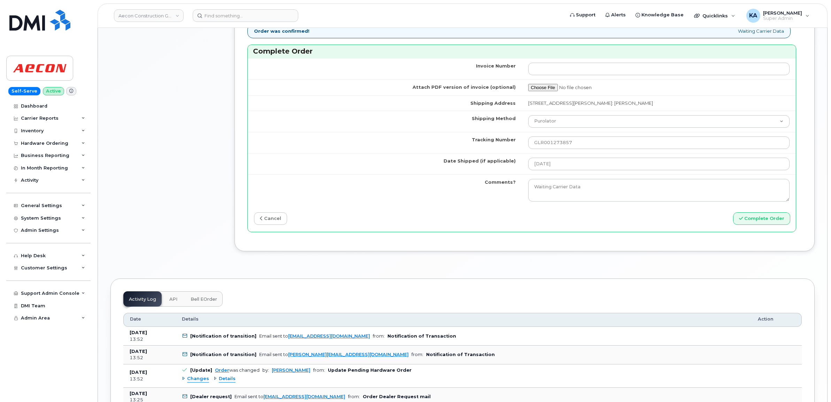
scroll to position [689, 0]
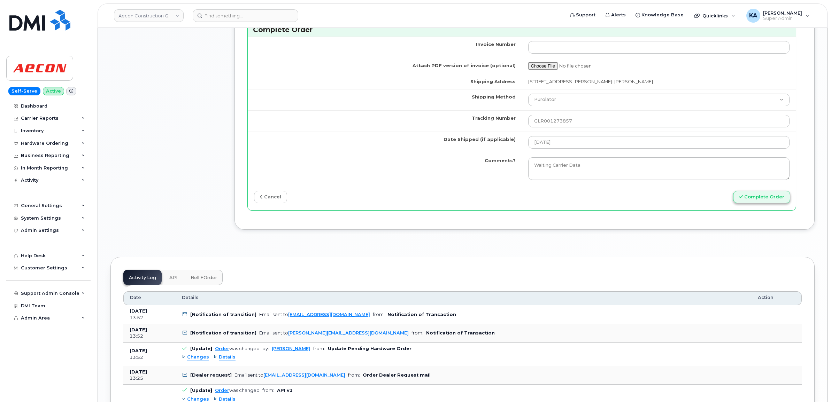
type input "2267912342"
click at [760, 192] on button "Complete Order" at bounding box center [761, 197] width 57 height 13
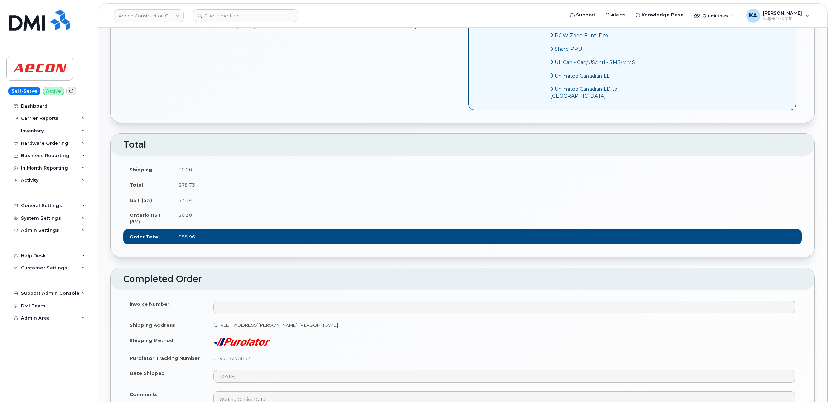
scroll to position [523, 0]
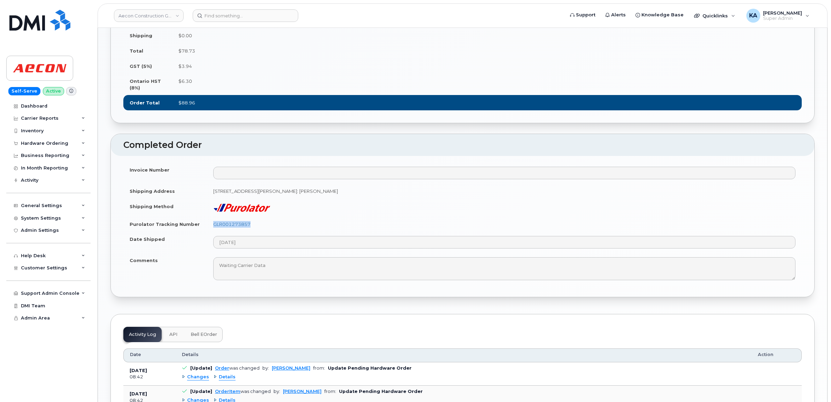
drag, startPoint x: 256, startPoint y: 241, endPoint x: 206, endPoint y: 245, distance: 50.3
click at [206, 232] on tr "Purolator Tracking Number GLR001273857" at bounding box center [462, 224] width 678 height 15
copy tr "GLR001273857"
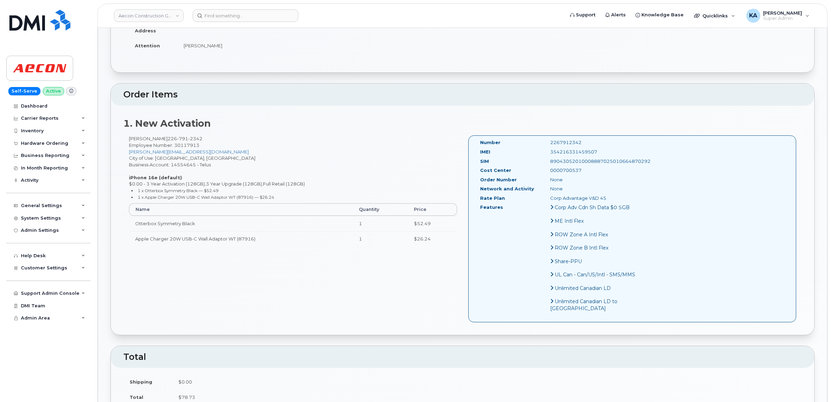
scroll to position [174, 0]
drag, startPoint x: 588, startPoint y: 146, endPoint x: 531, endPoint y: 151, distance: 57.4
click at [545, 151] on div "354216331459507" at bounding box center [594, 153] width 98 height 7
copy div "354216331459507"
drag, startPoint x: 571, startPoint y: 136, endPoint x: 525, endPoint y: 141, distance: 45.6
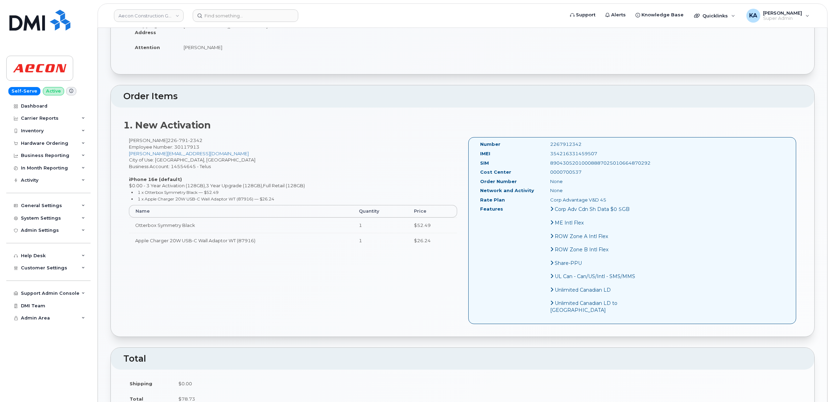
click at [525, 141] on div "Number 2267912342" at bounding box center [559, 145] width 168 height 9
copy div "2267912342"
drag, startPoint x: 478, startPoint y: 137, endPoint x: 589, endPoint y: 169, distance: 116.1
click at [589, 169] on div "Number 2267912342 IMEI 354216331459507 SIM 89043052010008887025010664870292 Cos…" at bounding box center [559, 230] width 168 height 179
copy div "Number 2267912342 IMEI 354216331459507 SIM 89043052010008887025010664870292 Cos…"
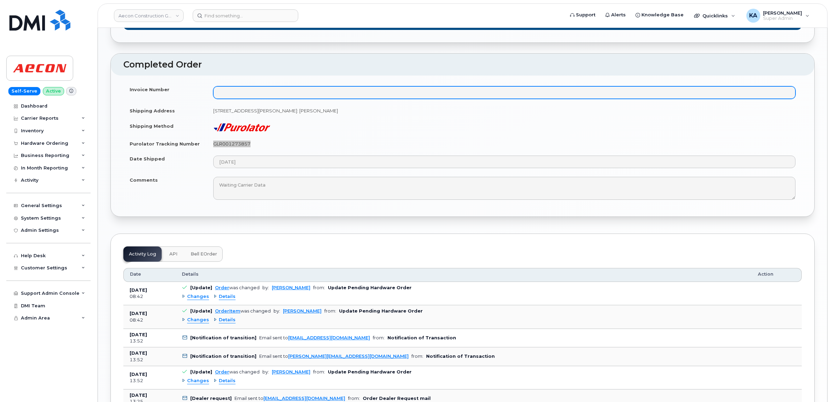
scroll to position [610, 0]
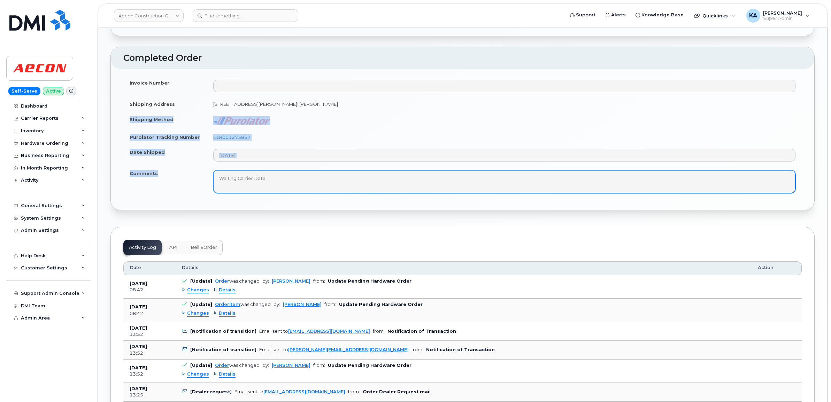
click at [274, 192] on tbody "Invoice Number Shipping Address 150 Sheldon Drive Cambridge ON N1R 7K9, attenti…" at bounding box center [462, 136] width 678 height 122
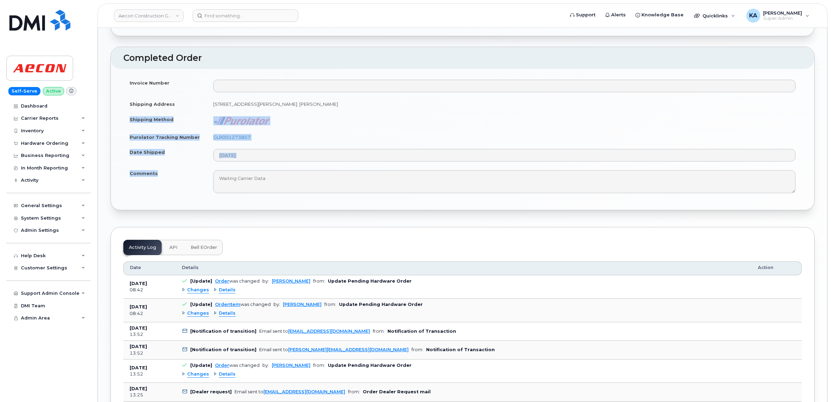
copy tbody "Shipping Method Purolator Tracking Number GLR001273857 Date Shipped Comments"
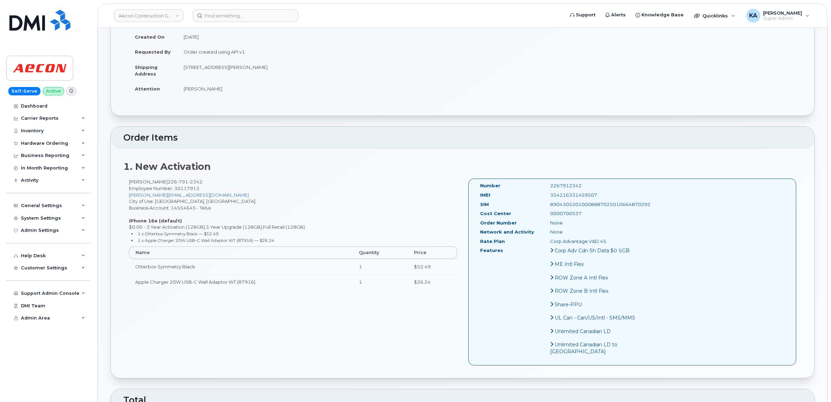
scroll to position [0, 0]
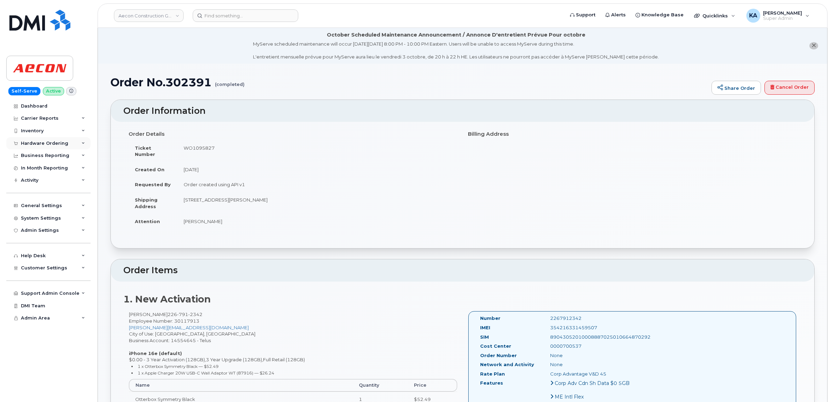
click at [38, 141] on div "Hardware Ordering" at bounding box center [44, 144] width 47 height 6
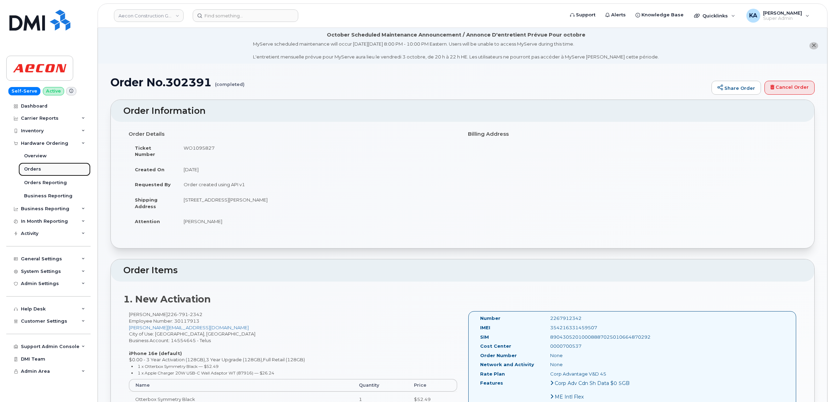
click at [33, 168] on div "Orders" at bounding box center [32, 169] width 17 height 6
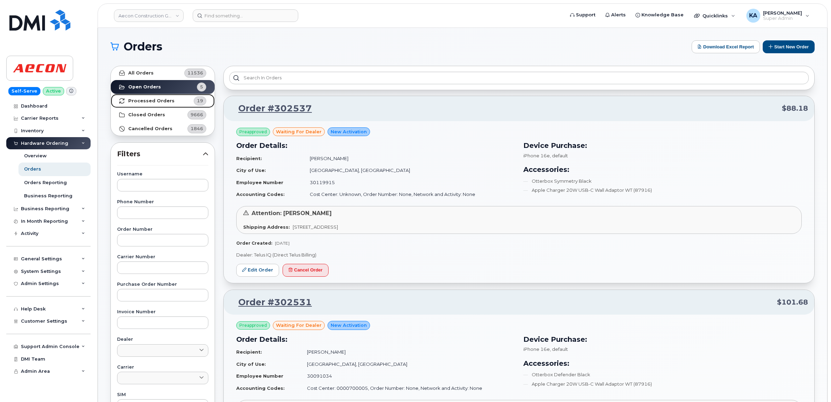
click at [128, 100] on strong "Processed Orders" at bounding box center [151, 101] width 46 height 6
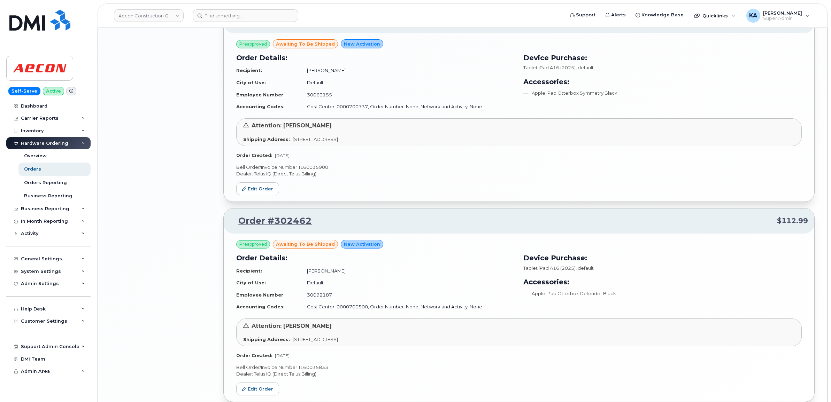
scroll to position [1376, 0]
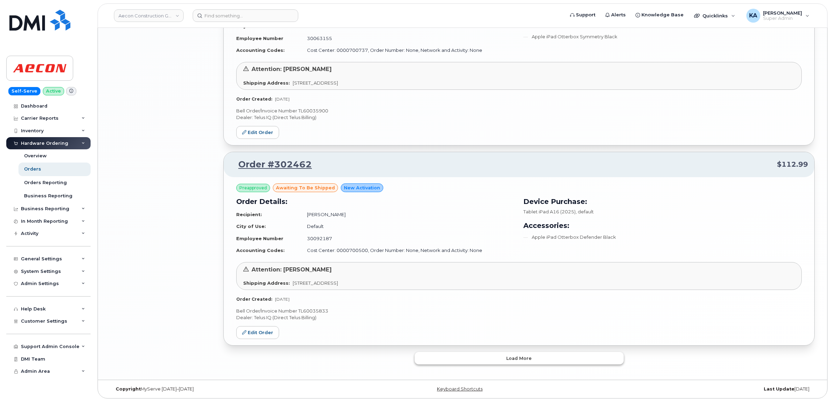
click at [431, 358] on button "Load more" at bounding box center [519, 358] width 209 height 13
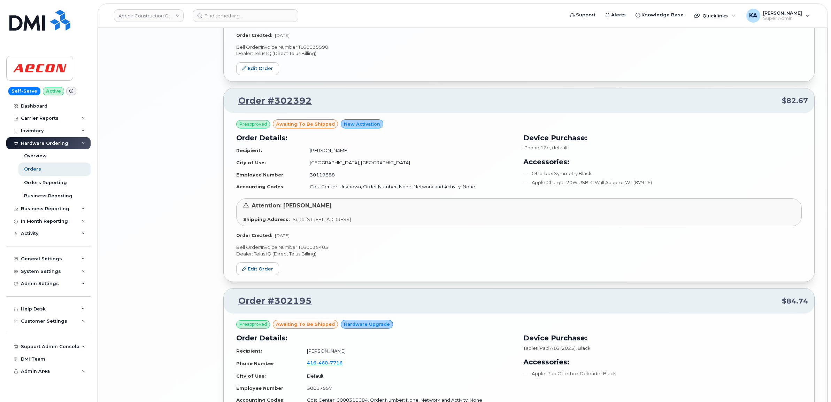
scroll to position [2639, 0]
click at [315, 251] on p "Bell Order/Invoice Number TL60035403" at bounding box center [518, 248] width 565 height 7
copy p "TL60035403"
click at [254, 273] on link "Edit Order" at bounding box center [257, 269] width 43 height 13
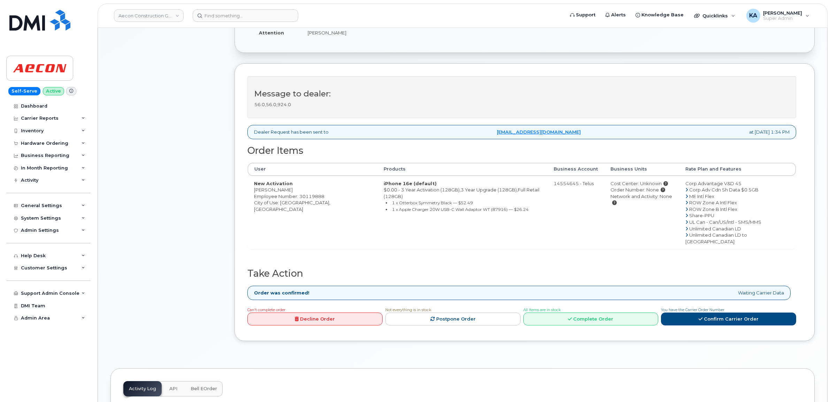
scroll to position [218, 0]
click at [601, 312] on link "Complete Order" at bounding box center [590, 318] width 135 height 13
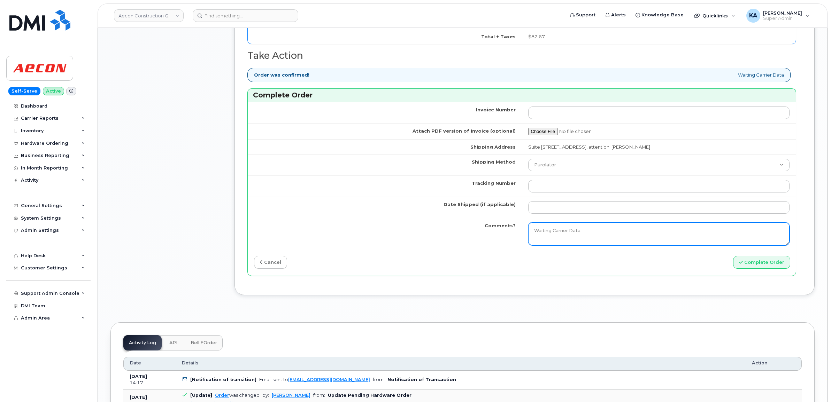
scroll to position [610, 0]
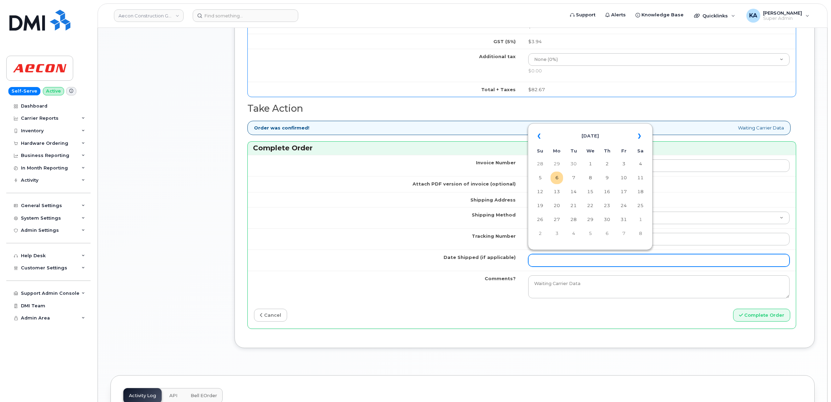
click at [553, 256] on input "Date Shipped (if applicable)" at bounding box center [659, 260] width 262 height 13
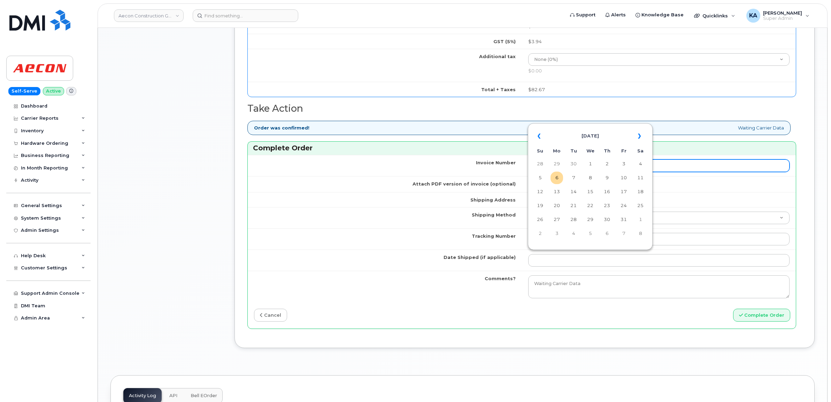
click at [607, 164] on td "2" at bounding box center [607, 164] width 13 height 13
type input "[DATE]"
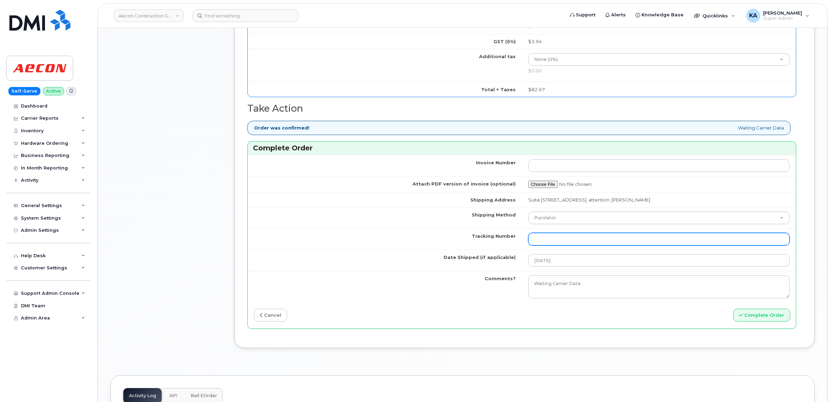
click at [558, 233] on input "Tracking Number" at bounding box center [659, 239] width 262 height 13
paste input "GMY000750226"
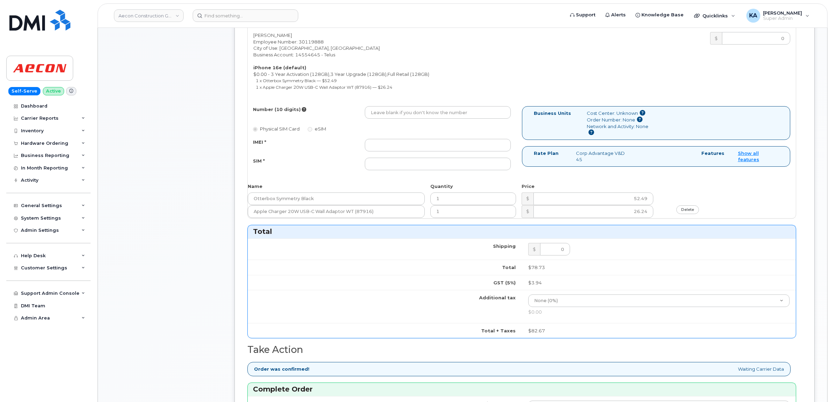
scroll to position [348, 0]
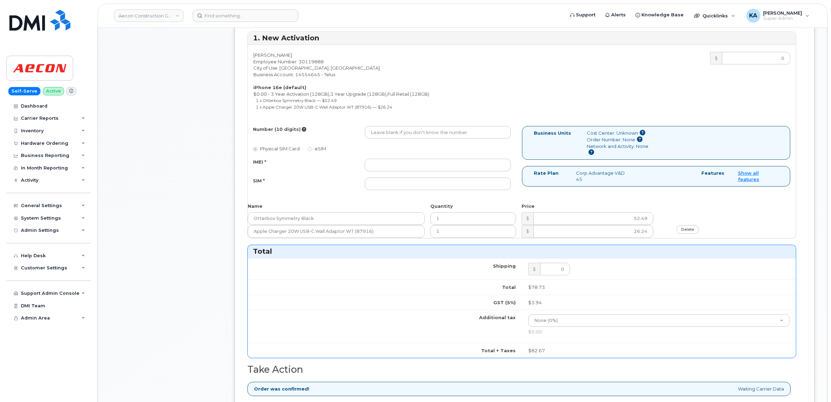
type input "GMY000750226"
click at [462, 159] on input "IMEI *" at bounding box center [438, 165] width 146 height 13
paste input "354216330179429"
type input "354216330179429"
click at [399, 179] on input "SIM *" at bounding box center [438, 184] width 146 height 13
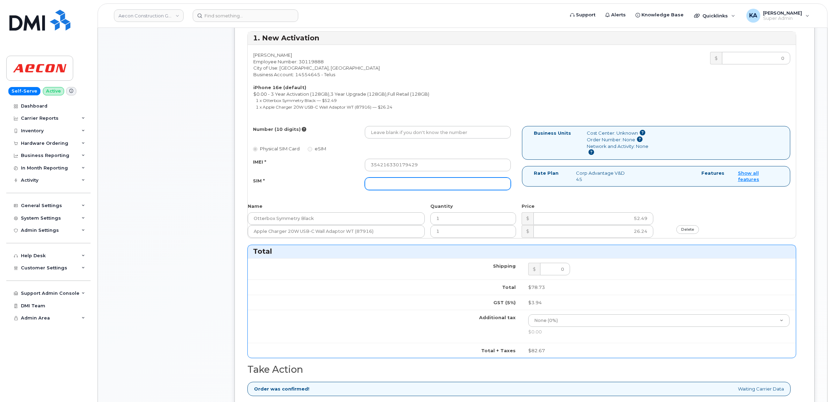
paste input "89043052010008887025009217899079"
type input "89043052010008887025009217899079"
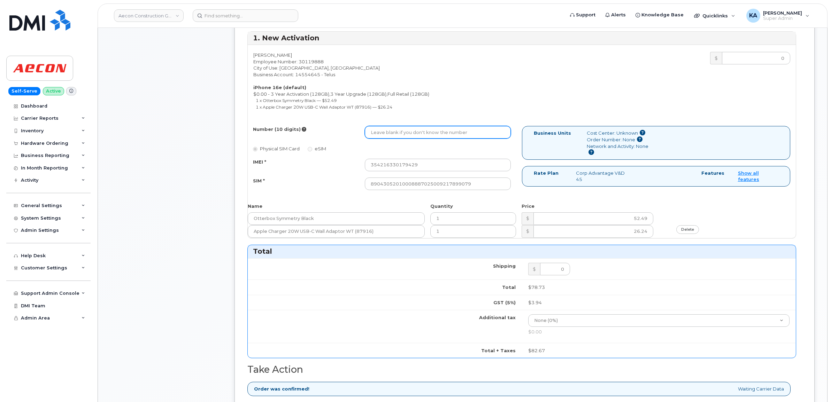
click at [418, 129] on input "Number (10 digits)" at bounding box center [438, 132] width 146 height 13
paste input "587) 223-7517"
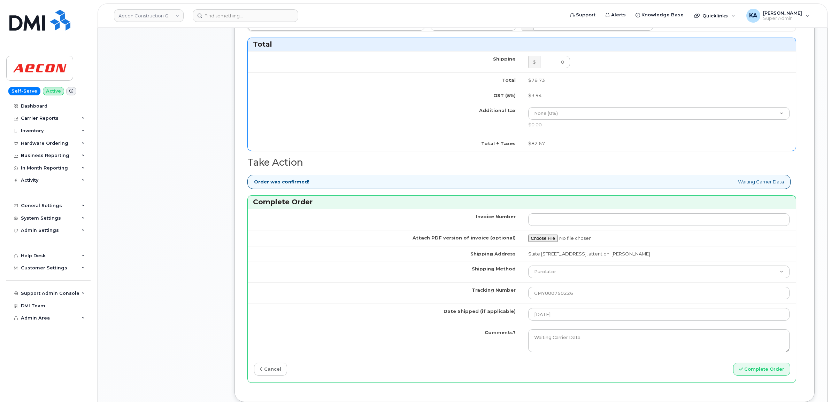
scroll to position [697, 0]
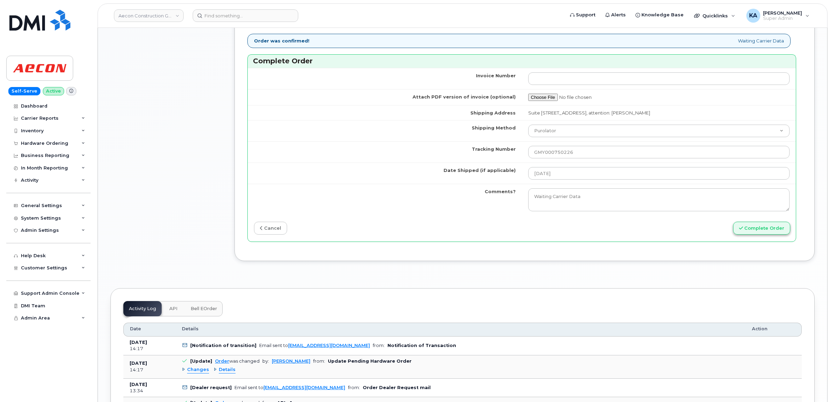
type input "5872237517"
click at [766, 222] on button "Complete Order" at bounding box center [761, 228] width 57 height 13
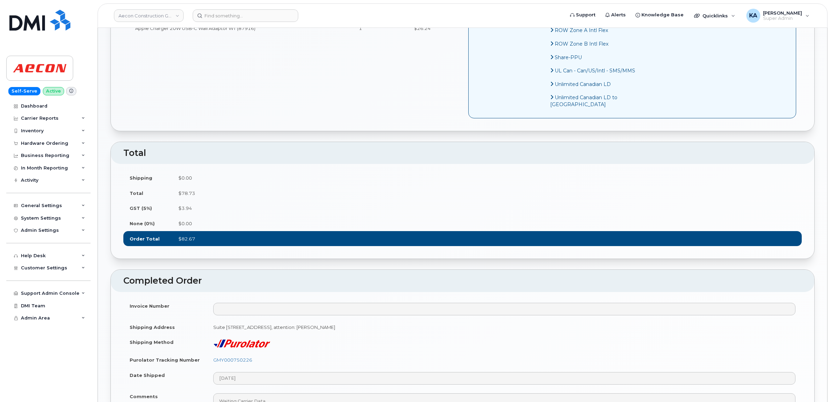
scroll to position [523, 0]
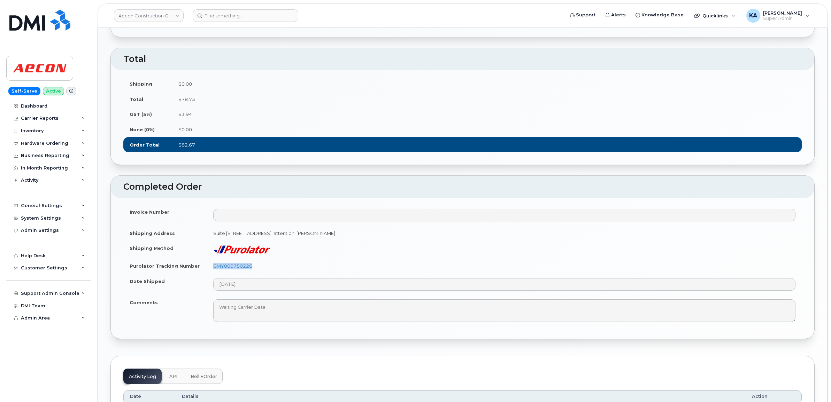
drag, startPoint x: 262, startPoint y: 285, endPoint x: 210, endPoint y: 288, distance: 52.4
click at [210, 274] on td "GMY000750226" at bounding box center [504, 265] width 595 height 15
copy link "GMY000750226"
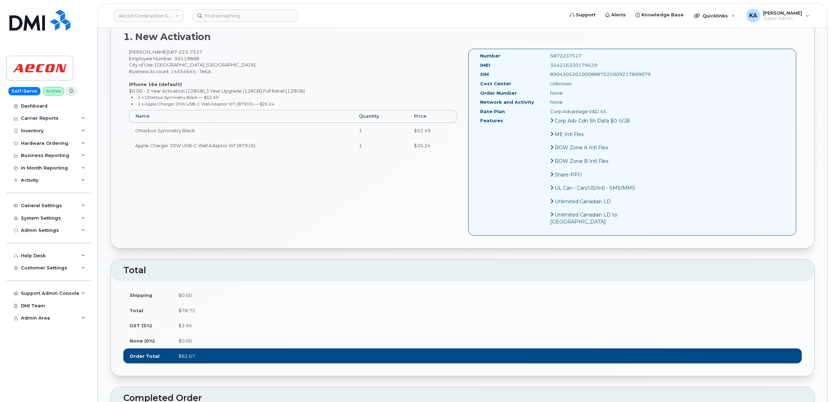
scroll to position [261, 0]
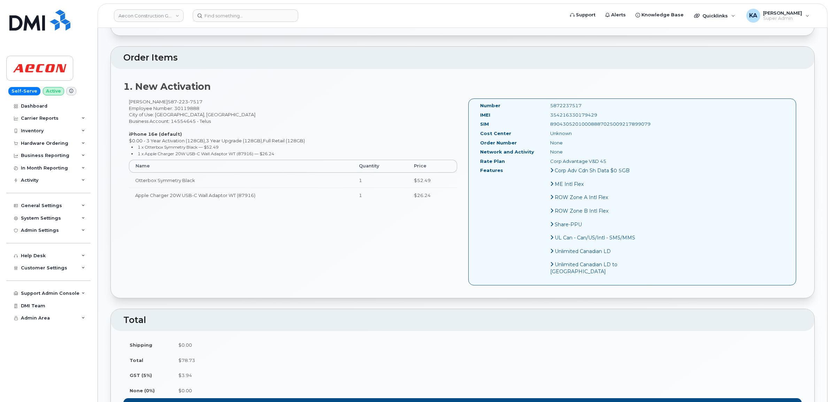
drag, startPoint x: 588, startPoint y: 108, endPoint x: 523, endPoint y: 114, distance: 64.7
click at [523, 114] on div "IMEI [TECHNICAL_ID]" at bounding box center [559, 116] width 168 height 9
copy div "354216330179429"
drag, startPoint x: 570, startPoint y: 99, endPoint x: 530, endPoint y: 102, distance: 40.5
click at [545, 102] on div "5872237517" at bounding box center [594, 105] width 98 height 7
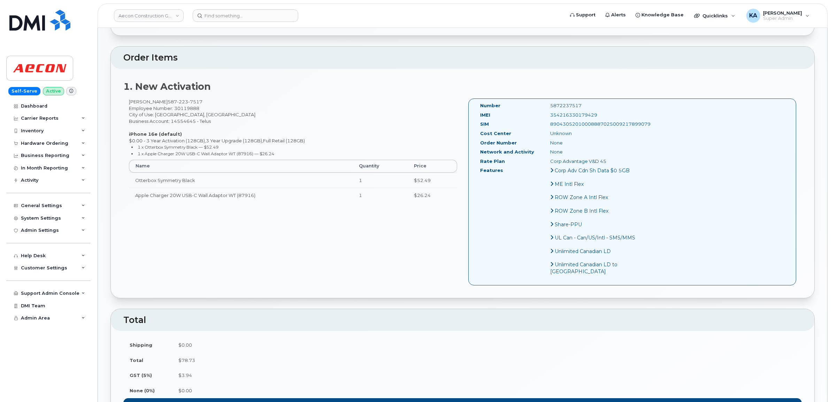
copy div "5872237517"
drag, startPoint x: 475, startPoint y: 97, endPoint x: 647, endPoint y: 124, distance: 174.2
click at [647, 124] on div "Number 5872237517 IMEI [TECHNICAL_ID] SIM 89043052010008887025009217899079 Cost…" at bounding box center [632, 192] width 328 height 187
copy div "Number 5872237517 IMEI [TECHNICAL_ID] SIM 89043052010008887025009217899079"
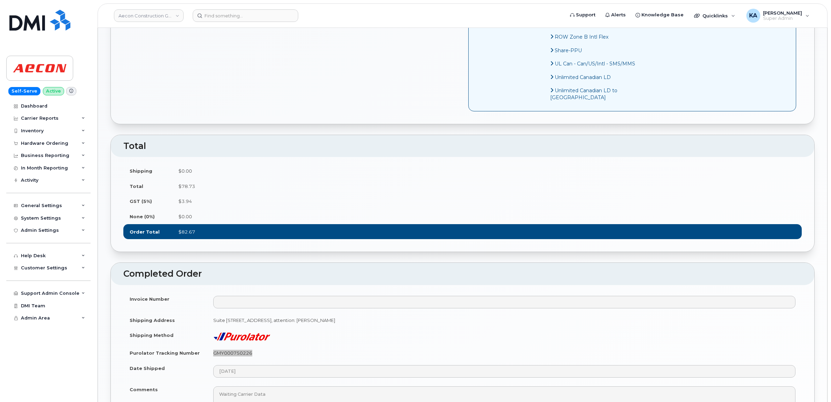
scroll to position [610, 0]
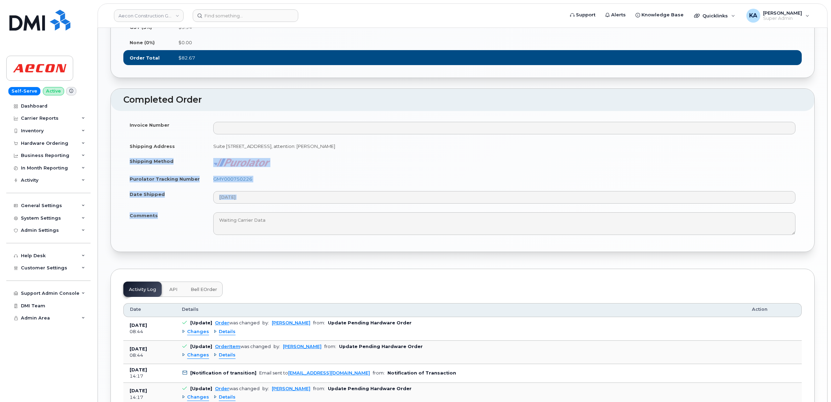
drag, startPoint x: 125, startPoint y: 180, endPoint x: 256, endPoint y: 227, distance: 139.8
click at [256, 227] on tbody "Invoice Number Shipping Address [STREET_ADDRESS], attention: [PERSON_NAME] Ship…" at bounding box center [462, 178] width 678 height 122
copy tbody "Shipping Method Purolator Tracking Number GMY000750226 Date Shipped Comments"
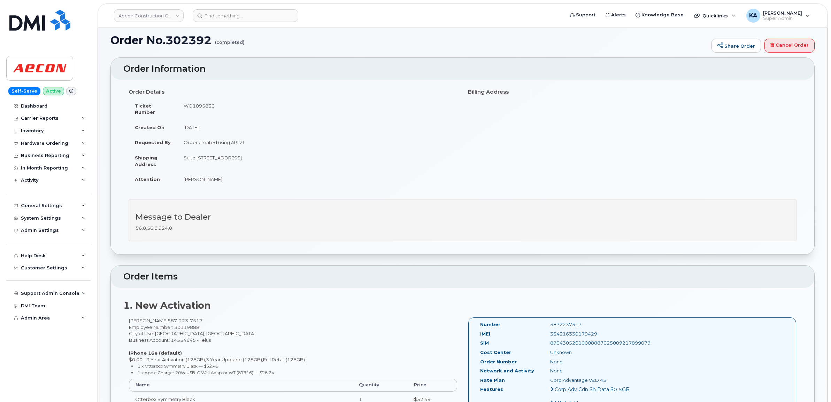
scroll to position [0, 0]
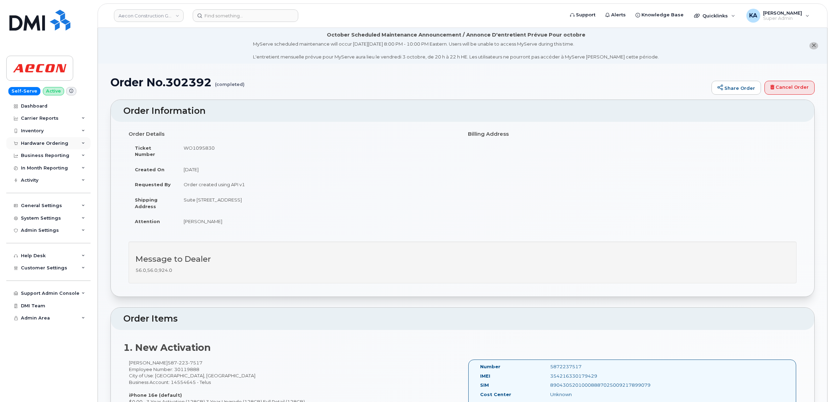
click at [46, 143] on div "Hardware Ordering" at bounding box center [44, 144] width 47 height 6
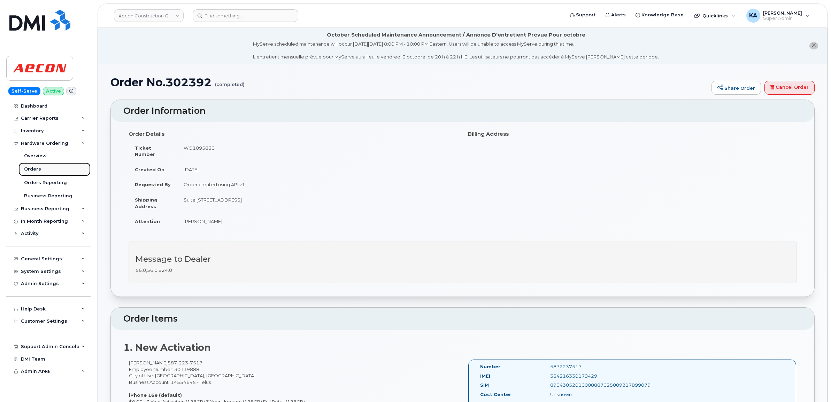
click at [32, 168] on div "Orders" at bounding box center [32, 169] width 17 height 6
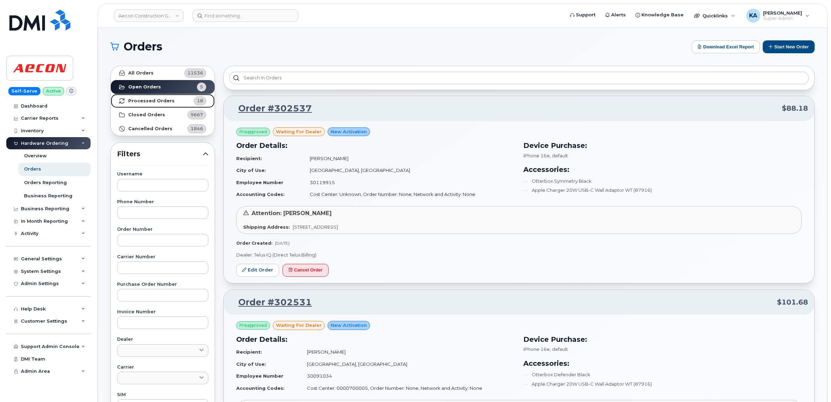
click at [130, 98] on link "Processed Orders 18" at bounding box center [163, 101] width 104 height 14
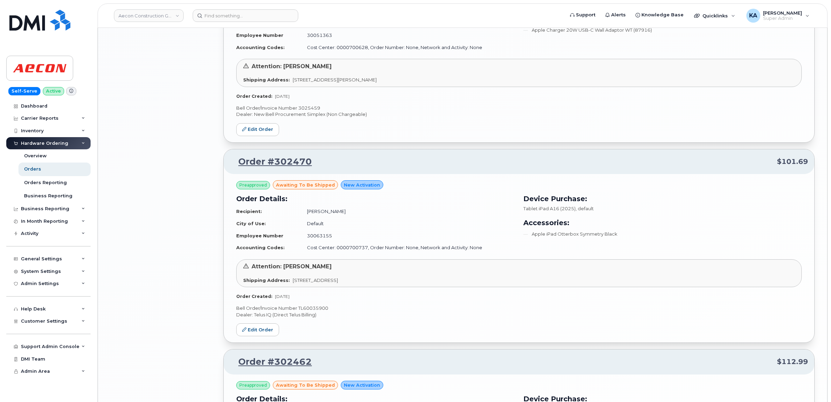
scroll to position [1376, 0]
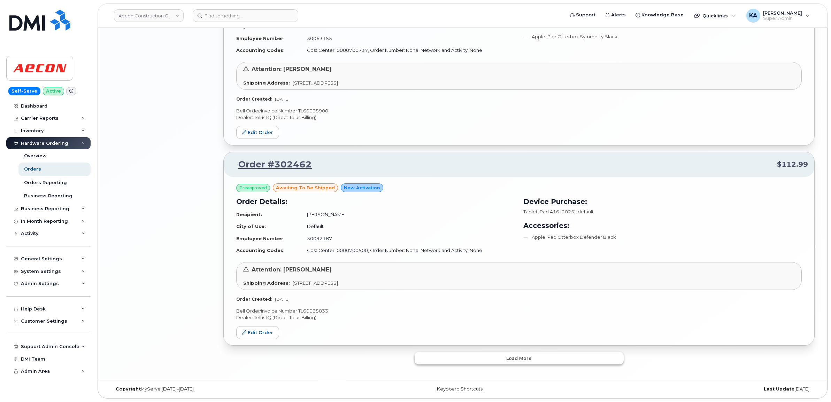
click at [435, 356] on button "Load more" at bounding box center [519, 358] width 209 height 13
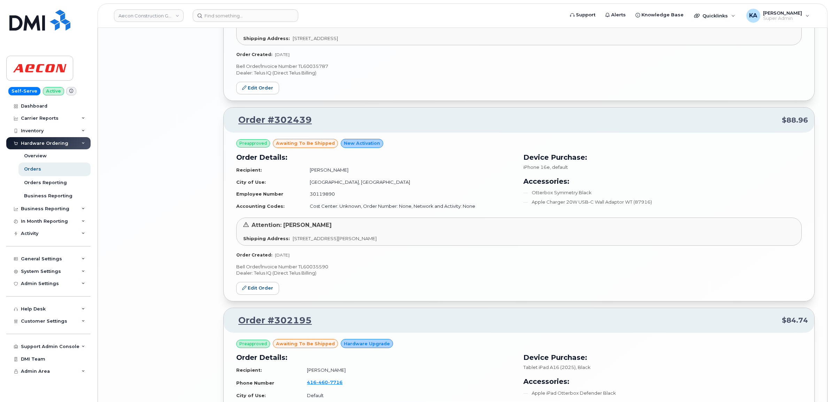
scroll to position [2422, 0]
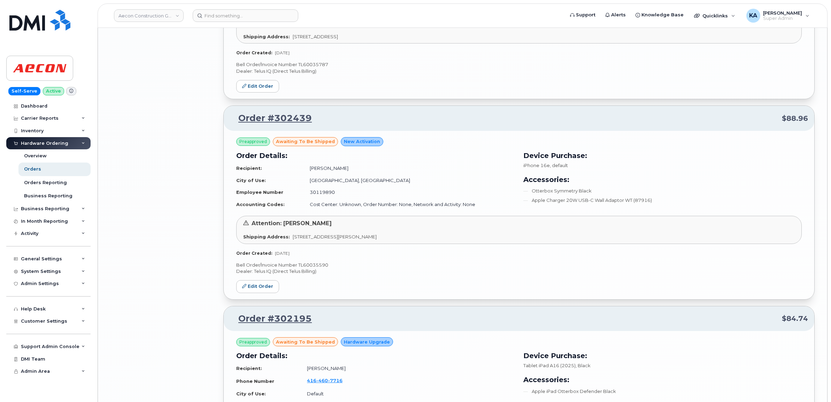
click at [318, 269] on p "Bell Order/Invoice Number TL60035590" at bounding box center [518, 265] width 565 height 7
copy p "TL60035590"
click at [245, 288] on icon at bounding box center [244, 286] width 4 height 4
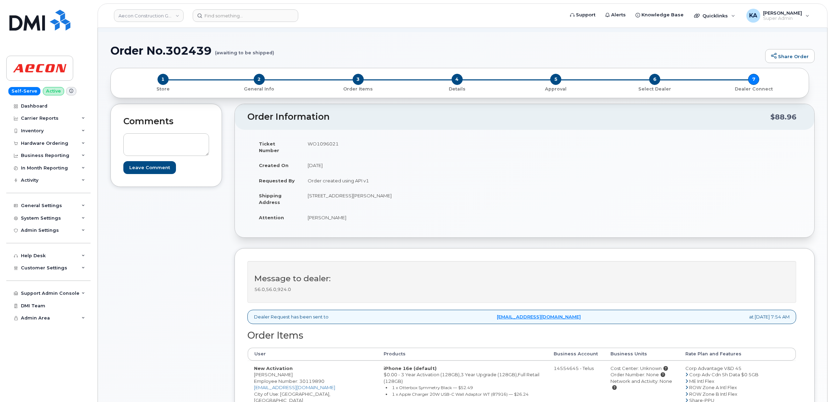
scroll to position [131, 0]
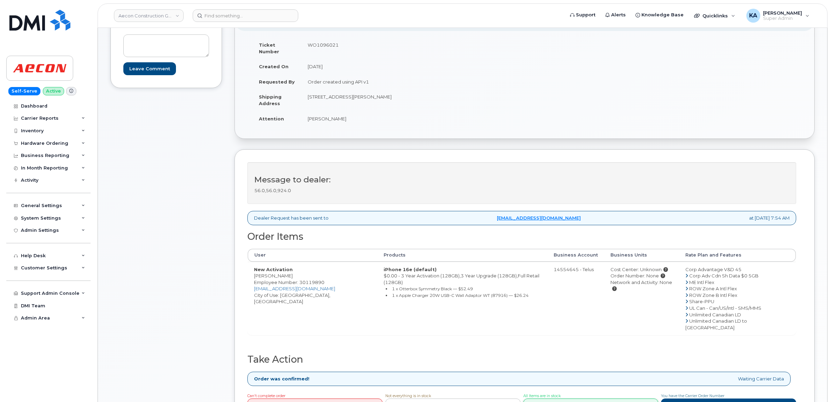
click at [586, 399] on link "Complete Order" at bounding box center [590, 405] width 135 height 13
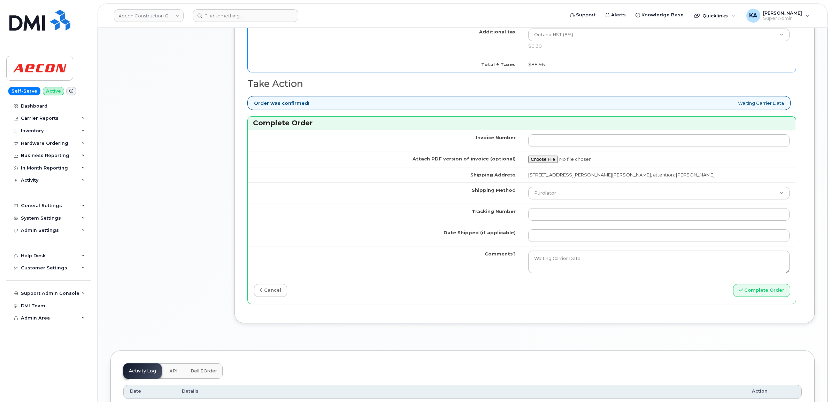
scroll to position [653, 0]
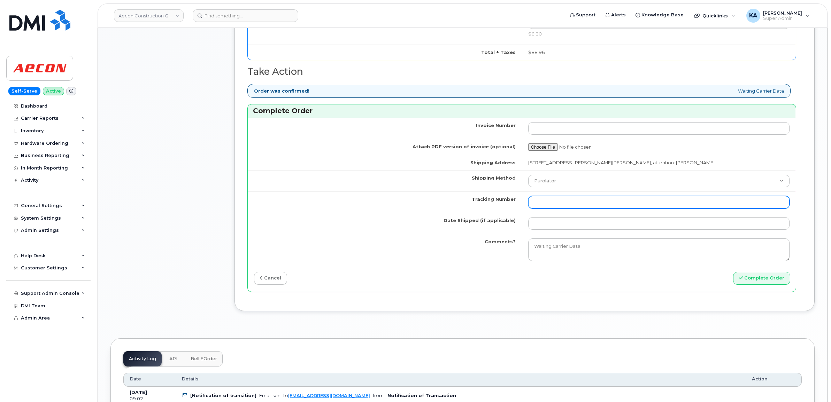
click at [543, 197] on input "Tracking Number" at bounding box center [659, 202] width 262 height 13
paste input "GLR001275005"
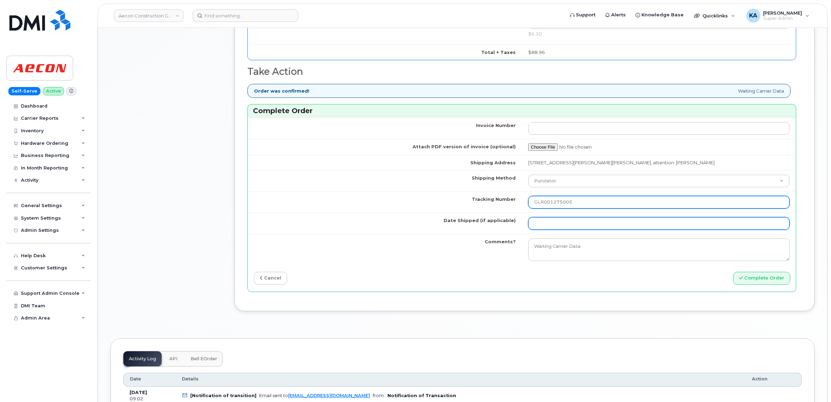
type input "GLR001275005"
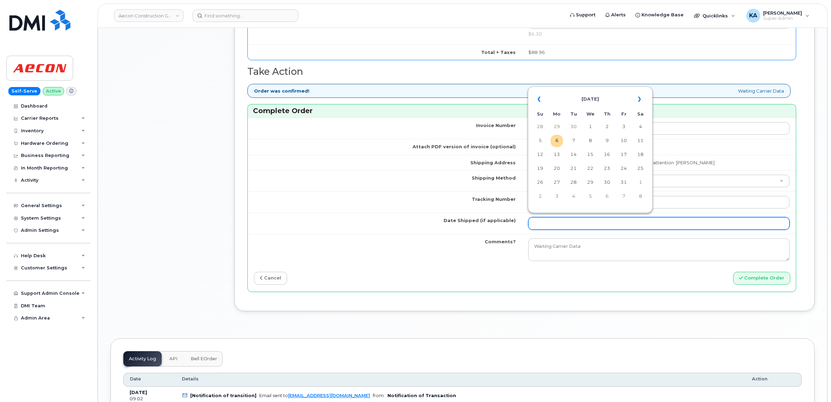
click at [542, 219] on input "Date Shipped (if applicable)" at bounding box center [659, 223] width 262 height 13
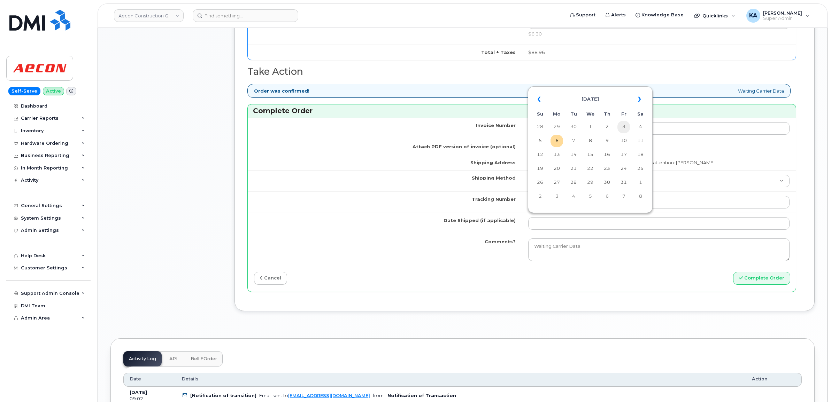
click at [623, 125] on td "3" at bounding box center [623, 127] width 13 height 13
type input "2025-10-03"
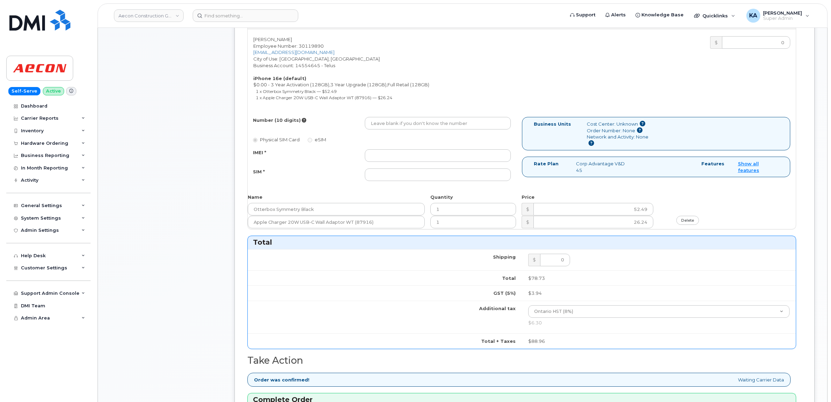
scroll to position [348, 0]
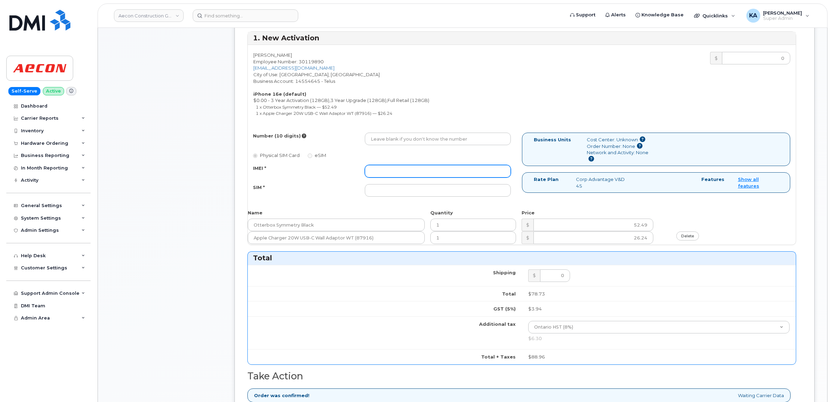
click at [392, 167] on input "IMEI *" at bounding box center [438, 171] width 146 height 13
paste input "354216331548945"
type input "354216331548945"
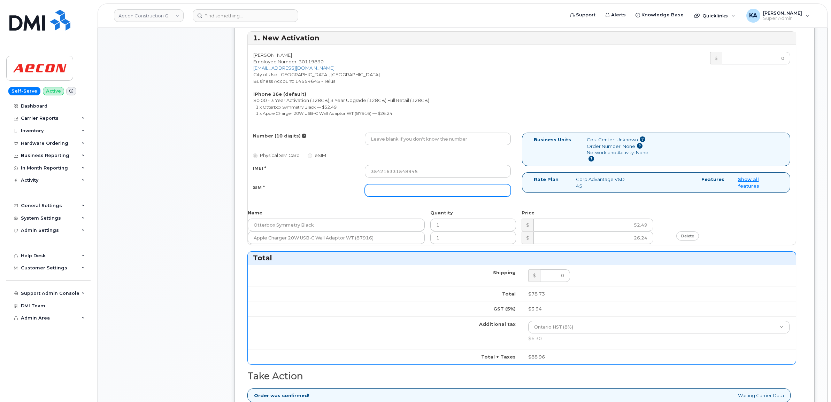
click at [381, 186] on input "SIM *" at bounding box center [438, 190] width 146 height 13
paste input "89043052010008887025010313203582"
type input "89043052010008887025010313203582"
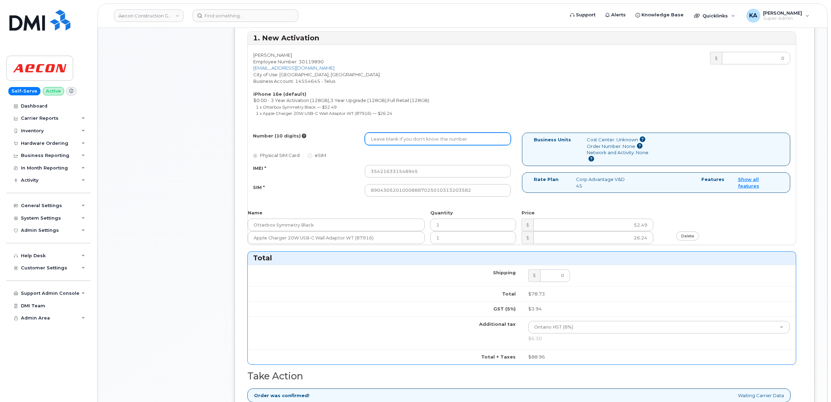
click at [409, 133] on input "Number (10 digits)" at bounding box center [438, 139] width 146 height 13
paste input "343) 369-0442"
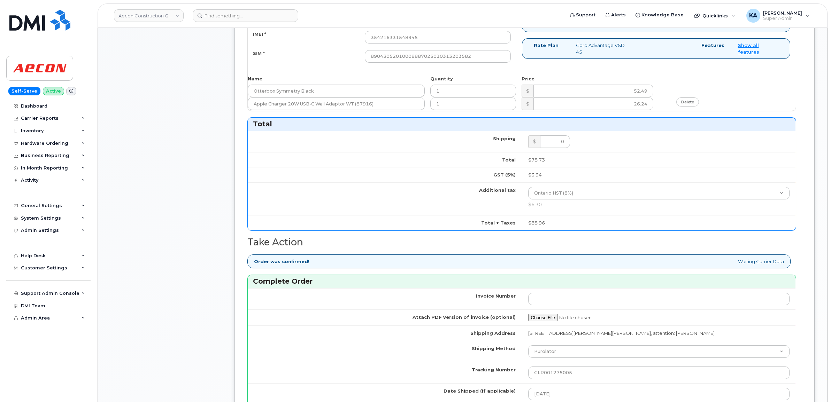
scroll to position [566, 0]
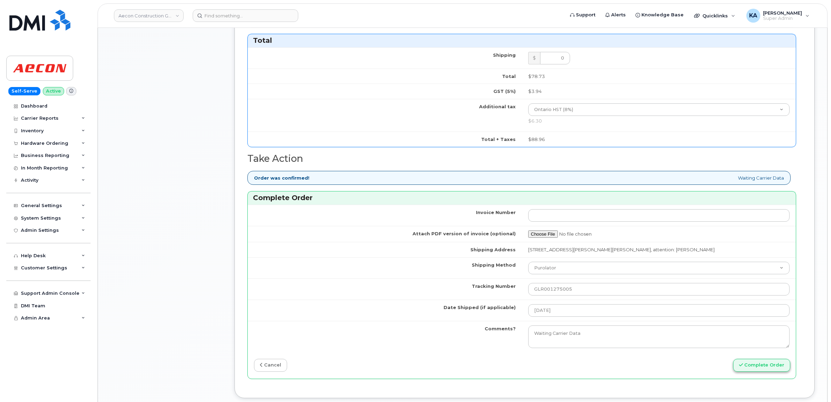
type input "3433690442"
click at [759, 361] on button "Complete Order" at bounding box center [761, 365] width 57 height 13
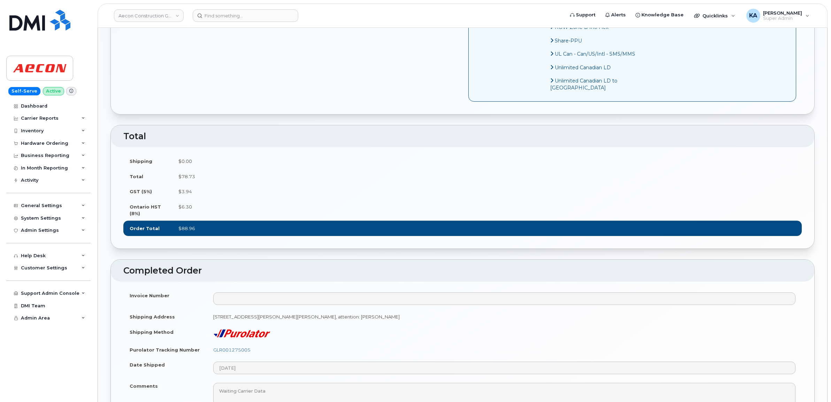
scroll to position [566, 0]
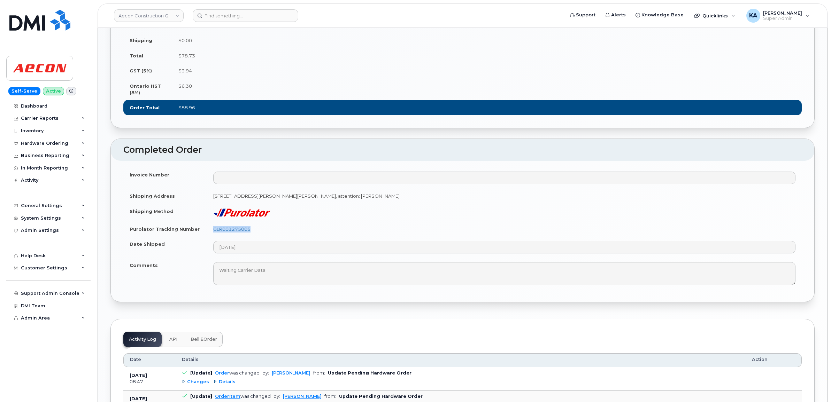
drag, startPoint x: 255, startPoint y: 249, endPoint x: 206, endPoint y: 248, distance: 48.8
click at [206, 237] on tr "Purolator Tracking Number GLR001275005" at bounding box center [462, 229] width 678 height 15
copy tr "GLR001275005"
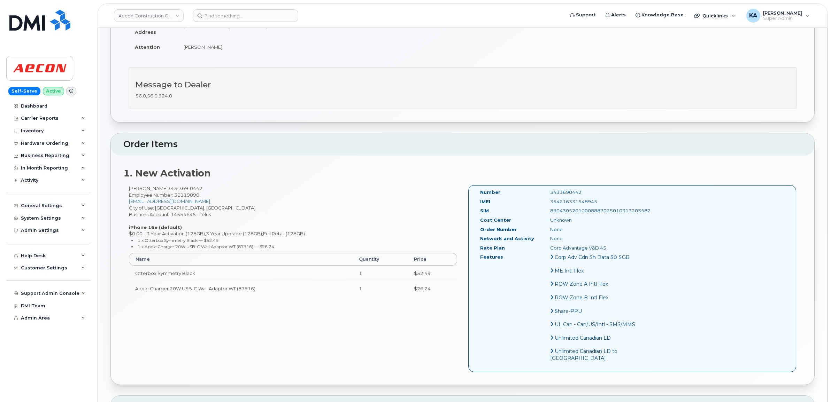
scroll to position [174, 0]
drag, startPoint x: 585, startPoint y: 195, endPoint x: 522, endPoint y: 199, distance: 63.5
click at [522, 199] on div "IMEI 354216331548945" at bounding box center [559, 203] width 168 height 9
copy div "354216331548945"
drag, startPoint x: 567, startPoint y: 187, endPoint x: 526, endPoint y: 187, distance: 41.1
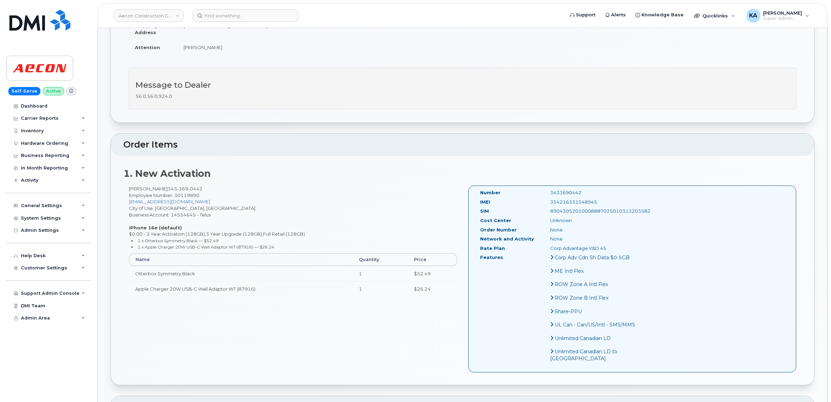
click at [526, 190] on div "Number 3433690442" at bounding box center [559, 194] width 168 height 9
copy div "3433690442"
drag, startPoint x: 475, startPoint y: 186, endPoint x: 647, endPoint y: 207, distance: 173.4
click at [647, 207] on div "Number 3433690442 IMEI 354216331548945 SIM 89043052010008887025010313203582 Cos…" at bounding box center [632, 279] width 328 height 187
copy div "Number 3433690442 IMEI 354216331548945 SIM 89043052010008887025010313203582"
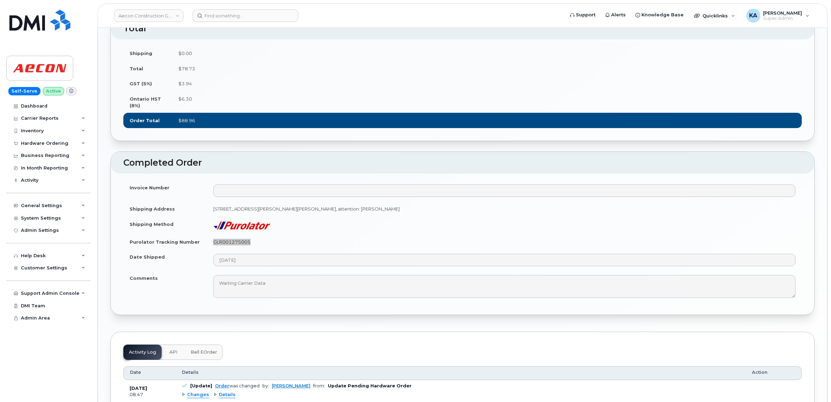
scroll to position [566, 0]
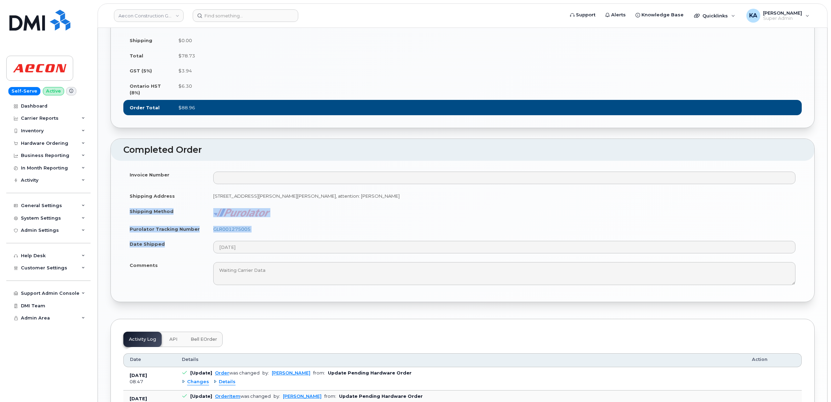
drag, startPoint x: 126, startPoint y: 230, endPoint x: 293, endPoint y: 275, distance: 172.2
click at [293, 275] on tbody "Invoice Number Shipping Address 1059 Butler Blvd Petawawa ON K8H 0C2, attention…" at bounding box center [462, 228] width 678 height 122
click at [292, 237] on td "GLR001275005" at bounding box center [504, 229] width 595 height 15
drag, startPoint x: 129, startPoint y: 230, endPoint x: 278, endPoint y: 280, distance: 156.8
click at [278, 280] on tbody "Invoice Number Shipping Address 1059 Butler Blvd Petawawa ON K8H 0C2, attention…" at bounding box center [462, 228] width 678 height 122
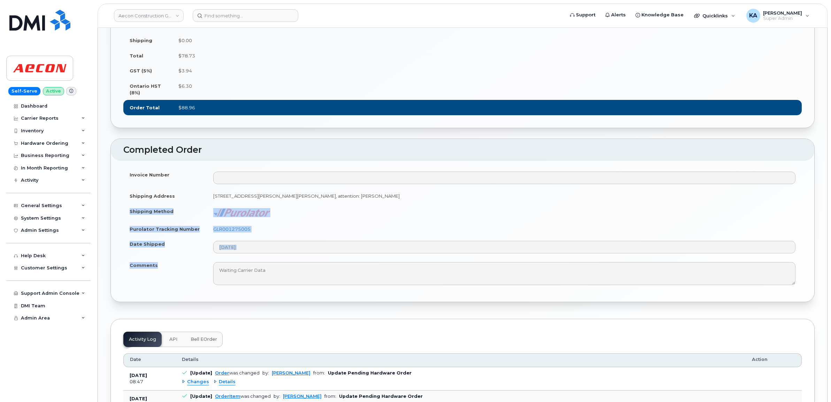
copy tbody "Shipping Method Purolator Tracking Number GLR001275005 Date Shipped Comments"
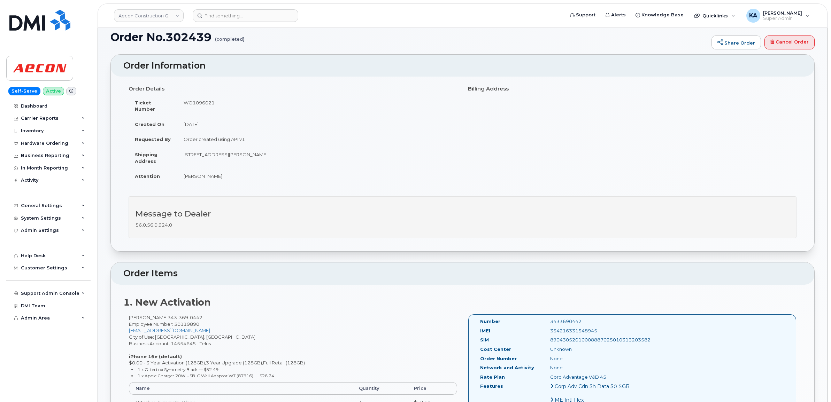
scroll to position [0, 0]
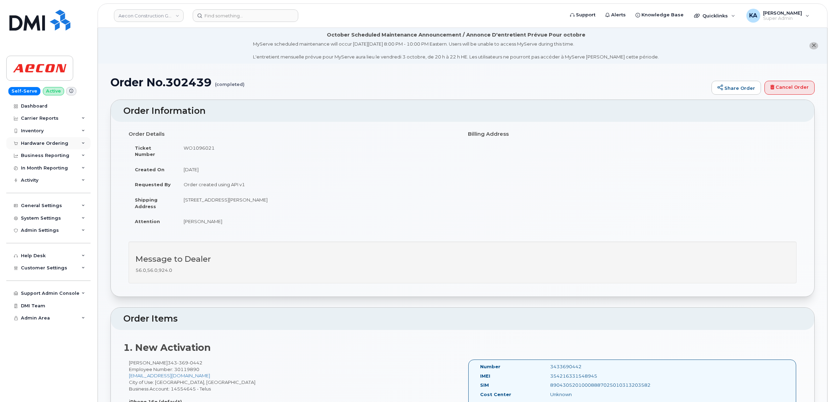
click at [43, 142] on div "Hardware Ordering" at bounding box center [44, 144] width 47 height 6
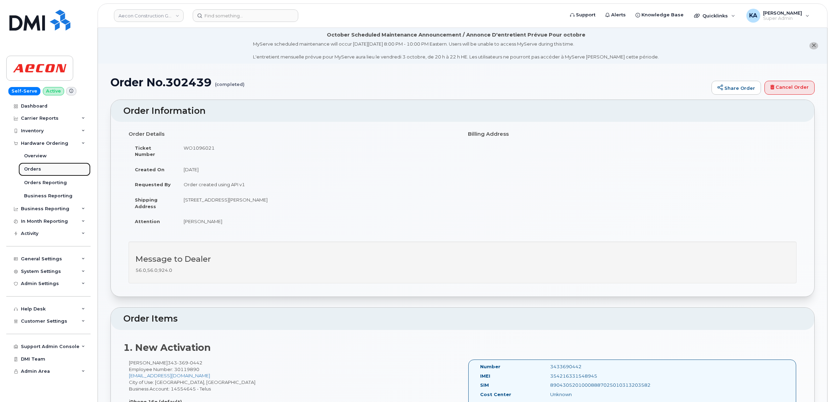
click at [30, 169] on div "Orders" at bounding box center [32, 169] width 17 height 6
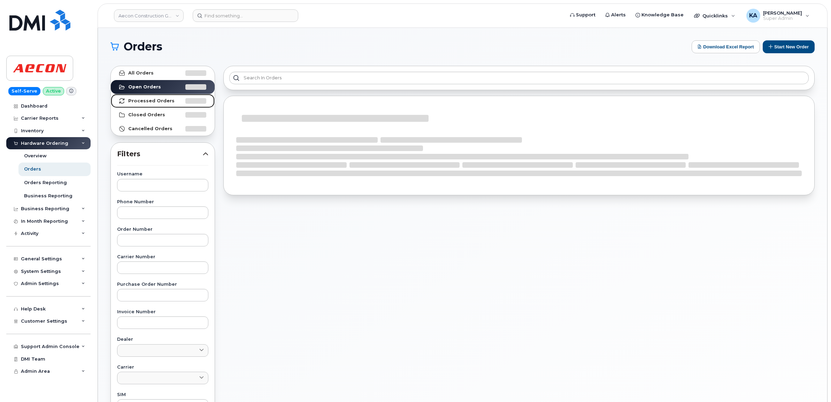
click at [145, 98] on strong "Processed Orders" at bounding box center [151, 101] width 46 height 6
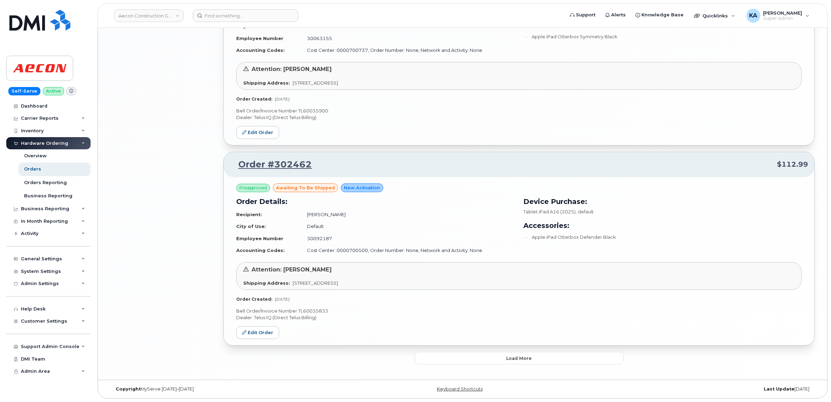
scroll to position [1376, 0]
click at [440, 355] on button "Load more" at bounding box center [519, 358] width 209 height 13
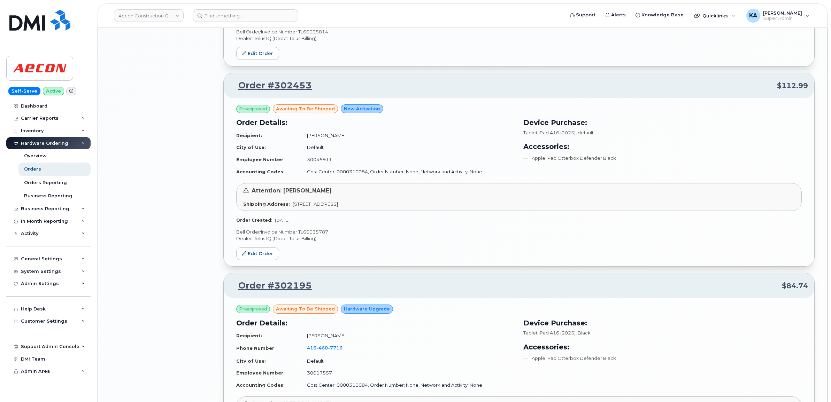
scroll to position [2247, 0]
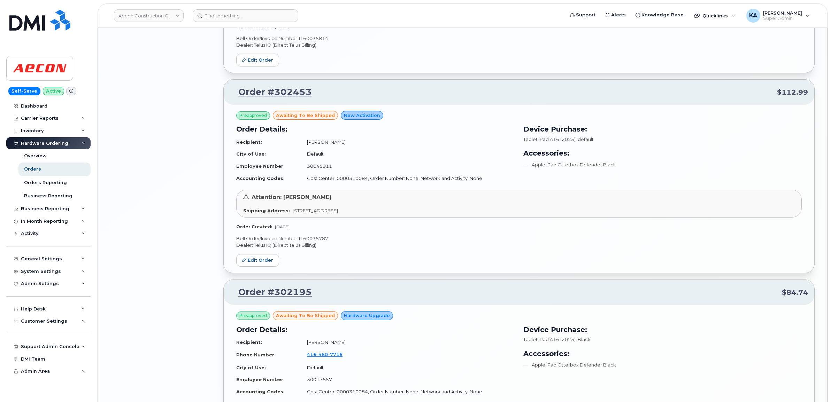
click at [316, 242] on p "Bell Order/Invoice Number TL60035787" at bounding box center [518, 239] width 565 height 7
copy p "TL60035787"
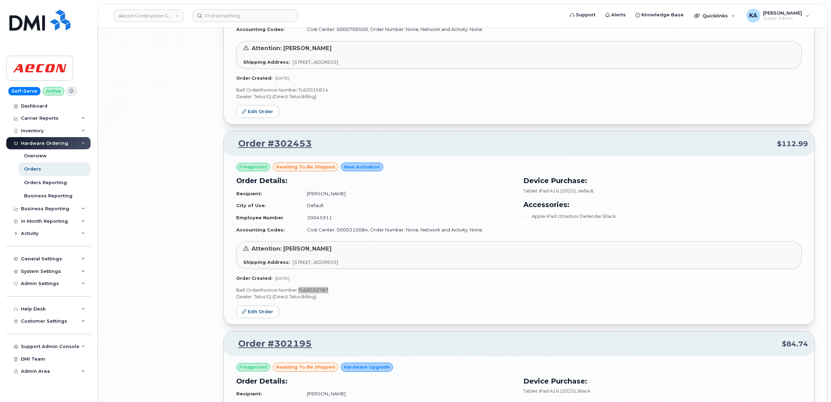
scroll to position [2117, 0]
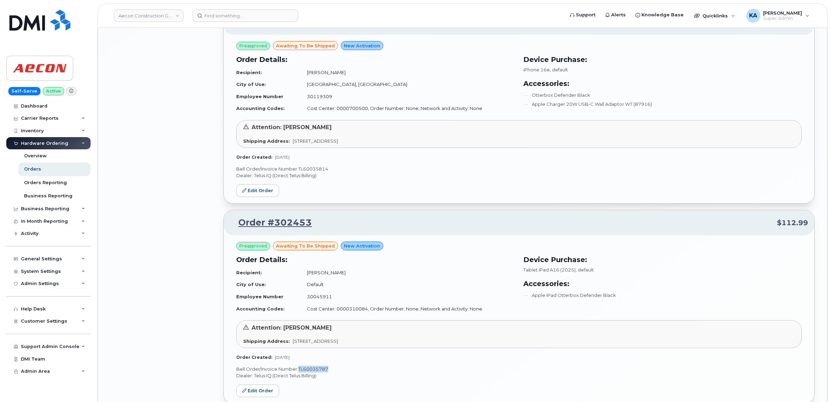
click at [314, 171] on p "Bell Order/Invoice Number TL60035814" at bounding box center [518, 169] width 565 height 7
click at [315, 171] on p "Bell Order/Invoice Number TL60035814" at bounding box center [518, 169] width 565 height 7
copy p "TL60035814"
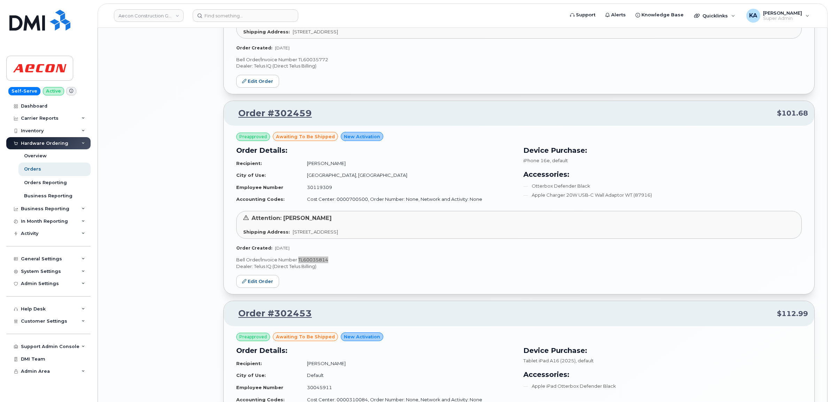
scroll to position [1986, 0]
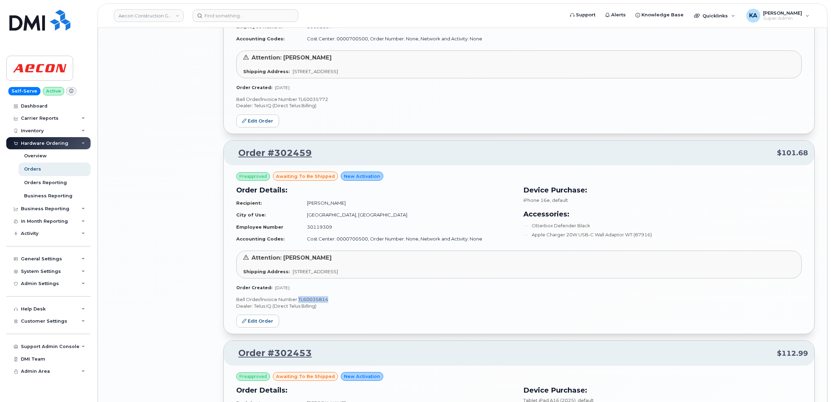
click at [316, 100] on p "Bell Order/Invoice Number TL60035772" at bounding box center [518, 99] width 565 height 7
copy p "TL60035772"
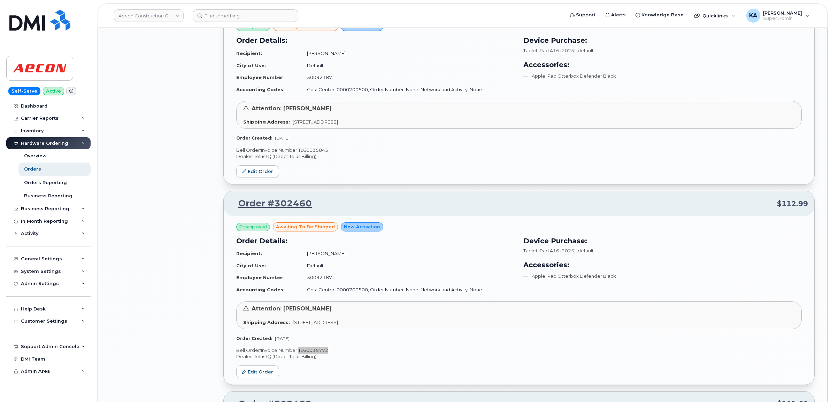
scroll to position [1725, 0]
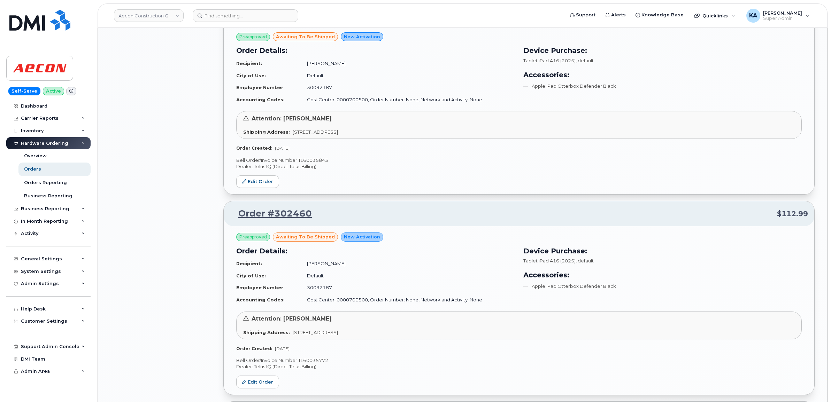
click at [318, 164] on p "Bell Order/Invoice Number TL60035843" at bounding box center [518, 160] width 565 height 7
copy p "TL60035843"
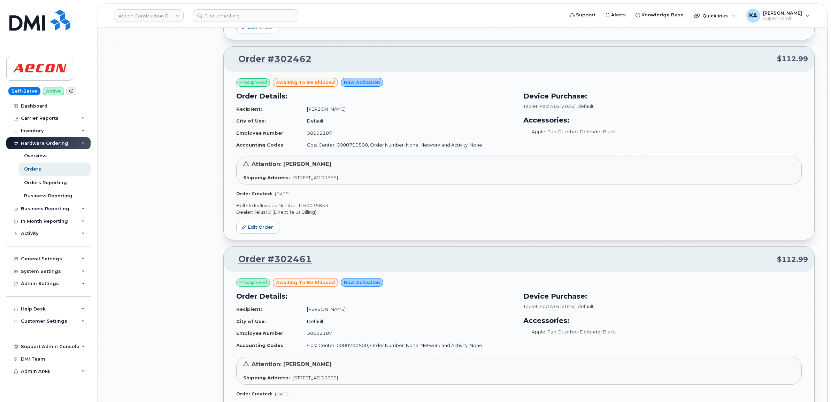
scroll to position [1464, 0]
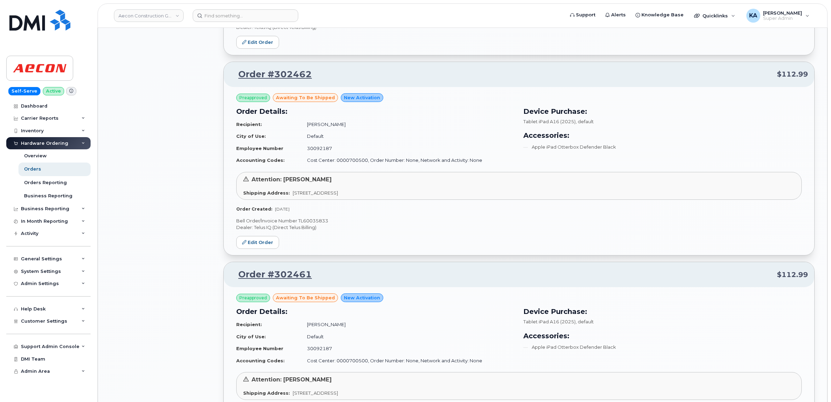
click at [317, 222] on p "Bell Order/Invoice Number TL60035833" at bounding box center [518, 221] width 565 height 7
copy p "TL60035833"
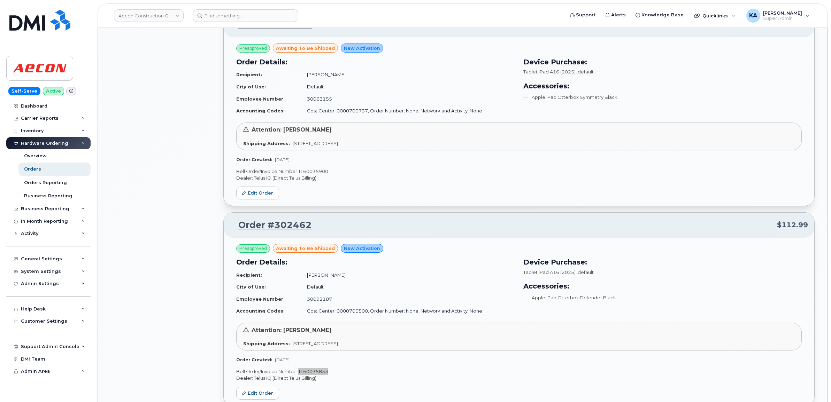
scroll to position [1289, 0]
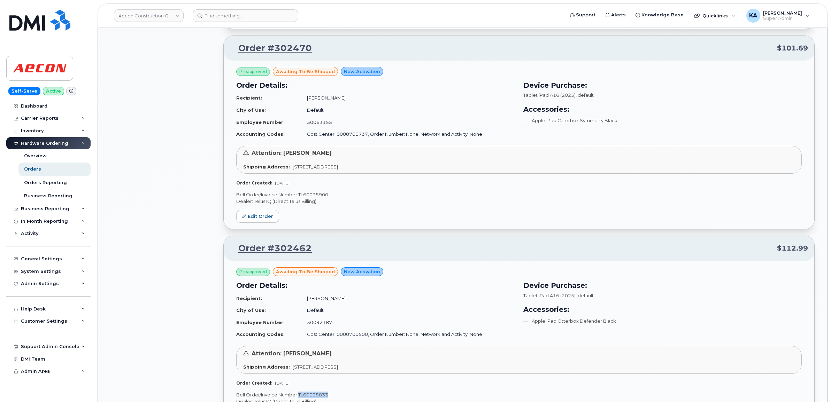
click at [321, 196] on p "Bell Order/Invoice Number TL60035900" at bounding box center [518, 195] width 565 height 7
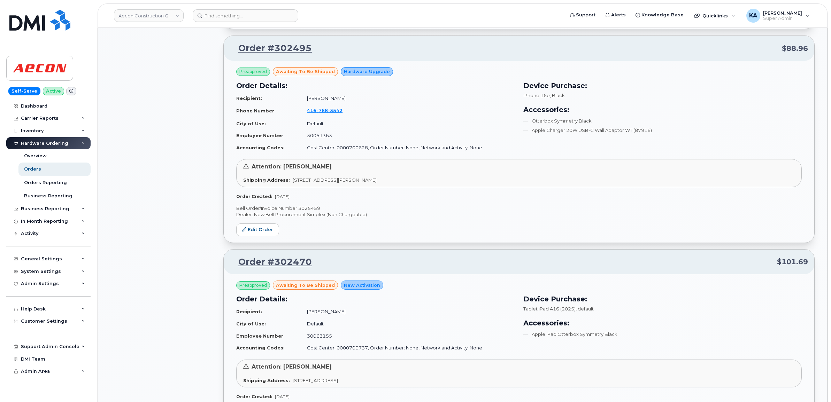
scroll to position [1072, 0]
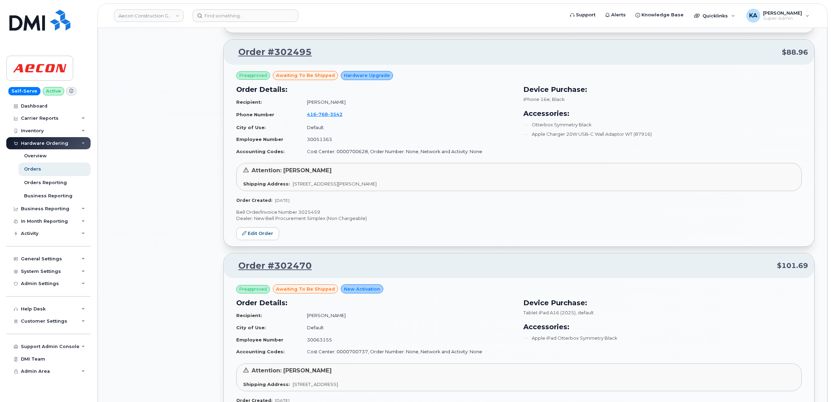
click at [311, 213] on p "Bell Order/Invoice Number 3025459" at bounding box center [518, 212] width 565 height 7
click at [310, 213] on p "Bell Order/Invoice Number 3025459" at bounding box center [518, 212] width 565 height 7
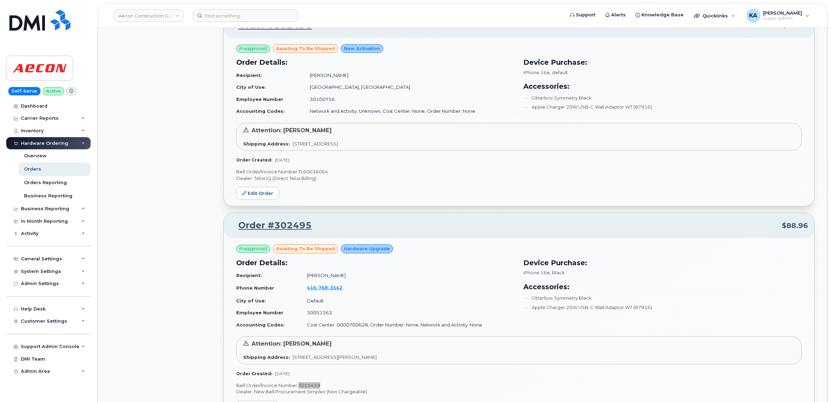
scroll to position [897, 0]
click at [316, 173] on p "Bell Order/Invoice Number TL60036064" at bounding box center [518, 172] width 565 height 7
click at [316, 172] on p "Bell Order/Invoice Number TL60036064" at bounding box center [518, 172] width 565 height 7
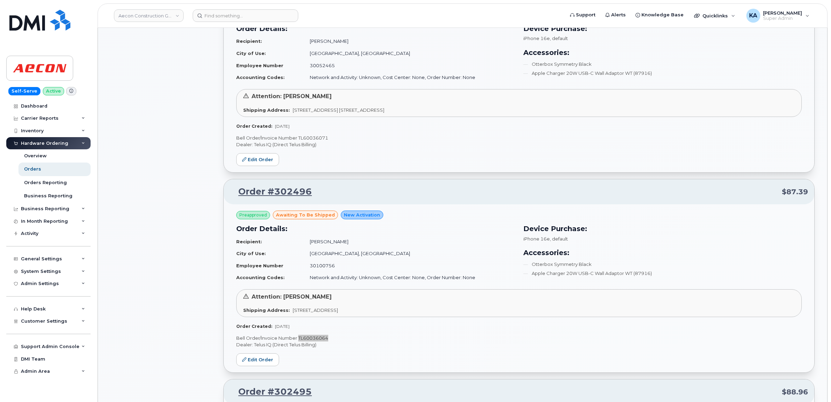
scroll to position [723, 0]
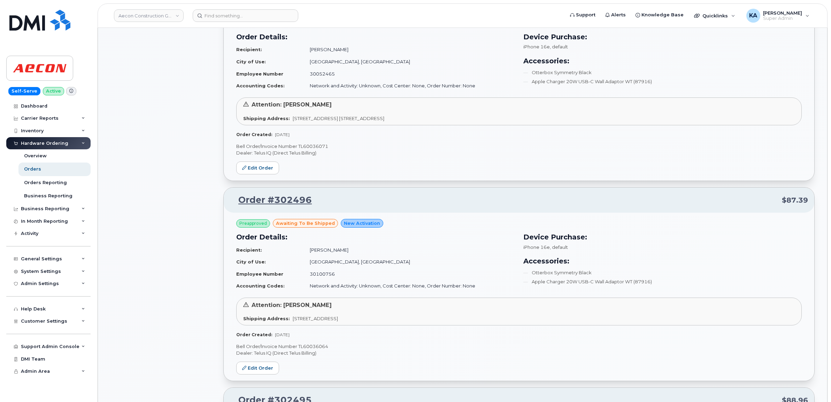
click at [317, 148] on p "Bell Order/Invoice Number TL60036071" at bounding box center [518, 146] width 565 height 7
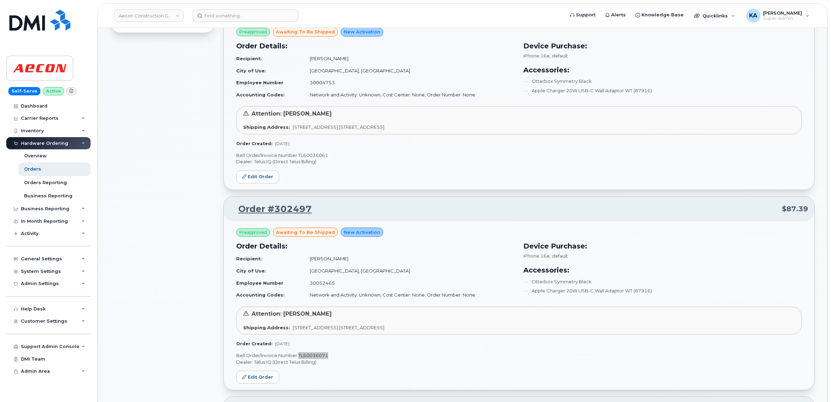
scroll to position [505, 0]
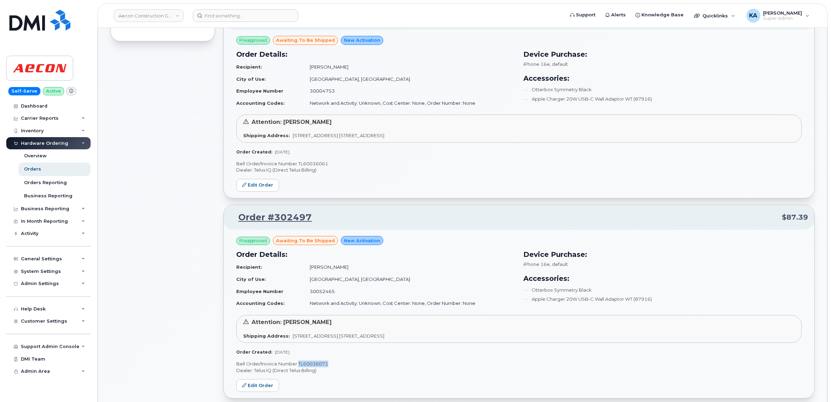
click at [315, 163] on p "Bell Order/Invoice Number TL60036061" at bounding box center [518, 164] width 565 height 7
click at [314, 163] on p "Bell Order/Invoice Number TL60036061" at bounding box center [518, 164] width 565 height 7
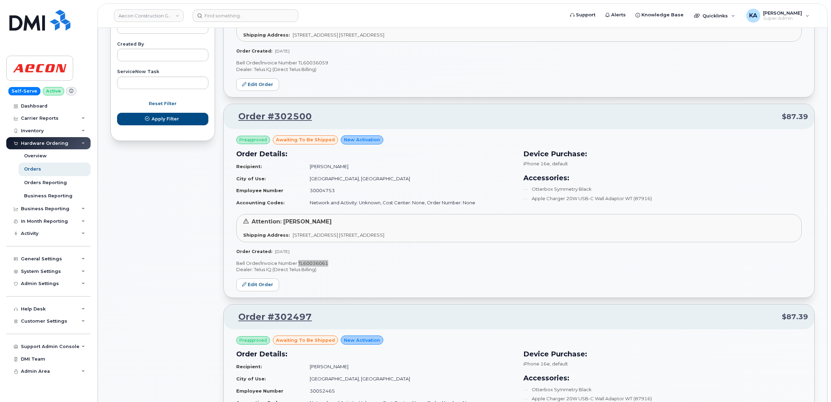
scroll to position [331, 0]
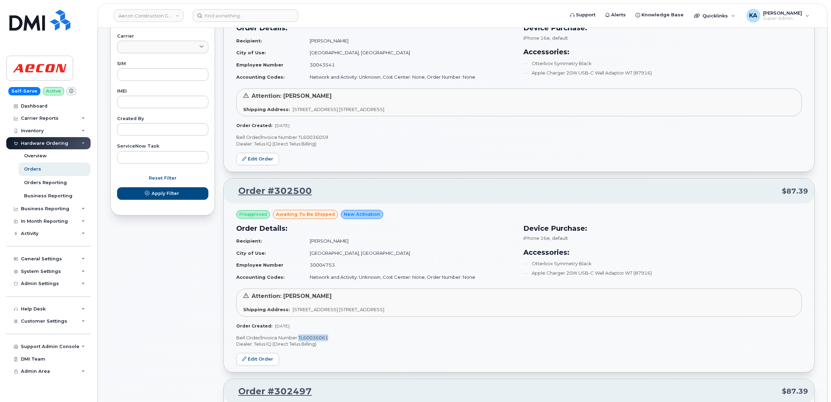
click at [323, 138] on p "Bell Order/Invoice Number TL60036059" at bounding box center [518, 137] width 565 height 7
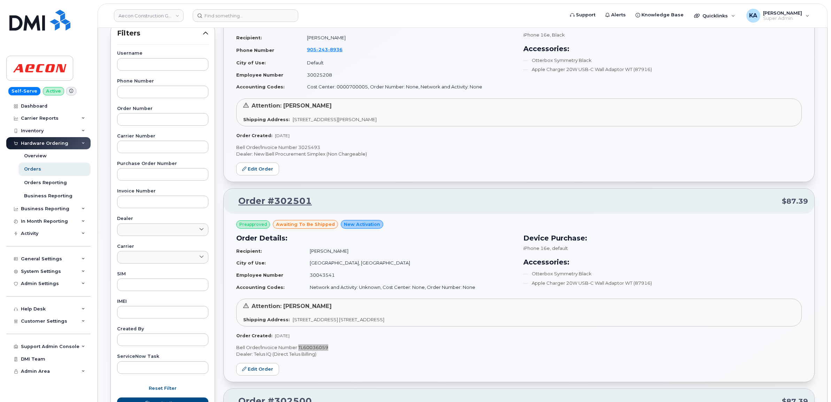
scroll to position [114, 0]
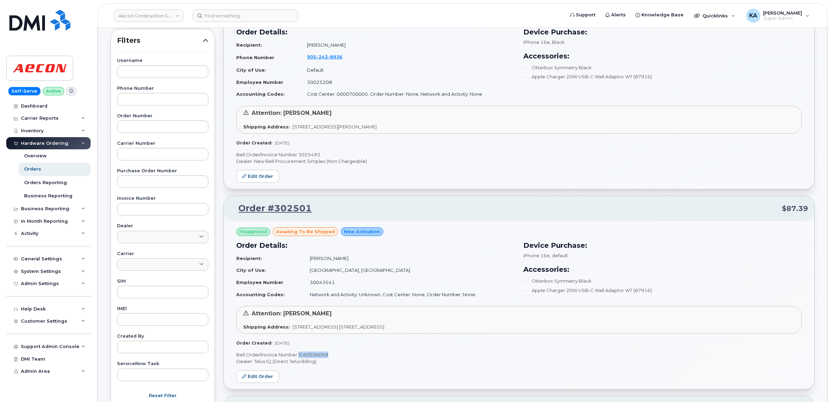
click at [310, 153] on p "Bell Order/Invoice Number 3025493" at bounding box center [518, 155] width 565 height 7
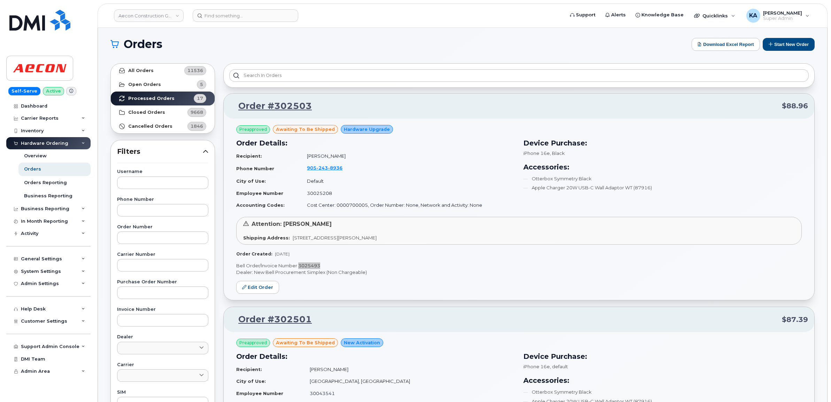
scroll to position [0, 0]
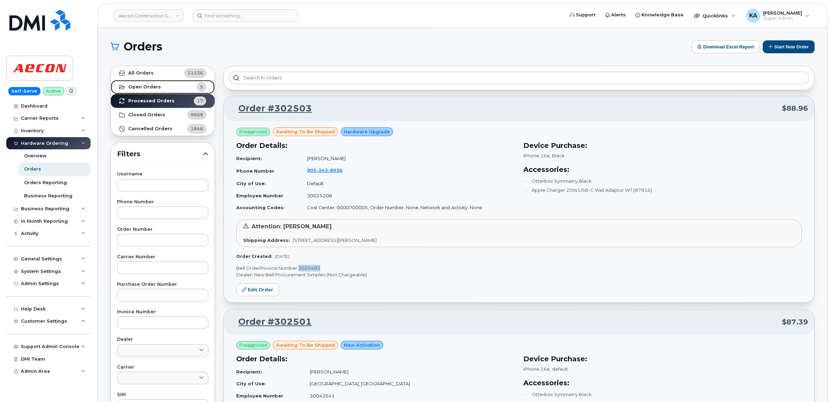
click at [141, 86] on strong "Open Orders" at bounding box center [144, 87] width 33 height 6
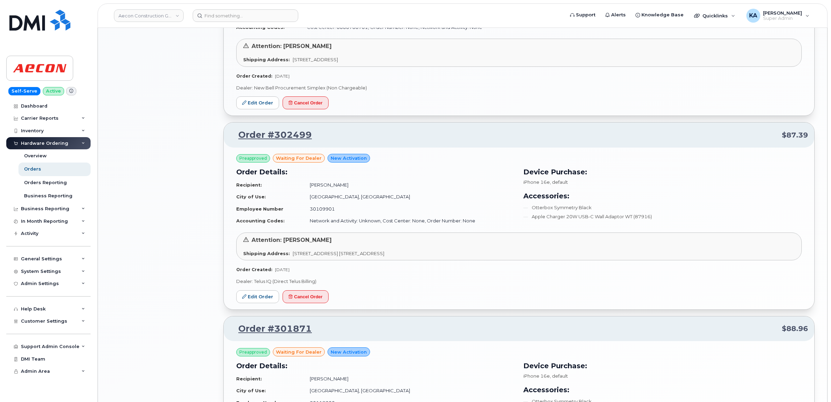
scroll to position [713, 0]
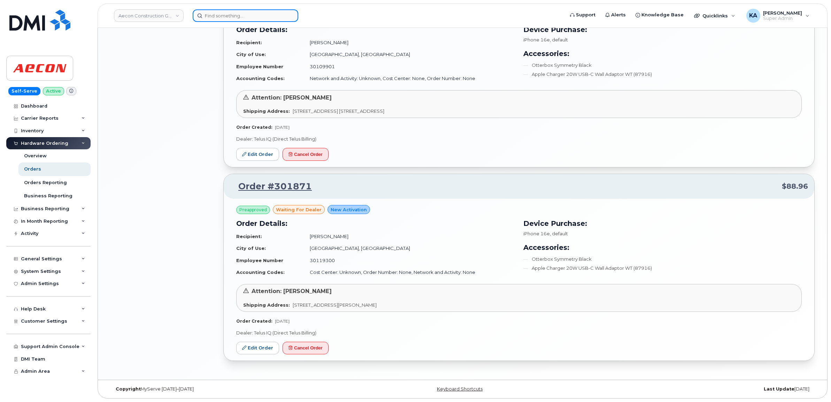
click at [241, 18] on input at bounding box center [246, 15] width 106 height 13
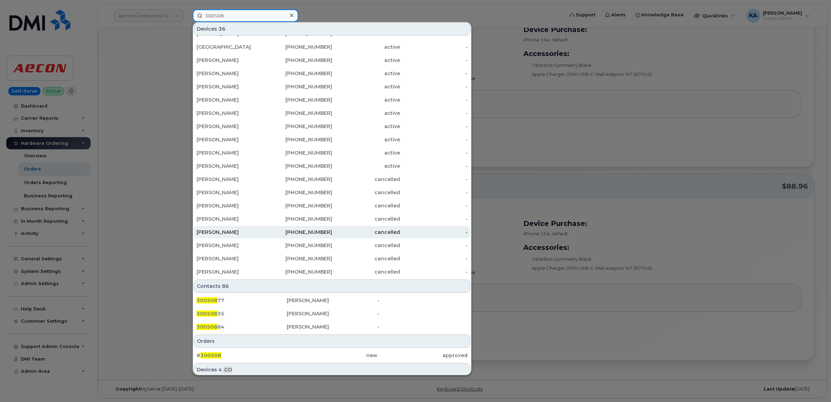
scroll to position [44, 0]
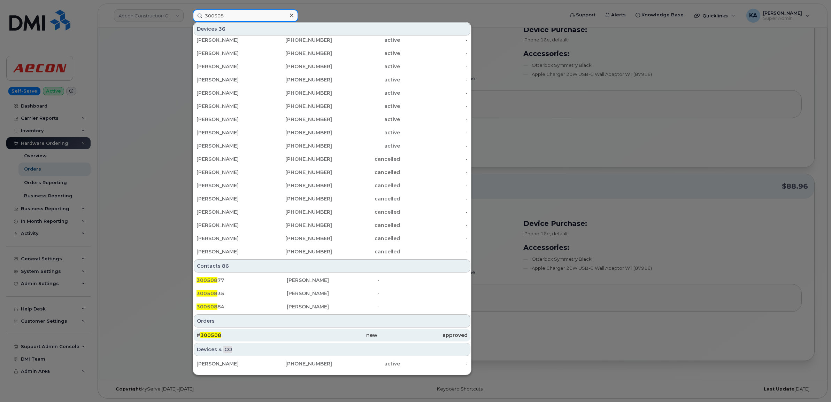
type input "300508"
click at [203, 336] on span "300508" at bounding box center [210, 335] width 21 height 6
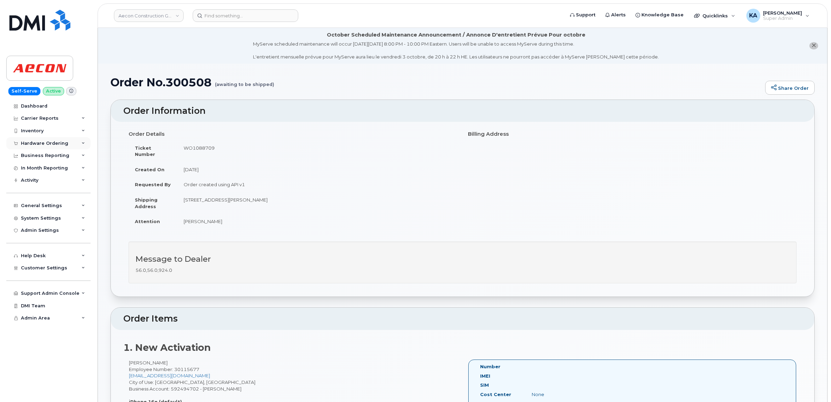
click at [49, 144] on div "Hardware Ordering" at bounding box center [44, 144] width 47 height 6
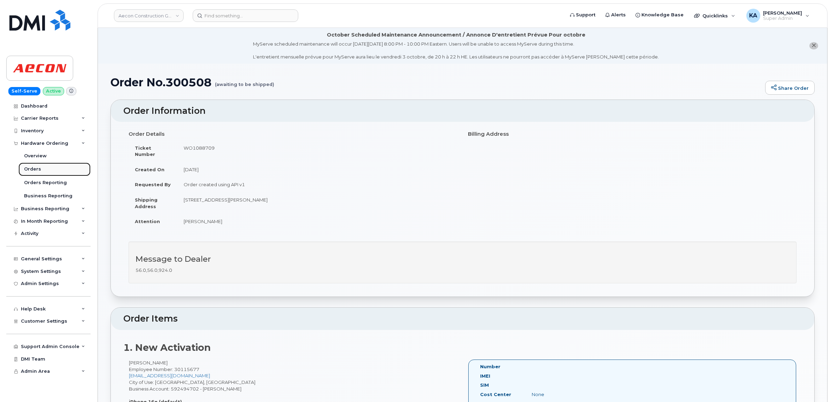
click at [39, 169] on div "Orders" at bounding box center [32, 169] width 17 height 6
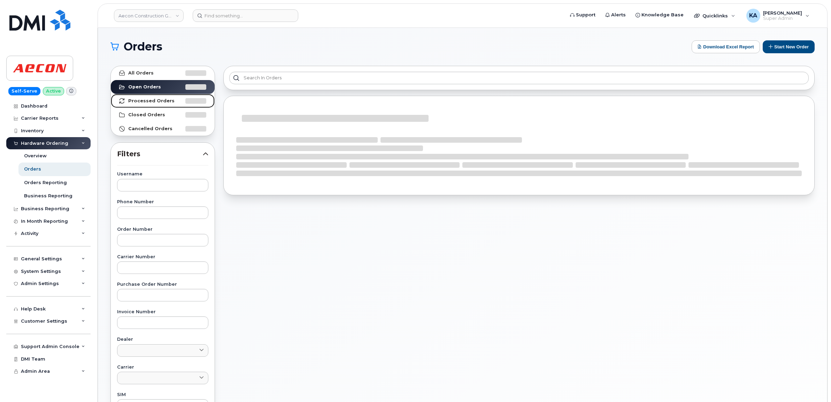
click at [135, 101] on strong "Processed Orders" at bounding box center [151, 101] width 46 height 6
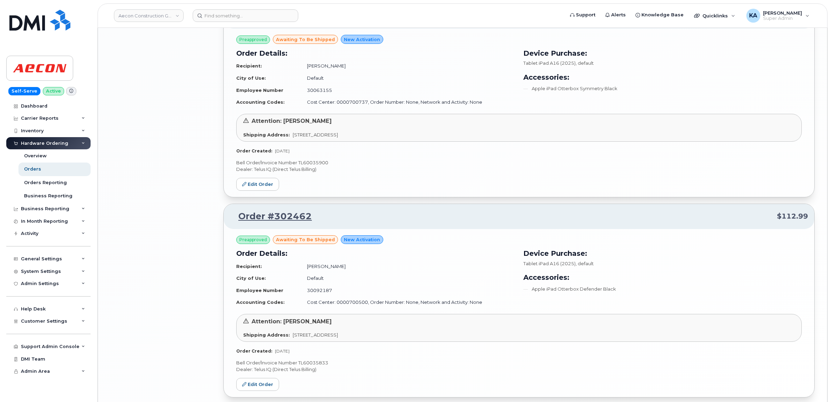
scroll to position [1376, 0]
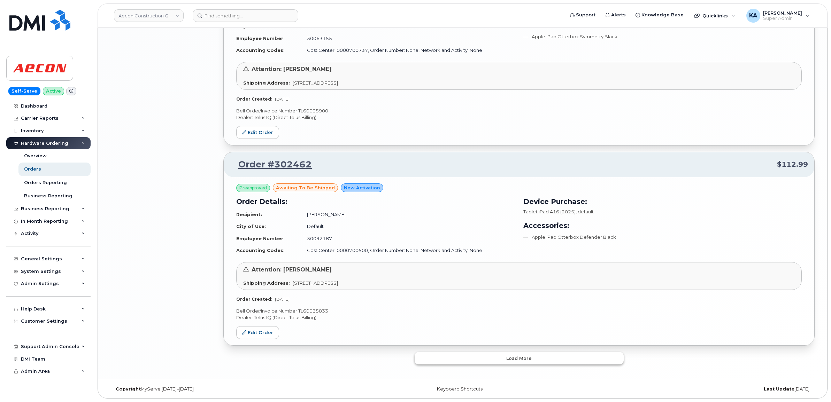
click at [428, 355] on button "Load more" at bounding box center [519, 358] width 209 height 13
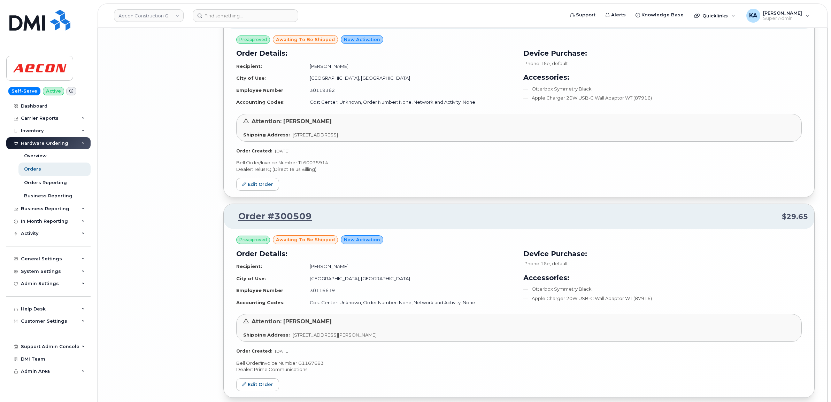
scroll to position [3009, 0]
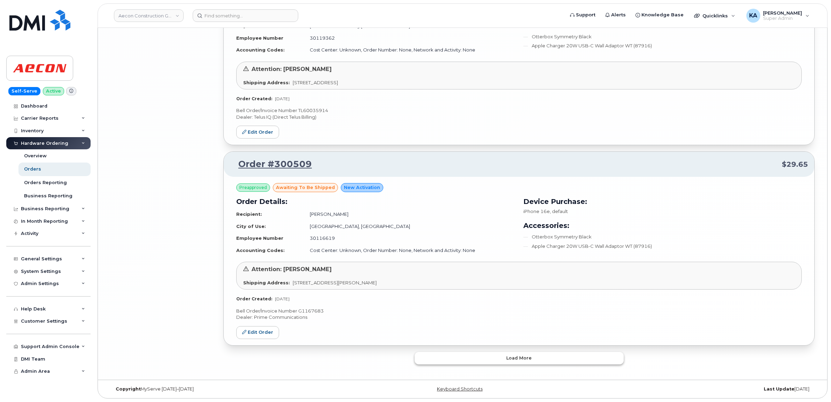
click at [470, 354] on button "Load more" at bounding box center [519, 358] width 209 height 13
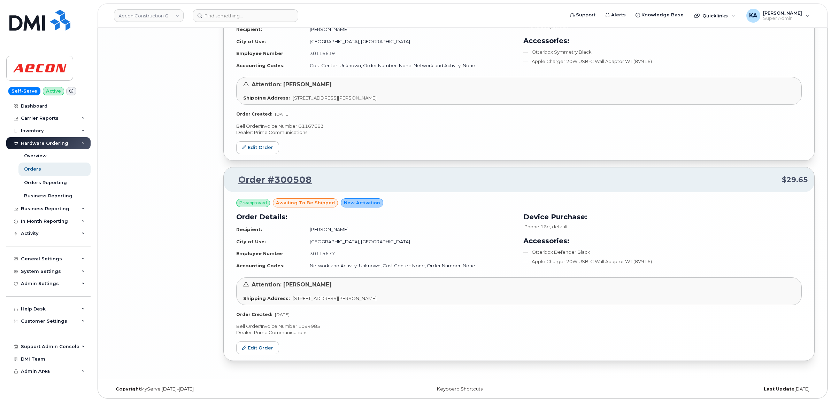
scroll to position [3195, 0]
click at [252, 347] on link "Edit Order" at bounding box center [257, 348] width 43 height 13
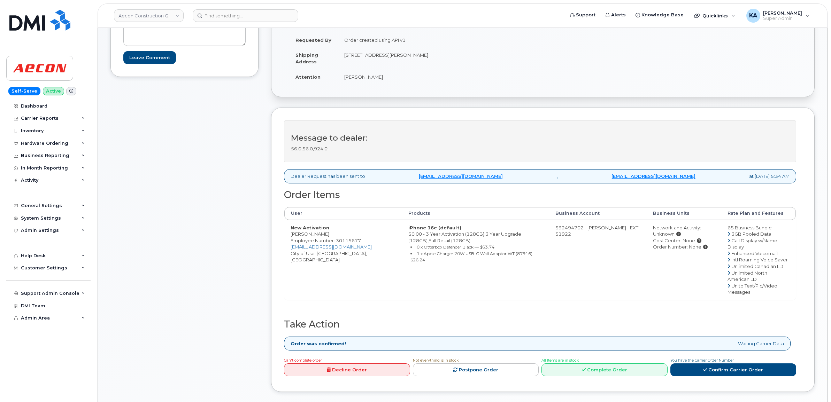
scroll to position [174, 0]
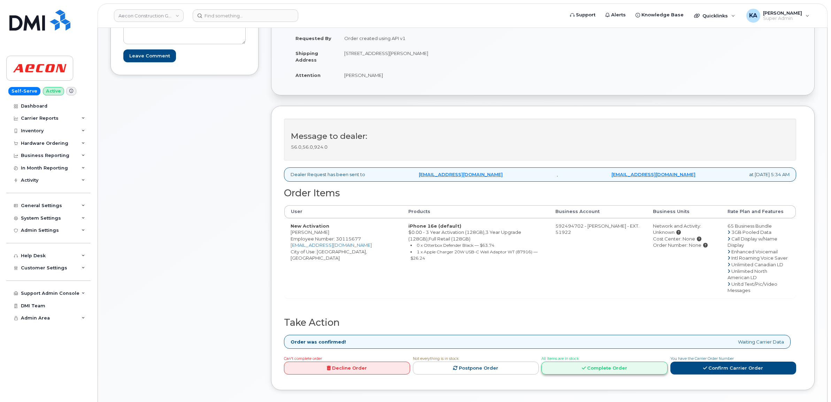
click at [603, 364] on link "Complete Order" at bounding box center [604, 368] width 126 height 13
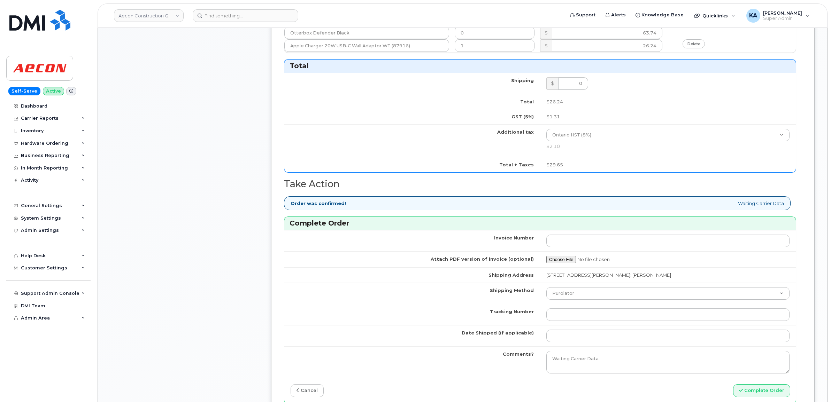
scroll to position [566, 0]
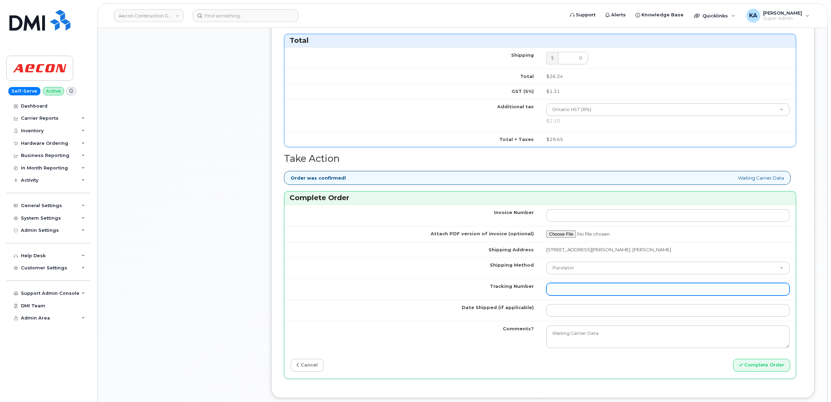
click at [586, 287] on input "Tracking Number" at bounding box center [667, 289] width 243 height 13
paste input "520066128627"
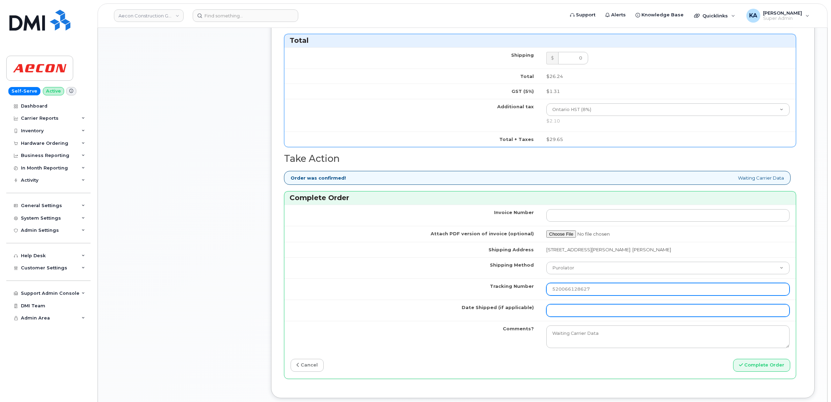
type input "520066128627"
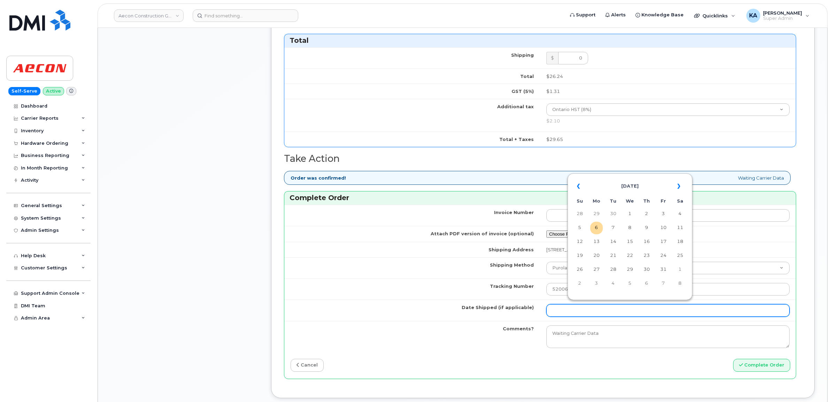
click at [586, 307] on input "Date Shipped (if applicable)" at bounding box center [667, 310] width 243 height 13
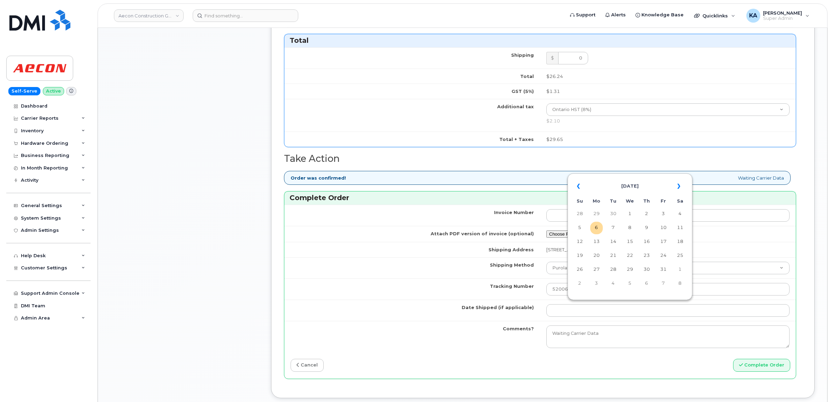
click at [604, 177] on table "« [DATE] » Su Mo Tu We Th Fr Sa 28 29 30 1 2 3 4 5 6 7 8 9 10 11 12 13 14 15 16…" at bounding box center [629, 234] width 121 height 119
click at [577, 188] on th "«" at bounding box center [579, 186] width 13 height 17
click at [629, 254] on td "24" at bounding box center [630, 256] width 13 height 13
type input "2025-09-24"
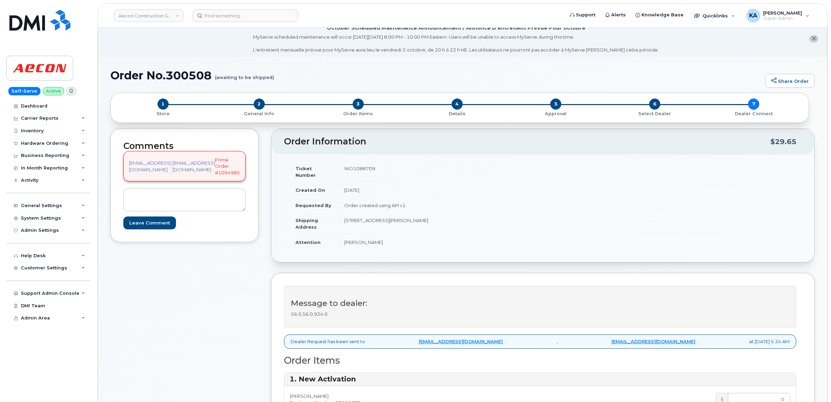
scroll to position [0, 0]
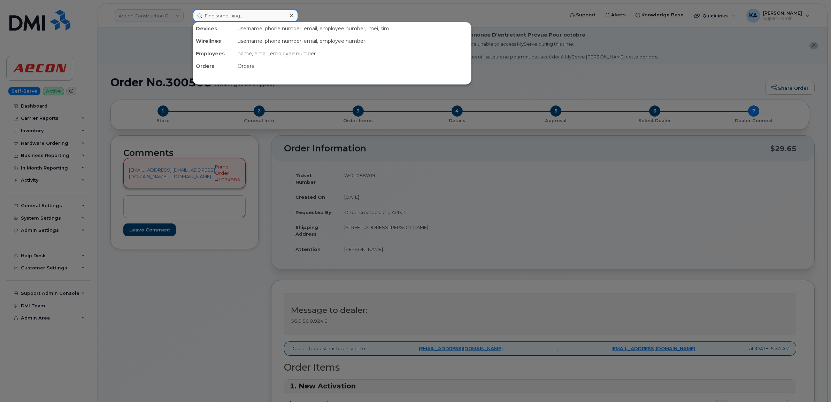
click at [237, 16] on input at bounding box center [246, 15] width 106 height 13
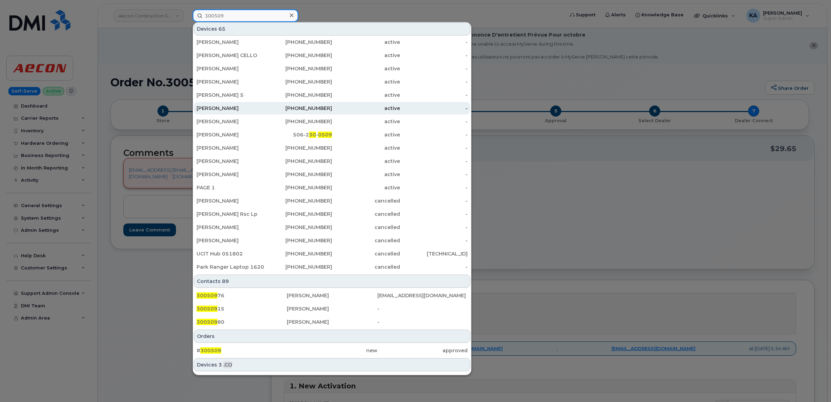
scroll to position [44, 0]
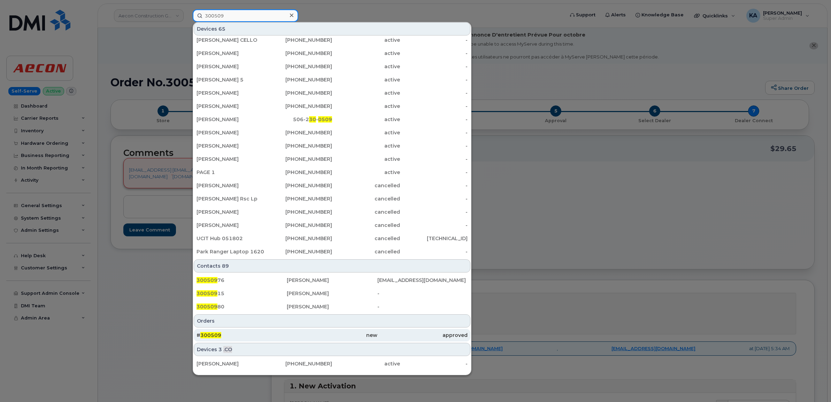
type input "300509"
click at [210, 335] on span "300509" at bounding box center [210, 335] width 21 height 6
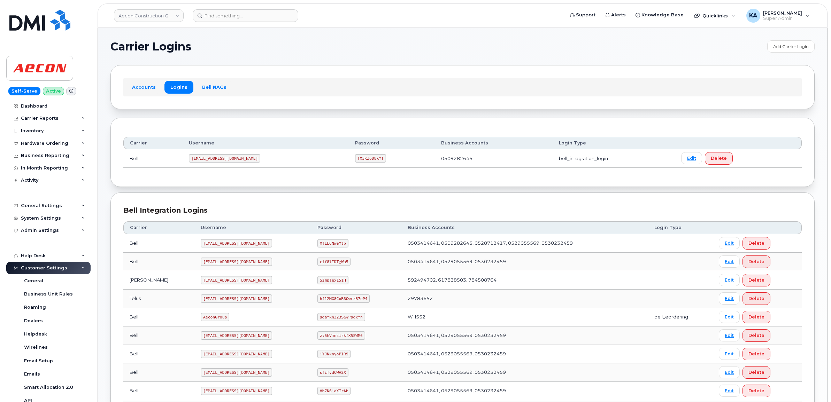
scroll to position [158, 0]
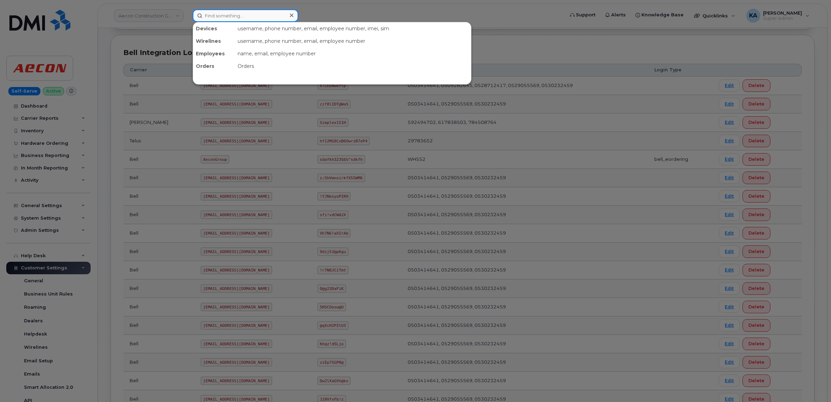
drag, startPoint x: 220, startPoint y: 14, endPoint x: 224, endPoint y: 14, distance: 3.8
click at [222, 14] on input at bounding box center [246, 15] width 106 height 13
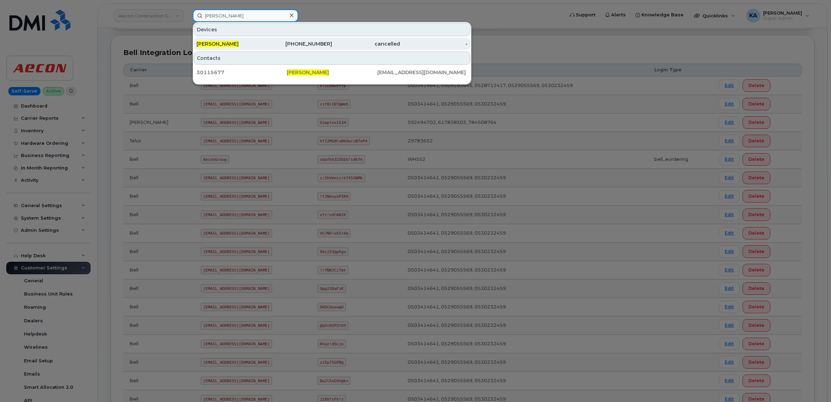
type input "[PERSON_NAME]"
click at [220, 43] on span "[PERSON_NAME]" at bounding box center [217, 44] width 42 height 6
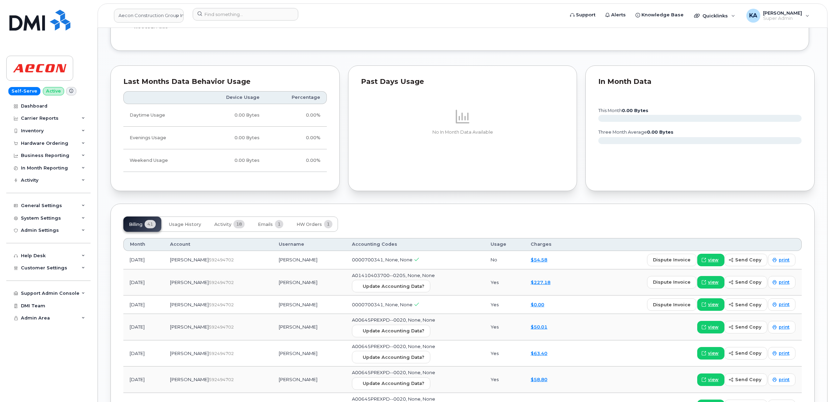
scroll to position [697, 0]
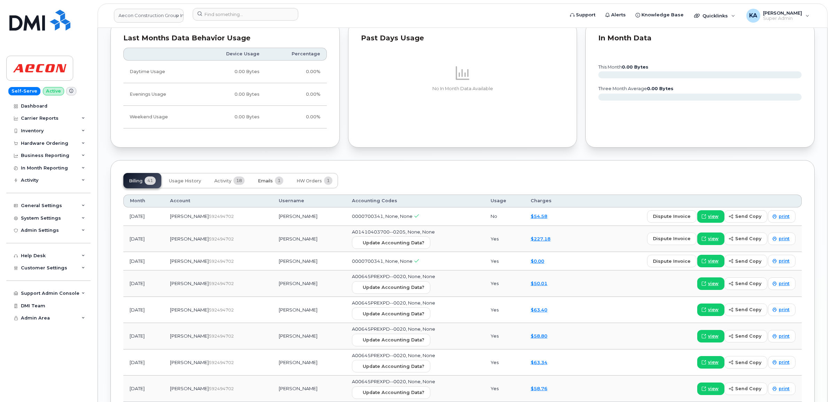
click at [268, 184] on span "Emails" at bounding box center [265, 181] width 15 height 6
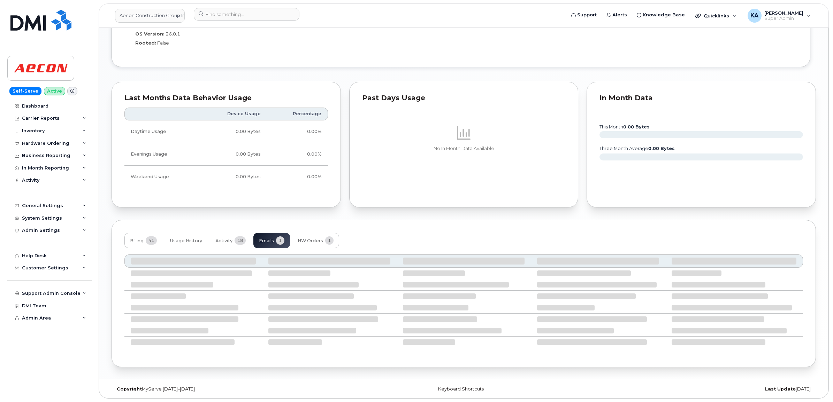
scroll to position [570, 0]
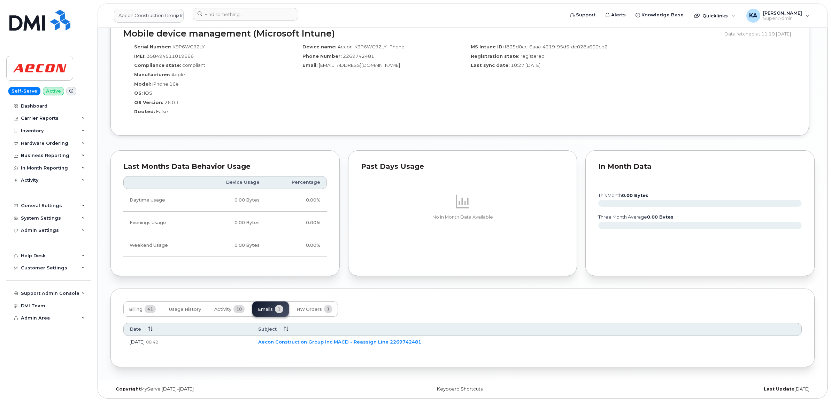
click at [330, 341] on link "Aecon Construction Group Inc MACD - Reassign Line 2269742481" at bounding box center [339, 342] width 163 height 6
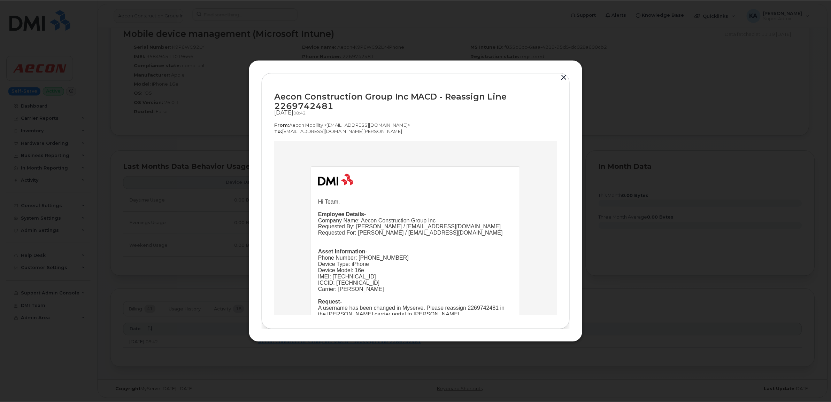
scroll to position [0, 0]
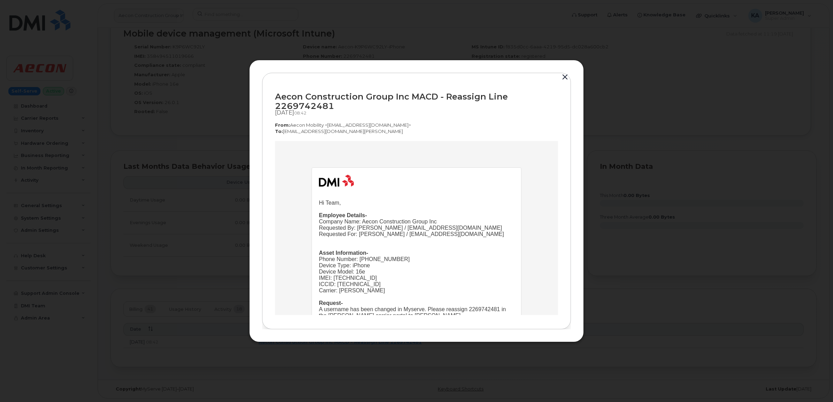
click at [565, 76] on button "button" at bounding box center [564, 77] width 10 height 10
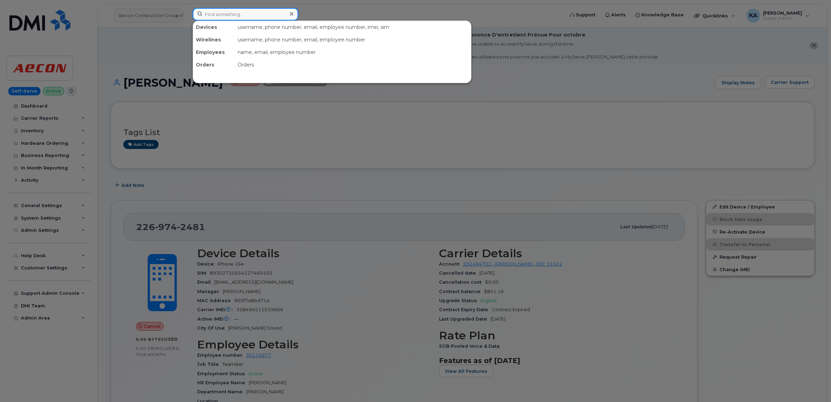
click at [243, 16] on input at bounding box center [246, 14] width 106 height 13
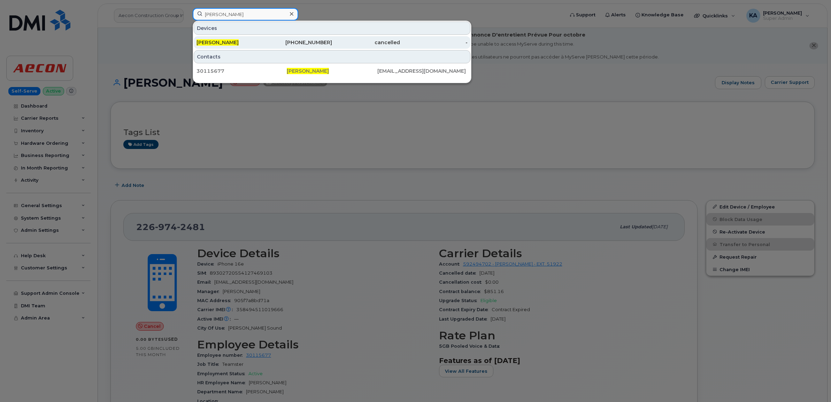
type input "paige crawford"
click at [233, 41] on span "[PERSON_NAME]" at bounding box center [217, 42] width 42 height 6
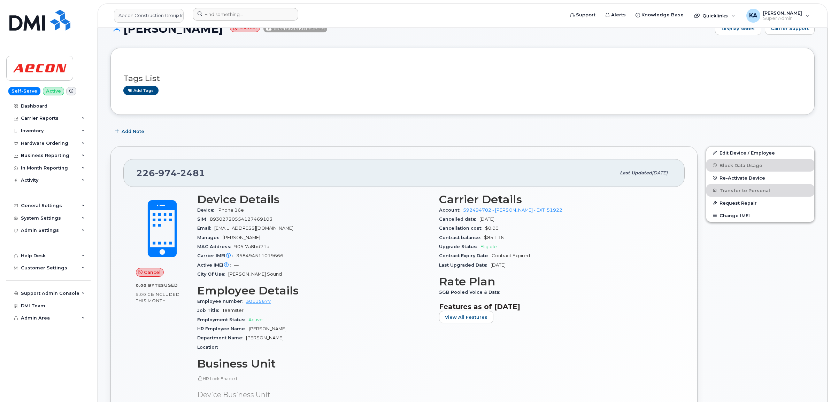
scroll to position [44, 0]
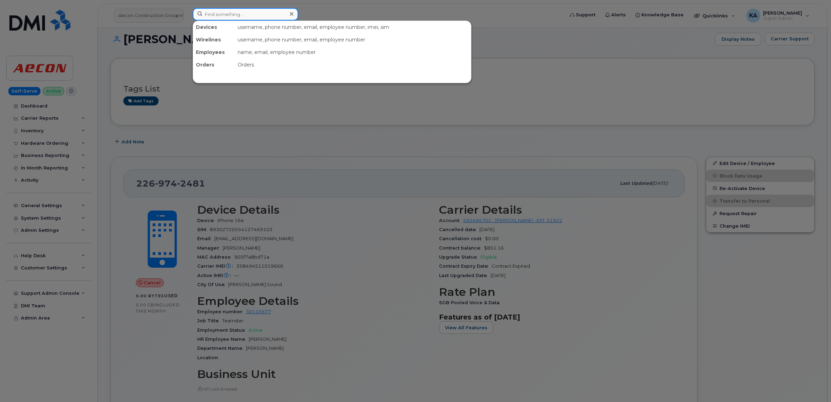
click at [235, 16] on input at bounding box center [246, 14] width 106 height 13
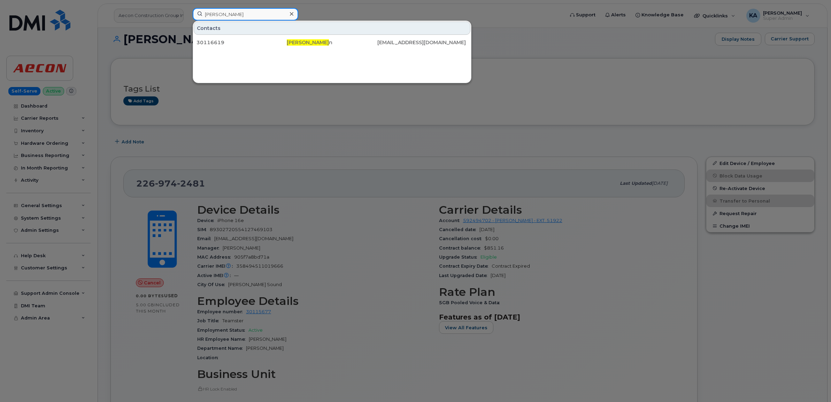
type input "[PERSON_NAME]"
drag, startPoint x: 231, startPoint y: 13, endPoint x: 186, endPoint y: 16, distance: 45.4
click at [187, 16] on div "[PERSON_NAME] Contacts 30116619 [PERSON_NAME] n [EMAIL_ADDRESS][DOMAIN_NAME]" at bounding box center [376, 15] width 378 height 15
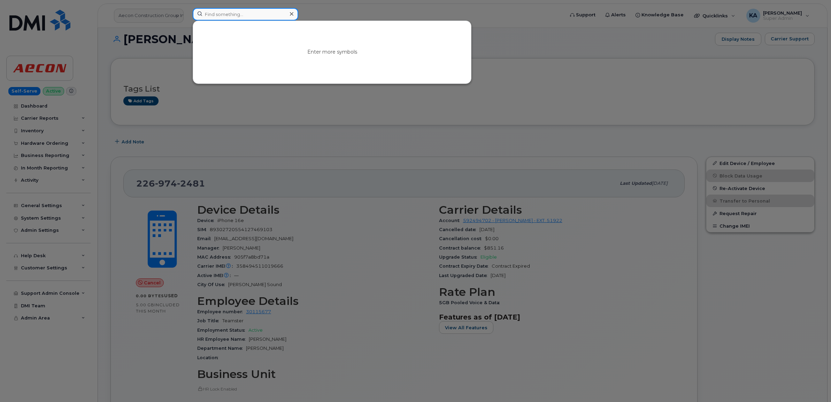
paste input "[PERSON_NAME]"
type input "[PERSON_NAME]"
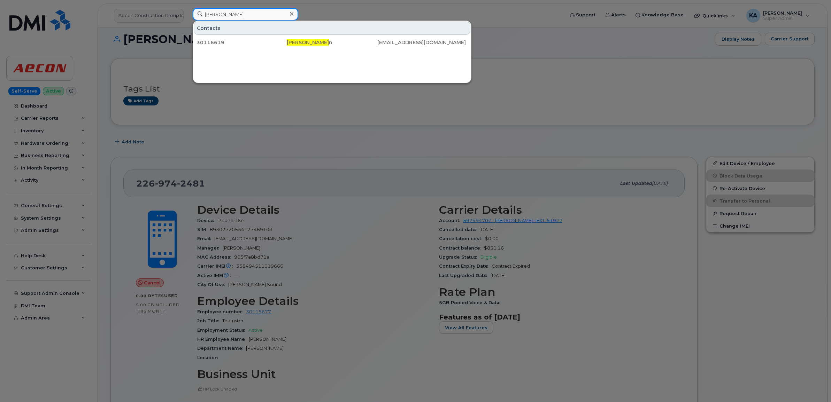
drag, startPoint x: 237, startPoint y: 16, endPoint x: 189, endPoint y: 17, distance: 47.7
click at [189, 17] on div "neil hofman Contacts 30116619 Neil Hofman n NHOFMANN@AECON.COM" at bounding box center [376, 15] width 378 height 15
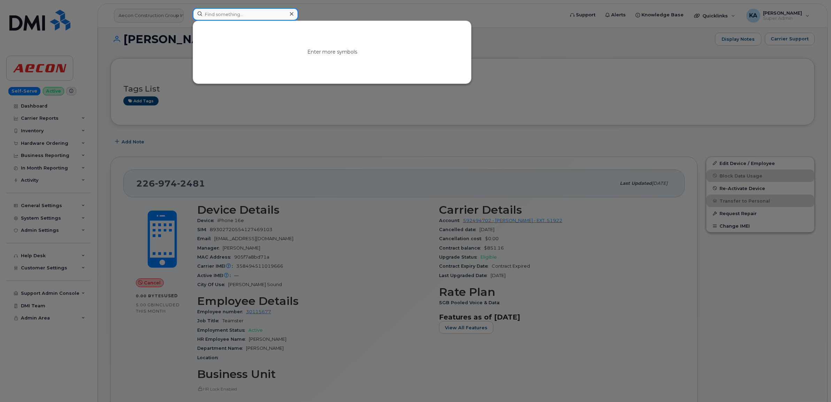
paste input "2269747685"
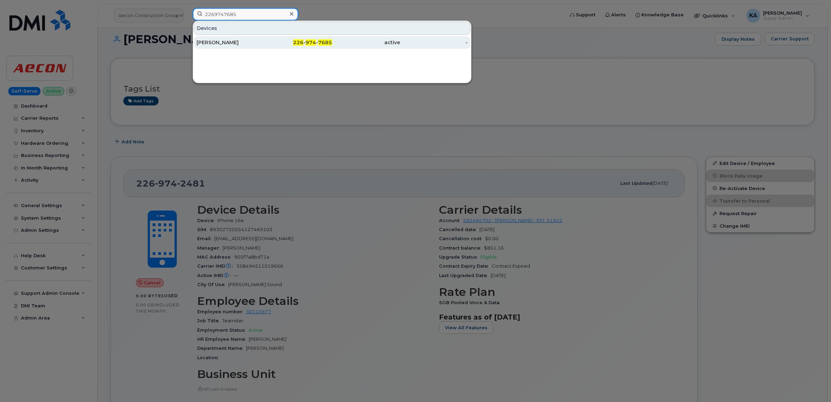
type input "2269747685"
click at [204, 42] on div "Patrick Dolloso" at bounding box center [230, 42] width 68 height 7
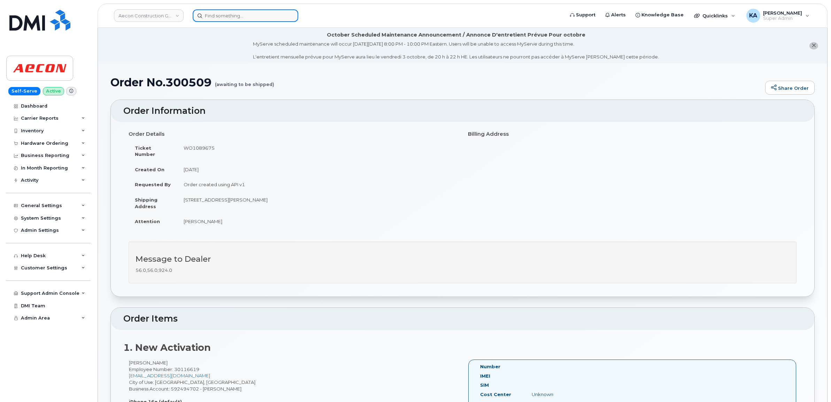
click at [220, 17] on input at bounding box center [246, 15] width 106 height 13
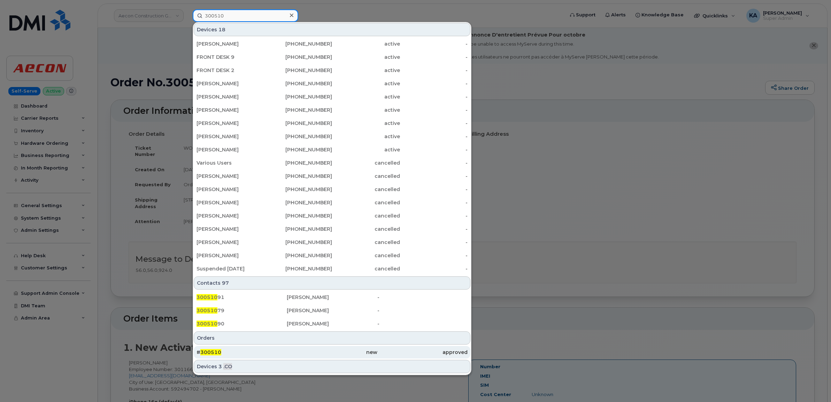
type input "300510"
click at [211, 351] on span "300510" at bounding box center [210, 352] width 21 height 6
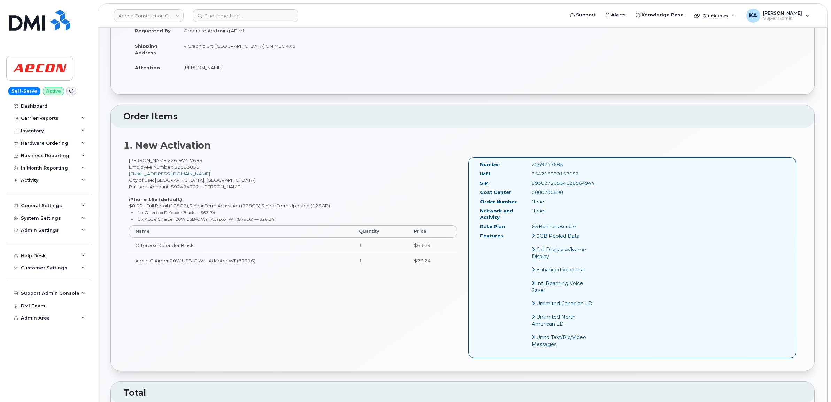
scroll to position [174, 0]
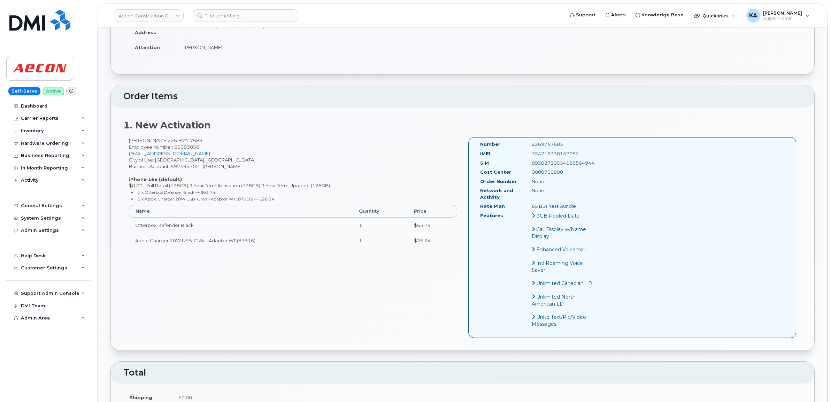
drag, startPoint x: 562, startPoint y: 138, endPoint x: 530, endPoint y: 138, distance: 32.4
click at [530, 141] on div "2269747685" at bounding box center [562, 144] width 72 height 7
drag, startPoint x: 530, startPoint y: 138, endPoint x: 538, endPoint y: 139, distance: 8.0
copy div "2269747685"
click at [565, 141] on div "2269747685" at bounding box center [562, 144] width 72 height 7
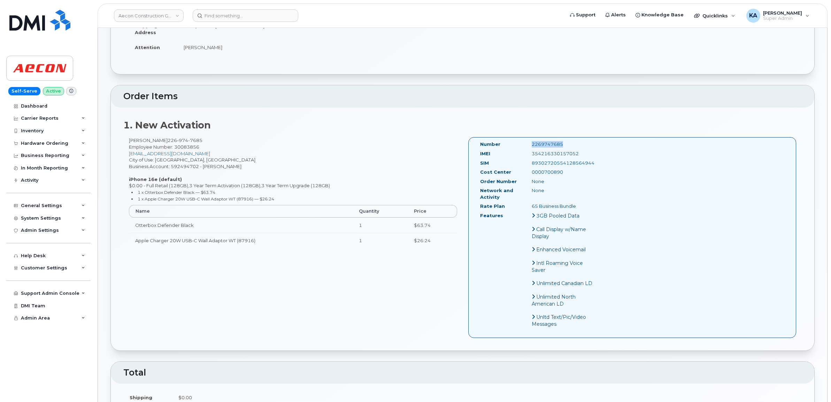
drag, startPoint x: 566, startPoint y: 136, endPoint x: 517, endPoint y: 138, distance: 48.8
click at [517, 141] on div "Number 2269747685" at bounding box center [537, 145] width 124 height 9
click at [229, 16] on input at bounding box center [246, 15] width 106 height 13
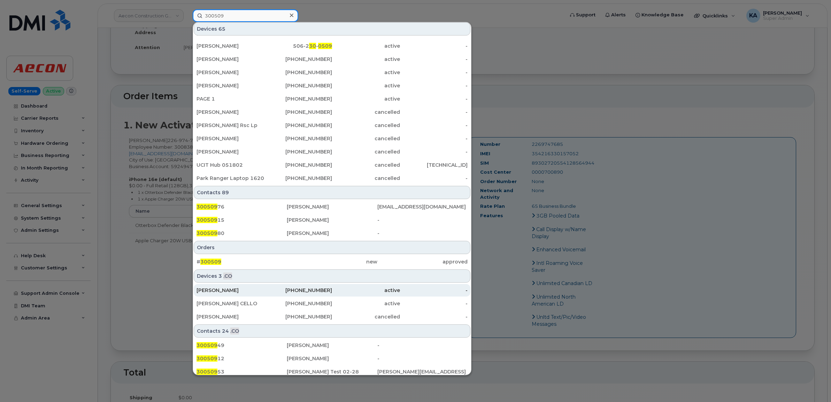
scroll to position [121, 0]
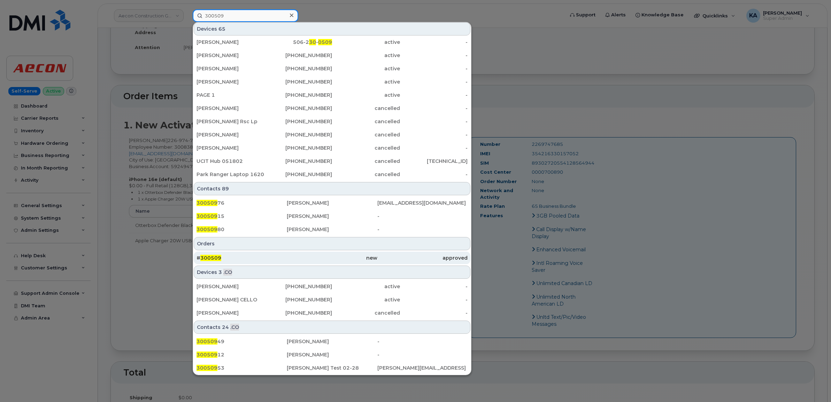
type input "300509"
click at [211, 257] on span "300509" at bounding box center [210, 258] width 21 height 6
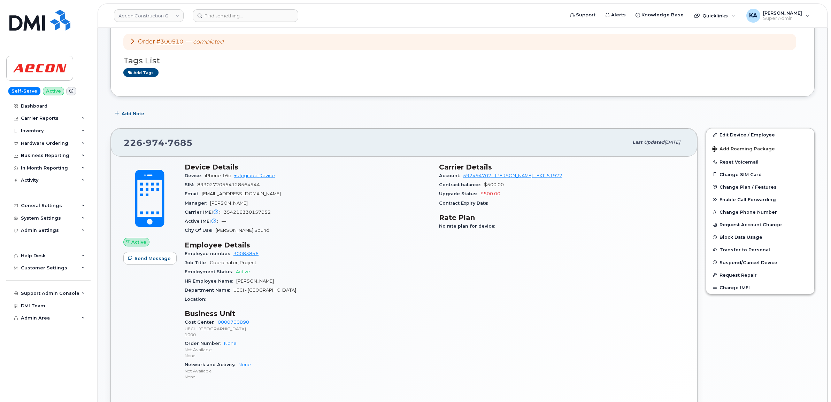
scroll to position [44, 0]
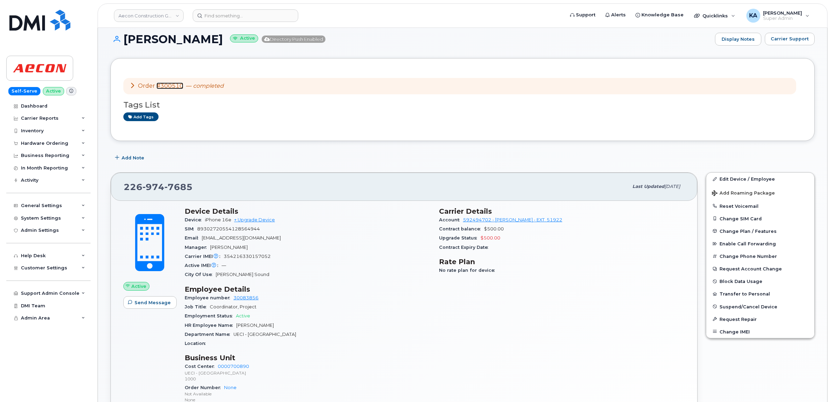
click at [172, 86] on link "#300510" at bounding box center [169, 86] width 27 height 7
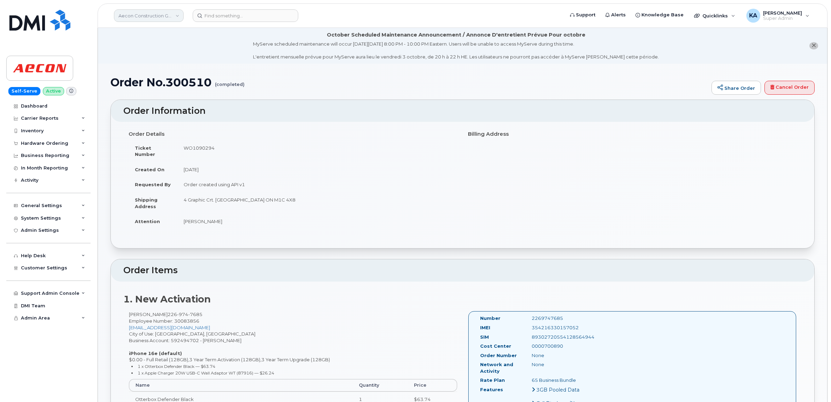
click at [154, 18] on link "Aecon Construction Group Inc" at bounding box center [149, 15] width 70 height 13
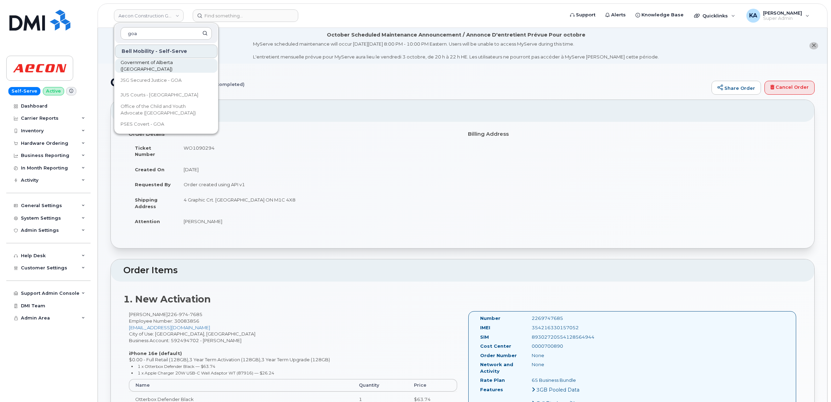
type input "goa"
click at [147, 63] on span "Government of Alberta ([GEOGRAPHIC_DATA])" at bounding box center [161, 66] width 80 height 14
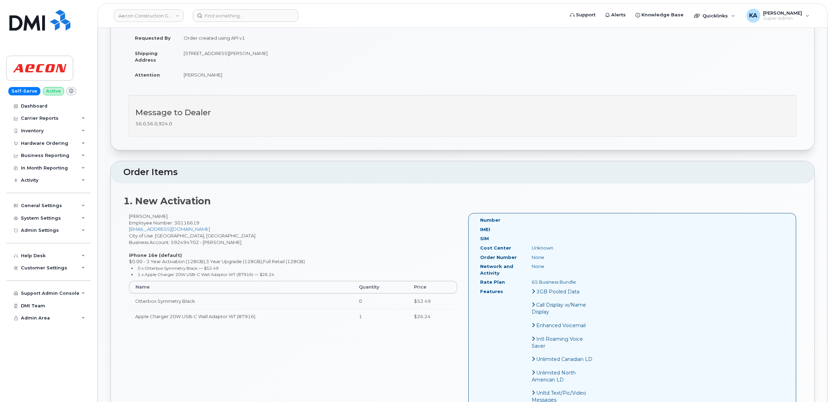
scroll to position [140, 0]
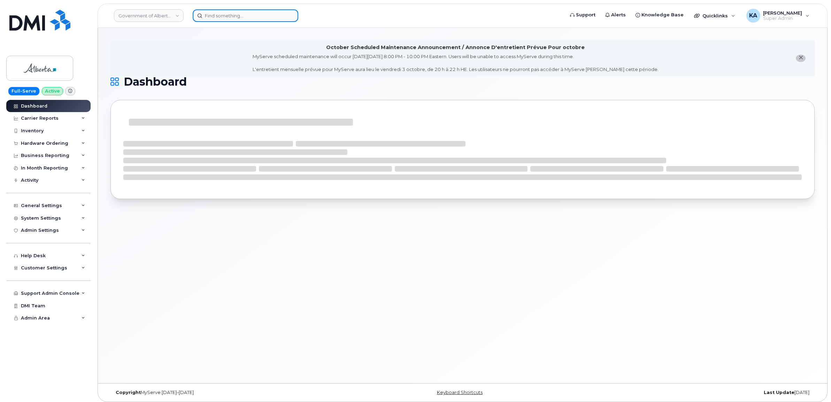
click at [234, 15] on input at bounding box center [246, 15] width 106 height 13
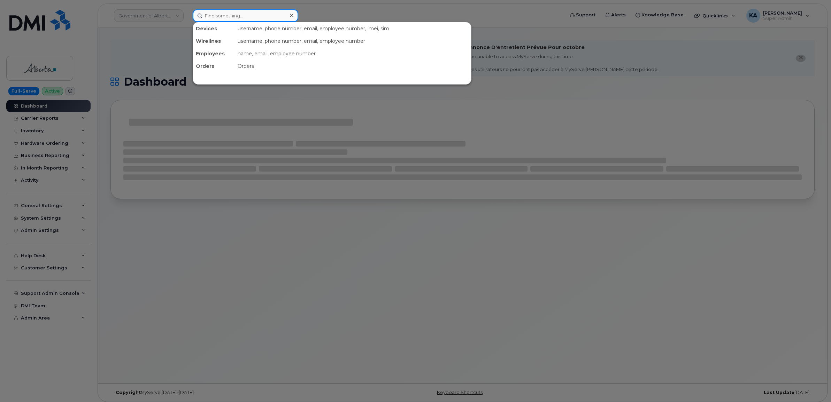
paste input "7809746758"
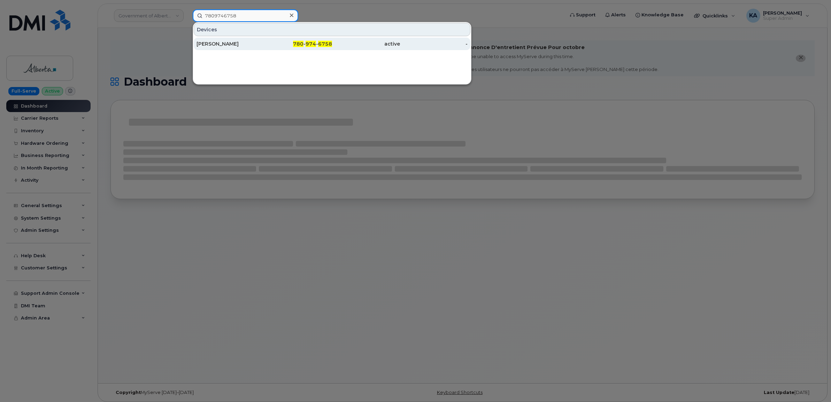
type input "7809746758"
click at [235, 46] on div "[PERSON_NAME]" at bounding box center [230, 43] width 68 height 7
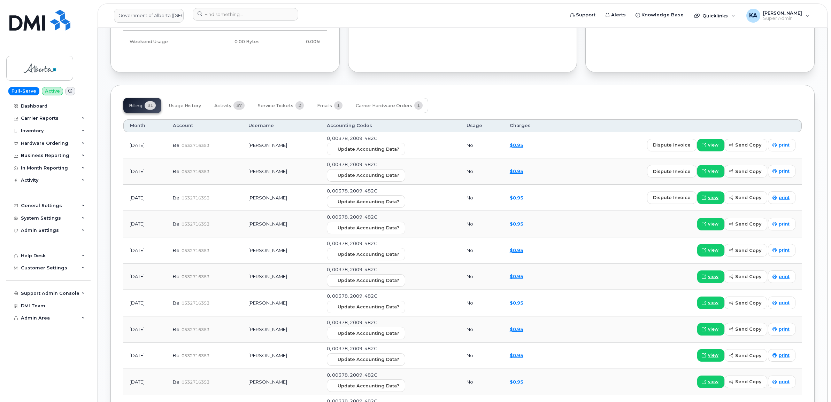
scroll to position [566, 0]
click at [223, 107] on span "Activity" at bounding box center [222, 105] width 17 height 6
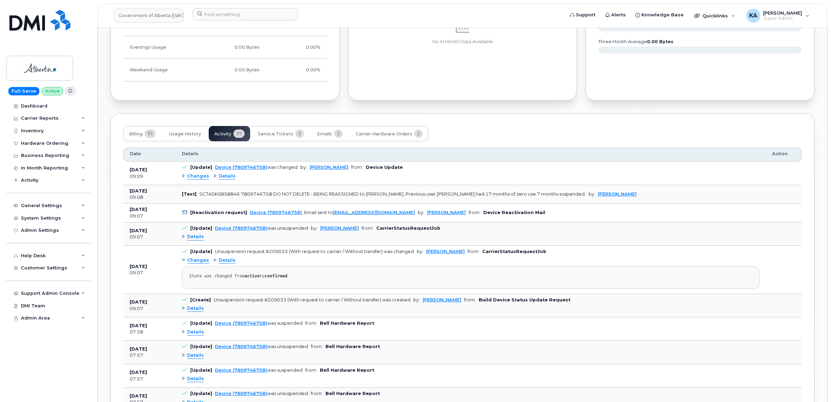
scroll to position [523, 0]
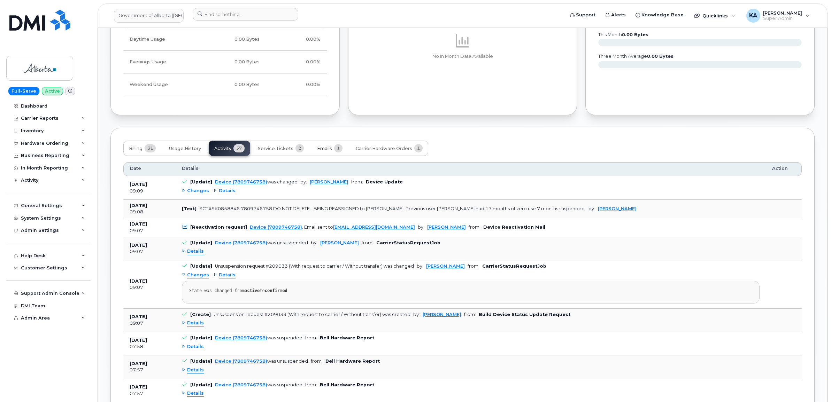
click at [321, 150] on span "Emails" at bounding box center [324, 149] width 15 height 6
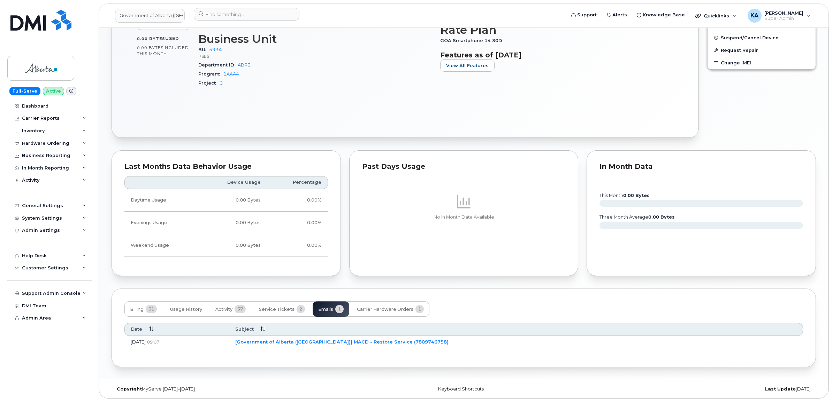
scroll to position [364, 0]
click at [335, 340] on link "[Government of Alberta (GOA)] MACD - Restore Service (7809746758)" at bounding box center [340, 342] width 213 height 6
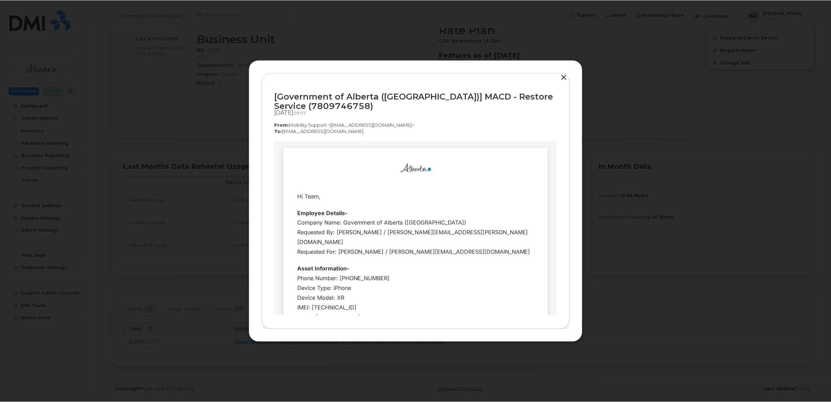
scroll to position [0, 0]
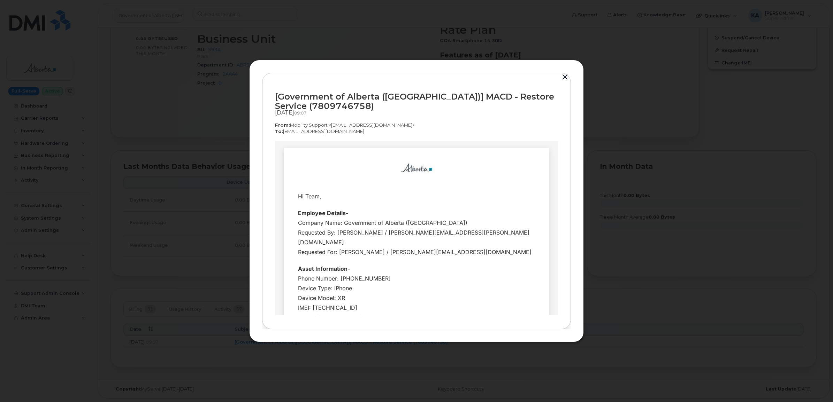
click at [562, 76] on button "button" at bounding box center [564, 77] width 10 height 10
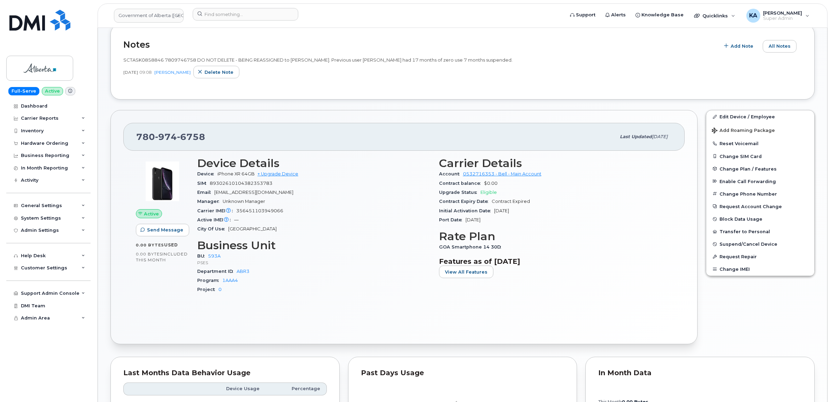
scroll to position [146, 0]
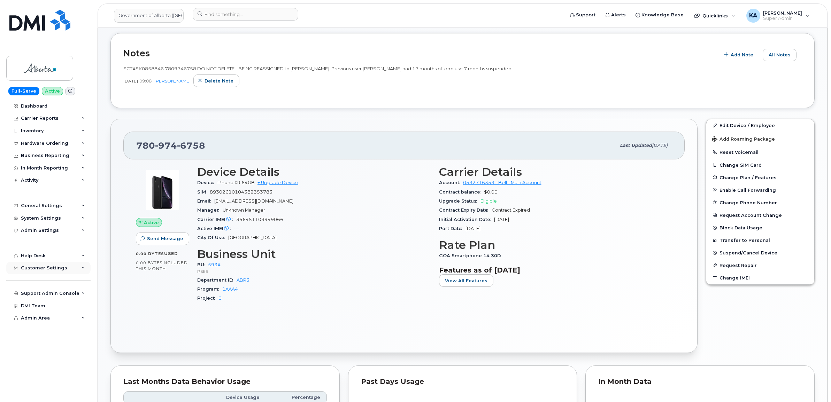
click at [39, 268] on span "Customer Settings" at bounding box center [44, 267] width 46 height 5
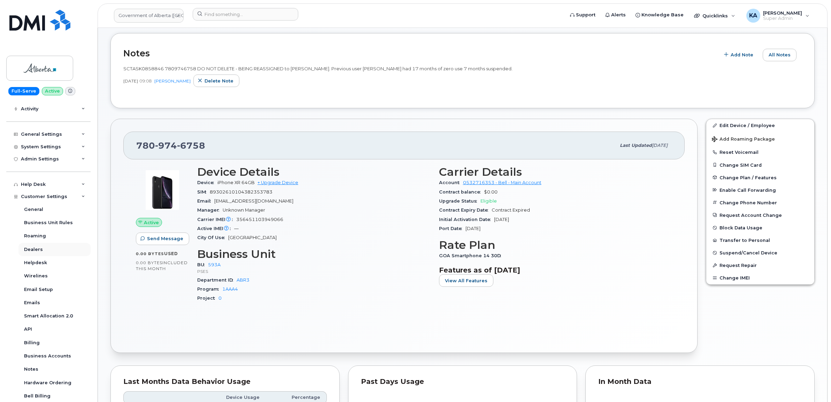
scroll to position [87, 0]
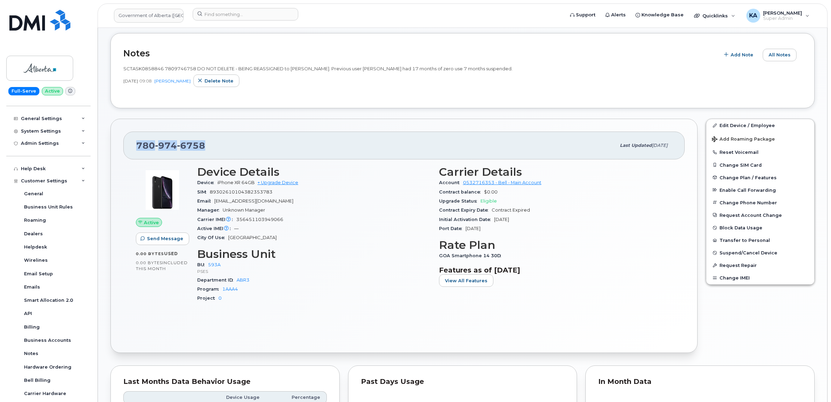
drag, startPoint x: 211, startPoint y: 146, endPoint x: 135, endPoint y: 145, distance: 76.3
click at [135, 145] on div "780 974 6758 Last updated Oct 06, 2025" at bounding box center [403, 146] width 561 height 28
copy span "780 974 6758"
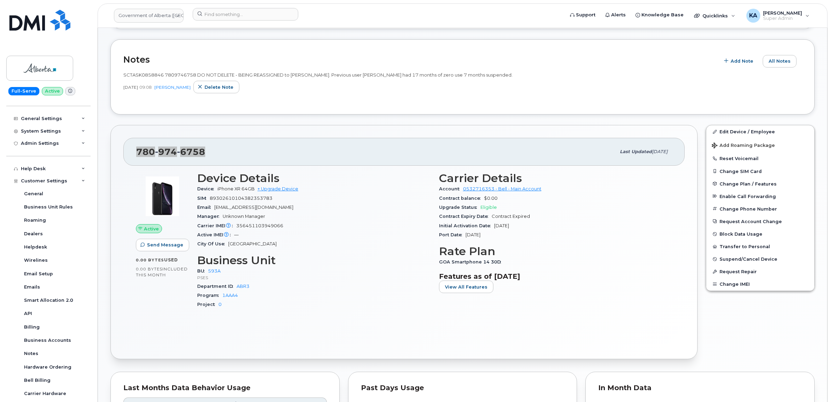
scroll to position [146, 0]
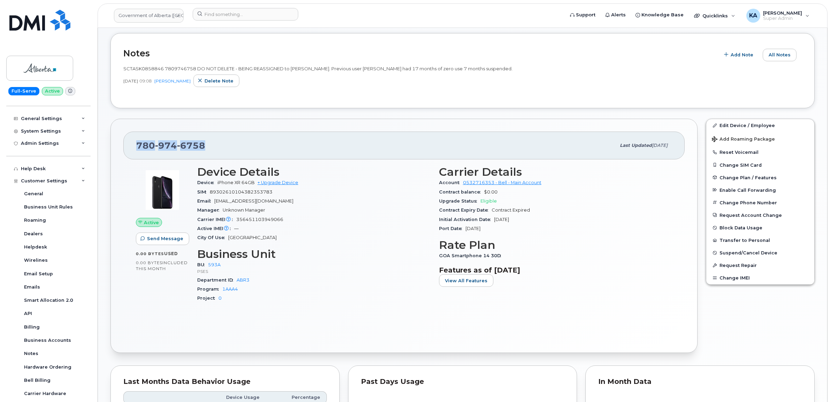
drag, startPoint x: 267, startPoint y: 152, endPoint x: 253, endPoint y: 152, distance: 14.3
click at [267, 152] on div "780 974 6758" at bounding box center [375, 145] width 479 height 15
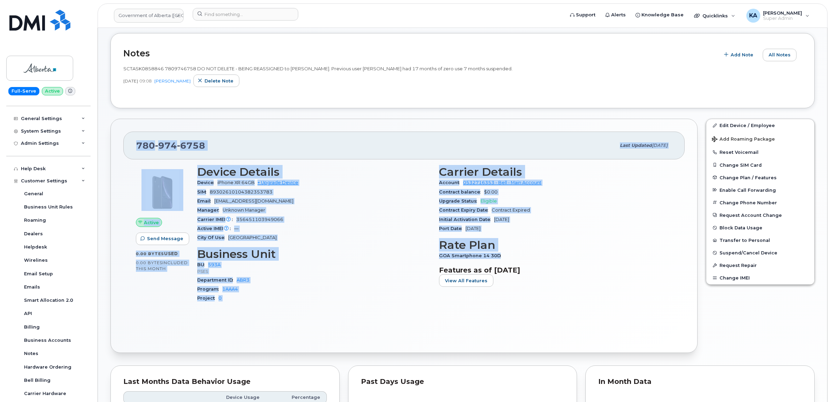
drag, startPoint x: 136, startPoint y: 147, endPoint x: 508, endPoint y: 255, distance: 387.4
click at [508, 255] on div "780 974 6758 Last updated Oct 06, 2025 Active Send Message 0.00 Bytes  used 0.0…" at bounding box center [403, 236] width 587 height 234
copy div "780 974 6758 Last updated Oct 06, 2025 Active Send Message 0.00 Bytes  used 0.0…"
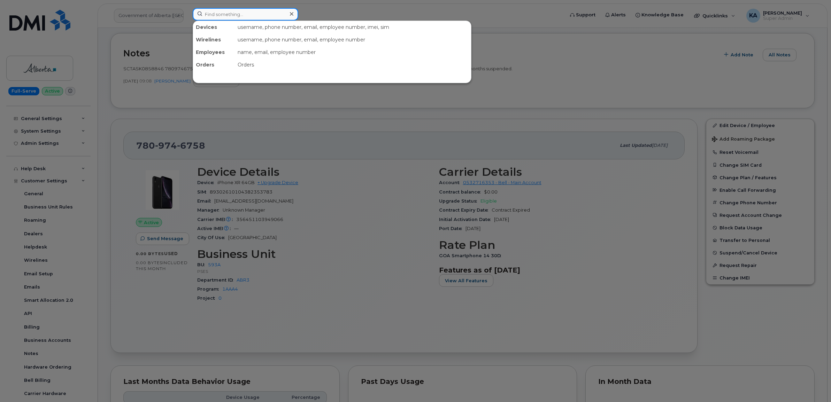
click at [219, 15] on input at bounding box center [246, 14] width 106 height 13
paste input "7809180366"
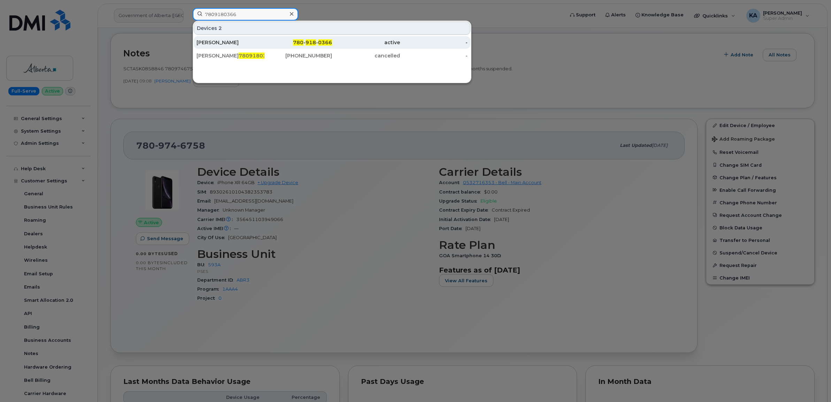
type input "7809180366"
click at [222, 40] on div "Lesly Hutton" at bounding box center [230, 42] width 68 height 7
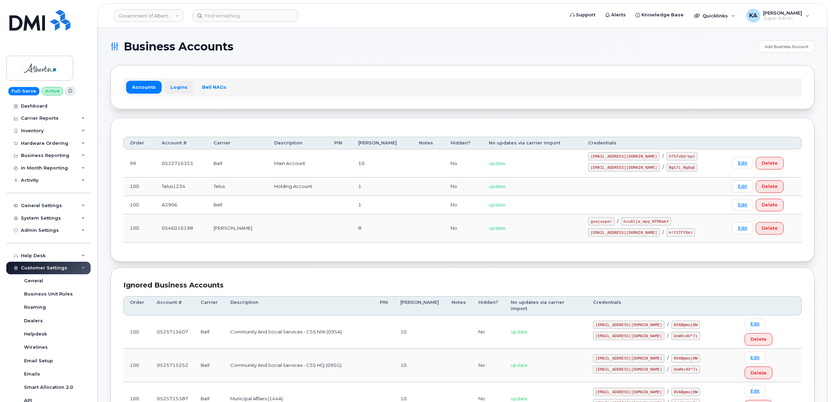
click at [180, 86] on link "Logins" at bounding box center [178, 87] width 29 height 13
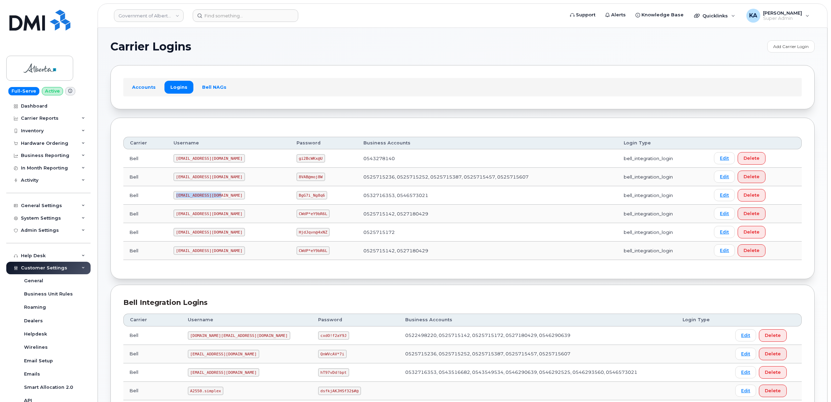
drag, startPoint x: 175, startPoint y: 197, endPoint x: 221, endPoint y: 201, distance: 46.5
click at [221, 201] on td "[EMAIL_ADDRESS][DOMAIN_NAME]" at bounding box center [228, 195] width 123 height 18
copy code "[EMAIL_ADDRESS][DOMAIN_NAME]"
drag, startPoint x: 275, startPoint y: 196, endPoint x: 303, endPoint y: 199, distance: 28.0
click at [303, 199] on td "BgG7i_Ng8q6" at bounding box center [323, 195] width 67 height 18
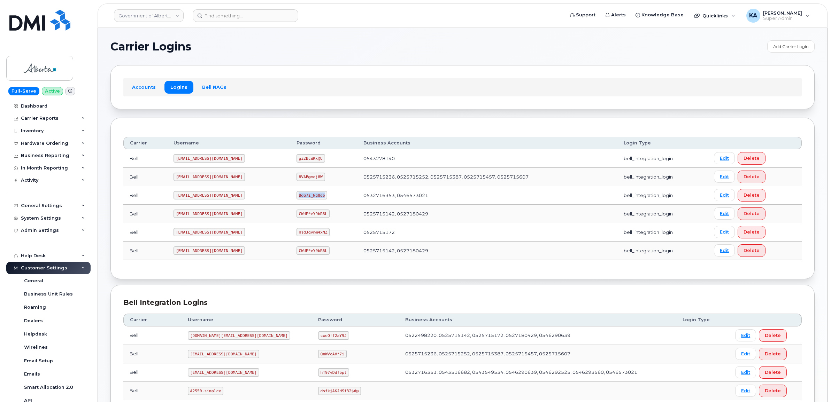
copy code "BgG7i_Ng8q6"
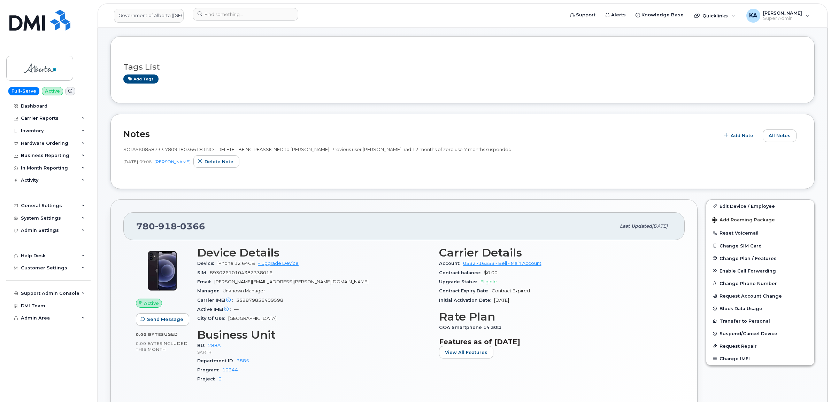
scroll to position [87, 0]
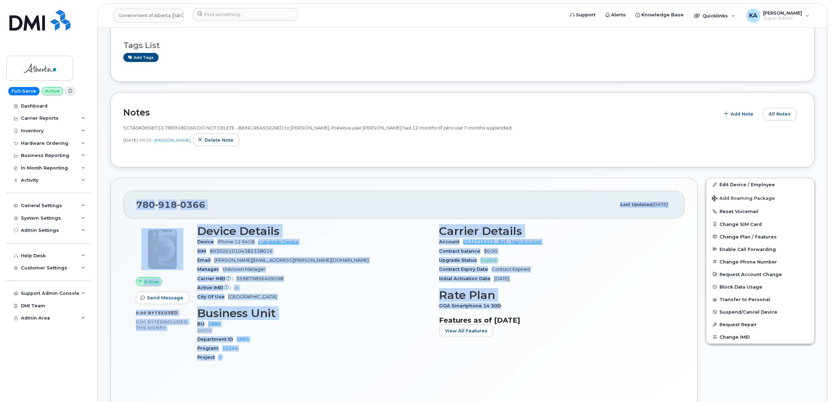
drag, startPoint x: 134, startPoint y: 204, endPoint x: 523, endPoint y: 306, distance: 401.1
click at [523, 306] on div "780 918 0366 Last updated Oct 06, 2025 Active Send Message 0.00 Bytes  used 0.0…" at bounding box center [403, 295] width 587 height 234
copy div "780 918 0366 Last updated Oct 06, 2025 Active Send Message 0.00 Bytes  used 0.0…"
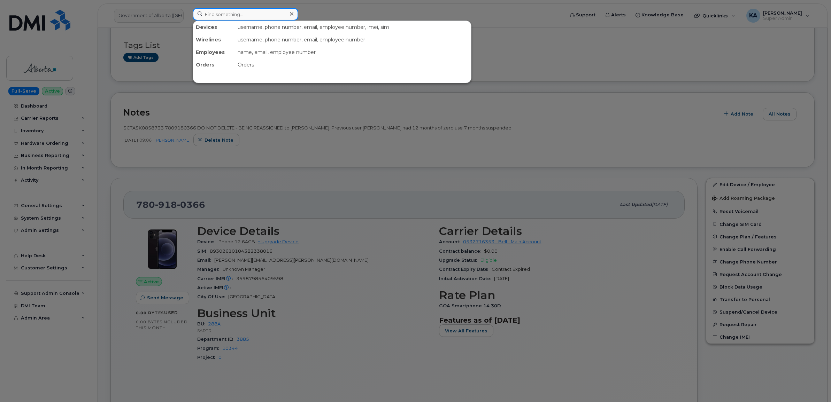
click at [223, 15] on input at bounding box center [246, 14] width 106 height 13
paste input "5873469293"
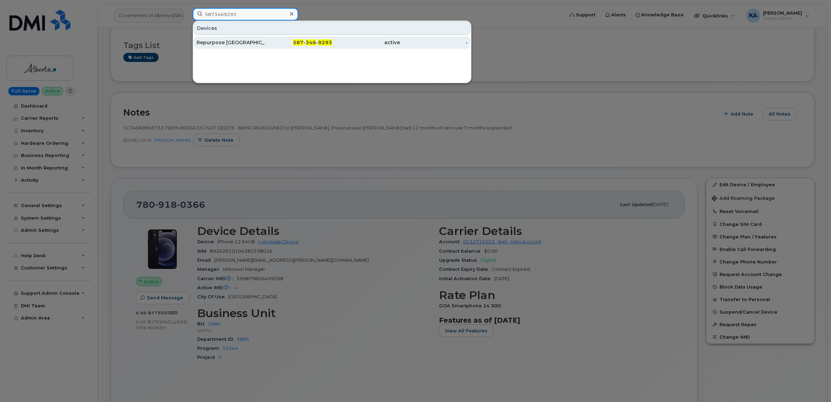
type input "5873469293"
click at [219, 44] on div "Repurpose Edmonton" at bounding box center [230, 42] width 68 height 7
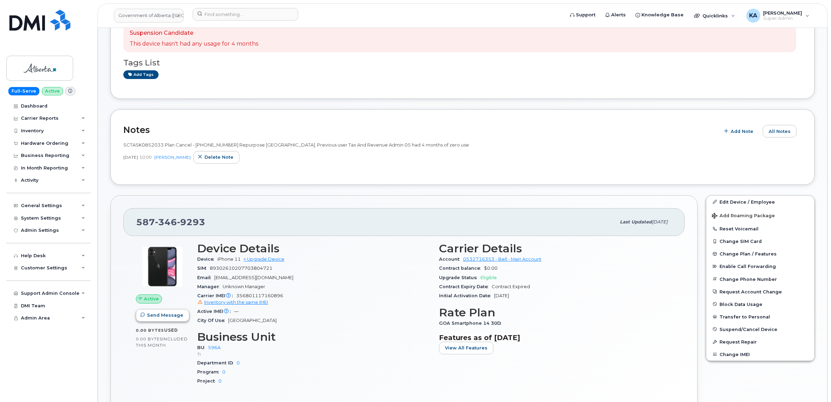
scroll to position [174, 0]
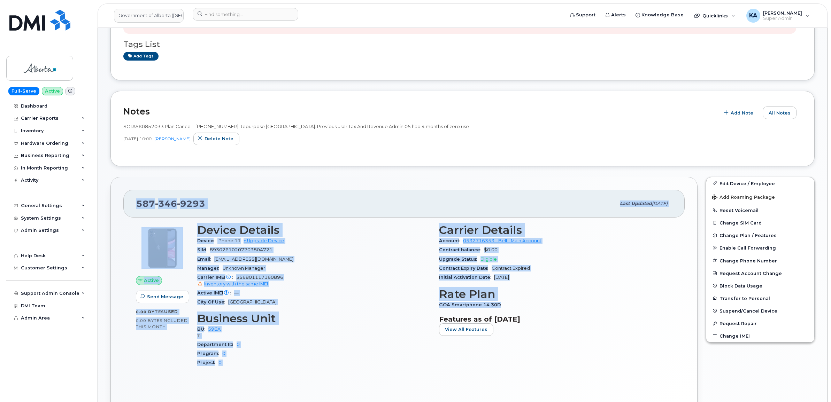
drag, startPoint x: 137, startPoint y: 207, endPoint x: 506, endPoint y: 304, distance: 382.1
click at [506, 304] on div "587 346 9293 Last updated Oct 06, 2025 Active Send Message 0.00 Bytes  used 0.0…" at bounding box center [403, 297] width 587 height 241
copy div "587 346 9293 Last updated Oct 06, 2025 Active Send Message 0.00 Bytes  used 0.0…"
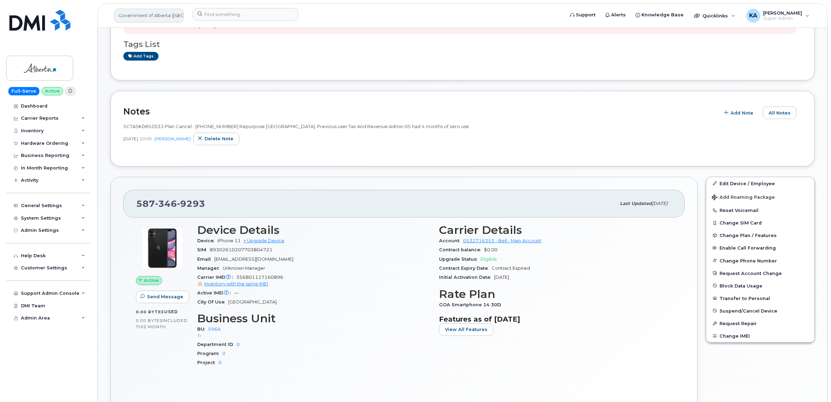
click at [158, 13] on link "Government of Alberta ([GEOGRAPHIC_DATA])" at bounding box center [149, 16] width 70 height 14
type input "fountain"
drag, startPoint x: 156, startPoint y: 39, endPoint x: 93, endPoint y: 42, distance: 63.1
click at [98, 28] on div "Government of Alberta (GOA) fountain DMI Inc Fountain Tire Support Alerts Knowl…" at bounding box center [463, 15] width 730 height 24
click at [130, 17] on link "Government of Alberta (GOA)" at bounding box center [149, 16] width 70 height 14
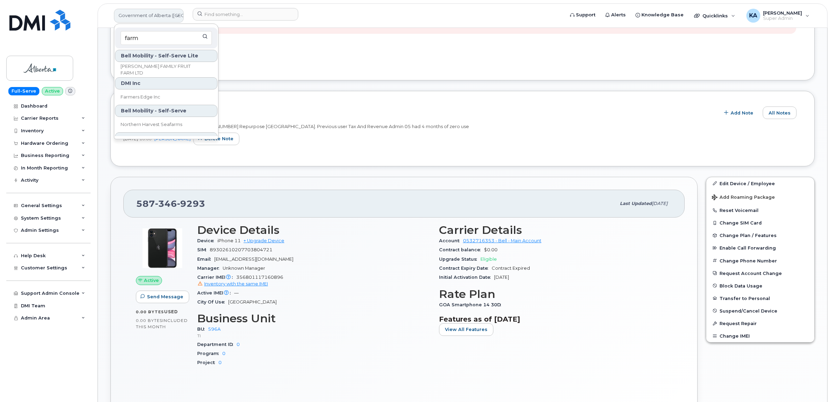
click at [145, 19] on link "Government of Alberta (GOA)" at bounding box center [149, 16] width 70 height 14
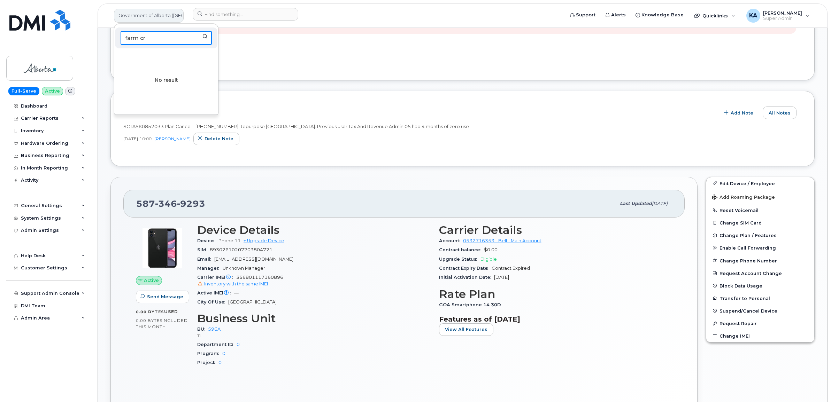
type input "farm cre"
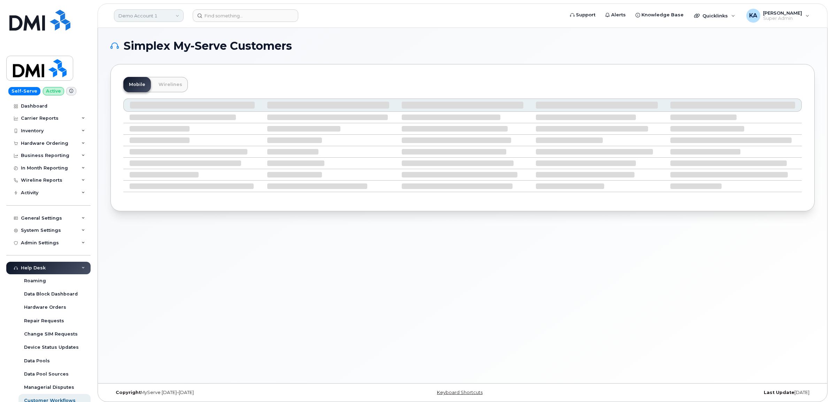
click at [157, 17] on link "Demo Account 1" at bounding box center [149, 15] width 70 height 13
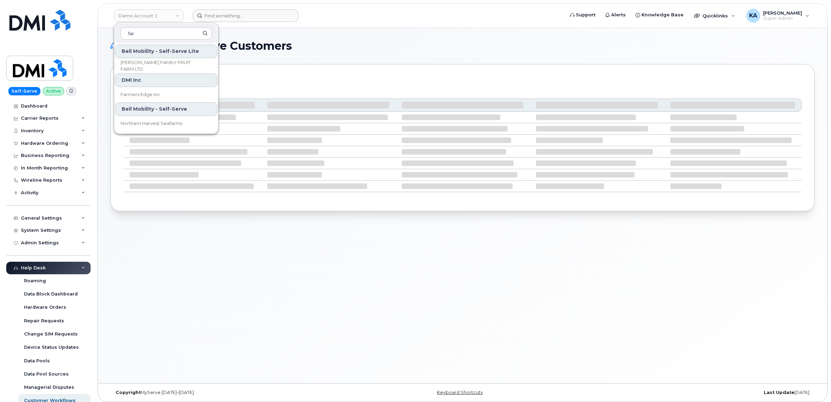
type input "far"
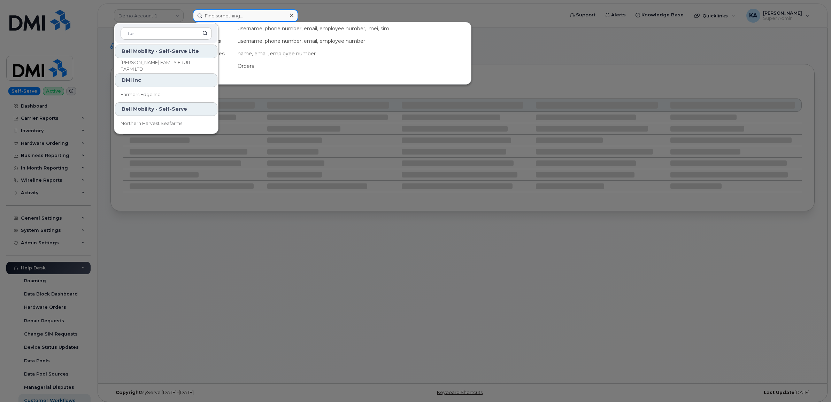
click at [217, 16] on input at bounding box center [246, 15] width 106 height 13
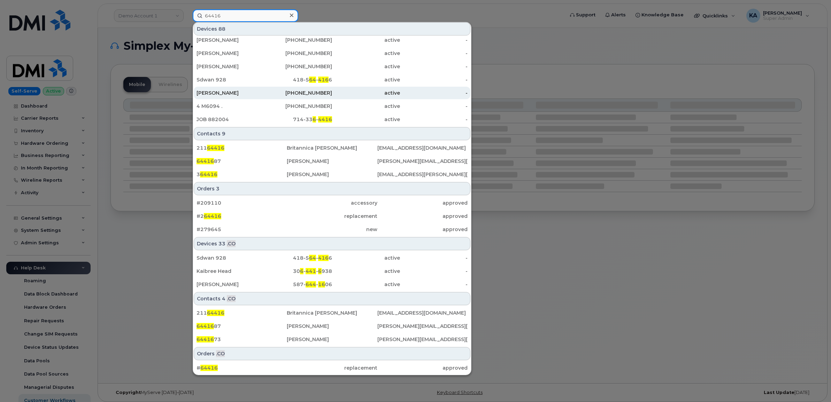
scroll to position [177, 0]
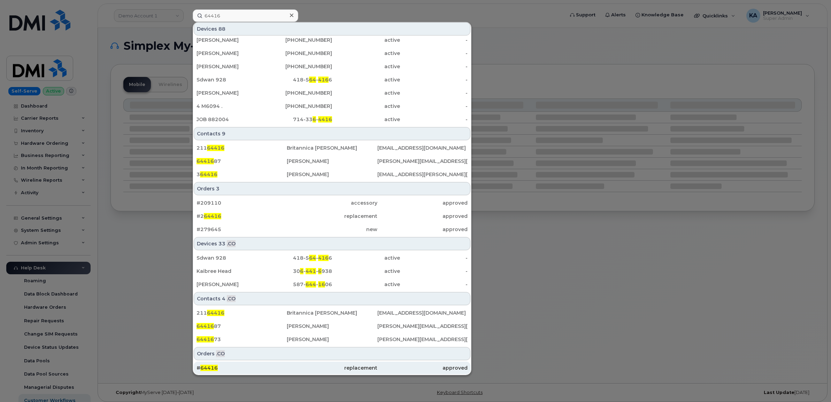
click at [209, 366] on span "64416" at bounding box center [208, 368] width 17 height 6
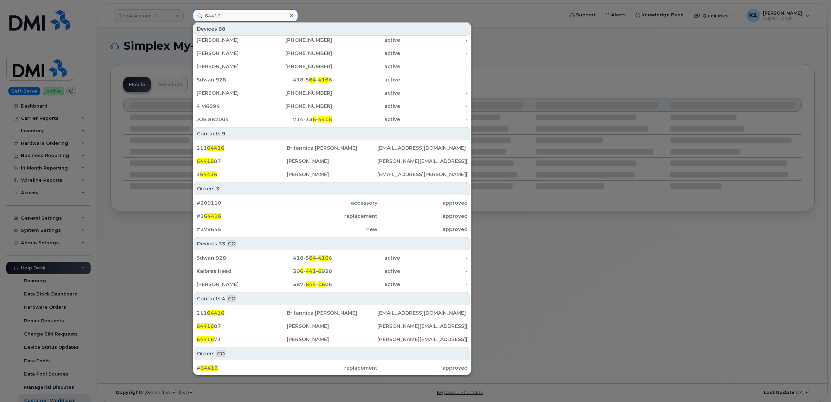
drag, startPoint x: 222, startPoint y: 16, endPoint x: 176, endPoint y: 18, distance: 45.7
click at [187, 18] on div "64416 Devices 88 Spare Ipad Sim Card #7 519-505-3398 active - Jeff Szabo 416-57…" at bounding box center [376, 15] width 378 height 13
paste input "2267246573"
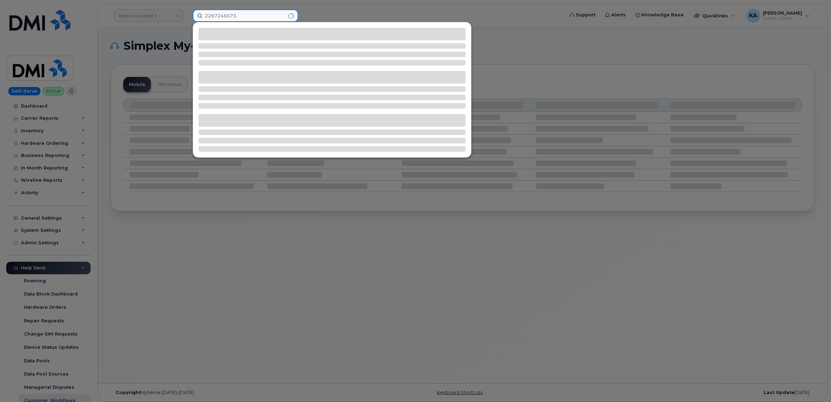
scroll to position [0, 0]
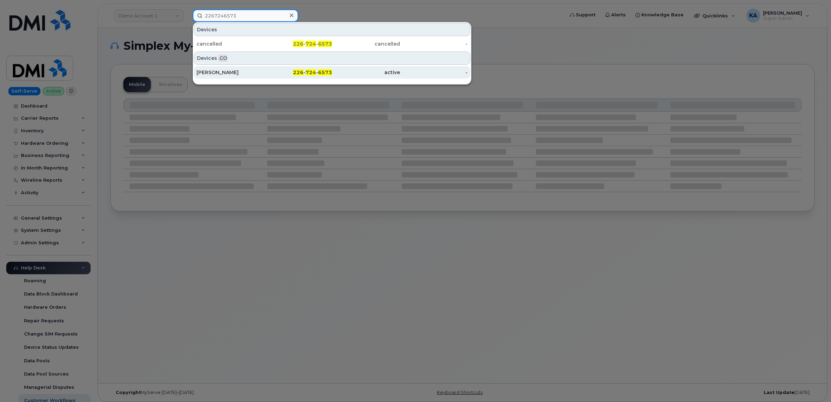
type input "2267246573"
click at [209, 73] on div "Kadin Ritchie" at bounding box center [230, 72] width 68 height 7
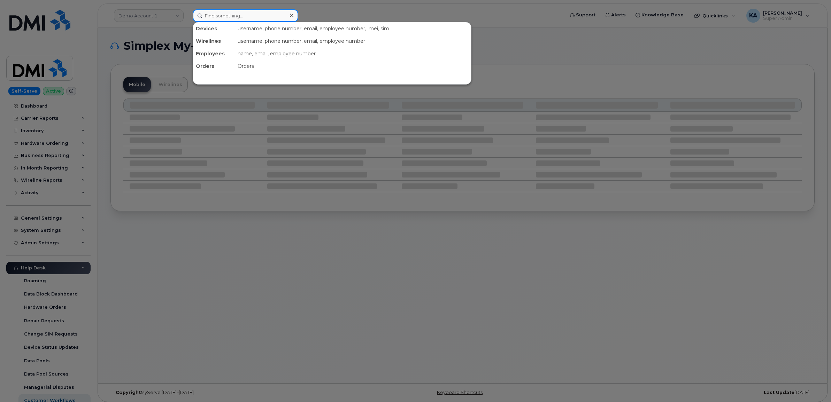
paste input "4163473625"
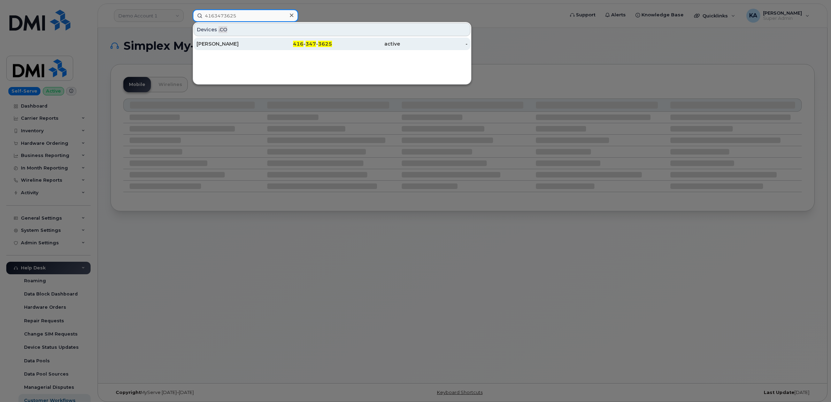
type input "4163473625"
click at [222, 45] on div "[PERSON_NAME]" at bounding box center [230, 43] width 68 height 7
